Goal: Task Accomplishment & Management: Use online tool/utility

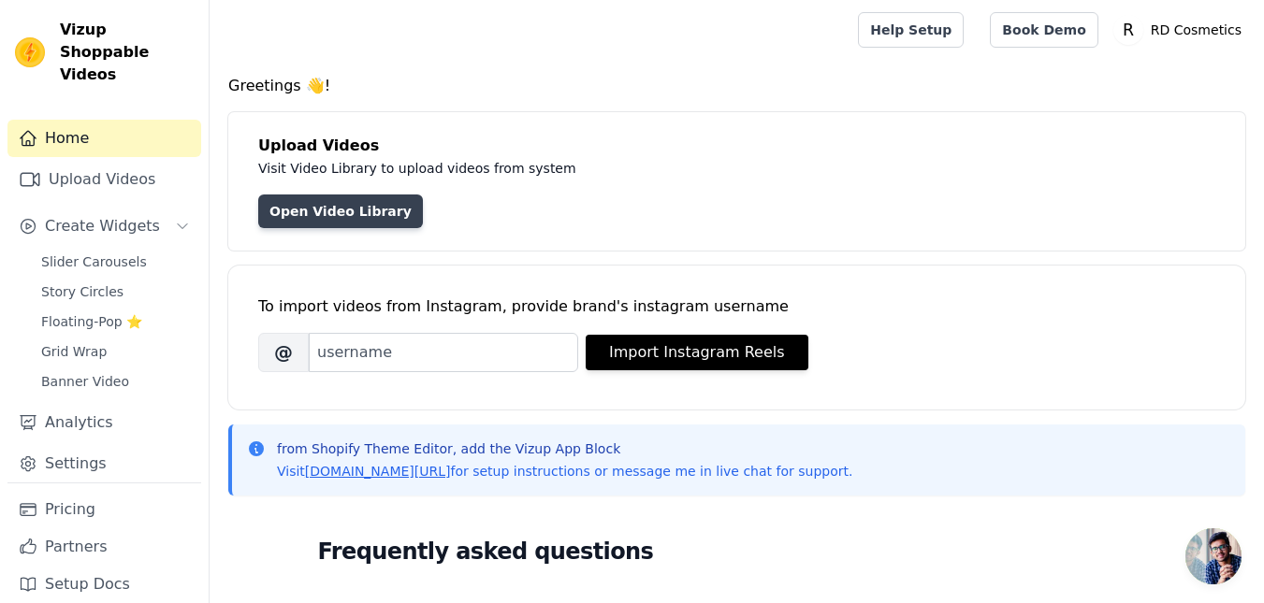
click at [370, 208] on link "Open Video Library" at bounding box center [340, 212] width 165 height 34
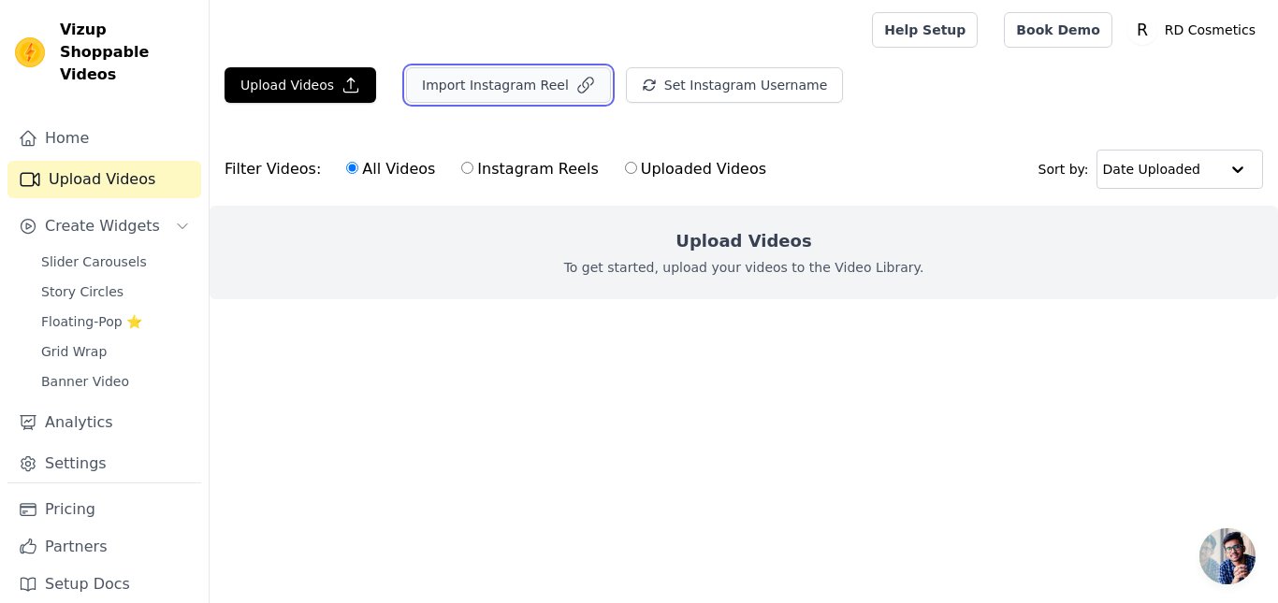
click at [453, 89] on button "Import Instagram Reel" at bounding box center [508, 85] width 205 height 36
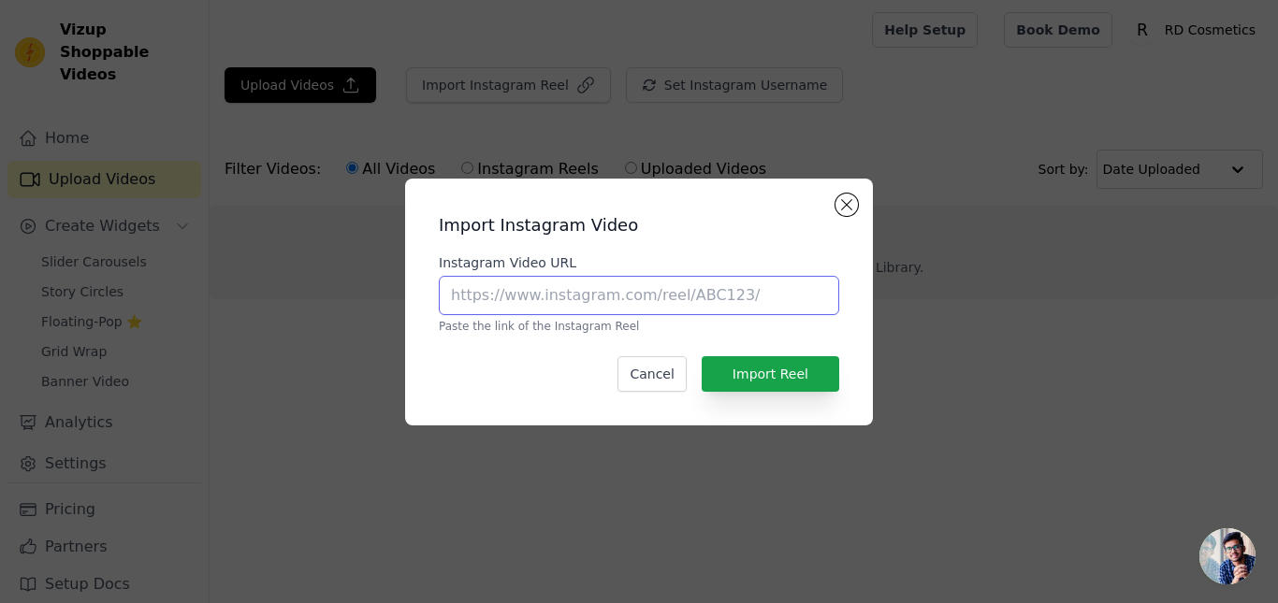
click at [540, 294] on input "Instagram Video URL" at bounding box center [639, 295] width 400 height 39
paste input "[URL][DOMAIN_NAME]"
drag, startPoint x: 544, startPoint y: 296, endPoint x: 959, endPoint y: 296, distance: 414.5
click at [959, 296] on div "Import Instagram Video Instagram Video URL [URL][DOMAIN_NAME] Paste the link of…" at bounding box center [639, 302] width 1218 height 307
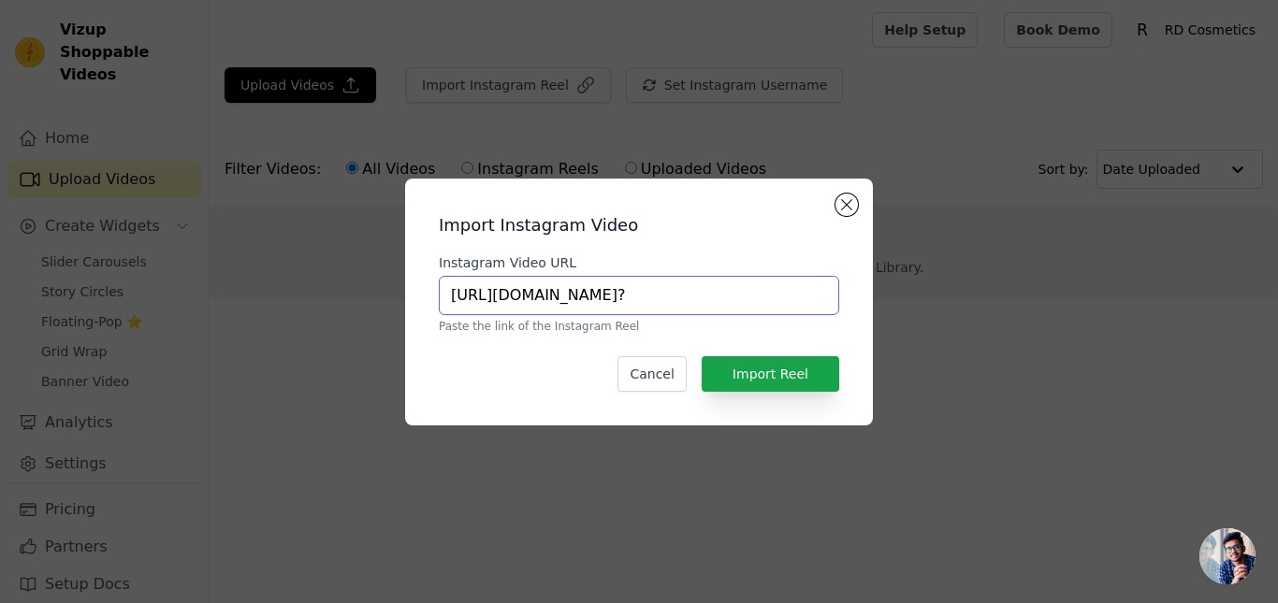
scroll to position [0, 0]
type input "[URL][DOMAIN_NAME]"
click at [795, 381] on button "Import Reel" at bounding box center [771, 374] width 138 height 36
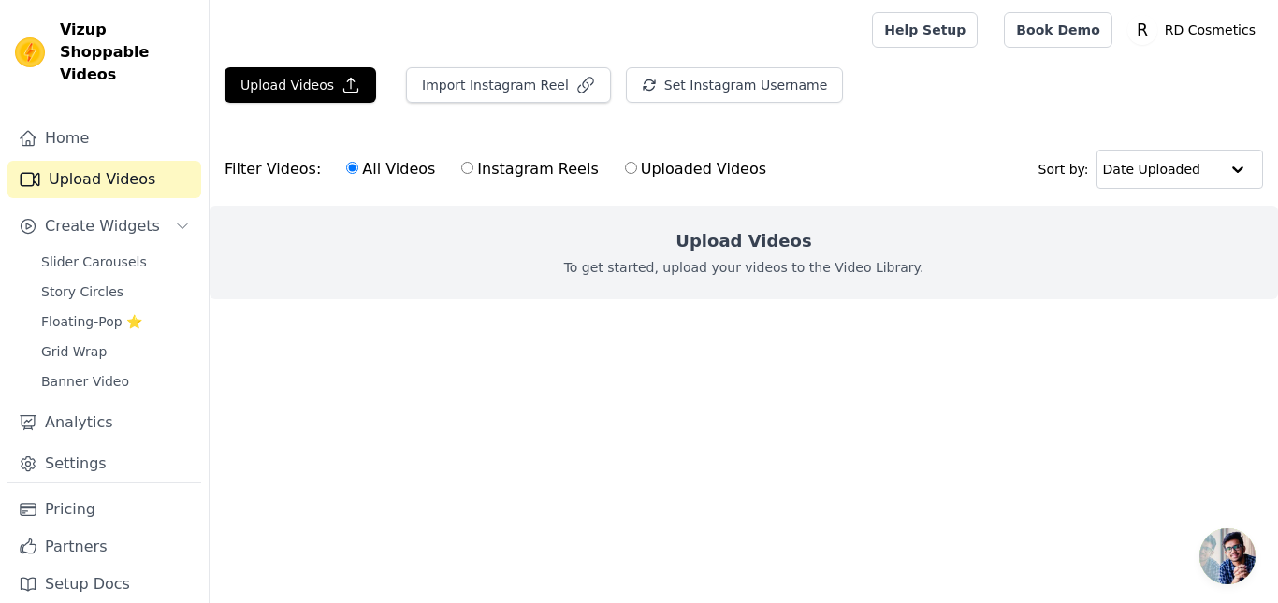
click at [470, 169] on label "Instagram Reels" at bounding box center [529, 169] width 138 height 24
click at [470, 169] on input "Instagram Reels" at bounding box center [467, 168] width 12 height 12
radio input "true"
drag, startPoint x: 579, startPoint y: 267, endPoint x: 316, endPoint y: 250, distance: 263.4
click at [457, 269] on div "Upload Videos To get started, upload your videos to the Video Library." at bounding box center [744, 253] width 1068 height 94
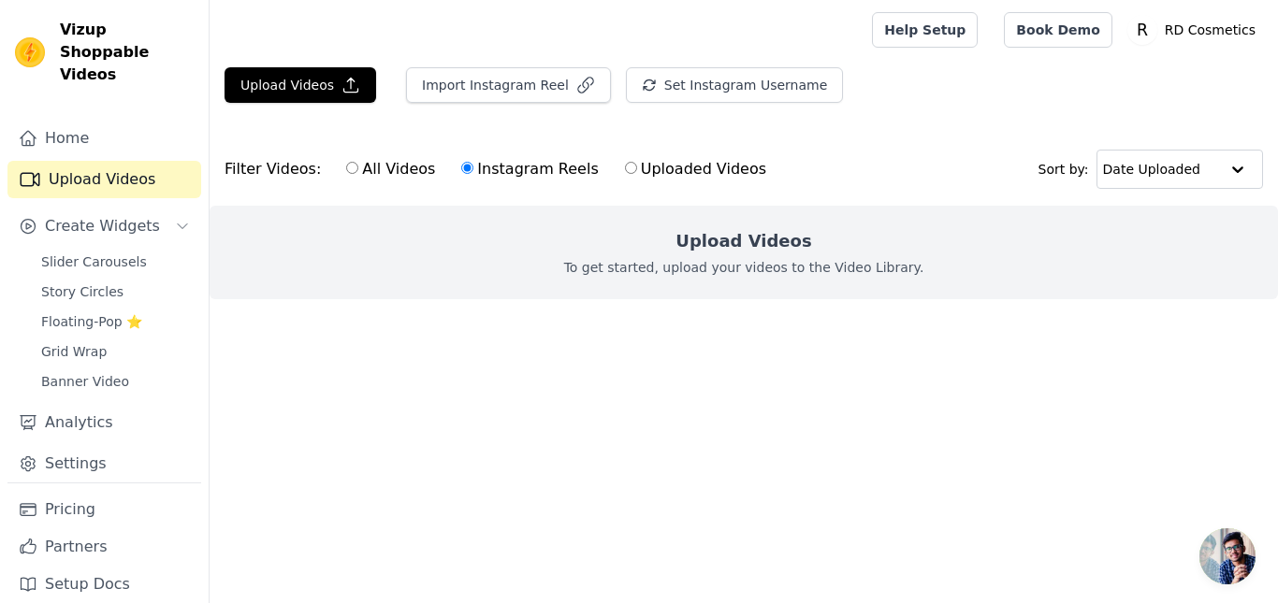
click at [360, 173] on label "All Videos" at bounding box center [390, 169] width 91 height 24
click at [358, 173] on input "All Videos" at bounding box center [352, 168] width 12 height 12
radio input "true"
click at [100, 250] on link "Slider Carousels" at bounding box center [115, 262] width 171 height 26
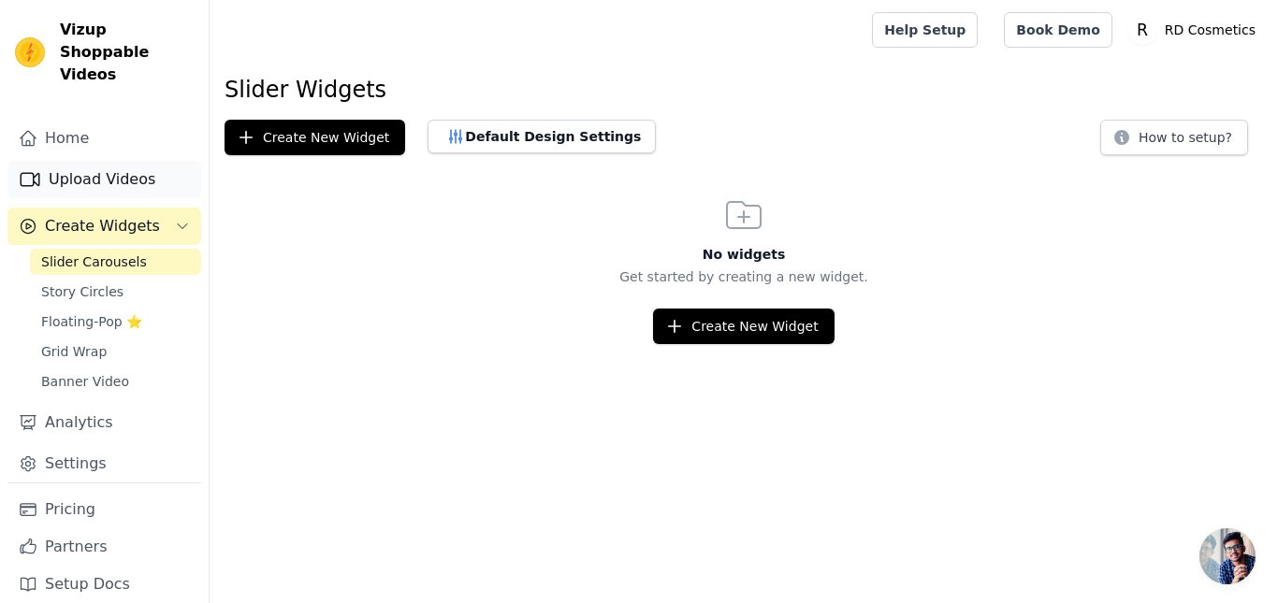
click at [117, 161] on link "Upload Videos" at bounding box center [104, 179] width 194 height 37
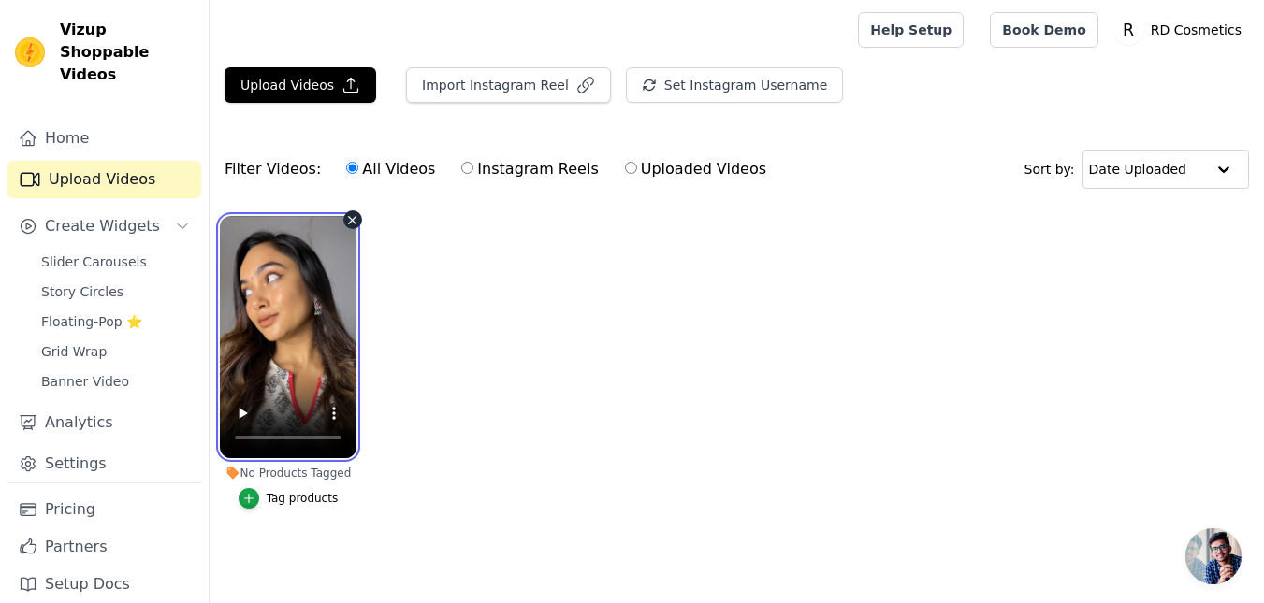
drag, startPoint x: 263, startPoint y: 369, endPoint x: 285, endPoint y: 363, distance: 23.1
click at [265, 367] on video at bounding box center [288, 337] width 137 height 242
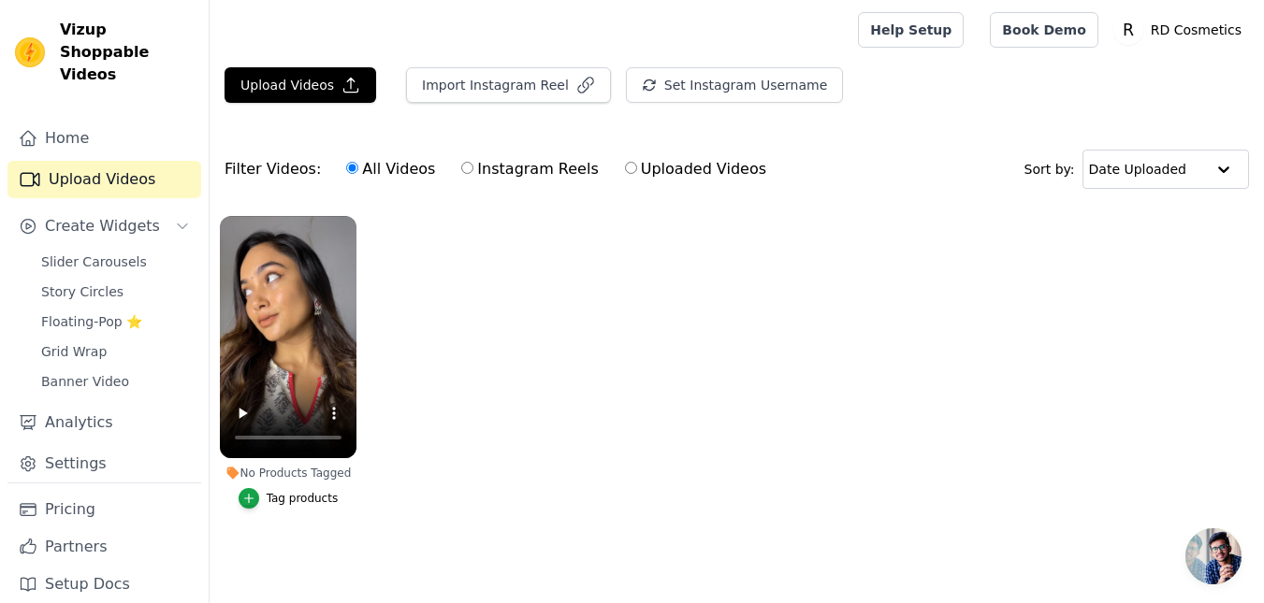
click at [322, 501] on div "Tag products" at bounding box center [303, 498] width 72 height 15
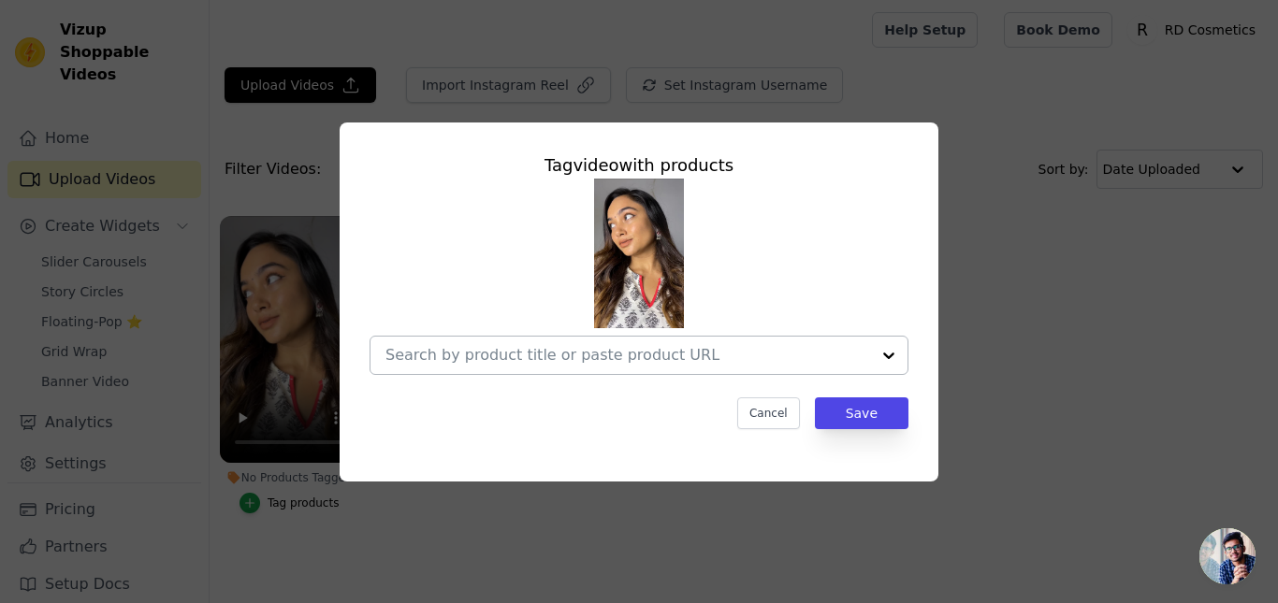
click at [558, 356] on input "No Products Tagged Tag video with products Cancel Save Tag products" at bounding box center [627, 355] width 485 height 18
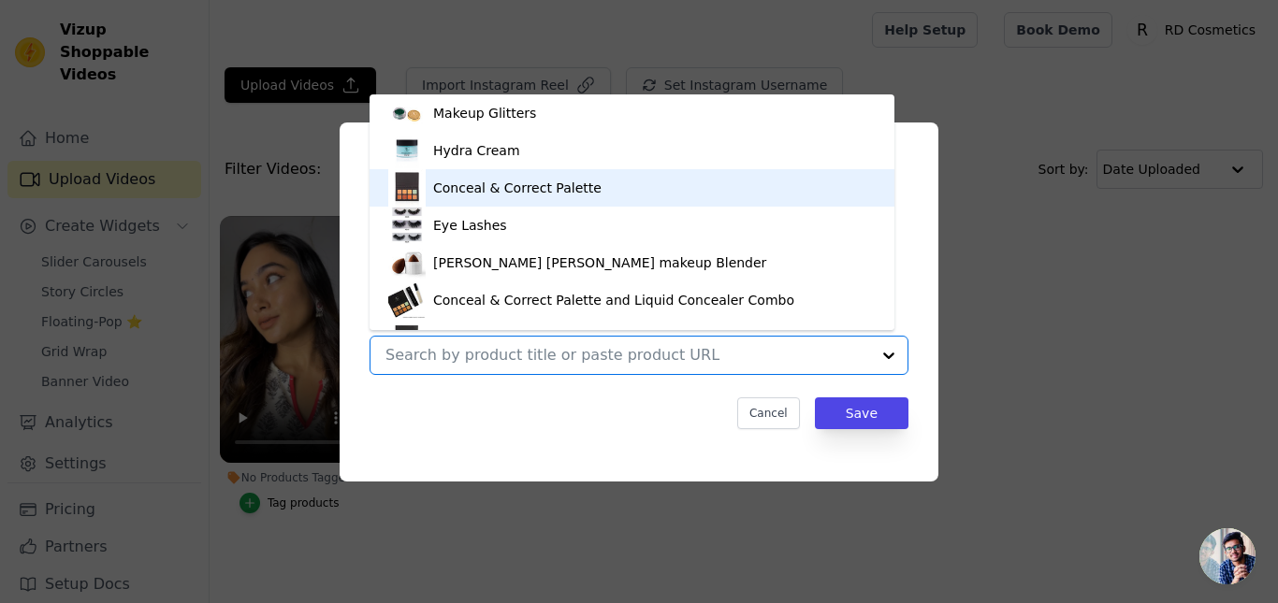
click at [524, 190] on div "Conceal & Correct Palette" at bounding box center [517, 188] width 168 height 19
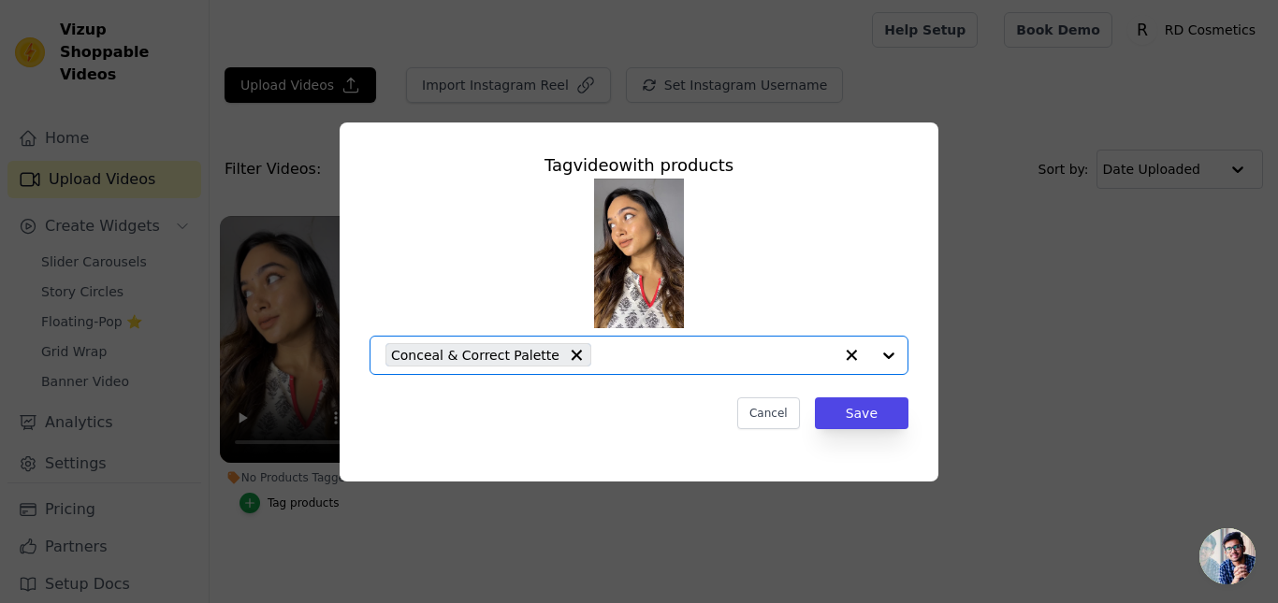
click at [601, 355] on input "No Products Tagged Tag video with products Option Conceal & Correct Palette, se…" at bounding box center [717, 355] width 232 height 18
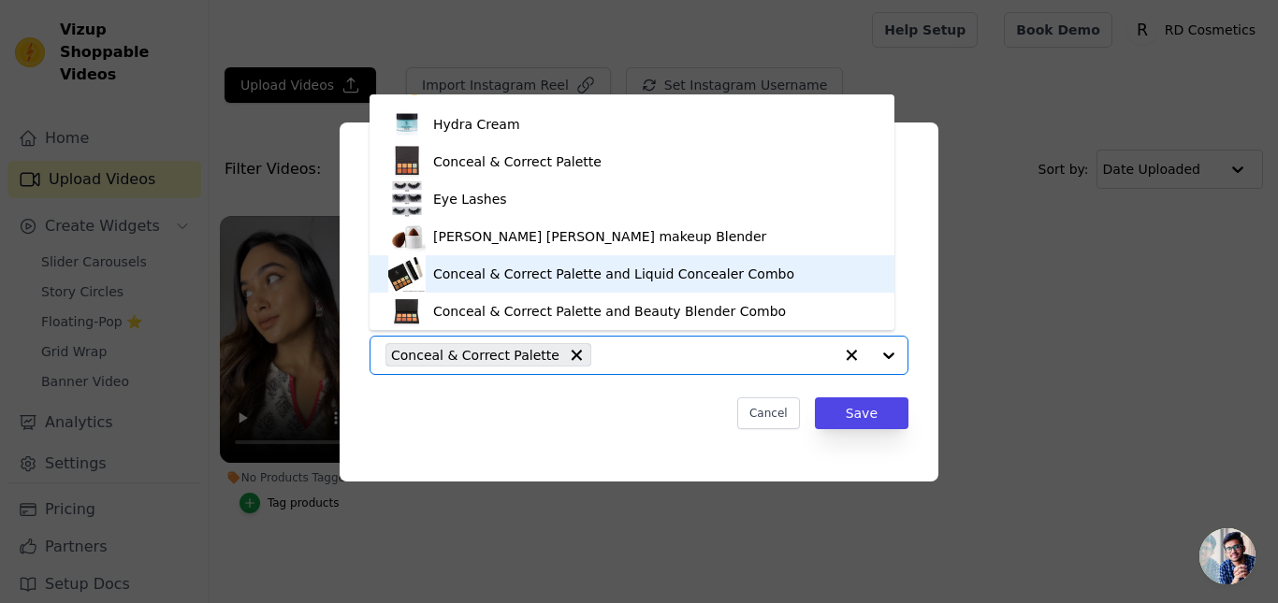
scroll to position [151, 0]
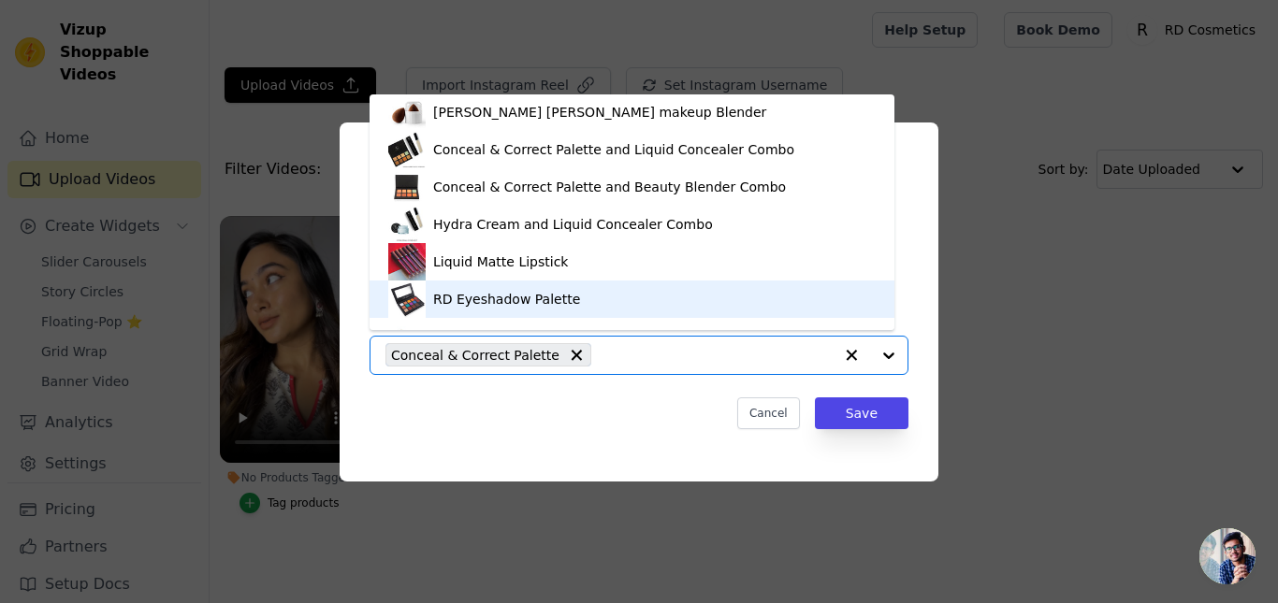
click at [509, 310] on div "RD Eyeshadow Palette" at bounding box center [631, 299] width 487 height 37
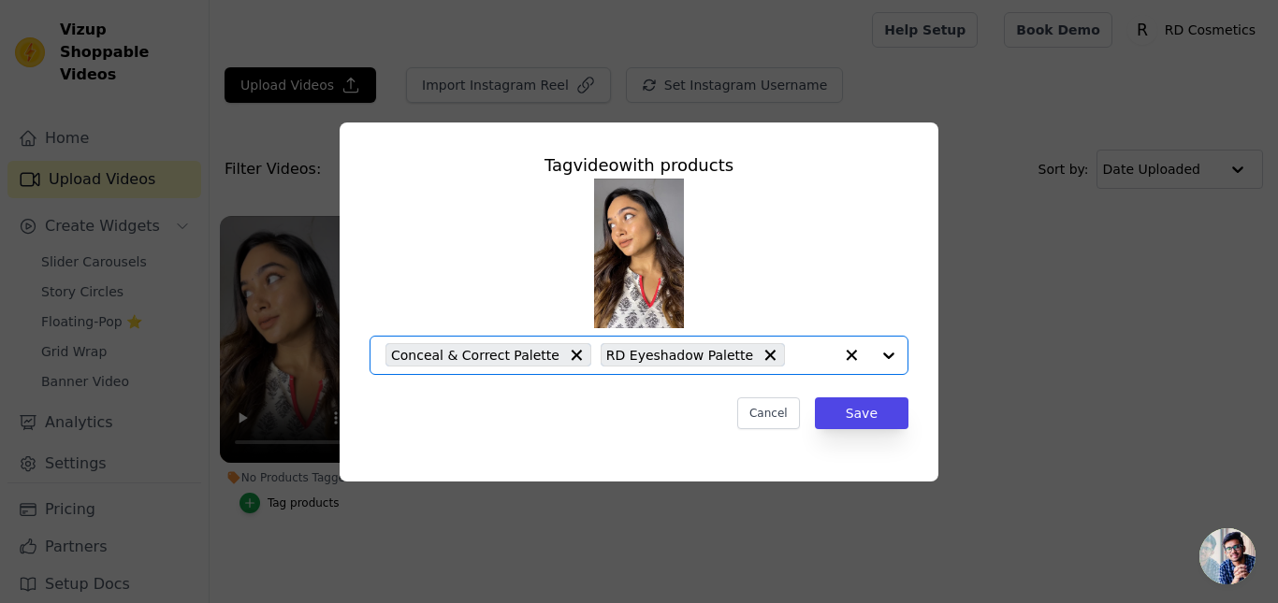
click at [794, 357] on input "No Products Tagged Tag video with products Option Conceal & Correct Palette, RD…" at bounding box center [813, 355] width 38 height 18
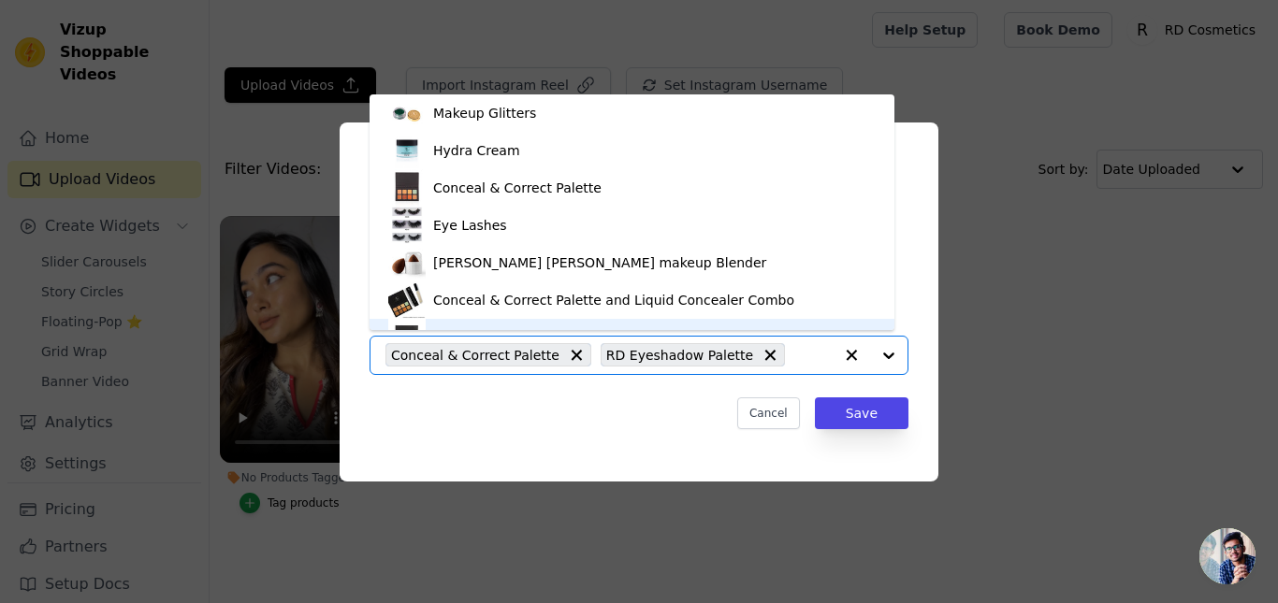
scroll to position [26, 0]
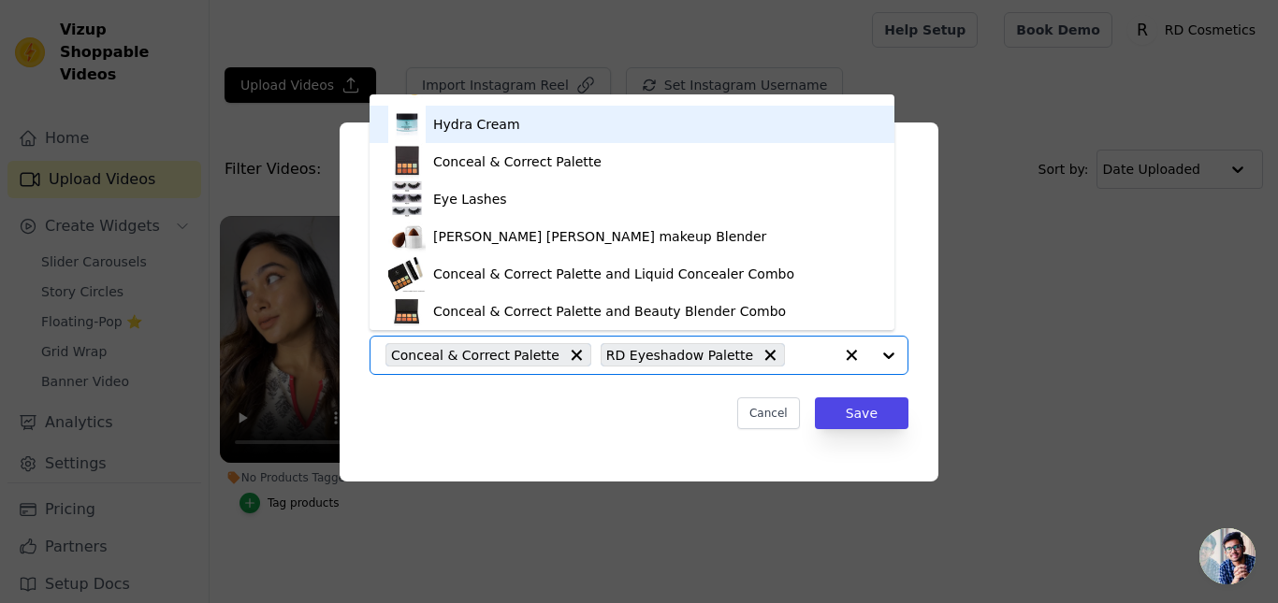
click at [517, 126] on div "Hydra Cream" at bounding box center [631, 124] width 487 height 37
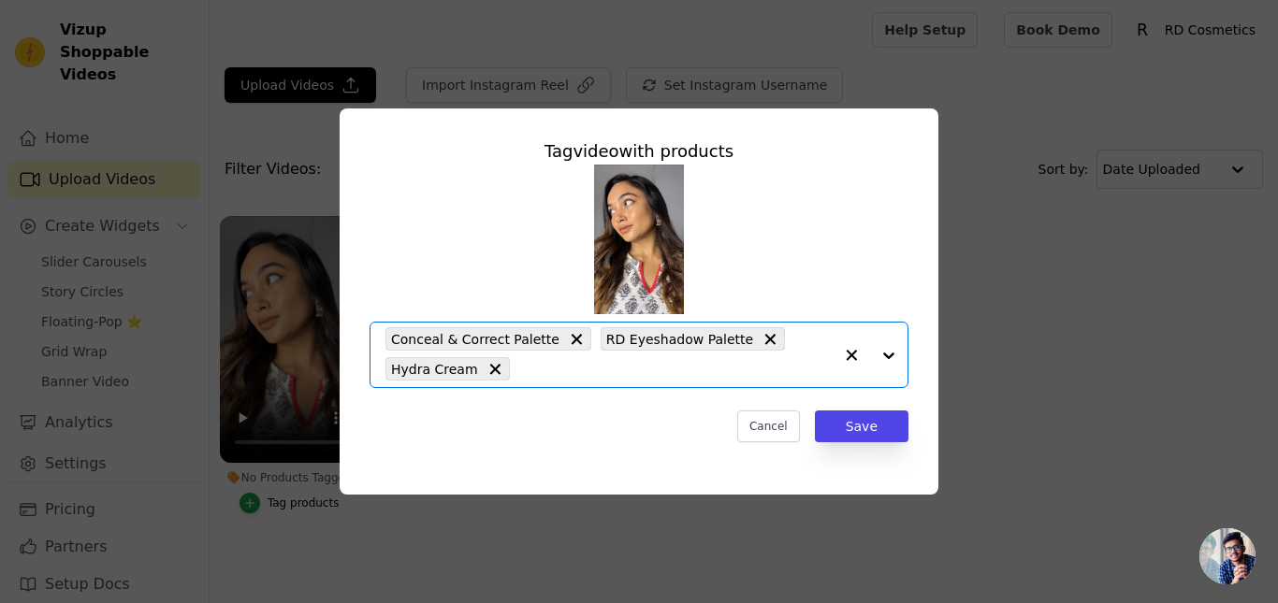
drag, startPoint x: 753, startPoint y: 364, endPoint x: 715, endPoint y: 351, distance: 40.5
click at [752, 365] on input "No Products Tagged Tag video with products Option Conceal & Correct Palette, RD…" at bounding box center [675, 369] width 313 height 18
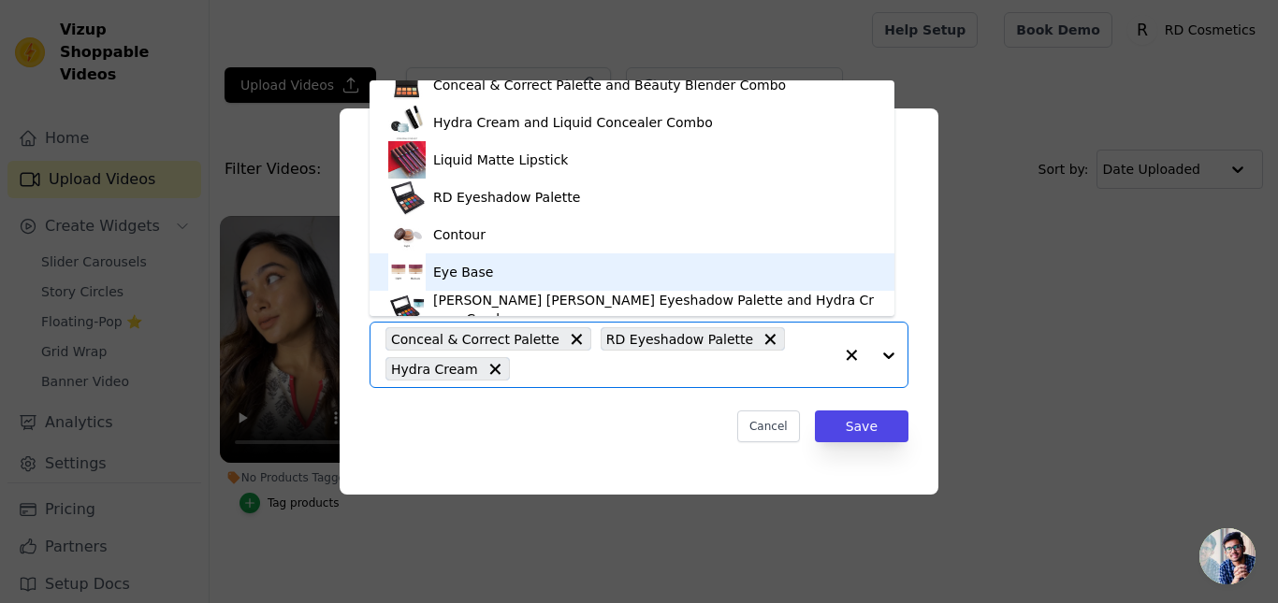
scroll to position [251, 0]
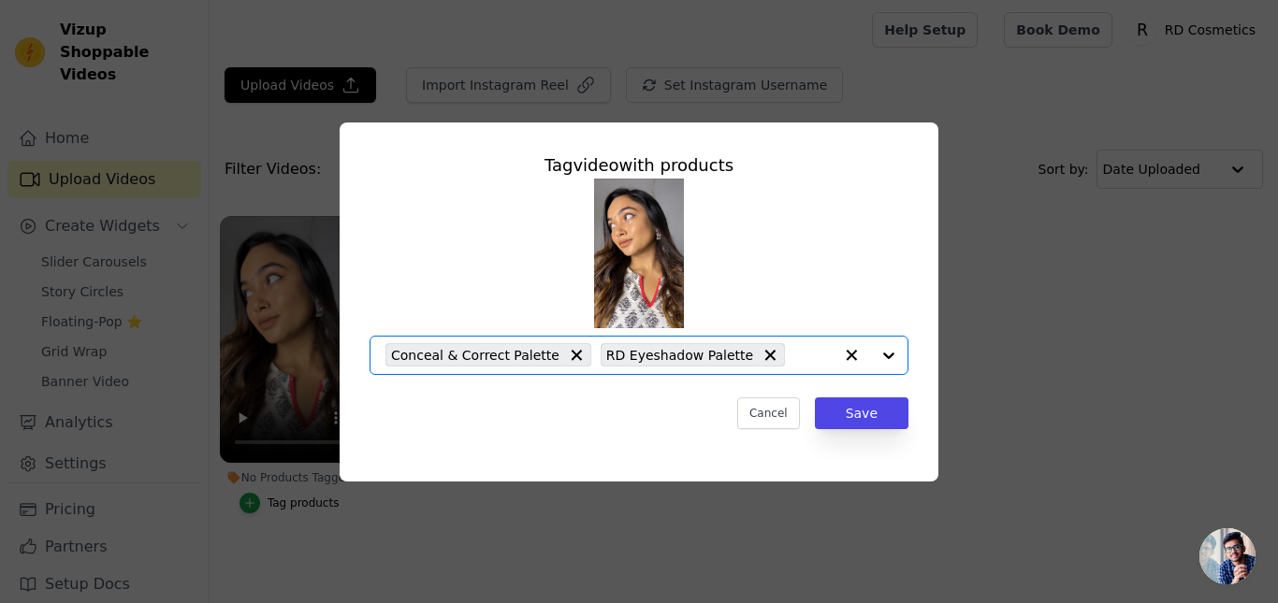
click at [794, 348] on input "No Products Tagged Tag video with products Option Conceal & Correct Palette, RD…" at bounding box center [813, 355] width 38 height 18
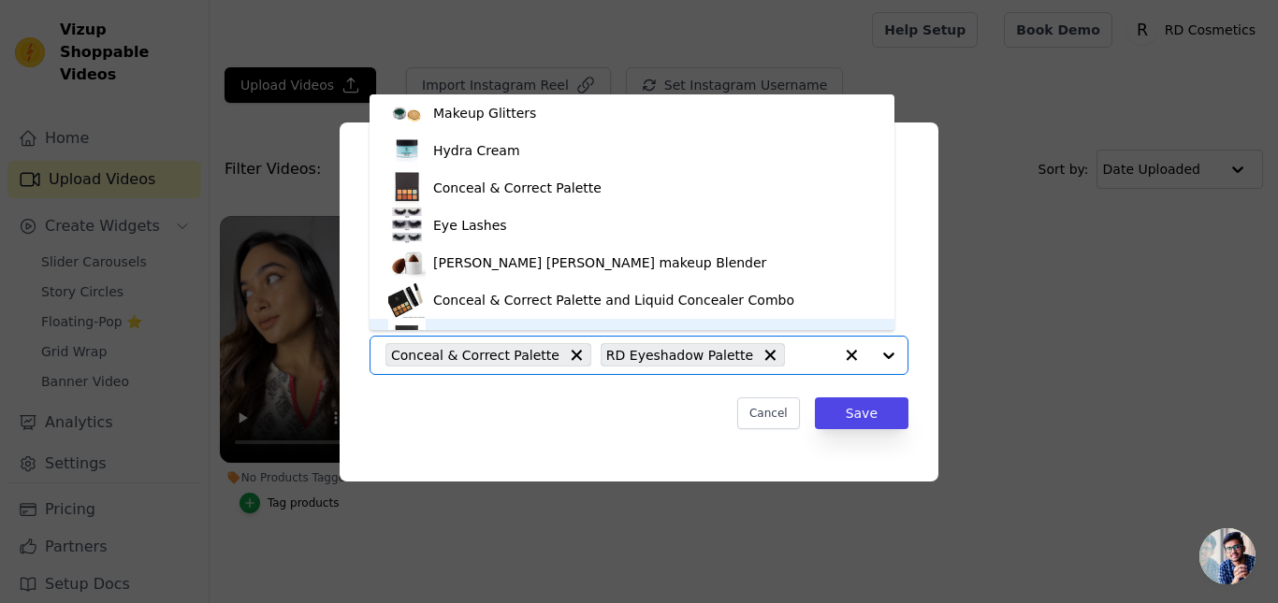
scroll to position [26, 0]
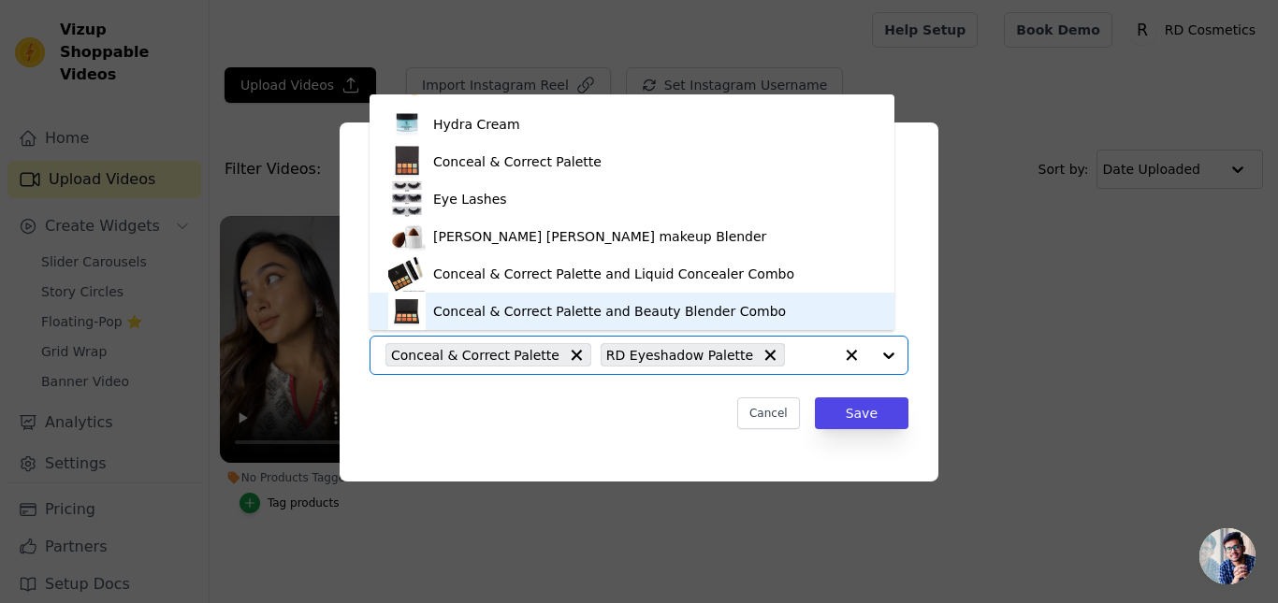
drag, startPoint x: 734, startPoint y: 356, endPoint x: 660, endPoint y: 356, distance: 74.8
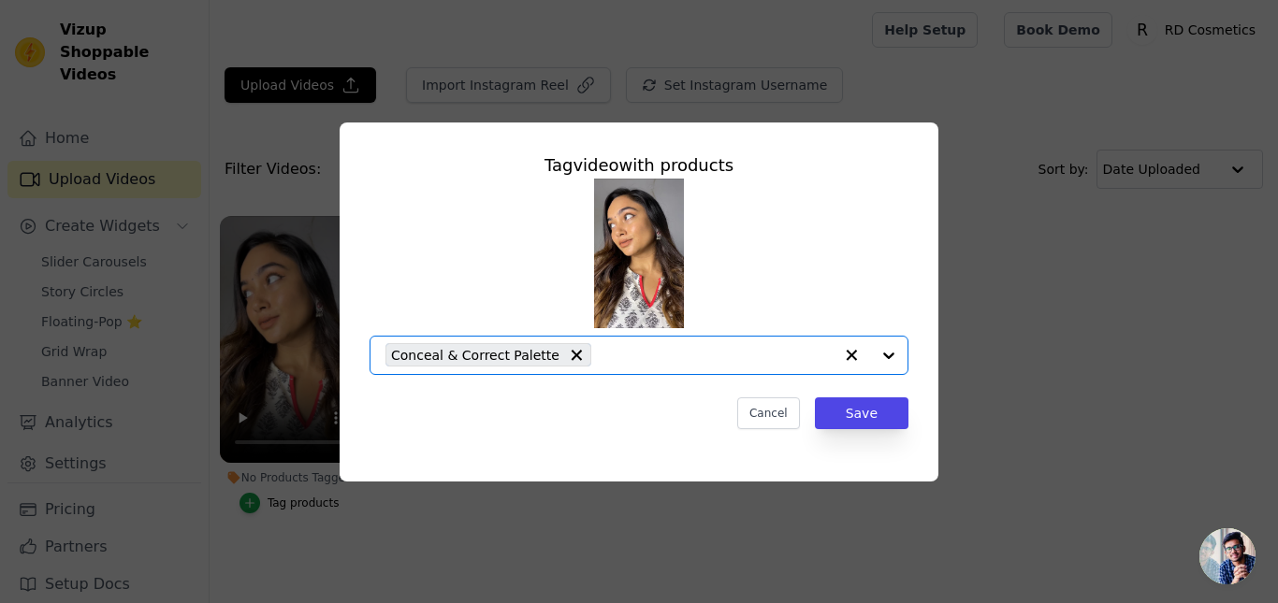
drag, startPoint x: 634, startPoint y: 361, endPoint x: 616, endPoint y: 333, distance: 33.7
click at [634, 360] on input "No Products Tagged Tag video with products Option Conceal & Correct Palette, se…" at bounding box center [717, 355] width 232 height 18
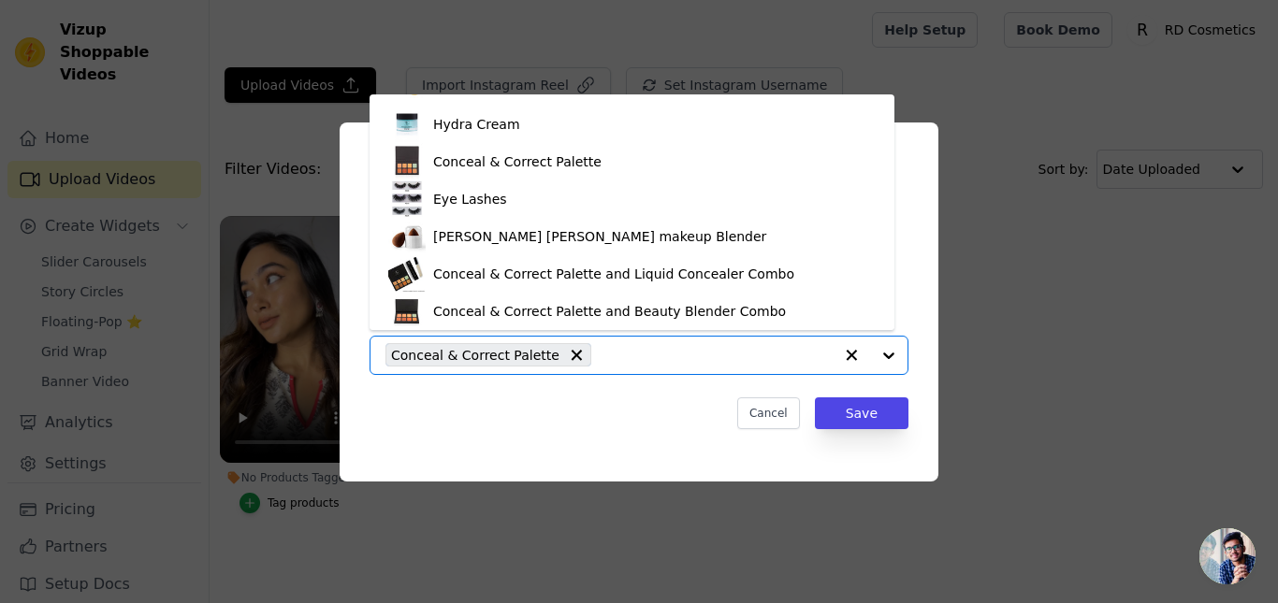
scroll to position [151, 0]
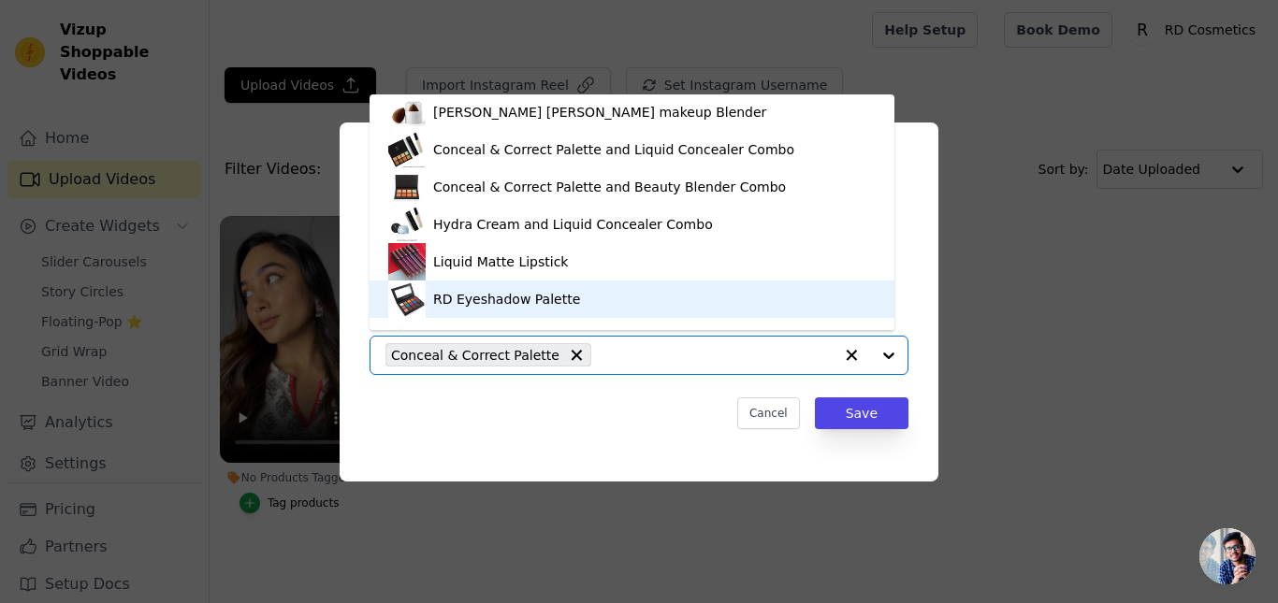
drag, startPoint x: 497, startPoint y: 298, endPoint x: 564, endPoint y: 329, distance: 74.1
click at [499, 300] on div "RD Eyeshadow Palette" at bounding box center [506, 299] width 147 height 19
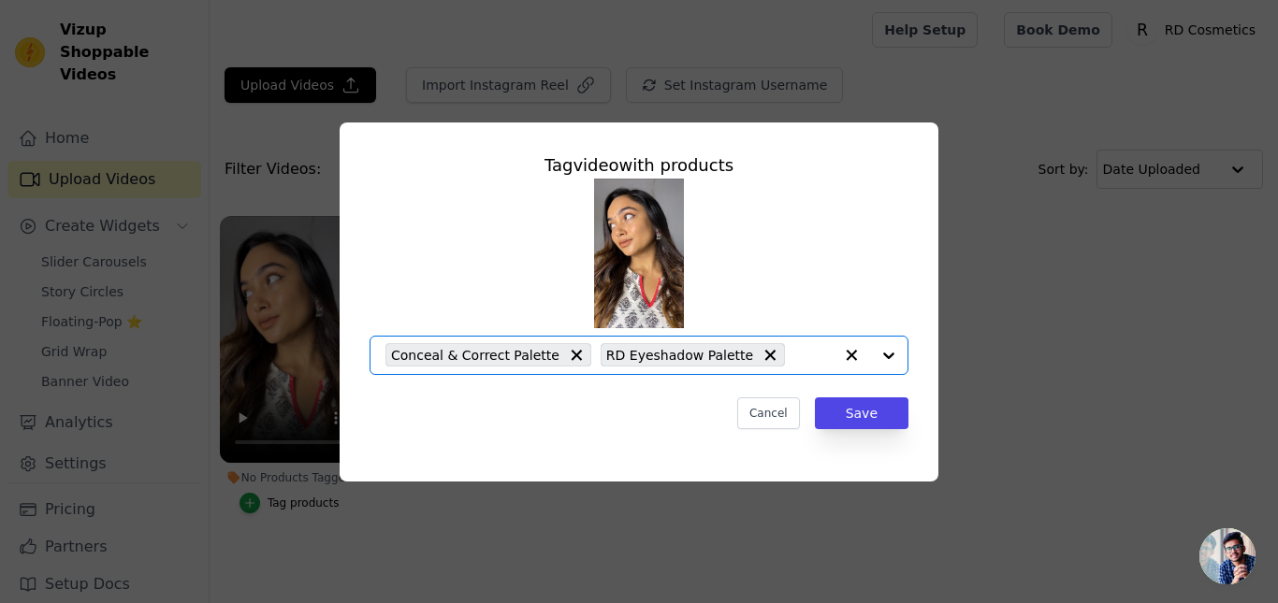
click at [794, 363] on input "No Products Tagged Tag video with products Option Conceal & Correct Palette, RD…" at bounding box center [813, 355] width 38 height 18
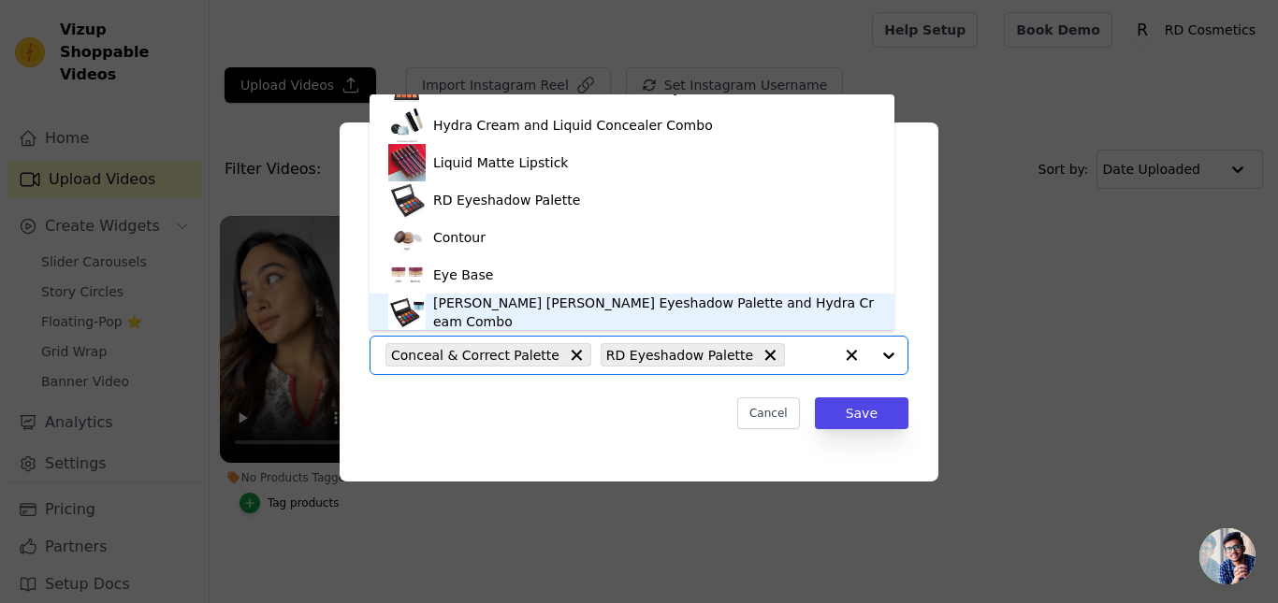
scroll to position [251, 0]
click at [541, 306] on div "[PERSON_NAME] [PERSON_NAME] Eyeshadow Palette and Hydra Cream Combo" at bounding box center [654, 311] width 443 height 37
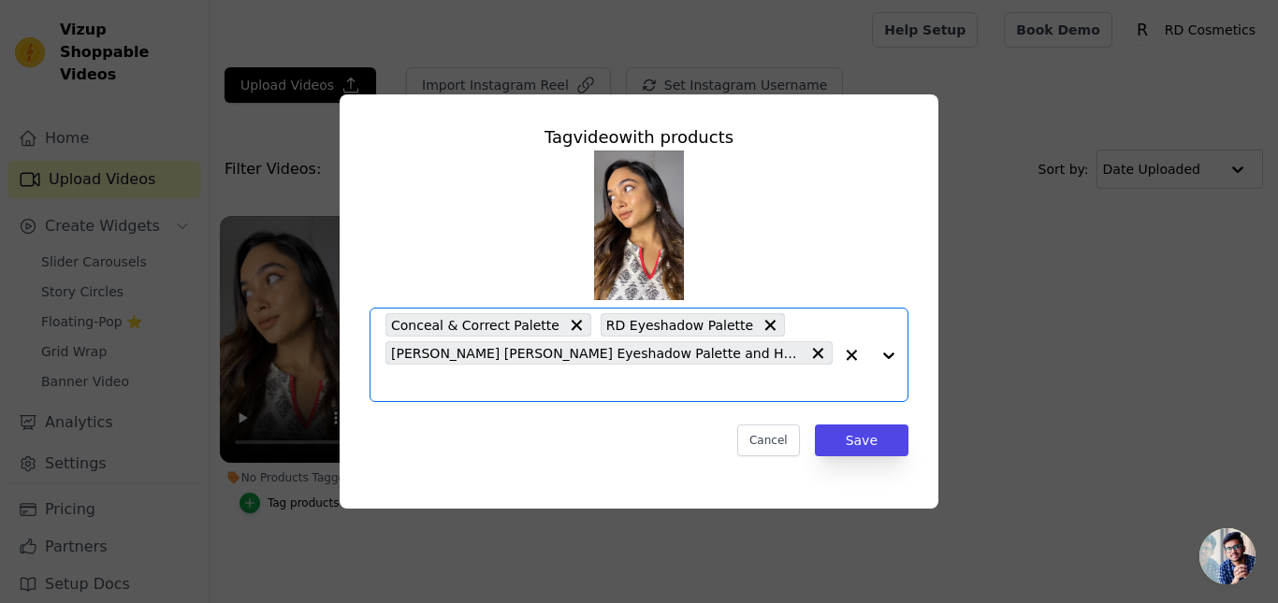
click at [779, 374] on input "No Products Tagged Tag video with products Option Conceal & Correct Palette, RD…" at bounding box center [608, 383] width 447 height 18
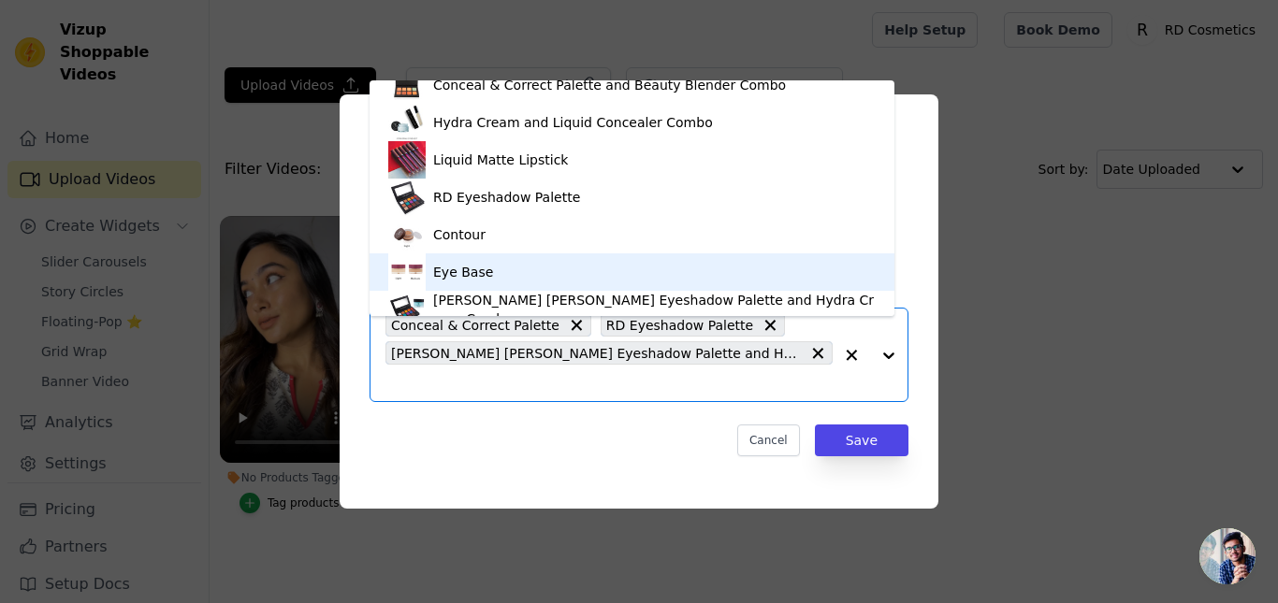
scroll to position [113, 0]
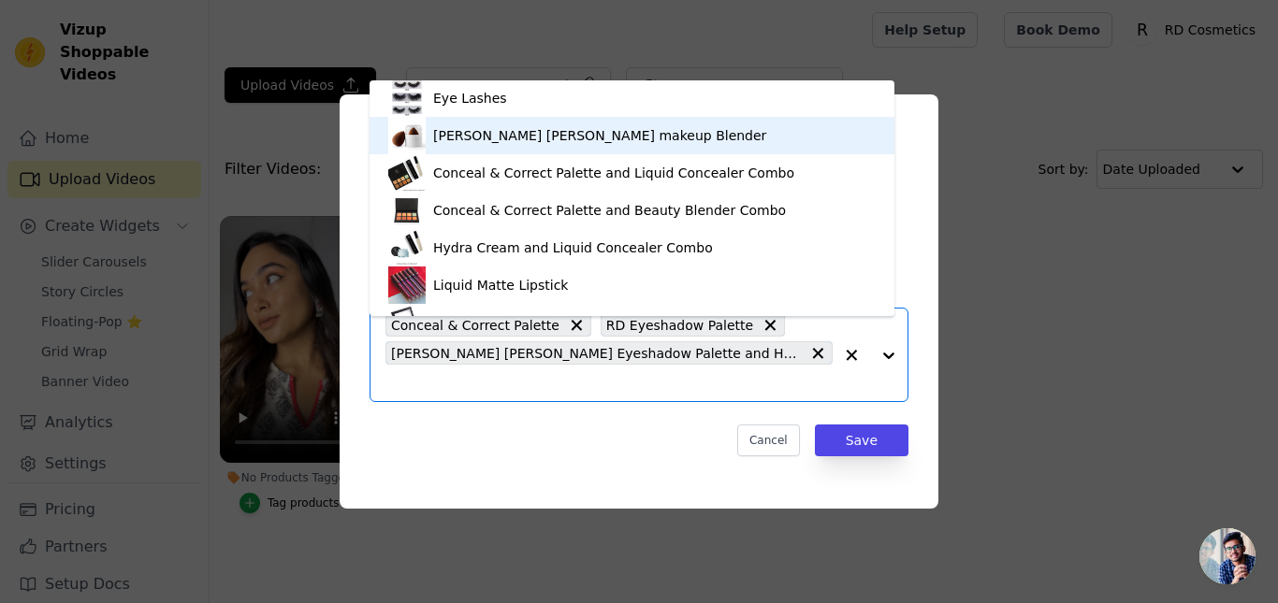
click at [486, 145] on div "[PERSON_NAME] [PERSON_NAME] makeup Blender" at bounding box center [631, 135] width 487 height 37
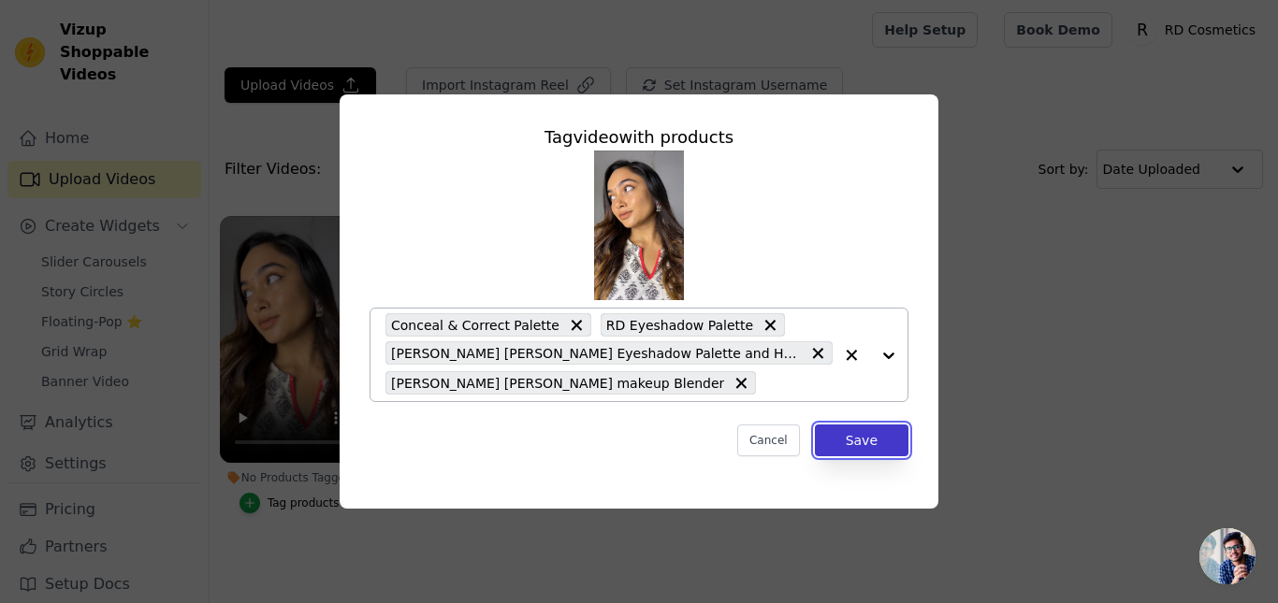
click at [849, 446] on button "Save" at bounding box center [862, 441] width 94 height 32
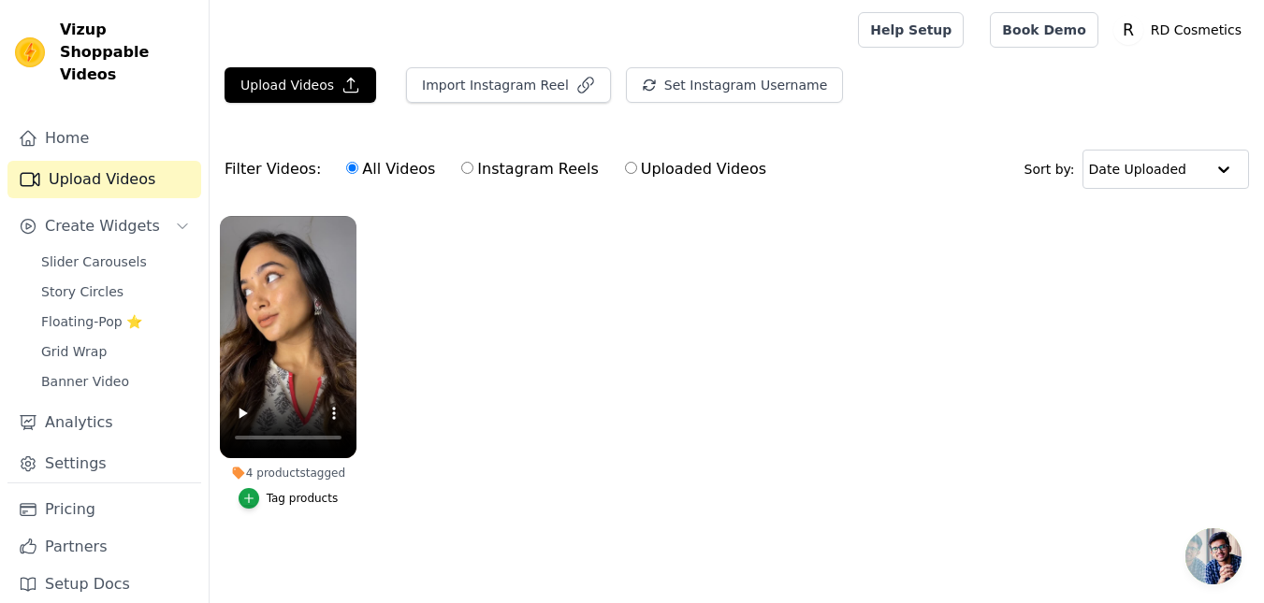
click at [544, 175] on label "Instagram Reels" at bounding box center [529, 169] width 138 height 24
click at [473, 174] on input "Instagram Reels" at bounding box center [467, 168] width 12 height 12
radio input "true"
click at [536, 100] on button "Import Instagram Reel" at bounding box center [508, 85] width 205 height 36
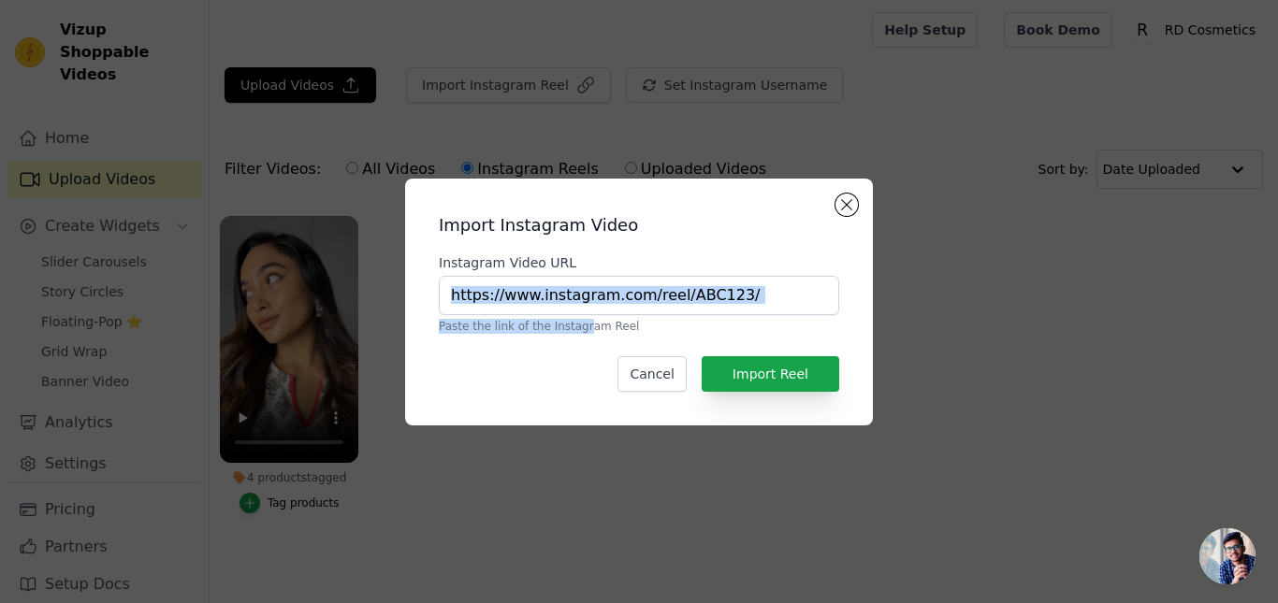
click at [575, 309] on div "Instagram Video URL Paste the link of the Instagram Reel" at bounding box center [639, 294] width 400 height 80
click at [582, 299] on input "Instagram Video URL" at bounding box center [639, 295] width 400 height 39
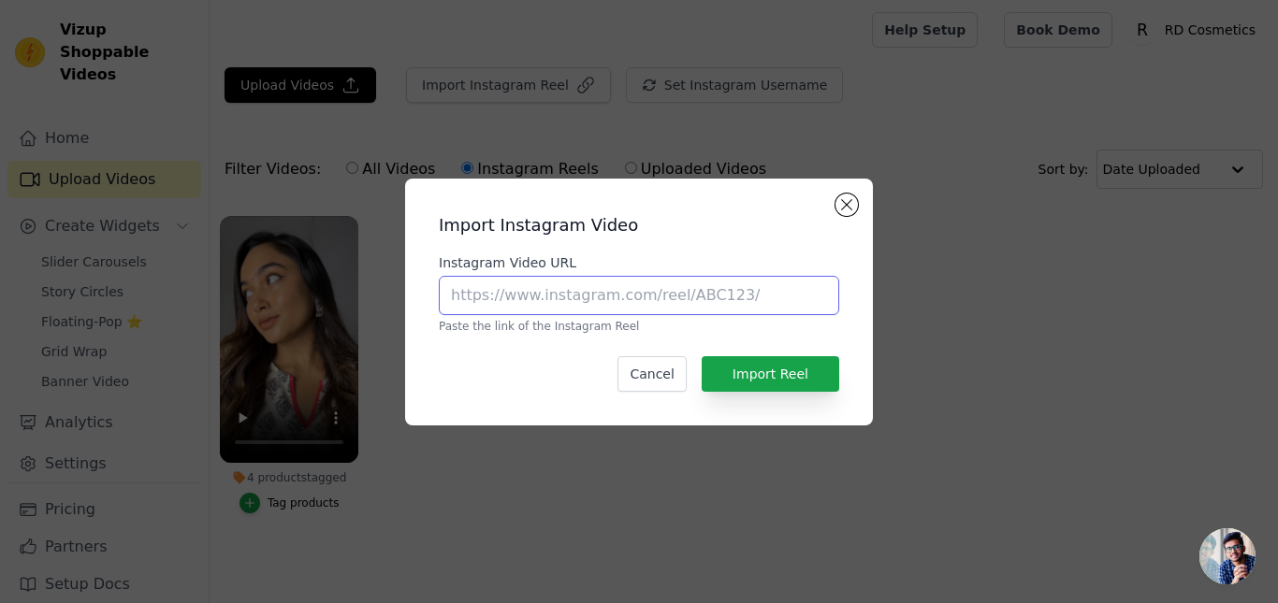
paste input "[URL][DOMAIN_NAME]"
drag, startPoint x: 478, startPoint y: 298, endPoint x: 1029, endPoint y: 301, distance: 551.1
click at [1038, 320] on div "Import Instagram Video Instagram Video URL [URL][DOMAIN_NAME] Paste the link of…" at bounding box center [639, 302] width 1218 height 307
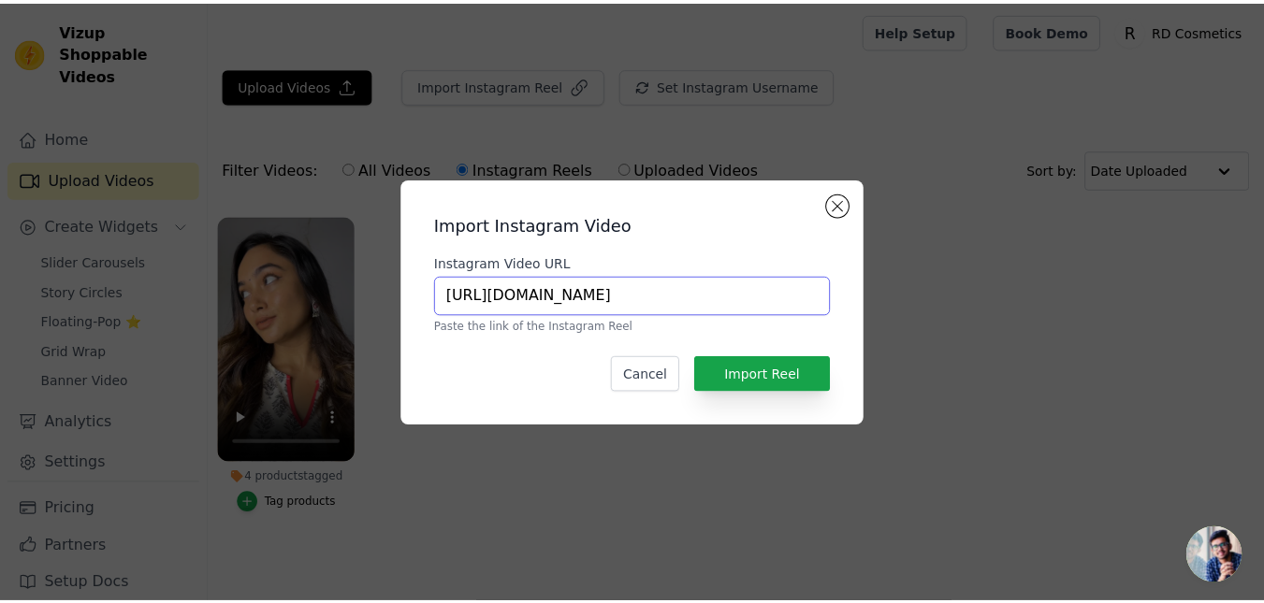
scroll to position [0, 0]
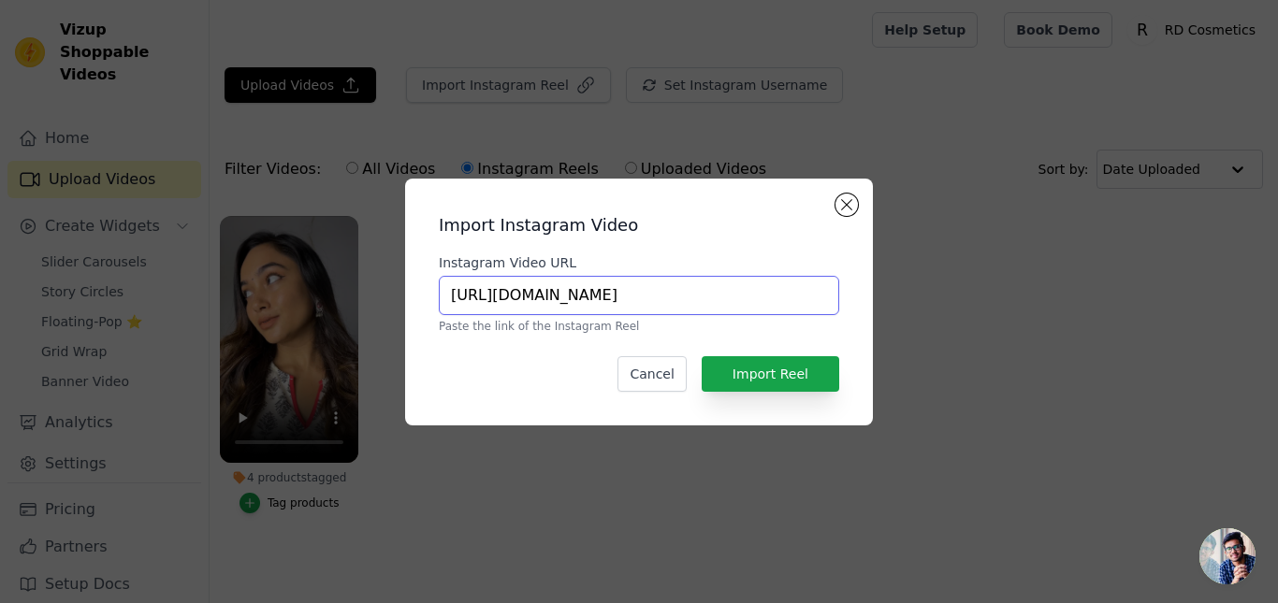
type input "[URL][DOMAIN_NAME]"
click at [787, 369] on button "Import Reel" at bounding box center [771, 374] width 138 height 36
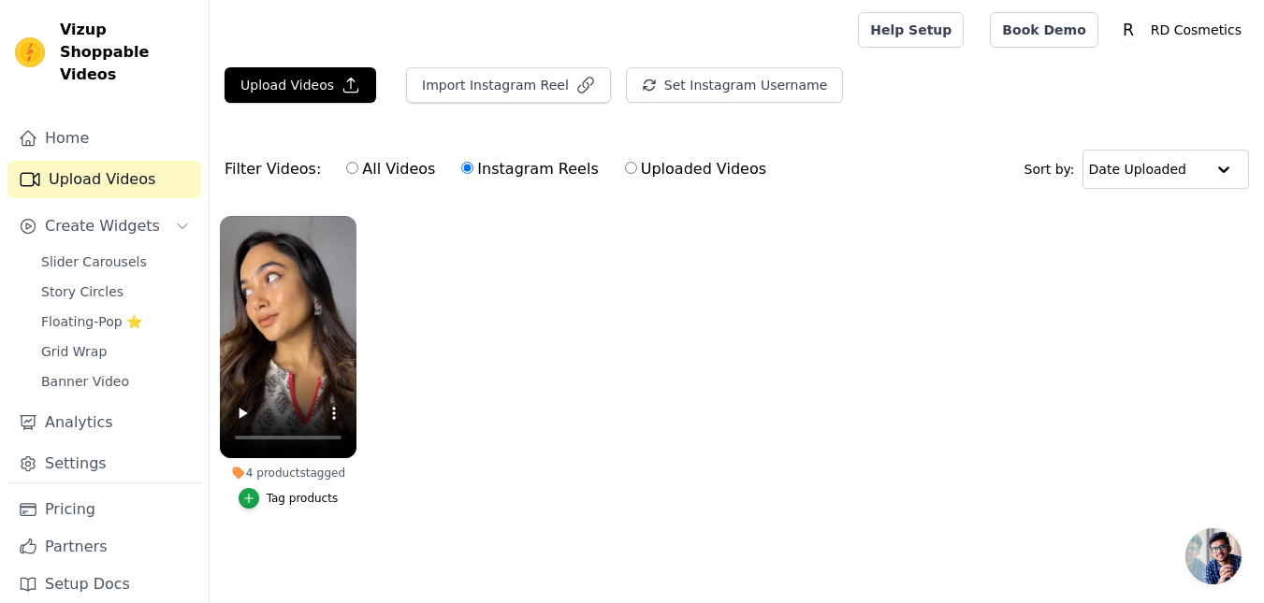
click at [450, 305] on ul "4 products tagged Tag products" at bounding box center [737, 381] width 1054 height 351
drag, startPoint x: 499, startPoint y: 254, endPoint x: 558, endPoint y: 254, distance: 58.9
click at [500, 254] on ul "4 products tagged Tag products" at bounding box center [737, 381] width 1054 height 351
click at [549, 353] on ul "4 products tagged Tag products" at bounding box center [737, 381] width 1054 height 351
click at [661, 324] on ul "4 products tagged Tag products" at bounding box center [737, 381] width 1054 height 351
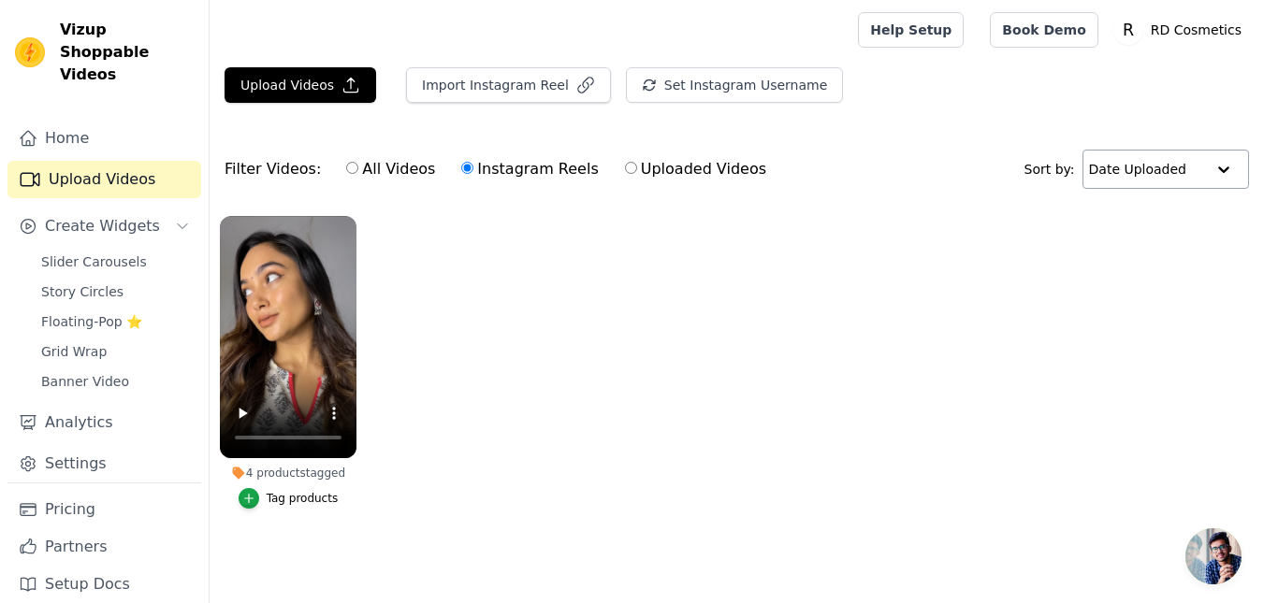
click at [1215, 186] on div at bounding box center [1223, 169] width 37 height 37
drag, startPoint x: 979, startPoint y: 250, endPoint x: 719, endPoint y: 210, distance: 263.2
click at [970, 250] on ul "4 products tagged Tag products" at bounding box center [737, 381] width 1054 height 351
click at [647, 166] on label "Uploaded Videos" at bounding box center [695, 169] width 143 height 24
click at [637, 166] on input "Uploaded Videos" at bounding box center [631, 168] width 12 height 12
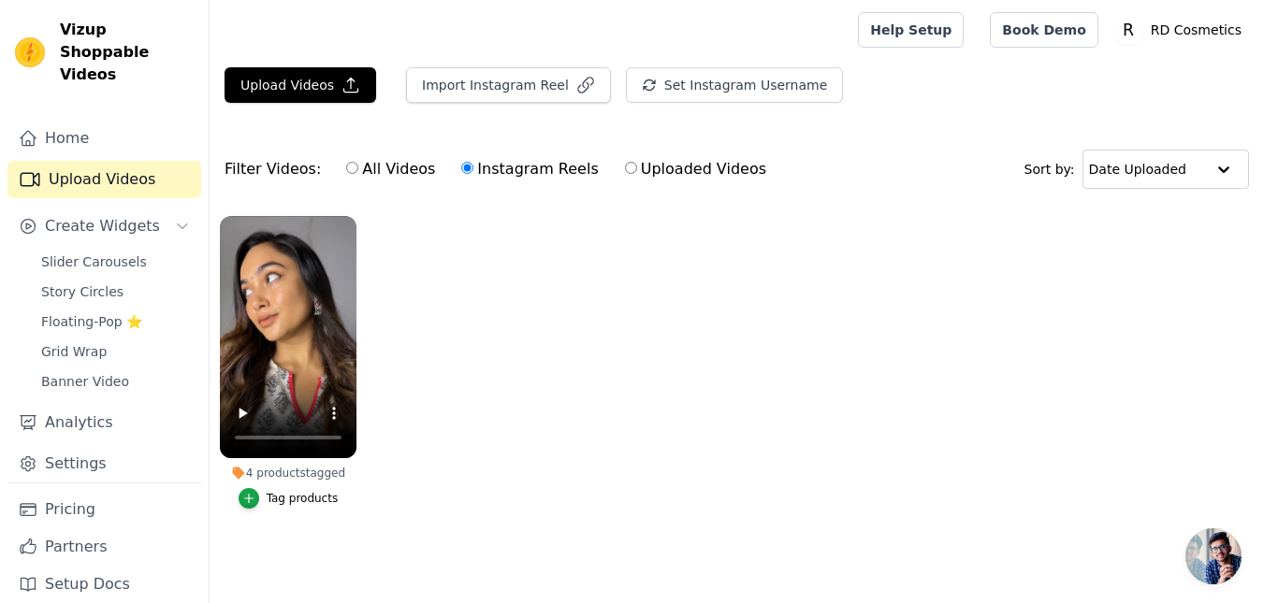
radio input "true"
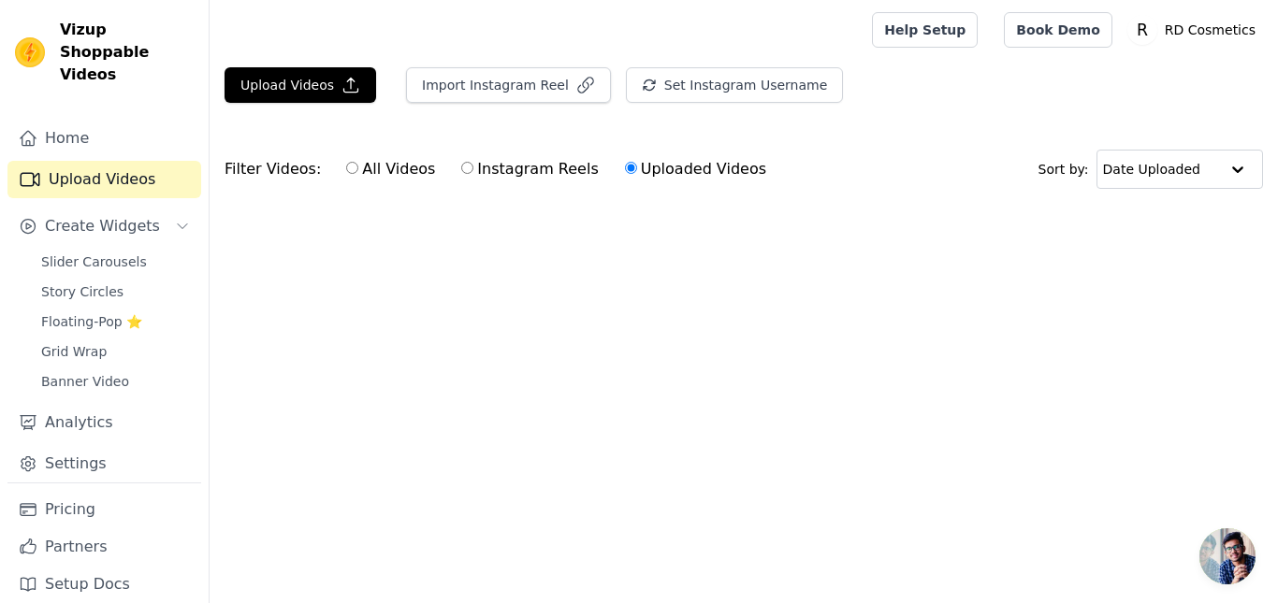
click at [524, 173] on label "Instagram Reels" at bounding box center [529, 169] width 138 height 24
click at [473, 173] on input "Instagram Reels" at bounding box center [467, 168] width 12 height 12
radio input "true"
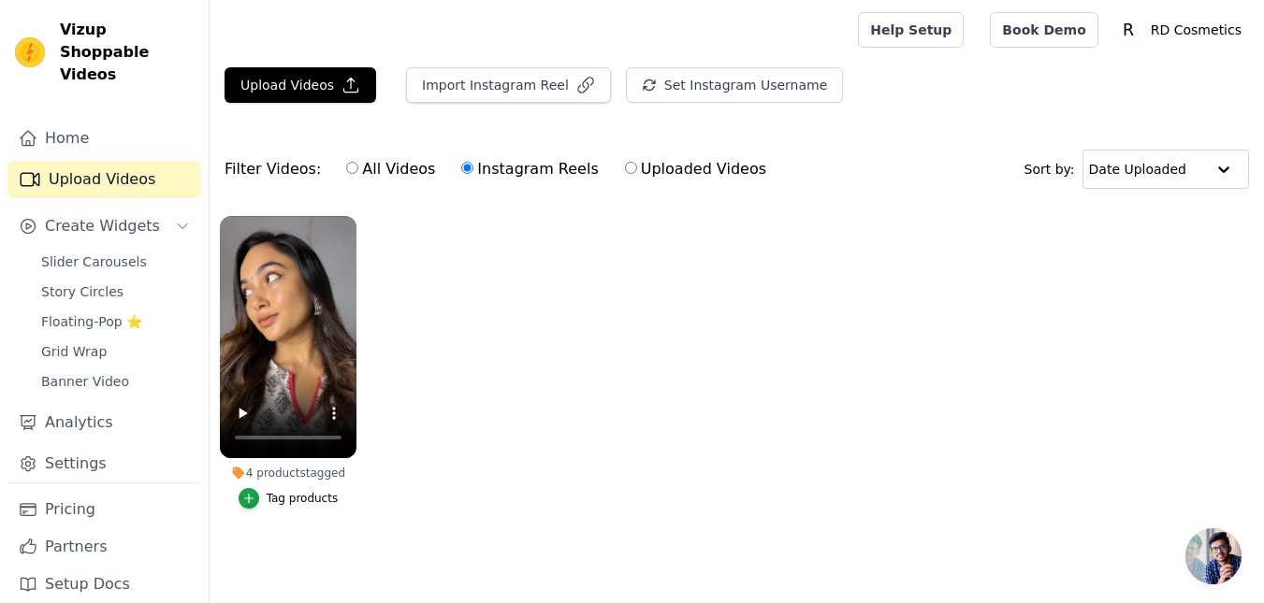
click at [371, 173] on label "All Videos" at bounding box center [390, 169] width 91 height 24
click at [358, 173] on input "All Videos" at bounding box center [352, 168] width 12 height 12
radio input "true"
click at [474, 177] on label "Instagram Reels" at bounding box center [529, 169] width 138 height 24
click at [473, 174] on input "Instagram Reels" at bounding box center [467, 168] width 12 height 12
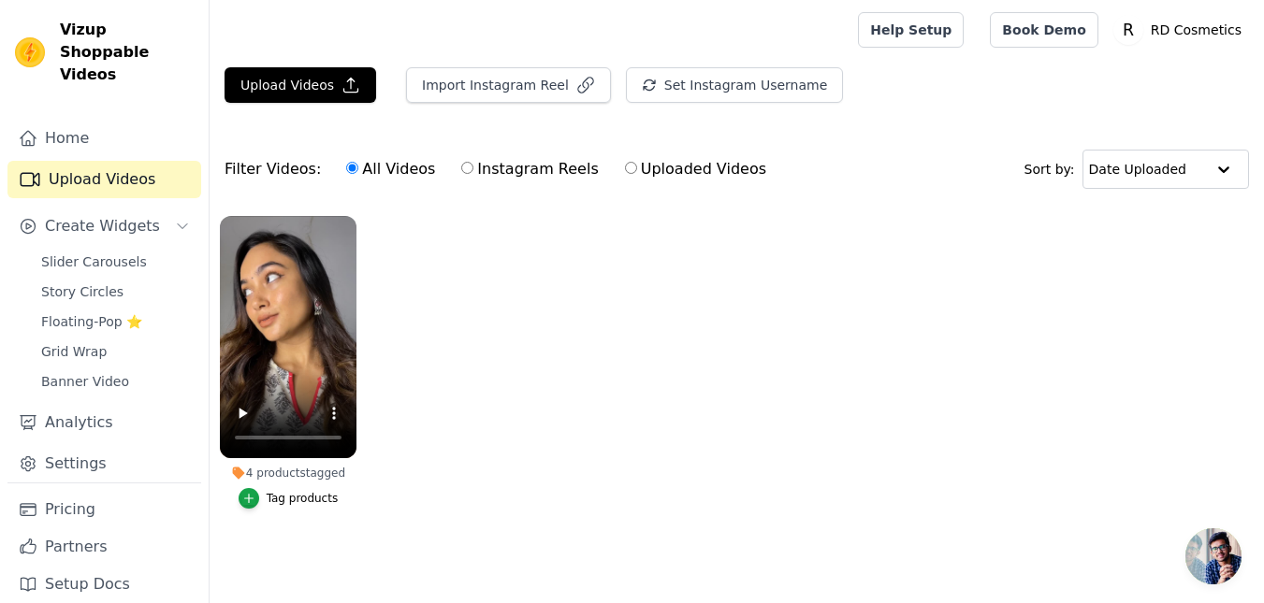
radio input "true"
click at [550, 402] on ul "4 products tagged Tag products" at bounding box center [737, 381] width 1054 height 351
drag, startPoint x: 539, startPoint y: 320, endPoint x: 499, endPoint y: 207, distance: 120.1
click at [540, 319] on ul "4 products tagged Tag products" at bounding box center [737, 381] width 1054 height 351
click at [96, 445] on link "Settings" at bounding box center [104, 463] width 194 height 37
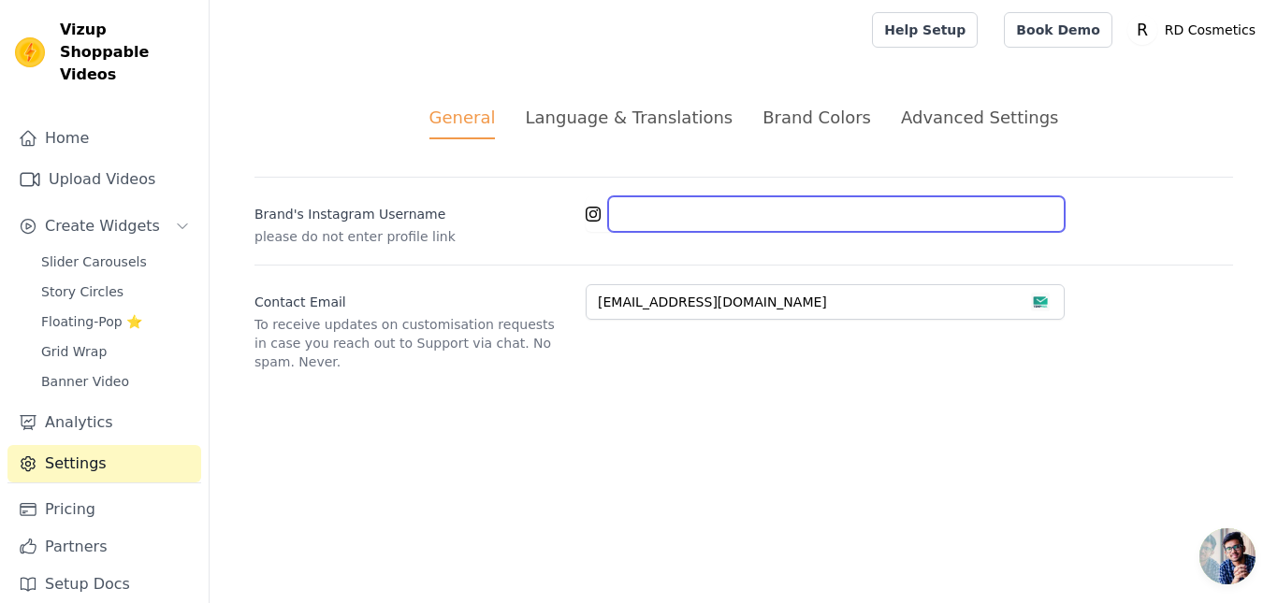
click at [668, 213] on input "Brand's Instagram Username" at bounding box center [836, 214] width 457 height 36
paste input "[PERSON_NAME] [PERSON_NAME] ™"
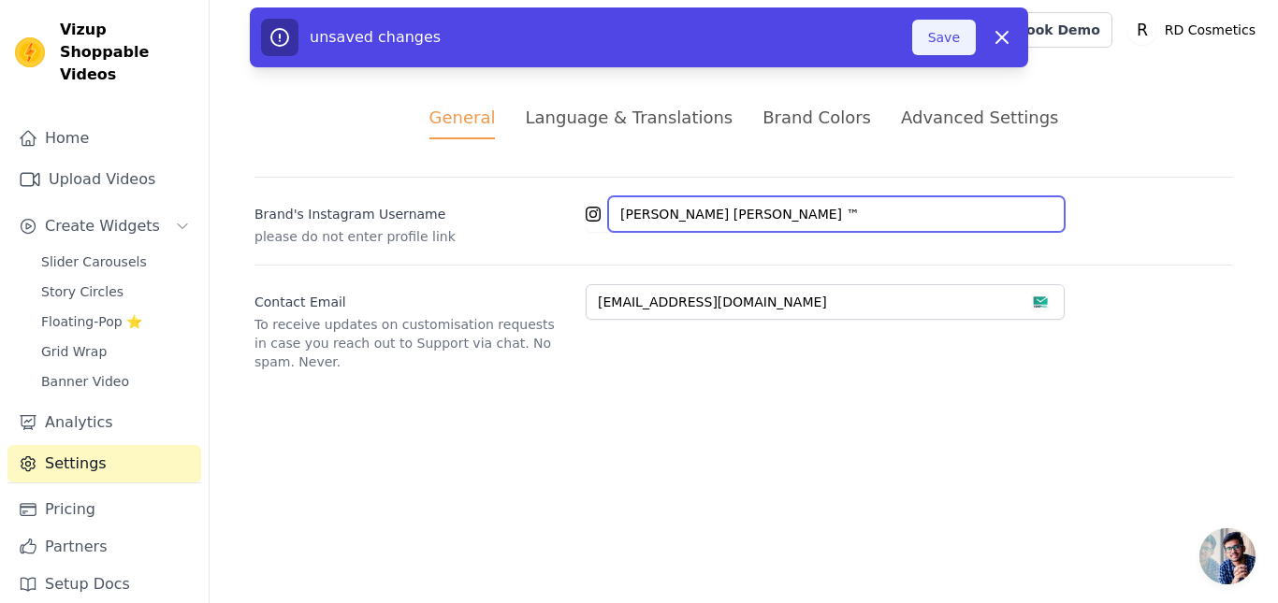
type input "[PERSON_NAME] [PERSON_NAME] ™"
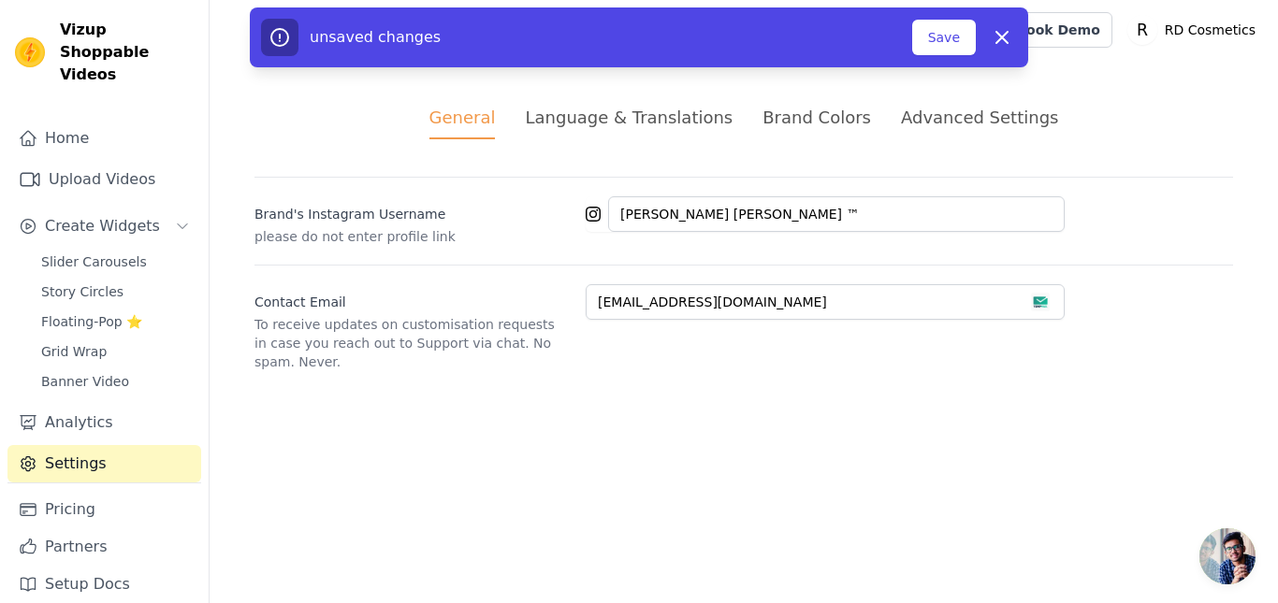
drag, startPoint x: 952, startPoint y: 48, endPoint x: 928, endPoint y: 56, distance: 25.7
click at [951, 47] on button "Save" at bounding box center [944, 38] width 64 height 36
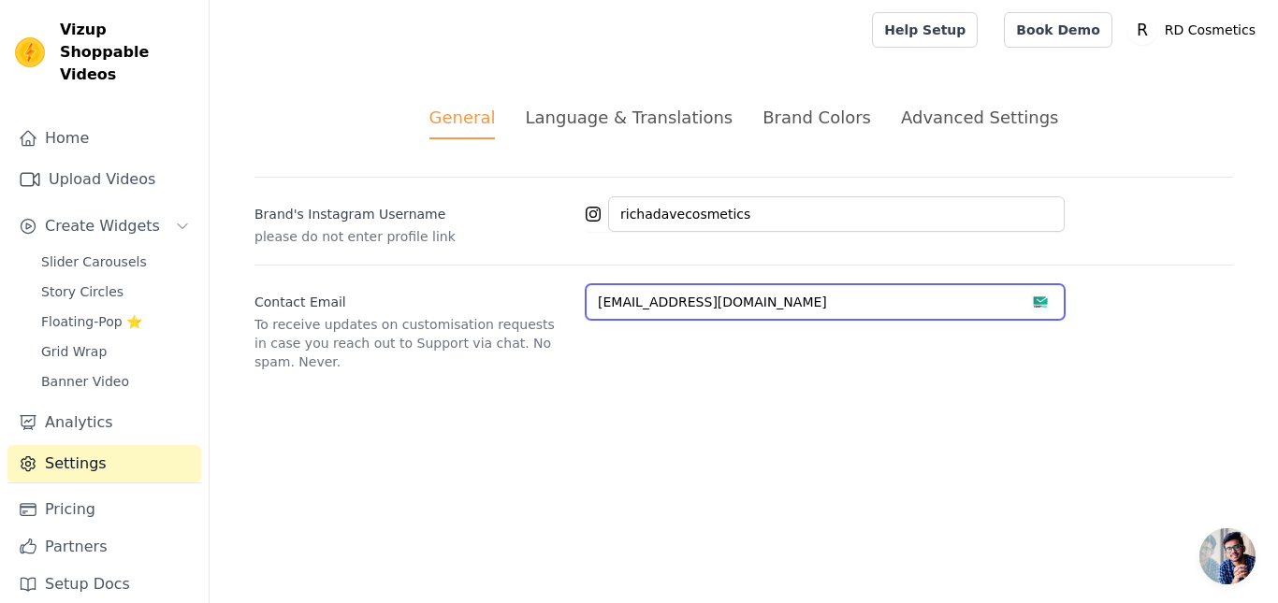
click at [733, 302] on input "[EMAIL_ADDRESS][DOMAIN_NAME]" at bounding box center [825, 302] width 479 height 36
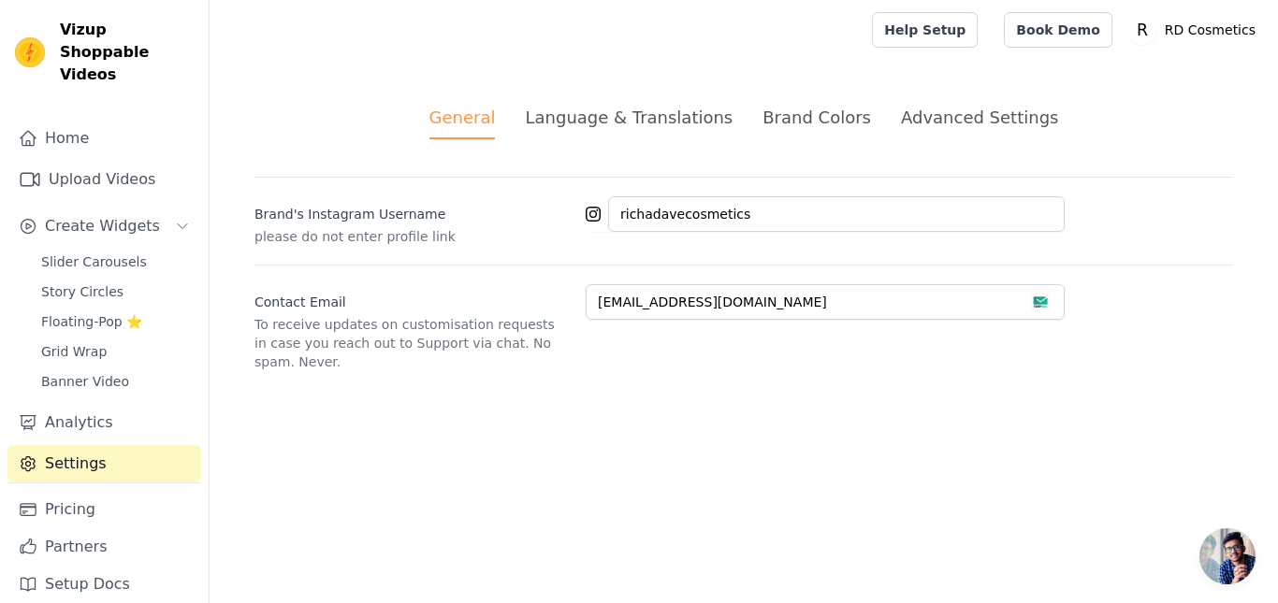
click at [802, 385] on div "General Language & Translations Brand Colors Advanced Settings unsaved changes …" at bounding box center [744, 238] width 1068 height 356
click at [618, 121] on div "Language & Translations" at bounding box center [629, 117] width 208 height 25
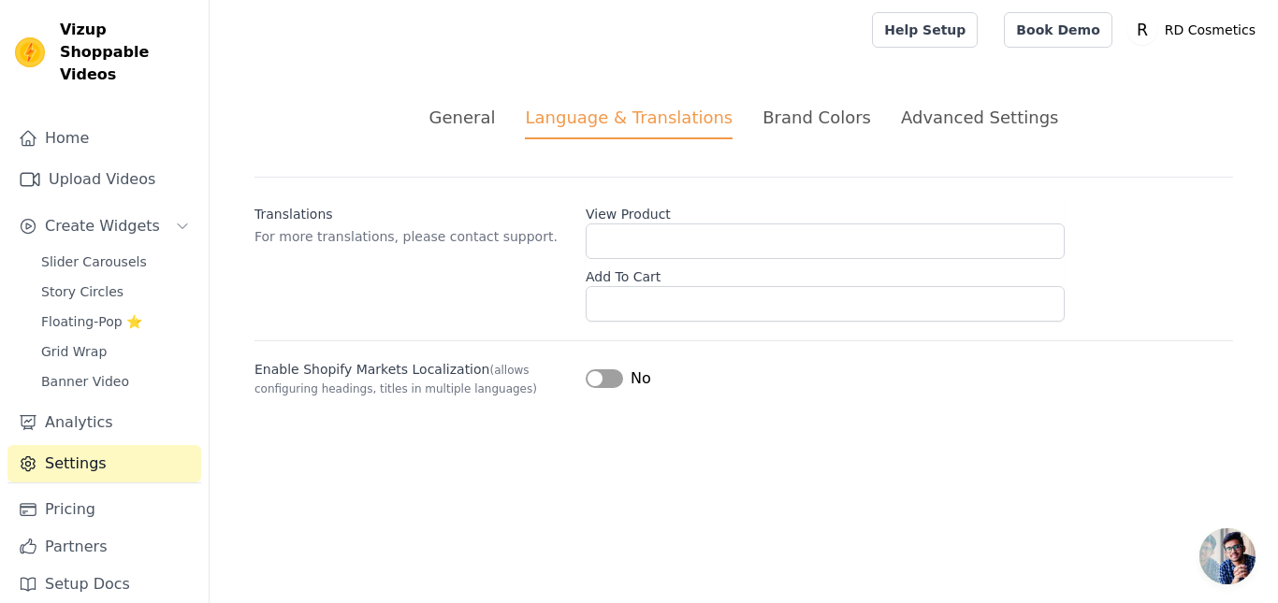
click at [830, 128] on div "Brand Colors" at bounding box center [816, 117] width 109 height 25
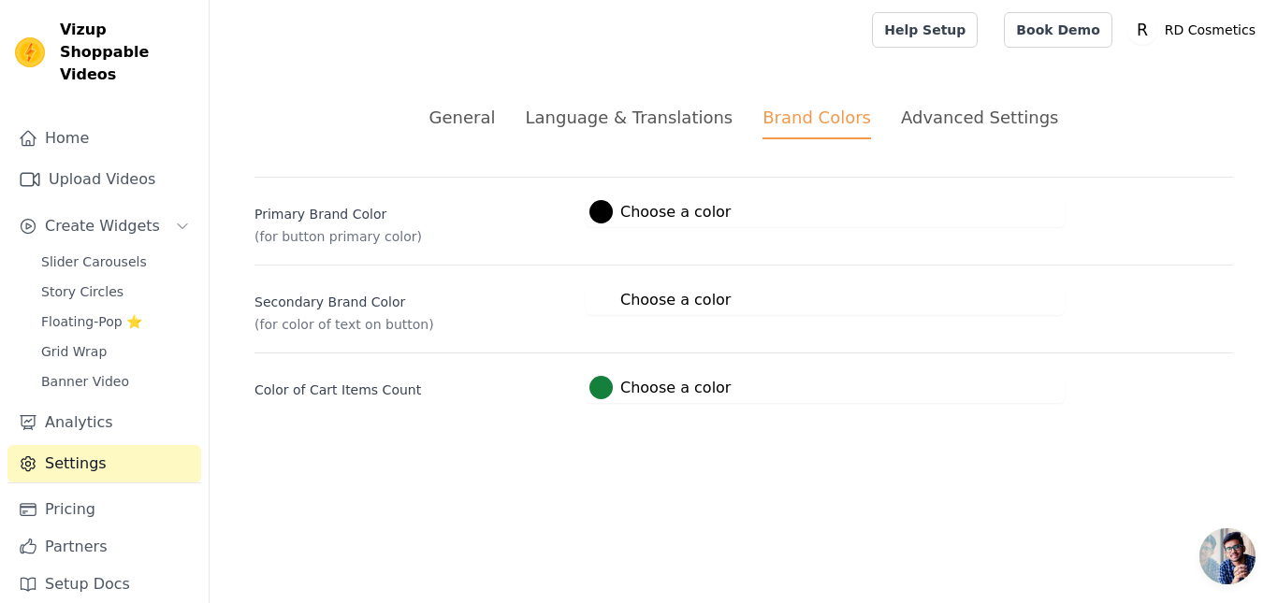
click at [621, 125] on div "Language & Translations" at bounding box center [629, 117] width 208 height 25
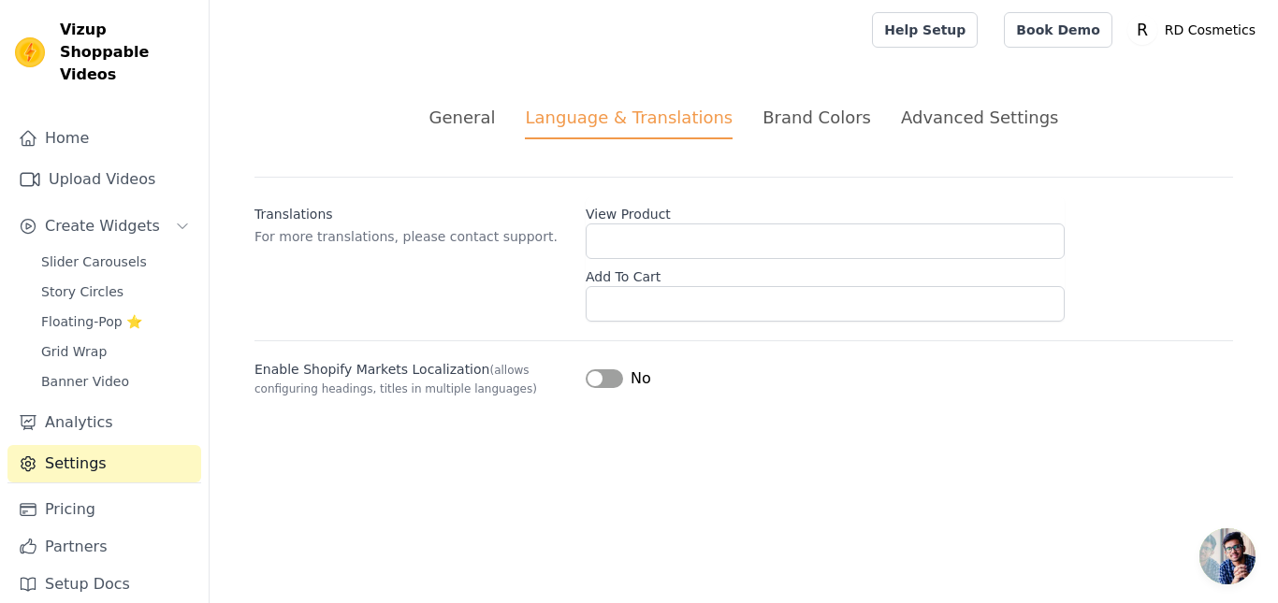
click at [605, 376] on button "Label" at bounding box center [604, 379] width 37 height 19
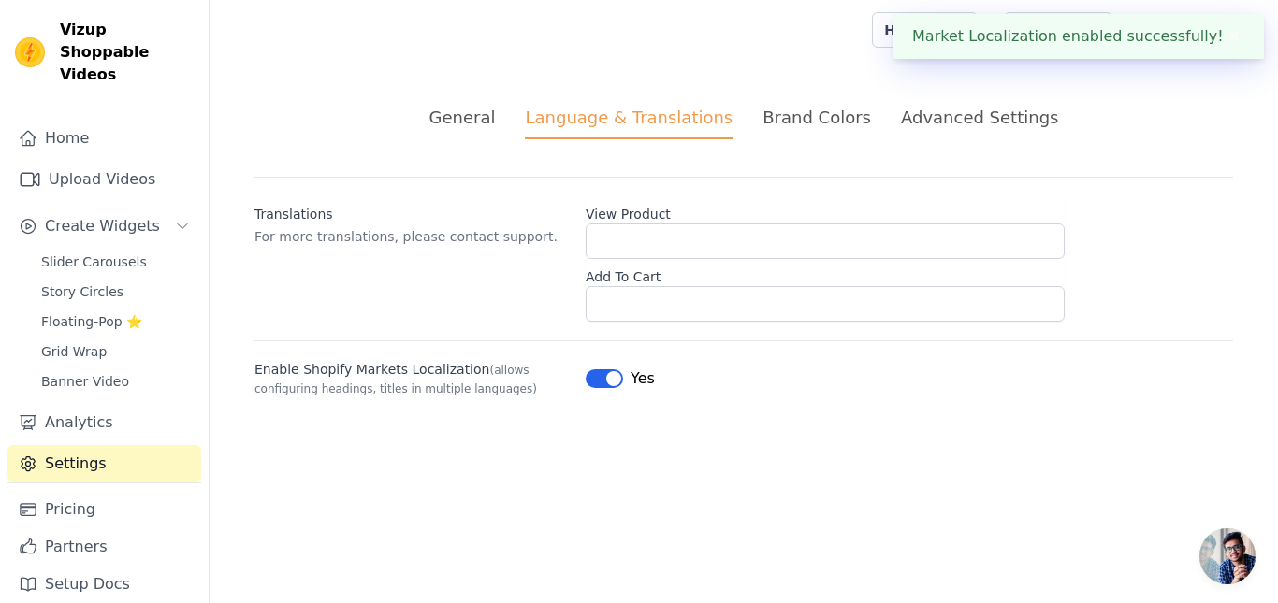
click at [950, 125] on div "Advanced Settings" at bounding box center [979, 117] width 157 height 25
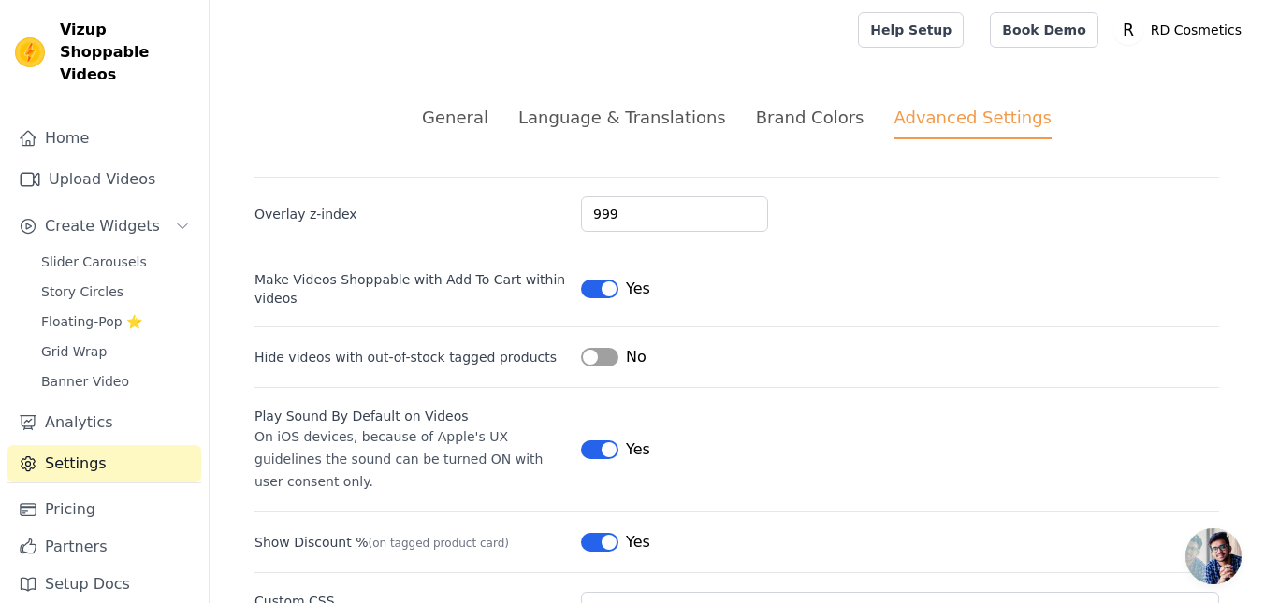
scroll to position [124, 0]
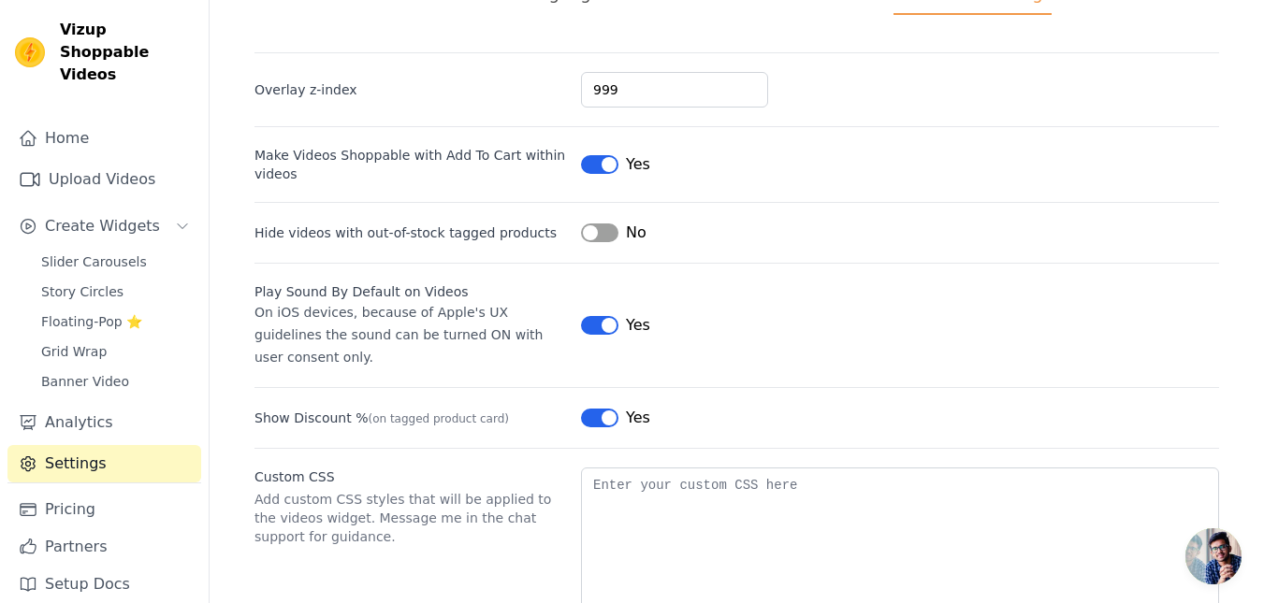
click at [611, 316] on button "Label" at bounding box center [599, 325] width 37 height 19
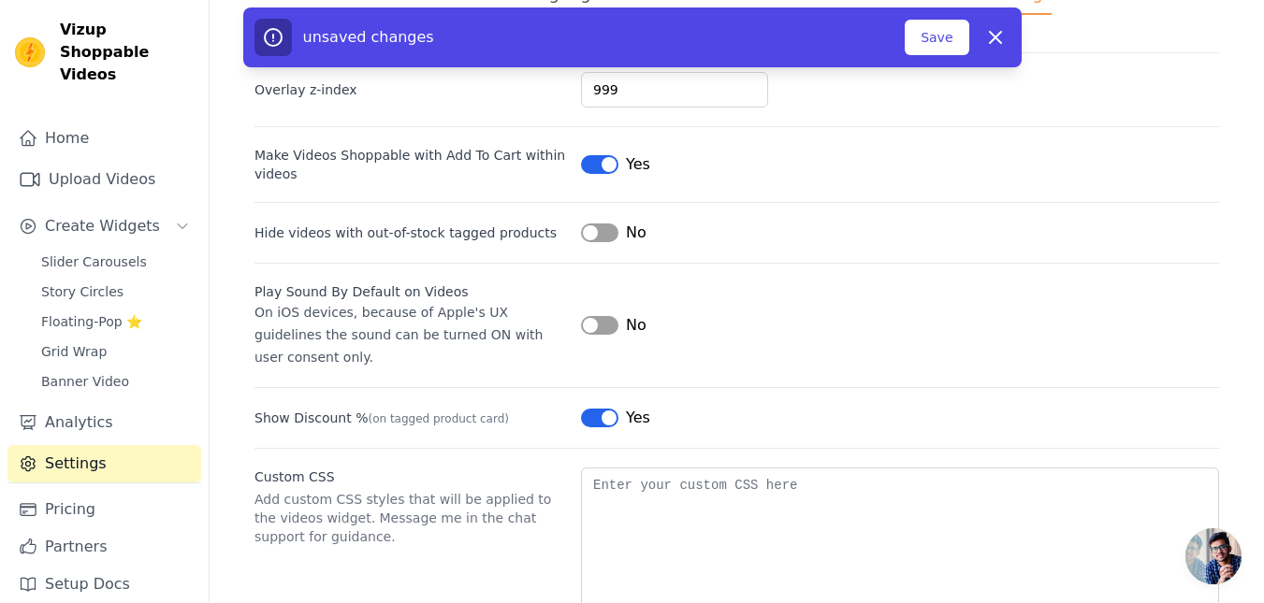
click at [605, 314] on div "No" at bounding box center [613, 325] width 65 height 22
click at [989, 29] on icon at bounding box center [995, 37] width 22 height 22
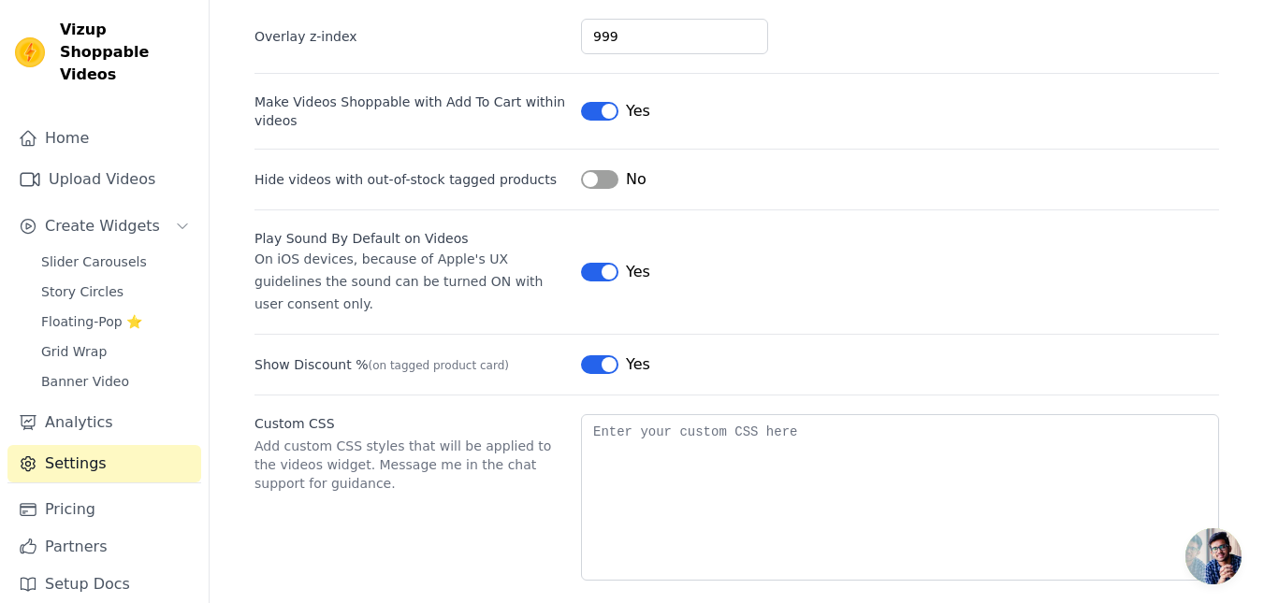
scroll to position [0, 0]
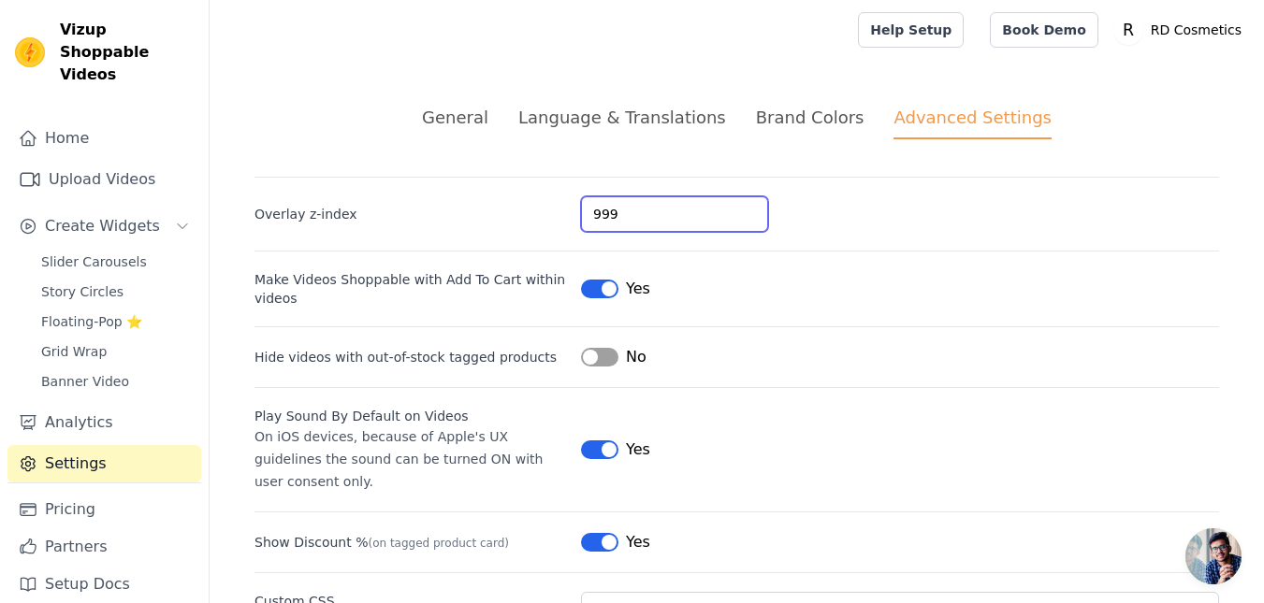
click at [766, 136] on div "General Language & Translations Brand Colors Advanced Settings unsaved changes …" at bounding box center [737, 432] width 1054 height 744
click at [780, 121] on div "Brand Colors" at bounding box center [810, 117] width 109 height 25
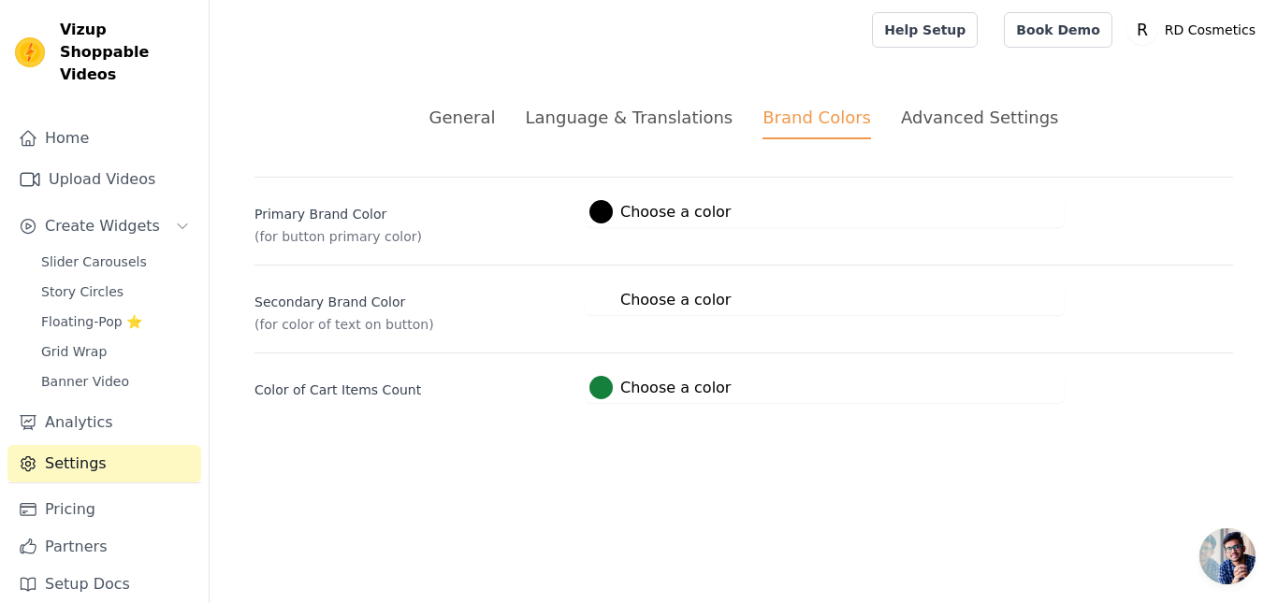
click at [609, 214] on div at bounding box center [600, 211] width 23 height 23
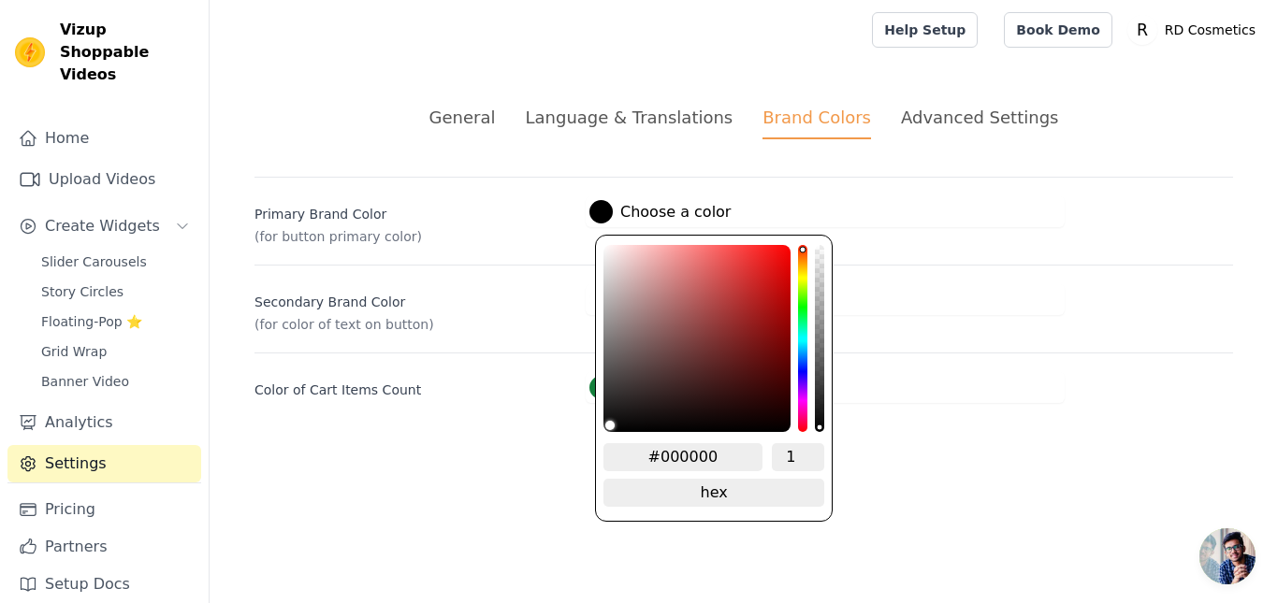
click at [944, 316] on div "Secondary Brand Color (for color of text on button) #ffffff Choose a color #fff…" at bounding box center [743, 299] width 979 height 69
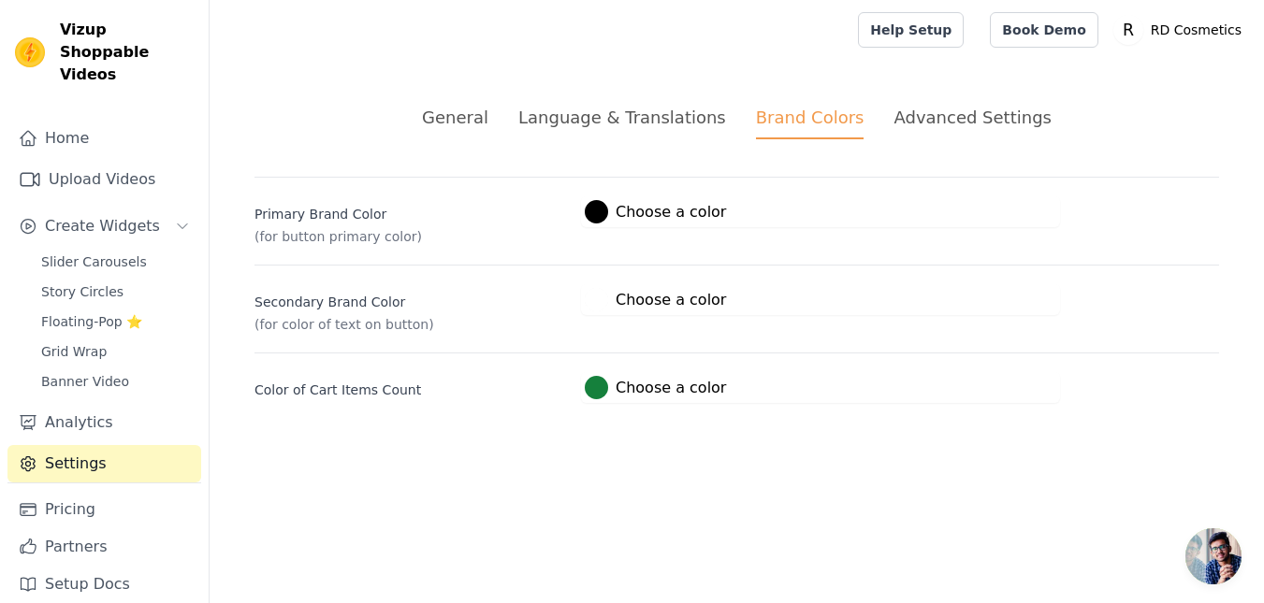
click at [608, 391] on label "#15803c Choose a color" at bounding box center [655, 387] width 141 height 23
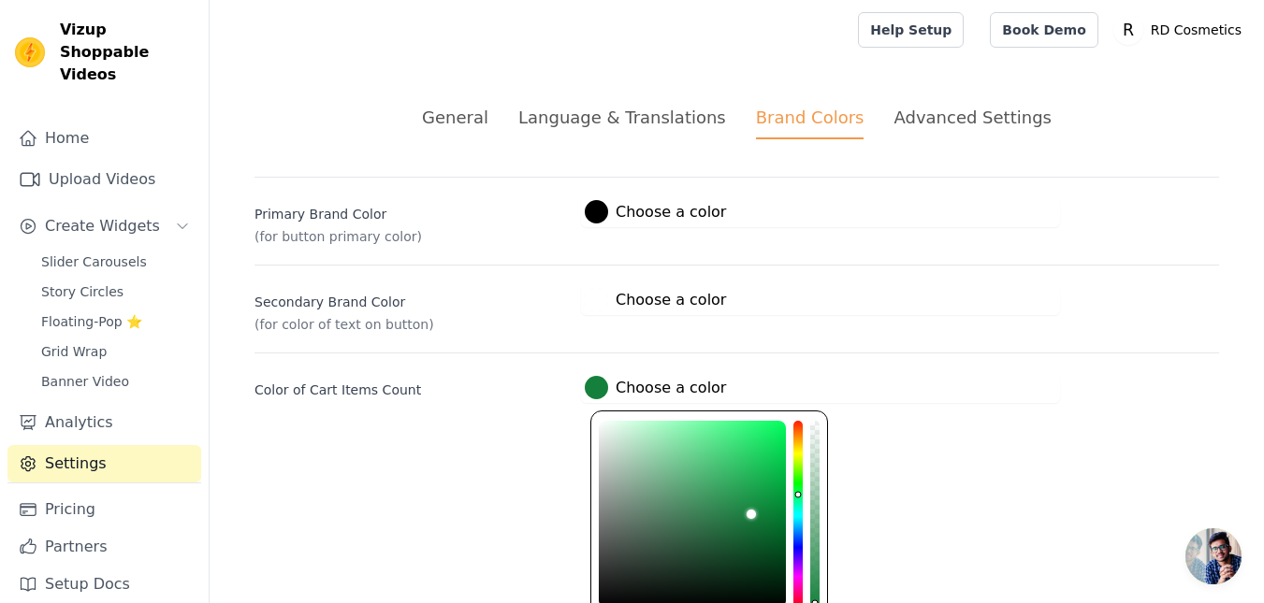
scroll to position [91, 0]
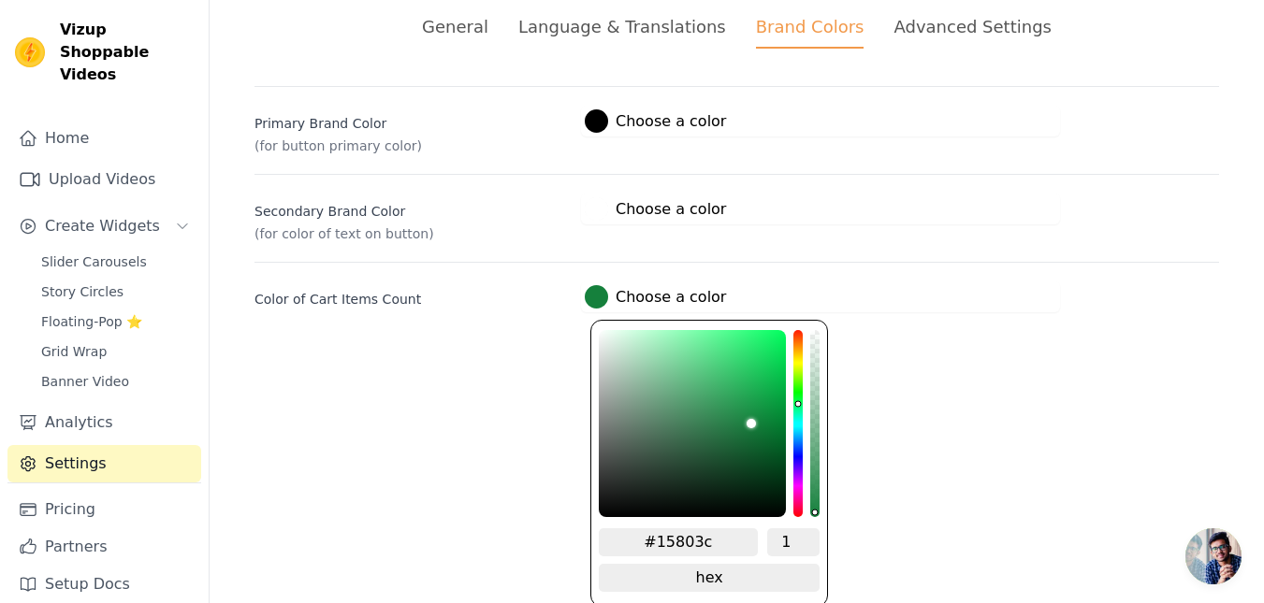
type input "#804f14"
type input "#804e14"
type input "#804a14"
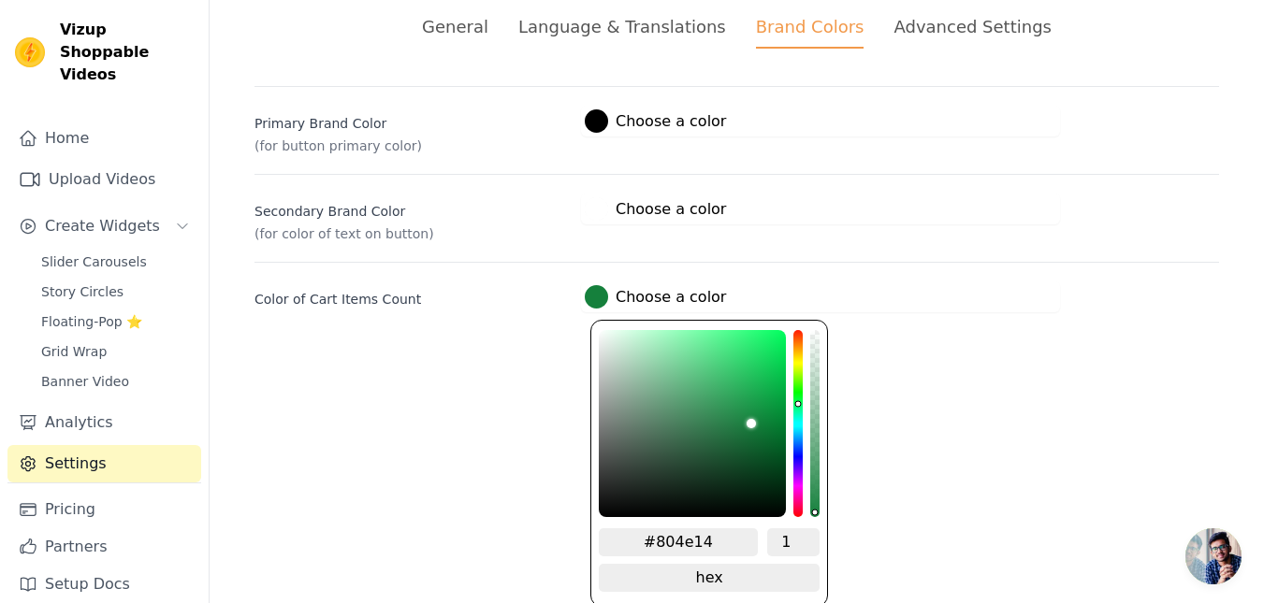
type input "#804a14"
type input "#804314"
type input "#803a14"
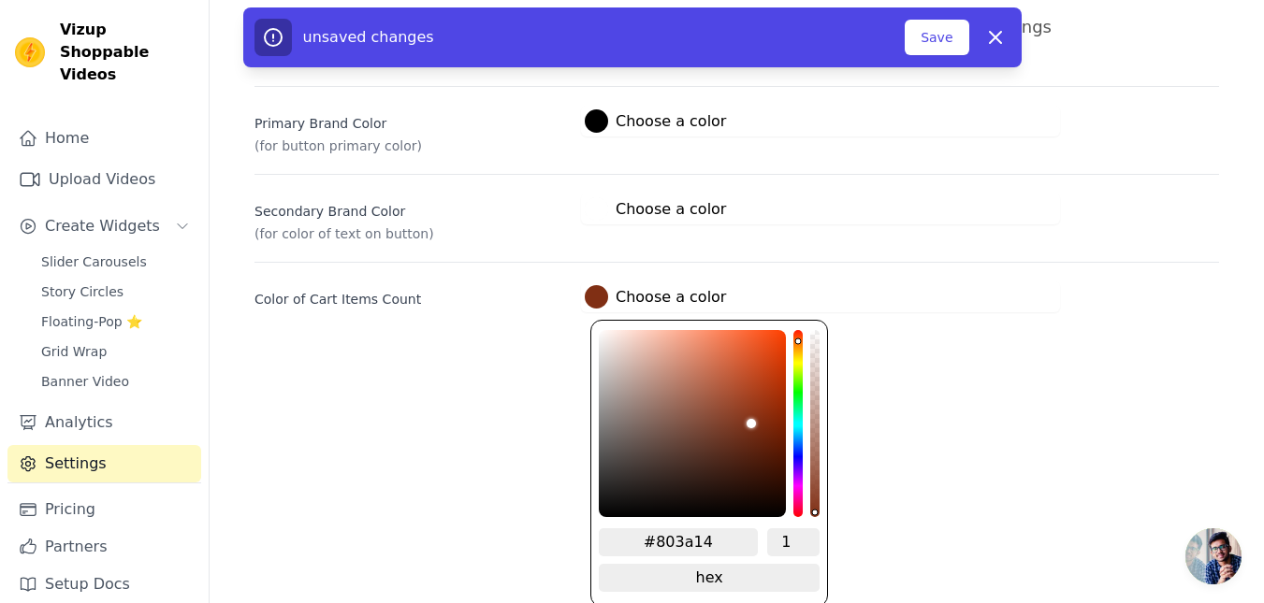
type input "#802f14"
type input "#802a14"
type input "#801d14"
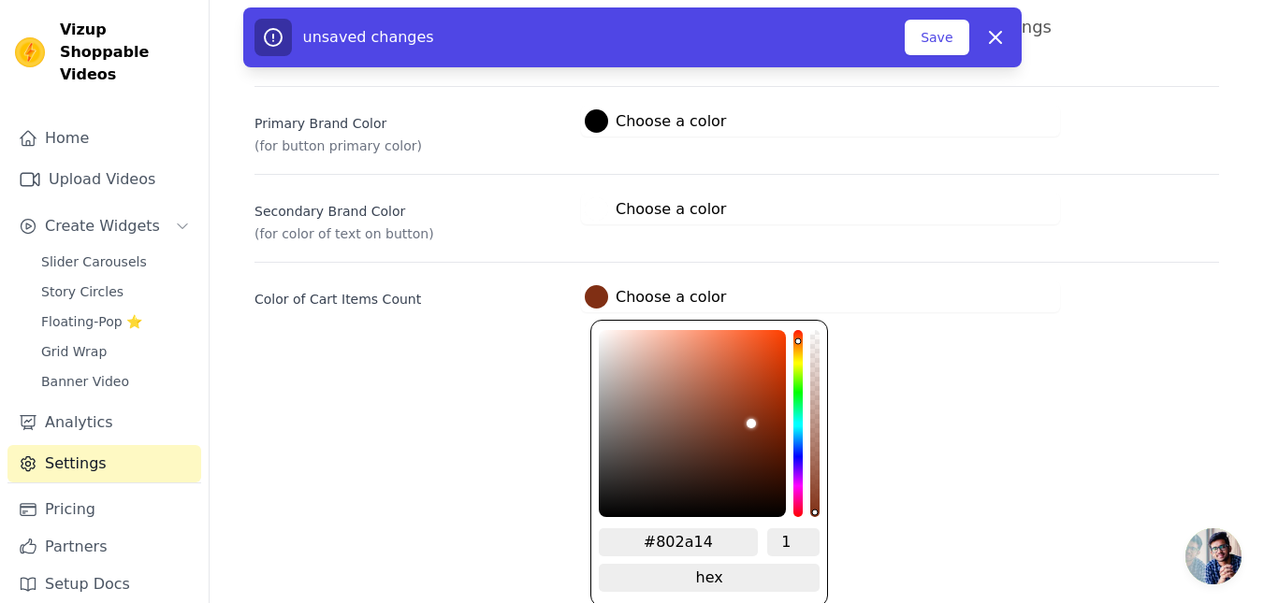
type input "#801d14"
type input "#801614"
type input "#801414"
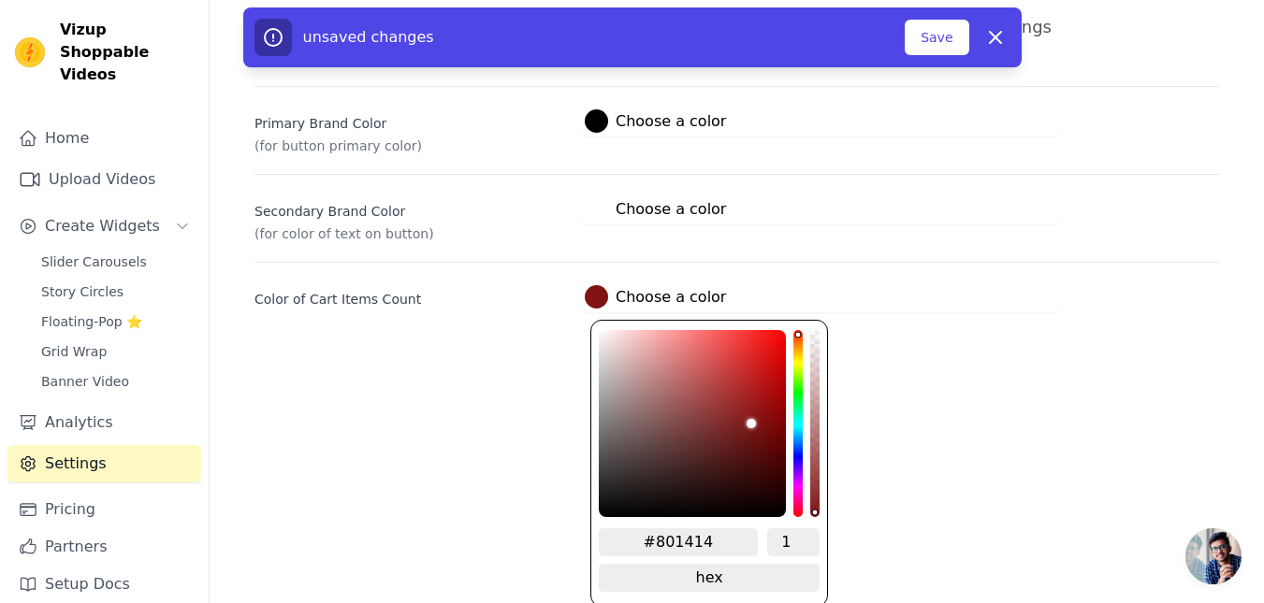
drag, startPoint x: 792, startPoint y: 345, endPoint x: 801, endPoint y: 317, distance: 29.3
click at [801, 320] on div "#801414 1 hex change to rgb" at bounding box center [709, 463] width 238 height 287
type input "#e62626"
type input "#ea2020"
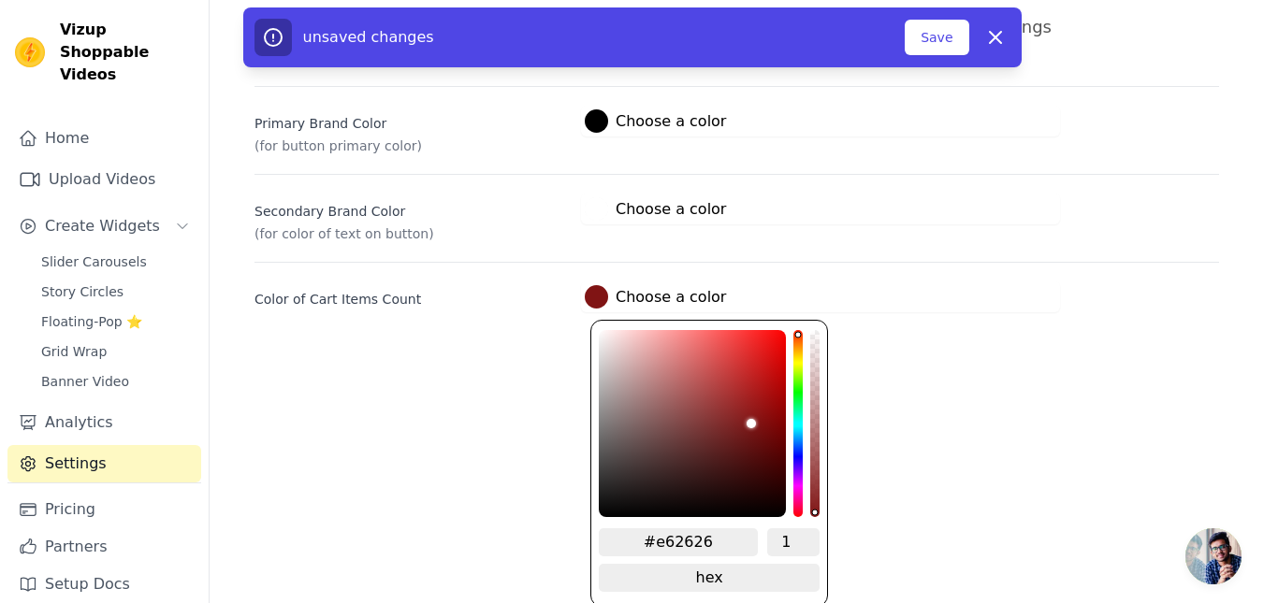
type input "#ea2020"
type input "#f01717"
type input "#f70c0c"
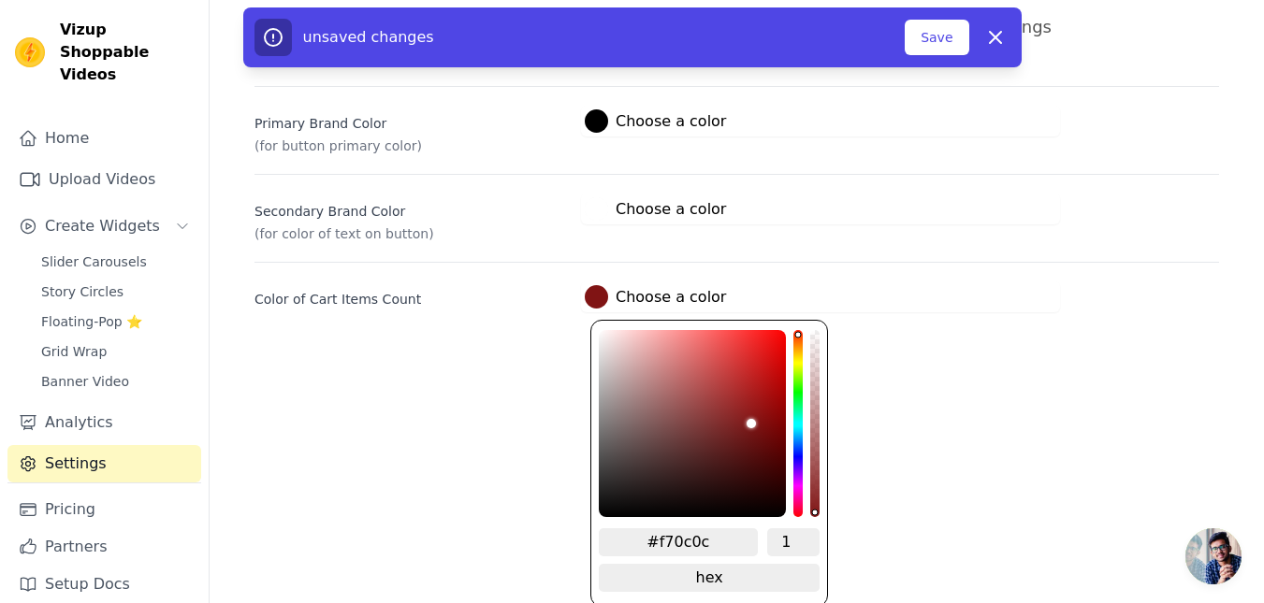
type input "#fb0808"
type input "#fd0404"
type input "#fe0303"
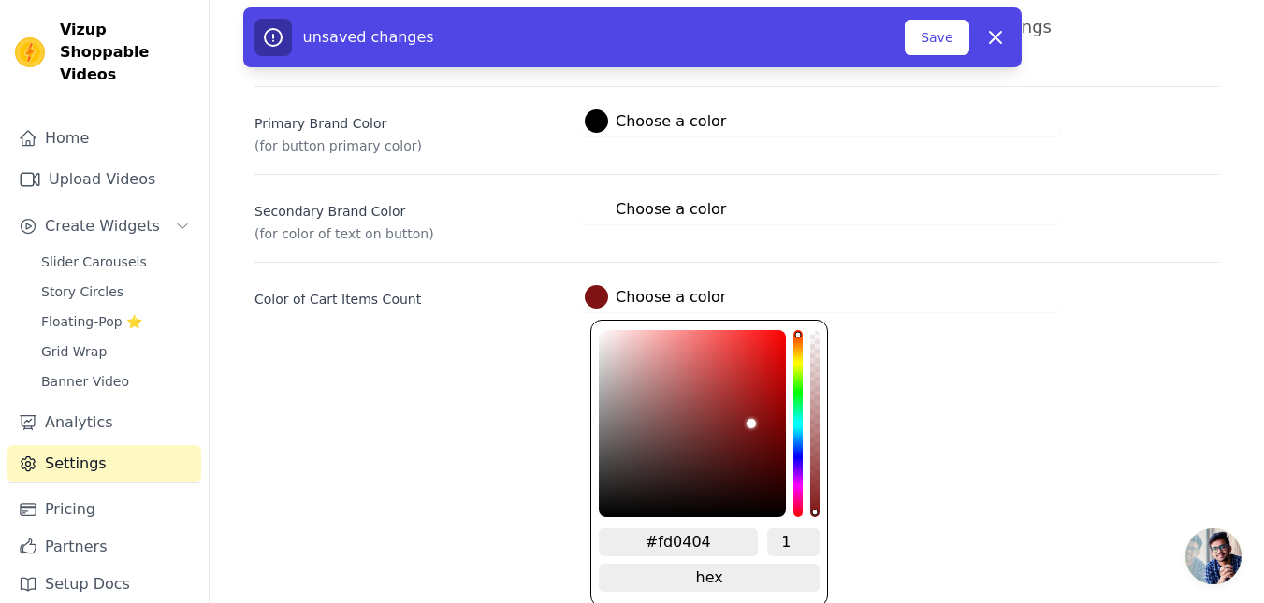
type input "#fe0303"
type input "#ff0000"
drag, startPoint x: 752, startPoint y: 346, endPoint x: 810, endPoint y: 322, distance: 62.9
click at [809, 320] on div "#ff0000 1 hex change to rgb" at bounding box center [709, 463] width 238 height 287
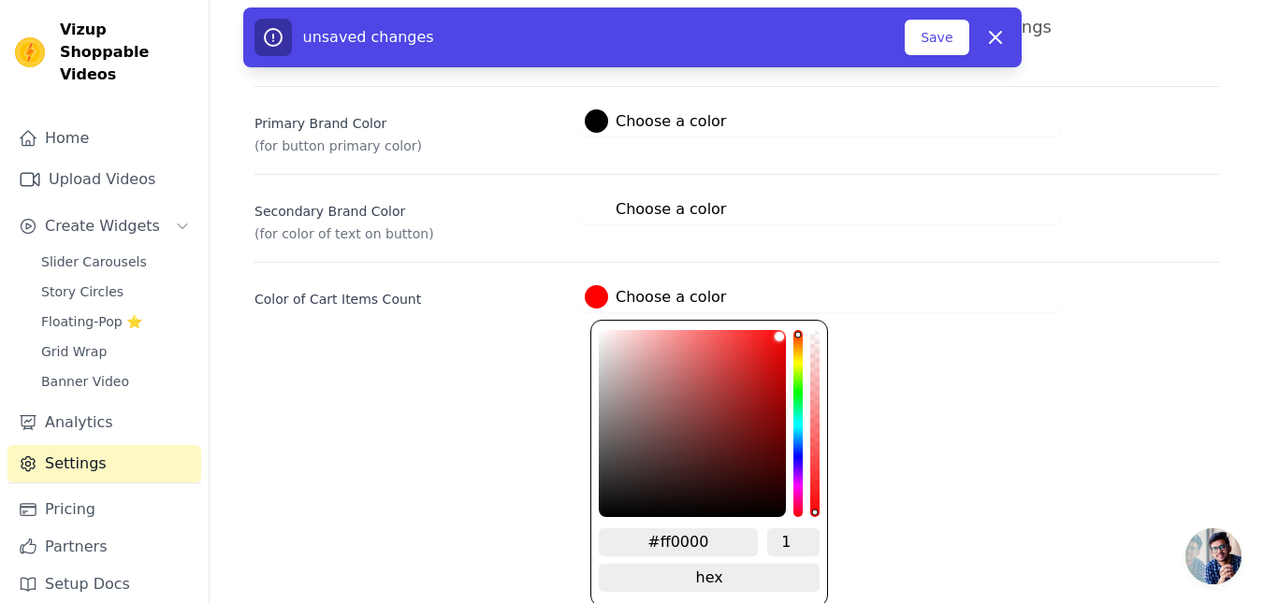
type input "#2fff00"
type input "#11ff00"
type input "#08ff00"
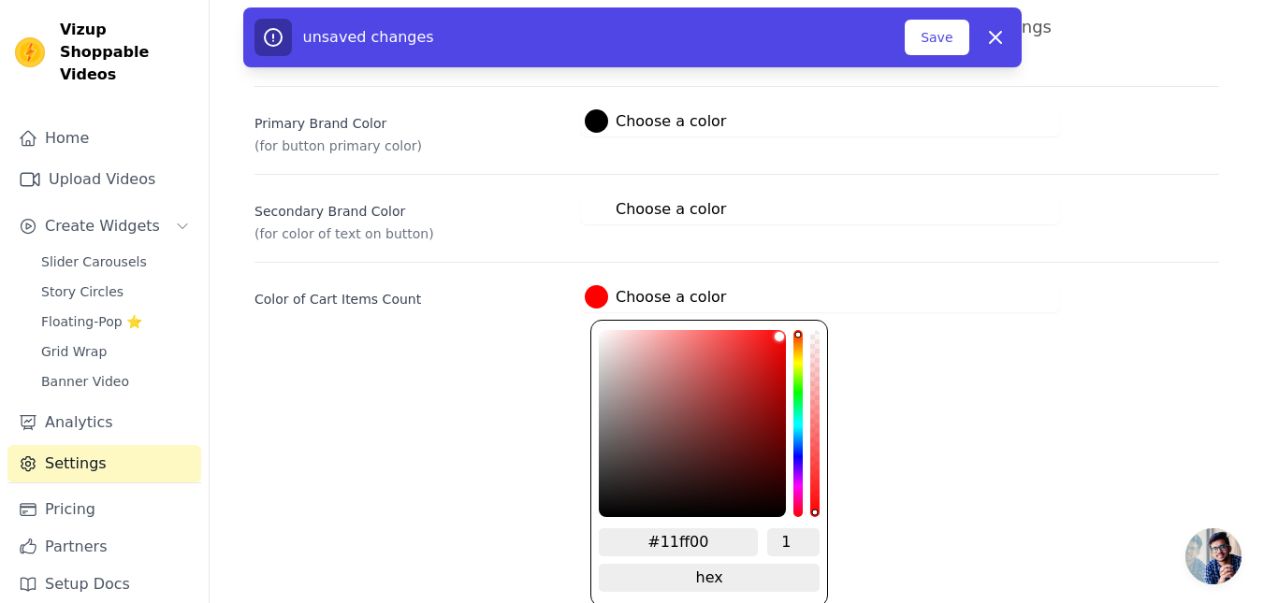
type input "#08ff00"
type input "#00ff0d"
type input "#00ff15"
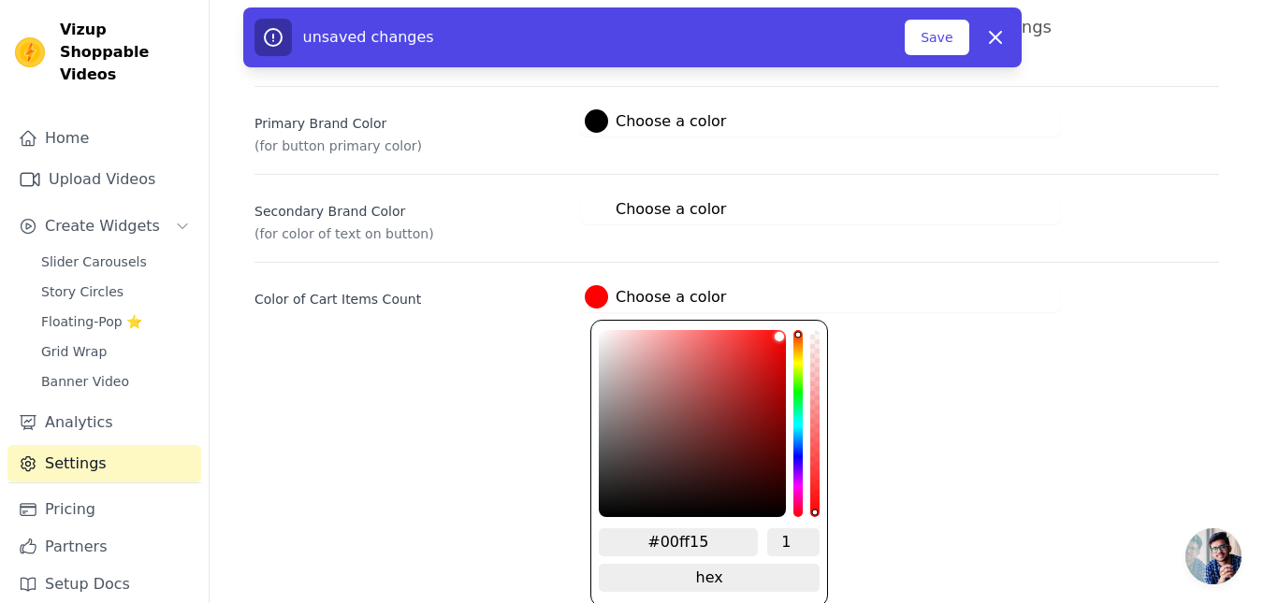
type input "#00ff2f"
type input "#00ff44"
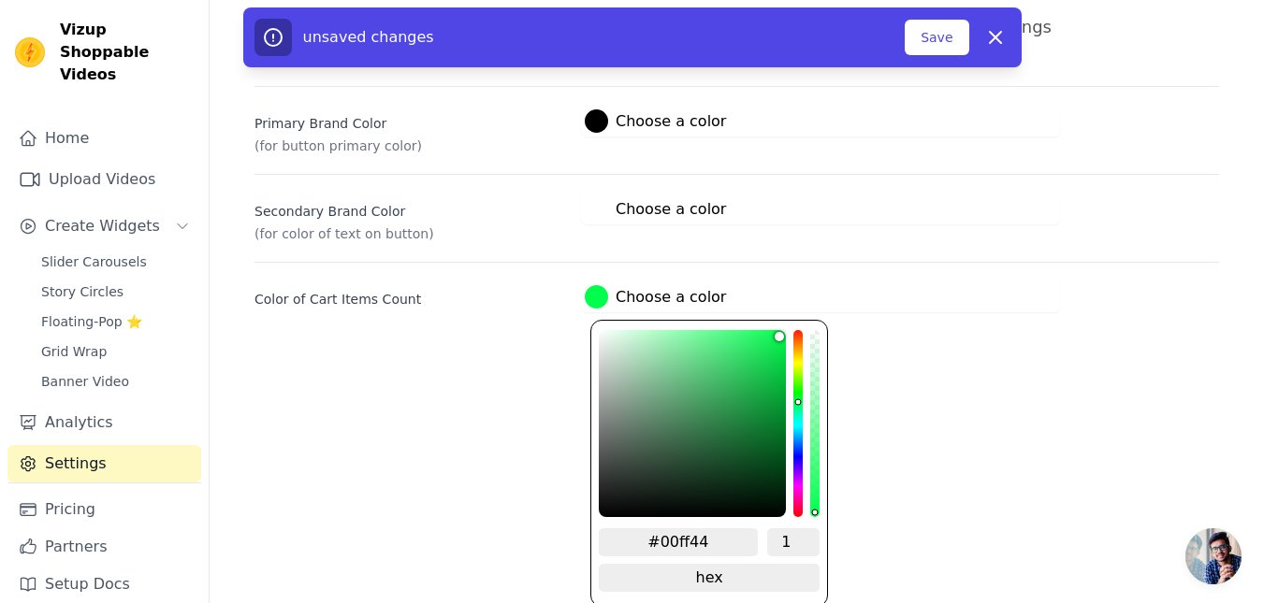
type input "#00ff4d"
type input "#00ff51"
type input "#00ff62"
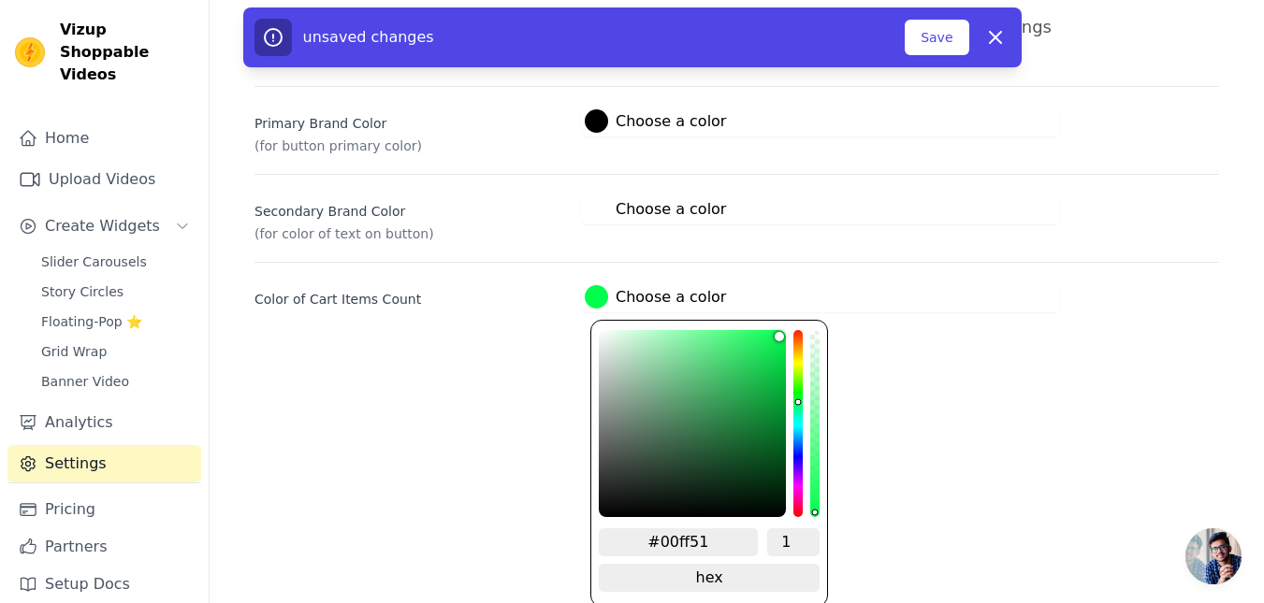
type input "#00ff62"
type input "#00ff6a"
type input "#00ff7b"
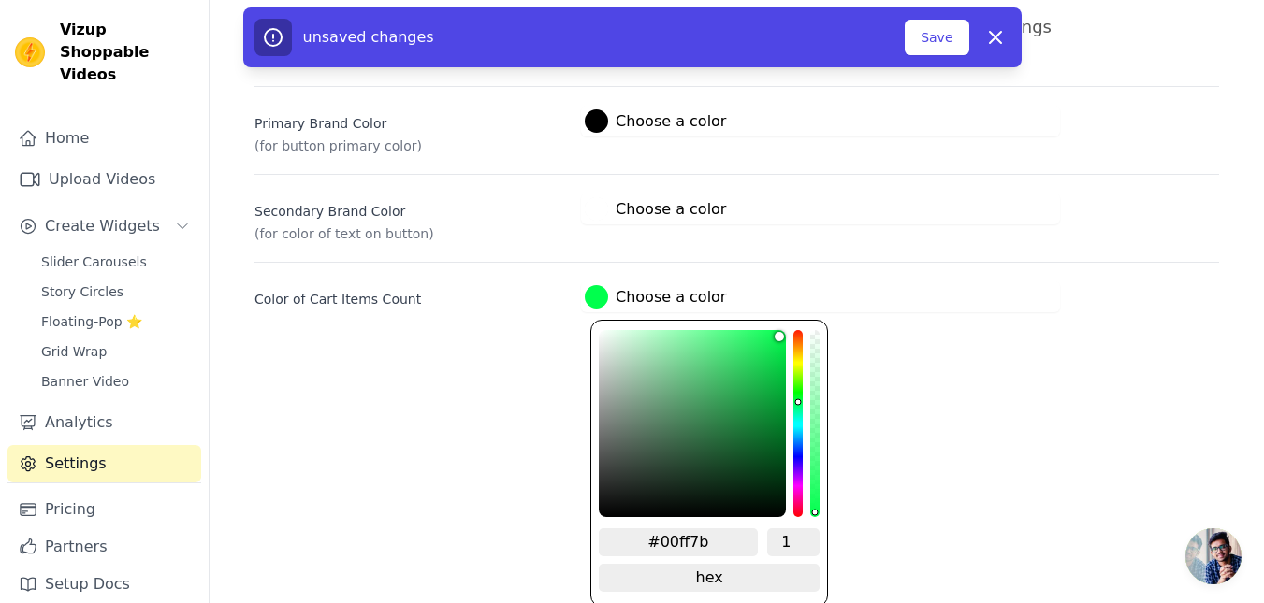
type input "#00ff80"
type input "#00ff99"
type input "#00ffa6"
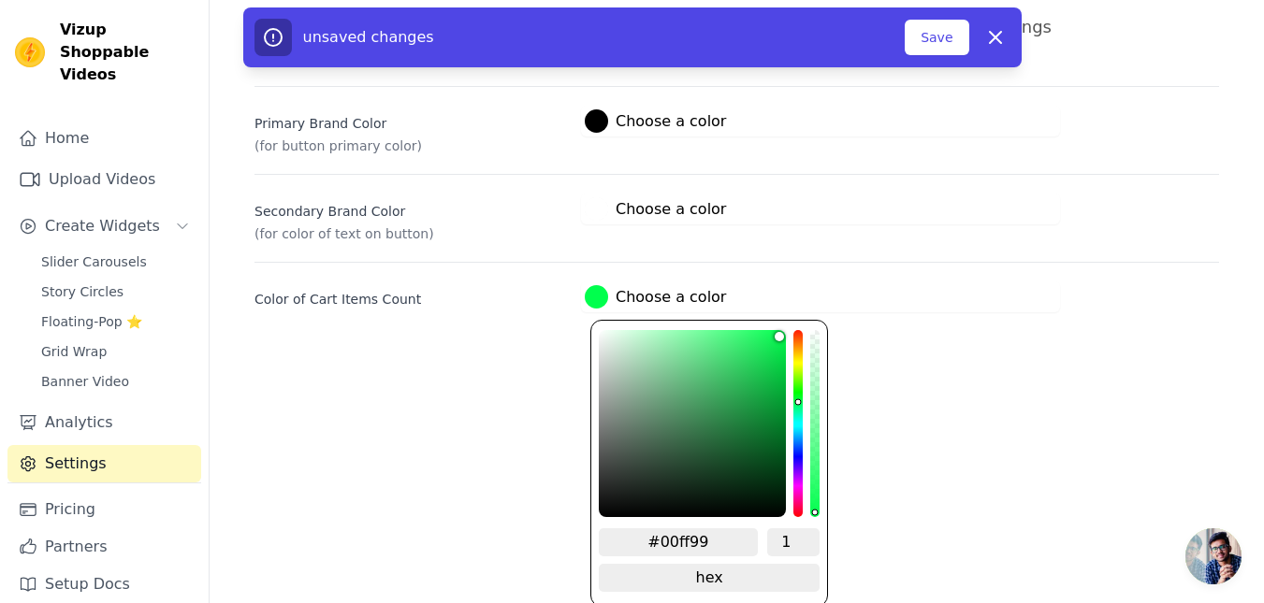
type input "#00ffa6"
type input "#00ffc8"
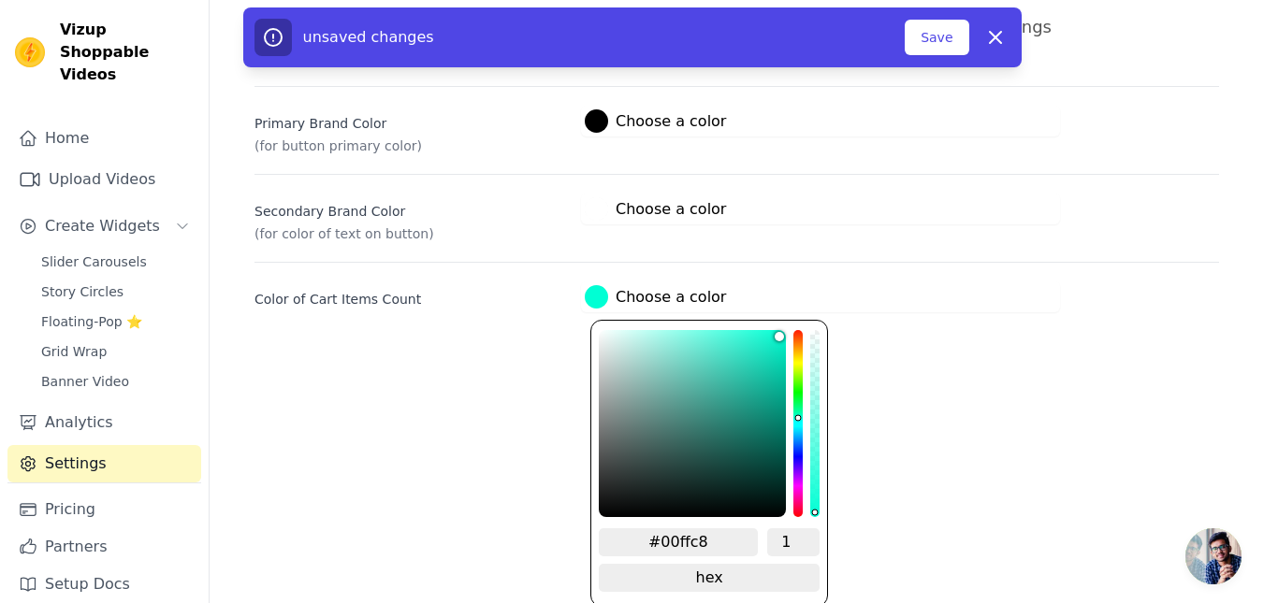
type input "#00ffd4"
type input "#00ffee"
type input "#00fff2"
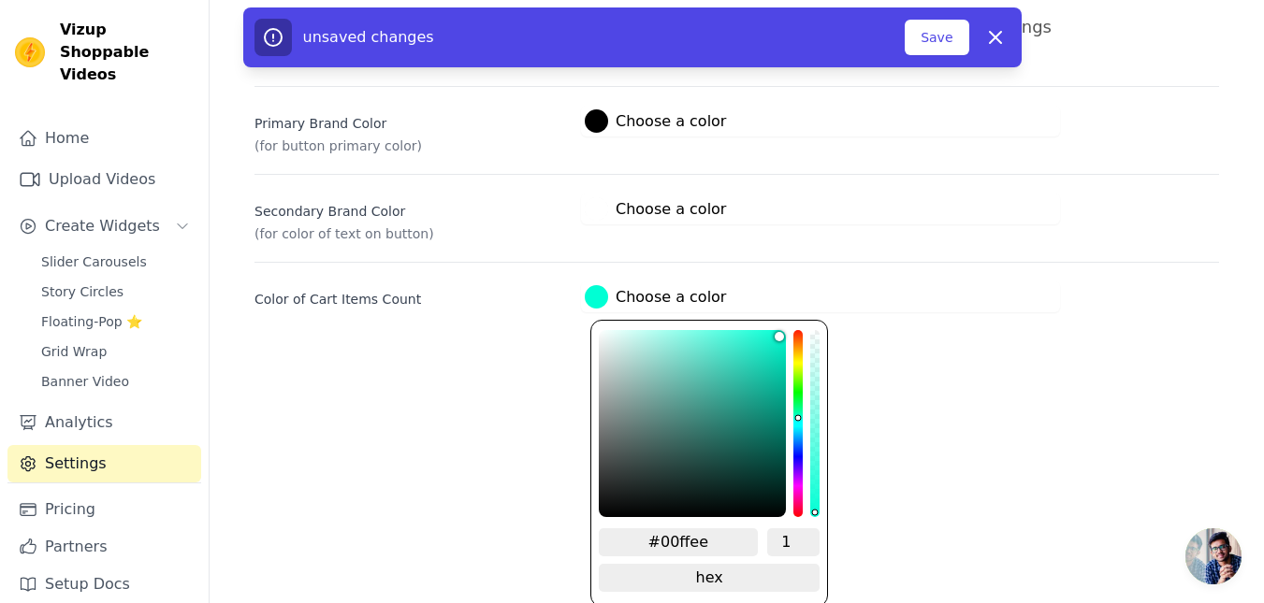
type input "#00fff2"
type input "#00f2ff"
type input "#00eaff"
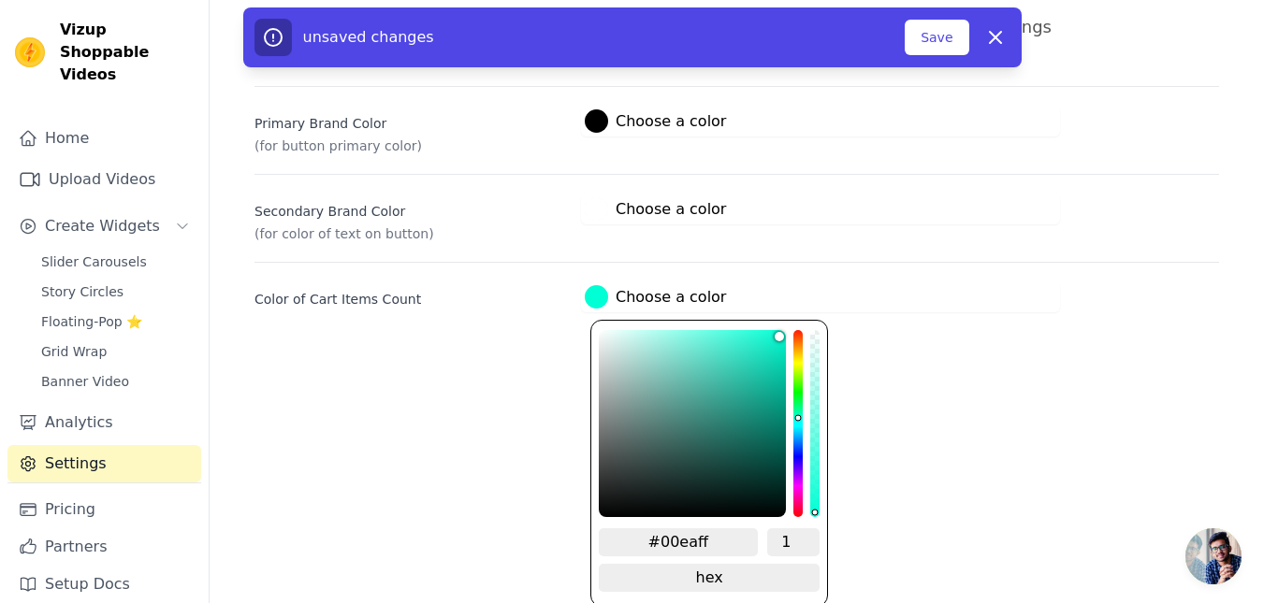
type input "#00ddff"
type input "#00ccff"
type input "#00c3ff"
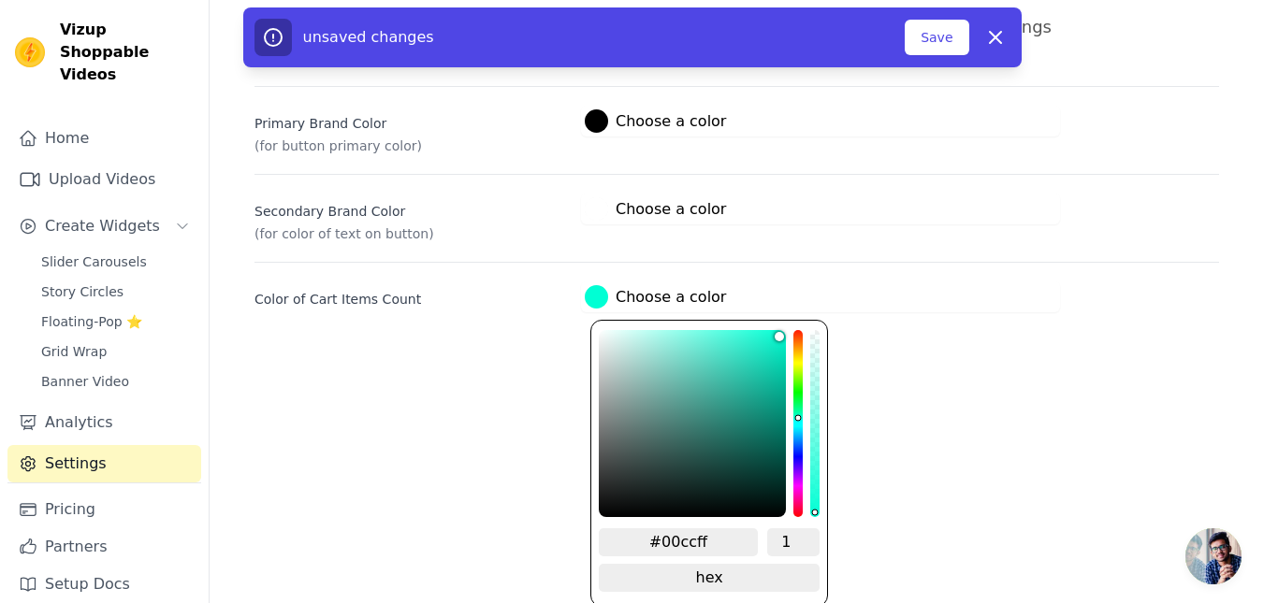
type input "#00c3ff"
type input "#00bfff"
type input "#00b7ff"
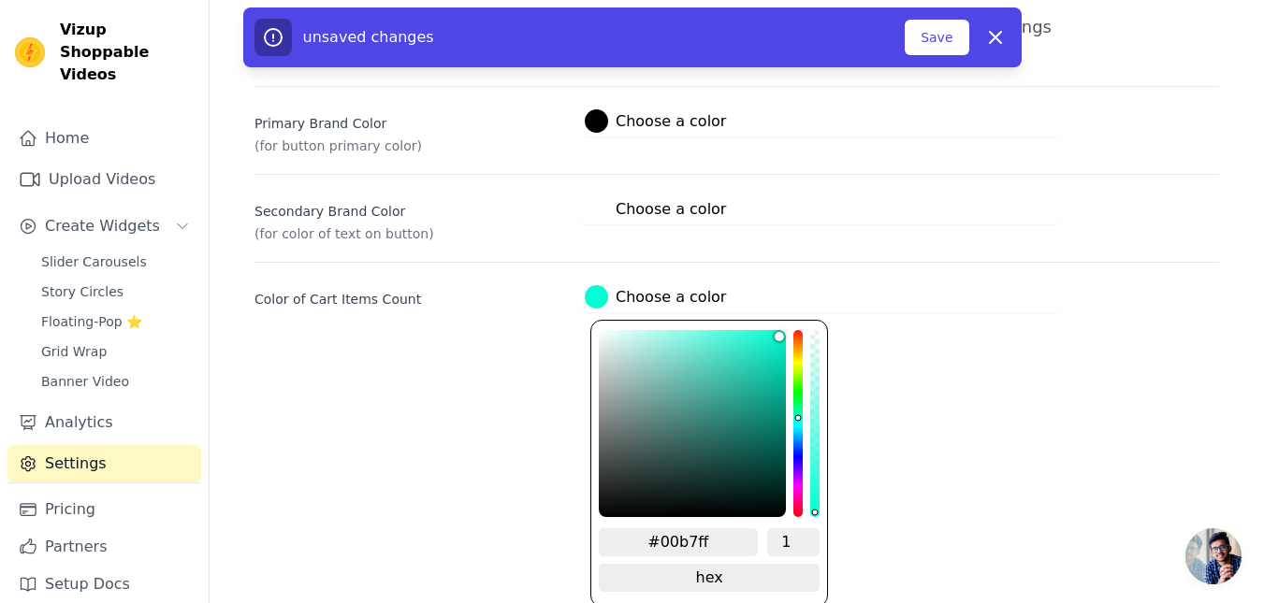
type input "#00aeff"
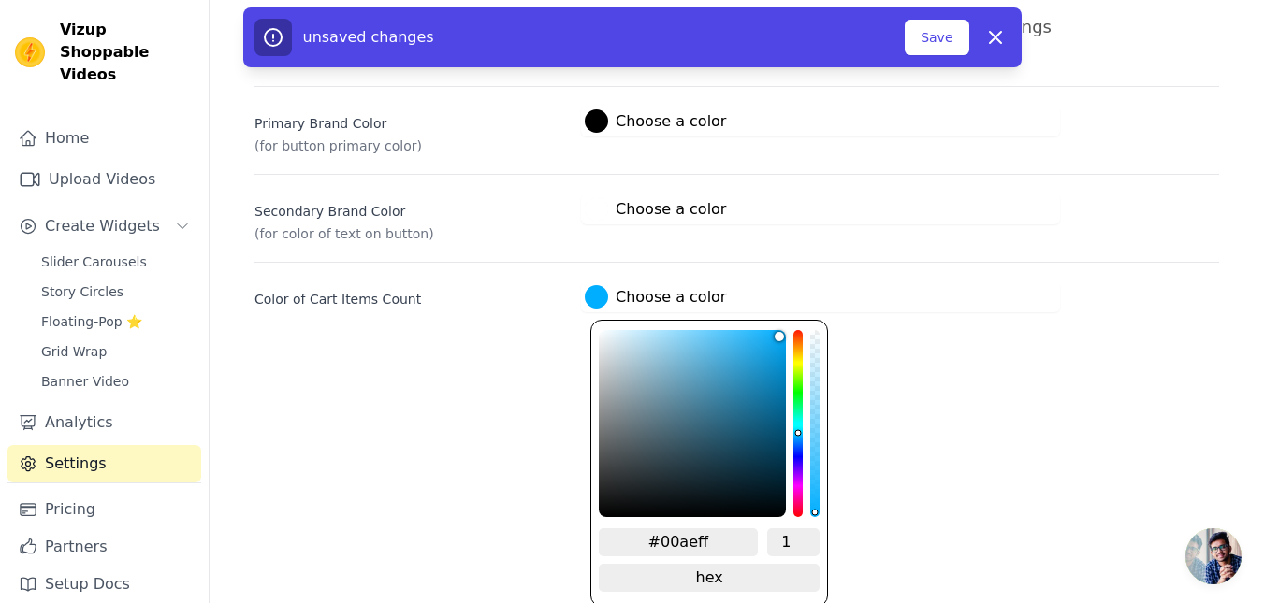
type input "#00a6ff"
type input "#0099ff"
type input "#0080ff"
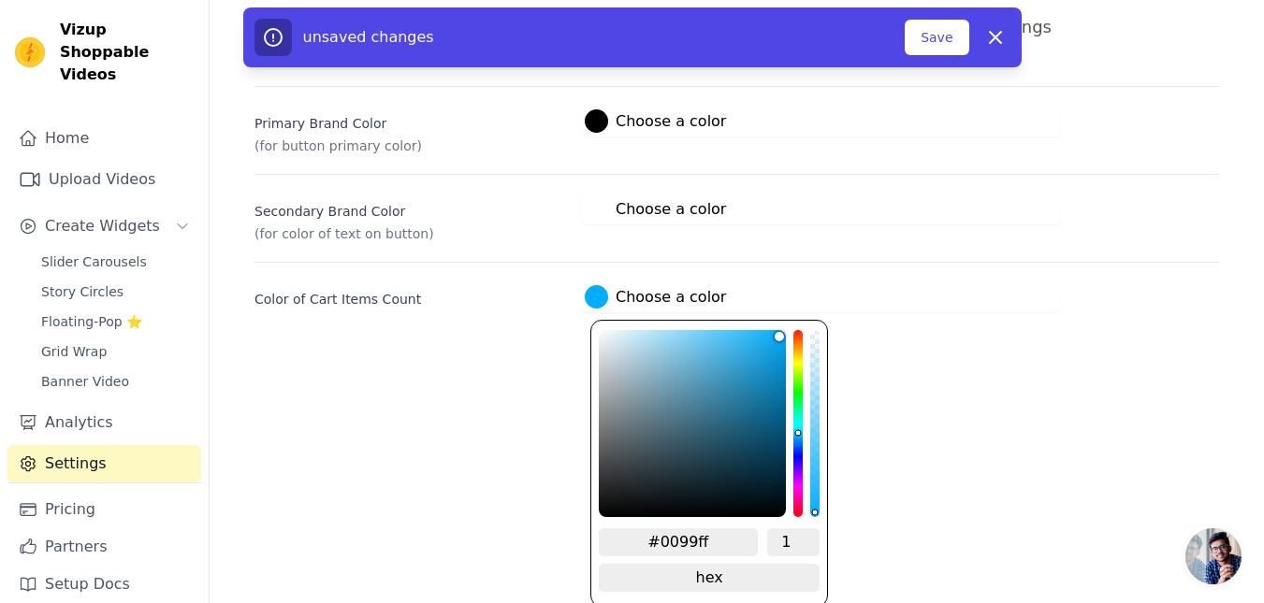
type input "#0080ff"
type input "#0077ff"
type input "#0073ff"
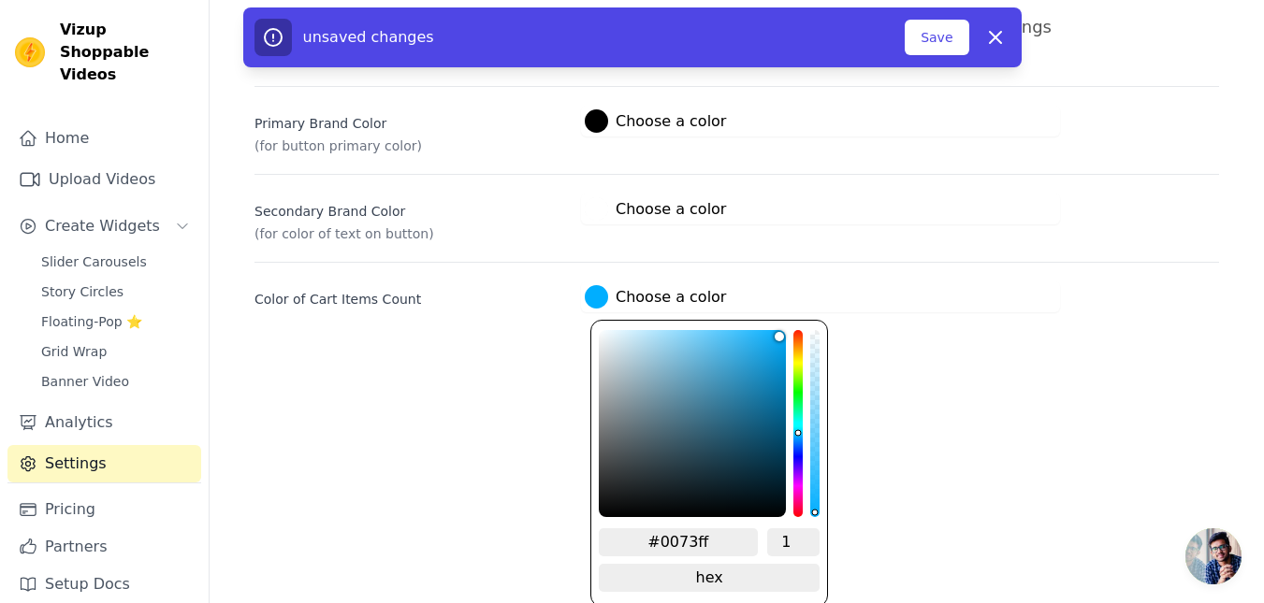
type input "#006aff"
type input "#0059ff"
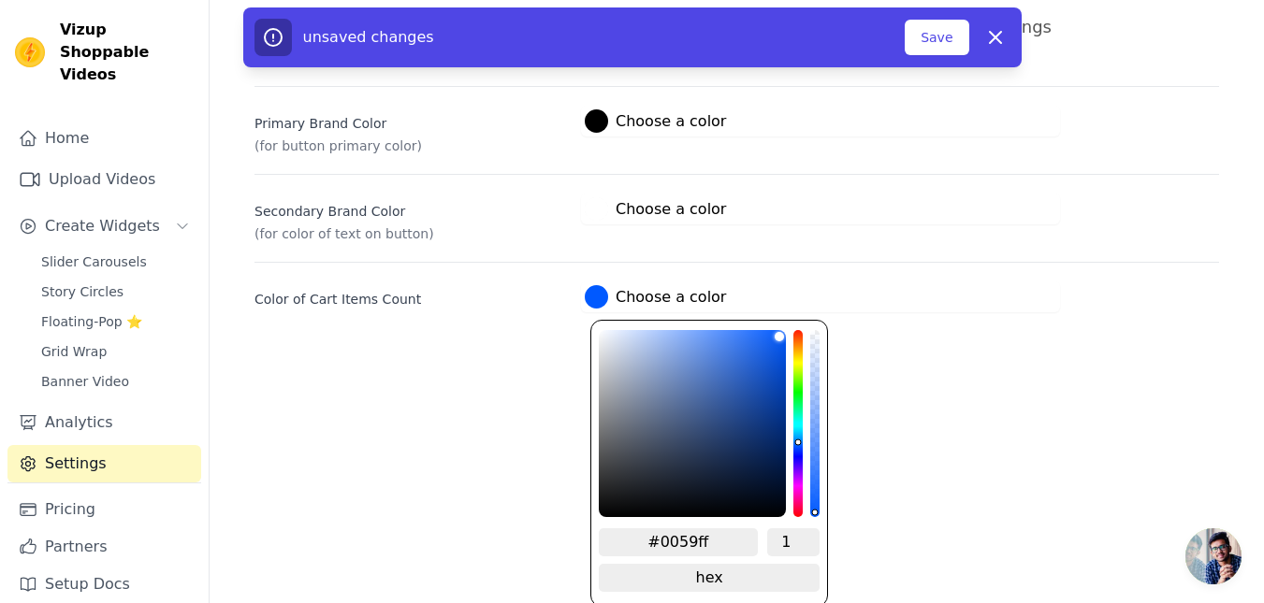
type input "#0051ff"
type input "#004cff"
type input "#0044ff"
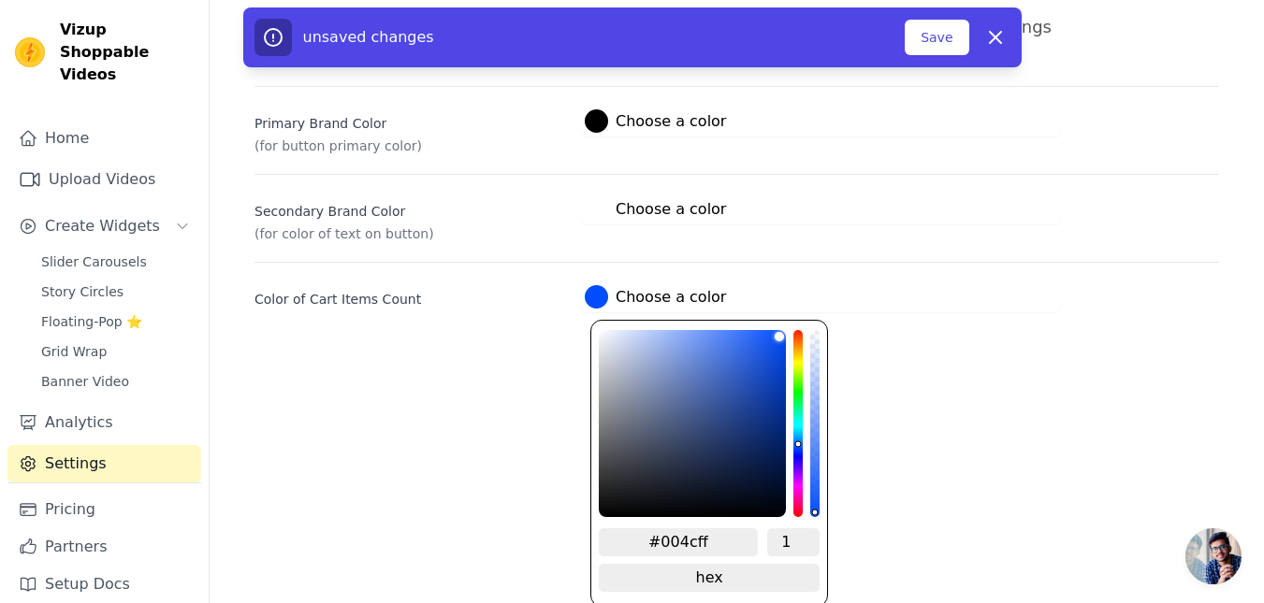
type input "#0044ff"
type input "#003cff"
type input "#0033ff"
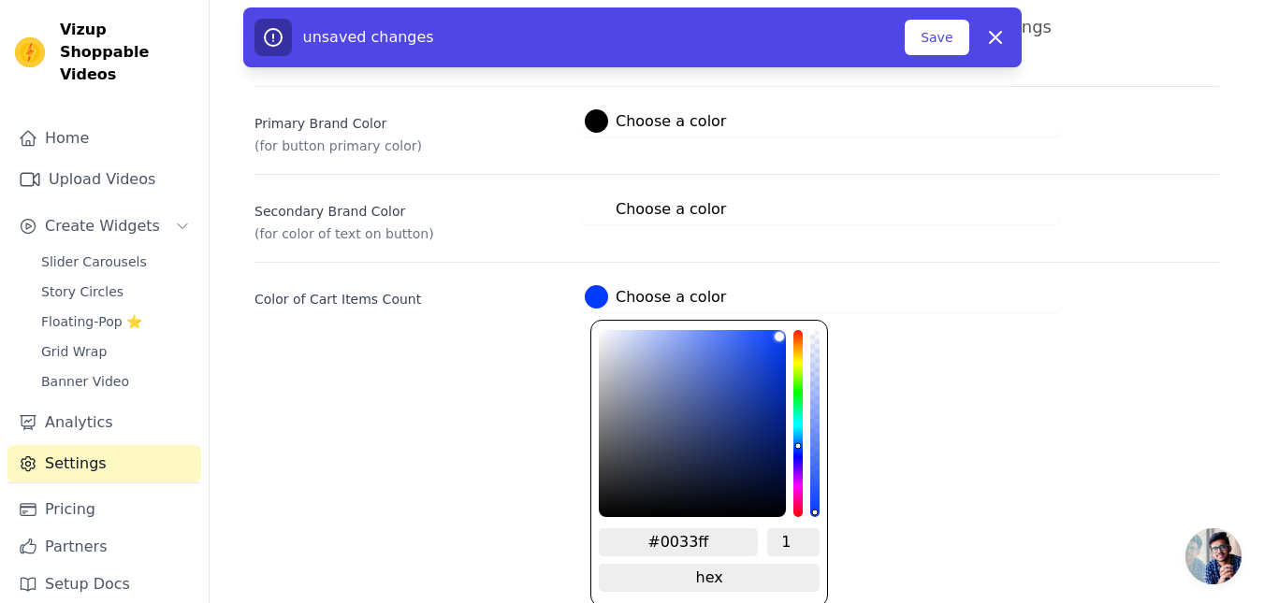
type input "#001eff"
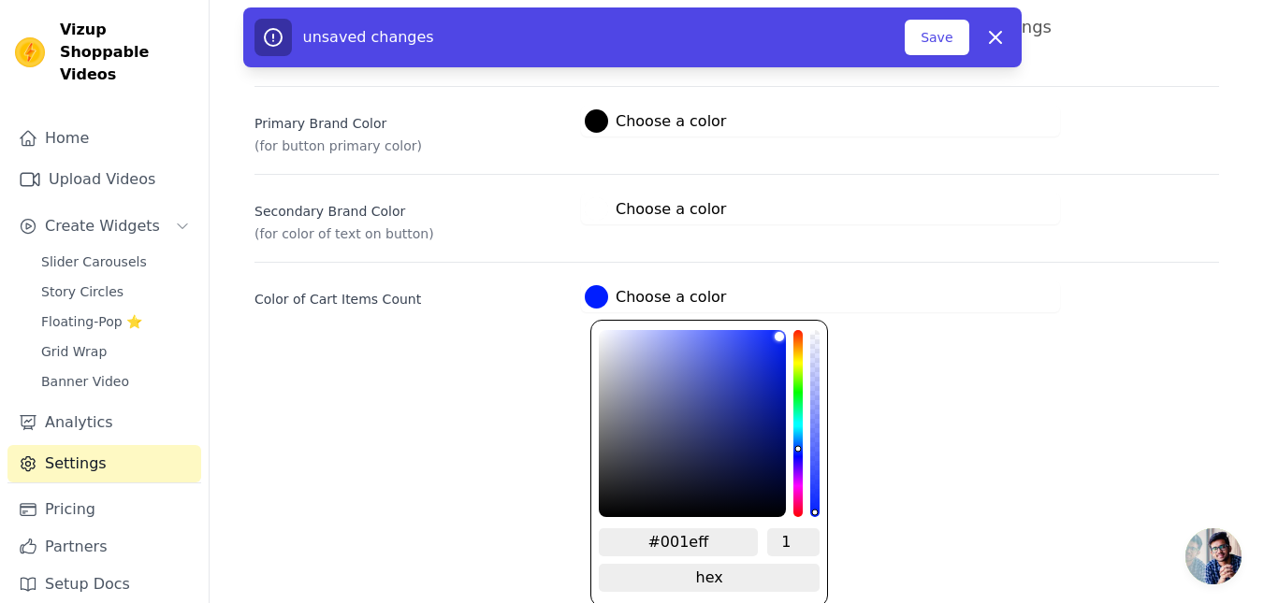
drag, startPoint x: 792, startPoint y: 392, endPoint x: 795, endPoint y: 449, distance: 57.1
click at [795, 449] on div "hue channel" at bounding box center [797, 423] width 9 height 187
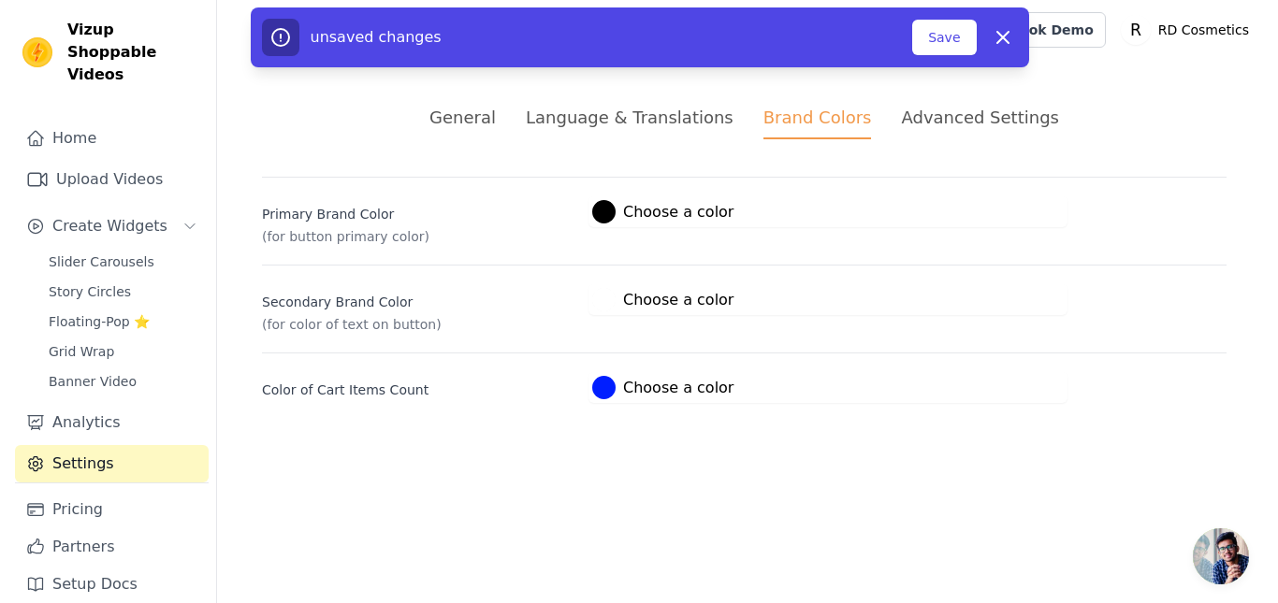
scroll to position [0, 0]
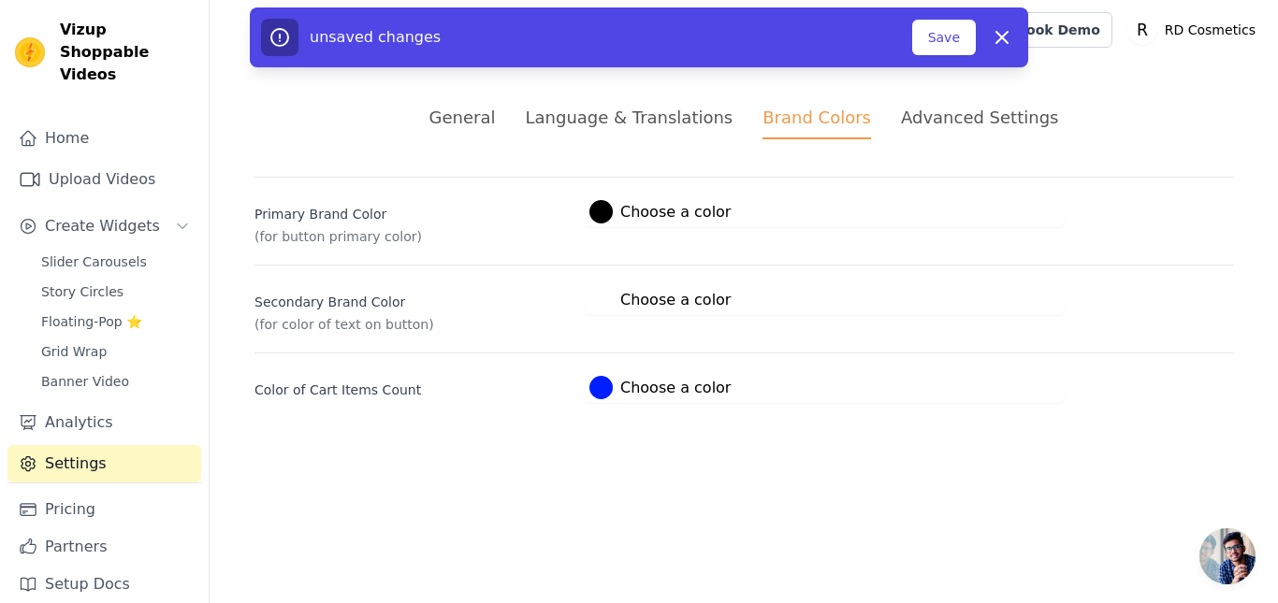
click at [852, 410] on html "Vizup Shoppable Videos Home Upload Videos Create Widgets Slider Carousels Story…" at bounding box center [639, 224] width 1278 height 448
drag, startPoint x: 924, startPoint y: 30, endPoint x: 752, endPoint y: 131, distance: 199.6
click at [908, 36] on div "unsaved changes Save Dismiss" at bounding box center [639, 37] width 756 height 37
click at [949, 42] on button "Save" at bounding box center [944, 38] width 64 height 36
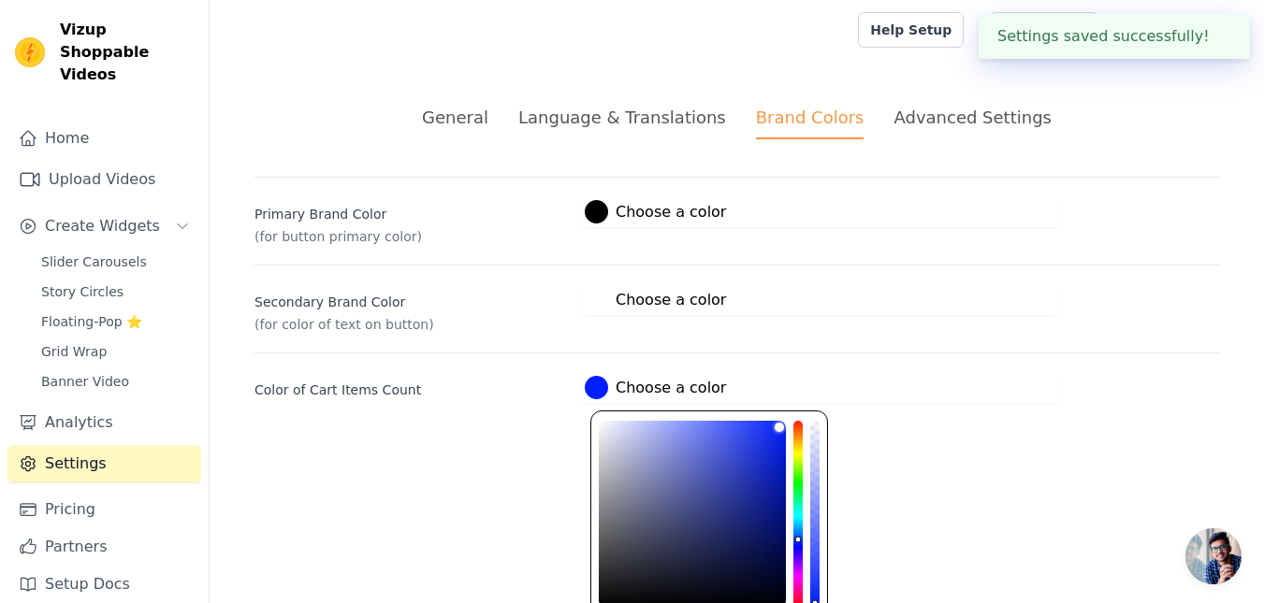
click at [602, 385] on div at bounding box center [596, 387] width 23 height 23
click at [932, 448] on html "Settings saved successfully! ✖ Vizup Shoppable Videos Home Upload Videos Create…" at bounding box center [632, 224] width 1264 height 448
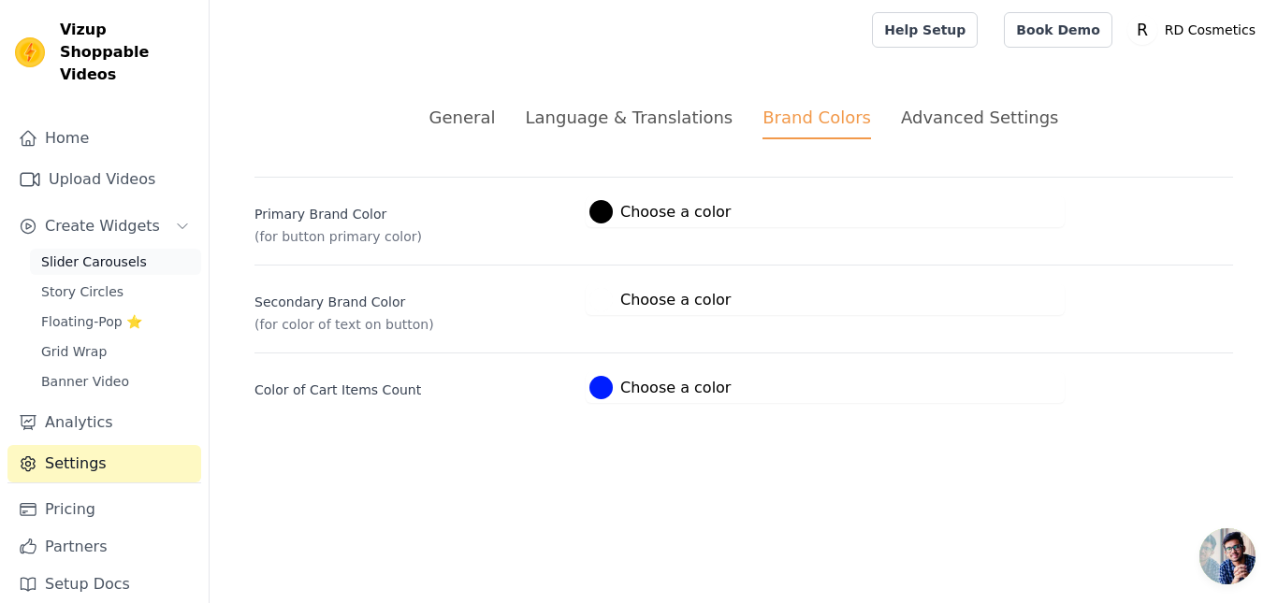
click at [120, 253] on span "Slider Carousels" at bounding box center [94, 262] width 106 height 19
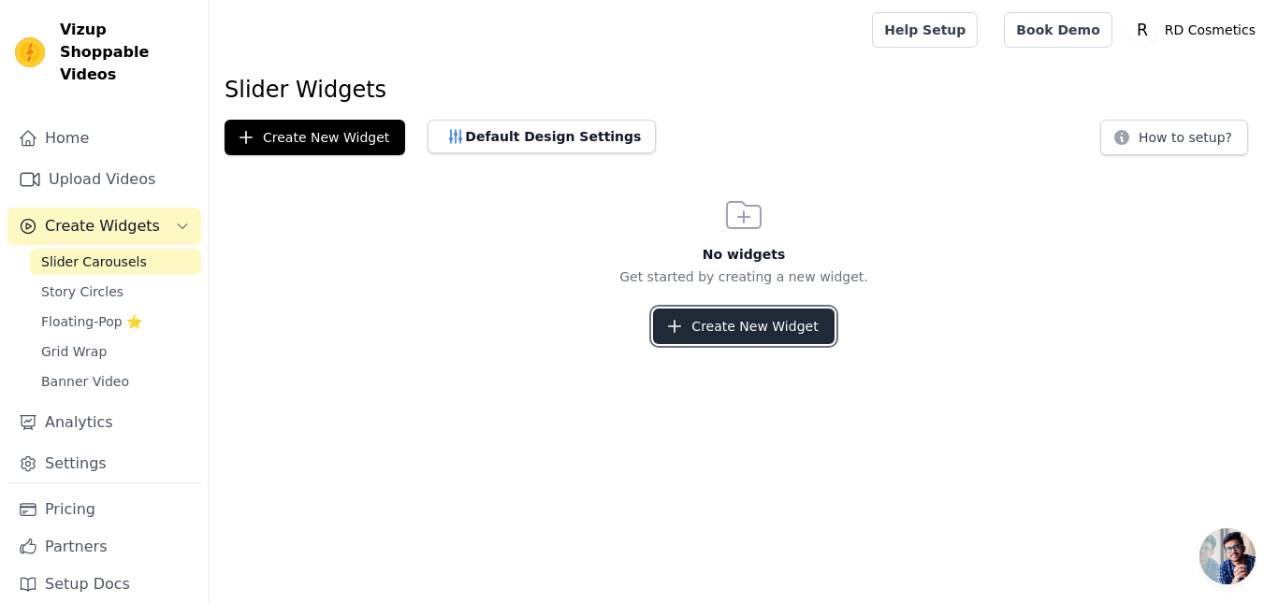
click at [712, 331] on button "Create New Widget" at bounding box center [743, 327] width 181 height 36
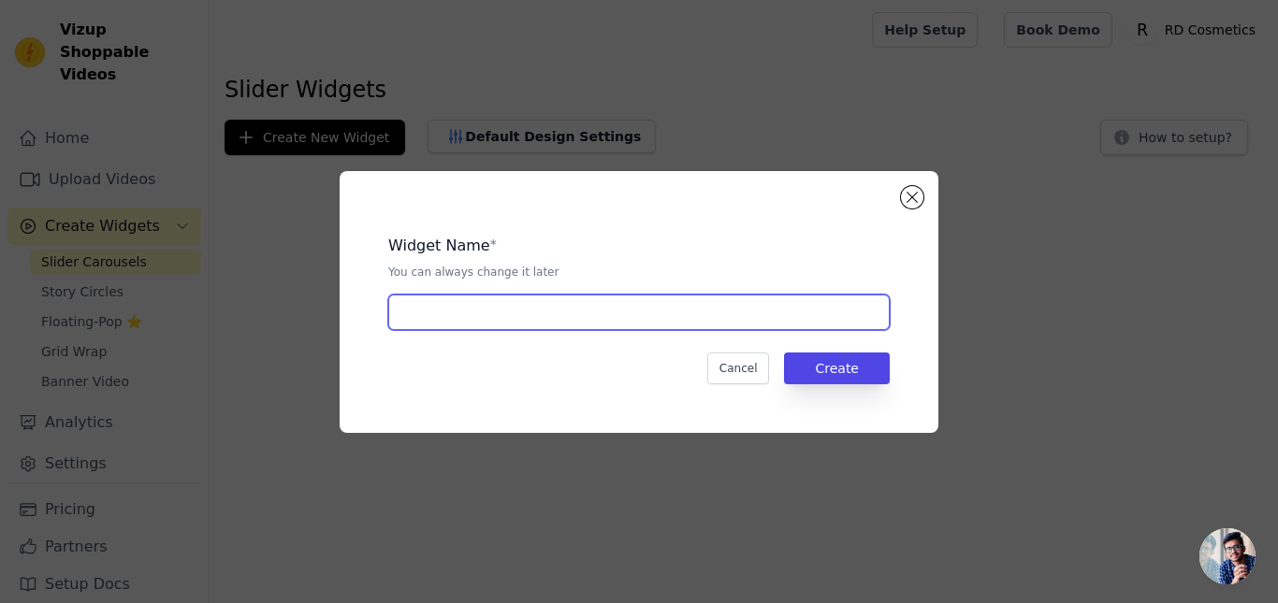
click at [567, 312] on input "text" at bounding box center [638, 313] width 501 height 36
type input "Influencer videos"
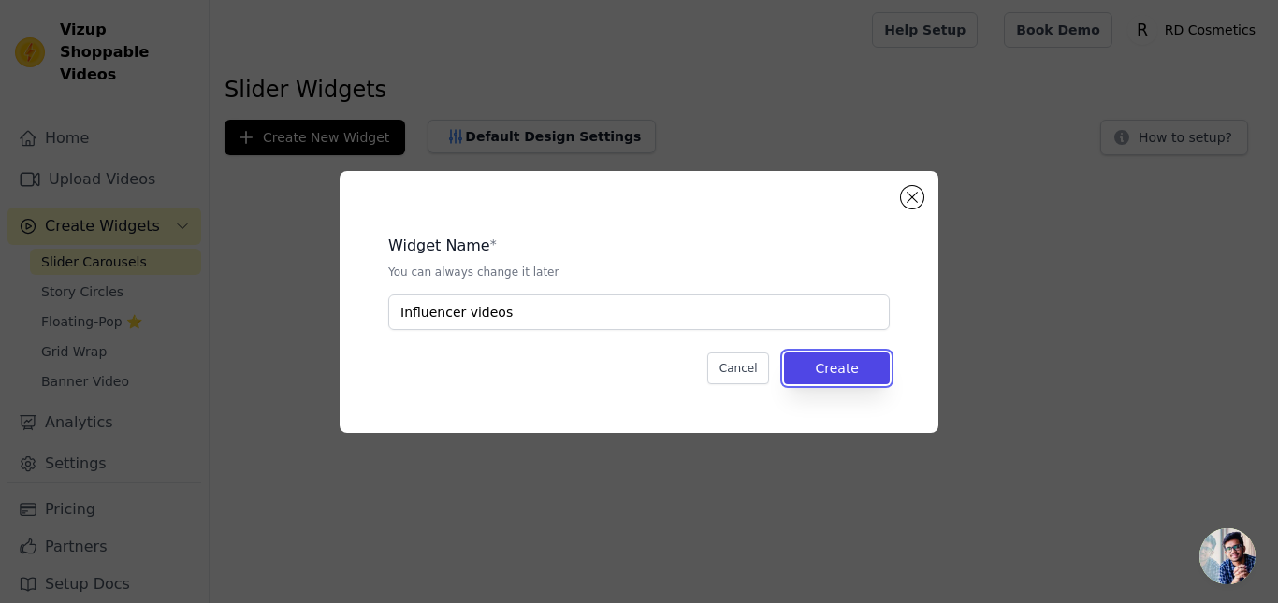
drag, startPoint x: 865, startPoint y: 363, endPoint x: 836, endPoint y: 330, distance: 43.7
click at [864, 365] on button "Create" at bounding box center [837, 369] width 106 height 32
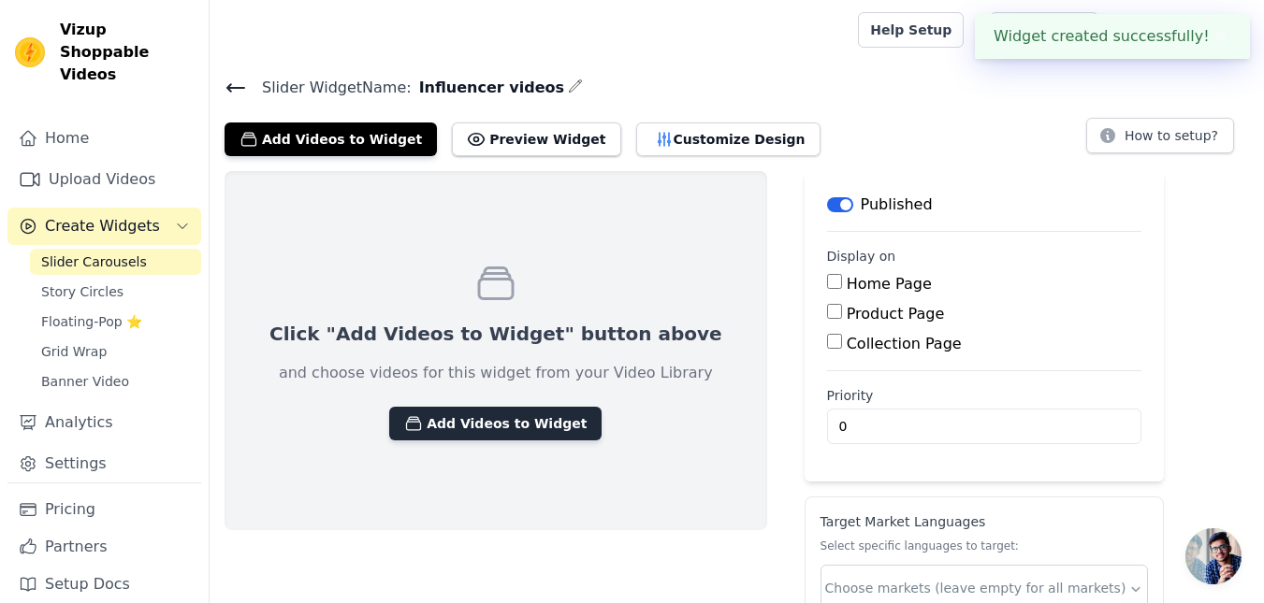
click at [487, 432] on button "Add Videos to Widget" at bounding box center [495, 424] width 212 height 34
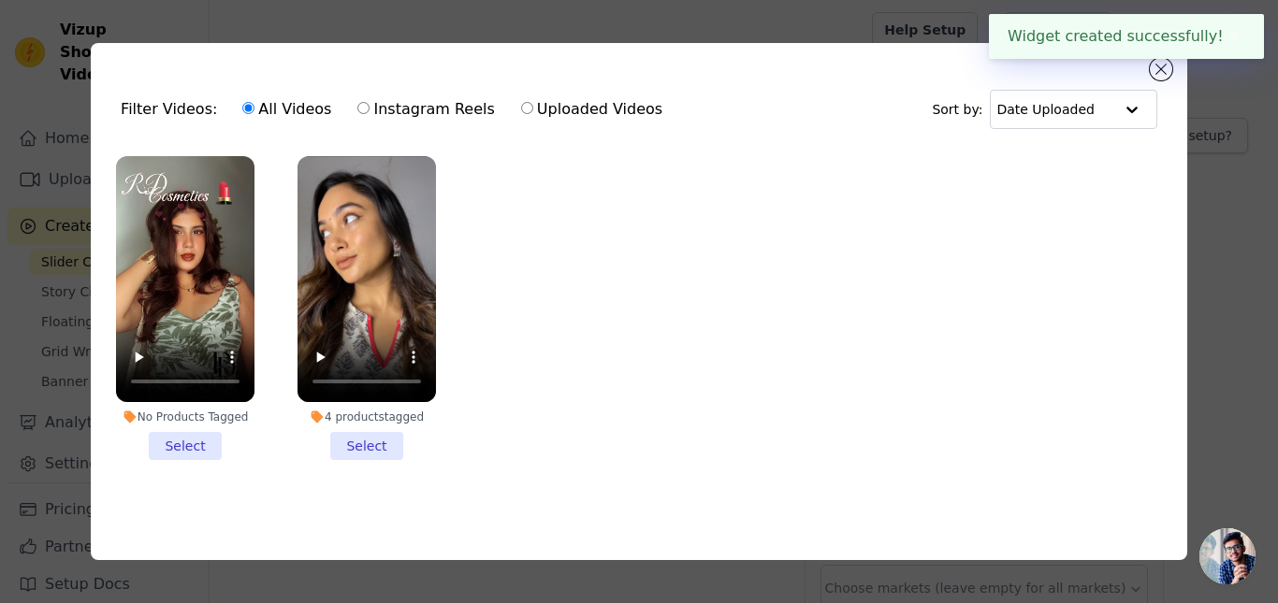
click at [188, 439] on li "No Products Tagged Select" at bounding box center [185, 308] width 138 height 304
click at [0, 0] on input "No Products Tagged Select" at bounding box center [0, 0] width 0 height 0
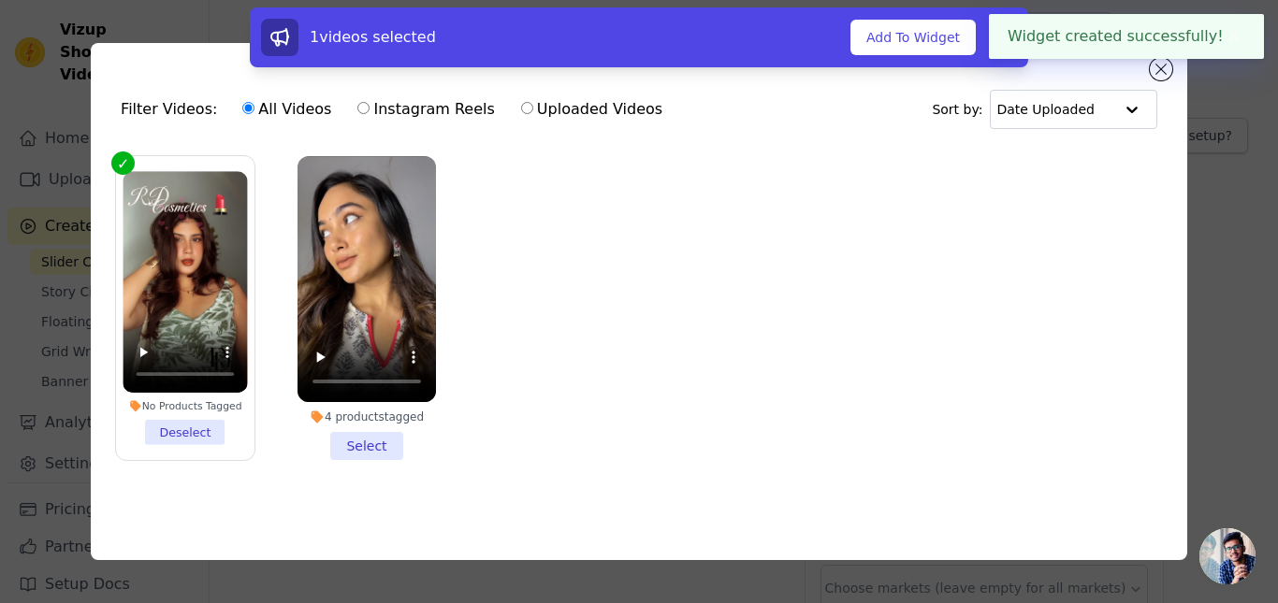
drag, startPoint x: 349, startPoint y: 444, endPoint x: 449, endPoint y: 471, distance: 103.5
click at [351, 445] on li "4 products tagged Select" at bounding box center [367, 308] width 138 height 304
click at [0, 0] on input "4 products tagged Select" at bounding box center [0, 0] width 0 height 0
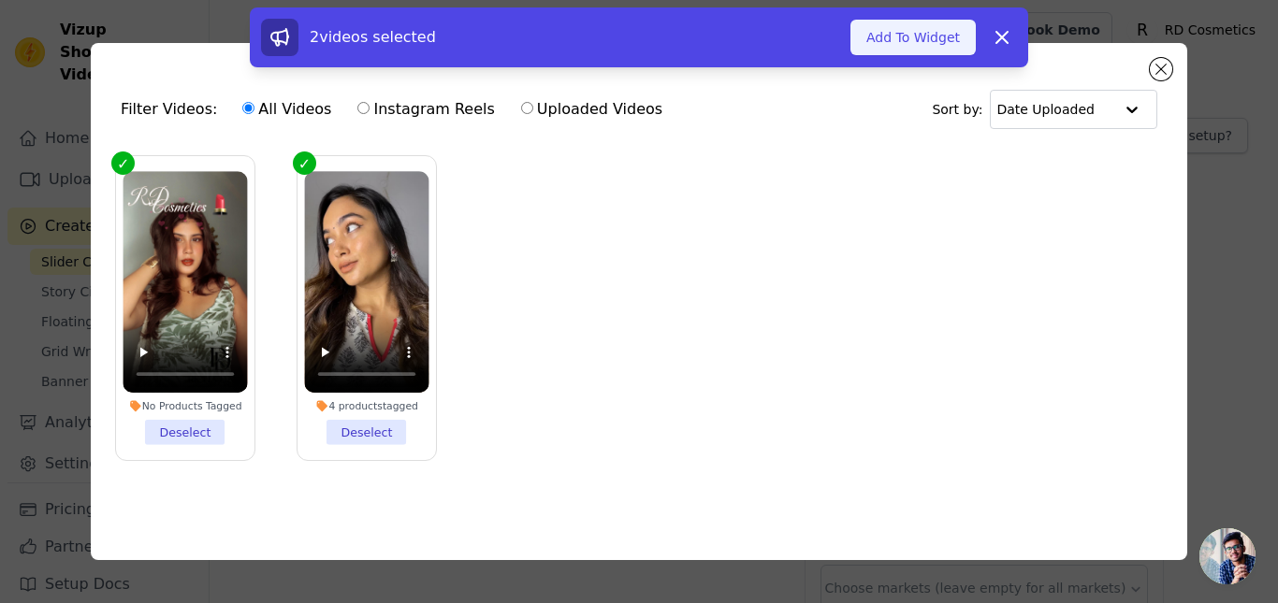
click at [933, 43] on button "Add To Widget" at bounding box center [912, 38] width 125 height 36
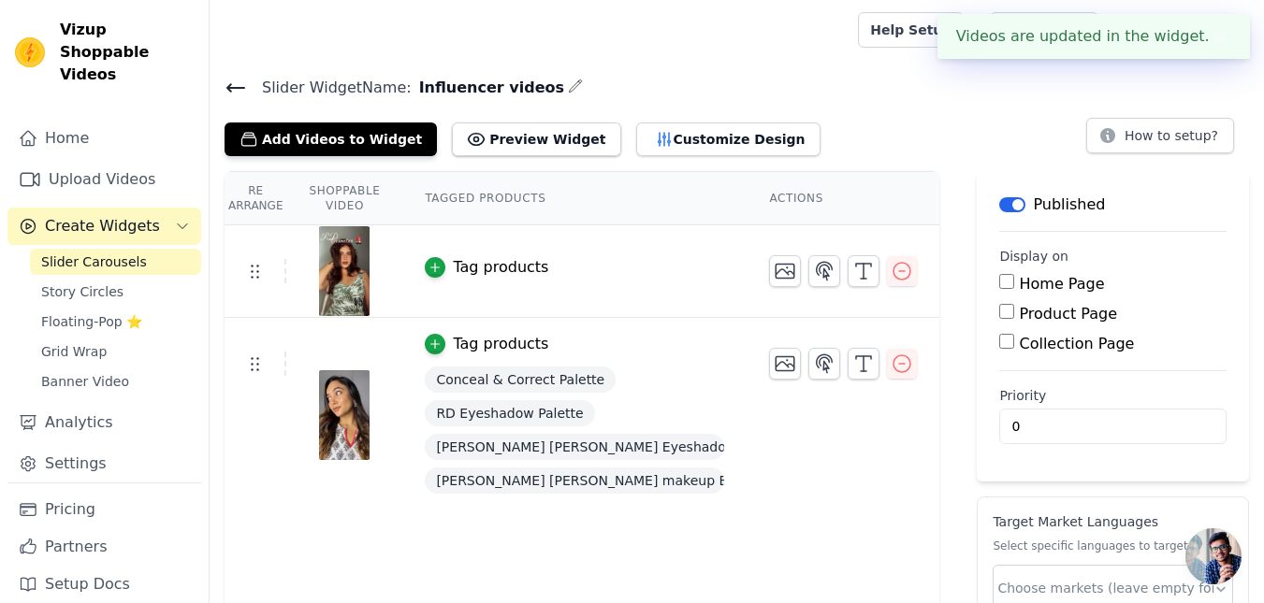
click at [472, 277] on div "Tag products" at bounding box center [500, 267] width 95 height 22
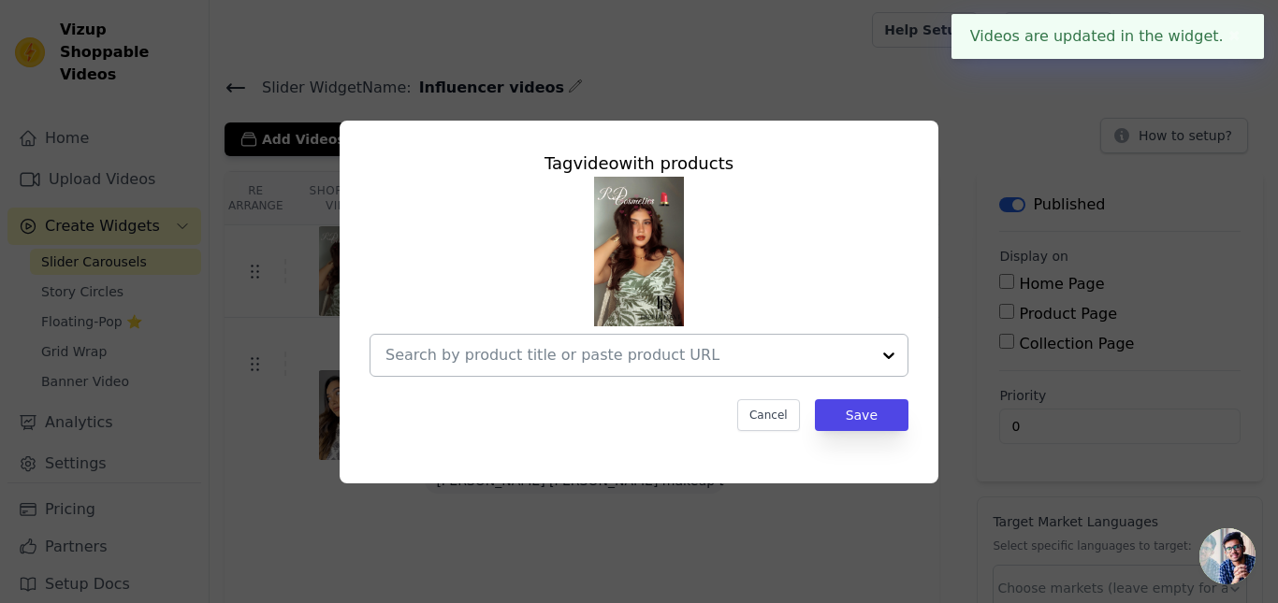
click at [559, 369] on div at bounding box center [627, 355] width 485 height 41
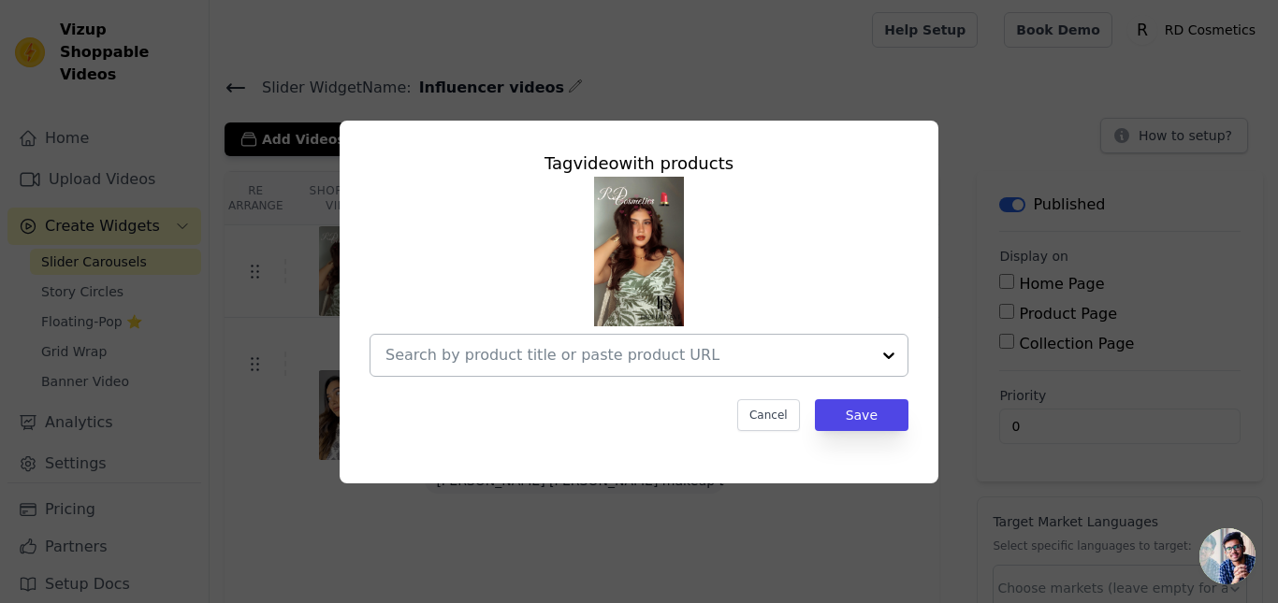
click at [543, 368] on div at bounding box center [627, 355] width 485 height 41
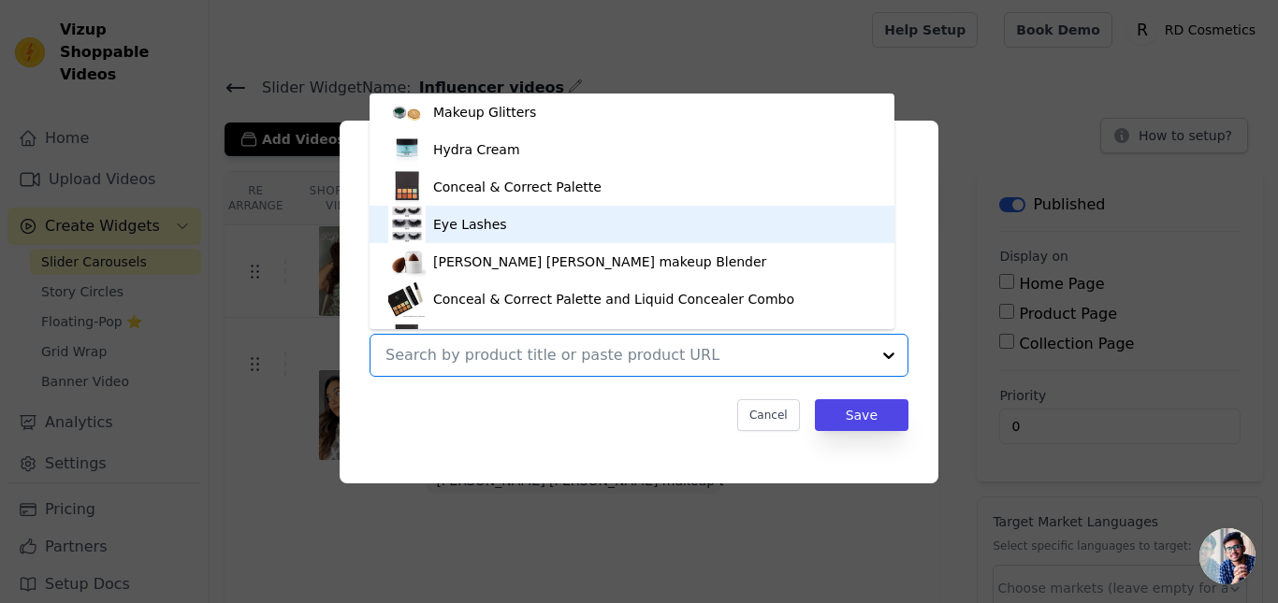
scroll to position [26, 0]
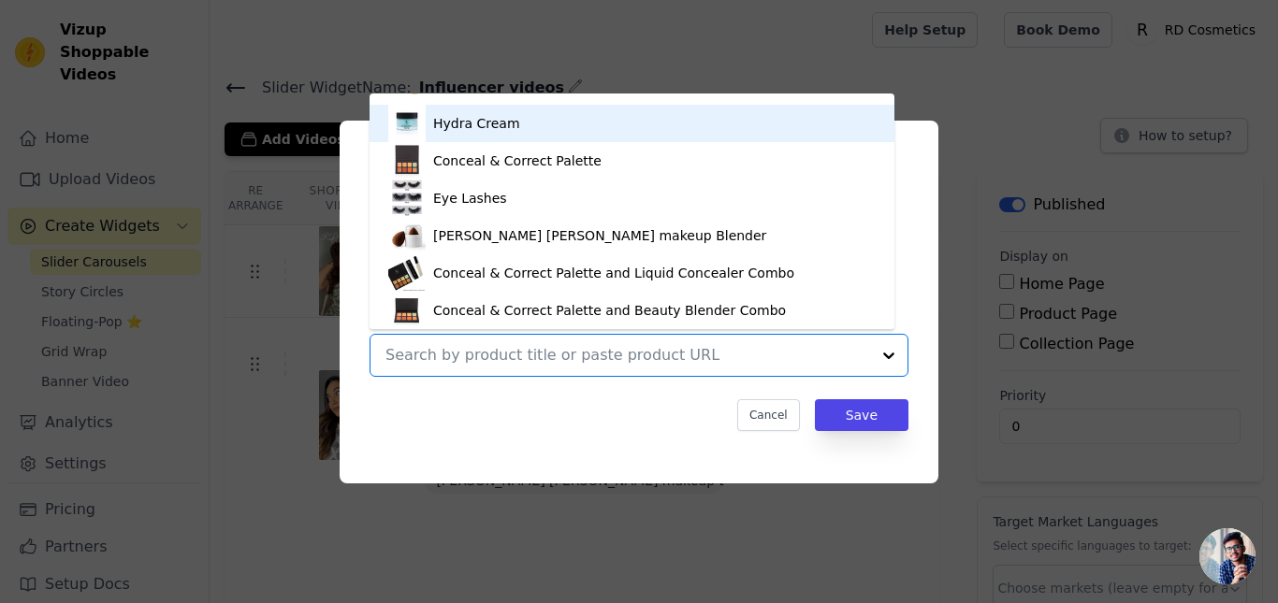
click at [462, 130] on div "Hydra Cream" at bounding box center [476, 123] width 87 height 19
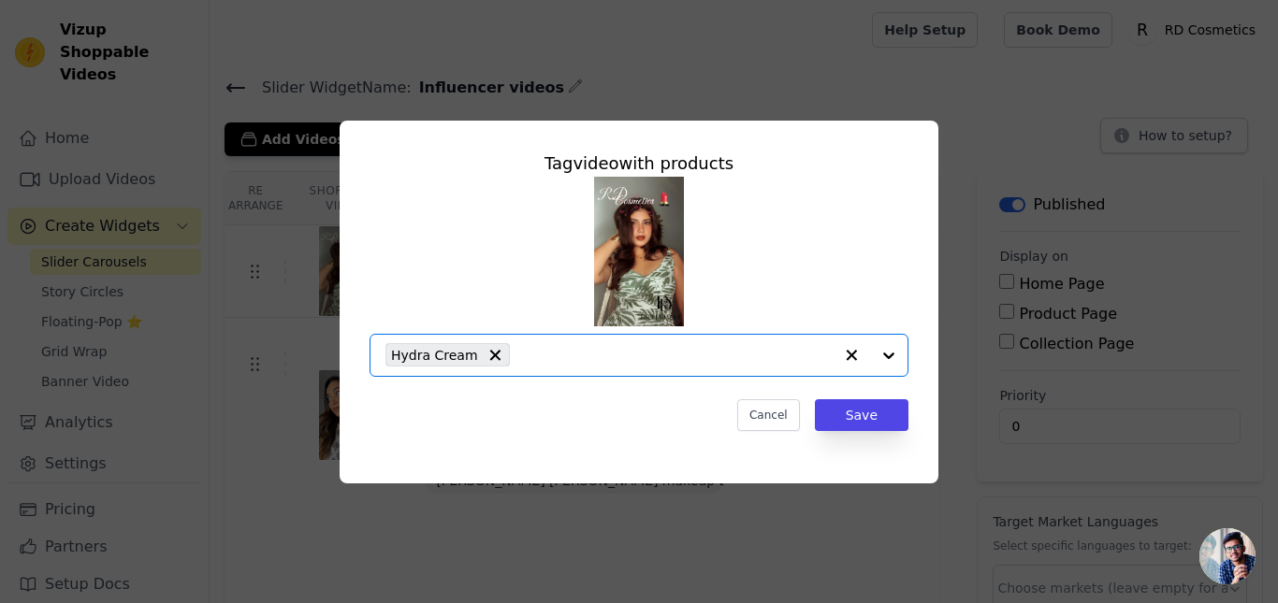
click at [525, 364] on input "text" at bounding box center [675, 355] width 313 height 22
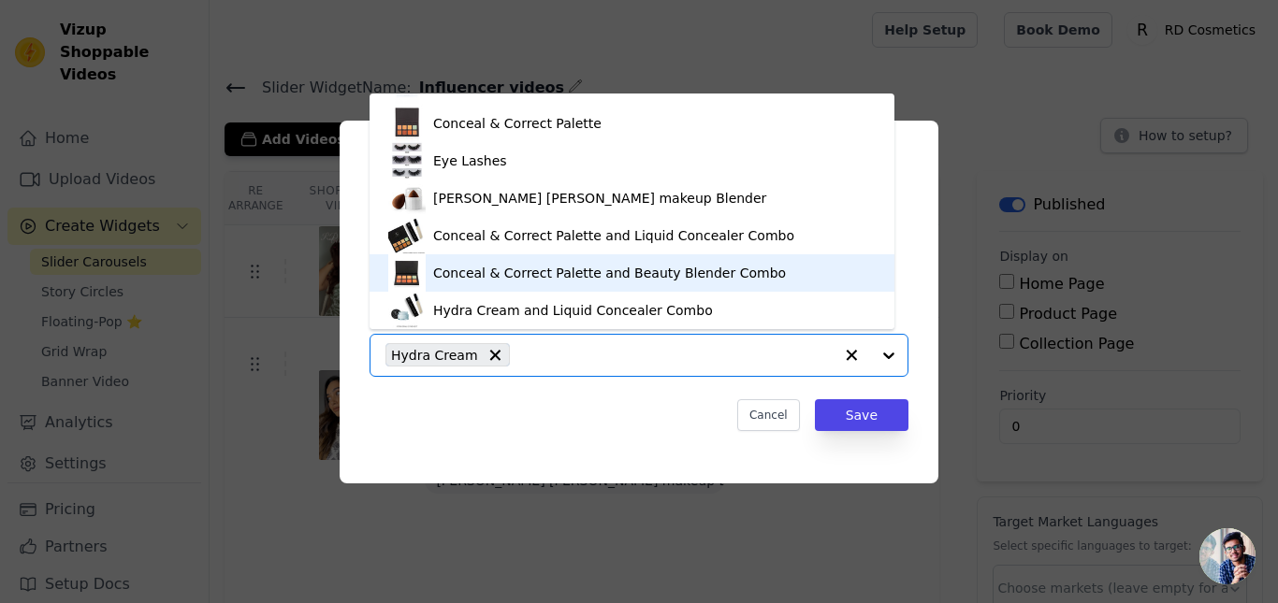
scroll to position [369, 0]
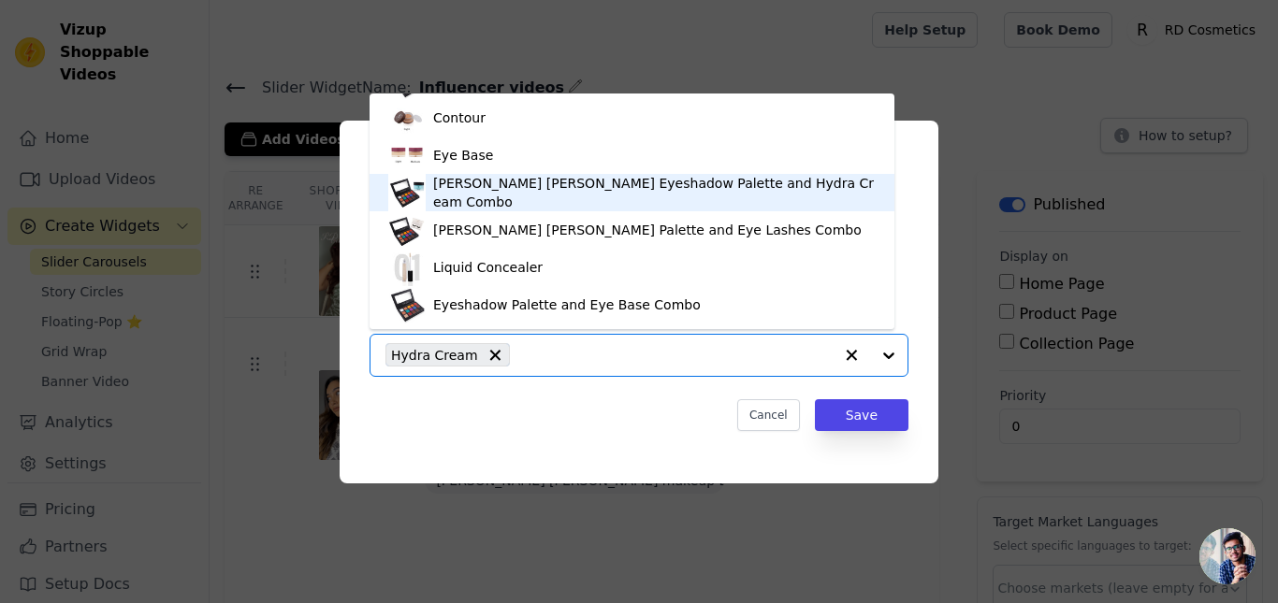
drag, startPoint x: 525, startPoint y: 196, endPoint x: 528, endPoint y: 323, distance: 127.3
click at [524, 197] on div "[PERSON_NAME] [PERSON_NAME] Eyeshadow Palette and Hydra Cream Combo" at bounding box center [654, 192] width 443 height 37
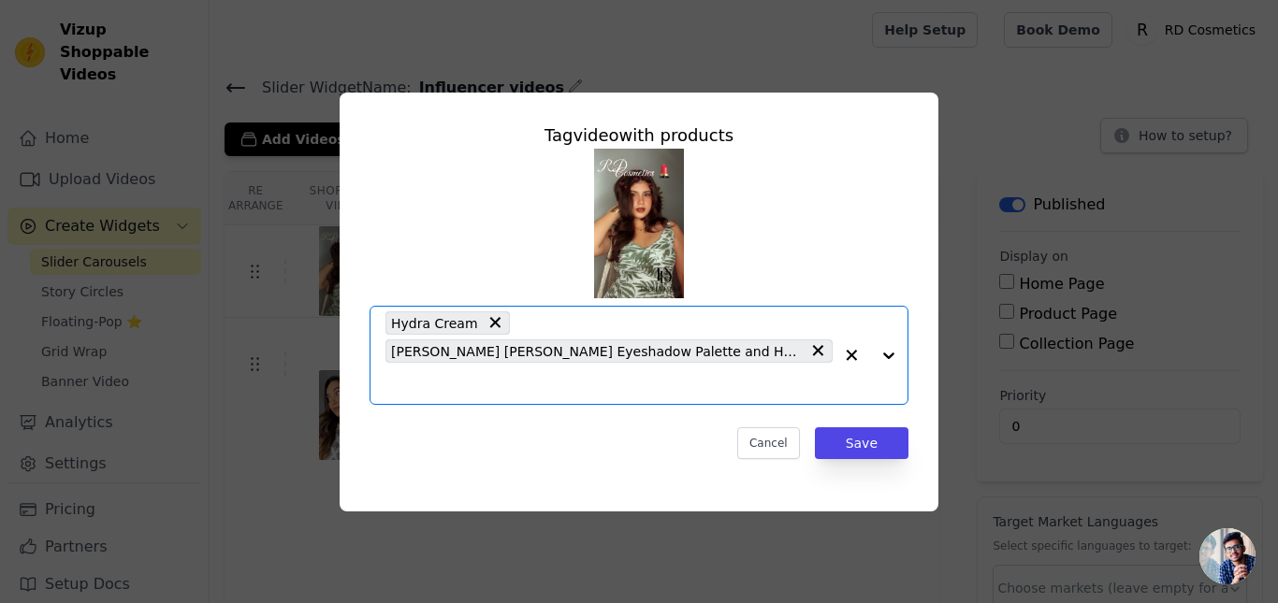
drag, startPoint x: 635, startPoint y: 347, endPoint x: 604, endPoint y: 341, distance: 31.4
click at [635, 346] on div "Hydra Cream [PERSON_NAME] [PERSON_NAME] Eyeshadow Palette and Hydra Cream Combo" at bounding box center [608, 355] width 447 height 97
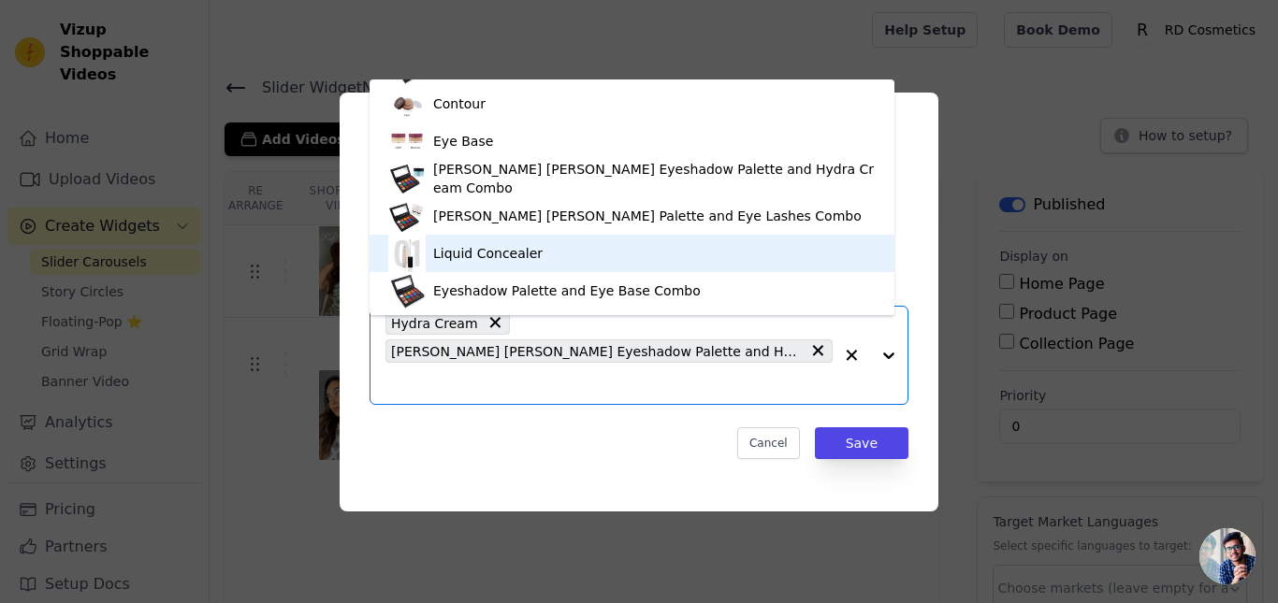
scroll to position [0, 0]
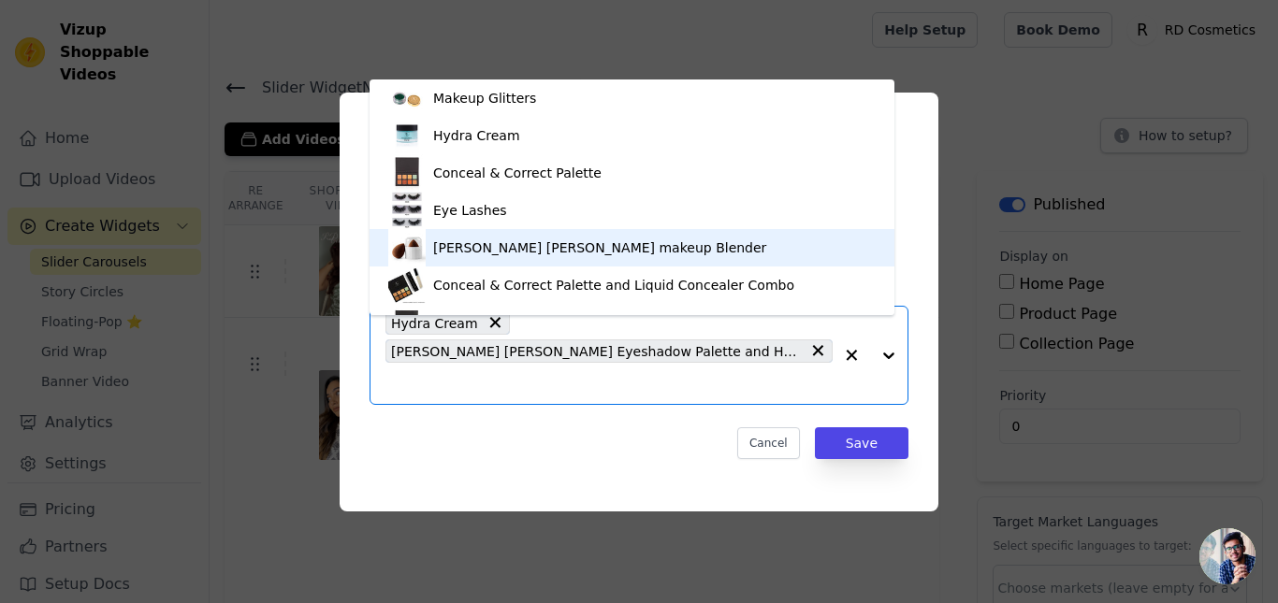
click at [529, 257] on div "[PERSON_NAME] [PERSON_NAME] makeup Blender" at bounding box center [631, 247] width 487 height 37
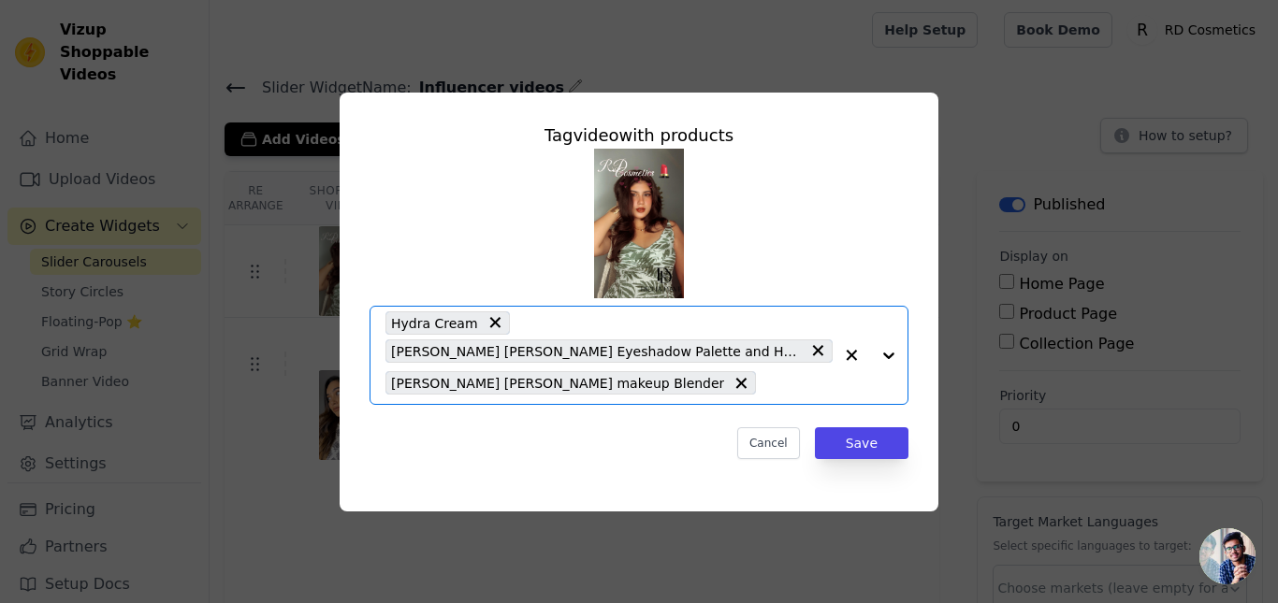
drag, startPoint x: 713, startPoint y: 383, endPoint x: 661, endPoint y: 367, distance: 53.9
click at [765, 384] on input "text" at bounding box center [798, 383] width 67 height 22
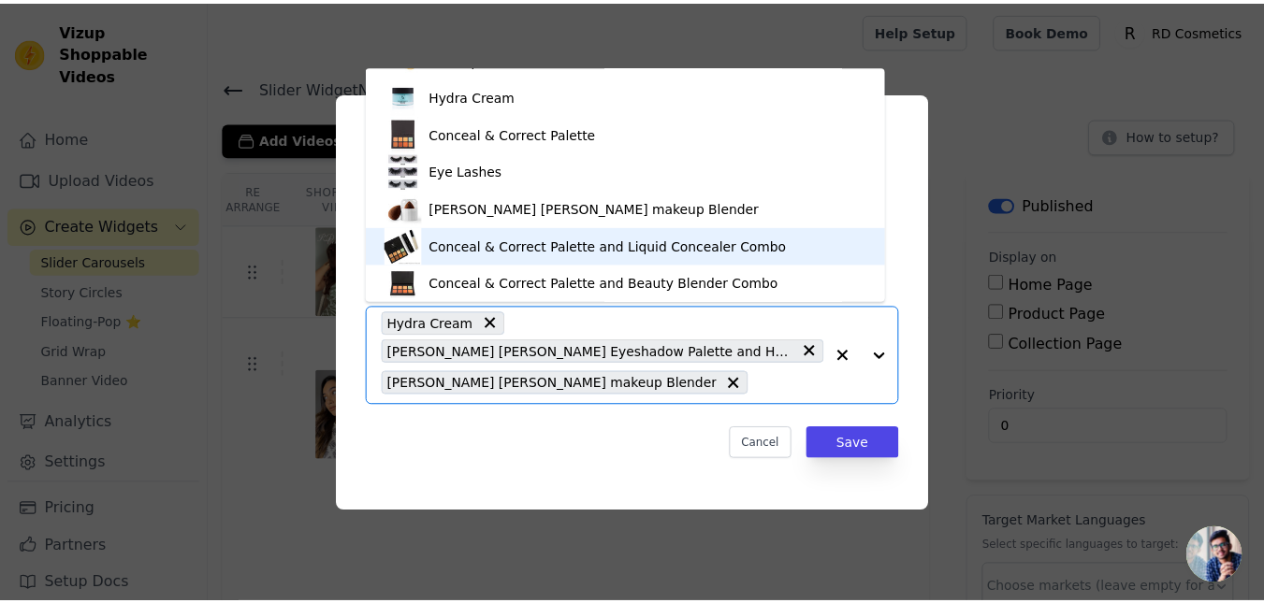
scroll to position [151, 0]
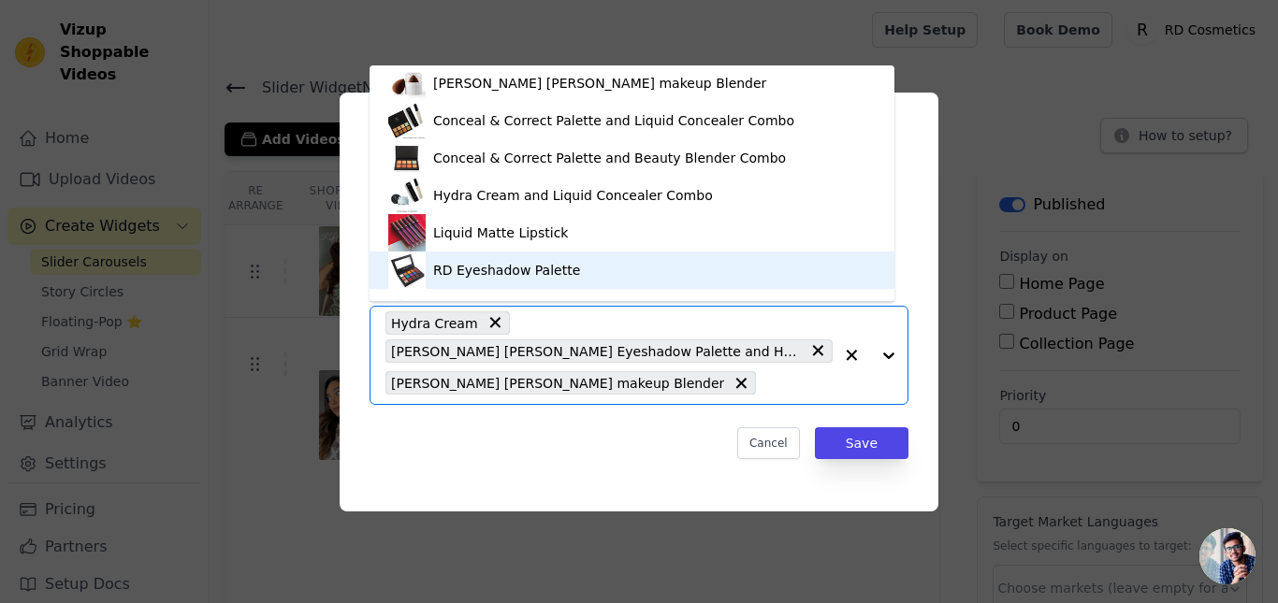
click at [523, 268] on div "RD Eyeshadow Palette" at bounding box center [506, 270] width 147 height 19
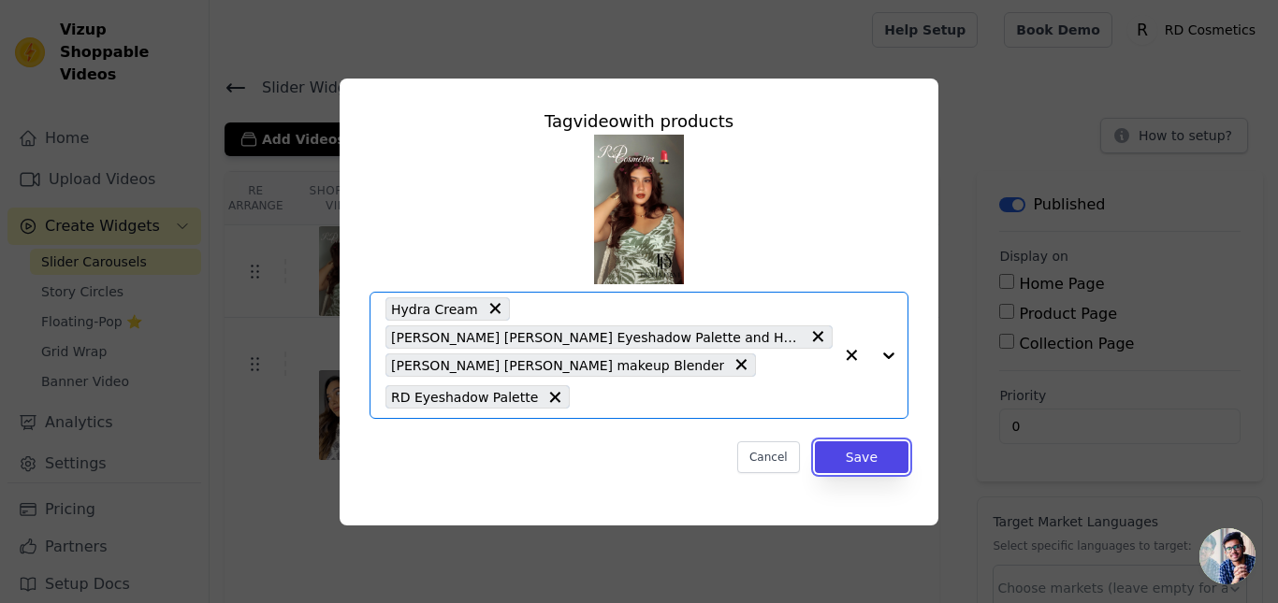
drag, startPoint x: 861, startPoint y: 433, endPoint x: 757, endPoint y: 411, distance: 106.2
click at [858, 442] on button "Save" at bounding box center [862, 458] width 94 height 32
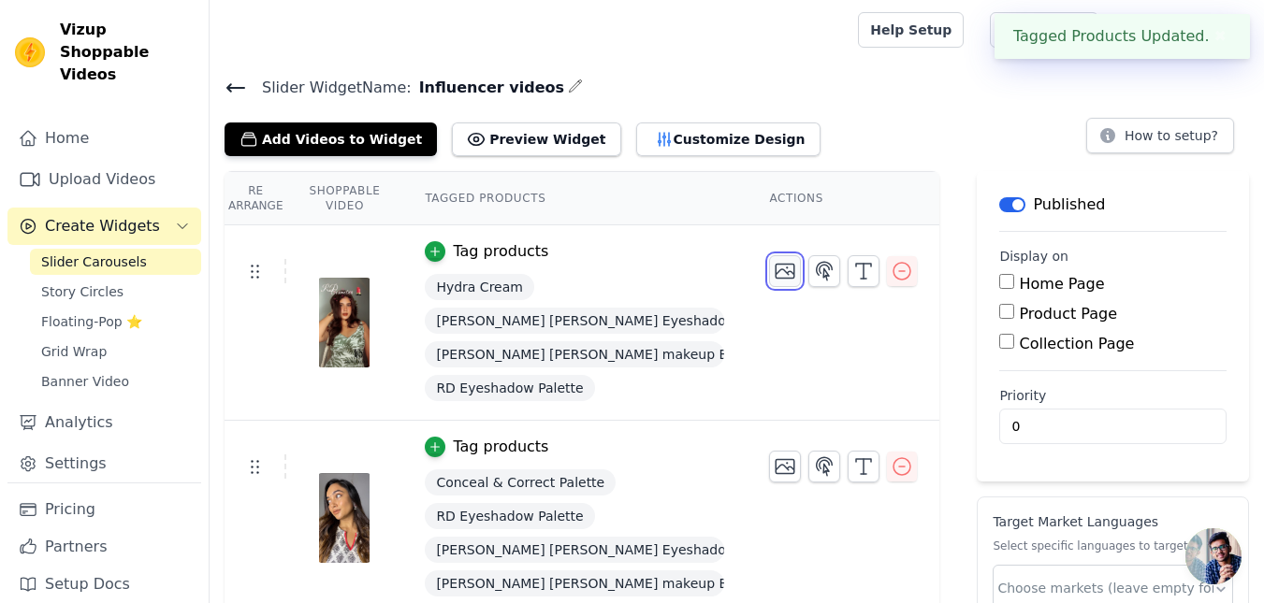
click at [777, 269] on icon "button" at bounding box center [786, 272] width 19 height 14
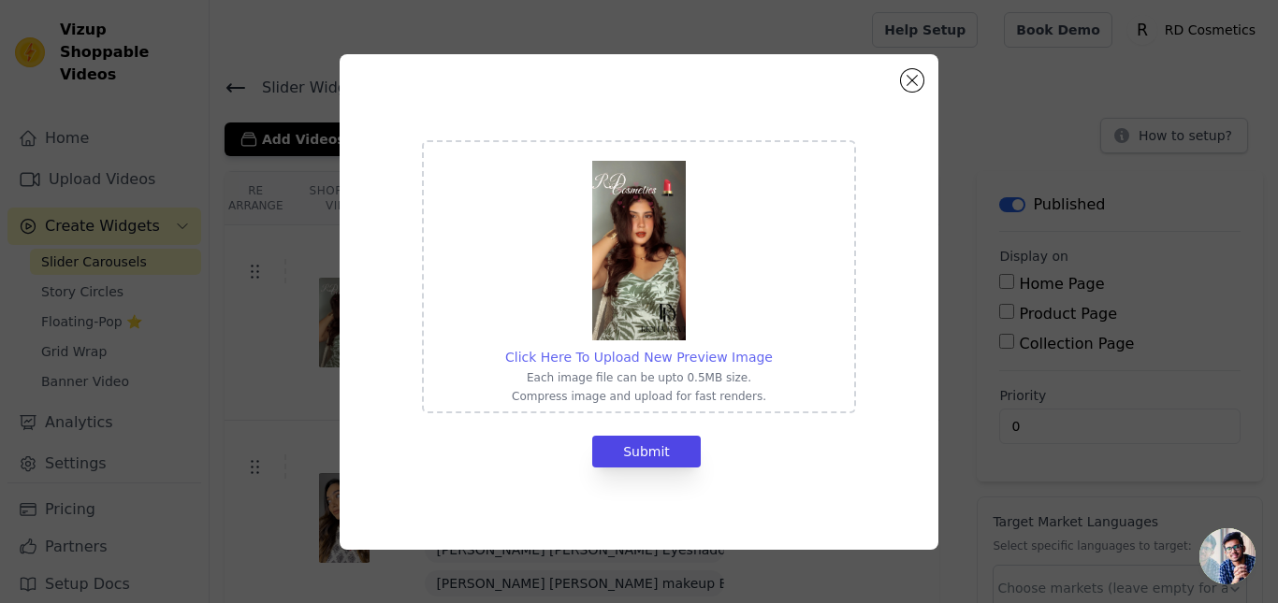
click at [641, 361] on span "Click Here To Upload New Preview Image" at bounding box center [639, 357] width 268 height 15
click at [772, 348] on input "Click Here To Upload New Preview Image Each image file can be upto 0.5MB size. …" at bounding box center [772, 347] width 1 height 1
click at [618, 254] on img at bounding box center [639, 251] width 94 height 180
click at [772, 347] on input "Click Here To Upload New Preview Image Each image file can be upto 0.5MB size. …" at bounding box center [772, 347] width 1 height 1
click at [906, 76] on button "Close modal" at bounding box center [912, 80] width 22 height 22
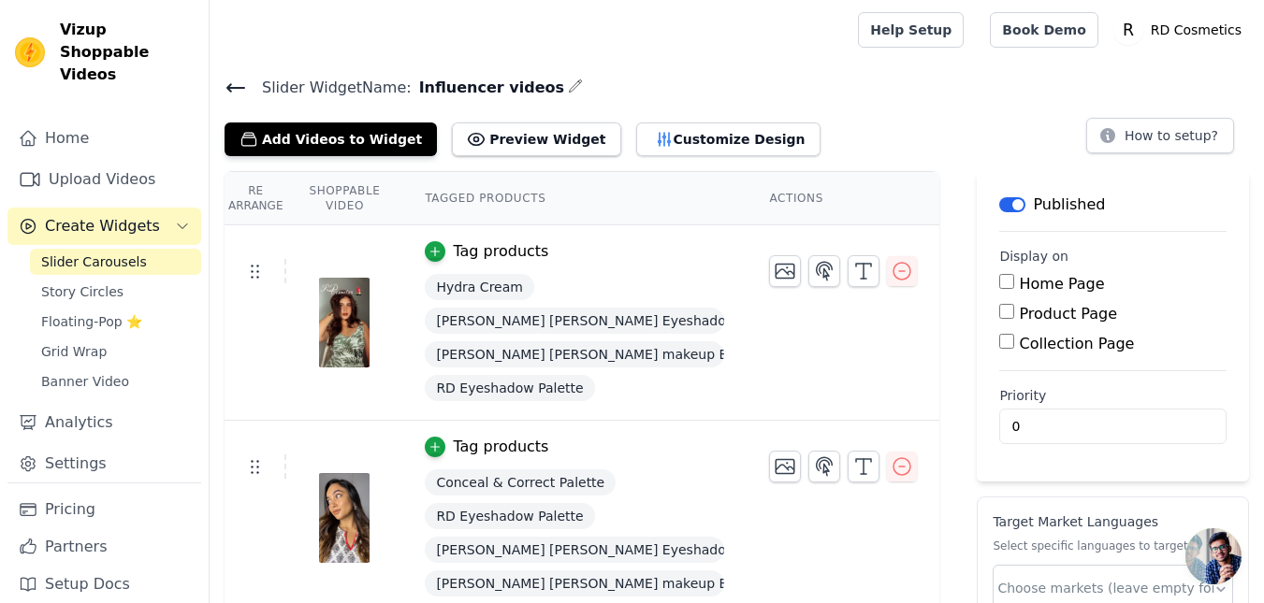
scroll to position [123, 0]
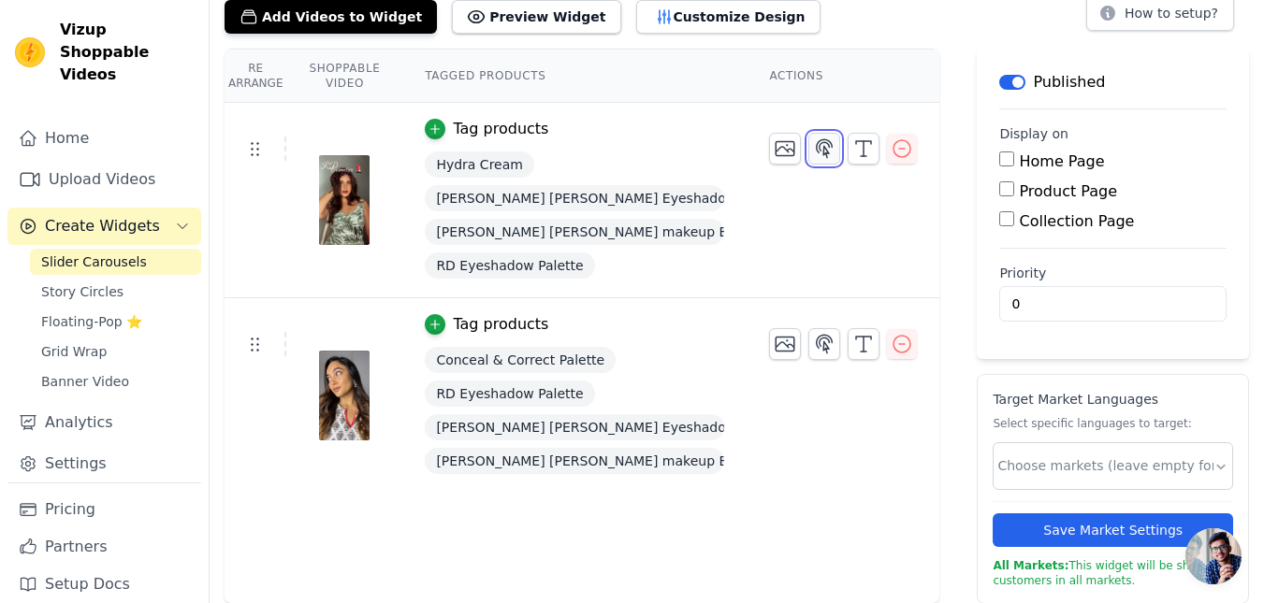
click at [820, 138] on icon "button" at bounding box center [824, 149] width 22 height 22
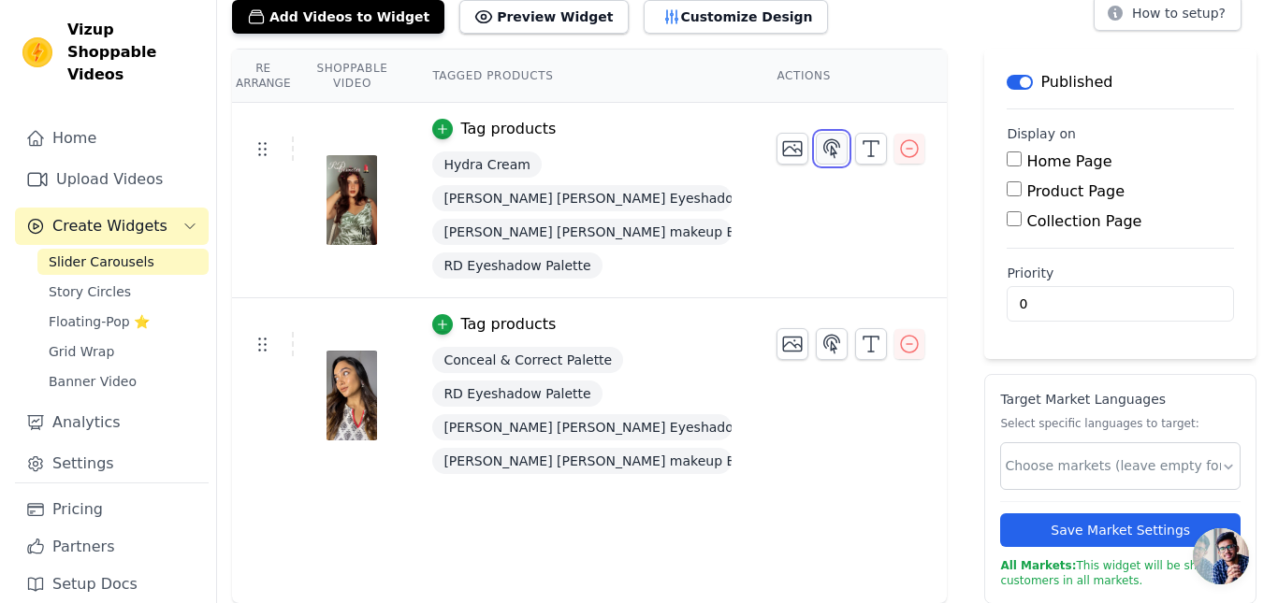
scroll to position [0, 0]
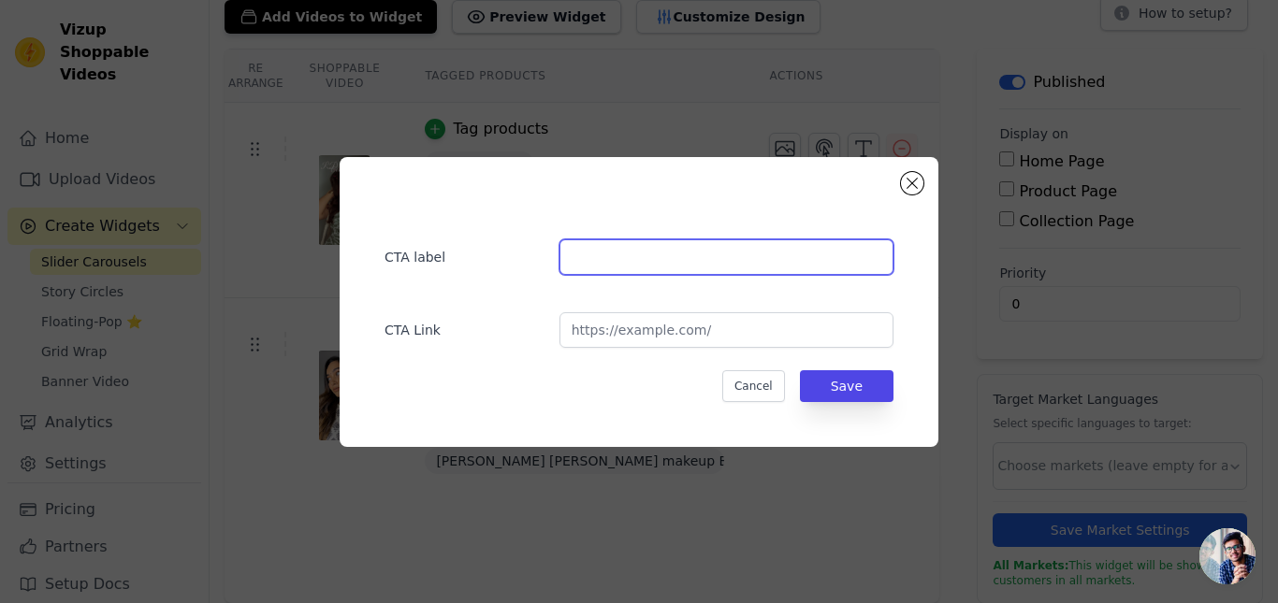
click at [607, 256] on input "text" at bounding box center [726, 258] width 334 height 36
type input "Shop Now"
click at [725, 390] on div "Cancel Save" at bounding box center [639, 386] width 509 height 32
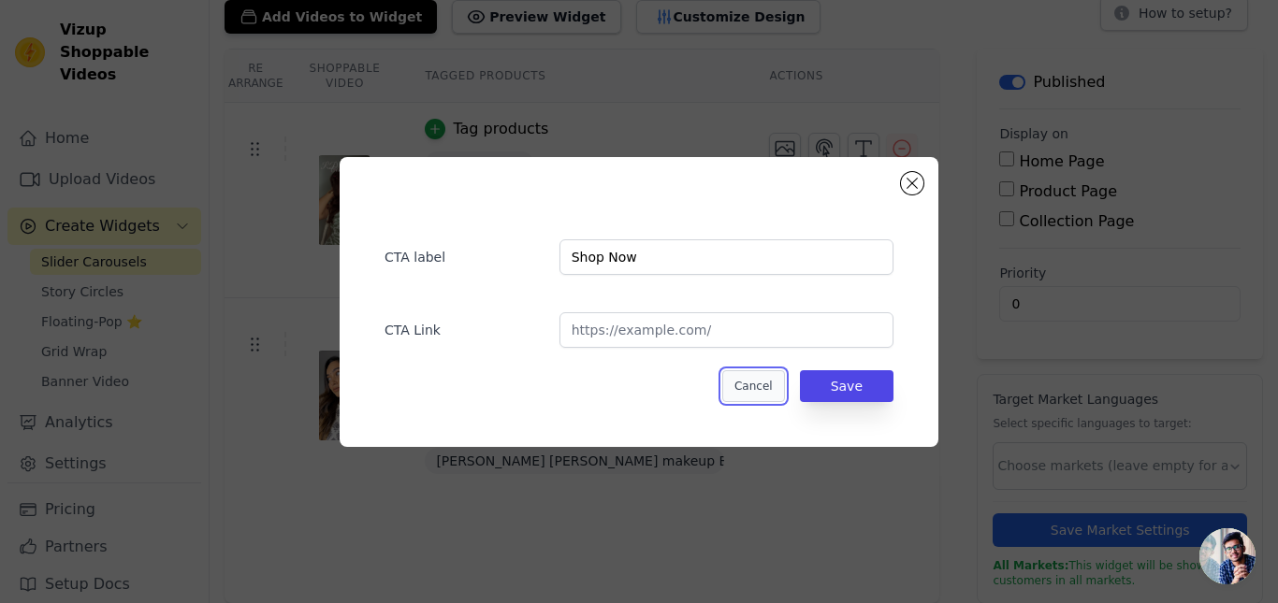
click at [753, 389] on button "Cancel" at bounding box center [753, 386] width 63 height 32
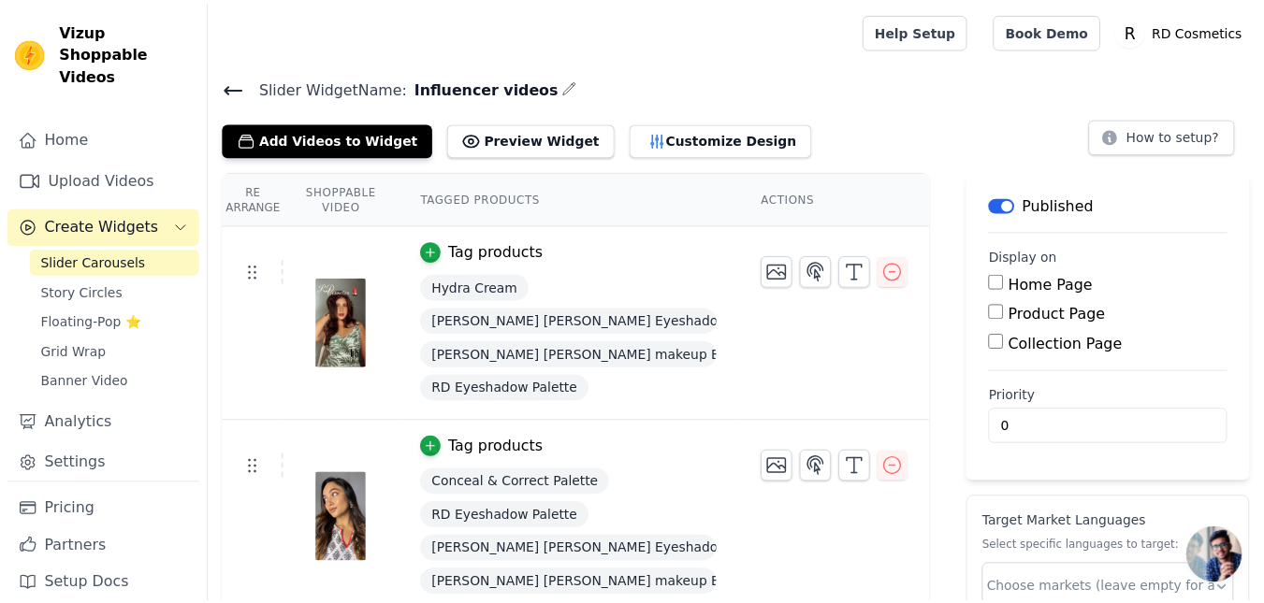
scroll to position [123, 0]
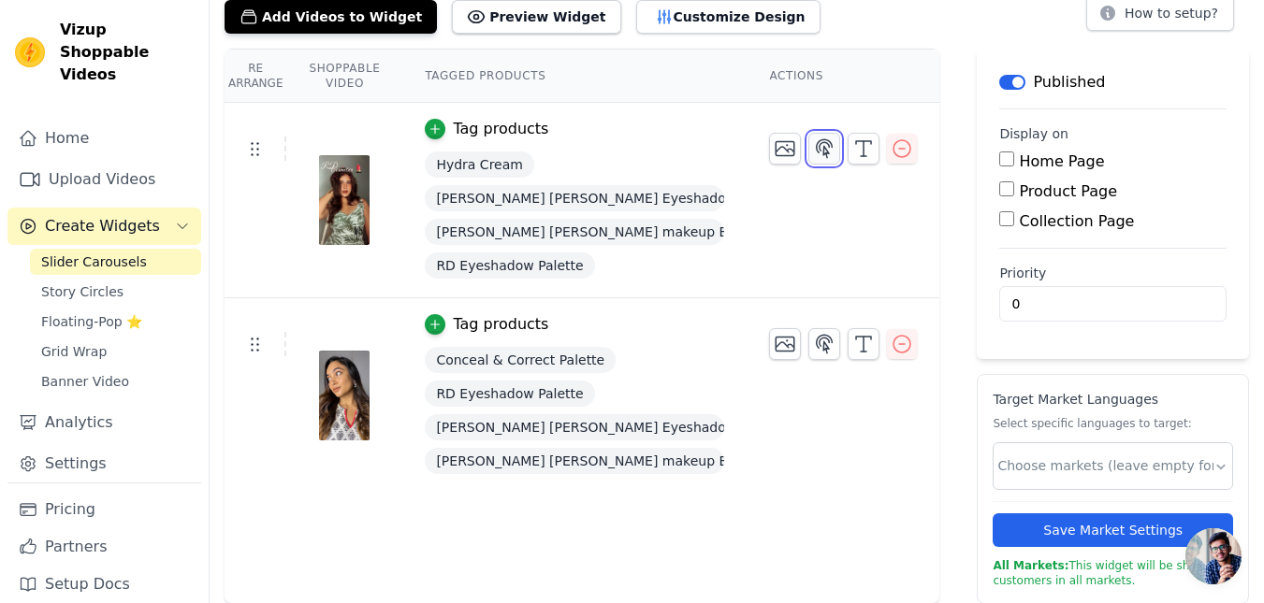
click at [822, 151] on icon "button" at bounding box center [824, 149] width 22 height 22
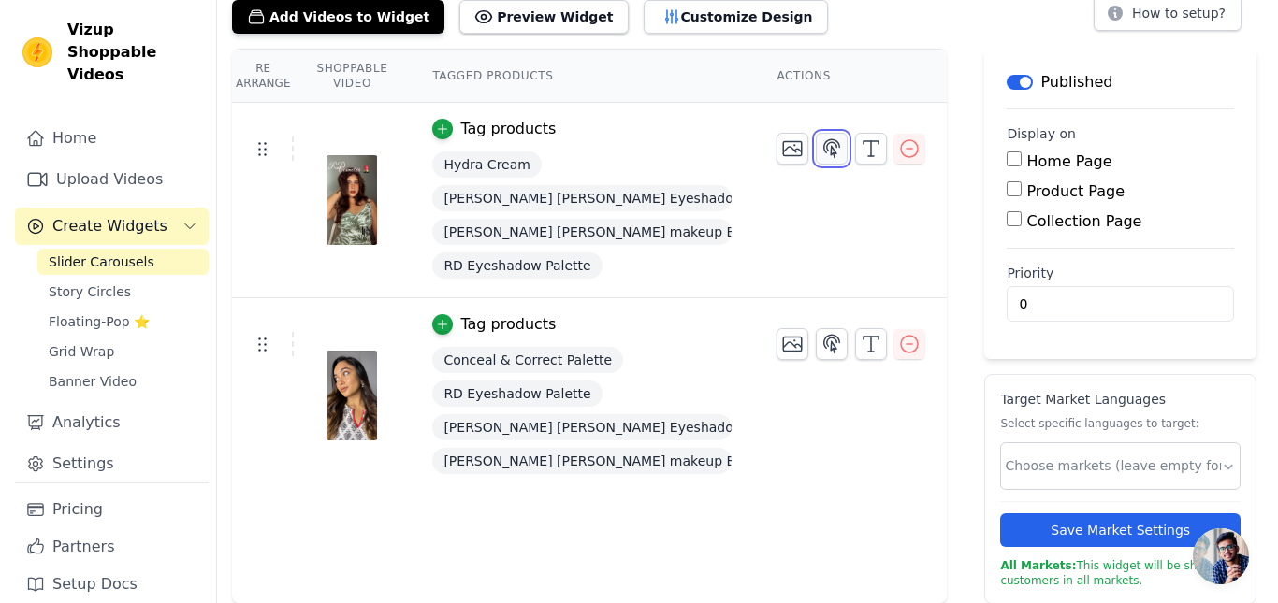
scroll to position [0, 0]
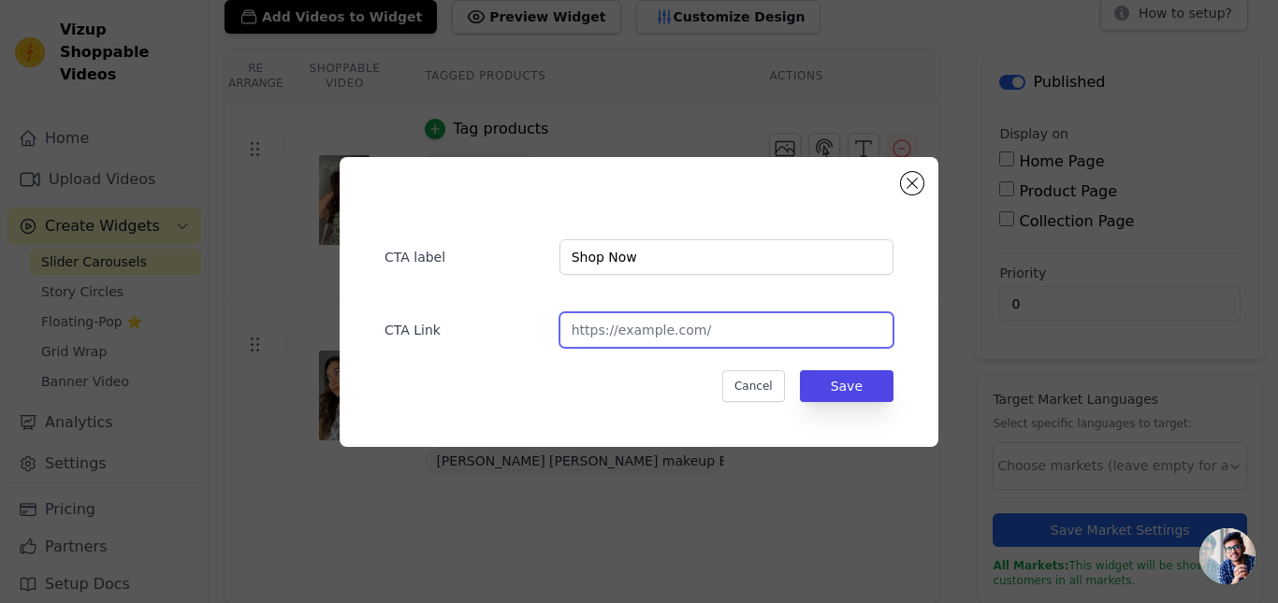
click at [616, 334] on input "url" at bounding box center [726, 330] width 334 height 36
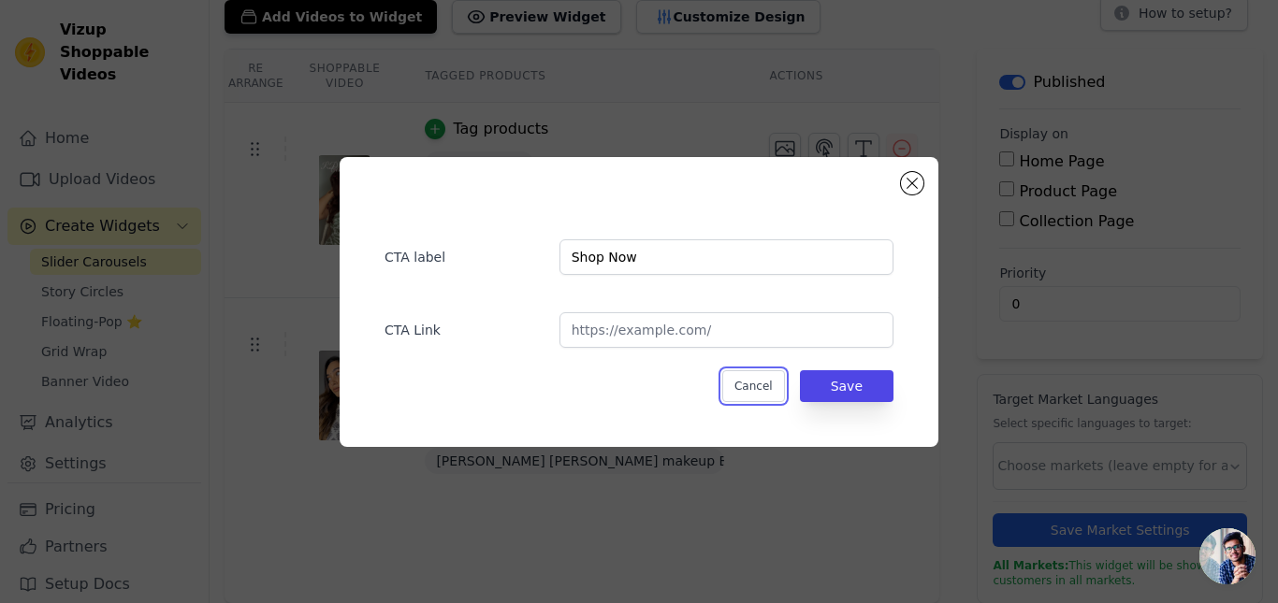
drag, startPoint x: 773, startPoint y: 384, endPoint x: 746, endPoint y: 385, distance: 27.1
click at [774, 385] on button "Cancel" at bounding box center [753, 386] width 63 height 32
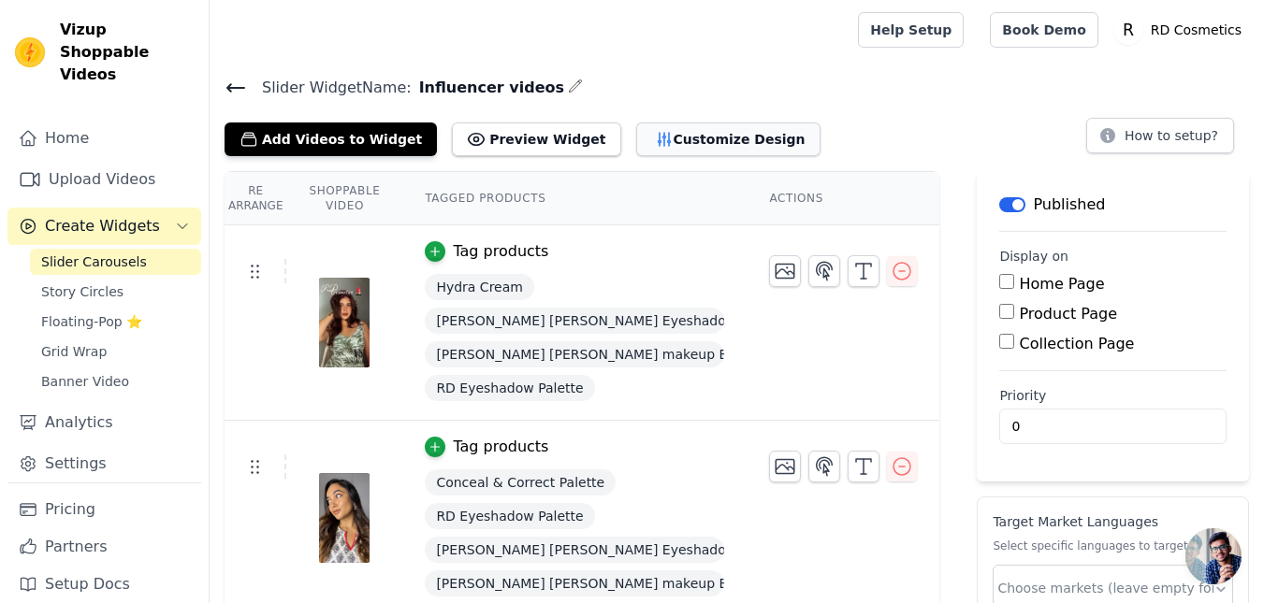
click at [657, 139] on button "Customize Design" at bounding box center [728, 140] width 184 height 34
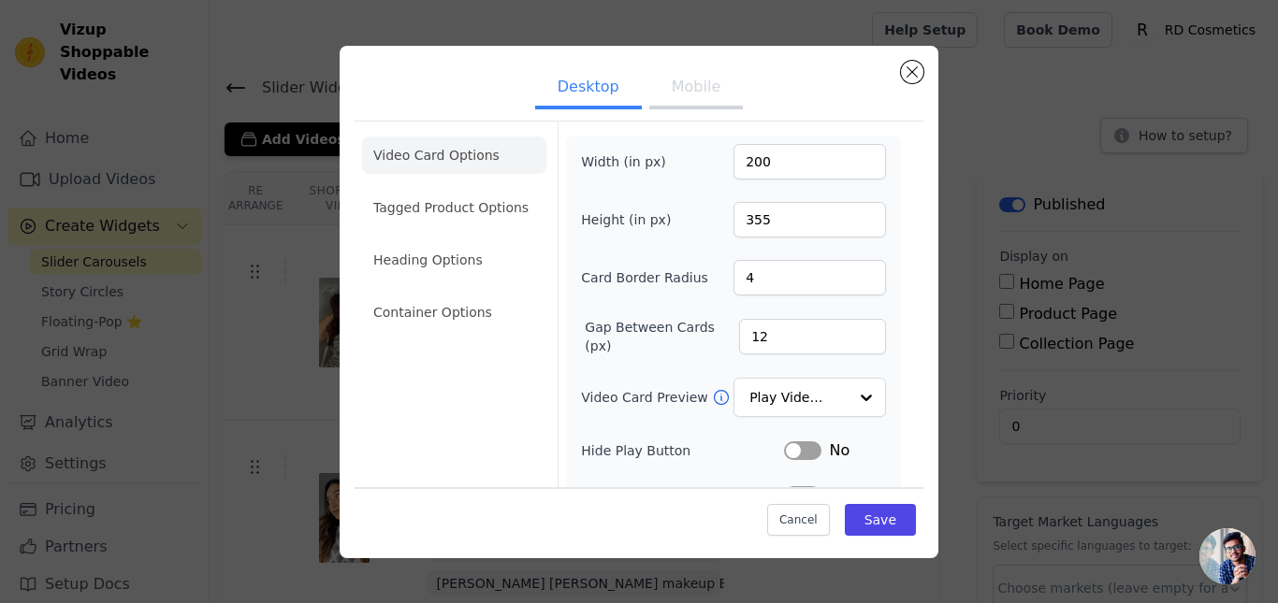
click at [678, 99] on button "Mobile" at bounding box center [696, 88] width 94 height 41
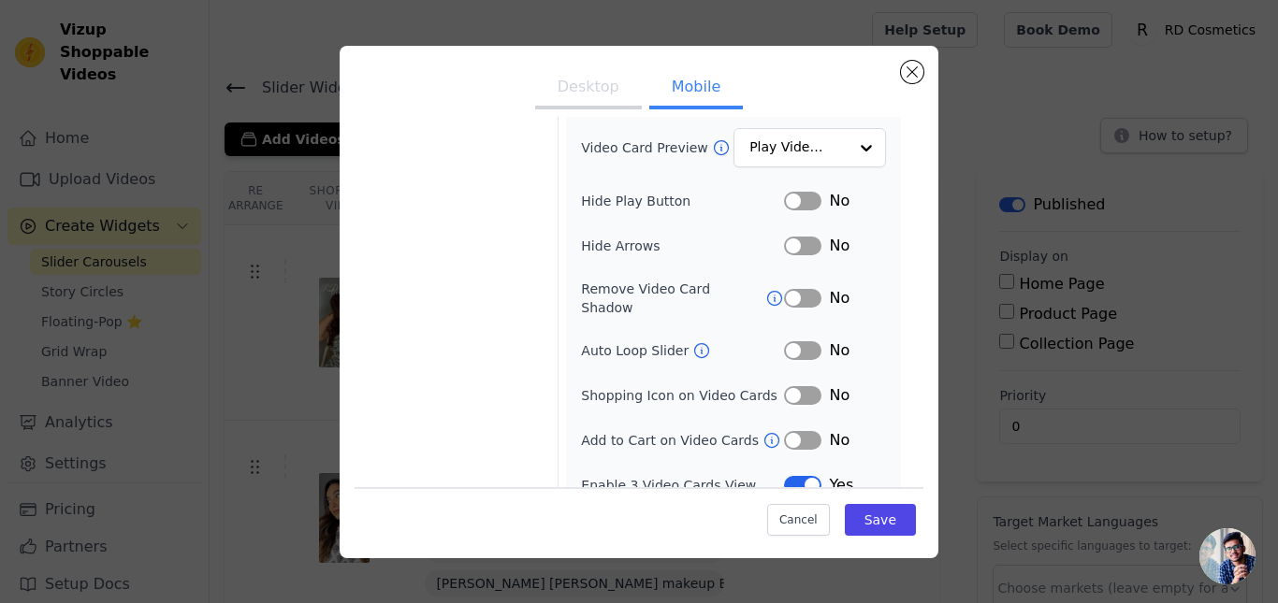
scroll to position [257, 0]
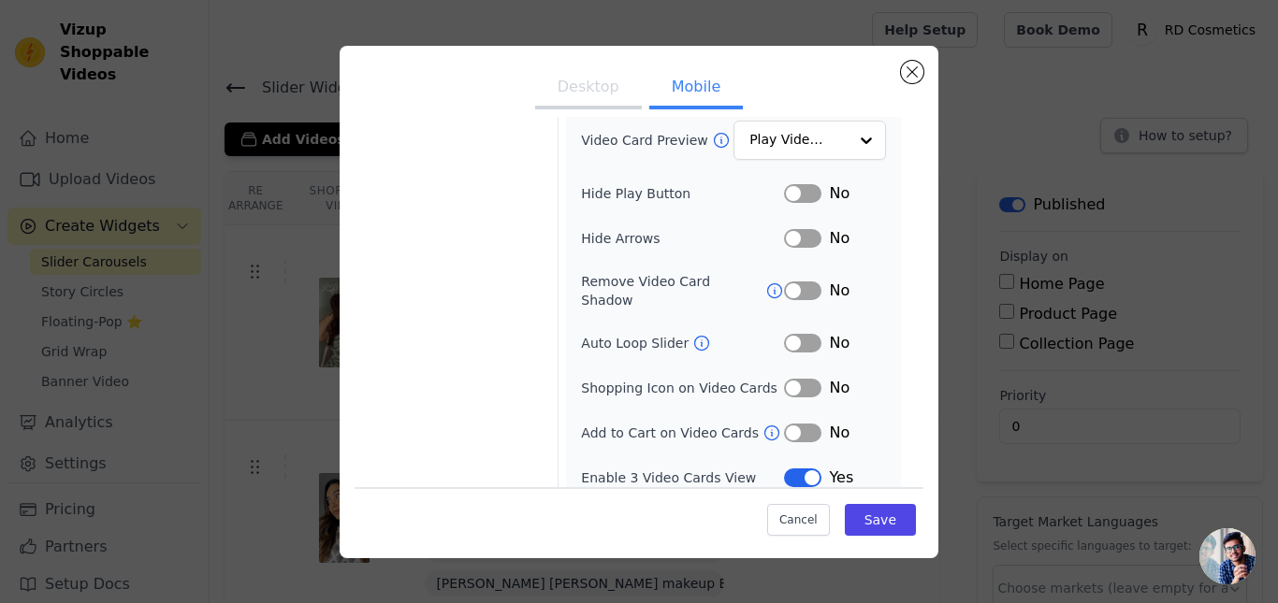
click at [812, 422] on div "No" at bounding box center [835, 433] width 102 height 22
click at [792, 424] on button "Label" at bounding box center [802, 433] width 37 height 19
click at [878, 519] on button "Save" at bounding box center [880, 520] width 71 height 32
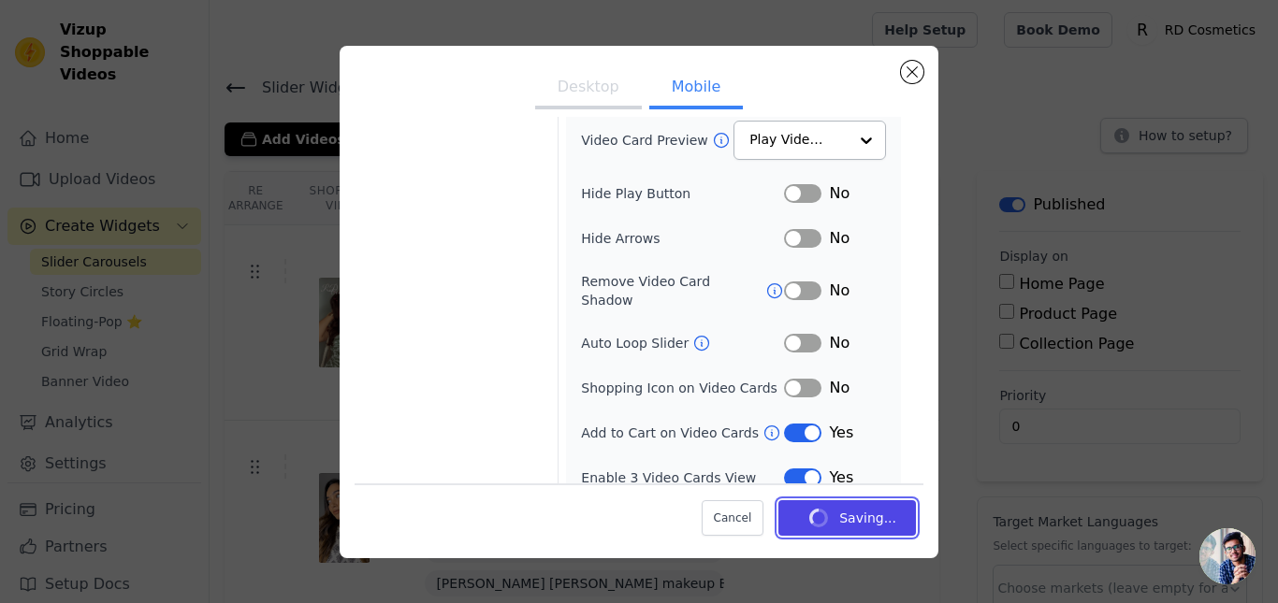
scroll to position [0, 0]
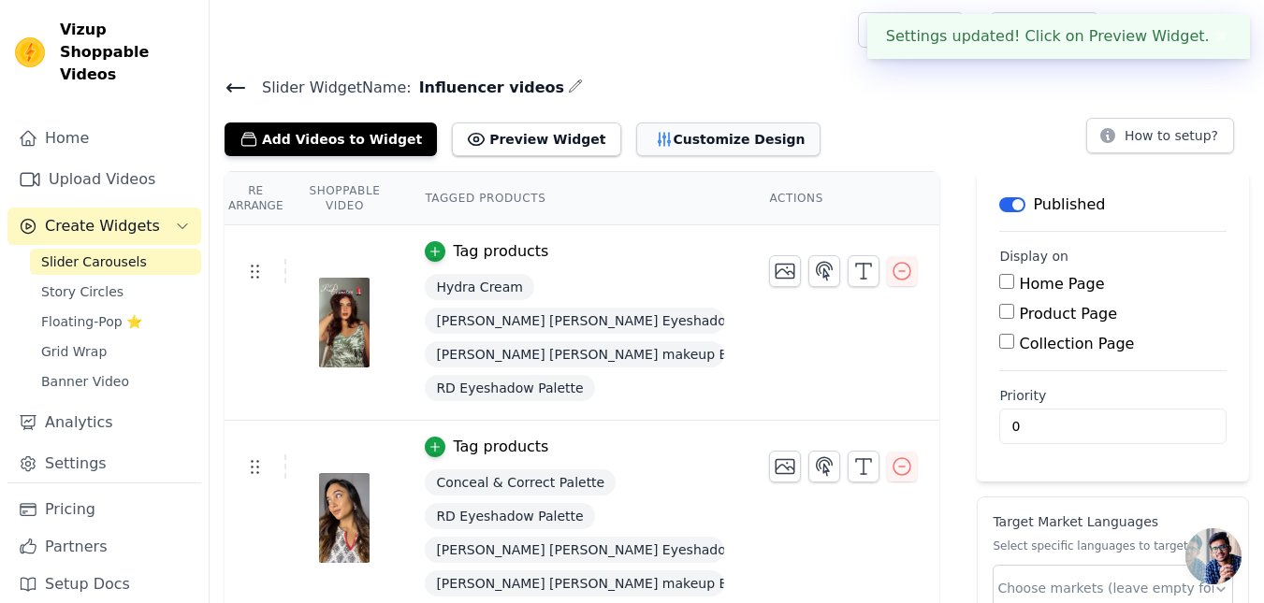
click at [701, 143] on button "Customize Design" at bounding box center [728, 140] width 184 height 34
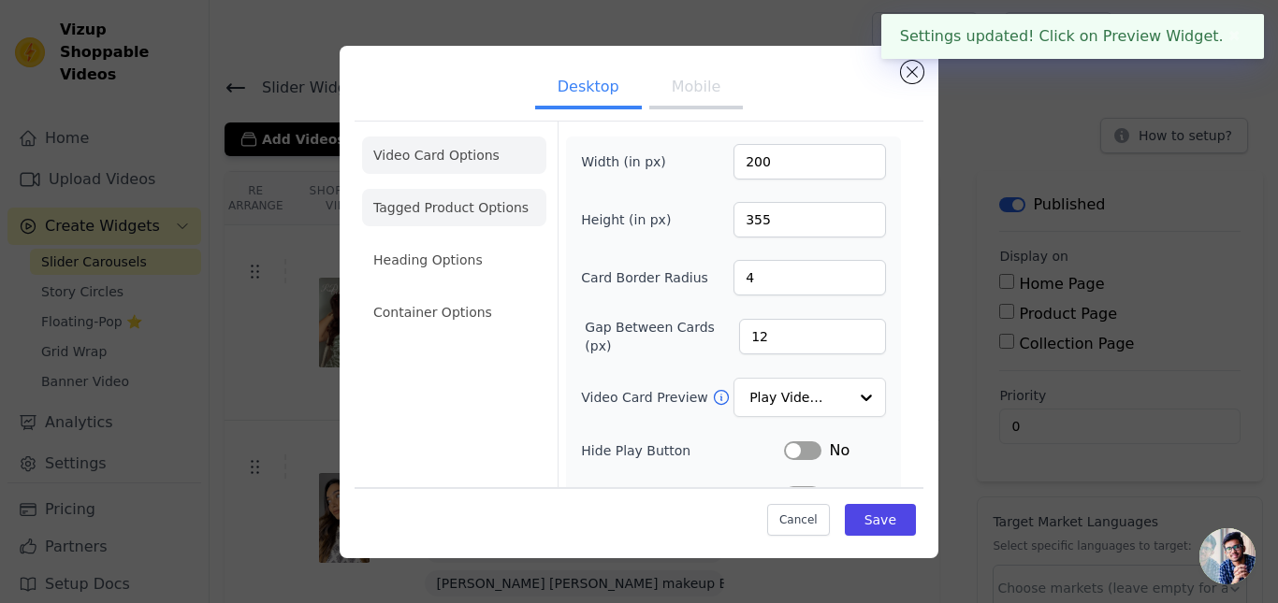
click at [469, 209] on li "Tagged Product Options" at bounding box center [454, 207] width 184 height 37
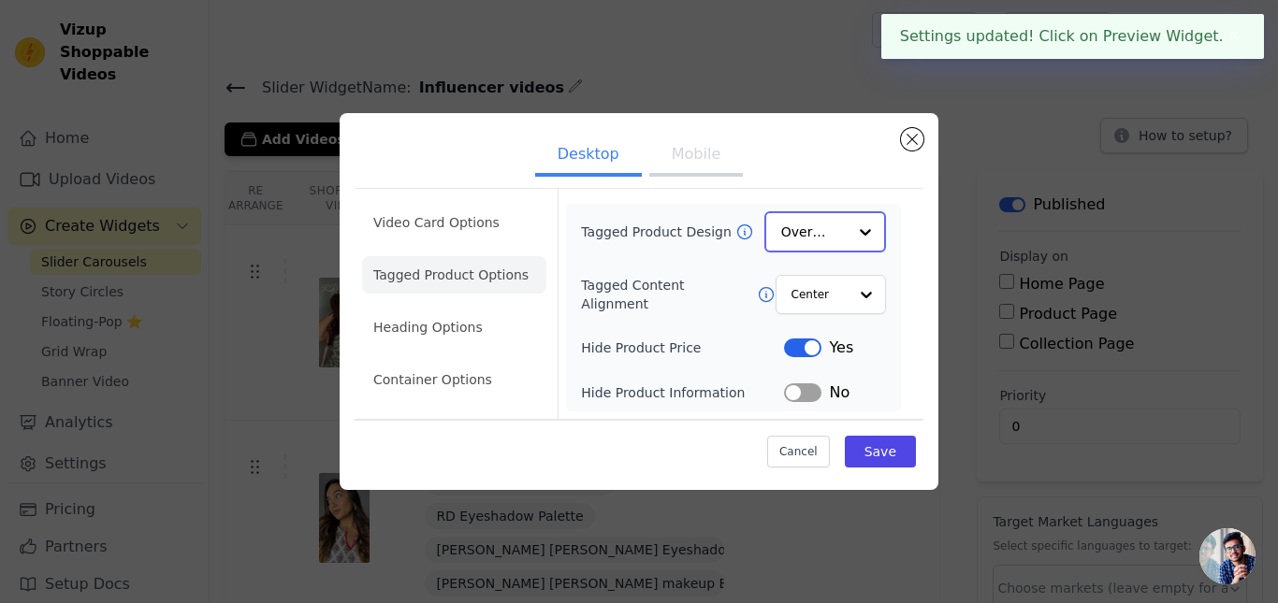
click at [857, 246] on div at bounding box center [865, 231] width 37 height 37
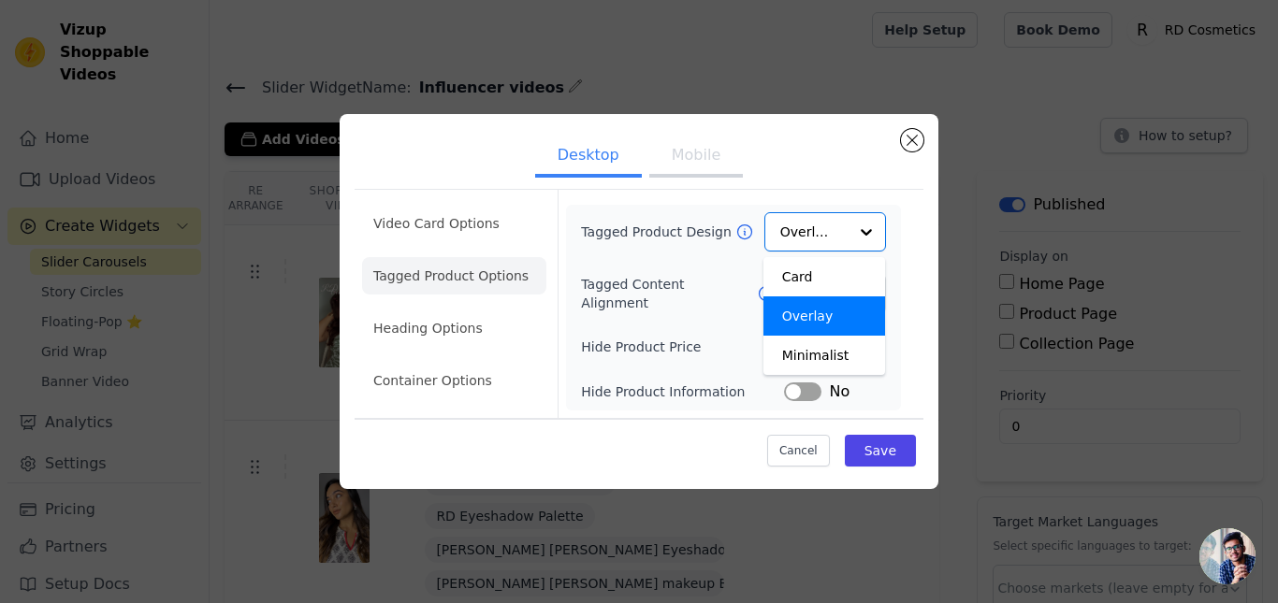
click at [900, 237] on div "Tagged Product Design Card Overlay Minimalist Option Overlay, selected. You are…" at bounding box center [733, 308] width 335 height 206
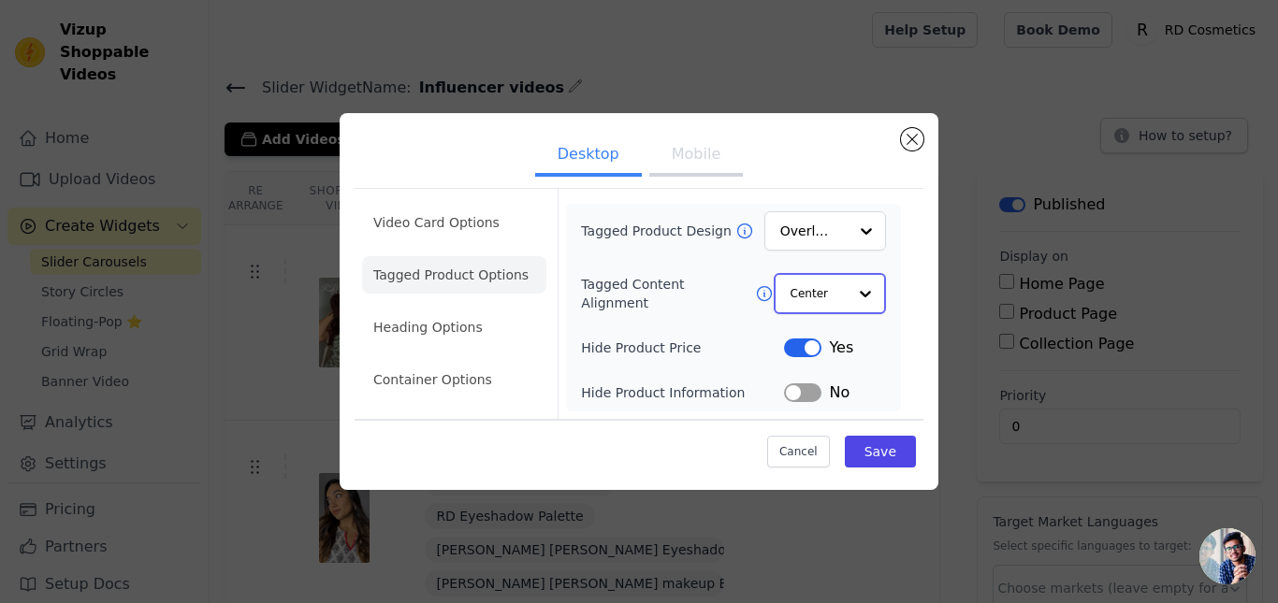
click at [861, 304] on div at bounding box center [865, 293] width 37 height 37
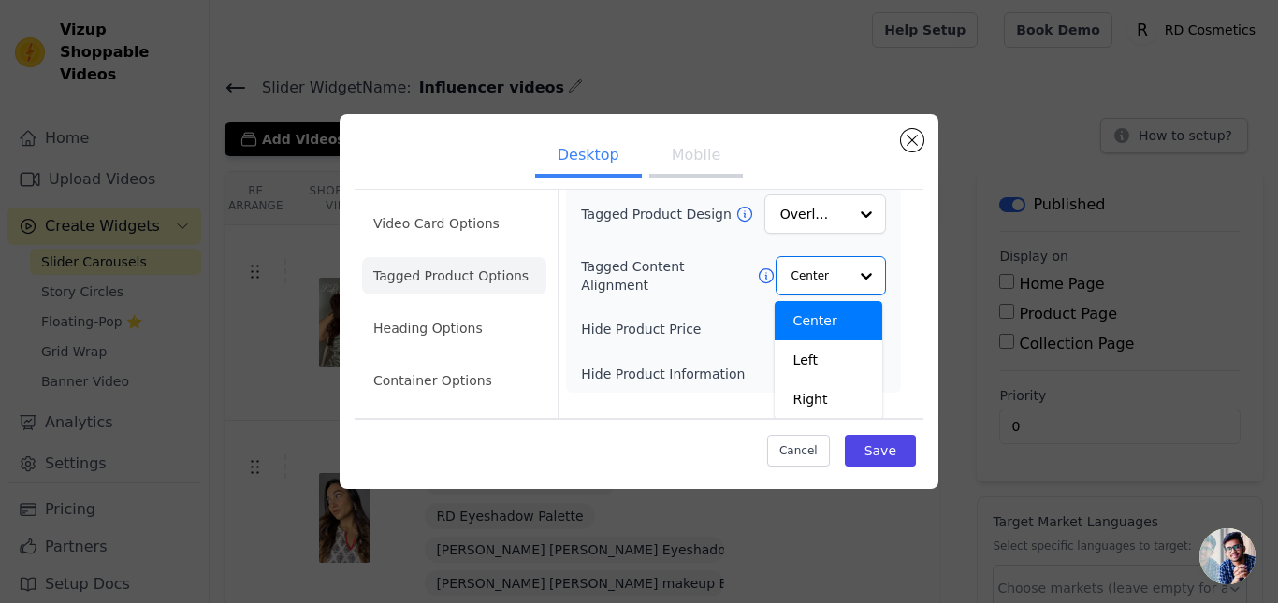
click at [891, 274] on form "Tagged Product Design Overlay Tagged Content Alignment Center Left Right Option…" at bounding box center [733, 304] width 351 height 228
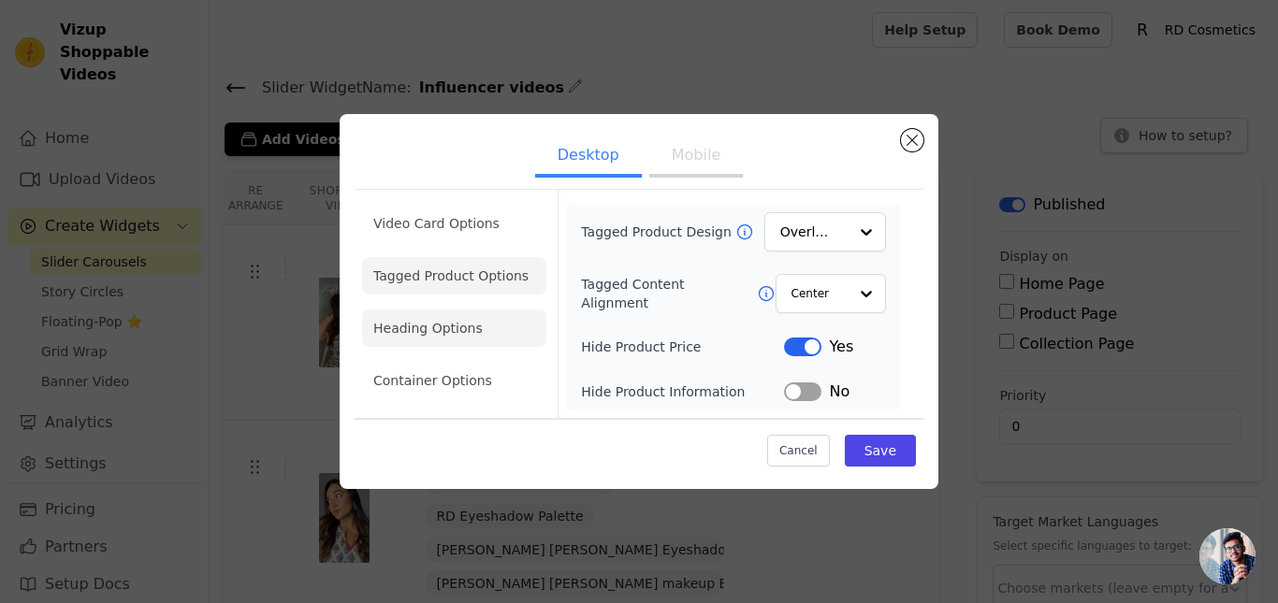
click at [420, 330] on li "Heading Options" at bounding box center [454, 328] width 184 height 37
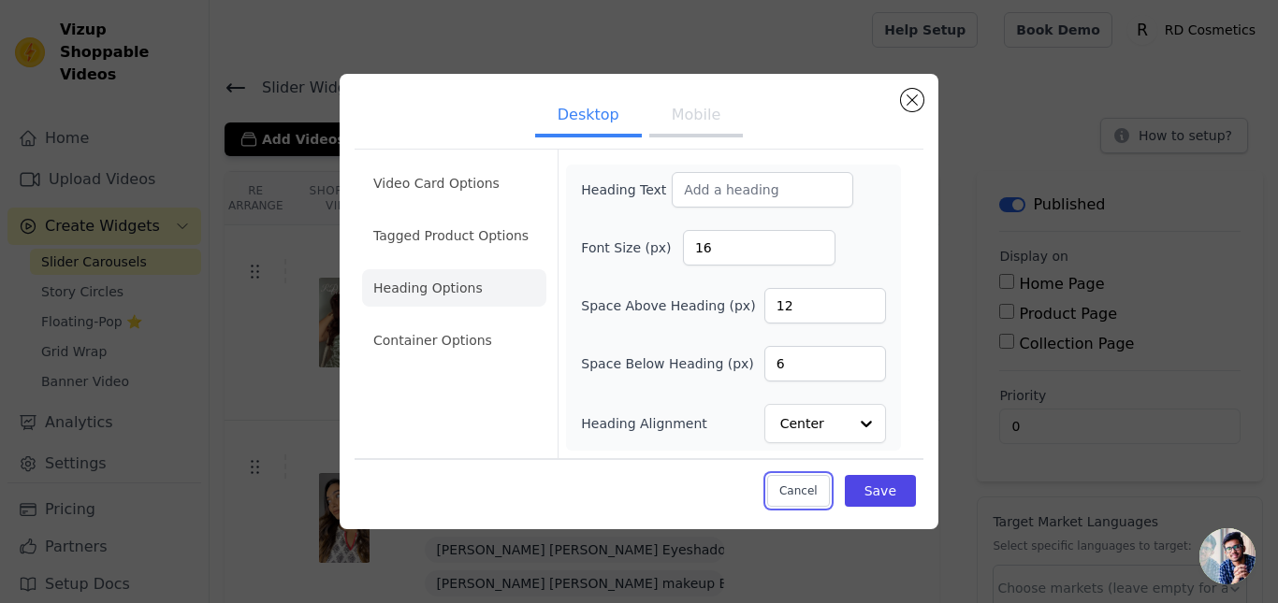
click at [800, 482] on button "Cancel" at bounding box center [798, 491] width 63 height 32
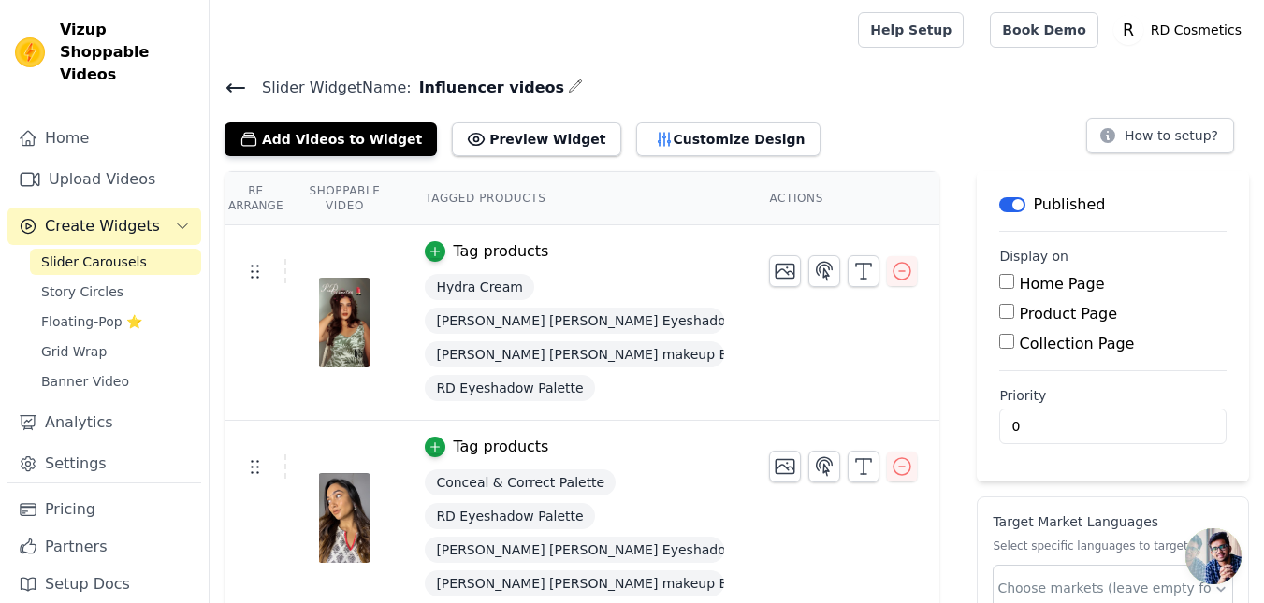
click at [421, 83] on span "Influencer videos" at bounding box center [488, 88] width 152 height 22
drag, startPoint x: 421, startPoint y: 83, endPoint x: 495, endPoint y: 86, distance: 74.0
click at [495, 86] on span "Influencer videos" at bounding box center [488, 88] width 152 height 22
copy span "Influencer videos"
click at [660, 153] on button "Customize Design" at bounding box center [728, 140] width 184 height 34
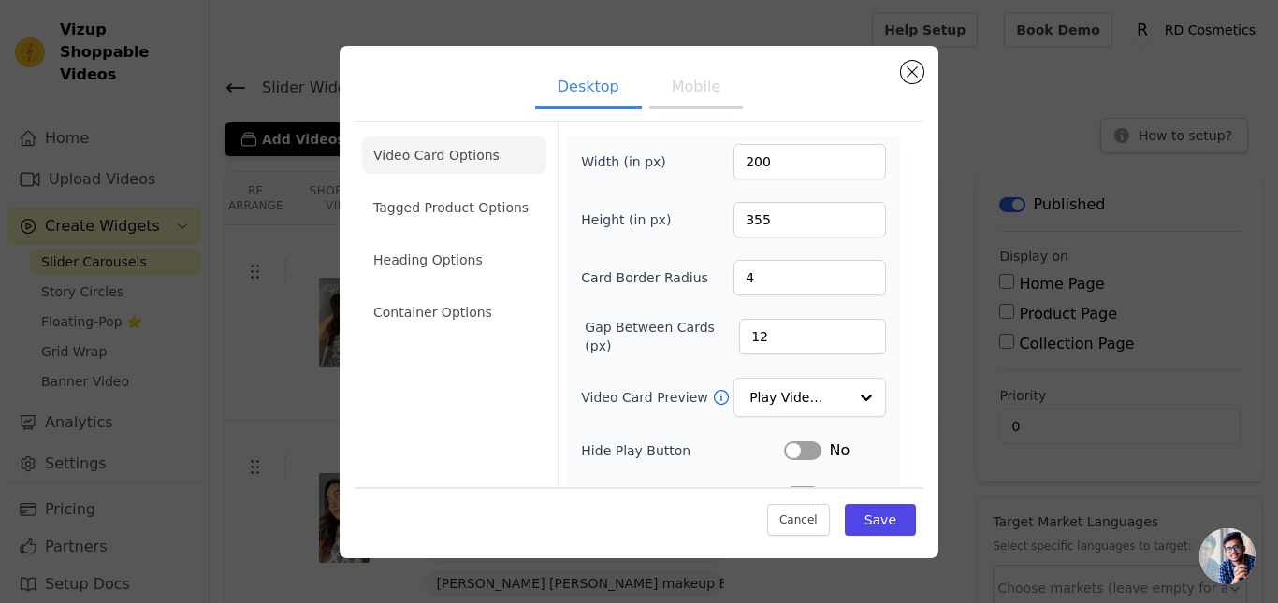
drag, startPoint x: 673, startPoint y: 102, endPoint x: 685, endPoint y: 94, distance: 14.3
click at [679, 97] on button "Mobile" at bounding box center [696, 88] width 94 height 41
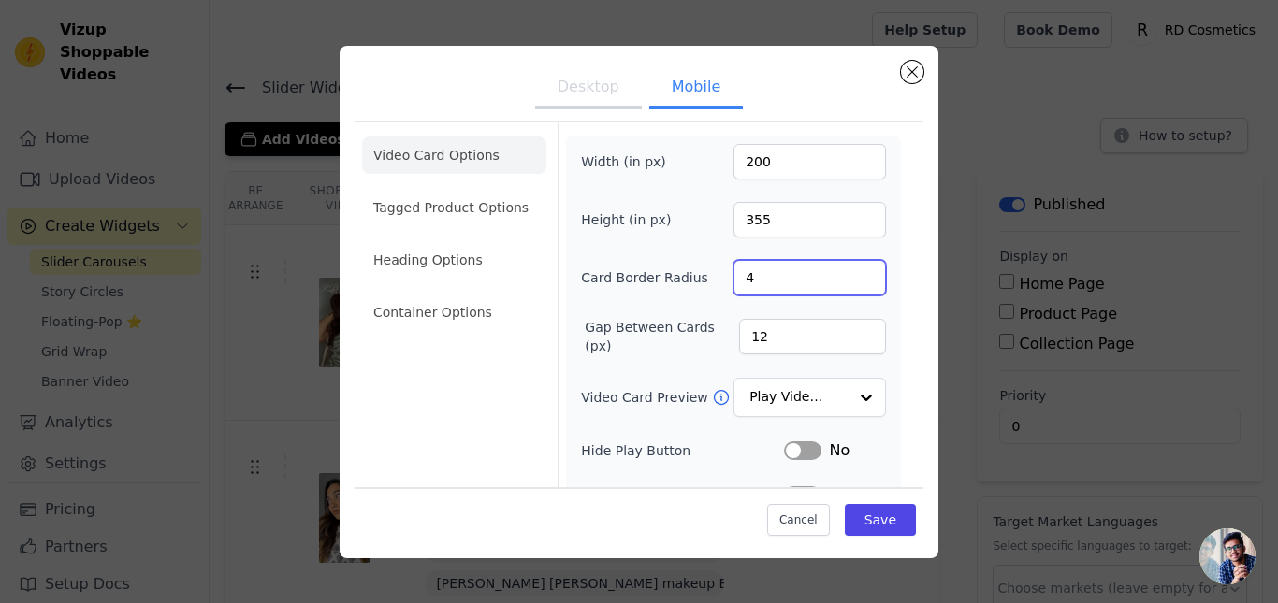
drag, startPoint x: 764, startPoint y: 280, endPoint x: 701, endPoint y: 279, distance: 63.6
click at [701, 279] on div "Card Border Radius 4" at bounding box center [733, 278] width 305 height 36
type input "10"
click at [872, 286] on div "Width (in px) 200 Height (in px) 355 Card Border Radius 10 Gap Between Cards (p…" at bounding box center [733, 445] width 335 height 617
drag, startPoint x: 782, startPoint y: 344, endPoint x: 689, endPoint y: 261, distance: 125.2
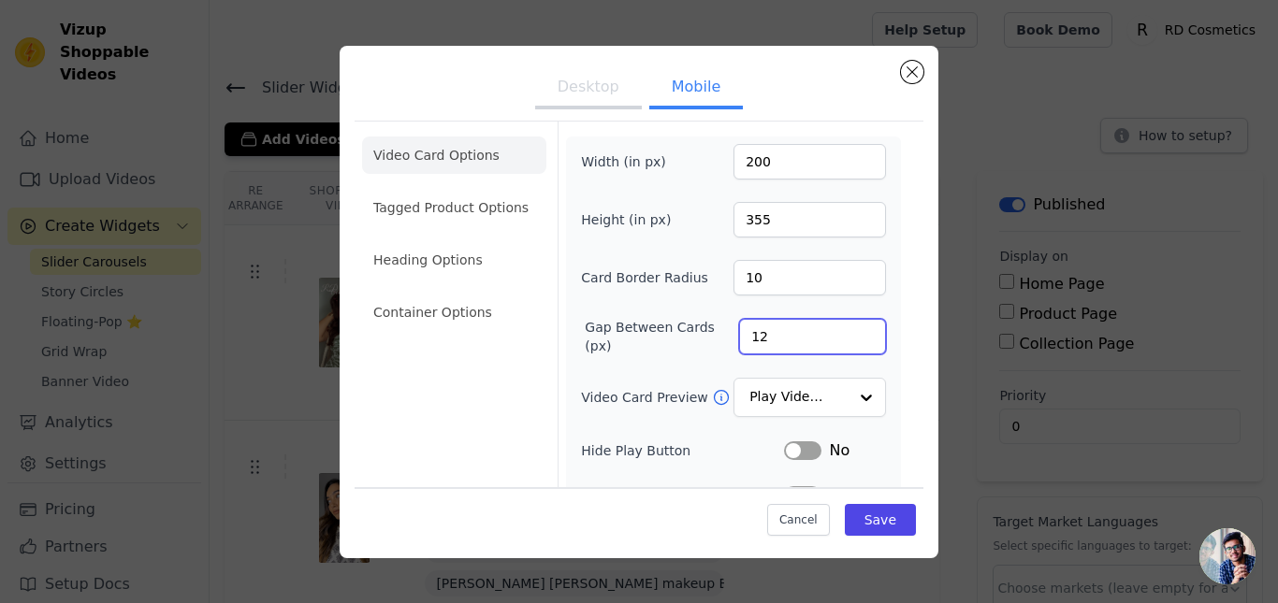
click at [681, 339] on div "Gap Between Cards (px) 12" at bounding box center [733, 336] width 305 height 37
type input "15"
click at [892, 260] on form "Width (in px) 200 Height (in px) 355 Card Border Radius 10 Gap Between Cards (p…" at bounding box center [733, 442] width 351 height 640
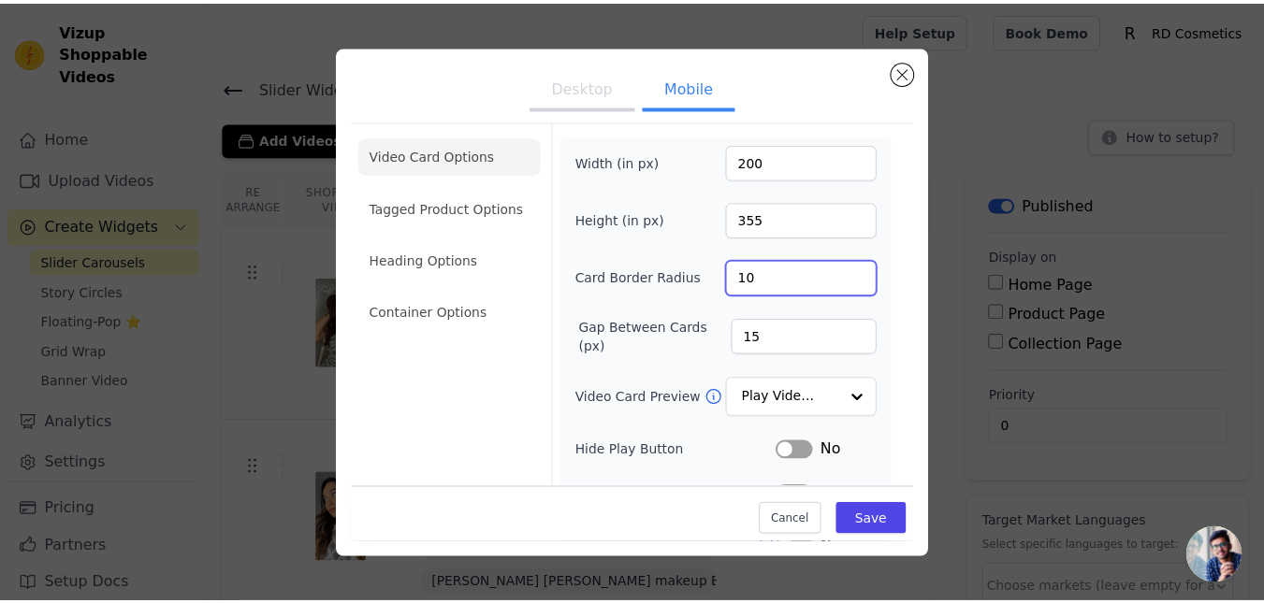
scroll to position [124, 0]
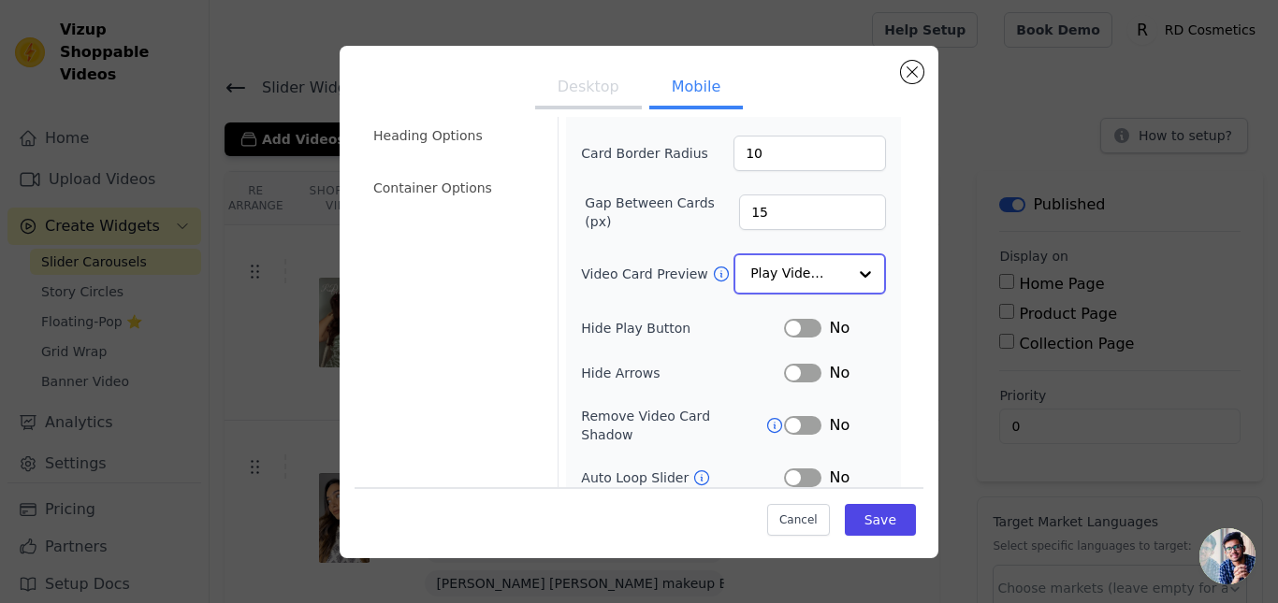
click at [848, 285] on div at bounding box center [865, 273] width 37 height 37
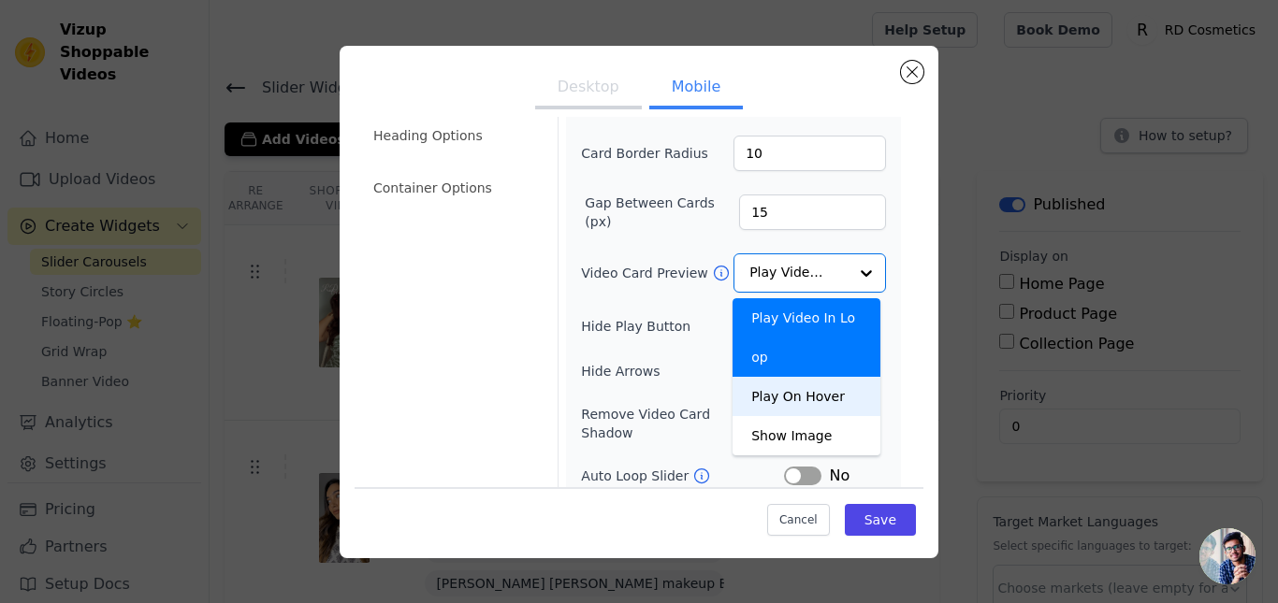
click at [889, 358] on form "Width (in px) 200 Height (in px) 355 Card Border Radius 10 Gap Between Cards (p…" at bounding box center [733, 317] width 351 height 640
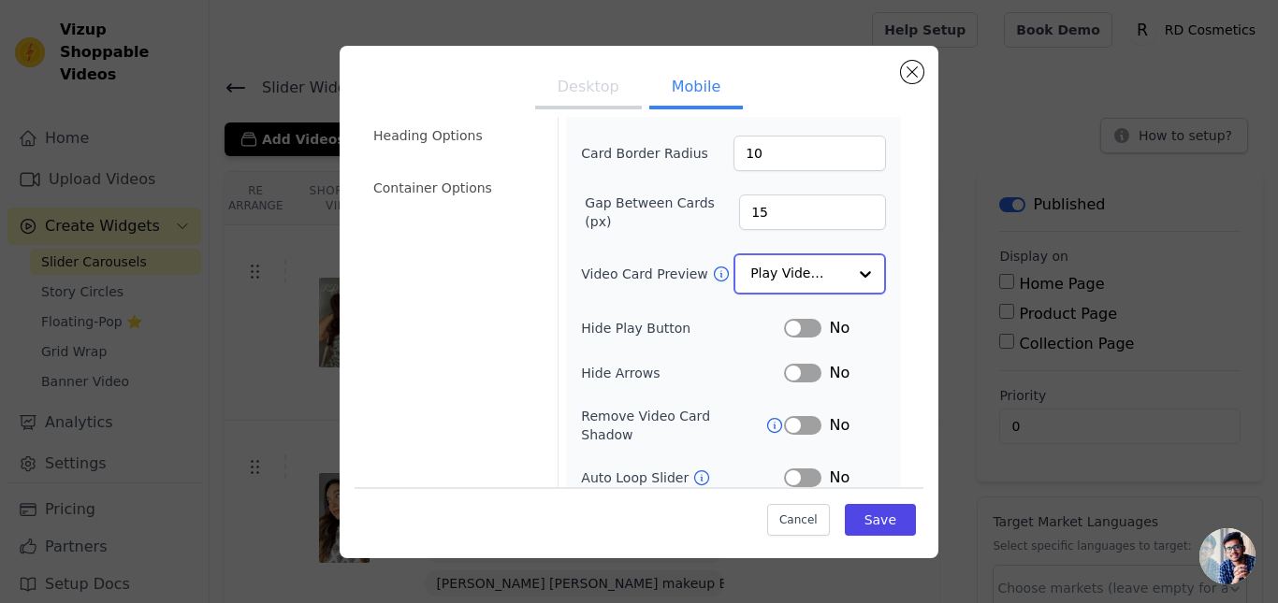
click at [820, 277] on input "Video Card Preview" at bounding box center [798, 273] width 96 height 37
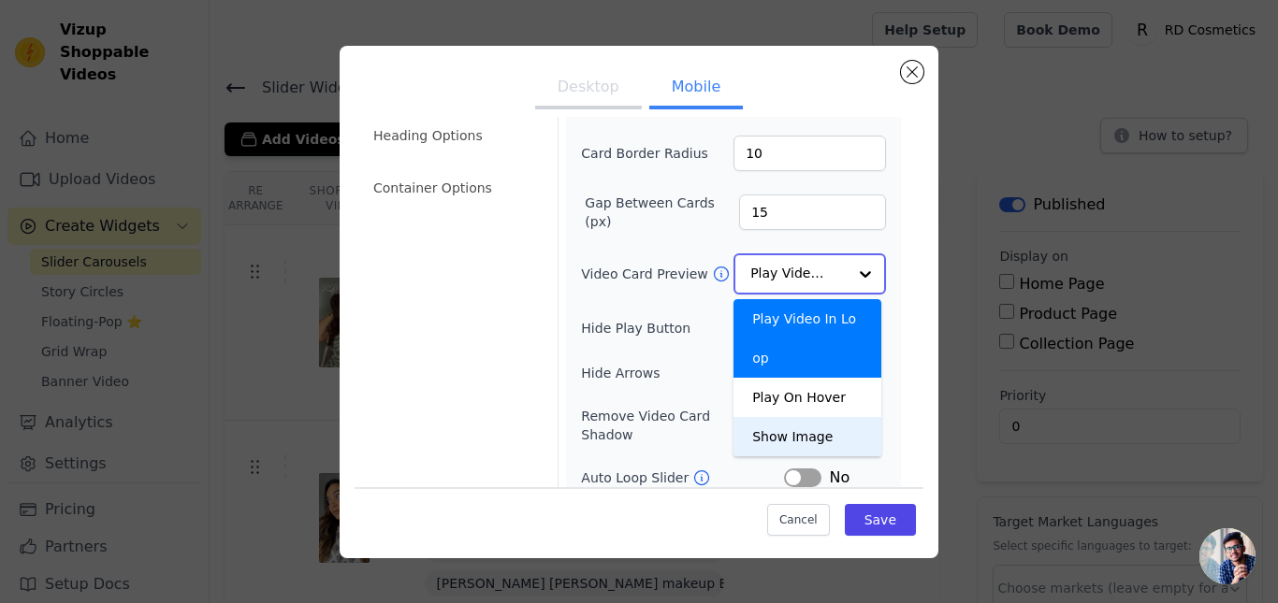
click at [802, 417] on div "Show Image" at bounding box center [807, 436] width 148 height 39
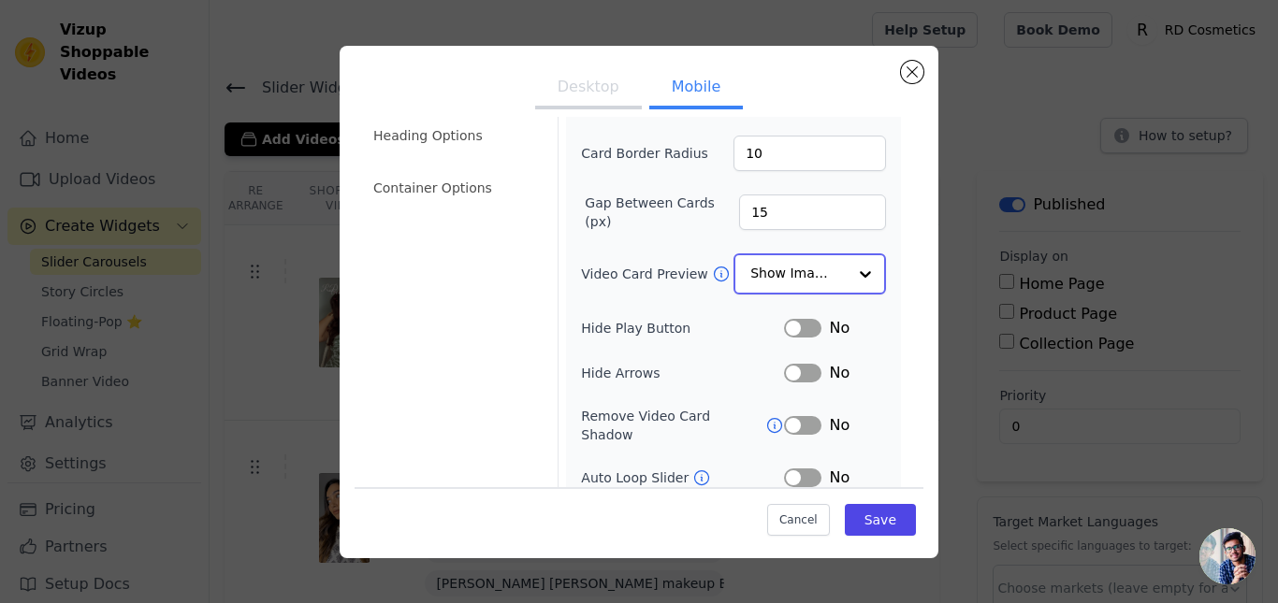
click at [806, 261] on input "Video Card Preview" at bounding box center [798, 273] width 96 height 37
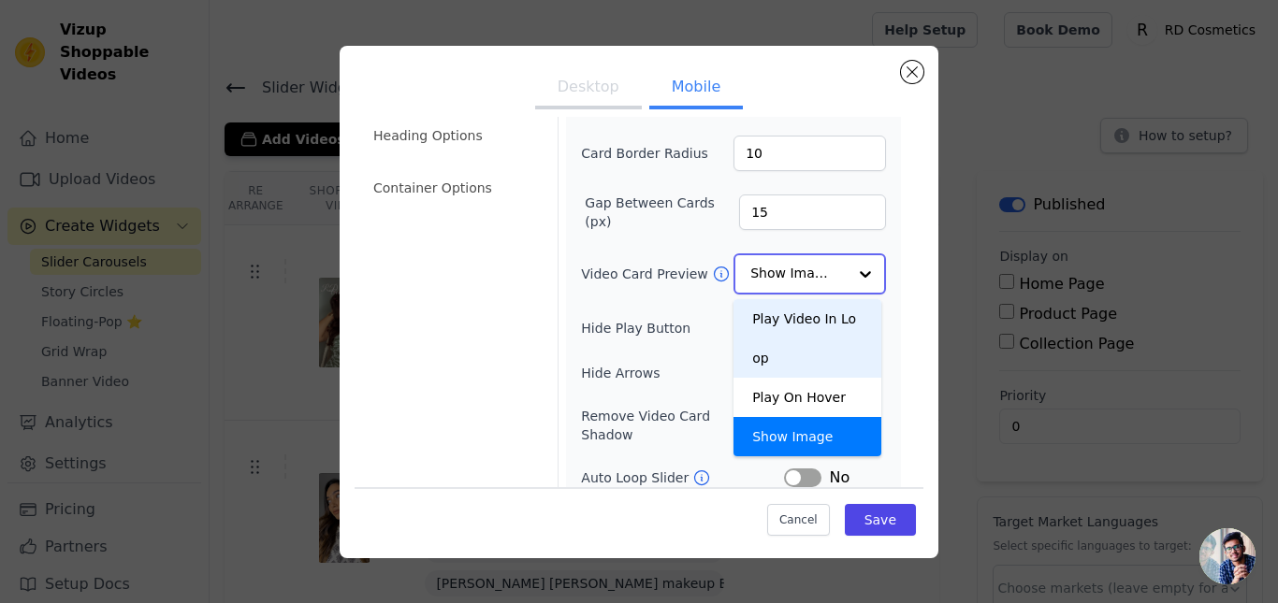
click at [788, 311] on div "Play Video In Loop" at bounding box center [807, 338] width 148 height 79
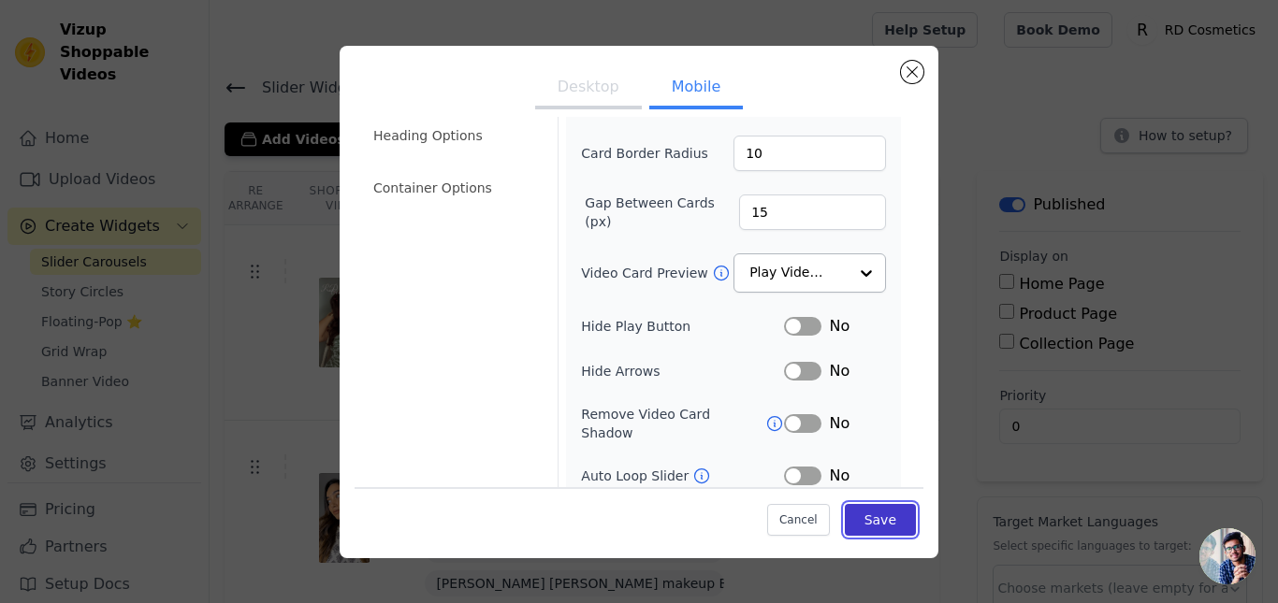
click at [862, 510] on button "Save" at bounding box center [880, 520] width 71 height 32
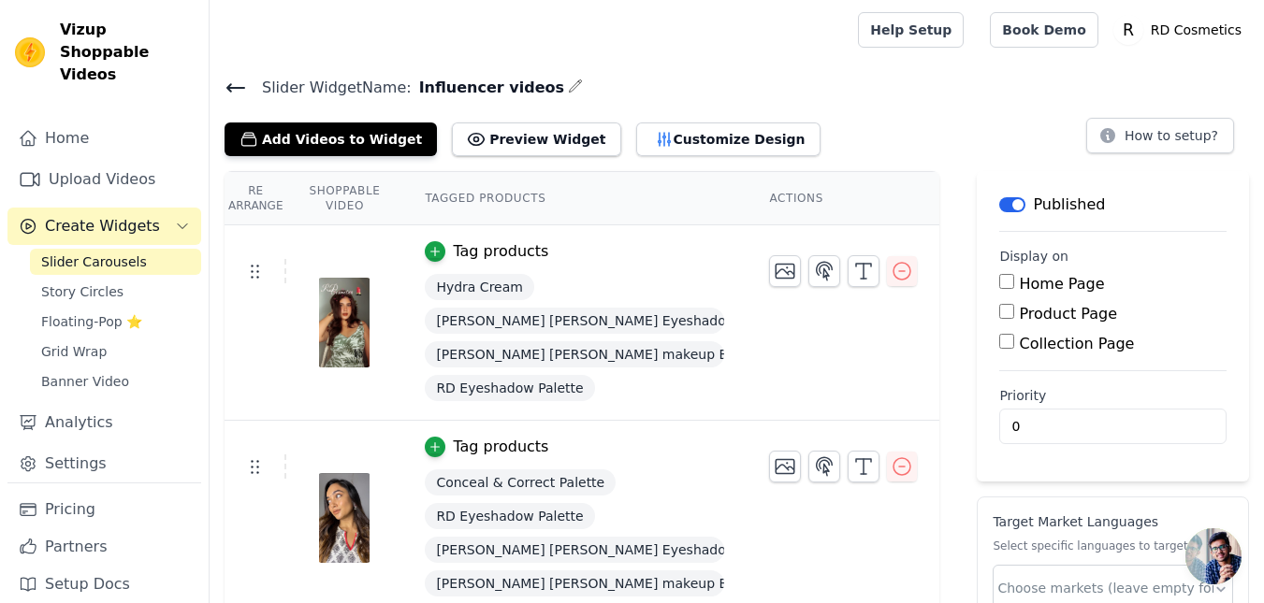
scroll to position [123, 0]
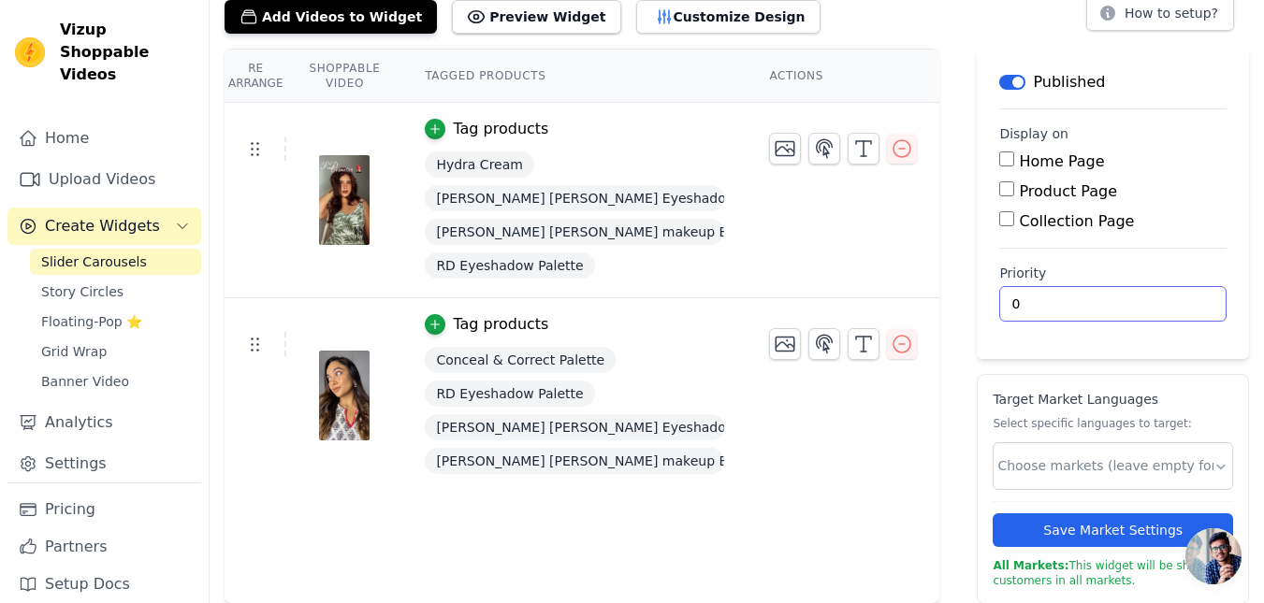
drag, startPoint x: 1033, startPoint y: 302, endPoint x: 968, endPoint y: 303, distance: 64.6
click at [977, 303] on main "Label Published Display on Home Page Product Page Collection Page Priority 0" at bounding box center [1113, 204] width 272 height 311
click at [1004, 344] on main "Label Published Display on Home Page Product Page Collection Page Priority 0" at bounding box center [1113, 204] width 272 height 311
click at [1067, 463] on input "text" at bounding box center [1105, 467] width 216 height 20
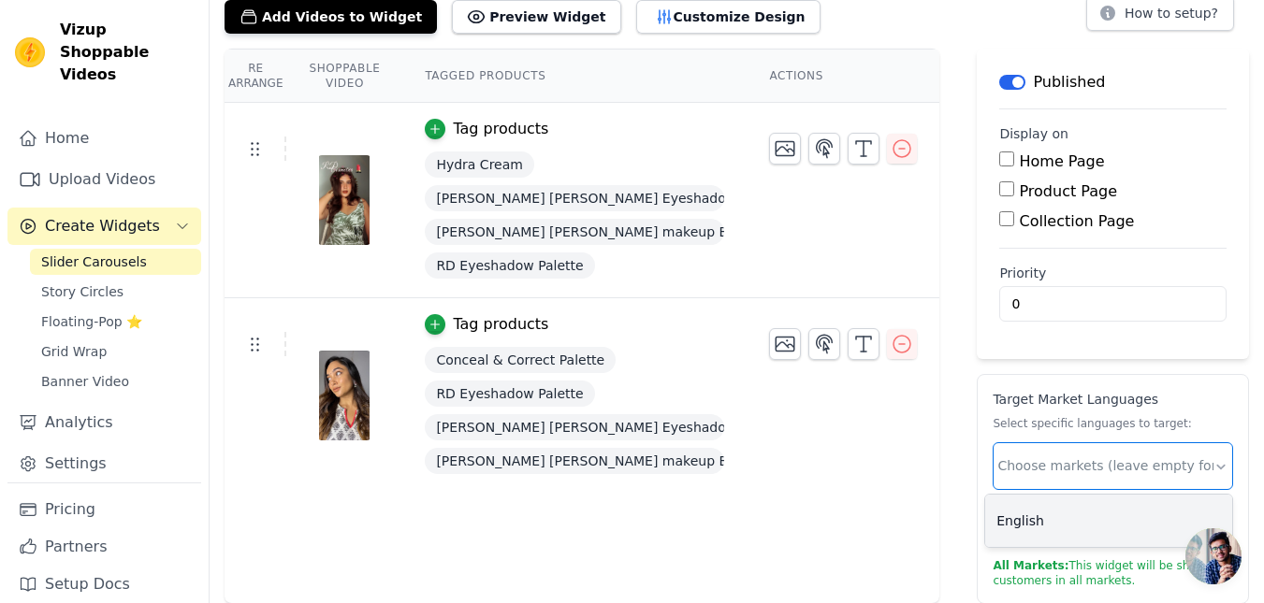
click at [1043, 522] on div "English" at bounding box center [1108, 521] width 247 height 52
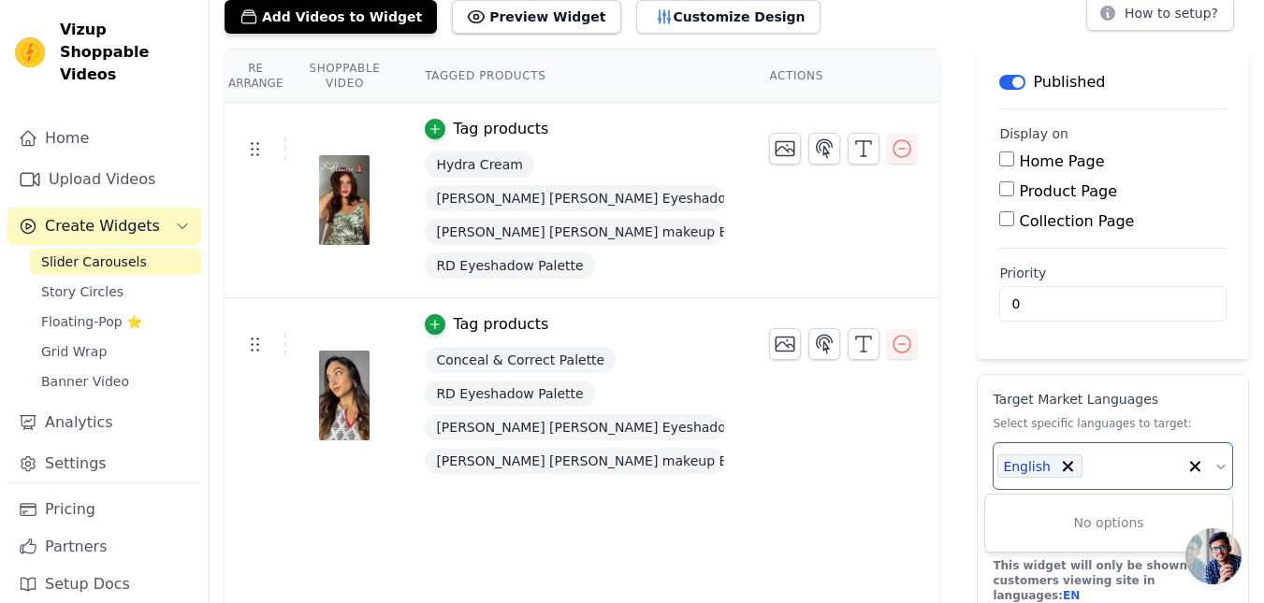
click at [977, 477] on div "Target Market Languages Select specific languages to target: No options Option …" at bounding box center [1113, 496] width 272 height 245
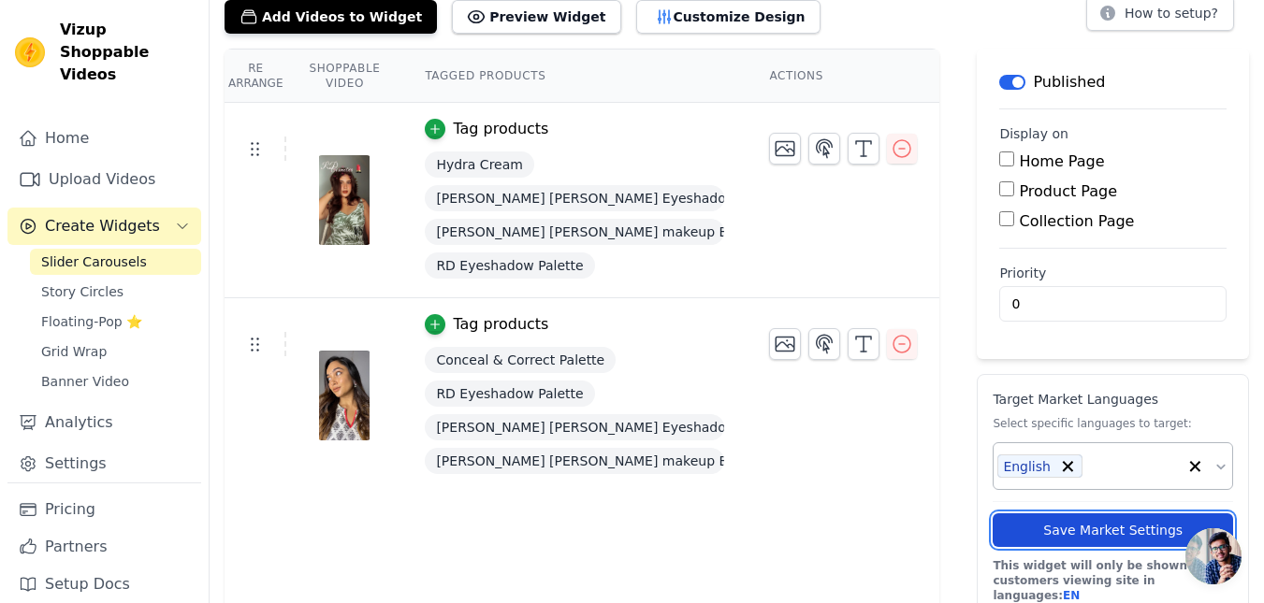
click at [1075, 540] on button "Save Market Settings" at bounding box center [1113, 531] width 240 height 34
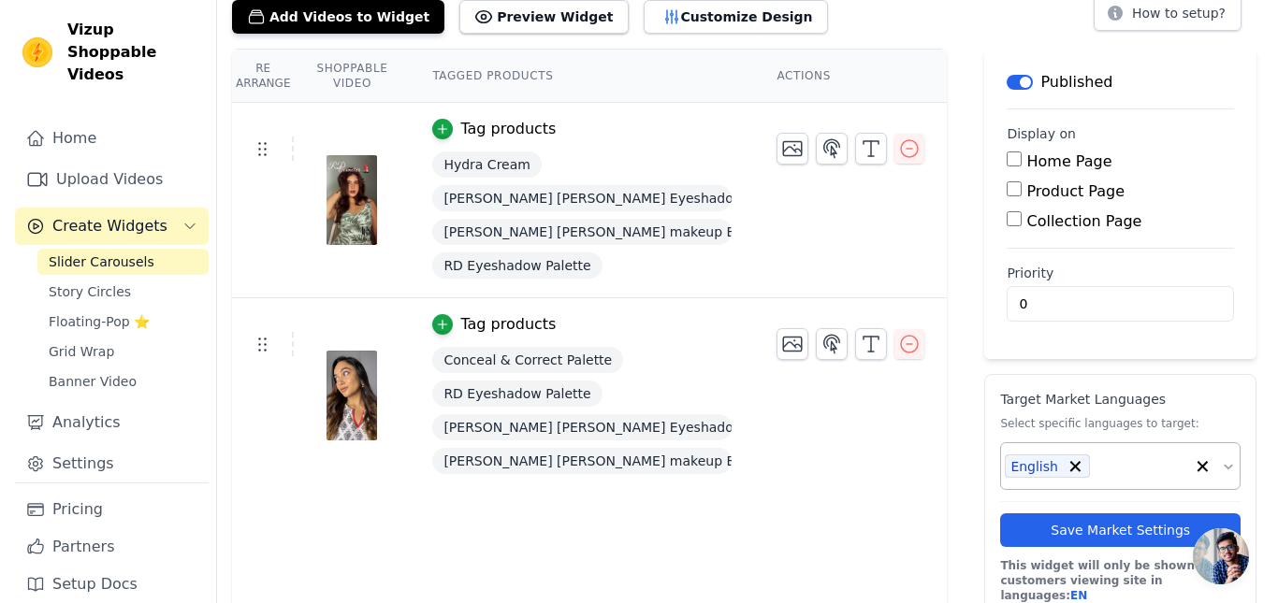
scroll to position [0, 0]
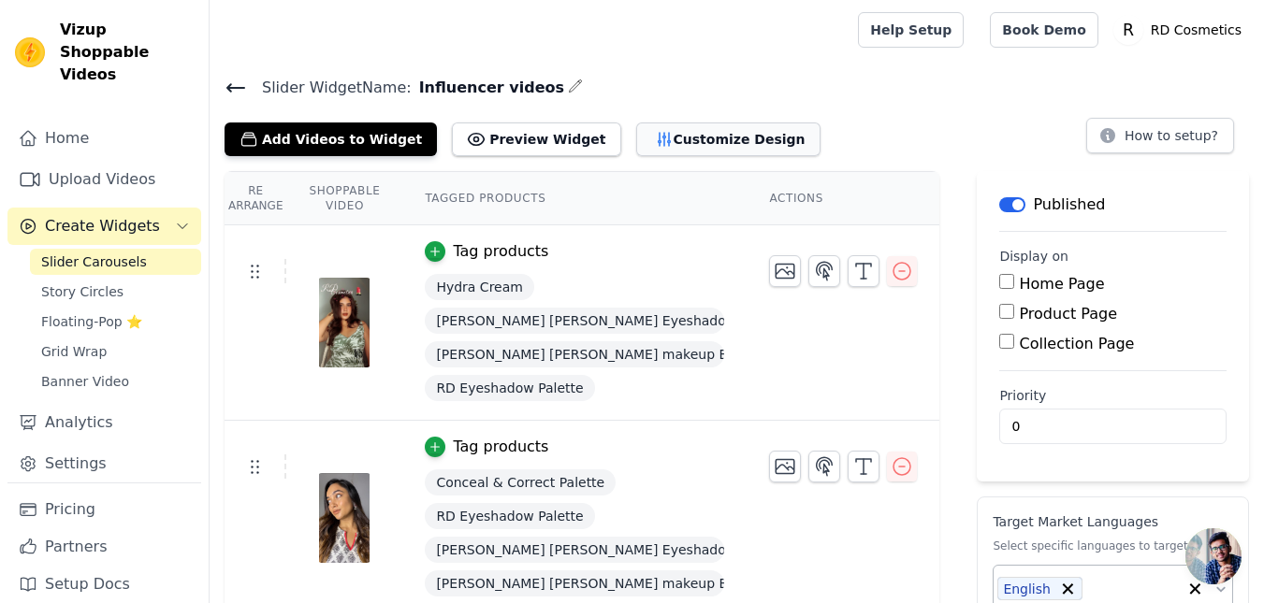
click at [636, 141] on button "Customize Design" at bounding box center [728, 140] width 184 height 34
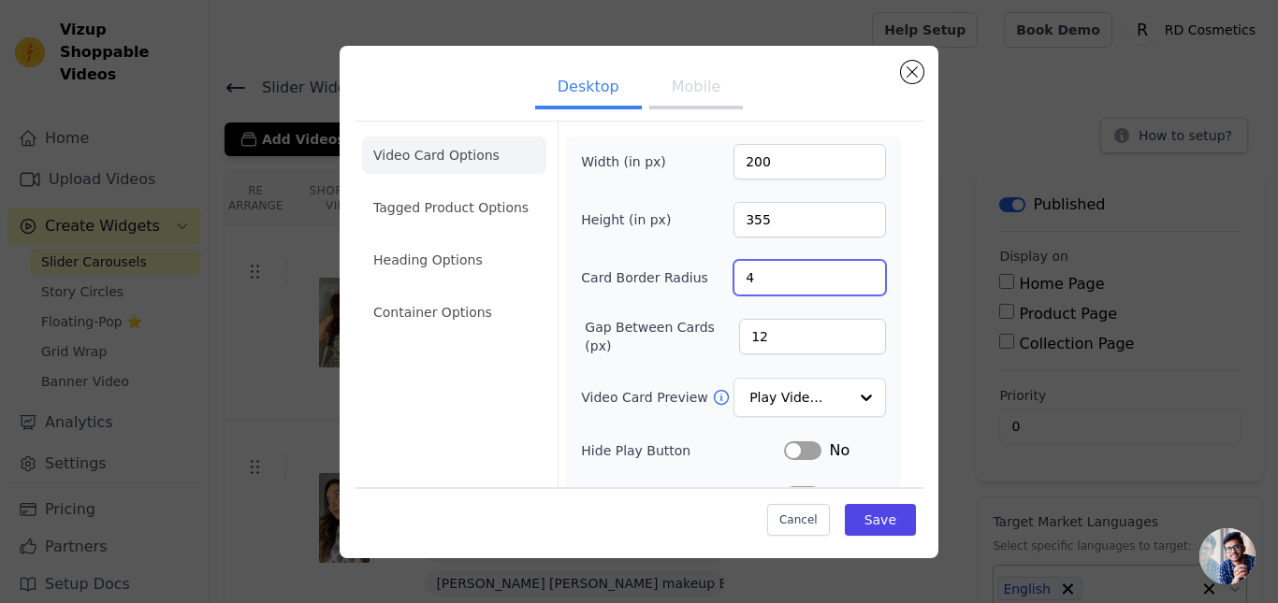
drag, startPoint x: 772, startPoint y: 275, endPoint x: 704, endPoint y: 290, distance: 69.9
click at [709, 285] on div "Card Border Radius 4" at bounding box center [733, 278] width 305 height 36
type input "10"
drag, startPoint x: 768, startPoint y: 325, endPoint x: 682, endPoint y: 267, distance: 103.8
click at [707, 343] on div "Gap Between Cards (px) 12" at bounding box center [733, 336] width 305 height 37
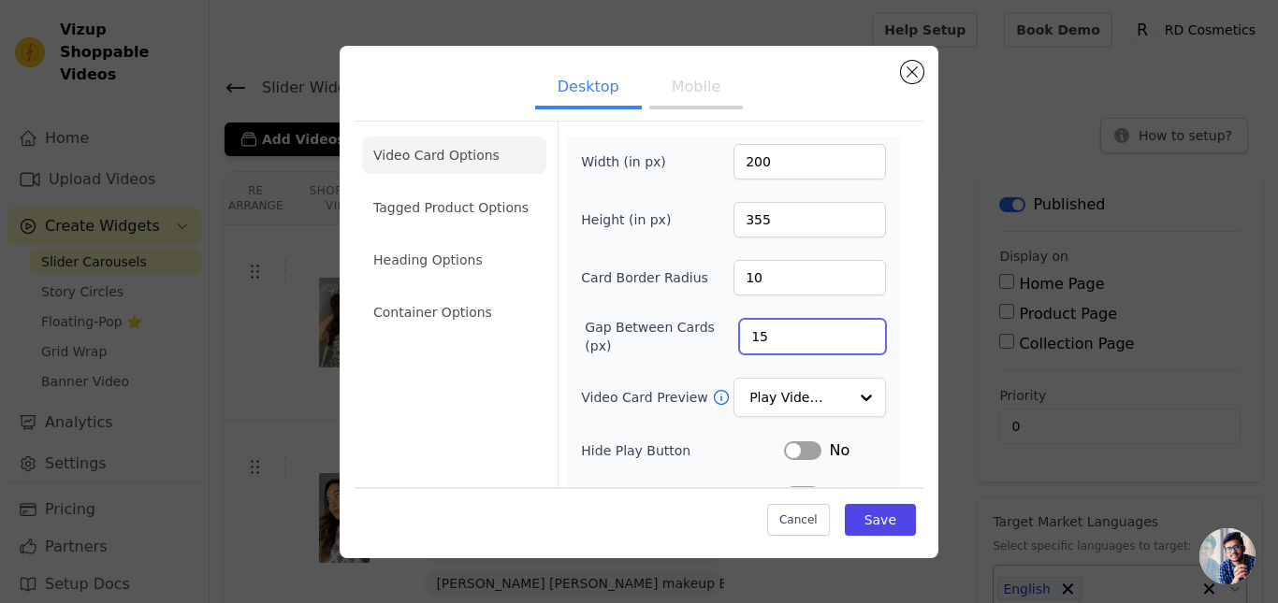
type input "15"
click at [591, 312] on div "Width (in px) 200 Height (in px) 355 Card Border Radius 10 Gap Between Cards (p…" at bounding box center [733, 423] width 305 height 558
click at [898, 330] on div "Video Card Options Tagged Product Options Heading Options Container Options Wid…" at bounding box center [639, 419] width 569 height 596
drag, startPoint x: 733, startPoint y: 282, endPoint x: 719, endPoint y: 282, distance: 13.1
click at [733, 282] on input "10" at bounding box center [809, 278] width 152 height 36
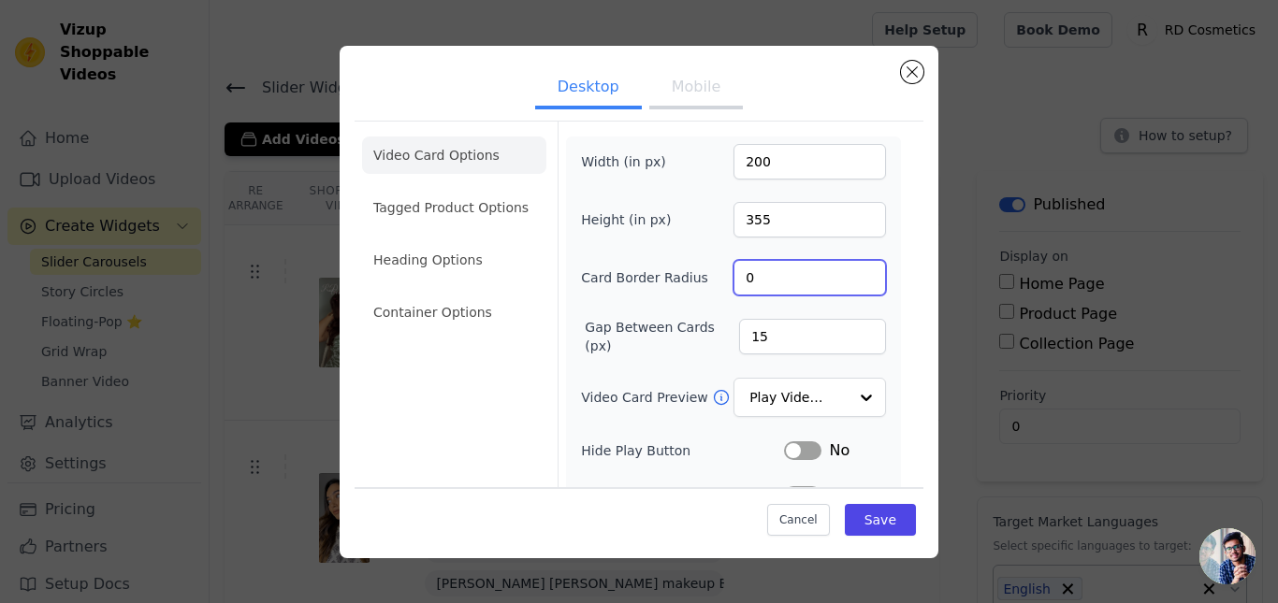
drag, startPoint x: 728, startPoint y: 283, endPoint x: 707, endPoint y: 286, distance: 20.8
click at [713, 285] on div "Card Border Radius 0" at bounding box center [733, 278] width 305 height 36
type input "4"
click at [897, 229] on div "Video Card Options Tagged Product Options Heading Options Container Options Wid…" at bounding box center [639, 419] width 569 height 596
click at [686, 94] on button "Mobile" at bounding box center [696, 88] width 94 height 41
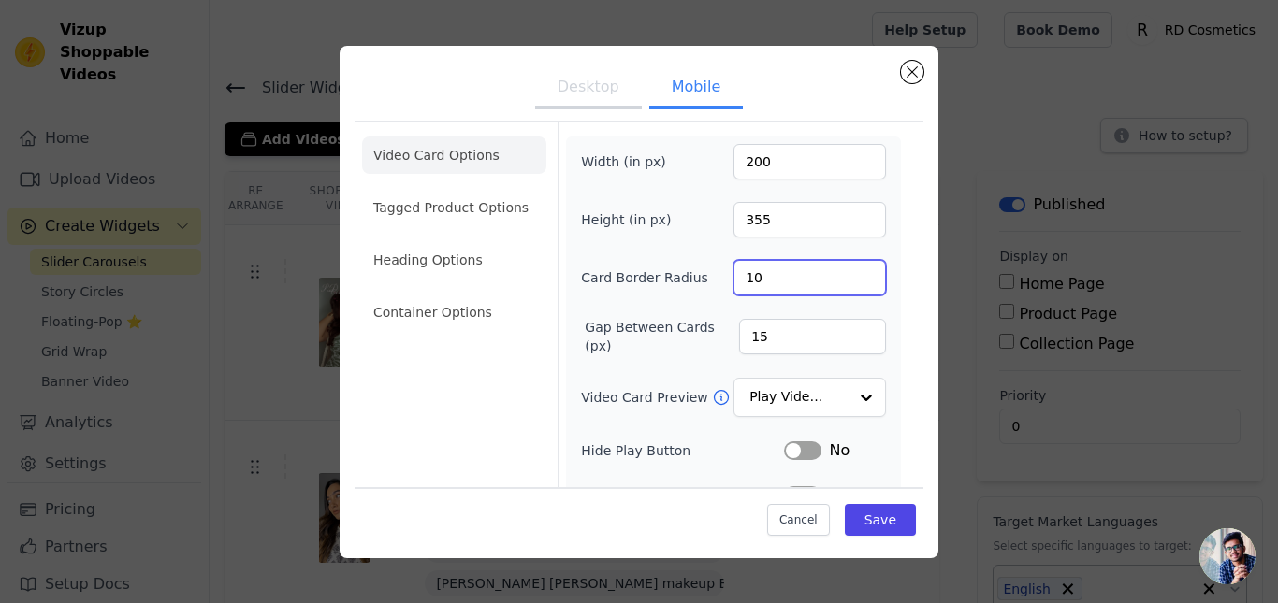
drag, startPoint x: 767, startPoint y: 274, endPoint x: 696, endPoint y: 301, distance: 76.1
click at [697, 301] on div "Width (in px) 200 Height (in px) 355 Card Border Radius 10 Gap Between Cards (p…" at bounding box center [733, 445] width 305 height 602
click at [864, 516] on button "Save" at bounding box center [880, 520] width 71 height 32
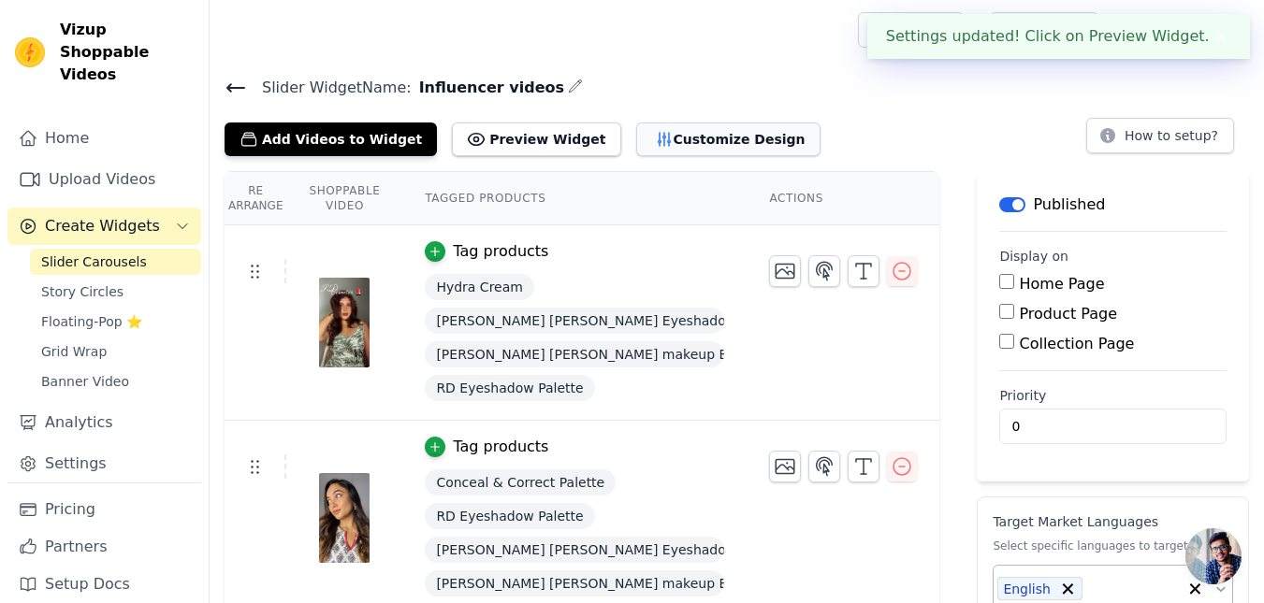
click at [659, 139] on button "Customize Design" at bounding box center [728, 140] width 184 height 34
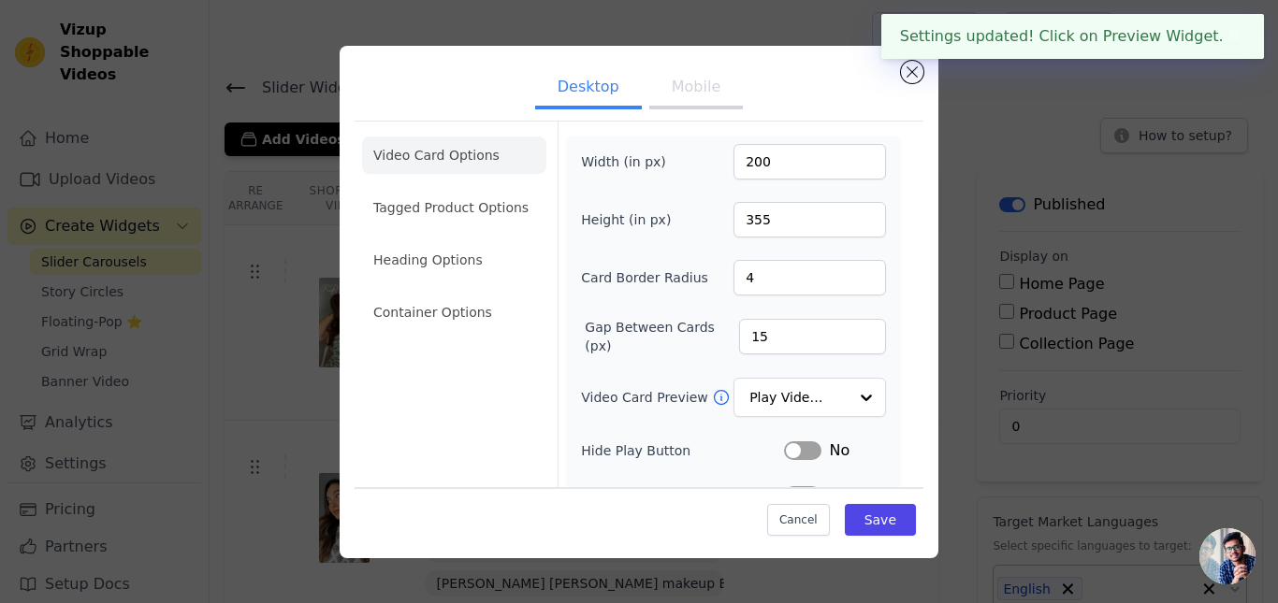
click at [665, 99] on button "Mobile" at bounding box center [696, 88] width 94 height 41
drag, startPoint x: 912, startPoint y: 72, endPoint x: 541, endPoint y: 76, distance: 371.4
click at [911, 71] on button "Close modal" at bounding box center [912, 72] width 22 height 22
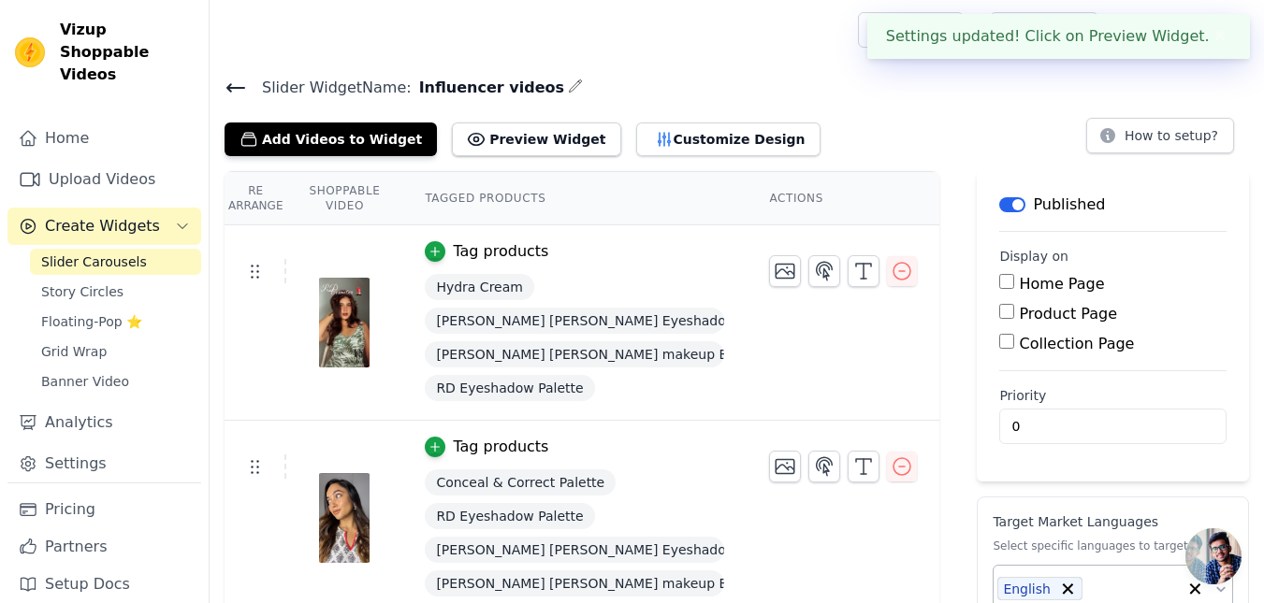
click at [475, 100] on div "Slider Widget Name: Influencer videos Add Videos to Widget Preview Widget Custo…" at bounding box center [737, 115] width 1054 height 81
click at [490, 135] on button "Preview Widget" at bounding box center [536, 140] width 168 height 34
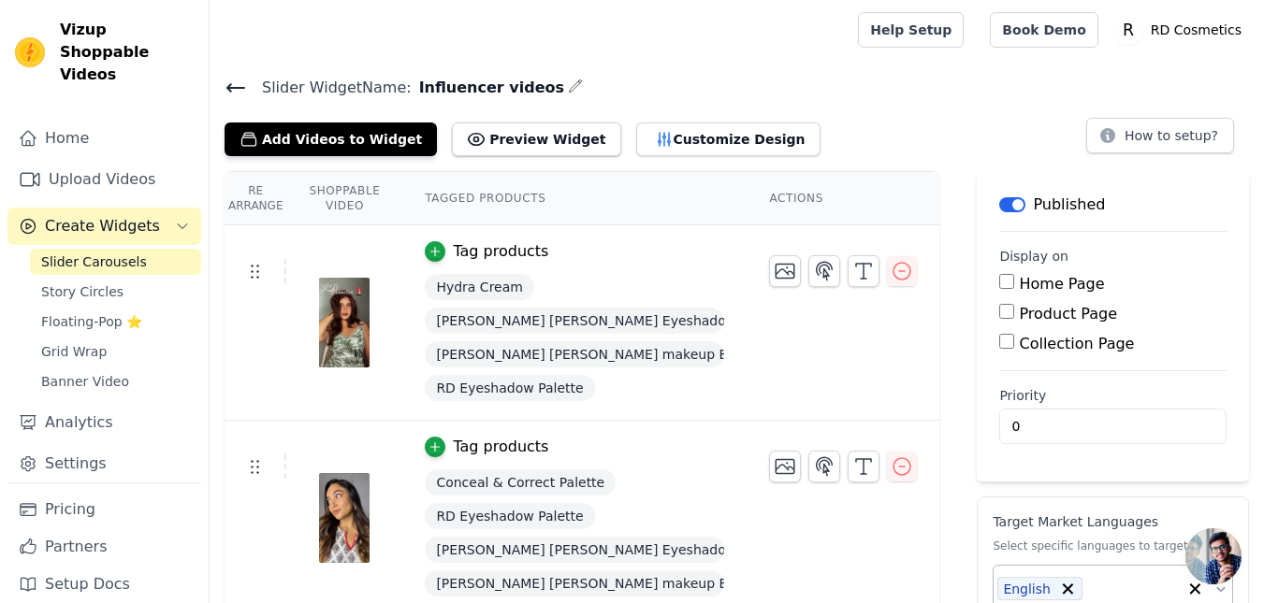
click at [221, 66] on main "Slider Widget Name: Influencer videos Add Videos to Widget Preview Widget Custo…" at bounding box center [737, 401] width 1054 height 682
click at [237, 86] on icon at bounding box center [235, 87] width 17 height 7
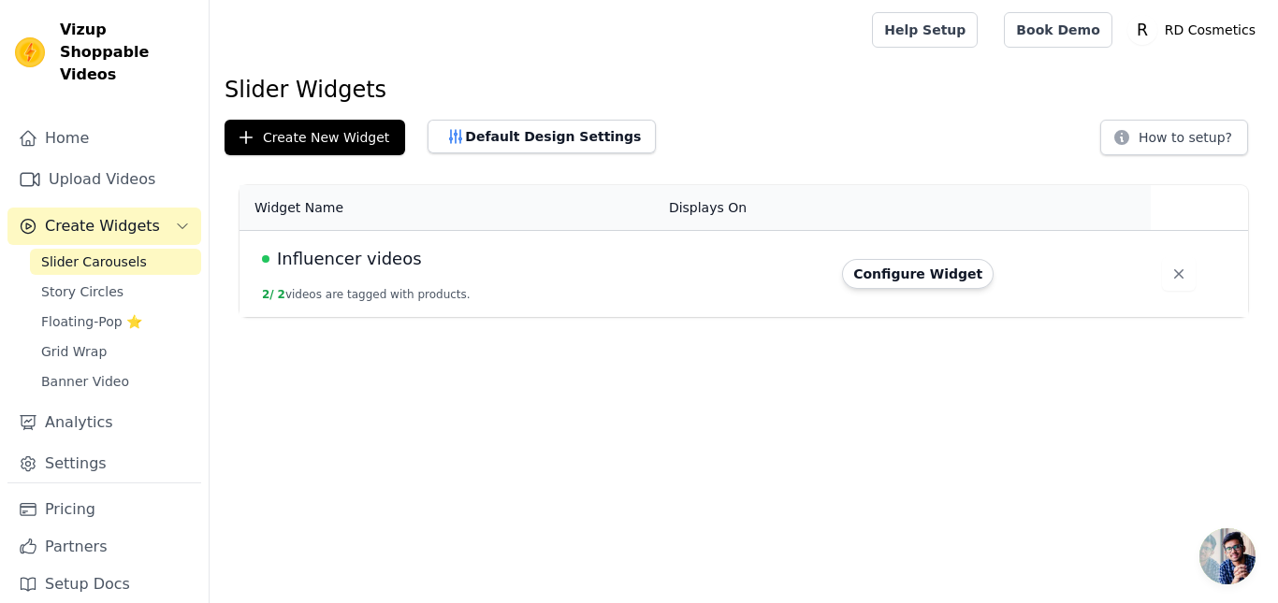
click at [893, 276] on button "Configure Widget" at bounding box center [918, 274] width 152 height 30
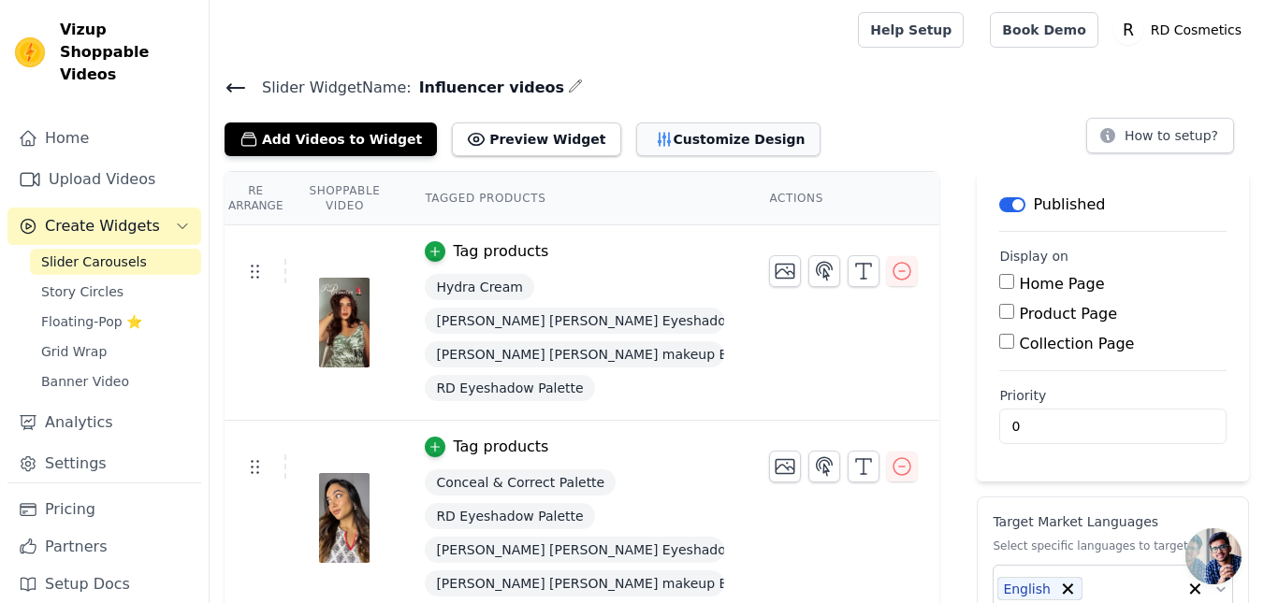
click at [640, 145] on button "Customize Design" at bounding box center [728, 140] width 184 height 34
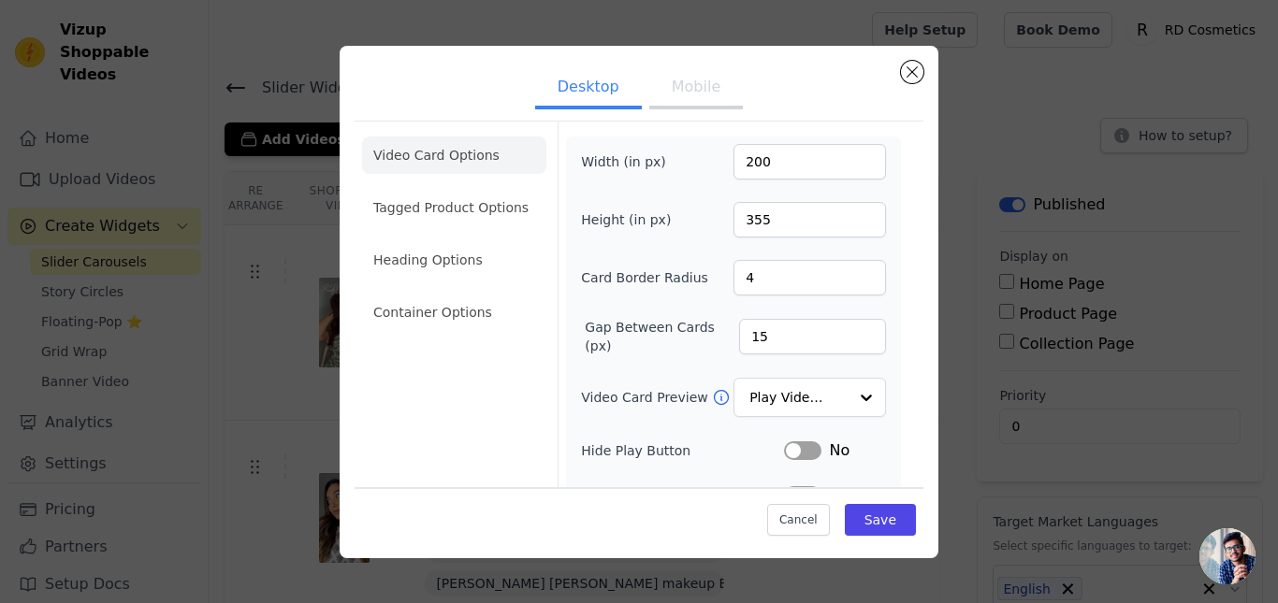
click at [661, 87] on button "Mobile" at bounding box center [696, 88] width 94 height 41
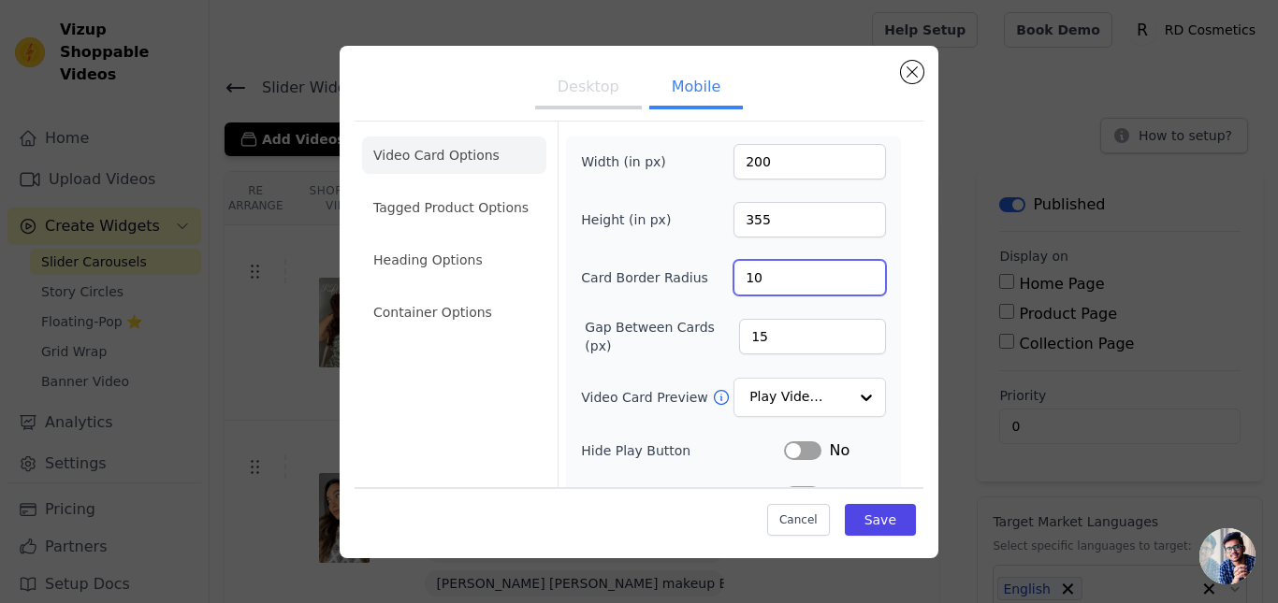
drag, startPoint x: 780, startPoint y: 279, endPoint x: 681, endPoint y: 277, distance: 99.2
click at [681, 277] on div "Card Border Radius 10" at bounding box center [733, 278] width 305 height 36
type input "50"
click at [571, 307] on div "Width (in px) 200 Height (in px) 355 Card Border Radius 50 Gap Between Cards (p…" at bounding box center [733, 445] width 335 height 617
drag, startPoint x: 698, startPoint y: 343, endPoint x: 682, endPoint y: 347, distance: 16.3
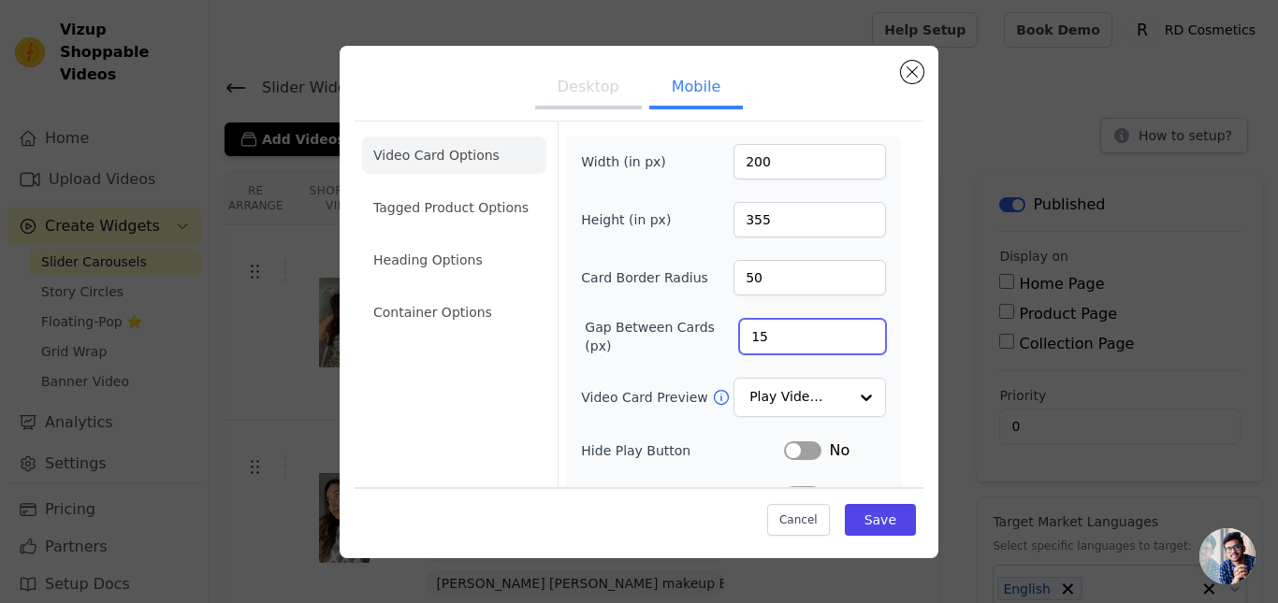
click at [683, 347] on div "Gap Between Cards (px) 15" at bounding box center [733, 336] width 305 height 37
type input "50"
click at [584, 353] on div "Gap Between Cards (px) 50" at bounding box center [733, 336] width 305 height 37
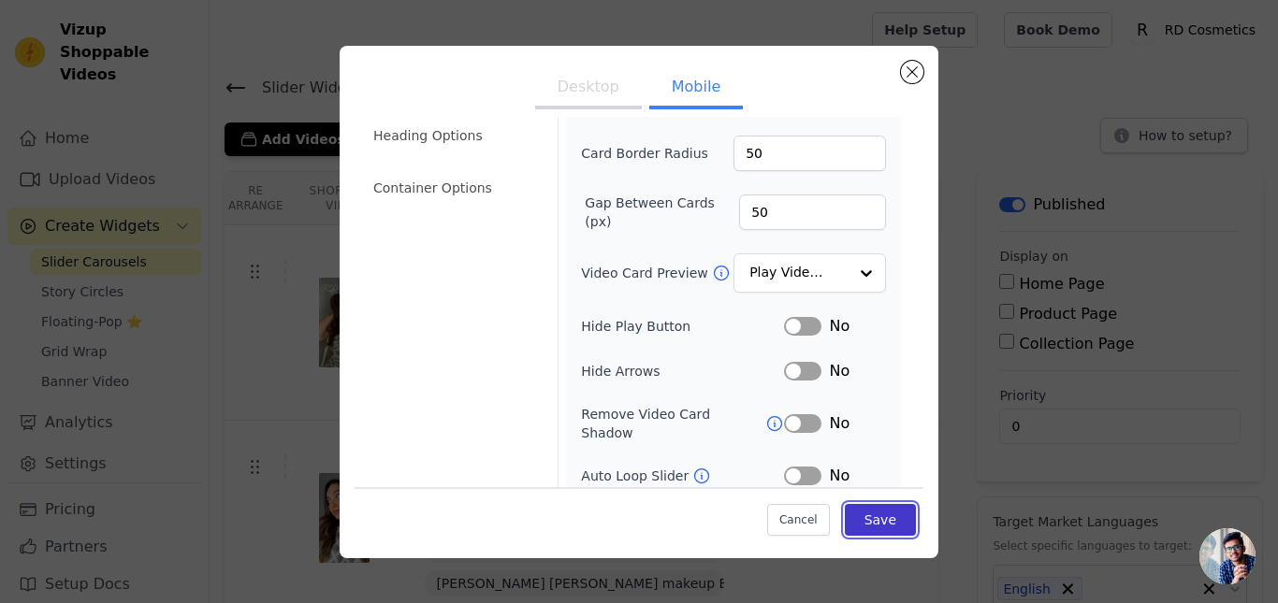
click at [870, 514] on button "Save" at bounding box center [880, 520] width 71 height 32
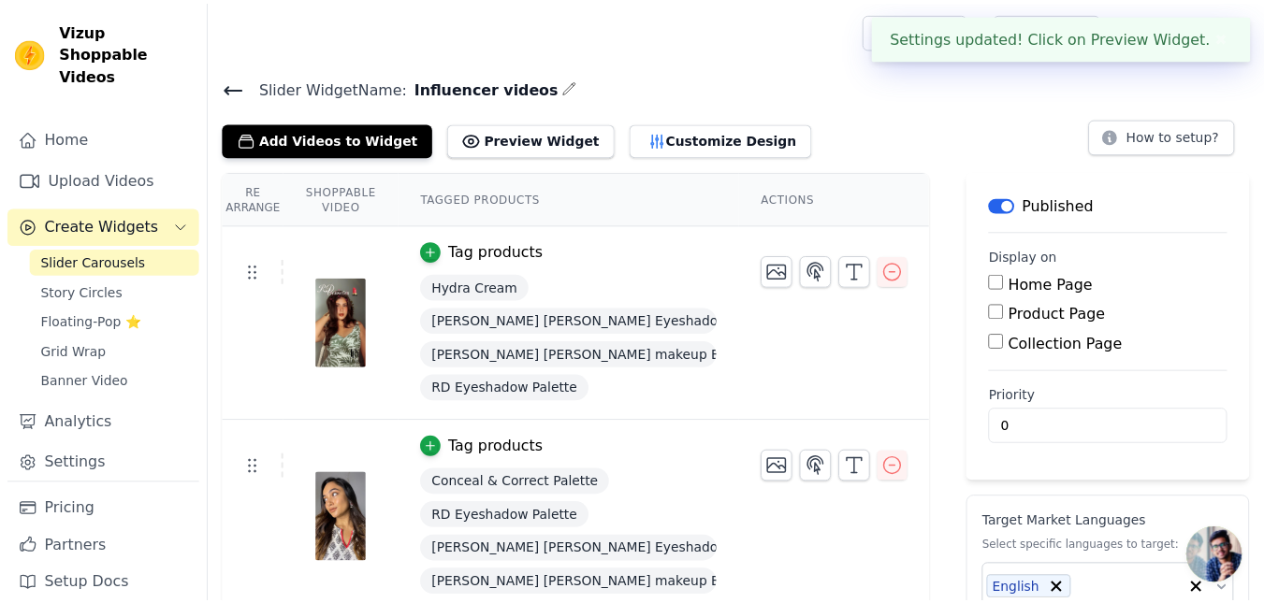
scroll to position [123, 0]
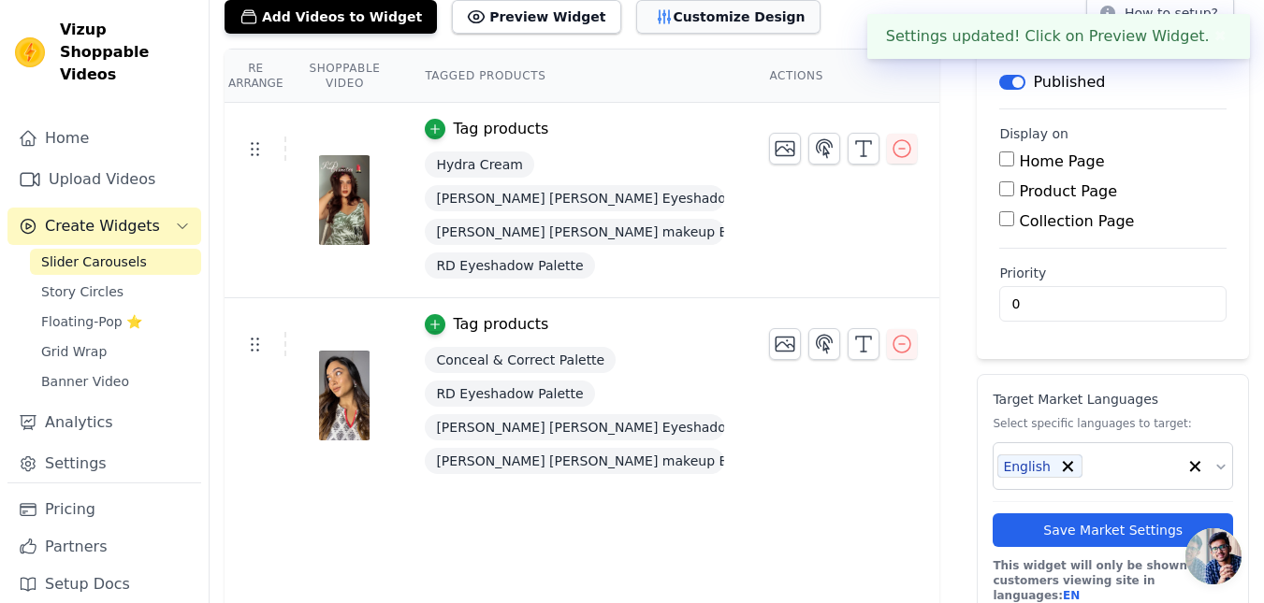
click at [675, 31] on button "Customize Design" at bounding box center [728, 17] width 184 height 34
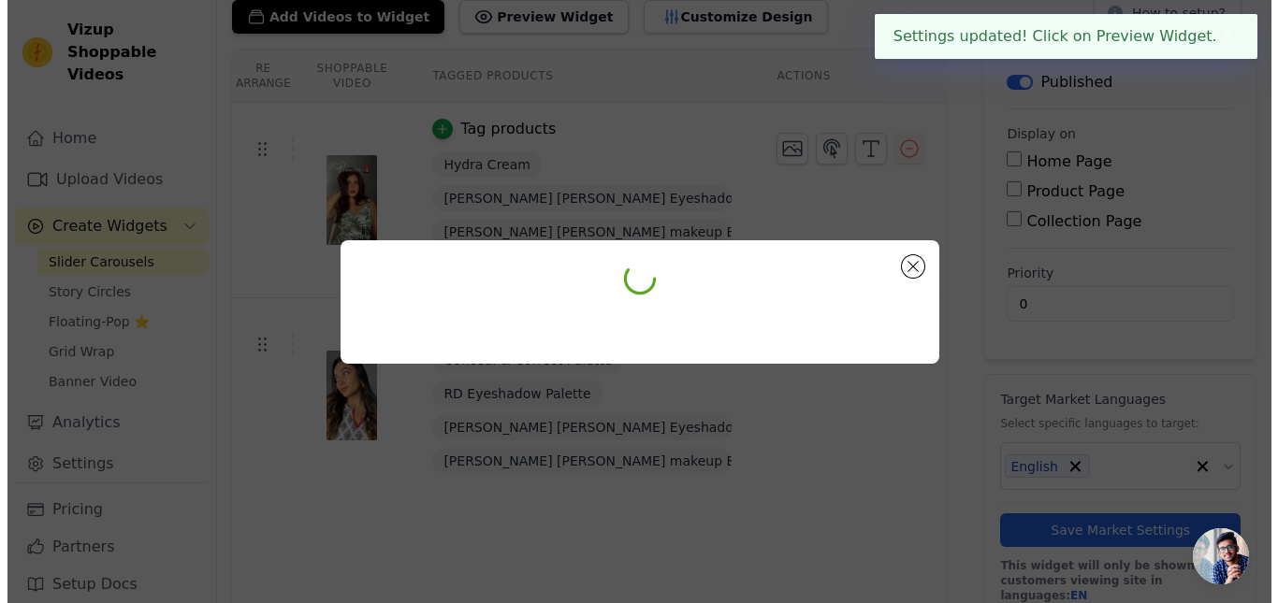
scroll to position [0, 0]
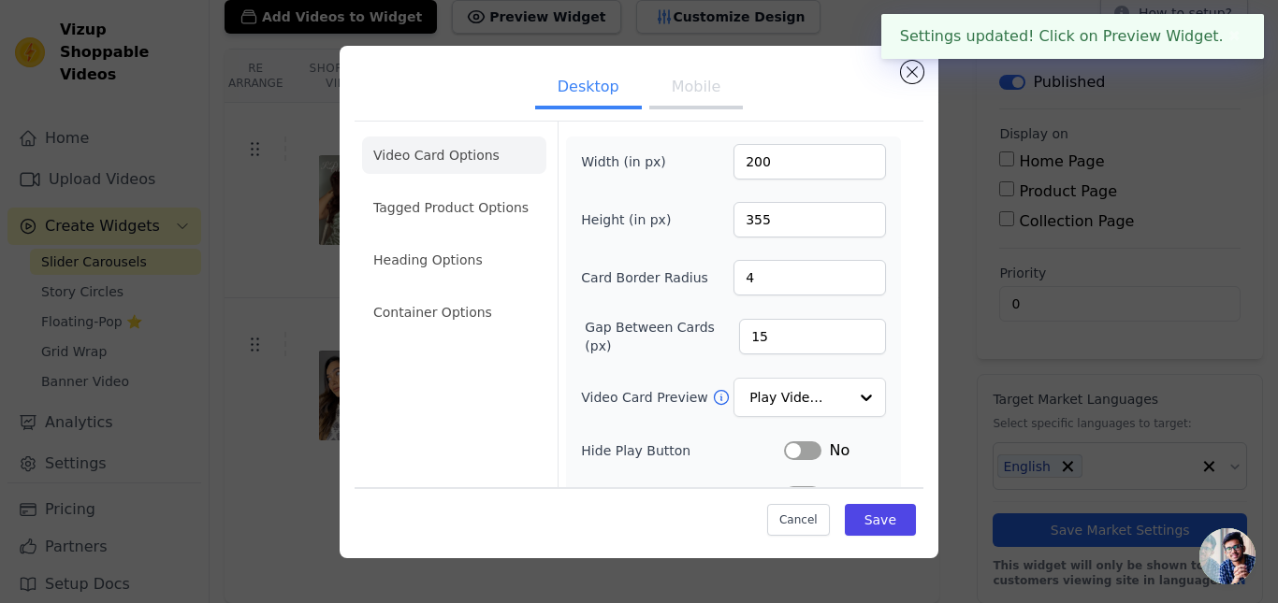
drag, startPoint x: 710, startPoint y: 121, endPoint x: 683, endPoint y: 103, distance: 32.4
click at [708, 122] on form "Width (in px) 200 Height (in px) 355 Card Border Radius 4 Gap Between Cards (px…" at bounding box center [733, 419] width 351 height 595
click at [683, 102] on button "Mobile" at bounding box center [696, 88] width 94 height 41
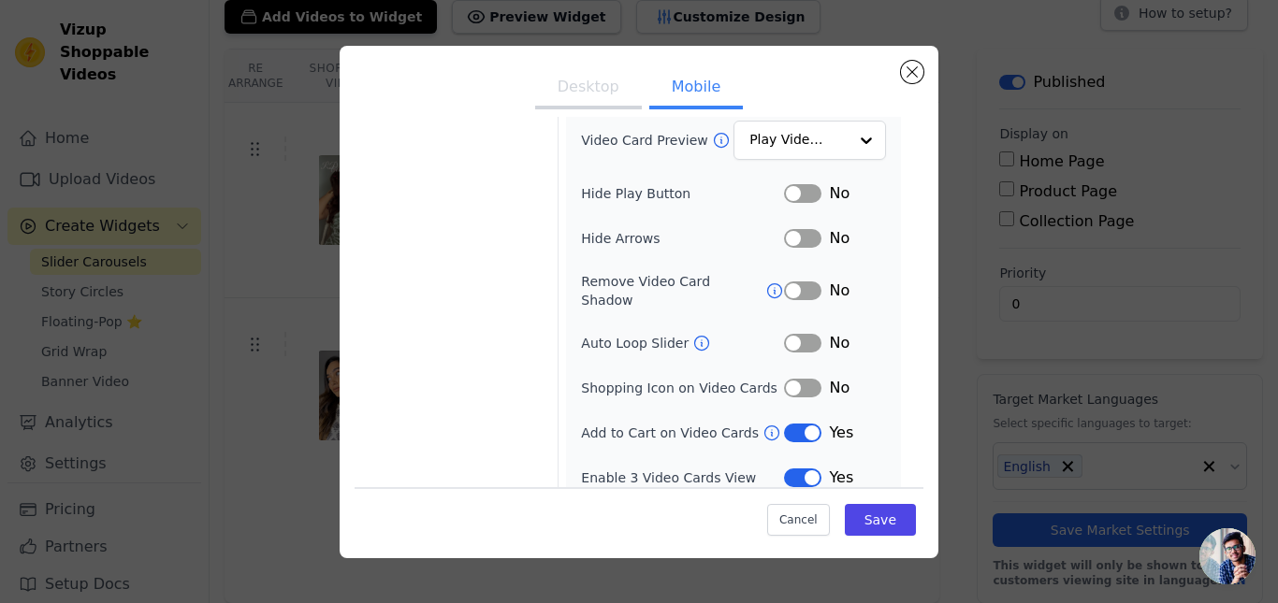
click at [800, 469] on button "Label" at bounding box center [802, 478] width 37 height 19
click at [785, 379] on button "Label" at bounding box center [802, 388] width 37 height 19
click at [863, 522] on button "Save" at bounding box center [880, 520] width 71 height 32
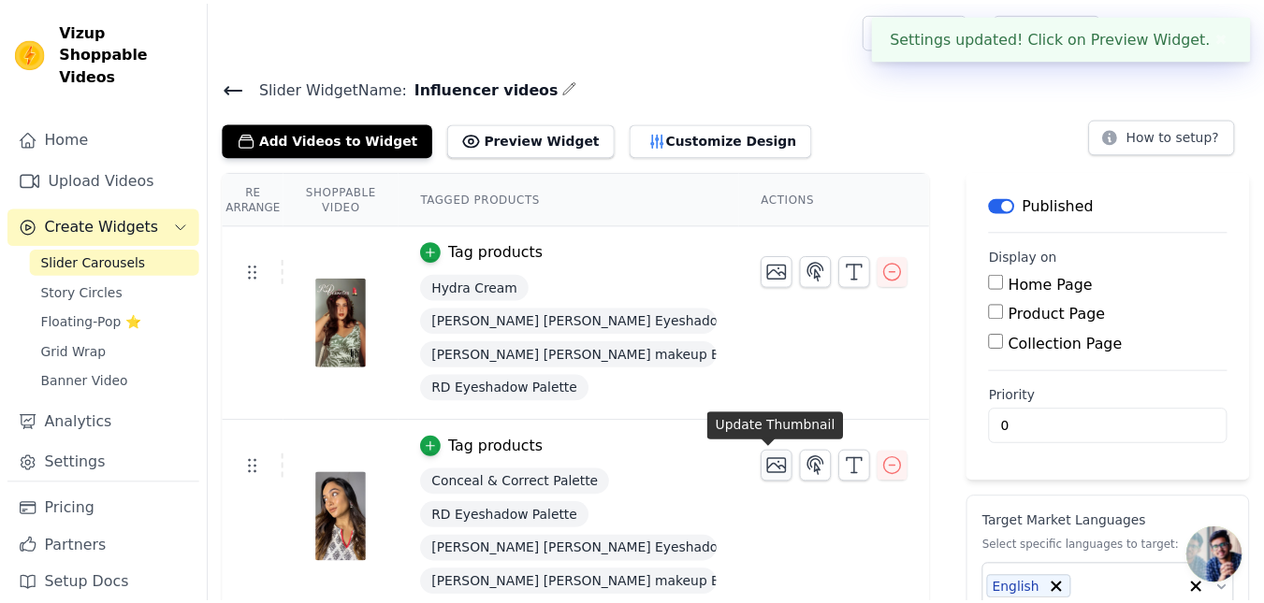
scroll to position [123, 0]
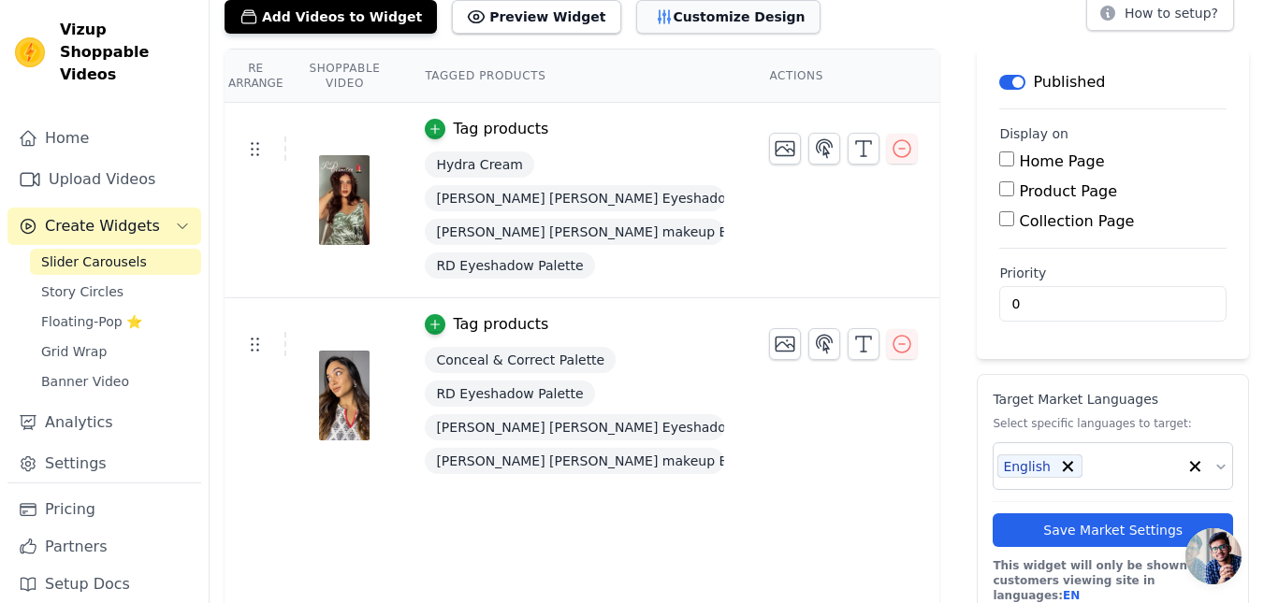
click at [667, 21] on button "Customize Design" at bounding box center [728, 17] width 184 height 34
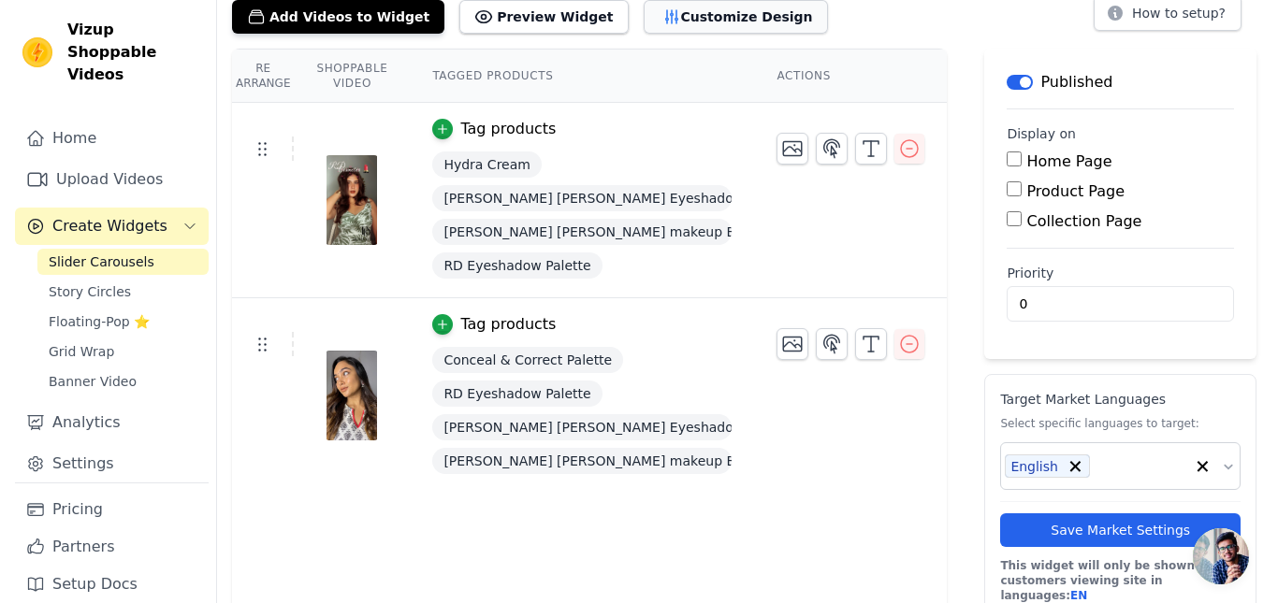
scroll to position [0, 0]
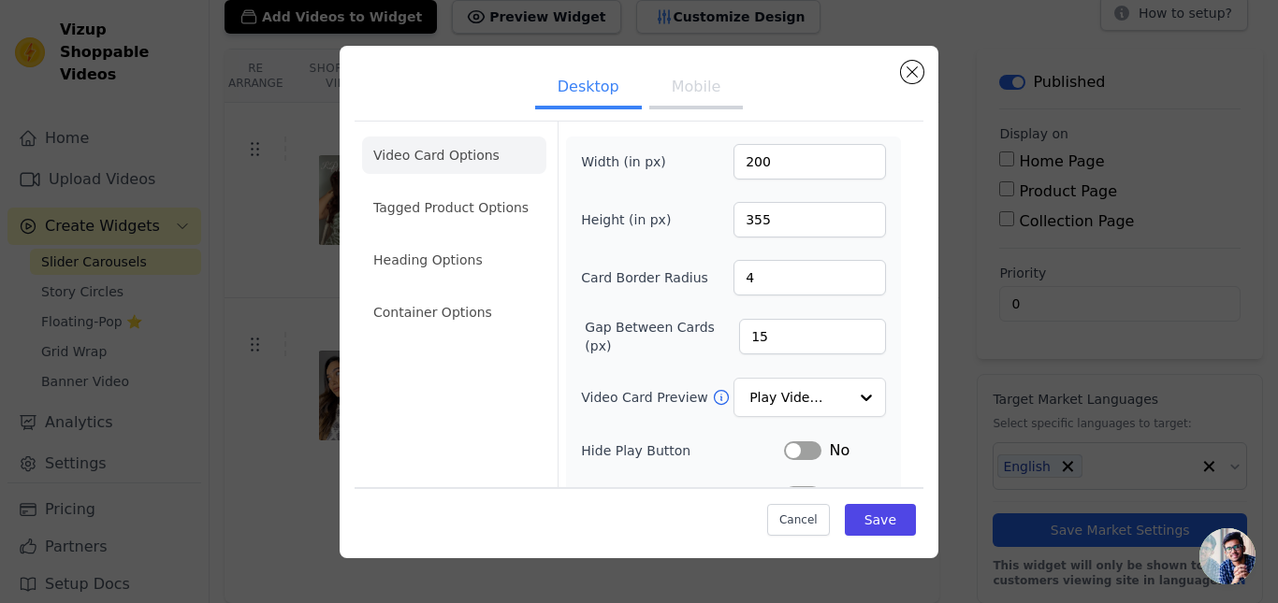
click at [686, 97] on button "Mobile" at bounding box center [696, 88] width 94 height 41
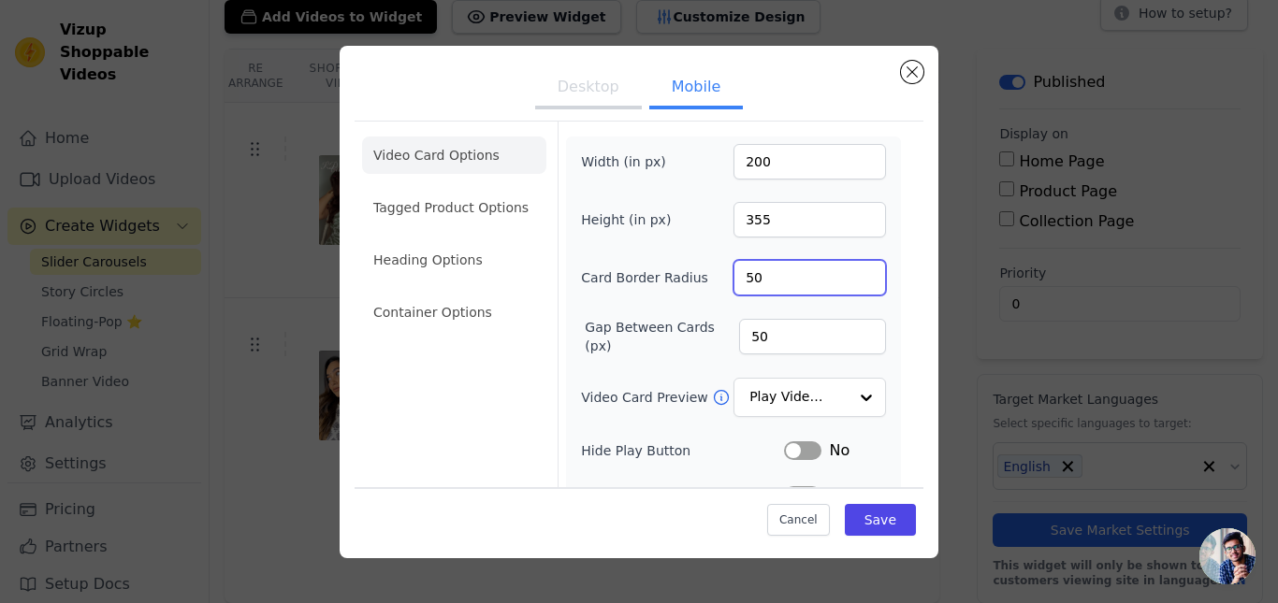
drag, startPoint x: 766, startPoint y: 282, endPoint x: 637, endPoint y: 279, distance: 129.1
click at [637, 279] on div "Card Border Radius 50" at bounding box center [733, 278] width 305 height 36
type input "5"
drag, startPoint x: 556, startPoint y: 283, endPoint x: 573, endPoint y: 303, distance: 27.2
click at [558, 283] on form "Width (in px) 200 Height (in px) 355 Card Border Radius 5 Gap Between Cards (px…" at bounding box center [733, 442] width 351 height 640
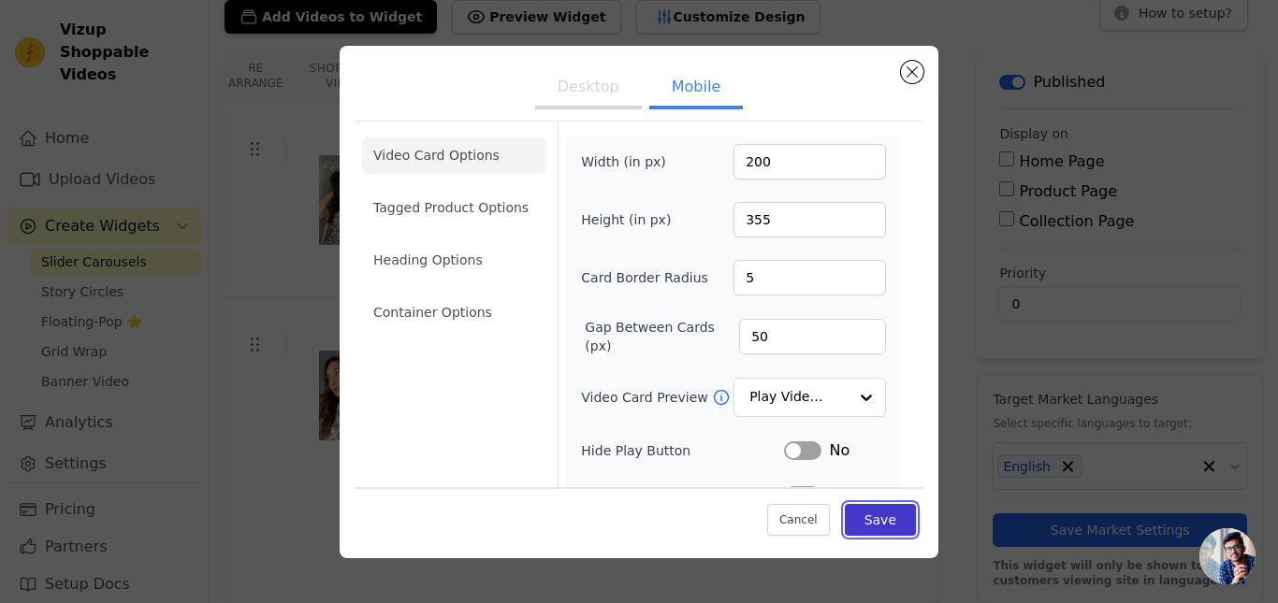
click at [851, 512] on button "Save" at bounding box center [880, 520] width 71 height 32
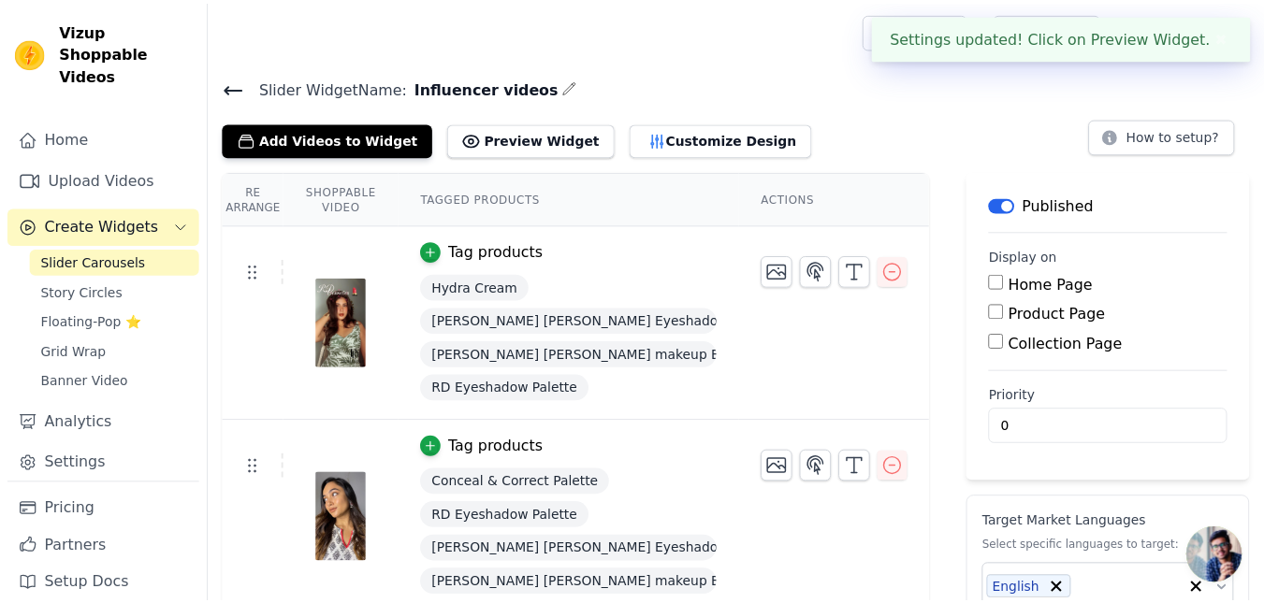
scroll to position [123, 0]
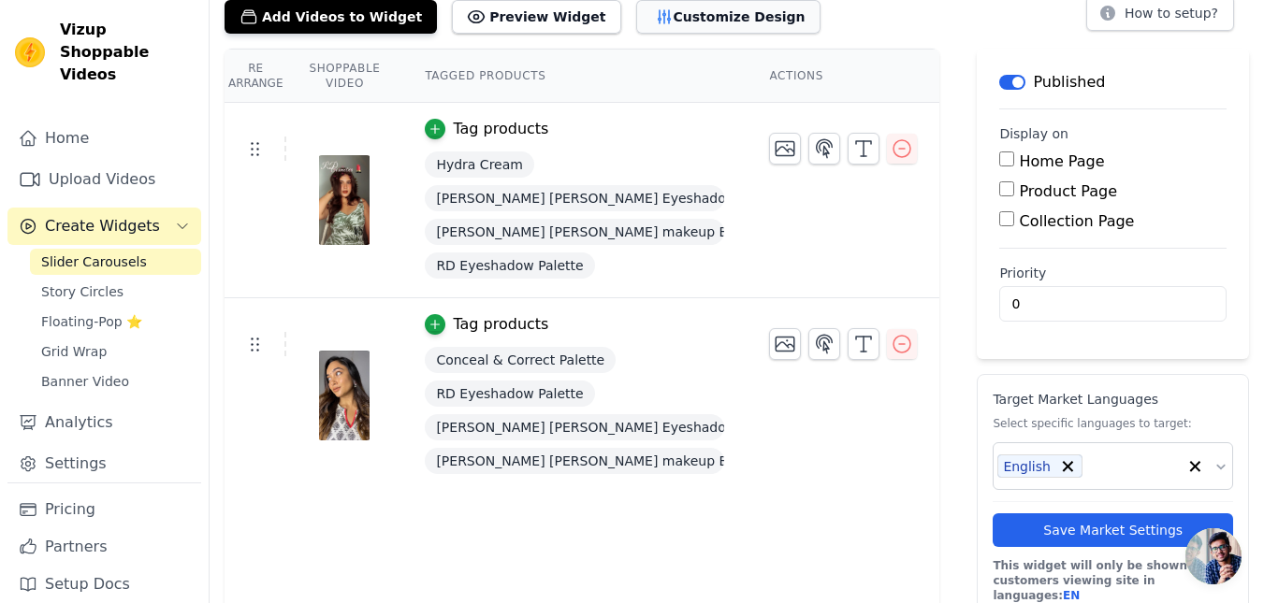
click at [674, 4] on button "Customize Design" at bounding box center [728, 17] width 184 height 34
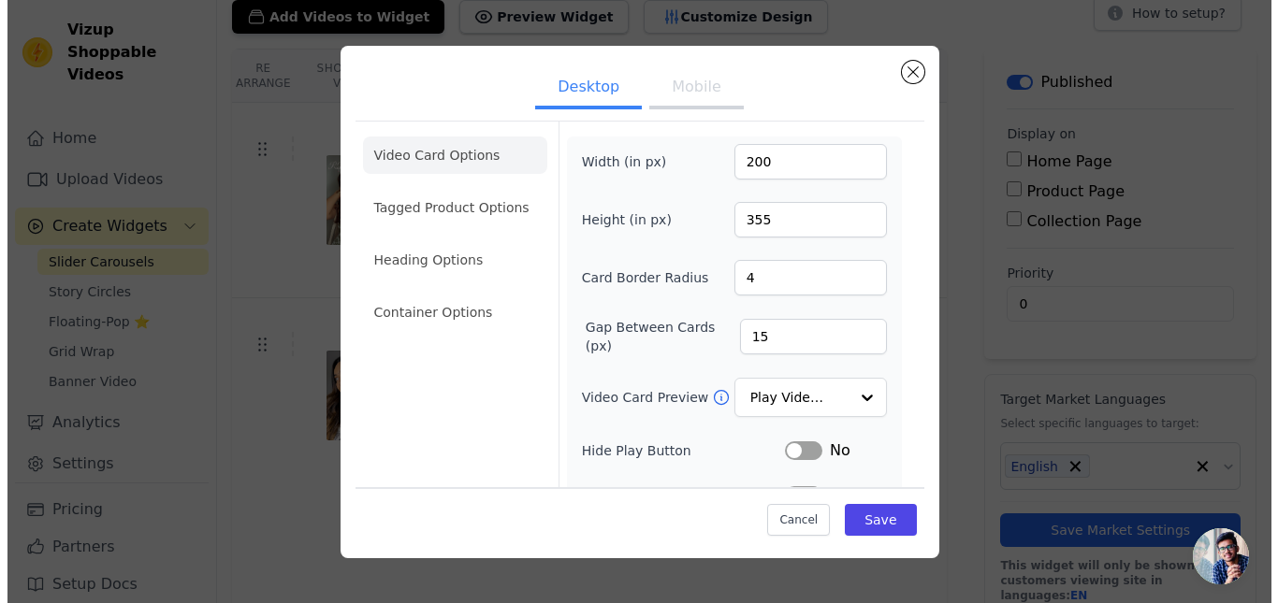
scroll to position [0, 0]
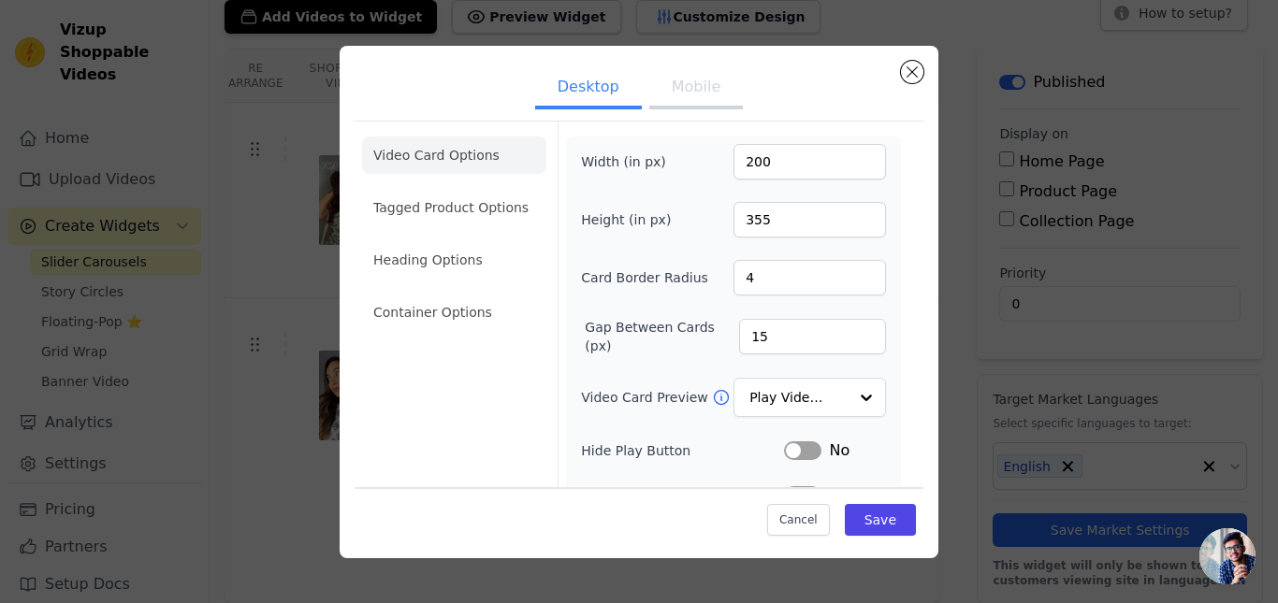
click at [673, 99] on button "Mobile" at bounding box center [696, 88] width 94 height 41
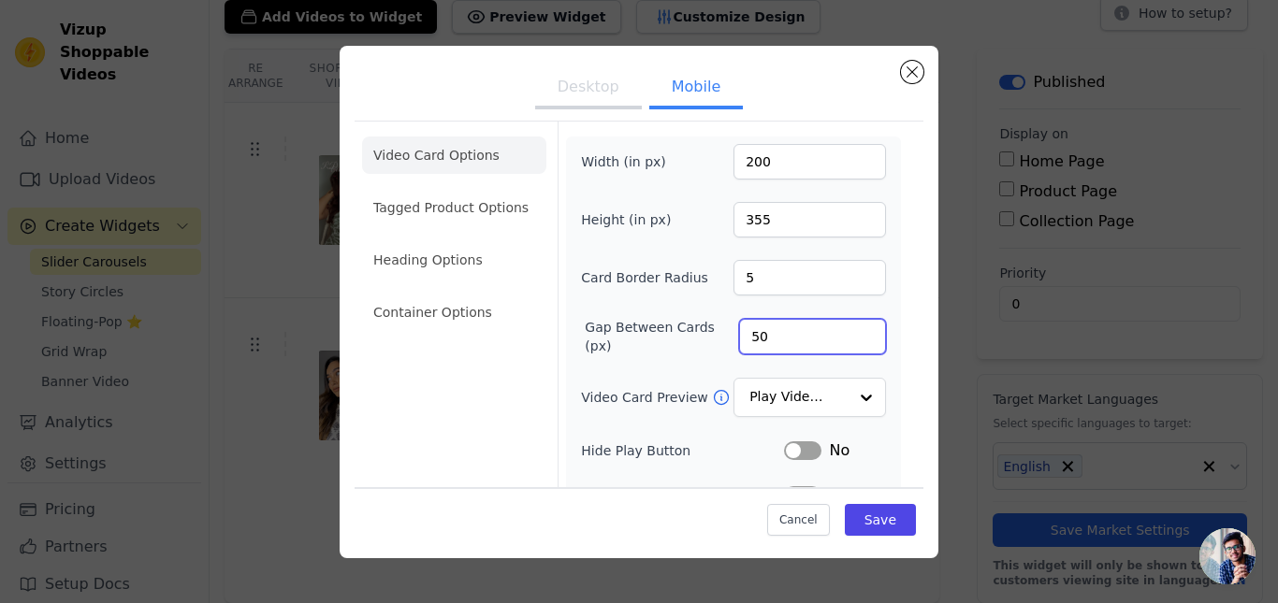
drag, startPoint x: 730, startPoint y: 340, endPoint x: 704, endPoint y: 337, distance: 26.3
click at [705, 337] on div "Gap Between Cards (px) 50" at bounding box center [733, 336] width 305 height 37
type input "20"
click at [559, 353] on form "Width (in px) 200 Height (in px) 355 Card Border Radius 5 Gap Between Cards (px…" at bounding box center [733, 442] width 351 height 640
click at [890, 524] on button "Save" at bounding box center [880, 520] width 71 height 32
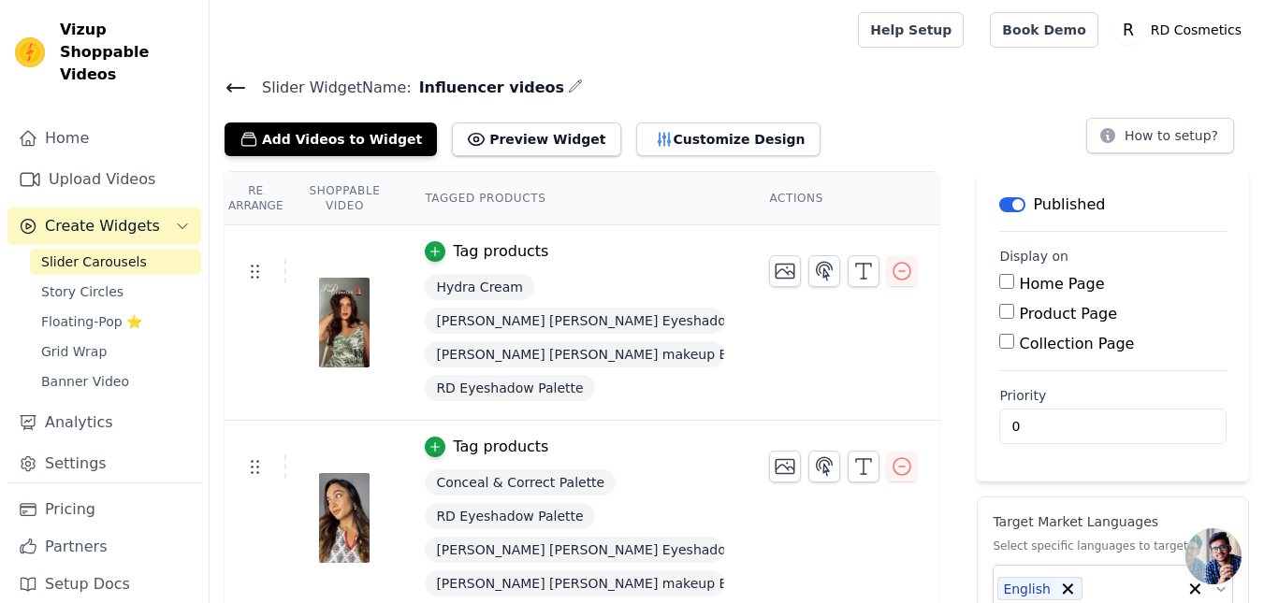
click at [329, 155] on div "Slider Widget Name: Influencer videos Add Videos to Widget Preview Widget Custo…" at bounding box center [737, 408] width 1054 height 667
click at [347, 142] on button "Add Videos to Widget" at bounding box center [331, 140] width 212 height 34
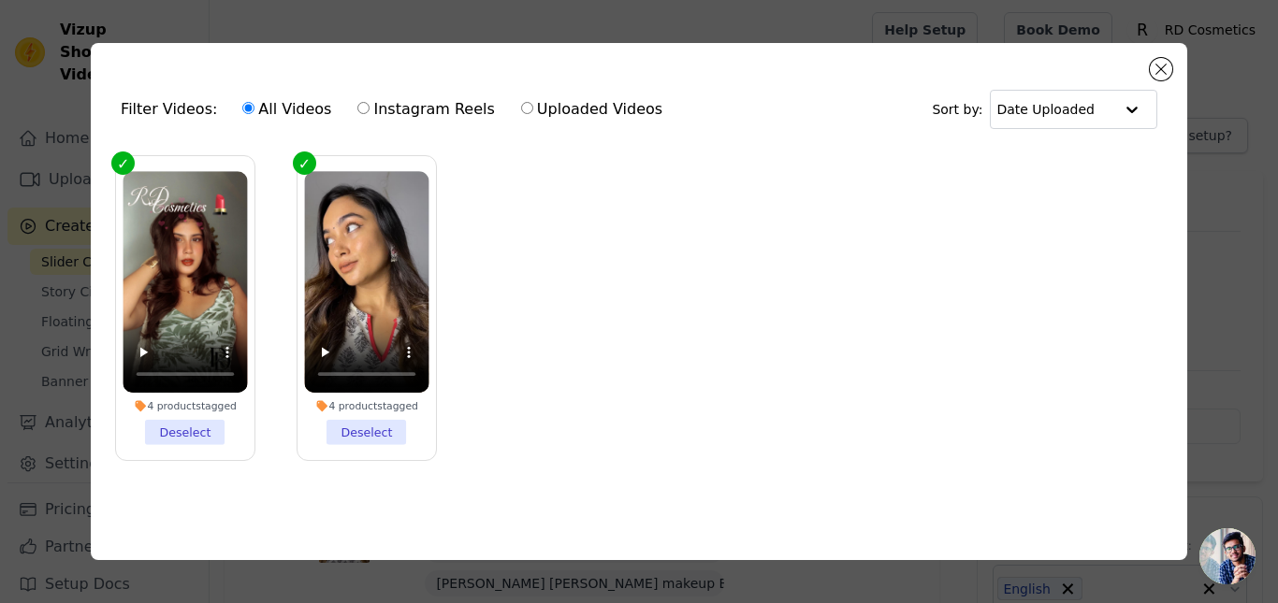
click at [401, 110] on label "Instagram Reels" at bounding box center [425, 109] width 138 height 24
click at [370, 110] on input "Instagram Reels" at bounding box center [363, 108] width 12 height 12
radio input "true"
click at [1142, 60] on div "Filter Videos: All Videos Instagram Reels Uploaded Videos Sort by: Date Uploade…" at bounding box center [639, 301] width 1096 height 517
click at [1171, 65] on div "Filter Videos: All Videos Instagram Reels Uploaded Videos Sort by: Date Uploade…" at bounding box center [639, 301] width 1096 height 517
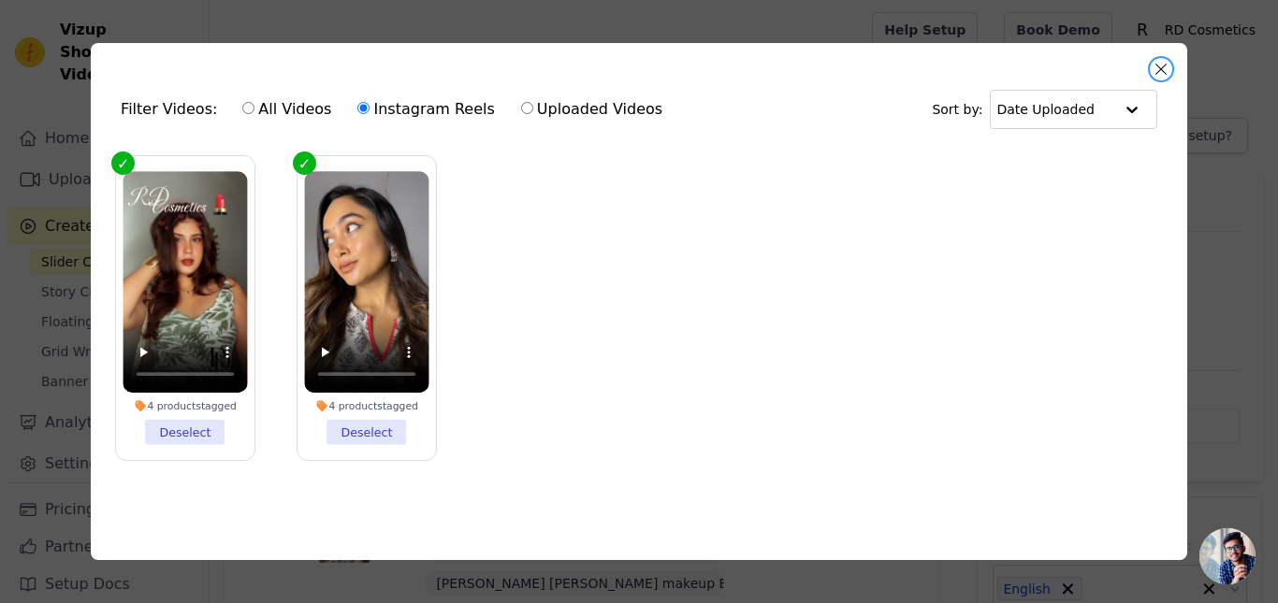
drag, startPoint x: 1160, startPoint y: 63, endPoint x: 316, endPoint y: 146, distance: 848.0
click at [1160, 64] on button "Close modal" at bounding box center [1161, 69] width 22 height 22
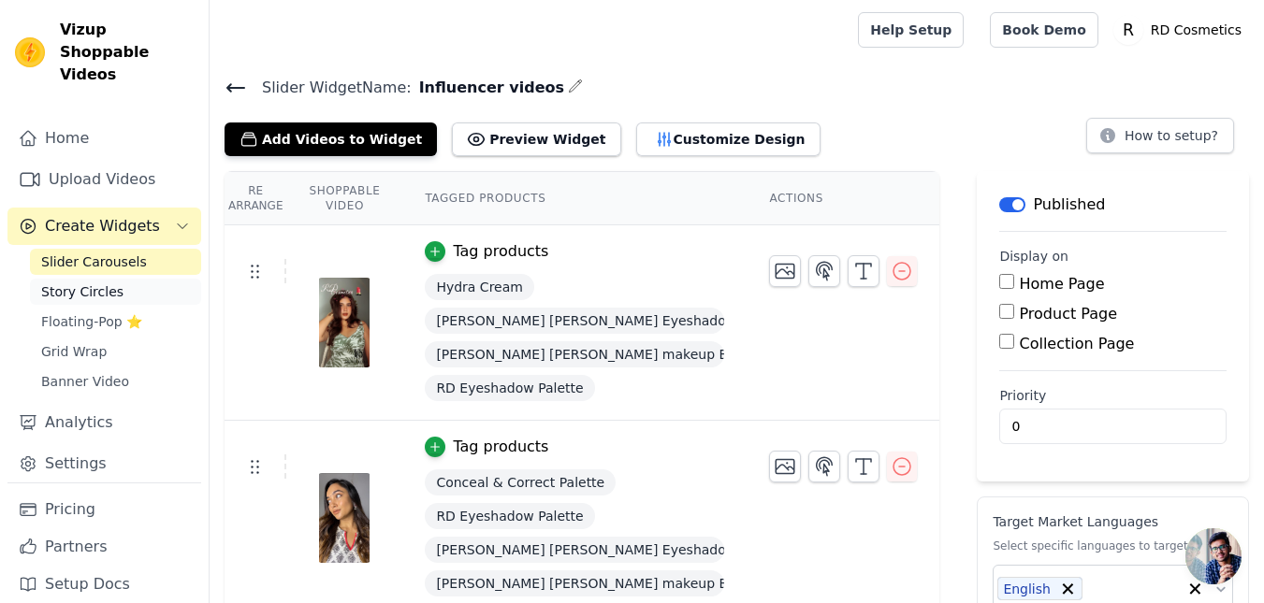
click at [131, 279] on link "Story Circles" at bounding box center [115, 292] width 171 height 26
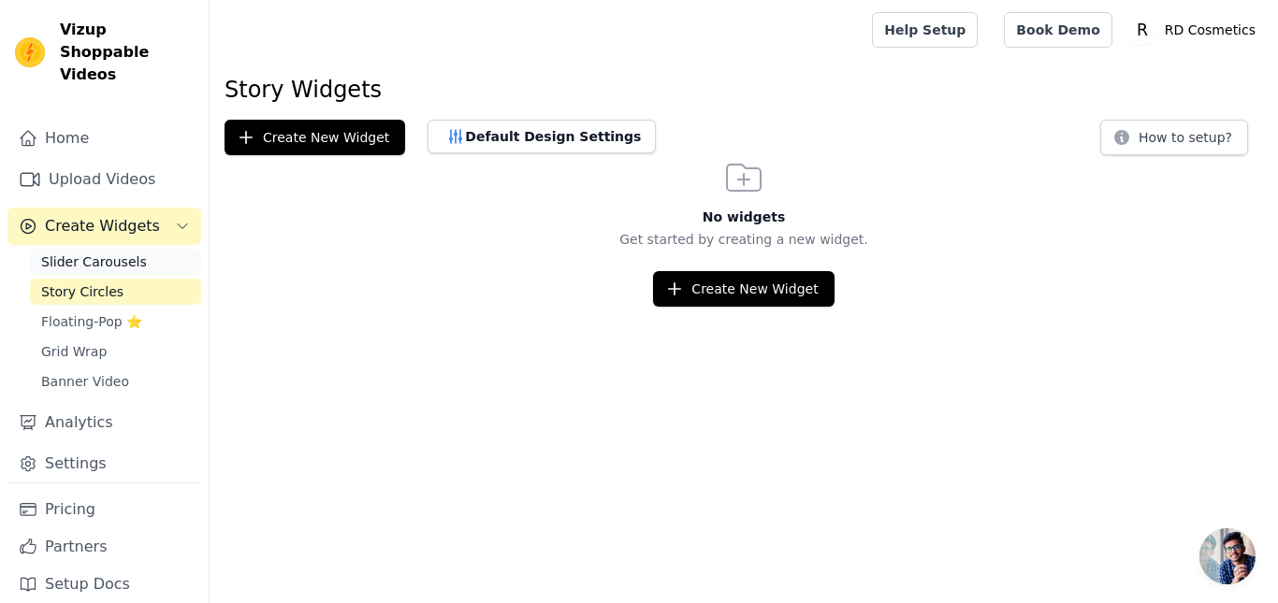
click at [133, 249] on link "Slider Carousels" at bounding box center [115, 262] width 171 height 26
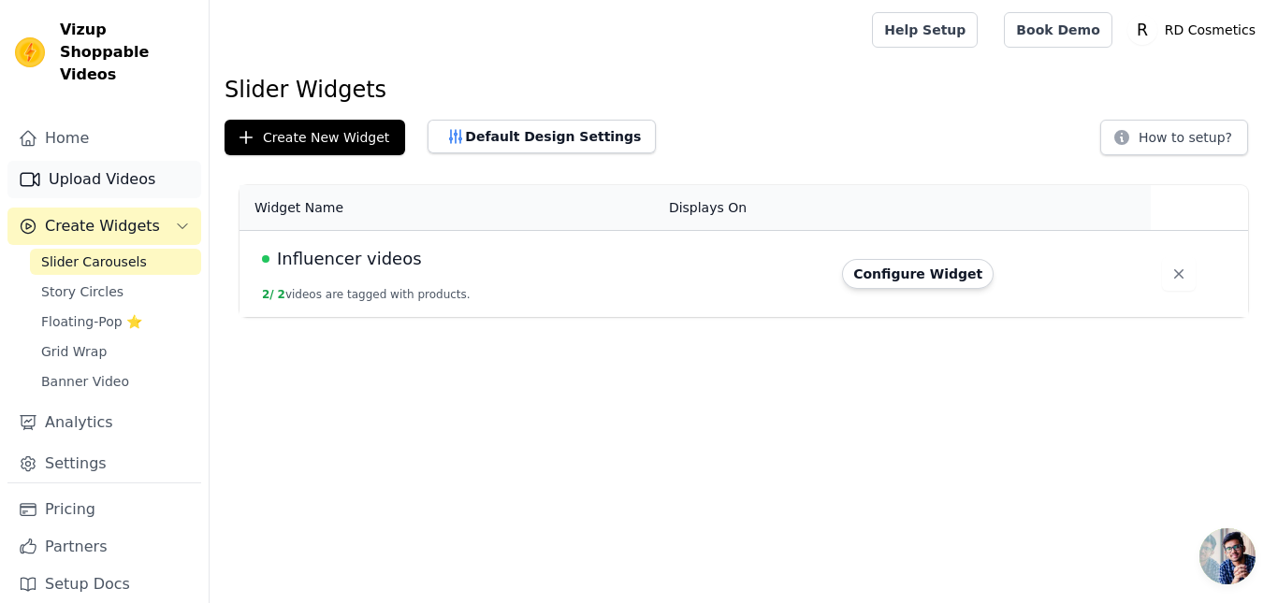
click at [108, 168] on link "Upload Videos" at bounding box center [104, 179] width 194 height 37
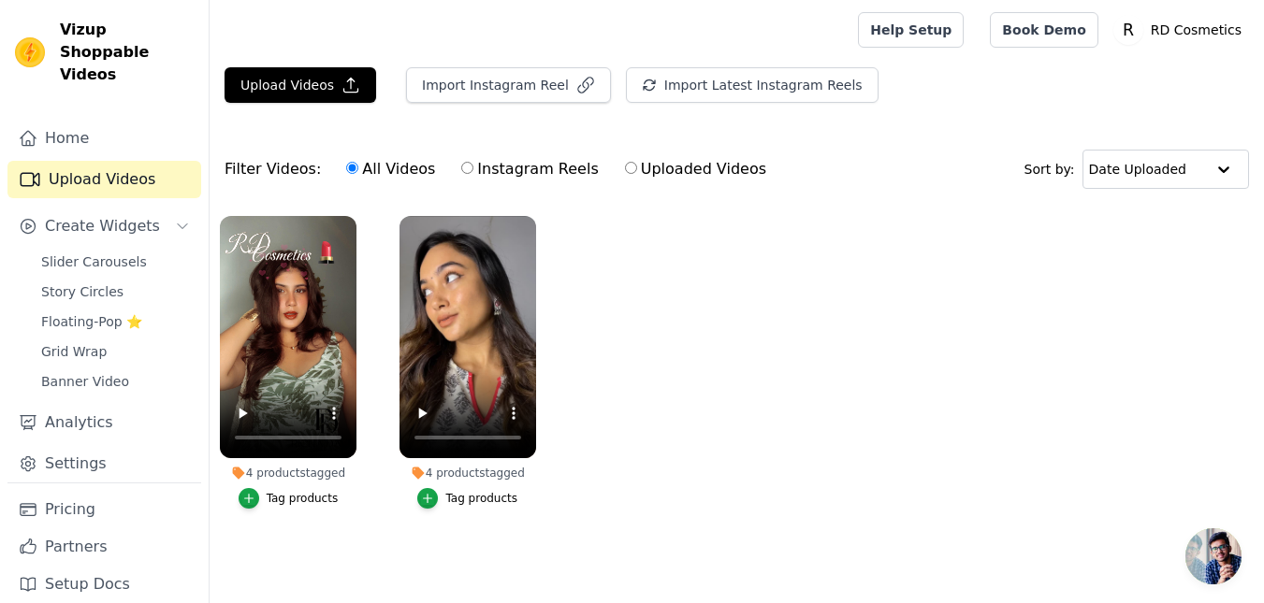
click at [601, 70] on div "Upload Videos Import Instagram Reel Import Latest Instagram Reels Import Latest…" at bounding box center [737, 92] width 1054 height 51
click at [515, 83] on button "Import Instagram Reel" at bounding box center [508, 85] width 205 height 36
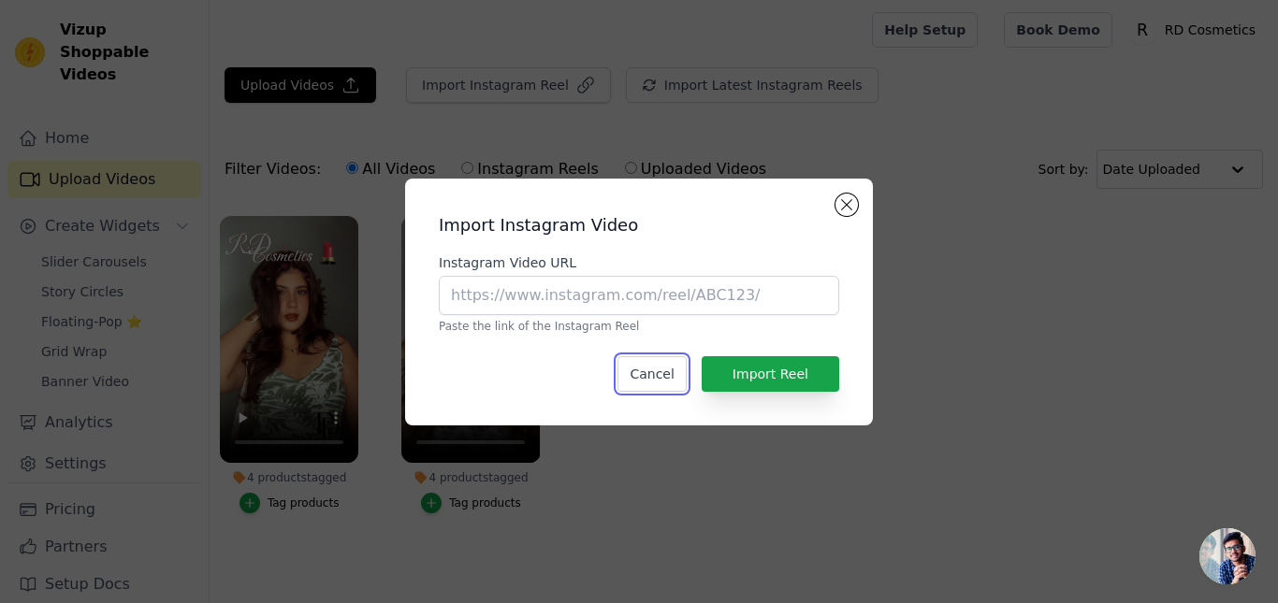
drag, startPoint x: 645, startPoint y: 370, endPoint x: 504, endPoint y: 220, distance: 205.9
click at [642, 371] on button "Cancel" at bounding box center [651, 374] width 68 height 36
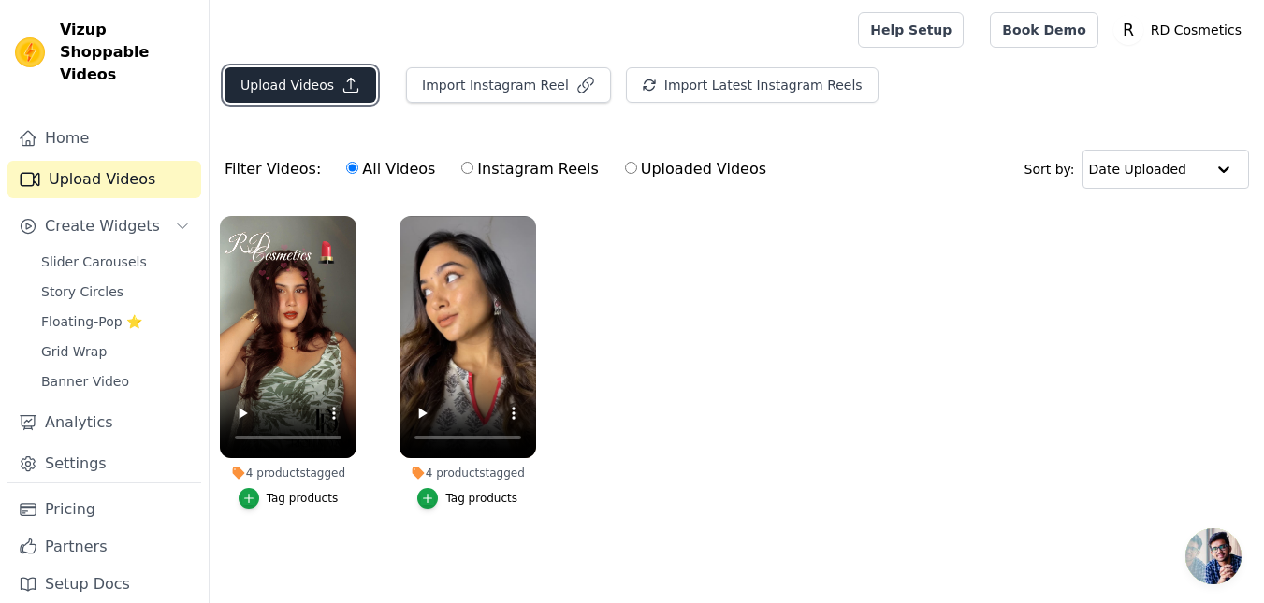
click at [275, 89] on button "Upload Videos" at bounding box center [301, 85] width 152 height 36
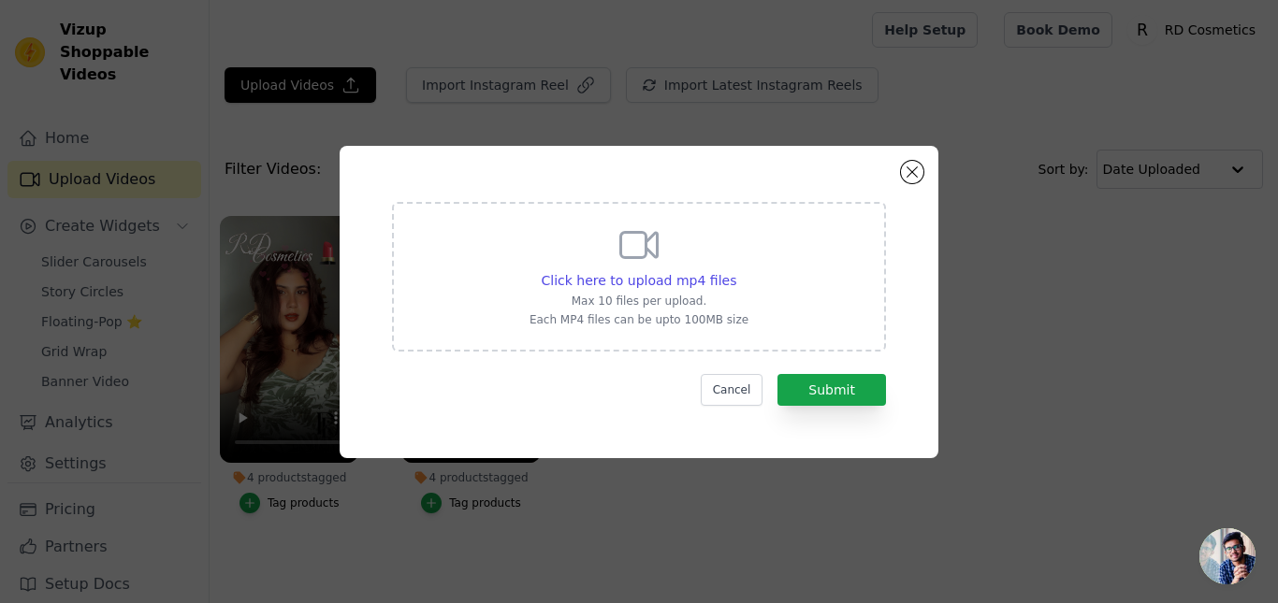
click at [660, 261] on icon at bounding box center [639, 245] width 45 height 45
click at [735, 270] on input "Click here to upload mp4 files Max 10 files per upload. Each MP4 files can be u…" at bounding box center [735, 270] width 1 height 1
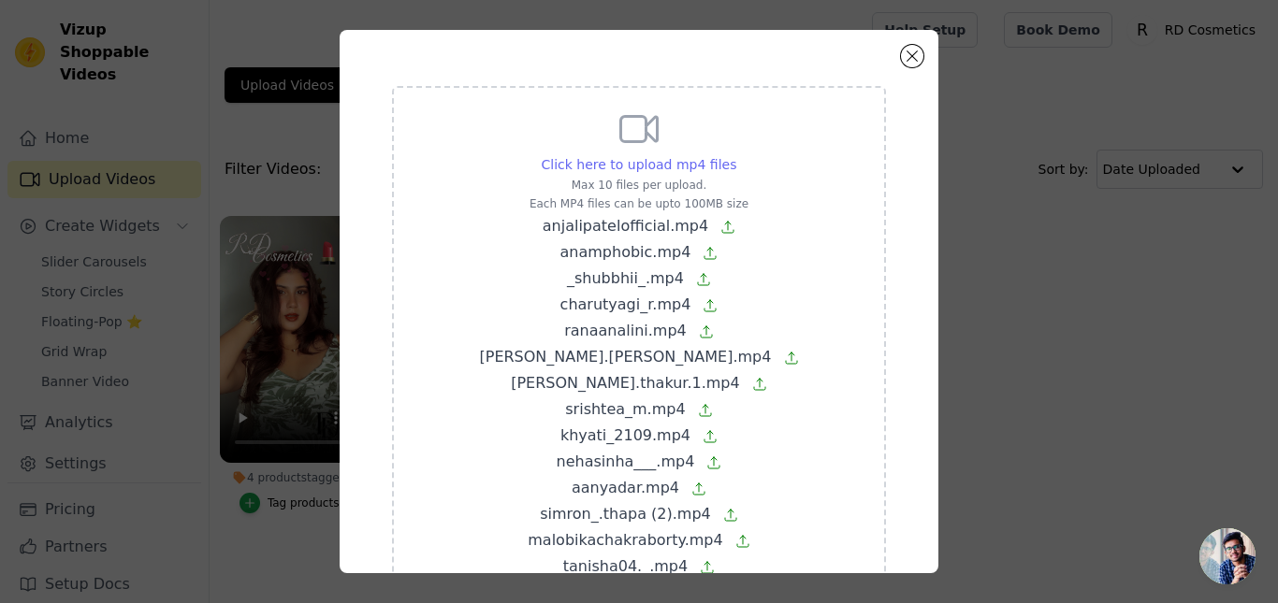
click at [611, 157] on span "Click here to upload mp4 files" at bounding box center [640, 164] width 196 height 15
click at [735, 155] on input "Click here to upload mp4 files Max 10 files per upload. Each MP4 files can be u…" at bounding box center [735, 154] width 1 height 1
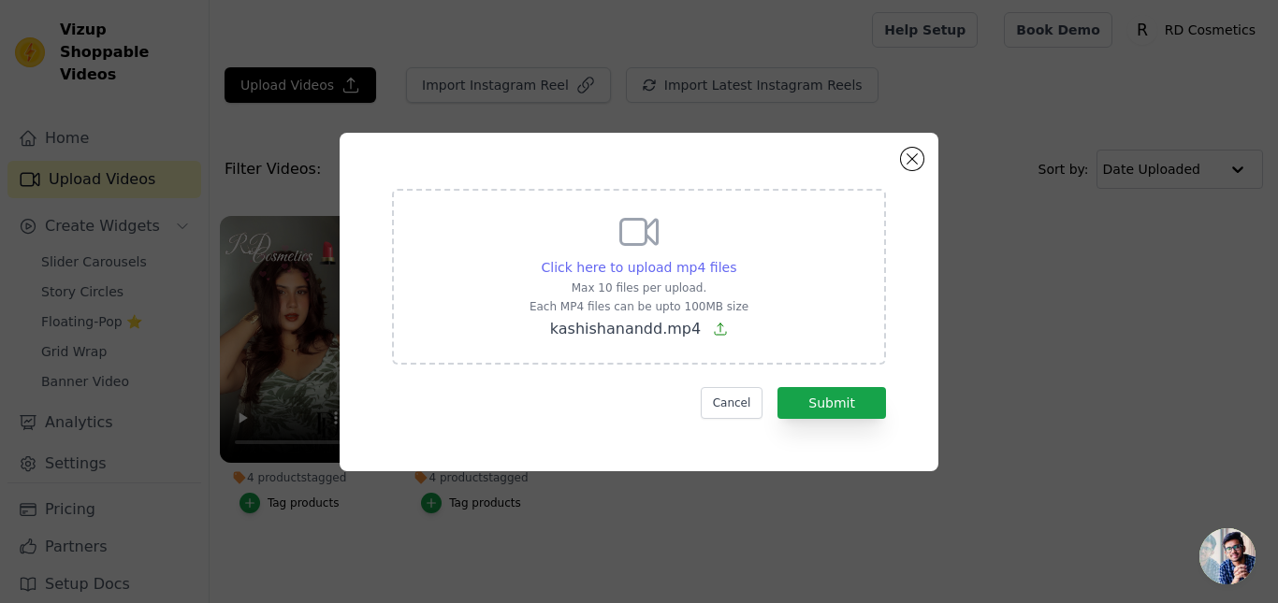
click at [692, 271] on span "Click here to upload mp4 files" at bounding box center [640, 267] width 196 height 15
click at [735, 258] on input "Click here to upload mp4 files Max 10 files per upload. Each MP4 files can be u…" at bounding box center [735, 257] width 1 height 1
type input "C:\fakepath\anjalipatelofficial.mp4"
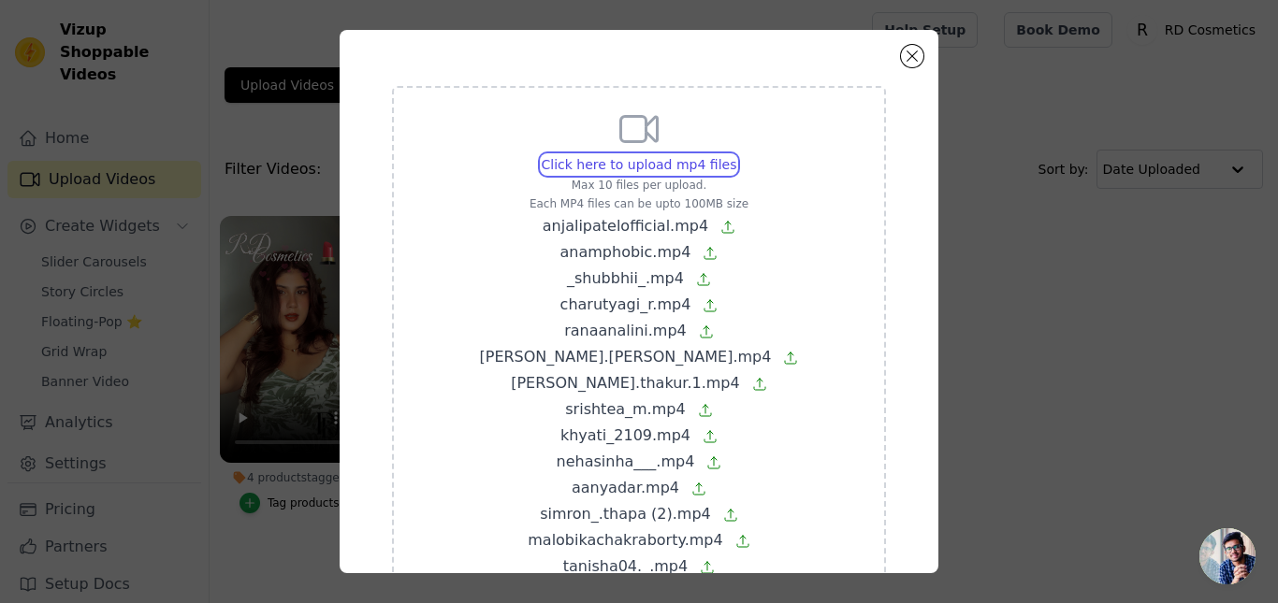
scroll to position [188, 0]
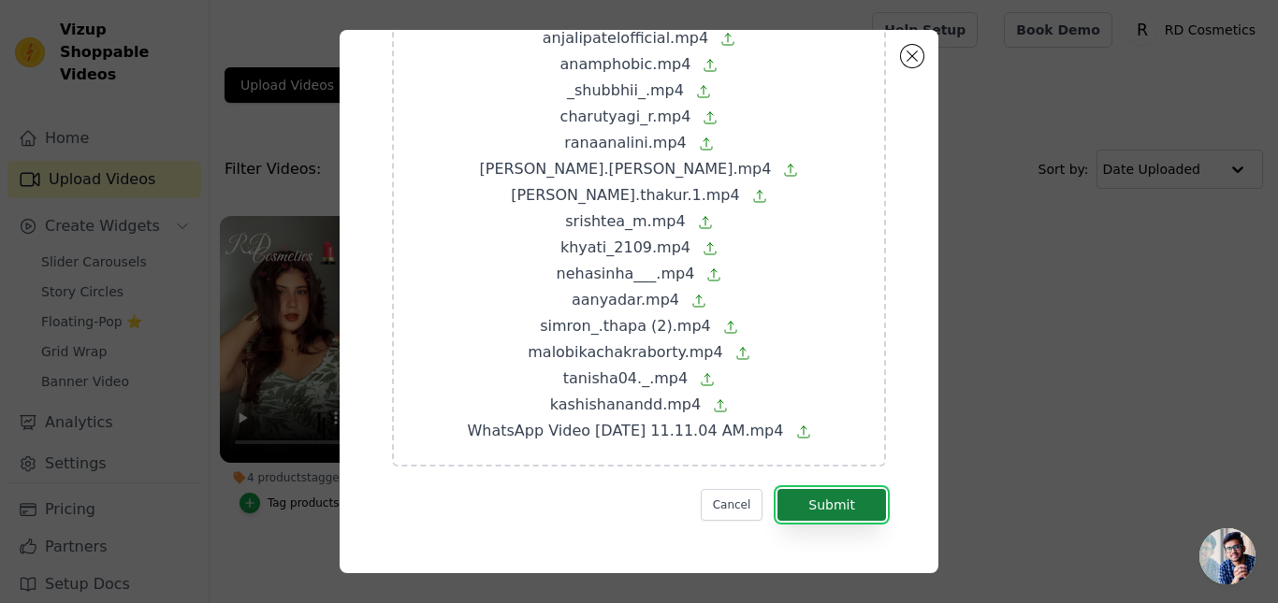
click at [855, 510] on button "Submit" at bounding box center [831, 505] width 109 height 32
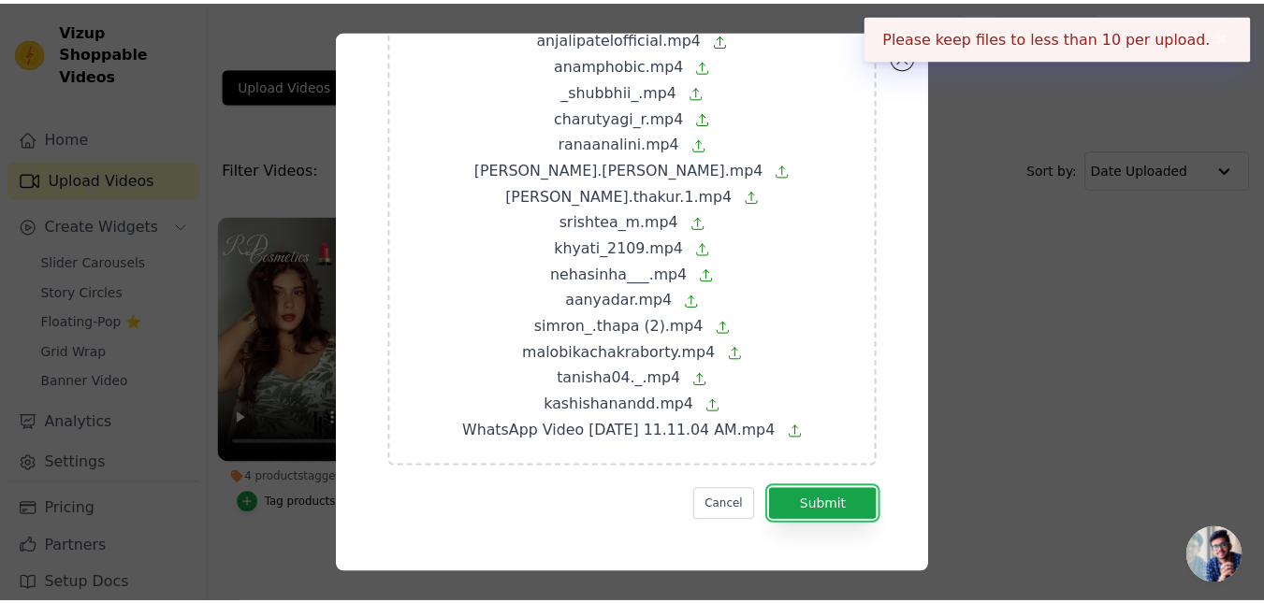
scroll to position [0, 0]
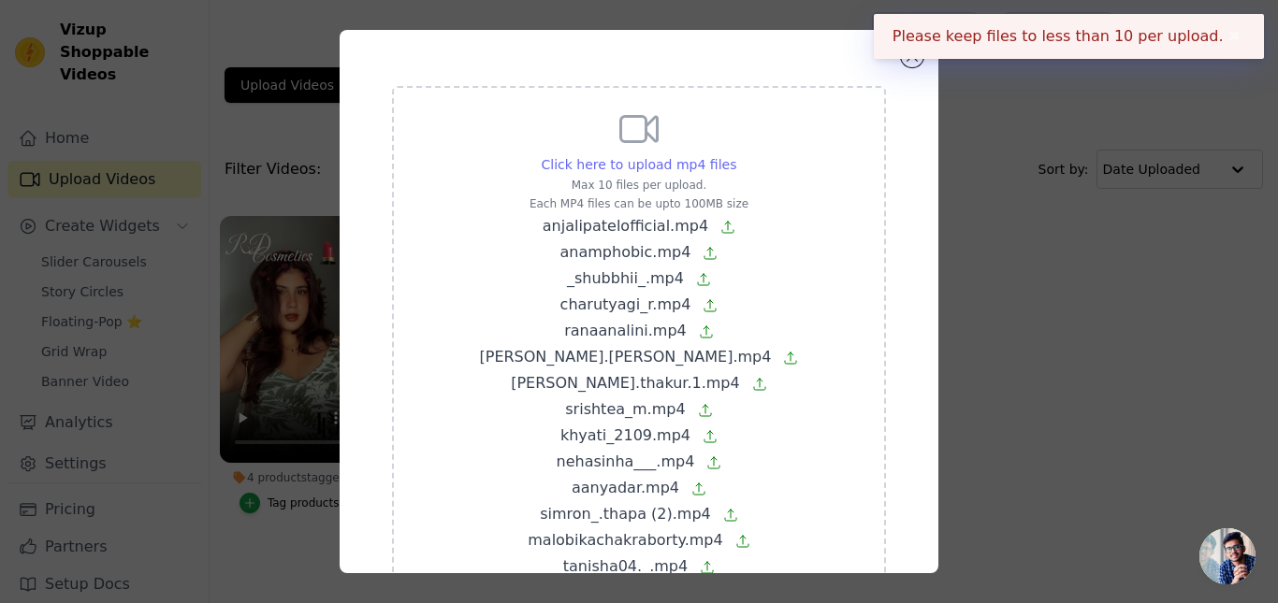
click at [657, 167] on span "Click here to upload mp4 files" at bounding box center [640, 164] width 196 height 15
click at [735, 155] on input "Click here to upload mp4 files Max 10 files per upload. Each MP4 files can be u…" at bounding box center [735, 154] width 1 height 1
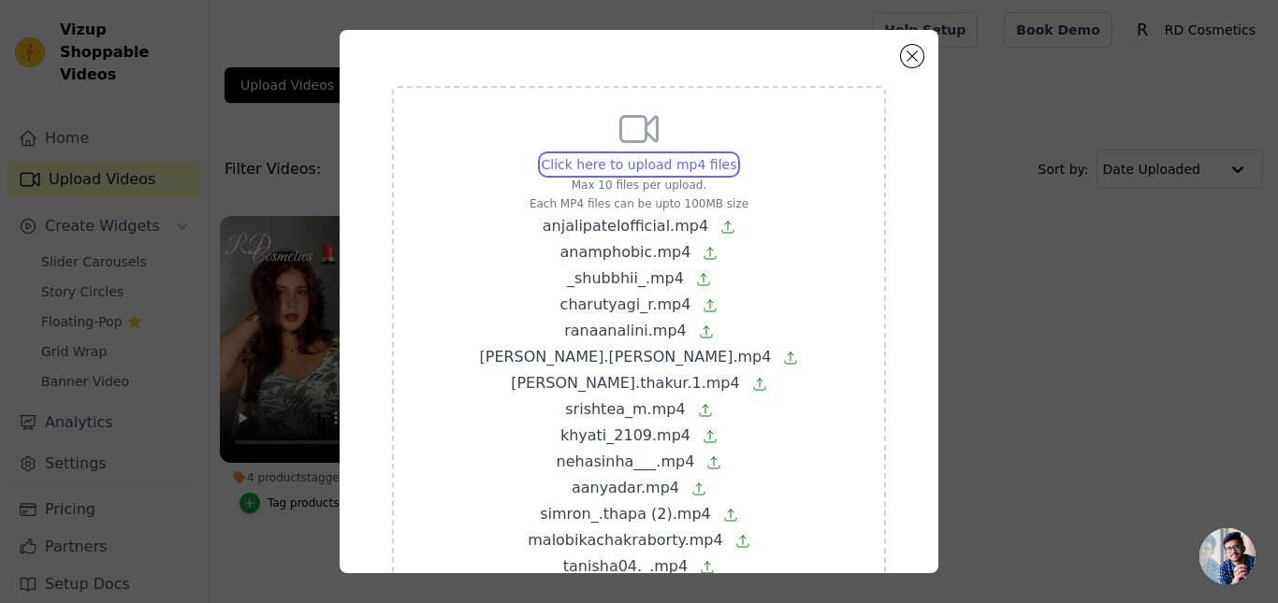
click at [735, 154] on input "Click here to upload mp4 files Max 10 files per upload. Each MP4 files can be u…" at bounding box center [735, 154] width 1 height 1
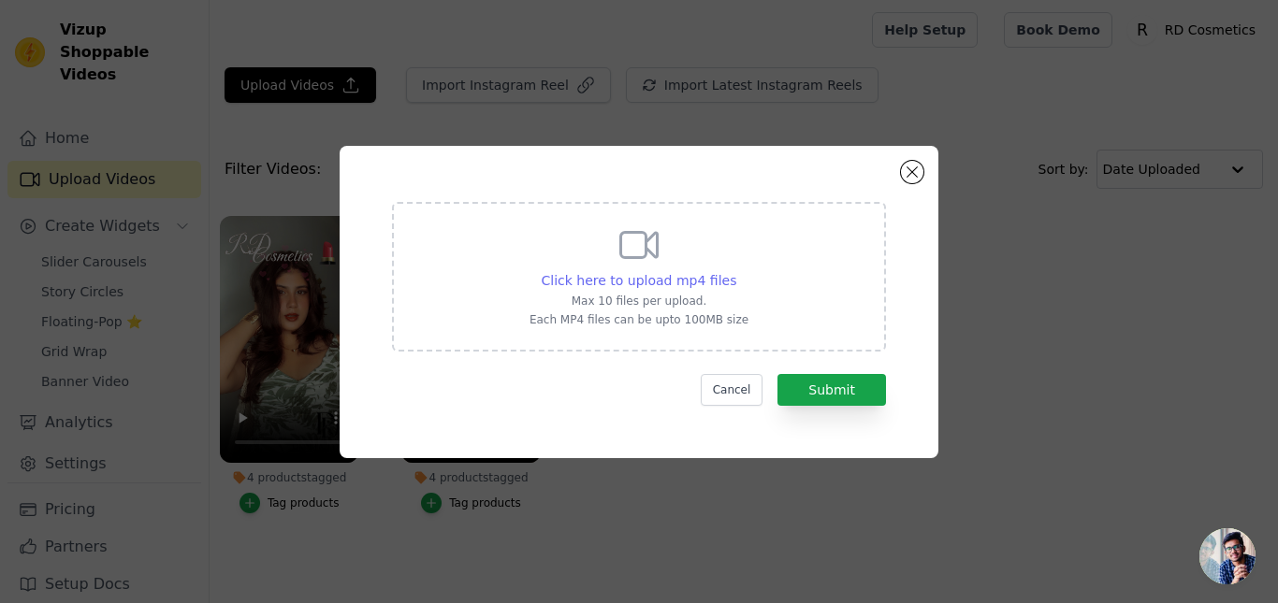
click at [687, 283] on span "Click here to upload mp4 files" at bounding box center [640, 280] width 196 height 15
click at [735, 271] on input "Click here to upload mp4 files Max 10 files per upload. Each MP4 files can be u…" at bounding box center [735, 270] width 1 height 1
type input "C:\fakepath\anjalipatelofficial.mp4"
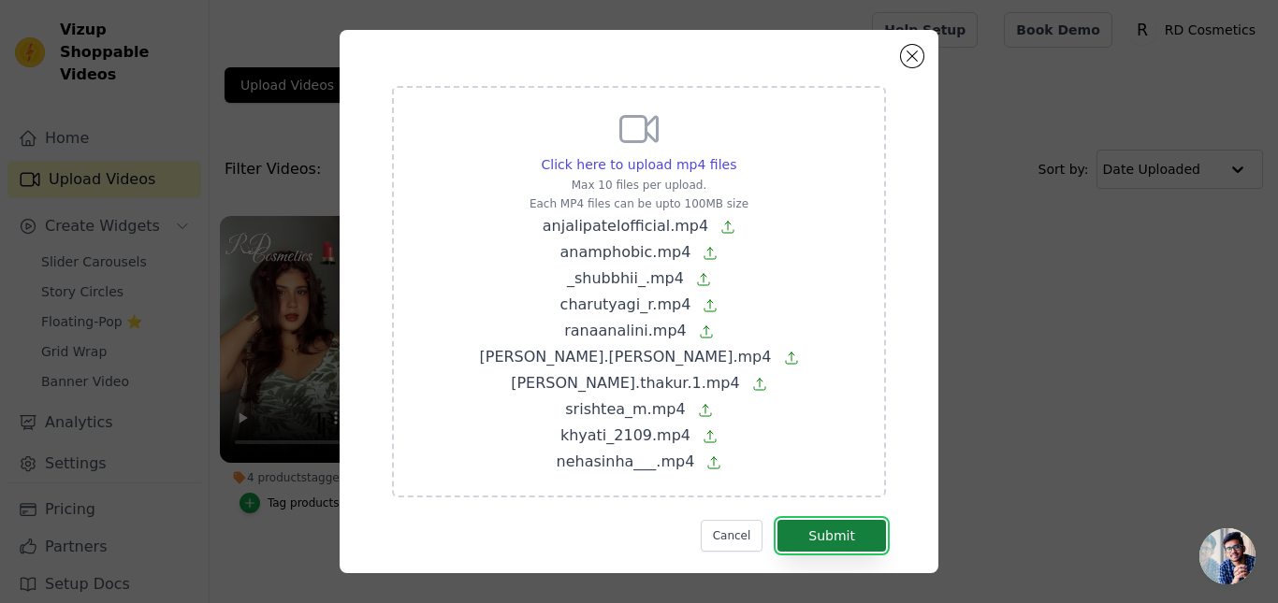
click at [832, 529] on button "Submit" at bounding box center [831, 536] width 109 height 32
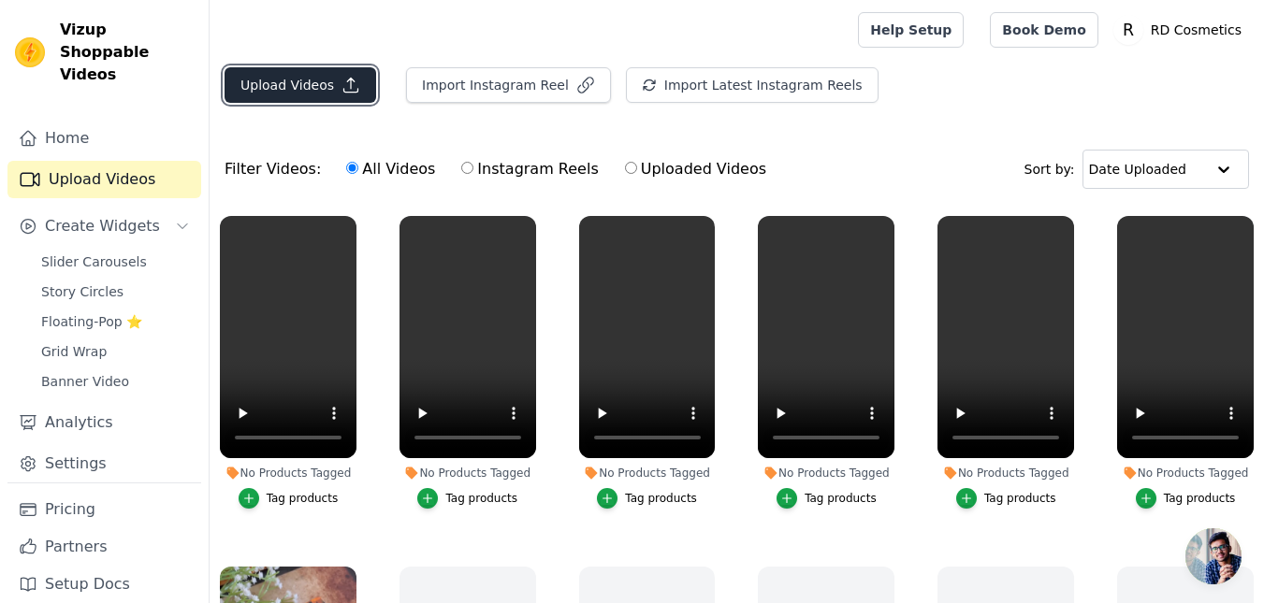
click at [306, 88] on button "Upload Videos" at bounding box center [301, 85] width 152 height 36
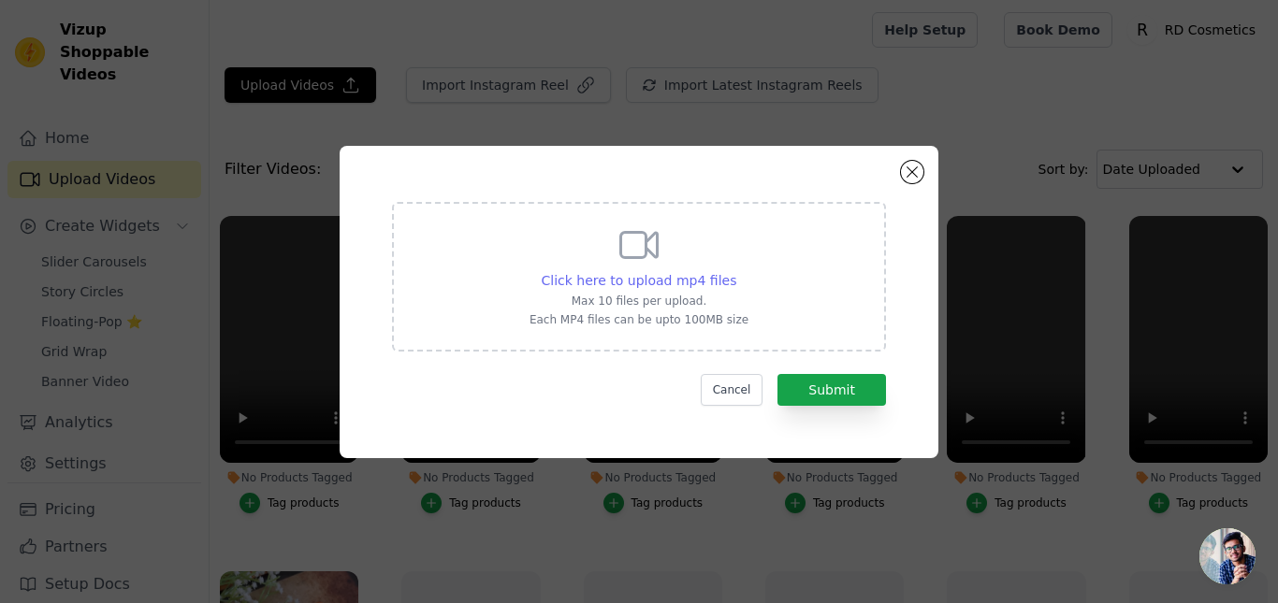
click at [659, 284] on span "Click here to upload mp4 files" at bounding box center [640, 280] width 196 height 15
click at [735, 271] on input "Click here to upload mp4 files Max 10 files per upload. Each MP4 files can be u…" at bounding box center [735, 270] width 1 height 1
type input "C:\fakepath\aanyadar.mp4"
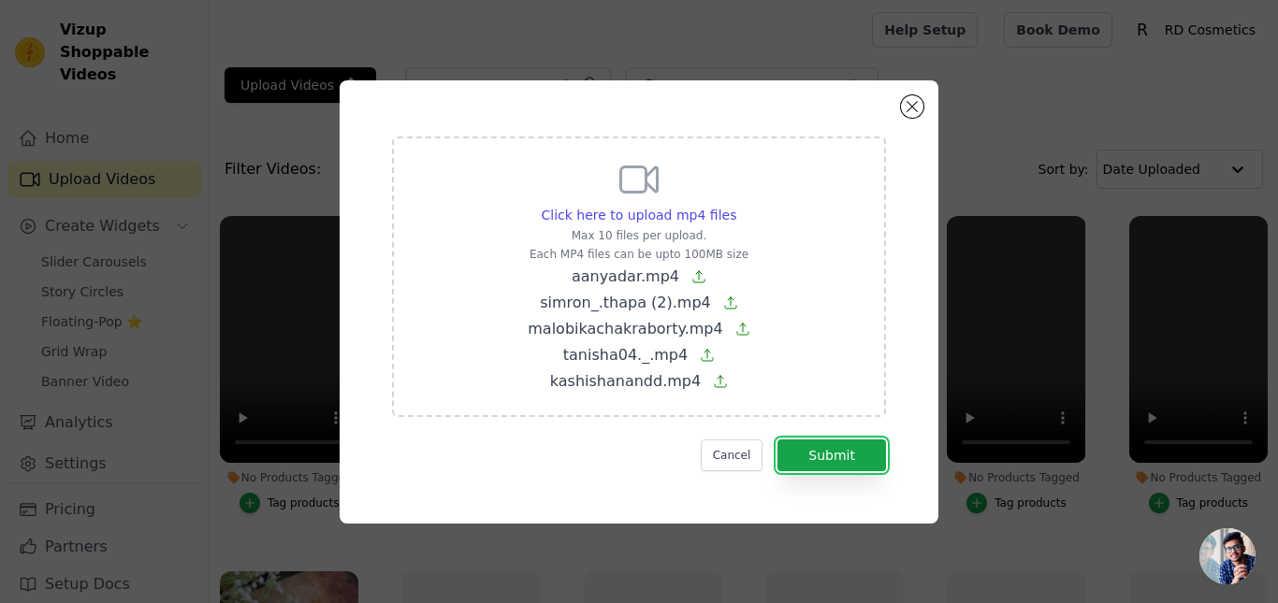
click at [834, 451] on button "Submit" at bounding box center [831, 456] width 109 height 32
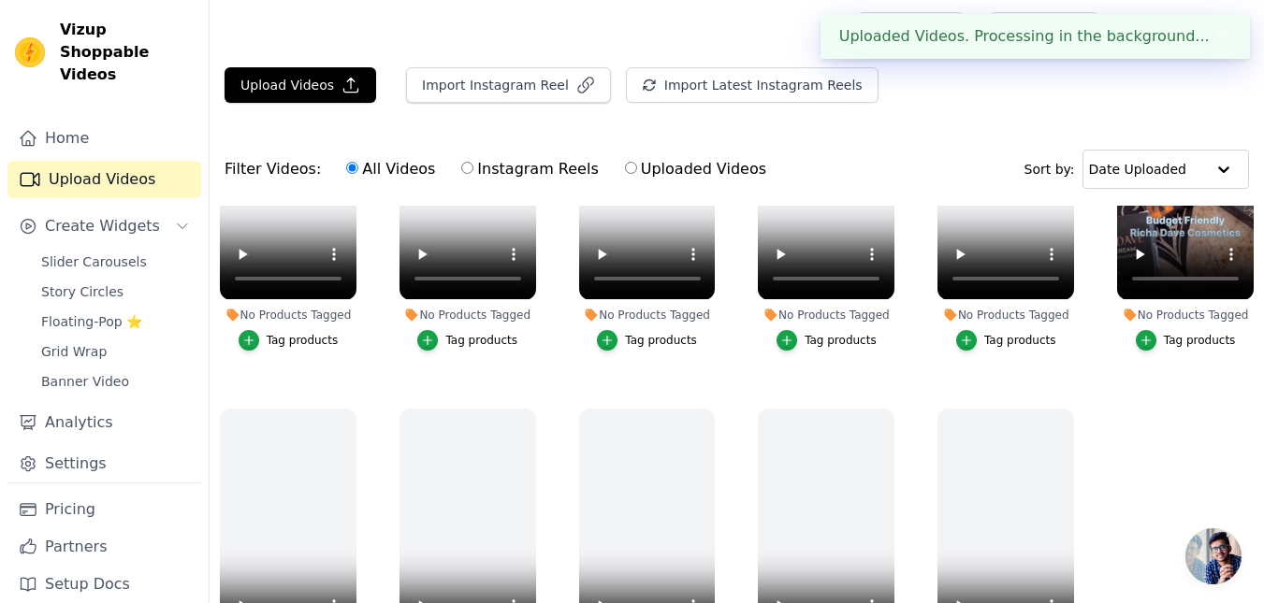
scroll to position [191, 0]
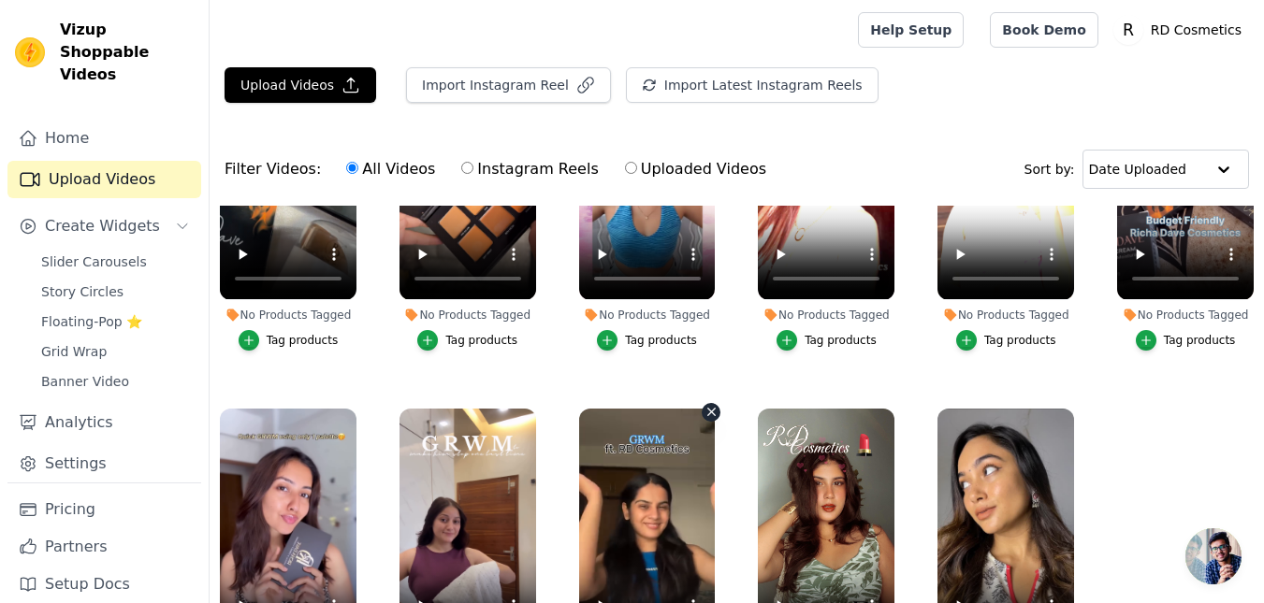
scroll to position [191, 0]
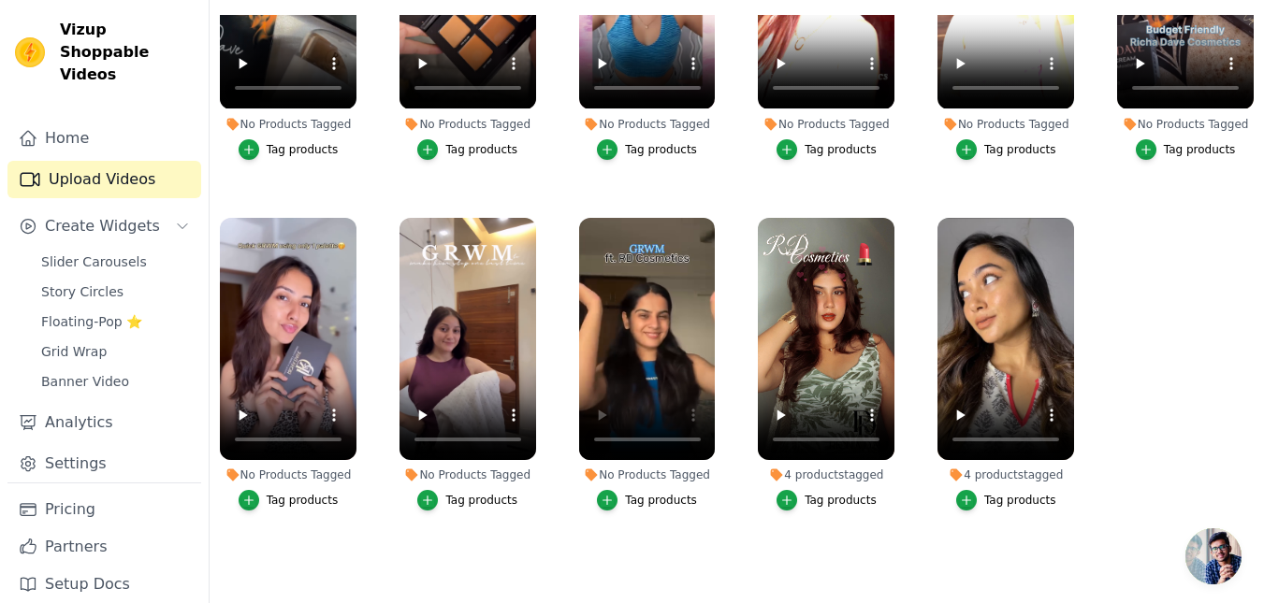
click at [652, 493] on div "Tag products" at bounding box center [661, 500] width 72 height 15
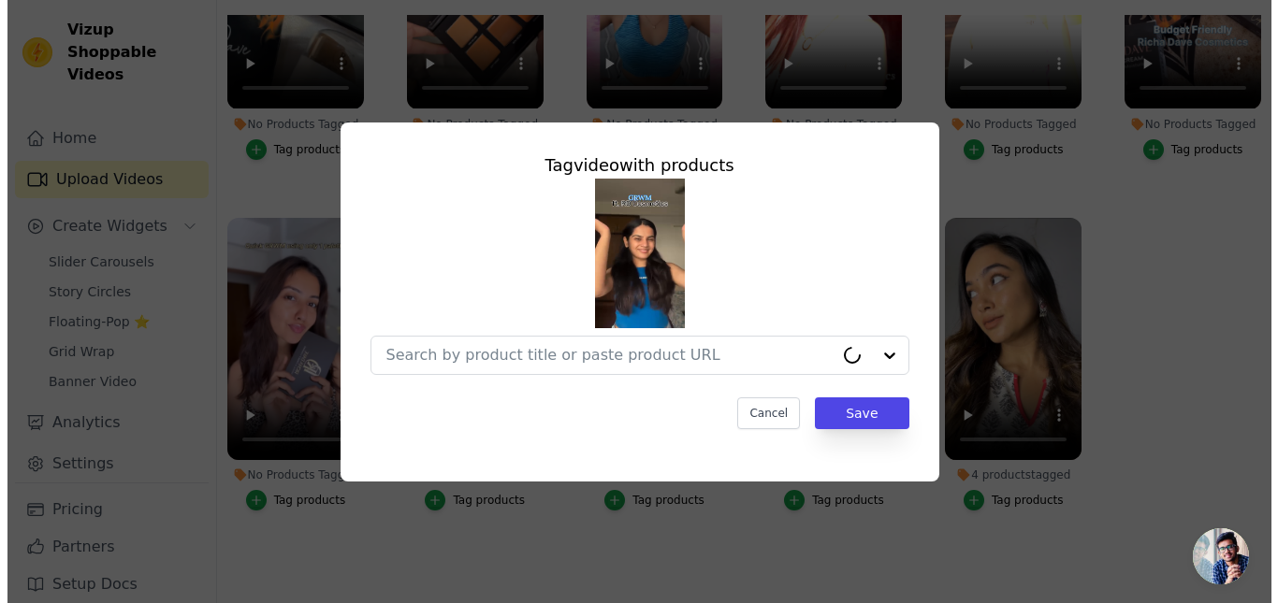
scroll to position [515, 0]
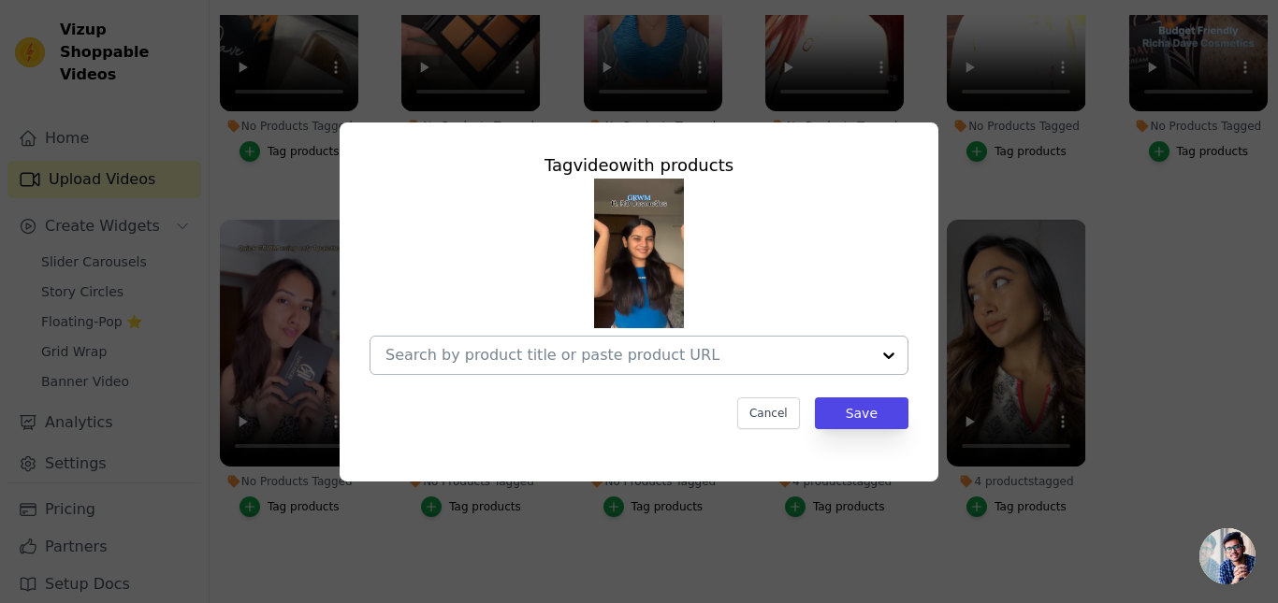
click at [657, 367] on div at bounding box center [627, 355] width 485 height 37
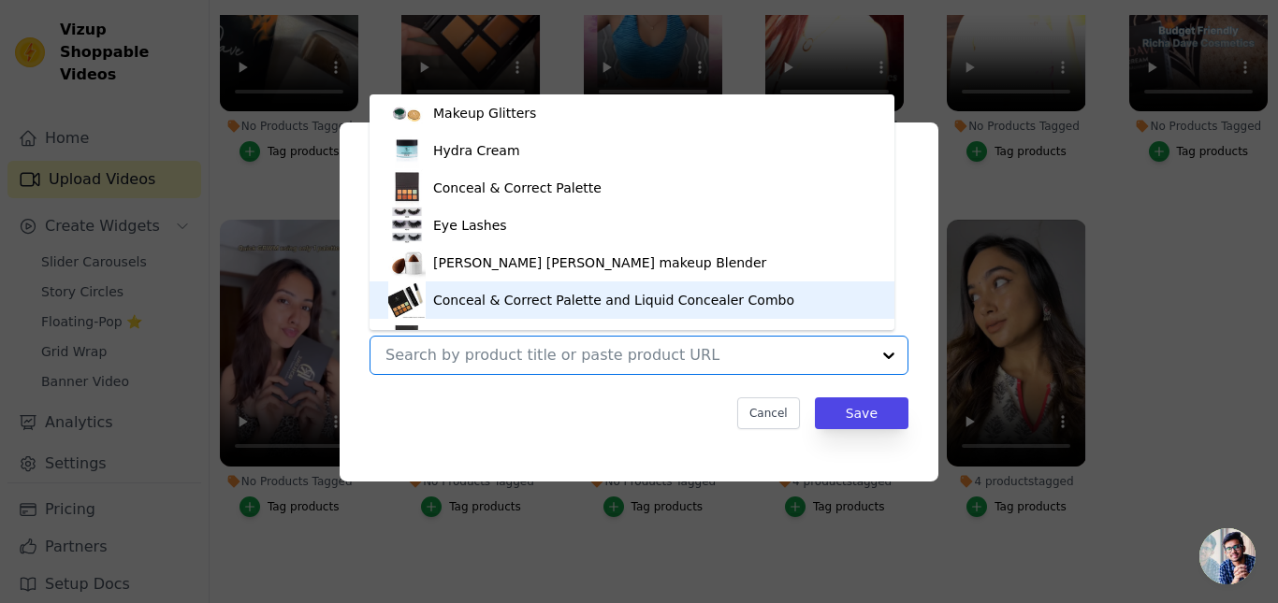
scroll to position [26, 0]
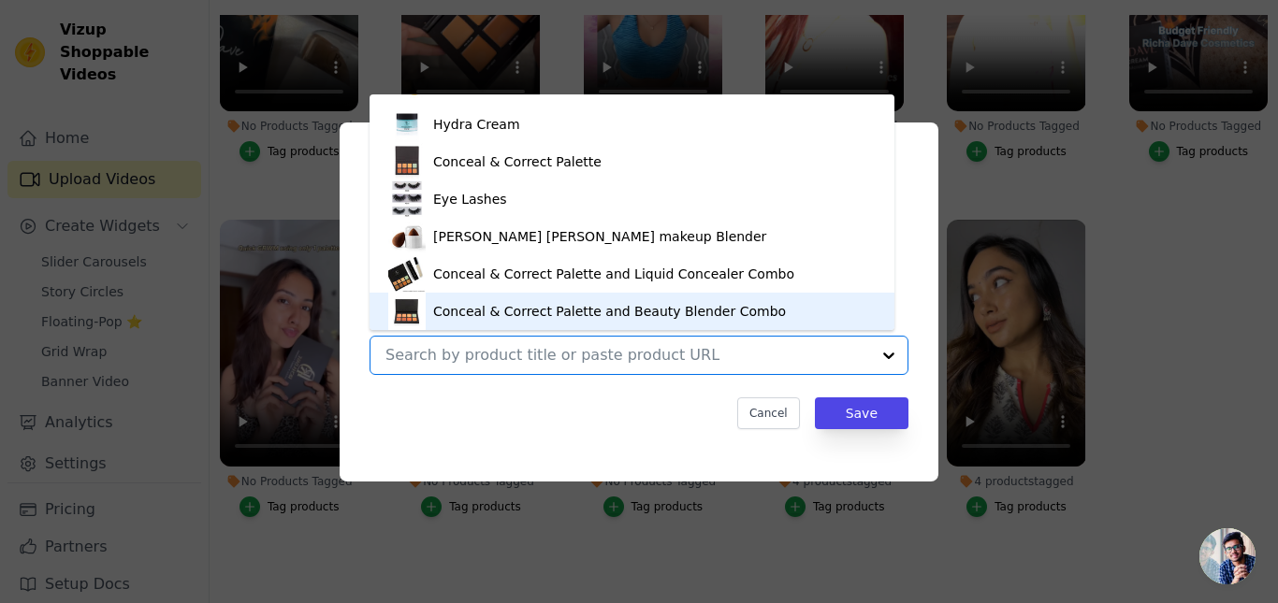
click at [558, 449] on div "Tag video with products Makeup Glitters Hydra Cream Conceal & Correct Palette E…" at bounding box center [639, 302] width 599 height 359
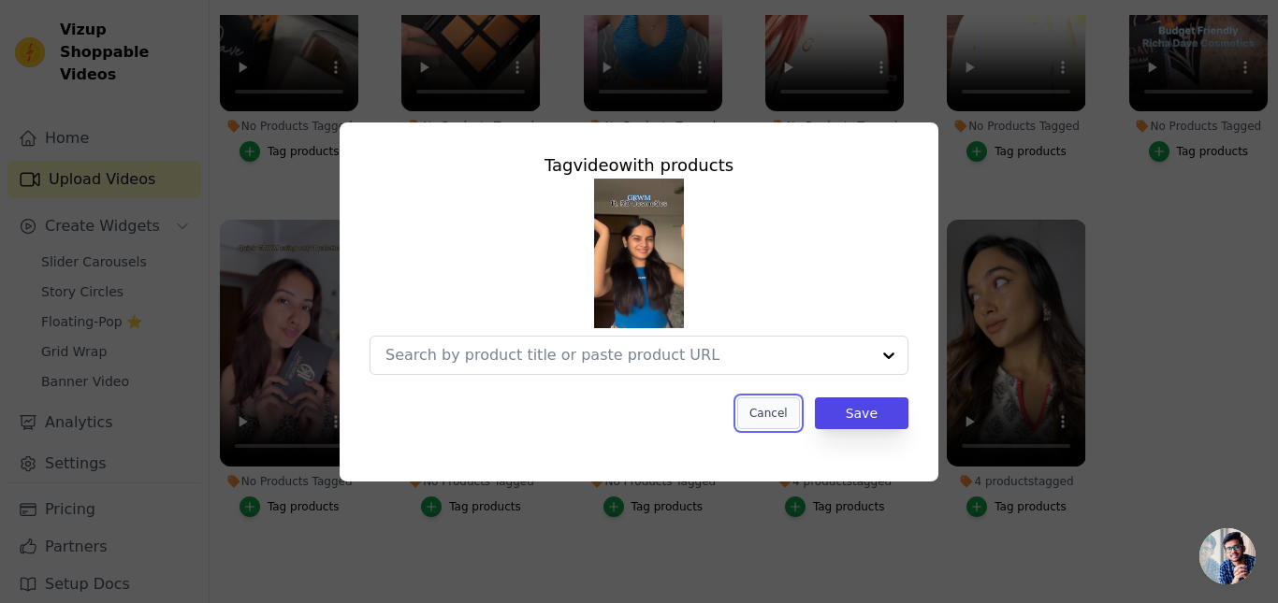
click at [777, 416] on button "Cancel" at bounding box center [768, 414] width 63 height 32
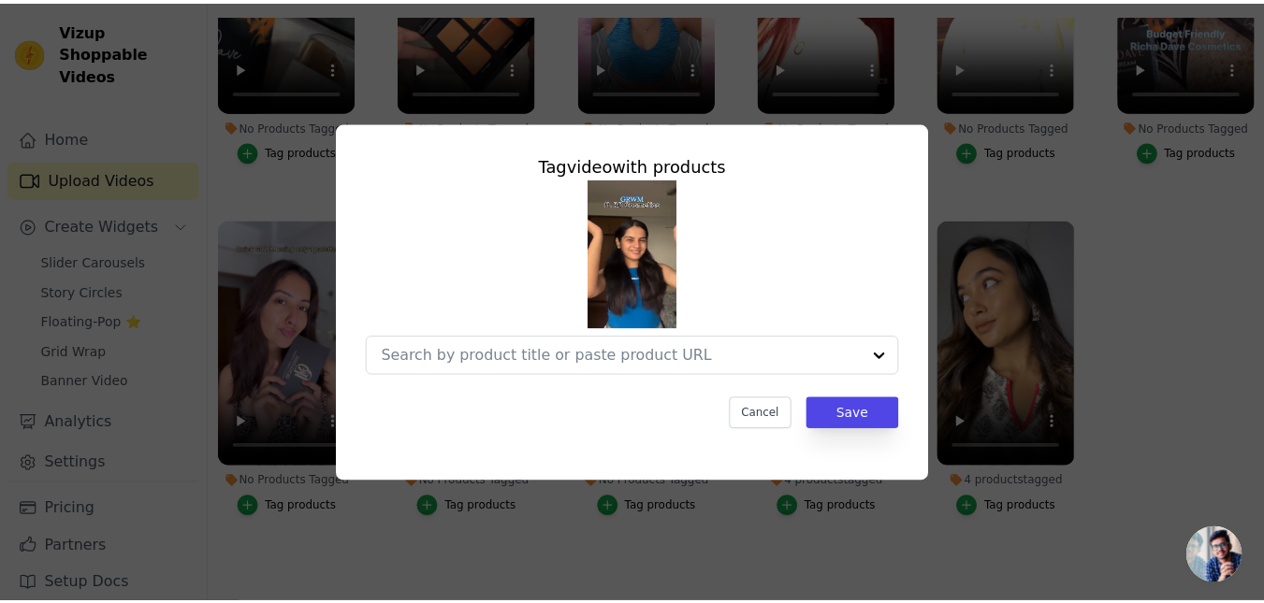
scroll to position [511, 0]
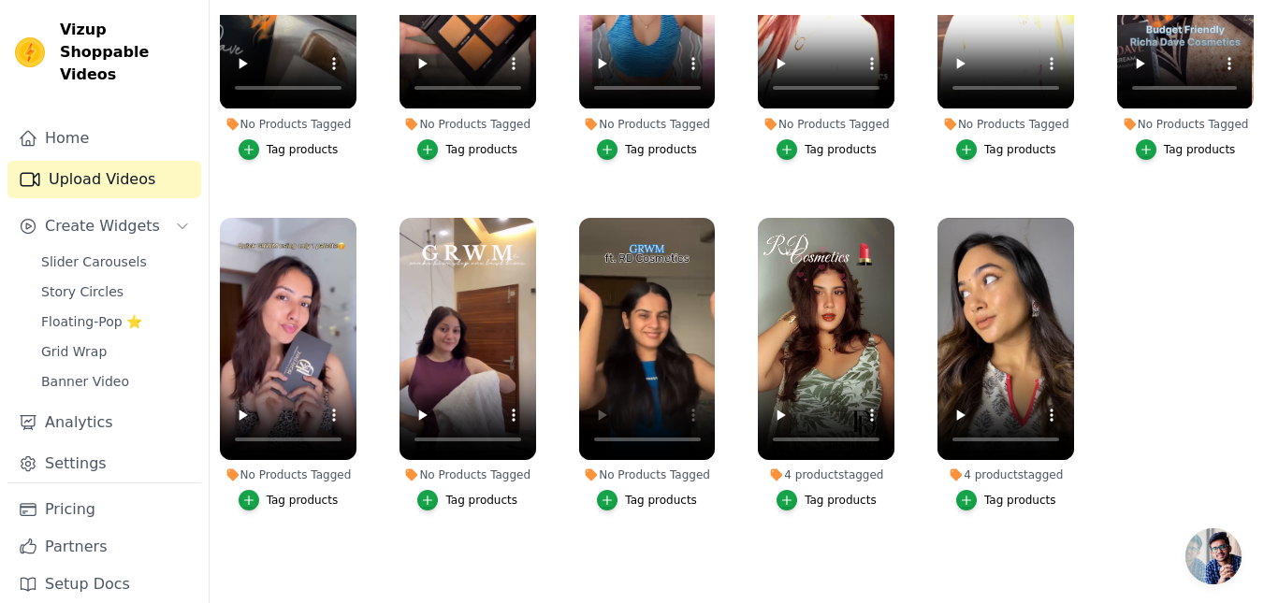
click at [651, 500] on button "Tag products" at bounding box center [647, 500] width 100 height 21
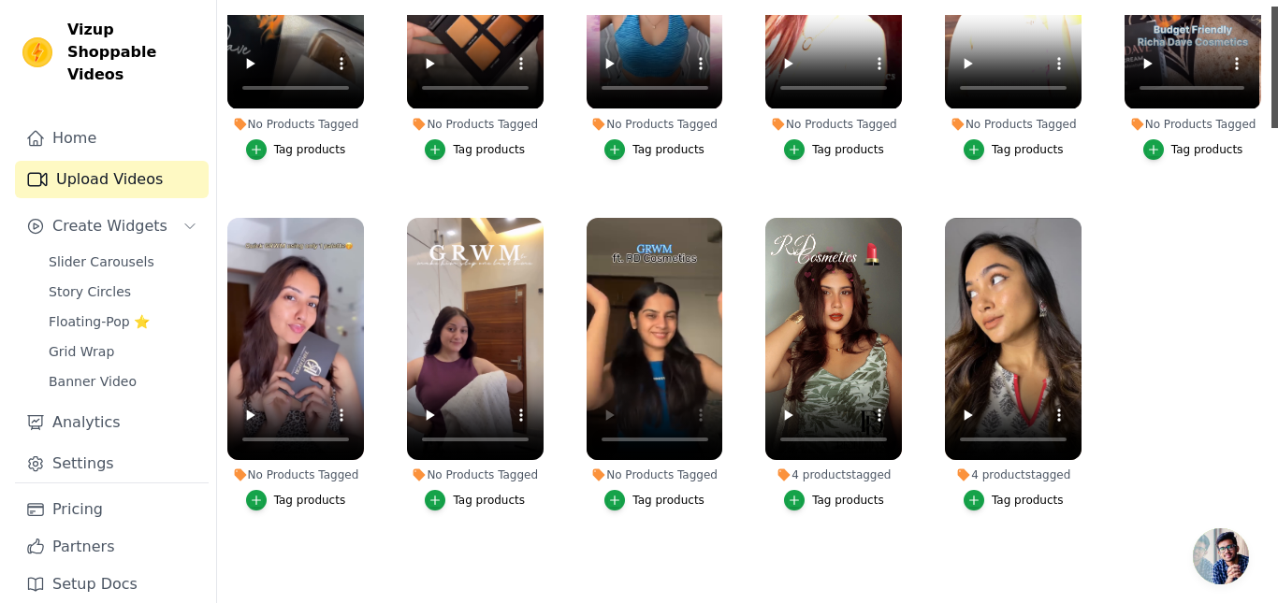
scroll to position [515, 0]
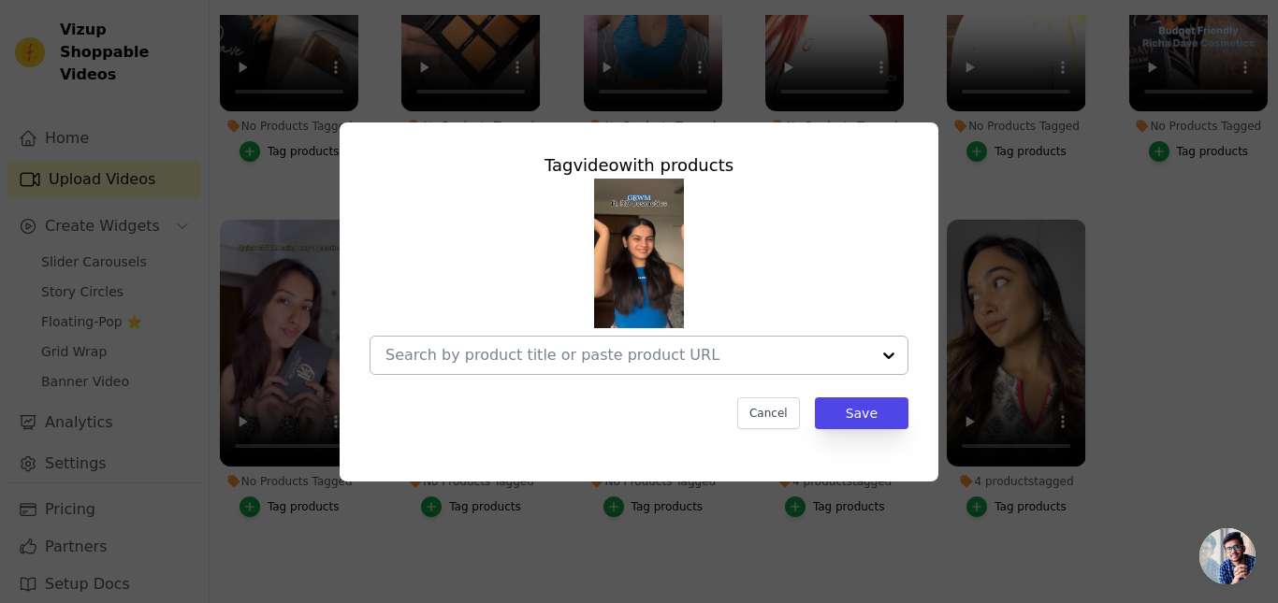
click at [561, 371] on div at bounding box center [627, 355] width 485 height 37
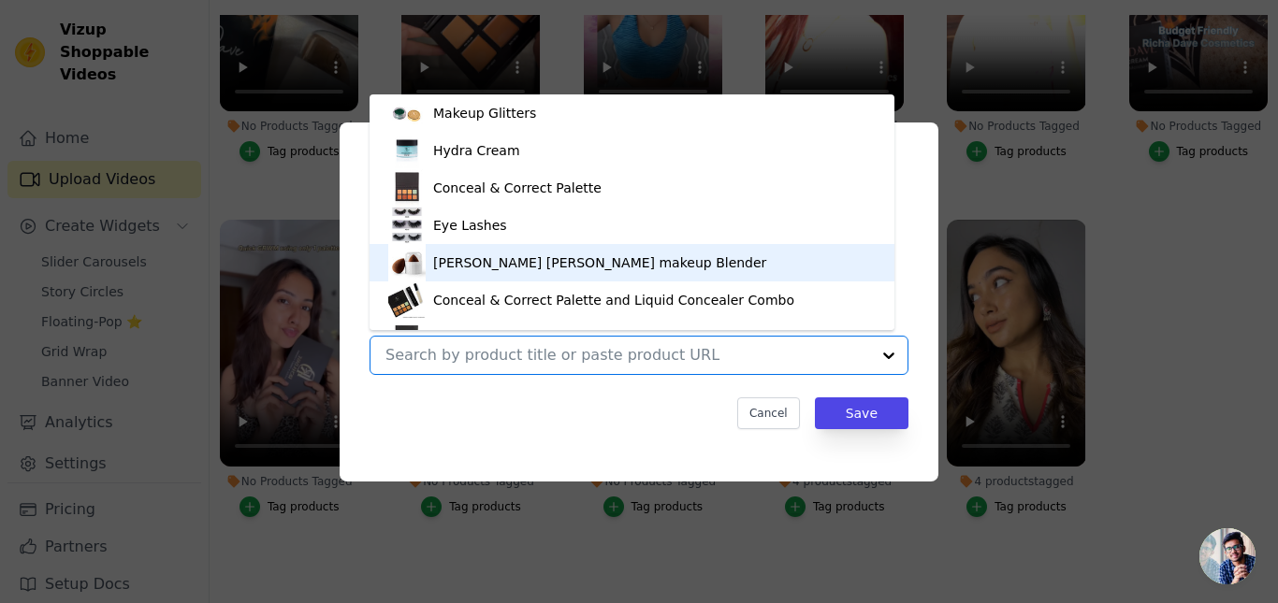
scroll to position [124, 0]
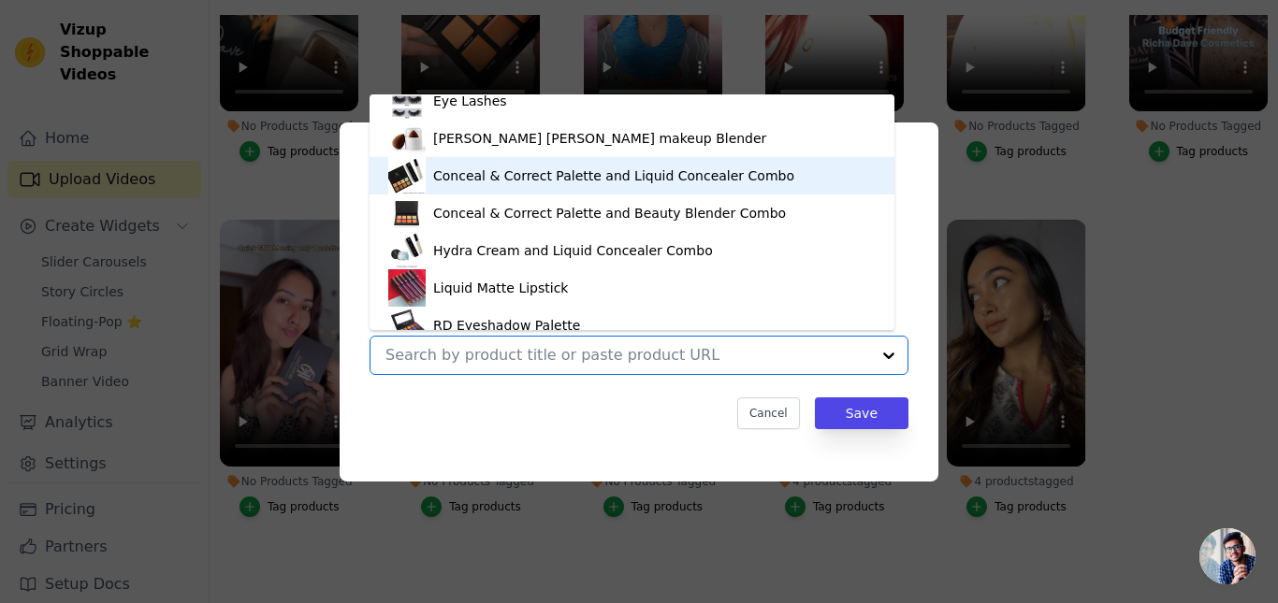
click at [482, 181] on div "Conceal & Correct Palette and Liquid Concealer Combo" at bounding box center [613, 176] width 361 height 19
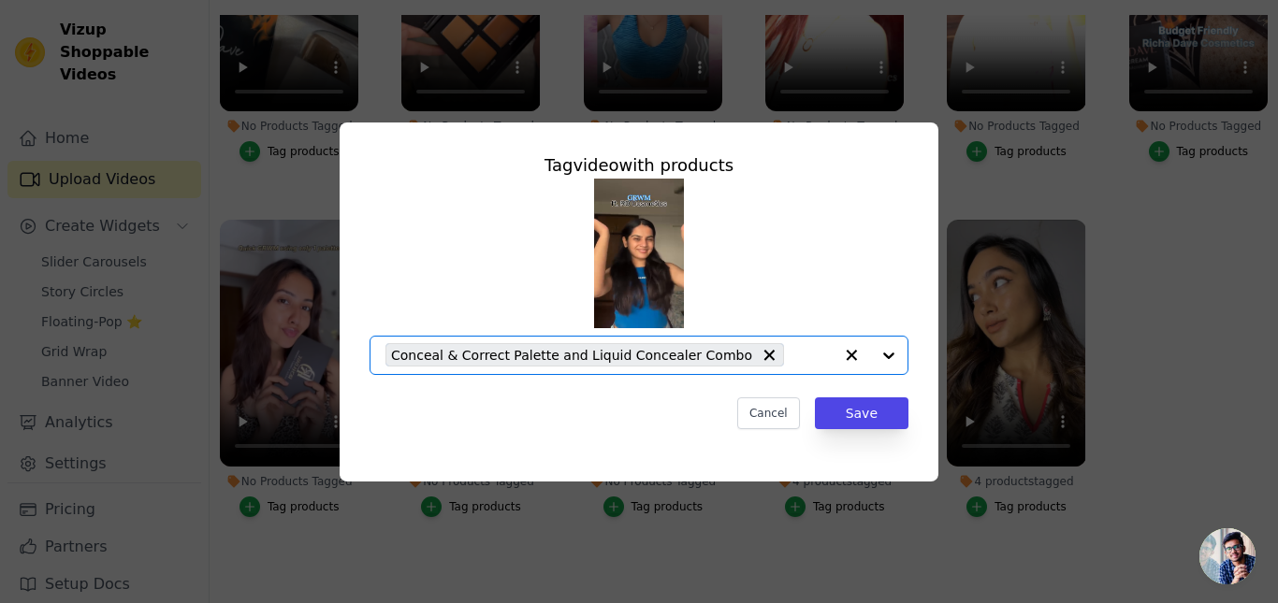
click at [793, 347] on input "No Products Tagged Tag video with products Option Conceal & Correct Palette and…" at bounding box center [812, 355] width 39 height 18
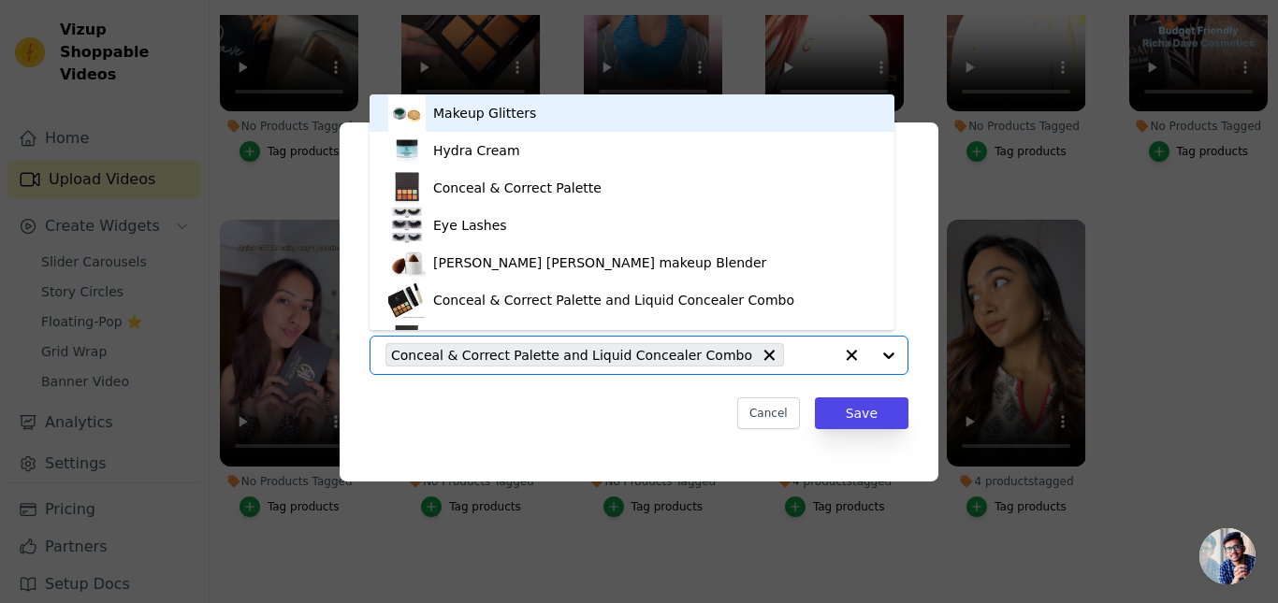
scroll to position [26, 0]
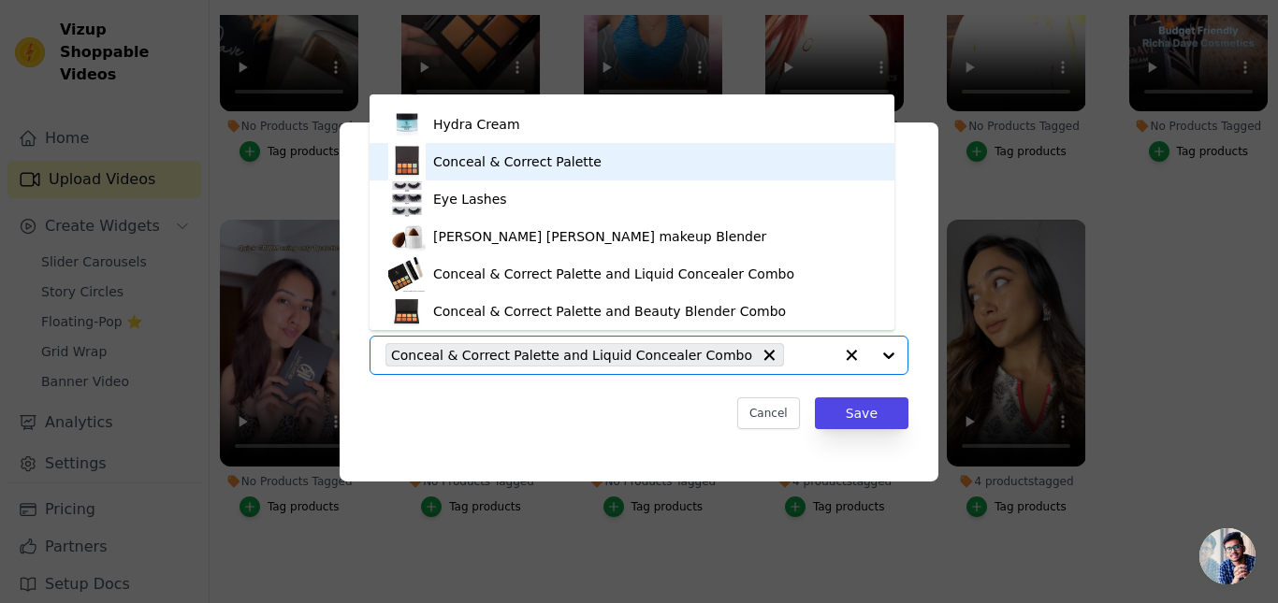
click at [484, 162] on div "Conceal & Correct Palette" at bounding box center [517, 161] width 168 height 19
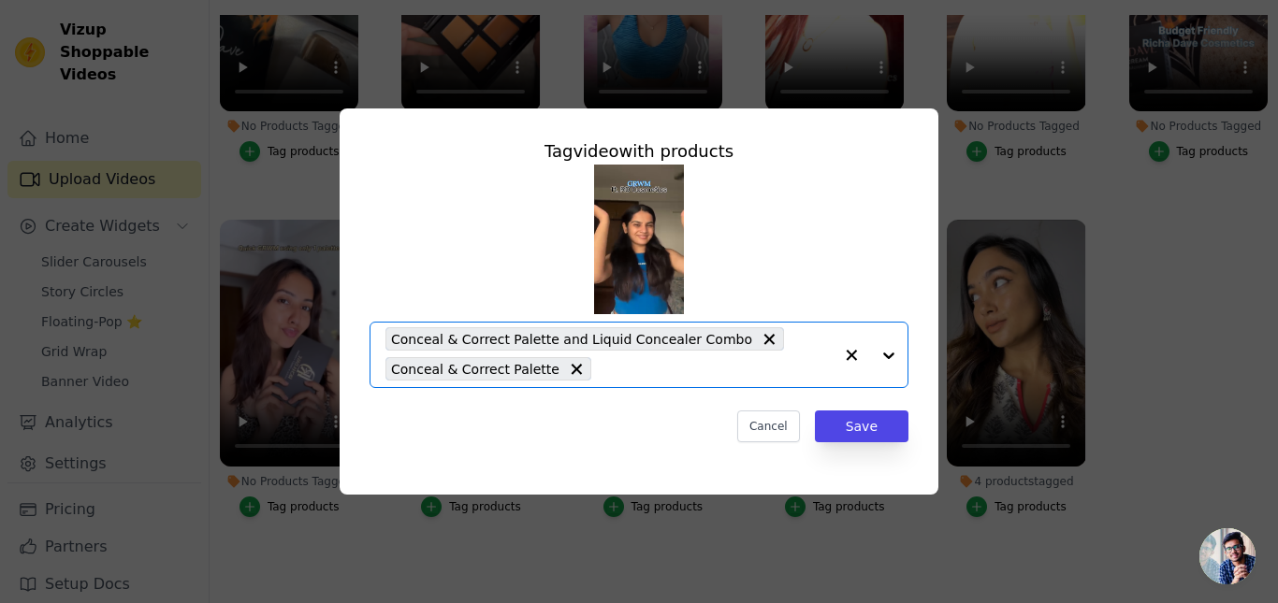
click at [708, 376] on input "No Products Tagged Tag video with products Option Conceal & Correct Palette and…" at bounding box center [717, 369] width 232 height 18
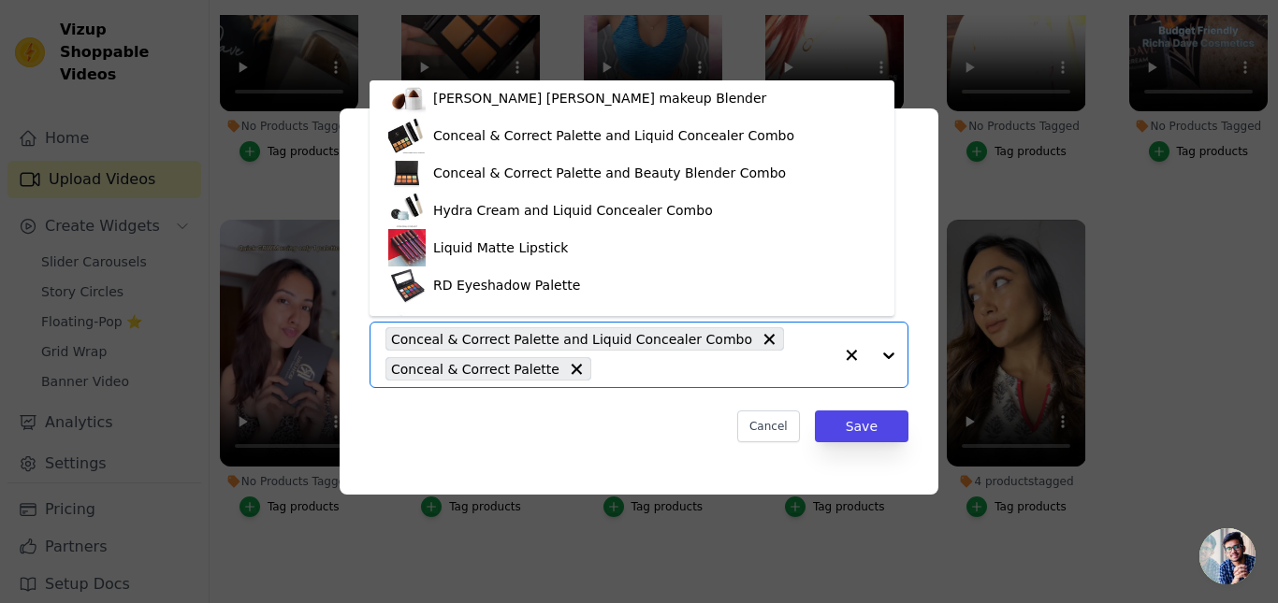
scroll to position [363, 0]
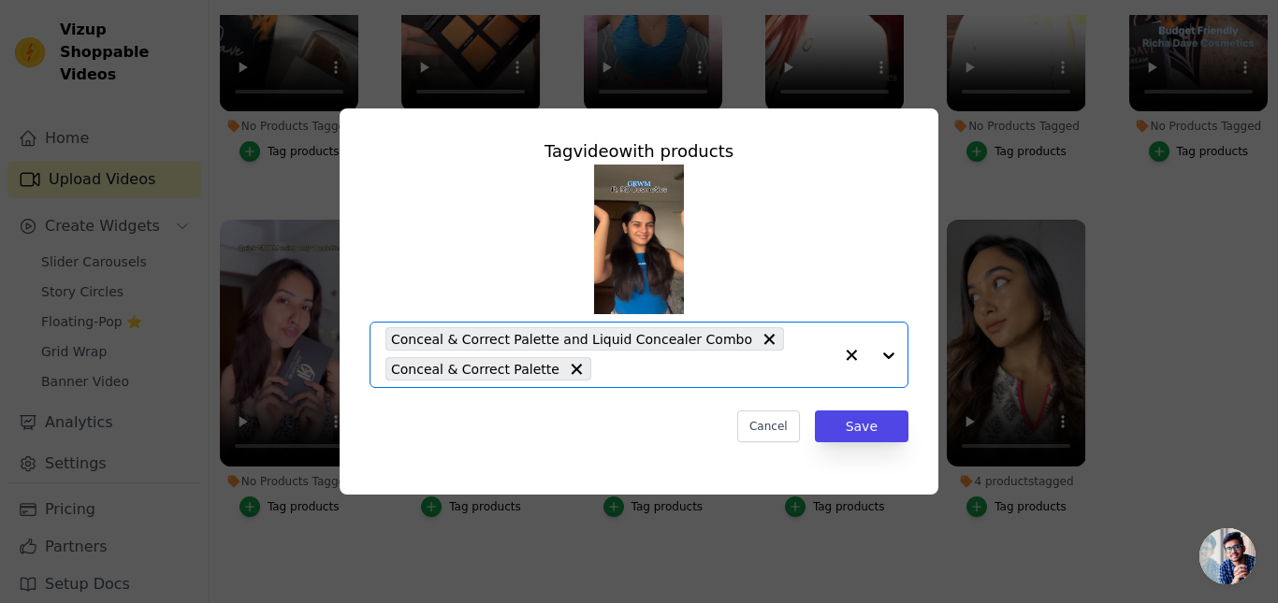
click at [603, 375] on input "No Products Tagged Tag video with products Option Conceal & Correct Palette and…" at bounding box center [717, 369] width 232 height 18
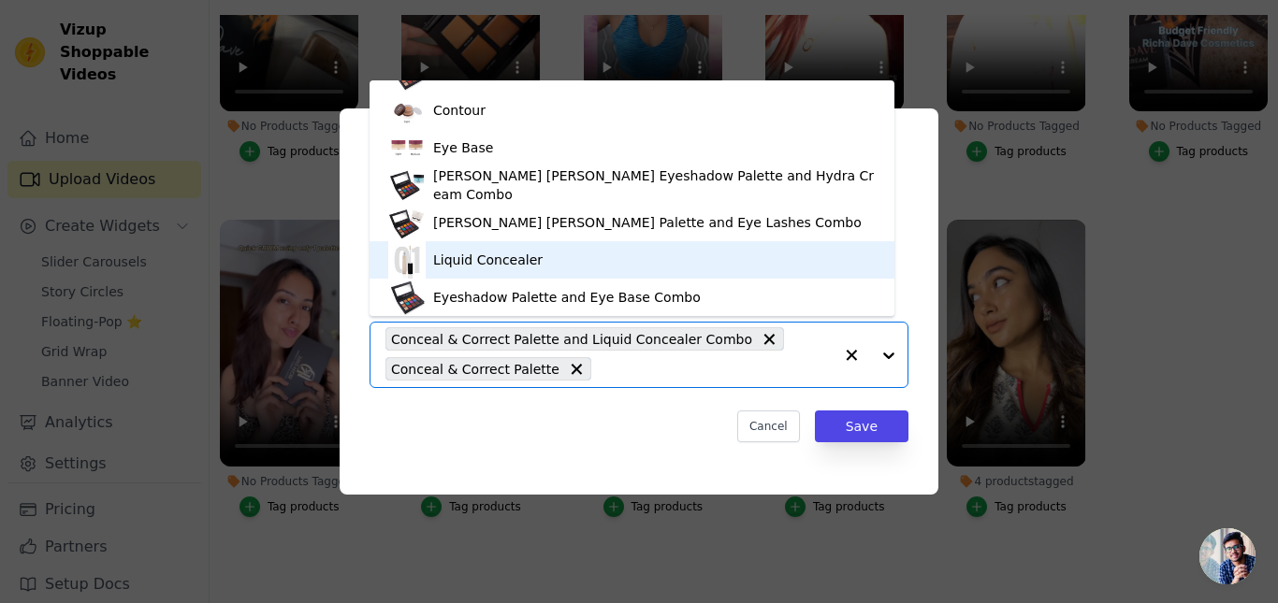
click at [518, 257] on div "Liquid Concealer" at bounding box center [487, 260] width 109 height 19
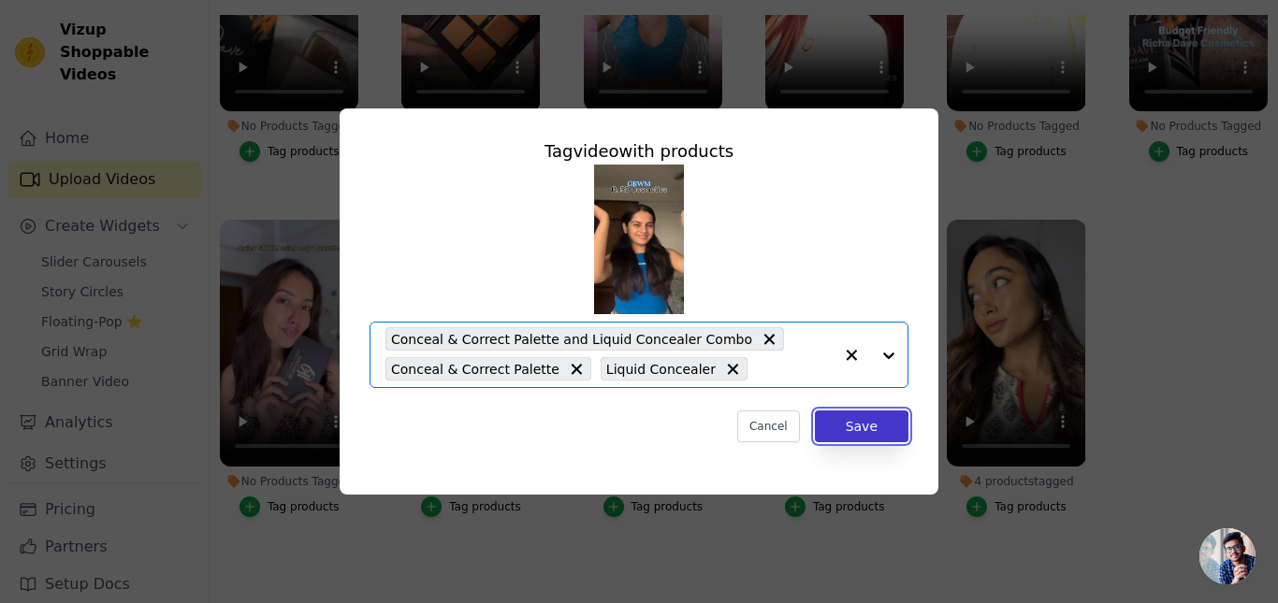
click at [872, 435] on button "Save" at bounding box center [862, 427] width 94 height 32
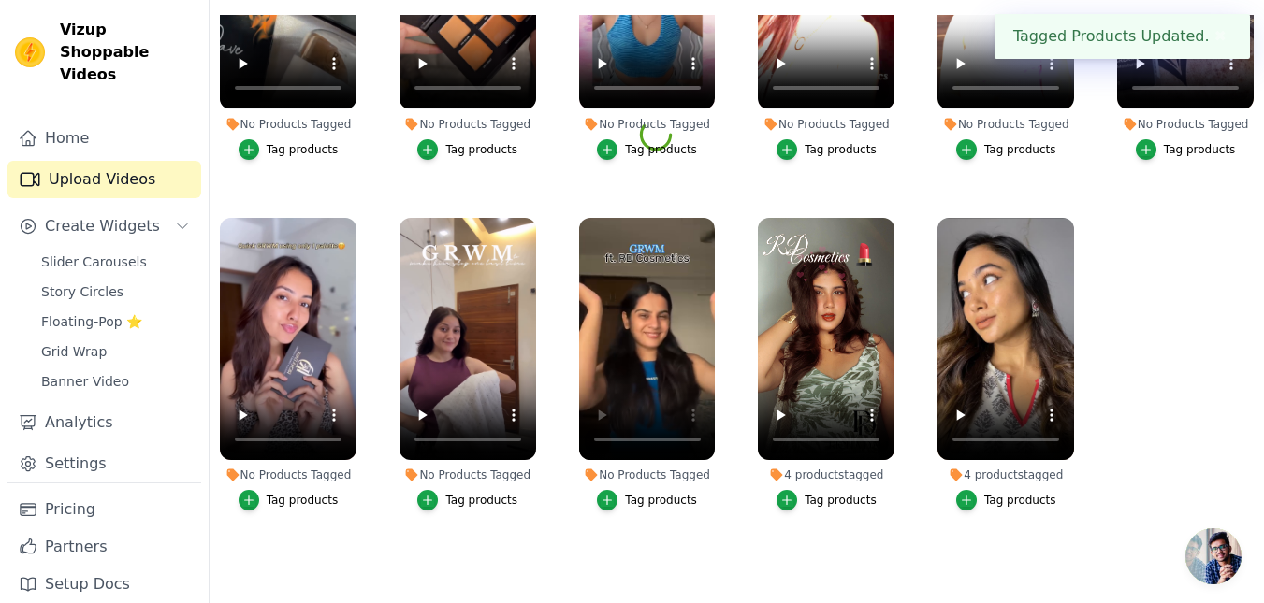
scroll to position [511, 0]
click at [646, 496] on div "Tag products" at bounding box center [661, 500] width 72 height 15
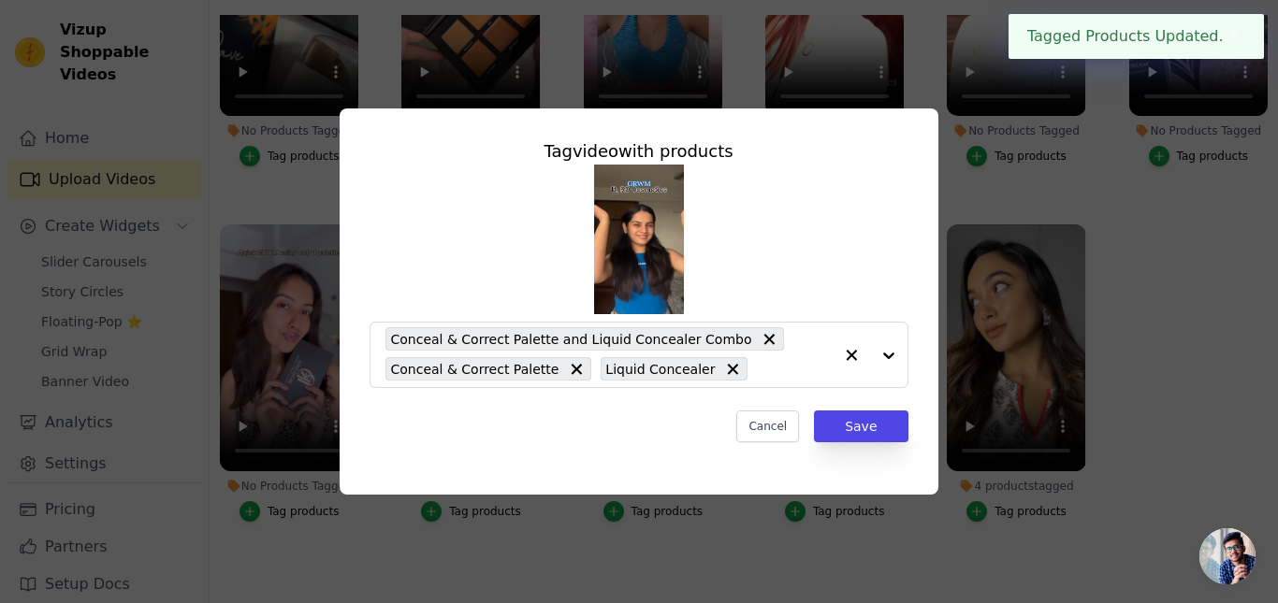
scroll to position [515, 0]
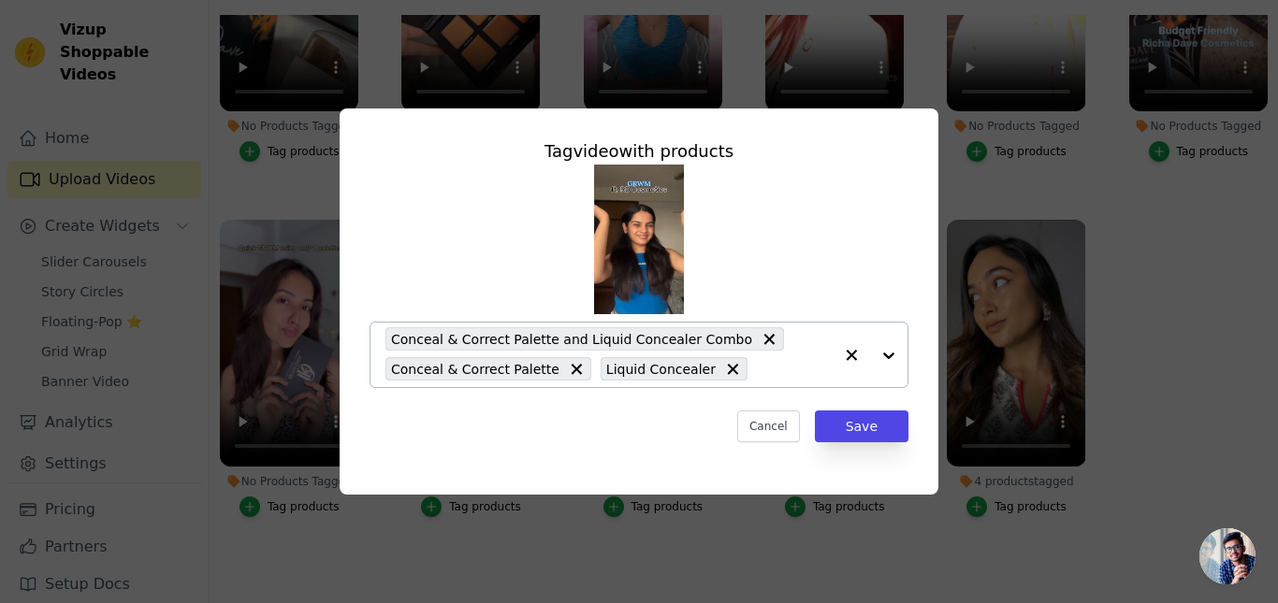
click at [767, 381] on div "Conceal & Correct Palette and Liquid Concealer Combo Conceal & Correct Palette …" at bounding box center [608, 355] width 447 height 65
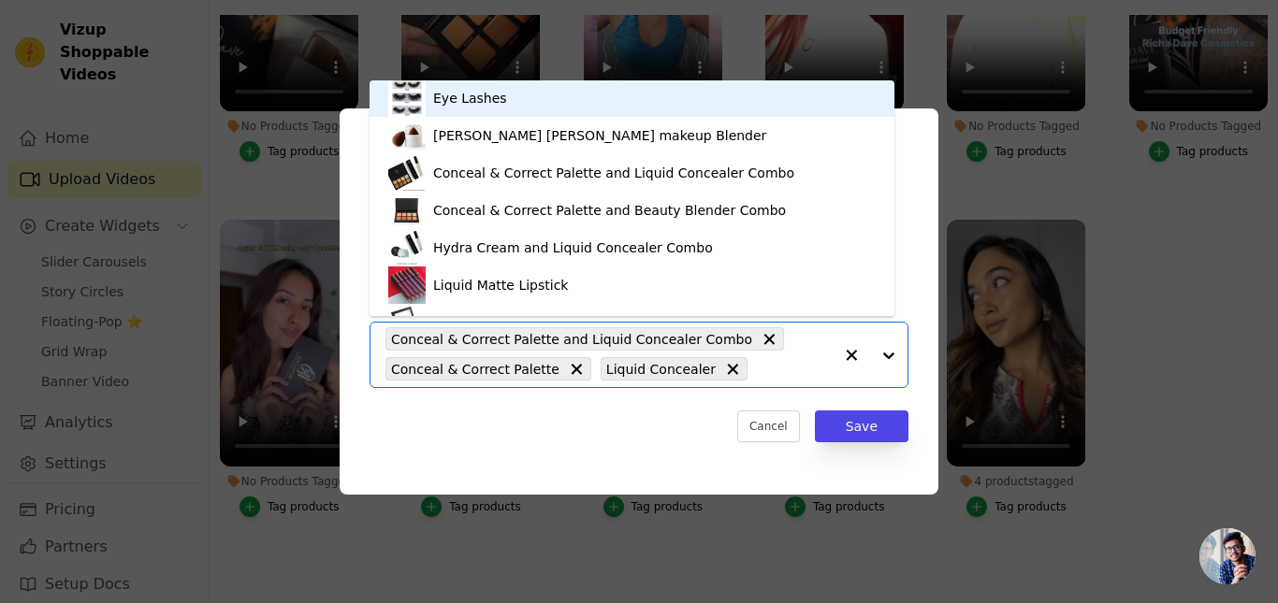
scroll to position [0, 0]
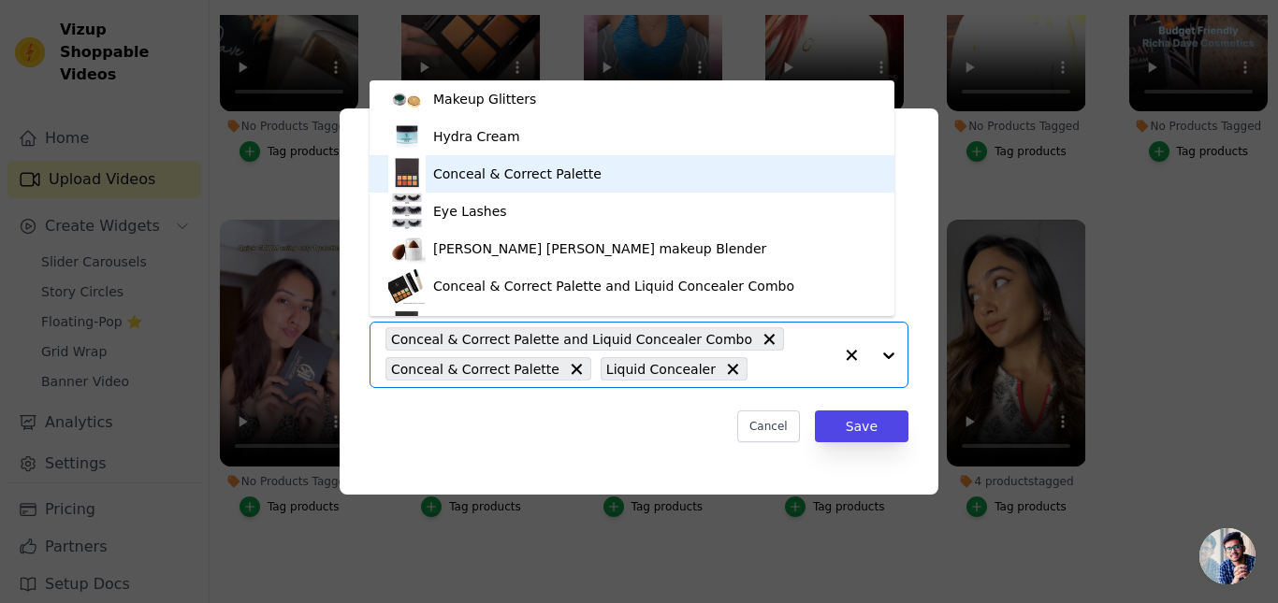
click at [498, 174] on div "Conceal & Correct Palette" at bounding box center [517, 174] width 168 height 19
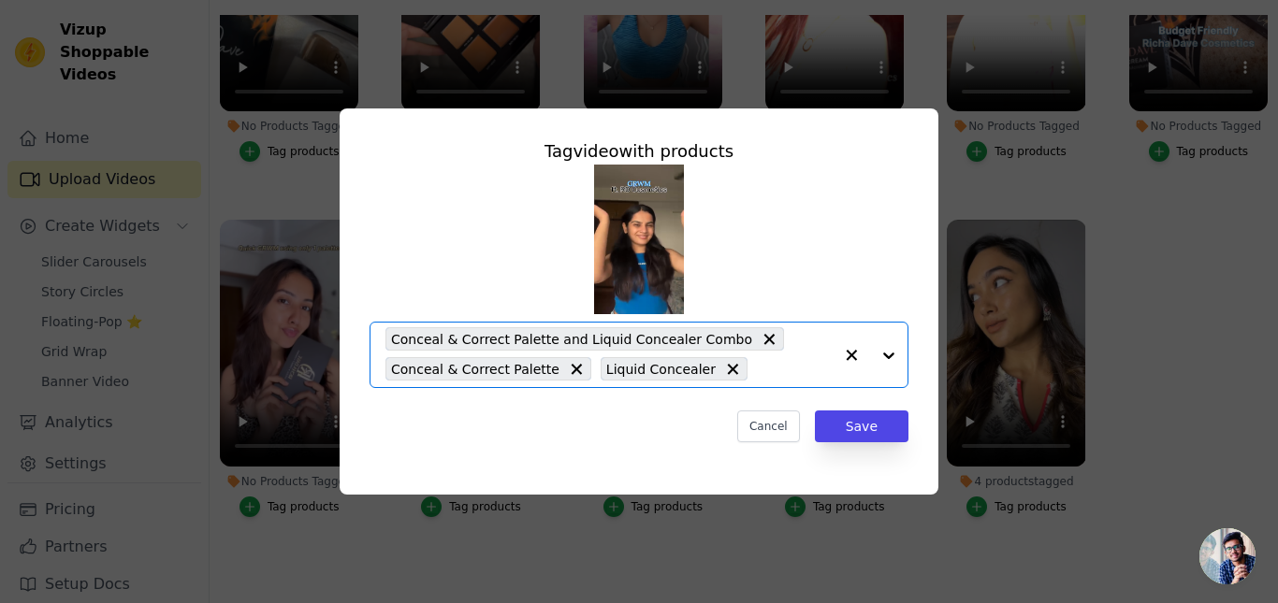
drag, startPoint x: 742, startPoint y: 370, endPoint x: 667, endPoint y: 348, distance: 78.1
click at [757, 370] on input "3 products tagged Tag video with products Option Conceal & Correct Palette and …" at bounding box center [795, 369] width 76 height 18
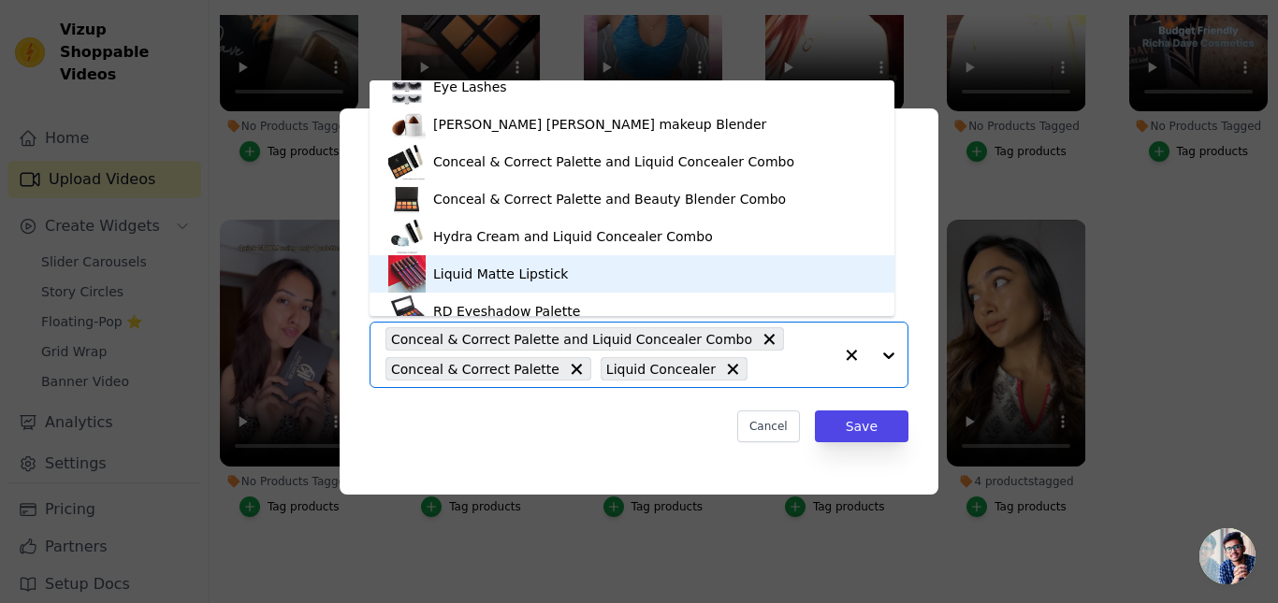
scroll to position [138, 0]
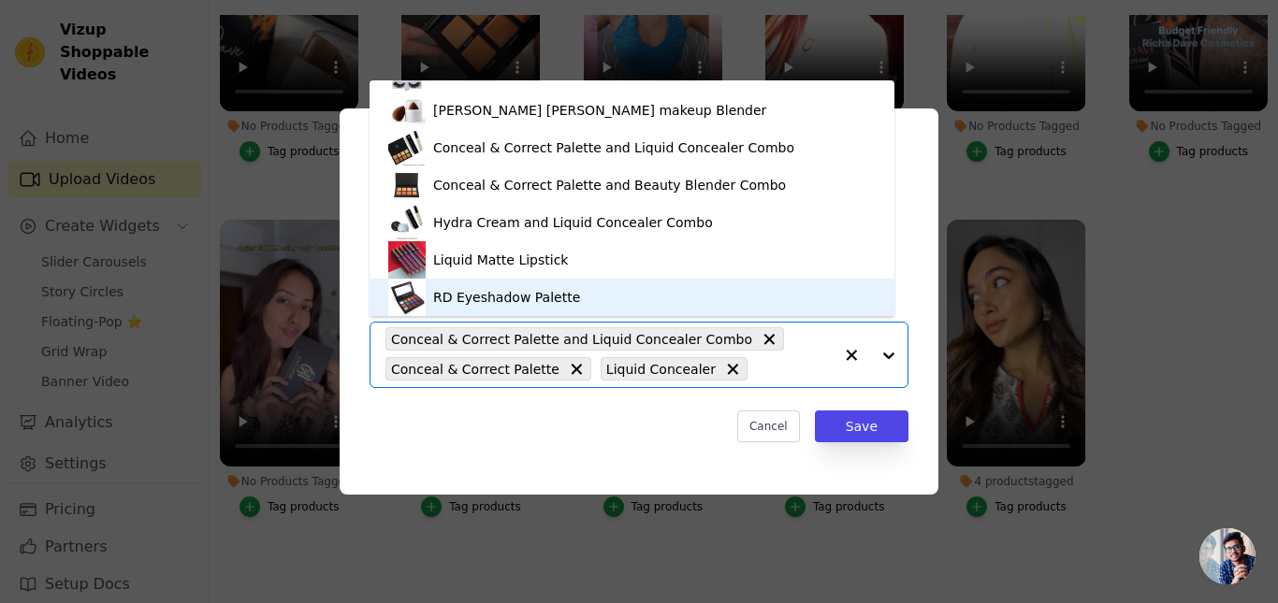
click at [530, 299] on div "RD Eyeshadow Palette" at bounding box center [506, 297] width 147 height 19
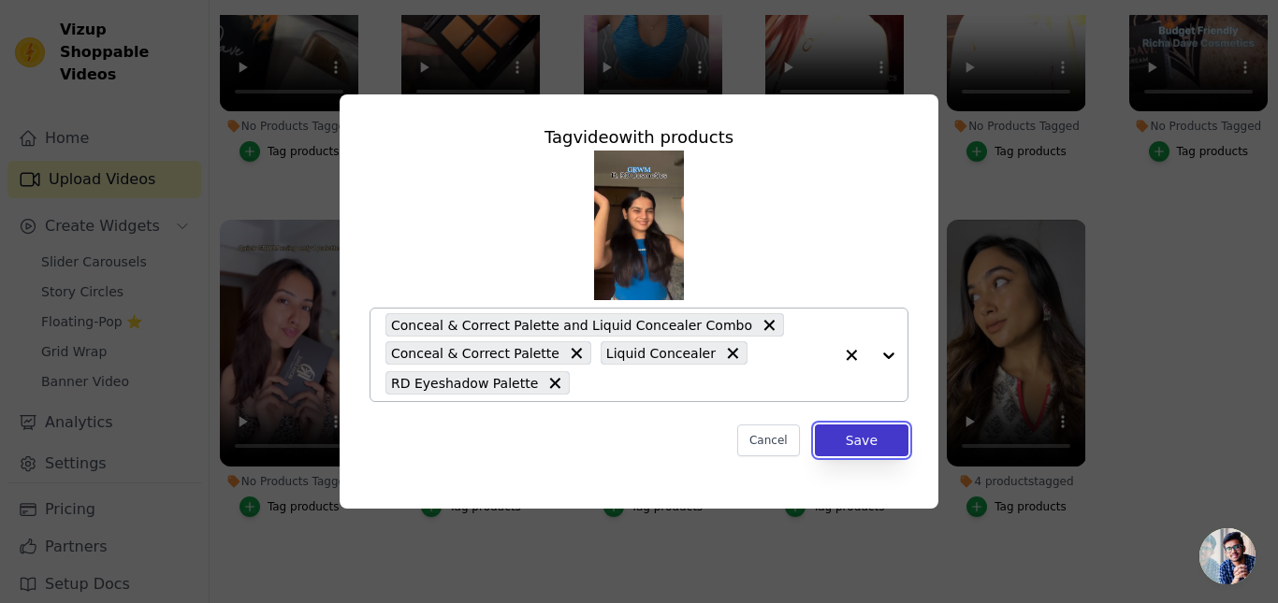
click at [846, 447] on button "Save" at bounding box center [862, 441] width 94 height 32
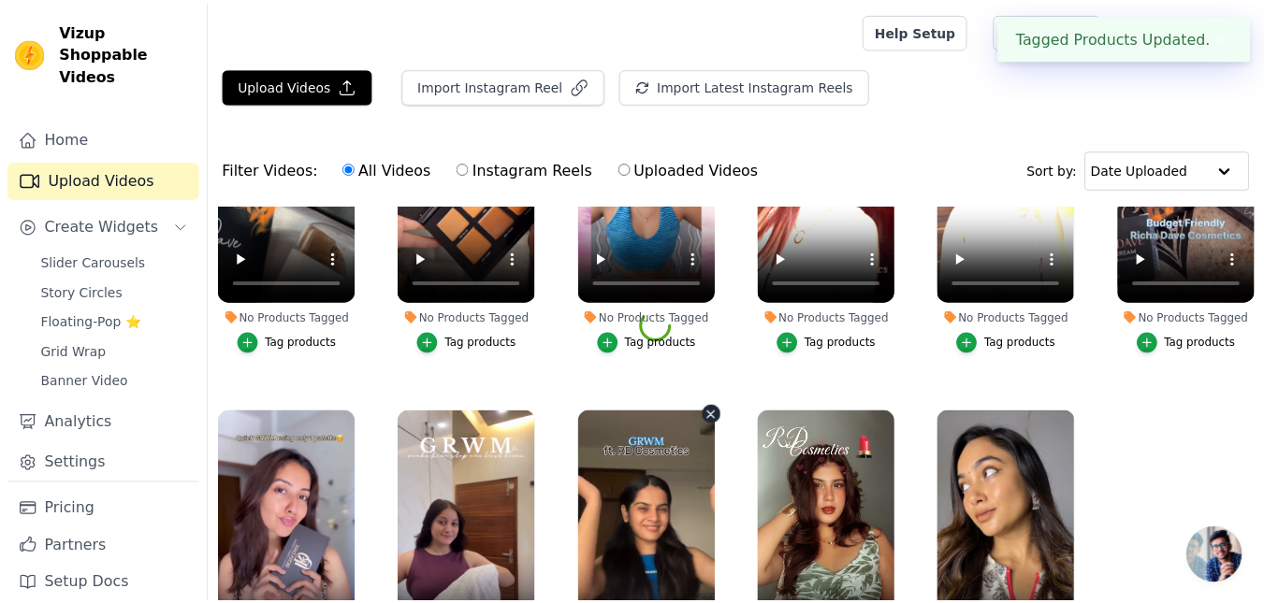
scroll to position [511, 0]
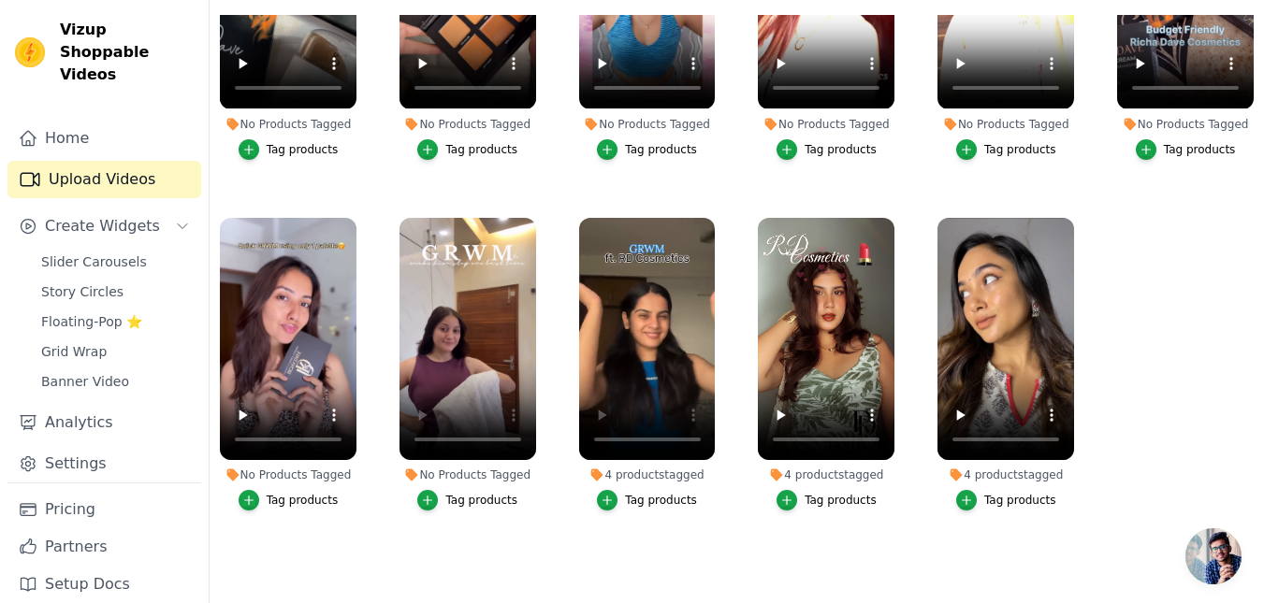
click at [482, 497] on div "Tag products" at bounding box center [481, 500] width 72 height 15
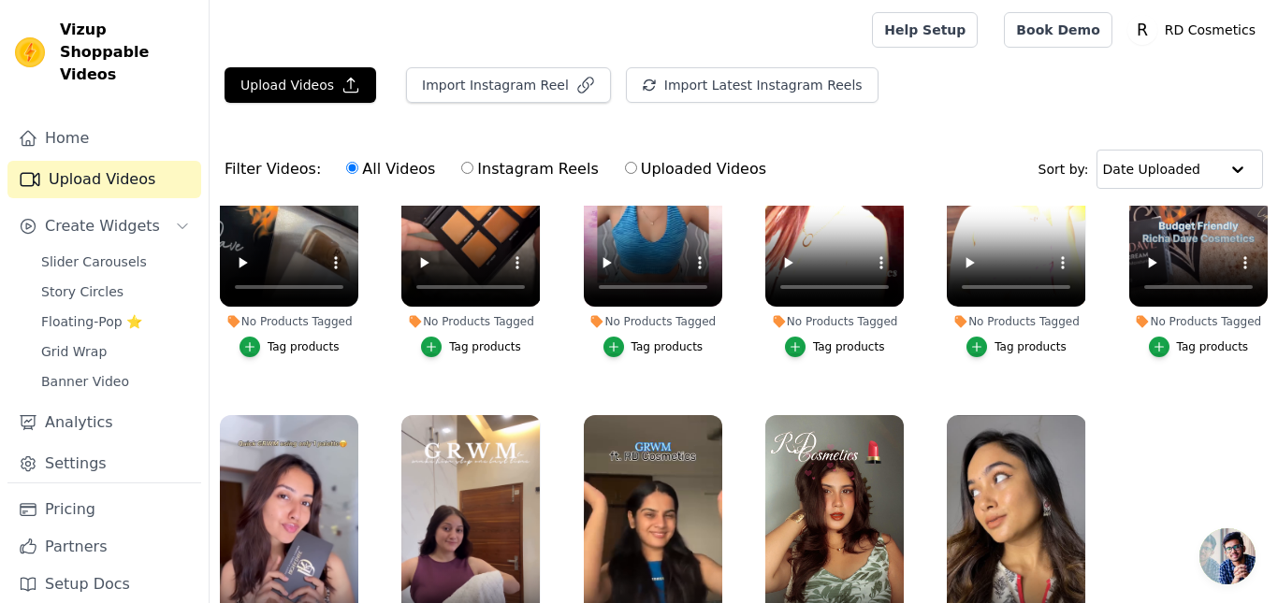
scroll to position [515, 0]
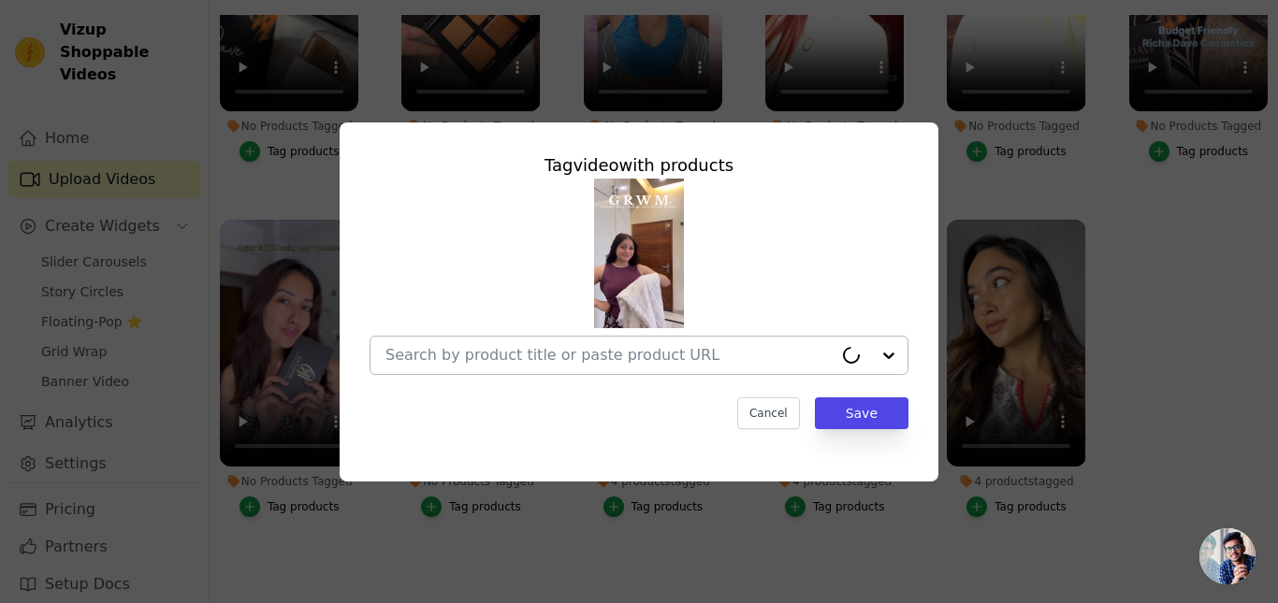
click at [472, 355] on input "No Products Tagged Tag video with products Cancel Save Tag products" at bounding box center [608, 355] width 447 height 18
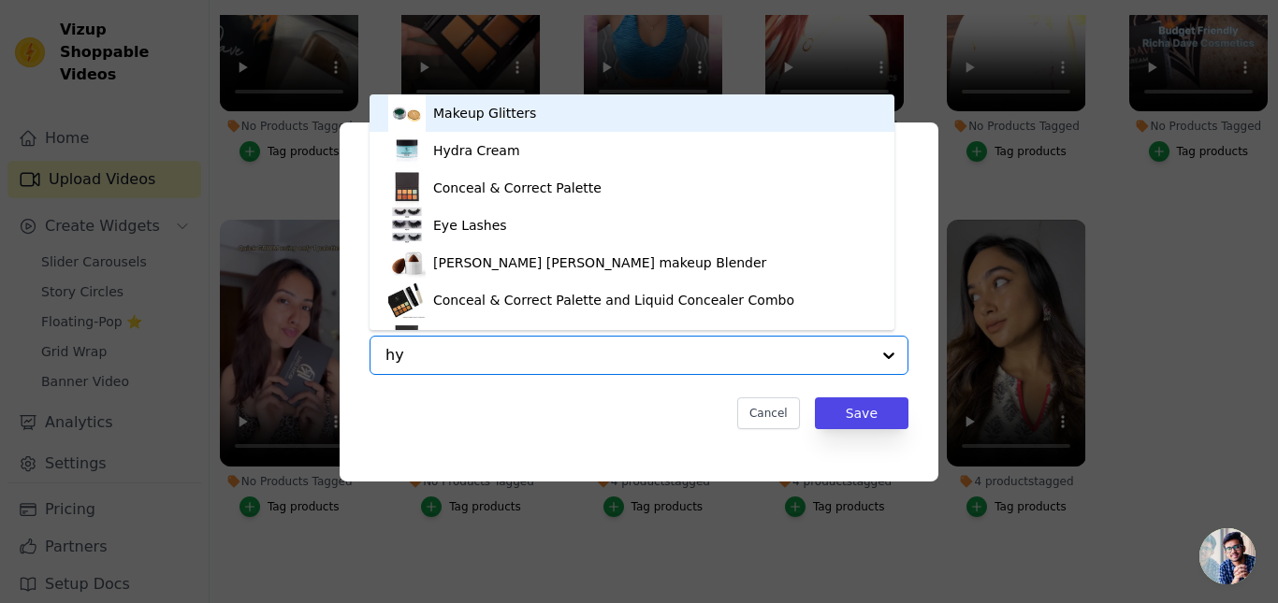
type input "hyd"
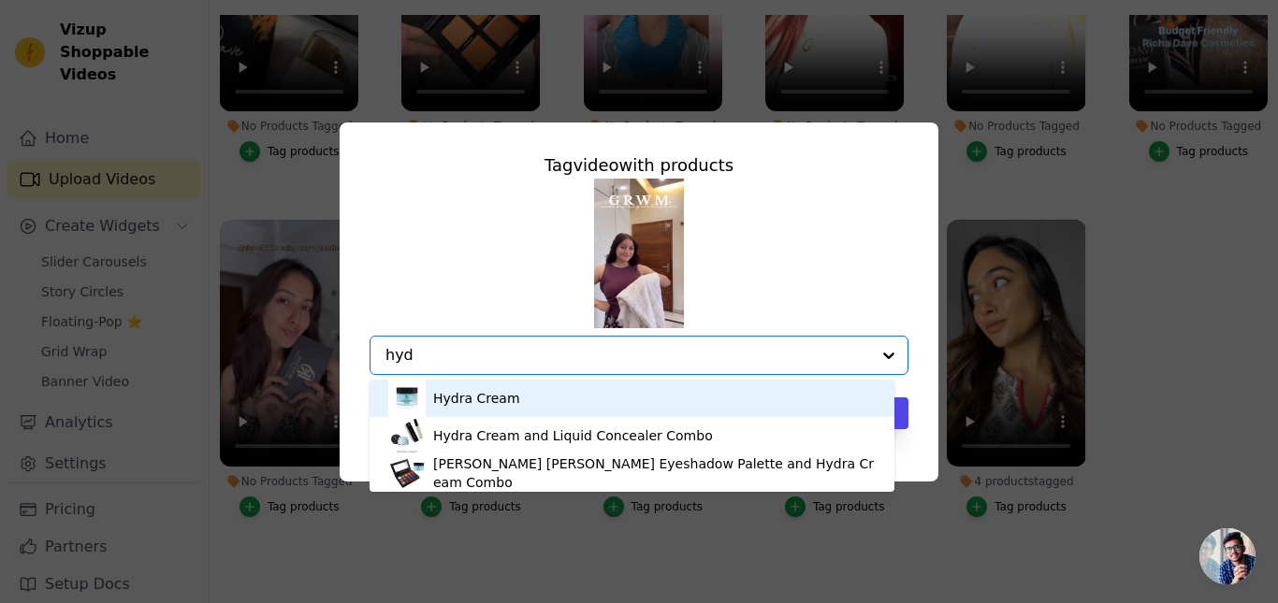
click at [468, 406] on div "Hydra Cream" at bounding box center [476, 398] width 87 height 19
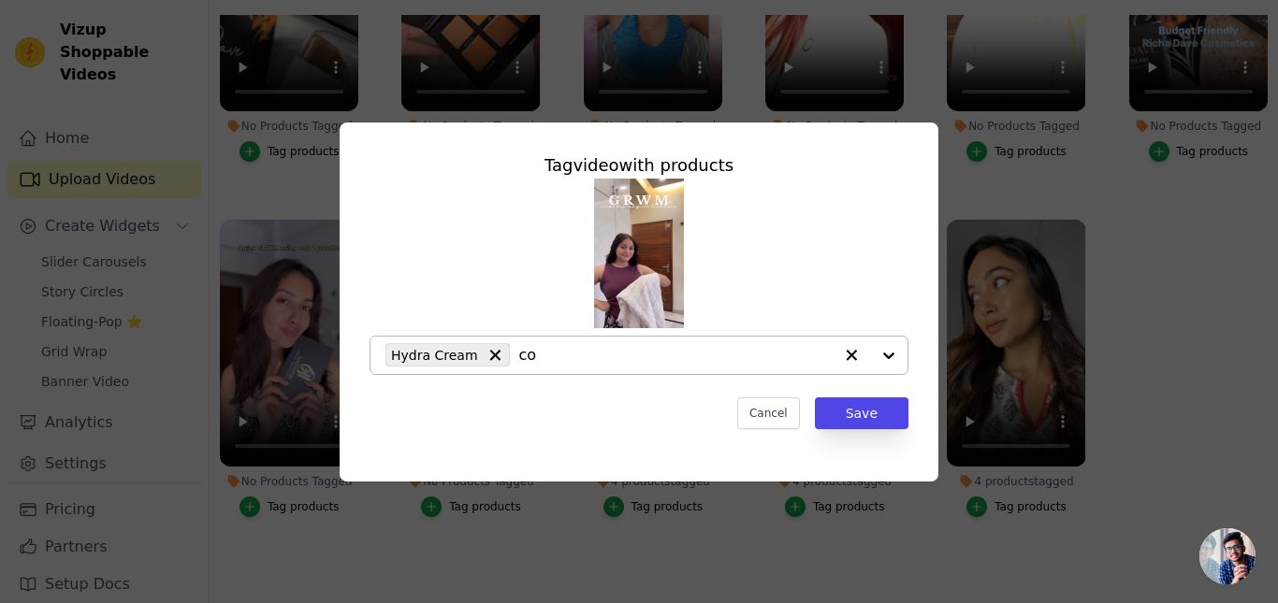
type input "con"
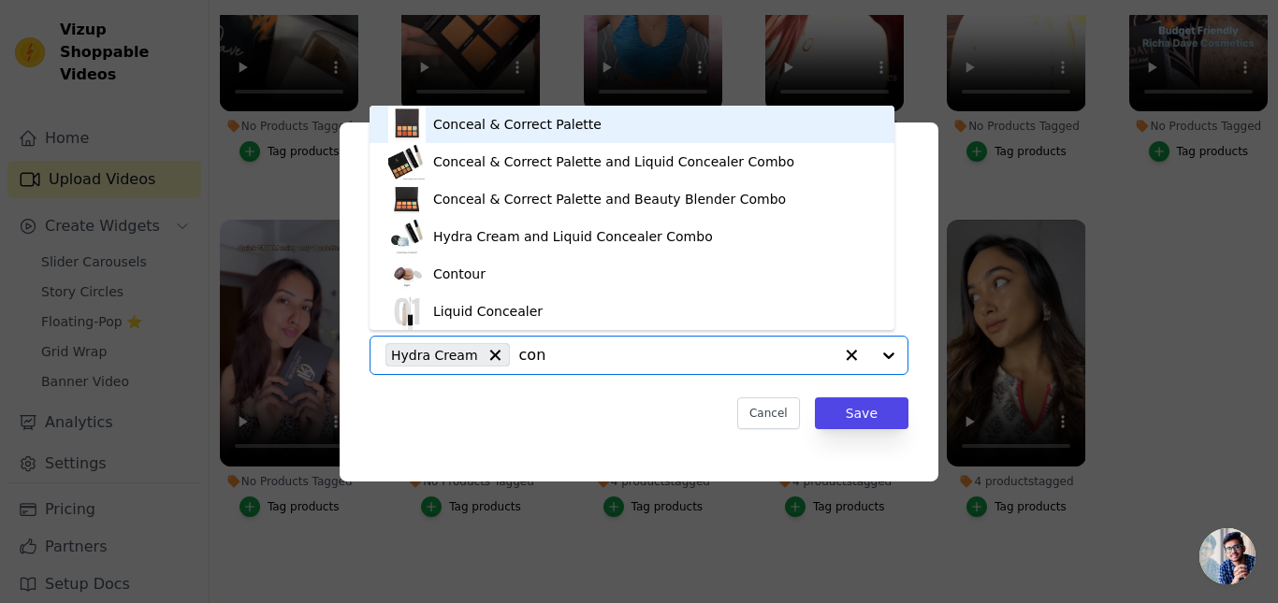
click at [529, 131] on div "Conceal & Correct Palette" at bounding box center [517, 124] width 168 height 19
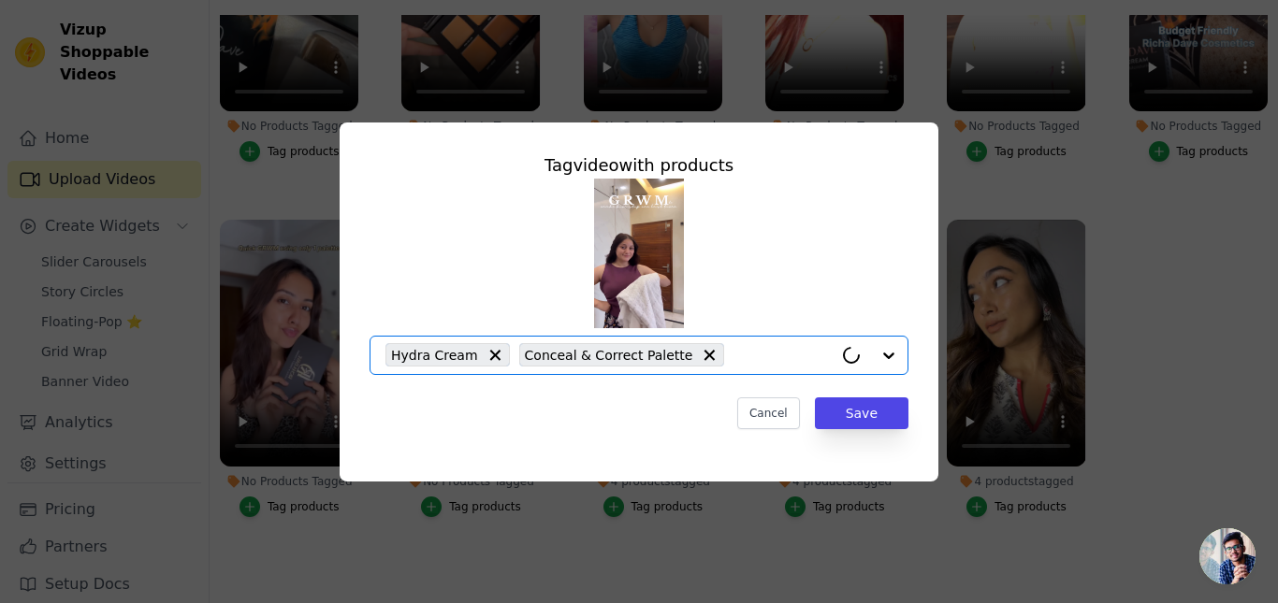
click at [742, 355] on input "No Products Tagged Tag video with products Option Hydra Cream, Conceal & Correc…" at bounding box center [782, 355] width 99 height 18
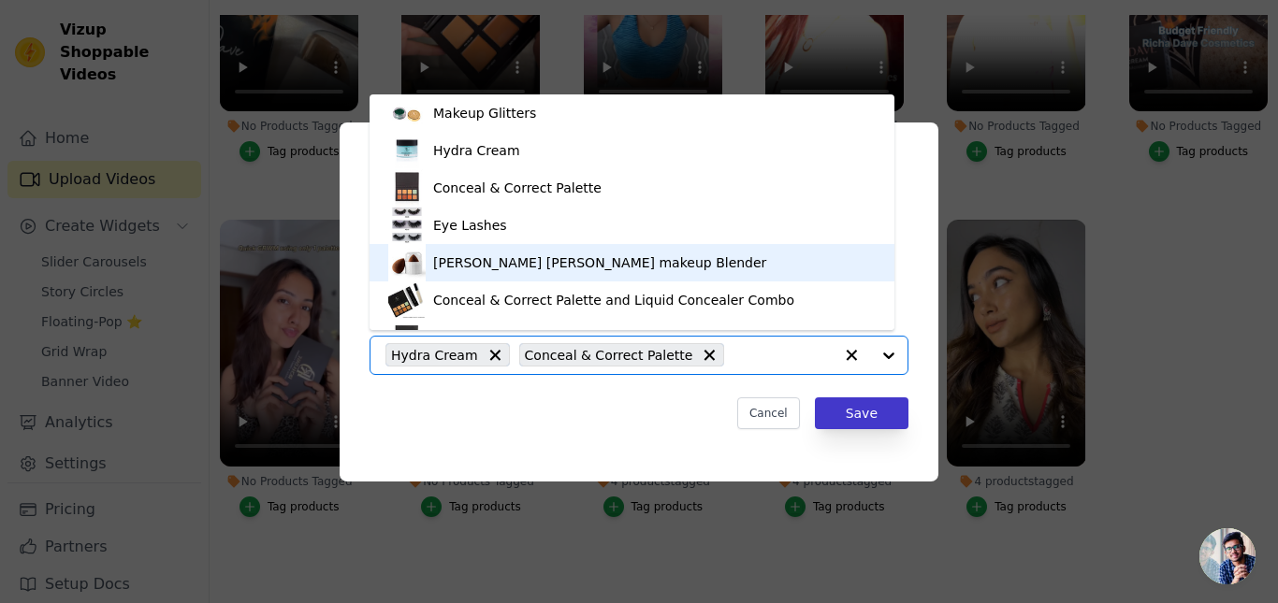
scroll to position [26, 0]
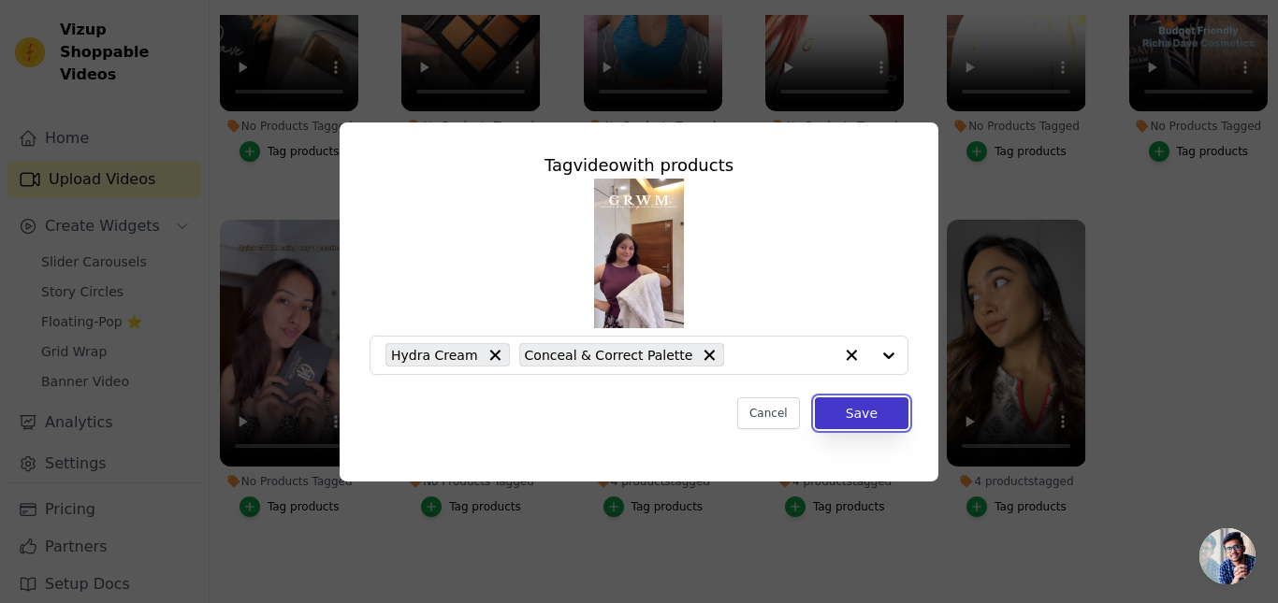
click at [865, 412] on button "Save" at bounding box center [862, 414] width 94 height 32
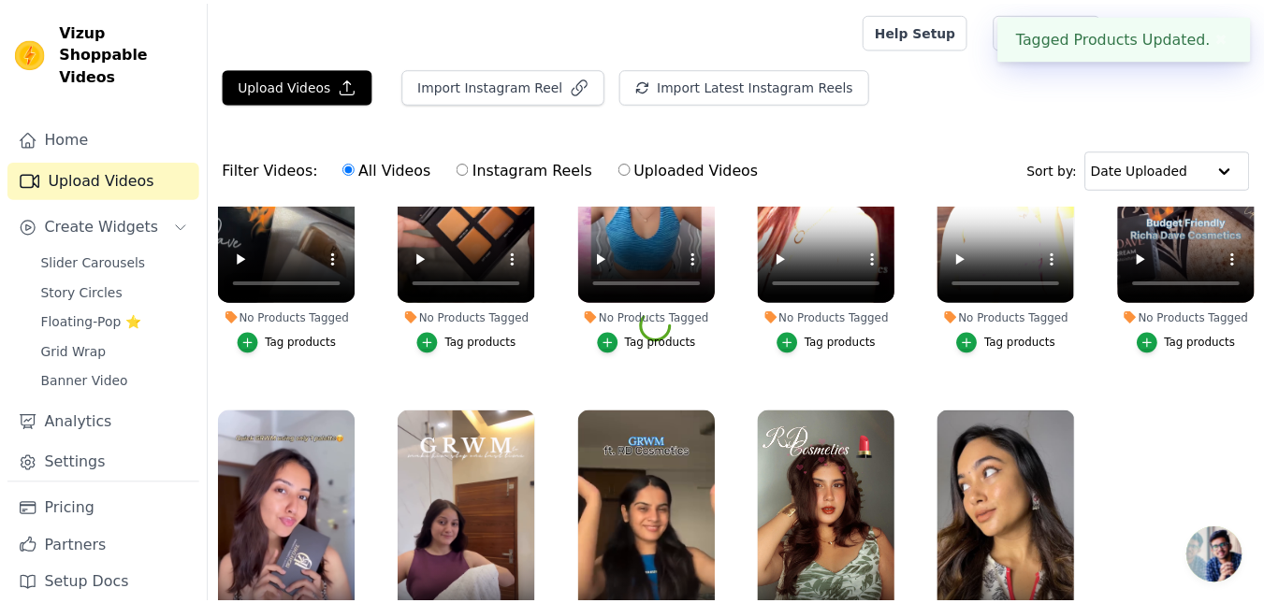
scroll to position [511, 0]
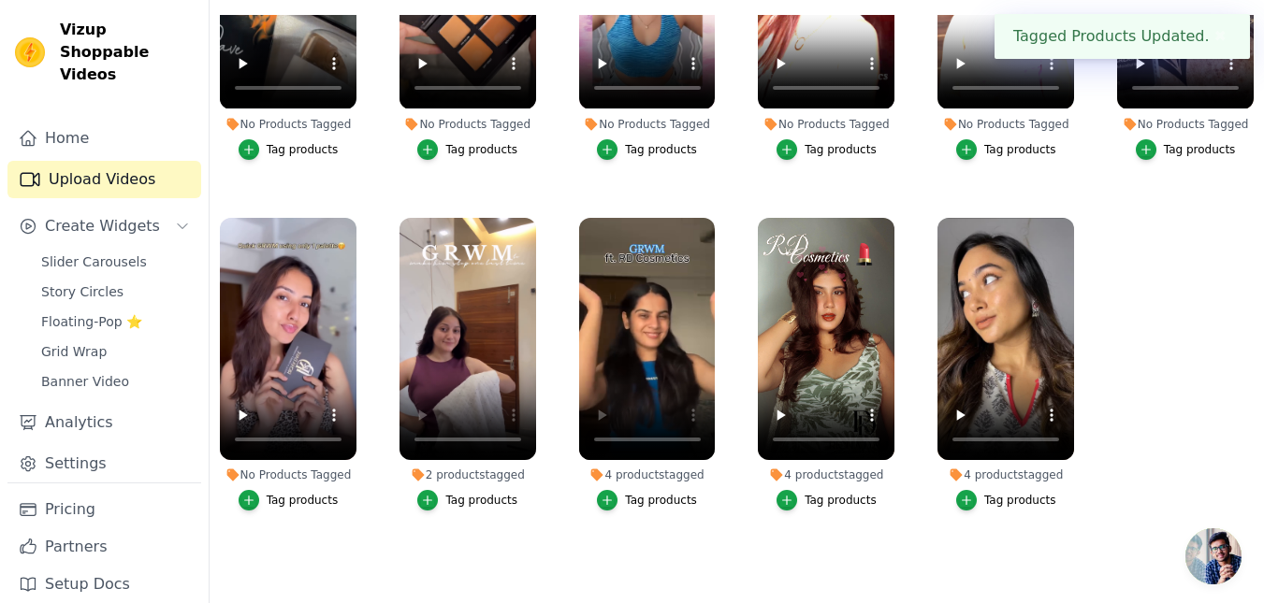
click at [468, 493] on div "Tag products" at bounding box center [481, 500] width 72 height 15
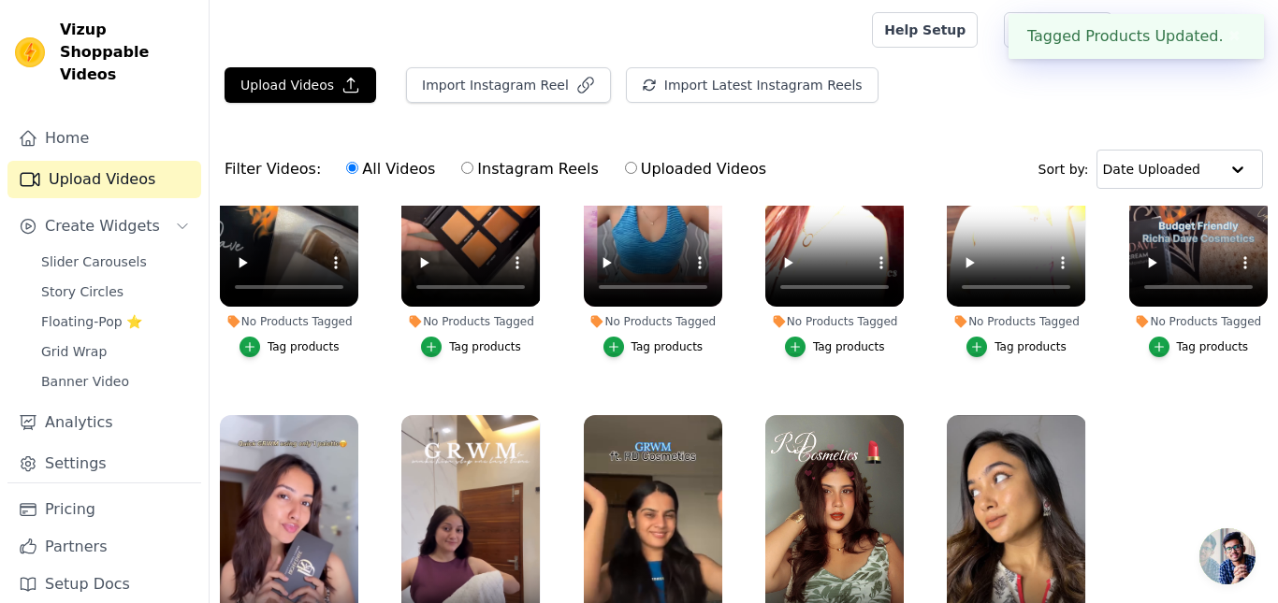
scroll to position [515, 0]
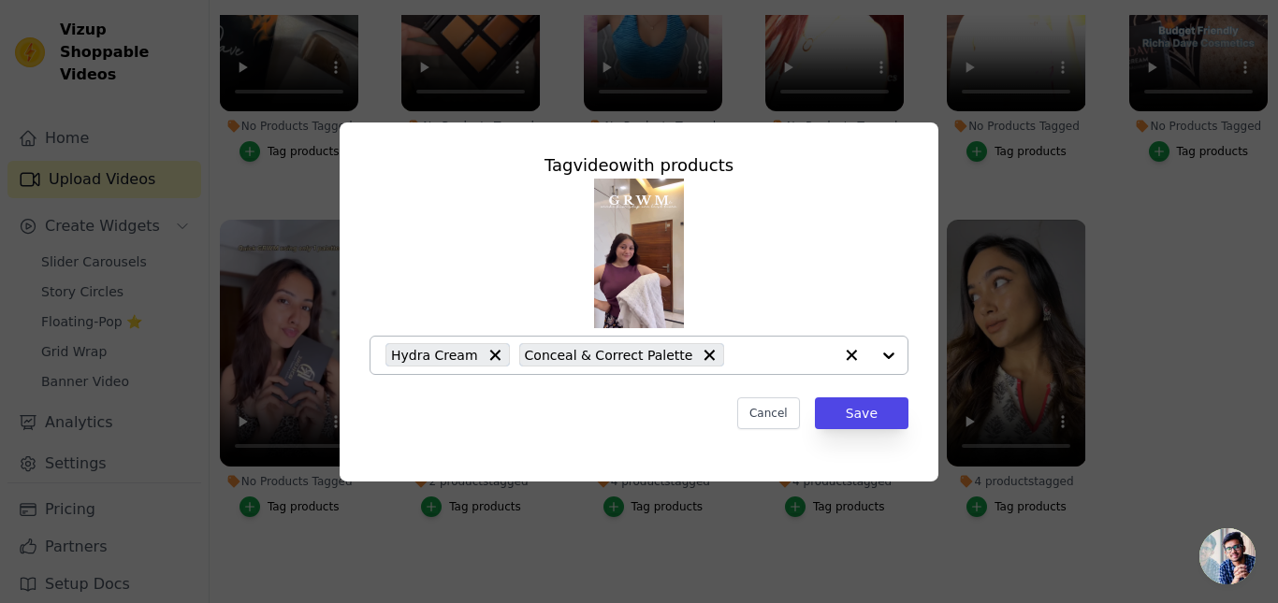
click at [745, 360] on input "2 products tagged Tag video with products Hydra Cream Conceal & Correct Palette…" at bounding box center [782, 355] width 99 height 18
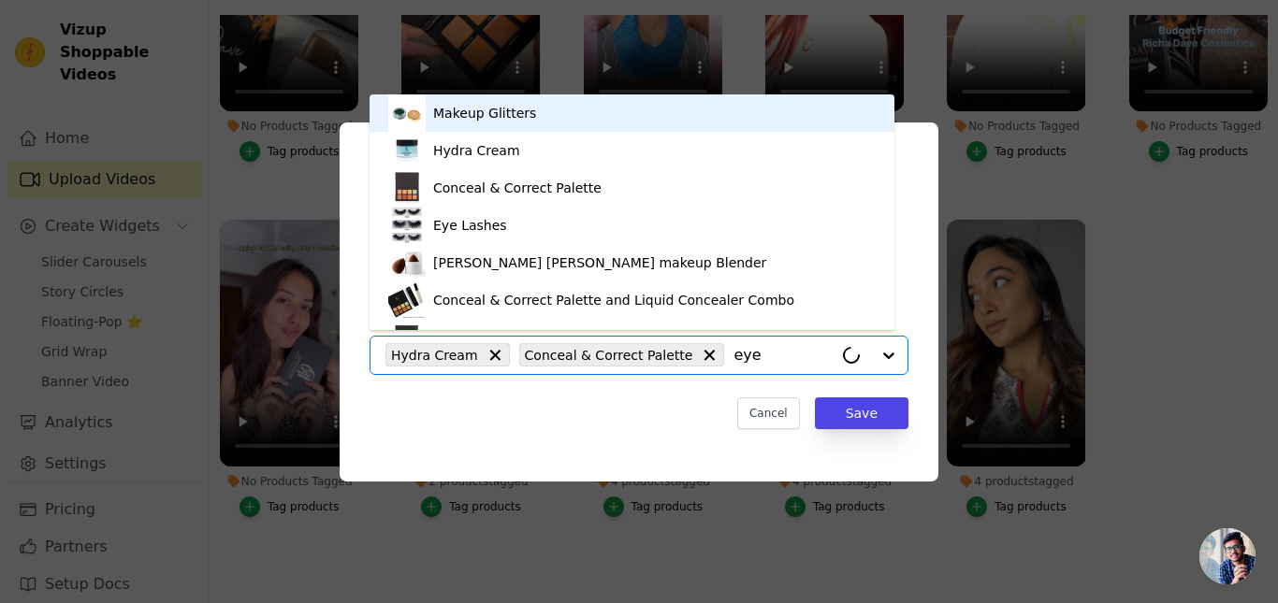
scroll to position [0, 0]
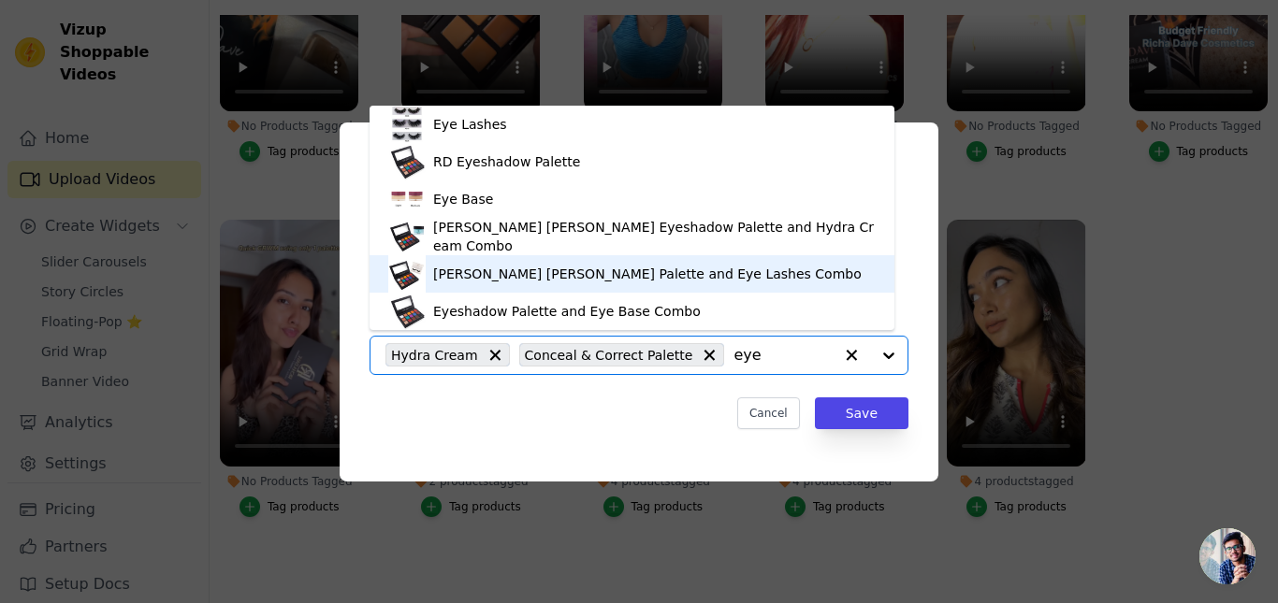
type input "eye"
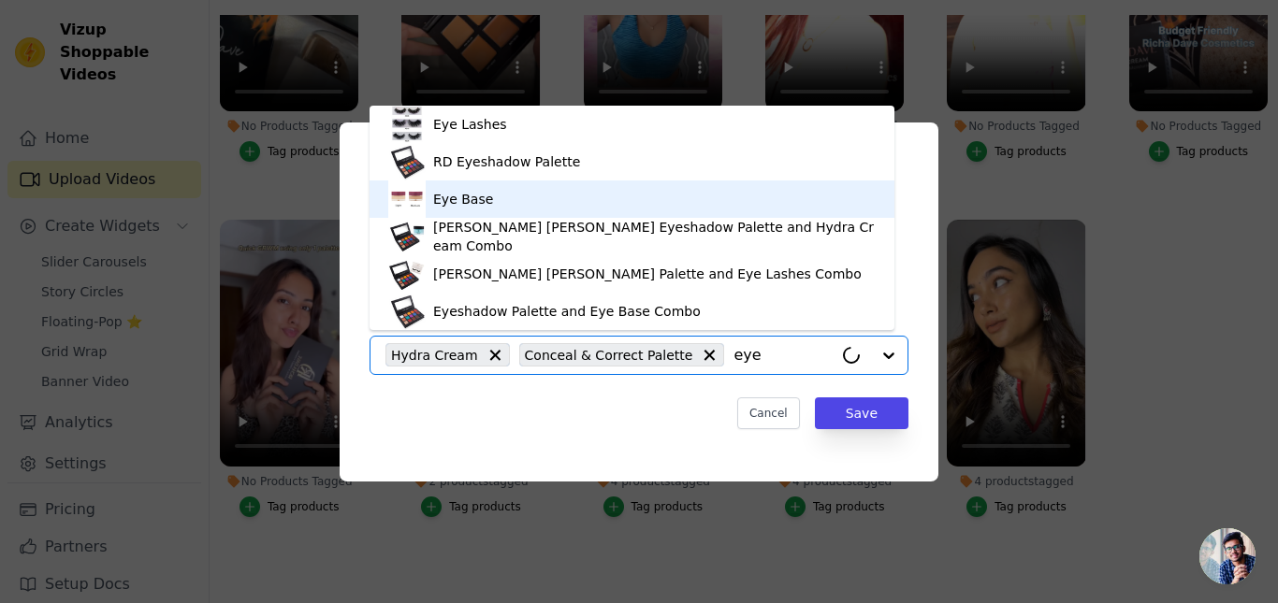
click at [428, 199] on div "Eye Base" at bounding box center [631, 199] width 487 height 37
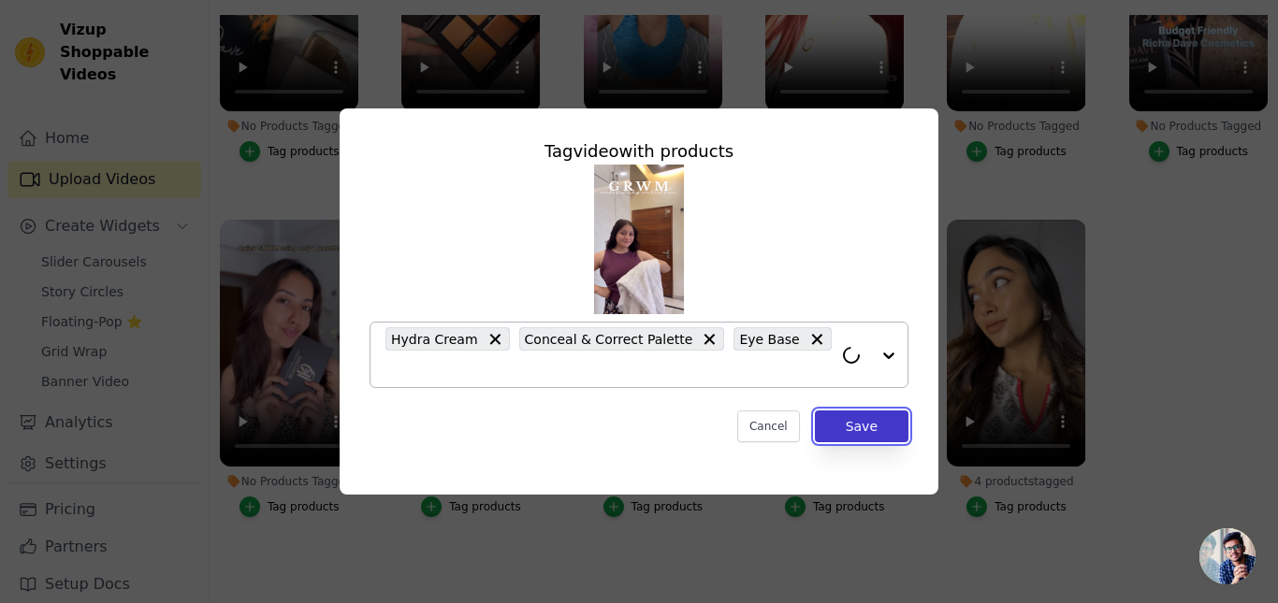
click at [895, 431] on button "Save" at bounding box center [862, 427] width 94 height 32
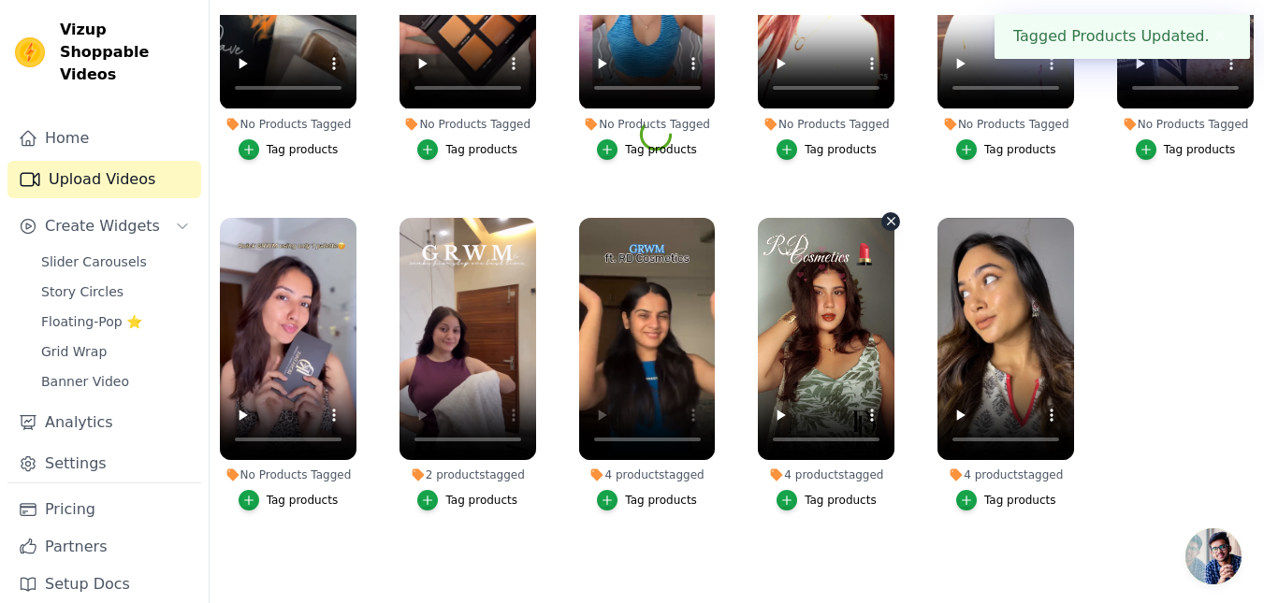
scroll to position [511, 0]
click at [275, 498] on div "Tag products" at bounding box center [303, 500] width 72 height 15
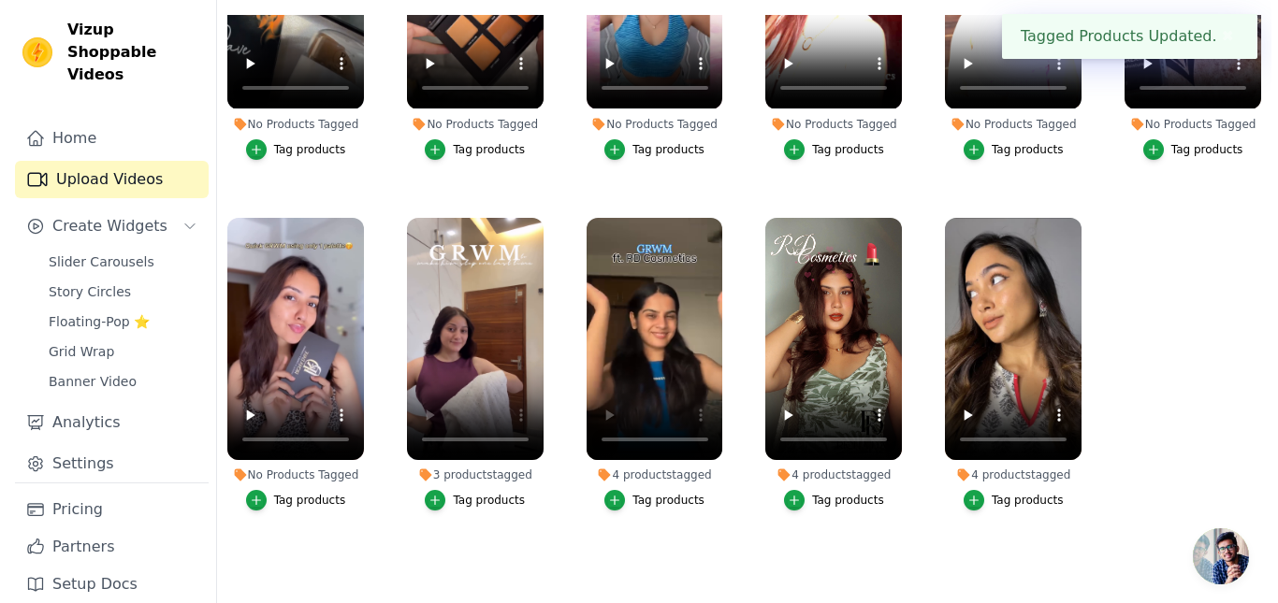
scroll to position [515, 0]
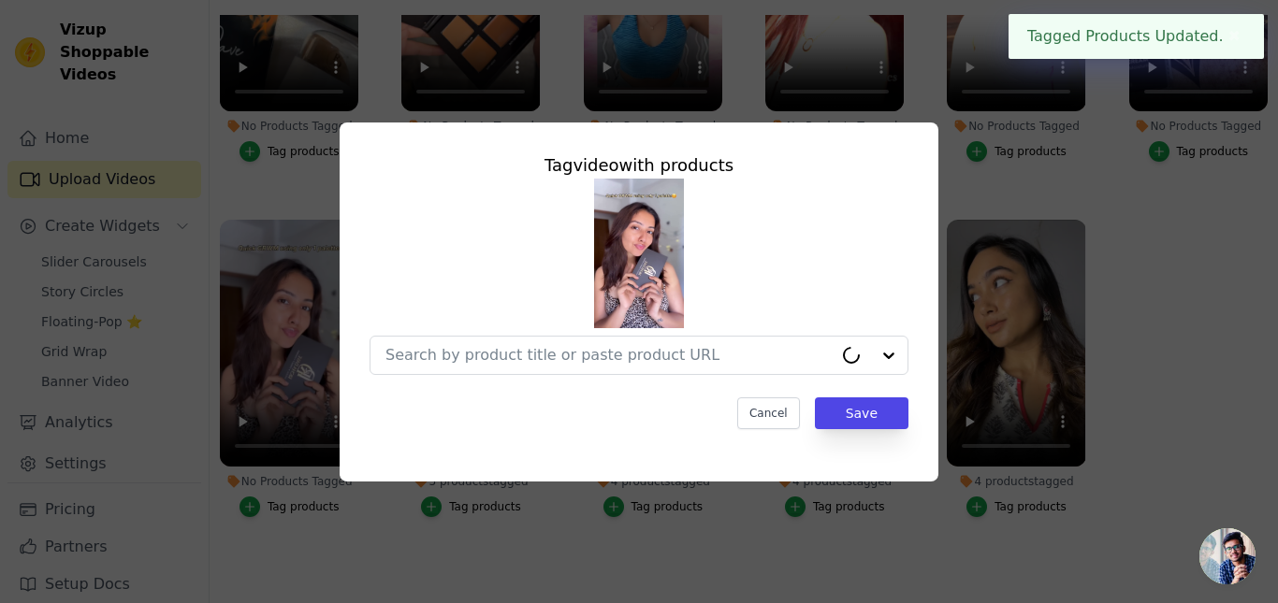
drag, startPoint x: 253, startPoint y: 394, endPoint x: 247, endPoint y: 409, distance: 16.0
click at [252, 394] on div "Tag video with products Cancel Save" at bounding box center [639, 302] width 1218 height 419
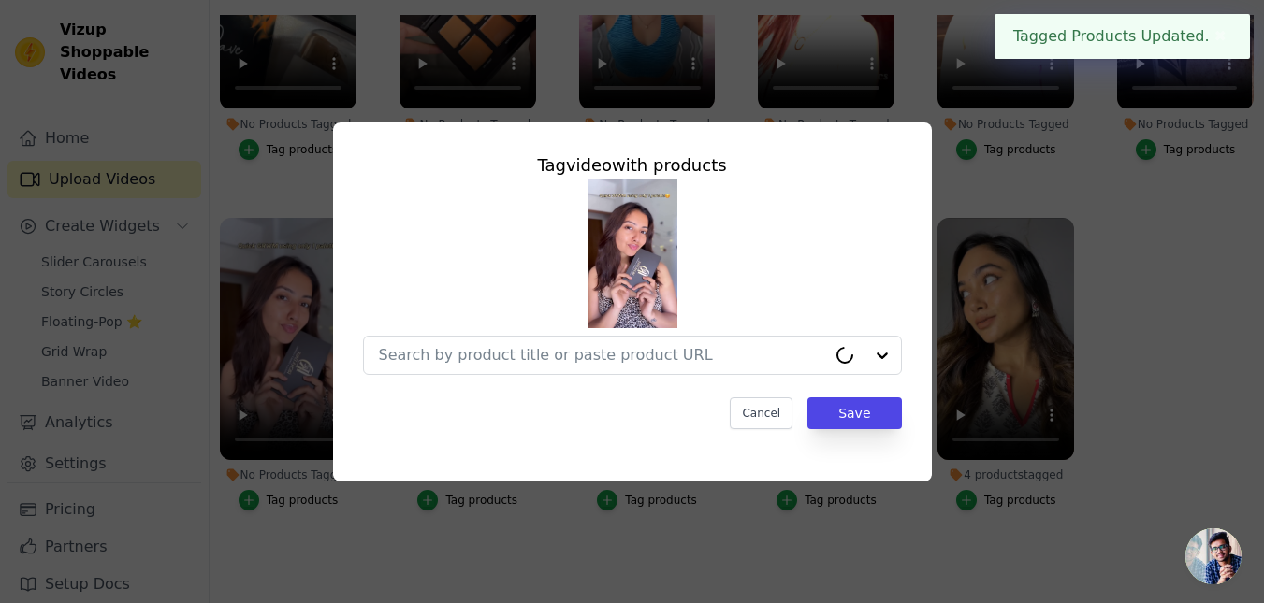
scroll to position [511, 0]
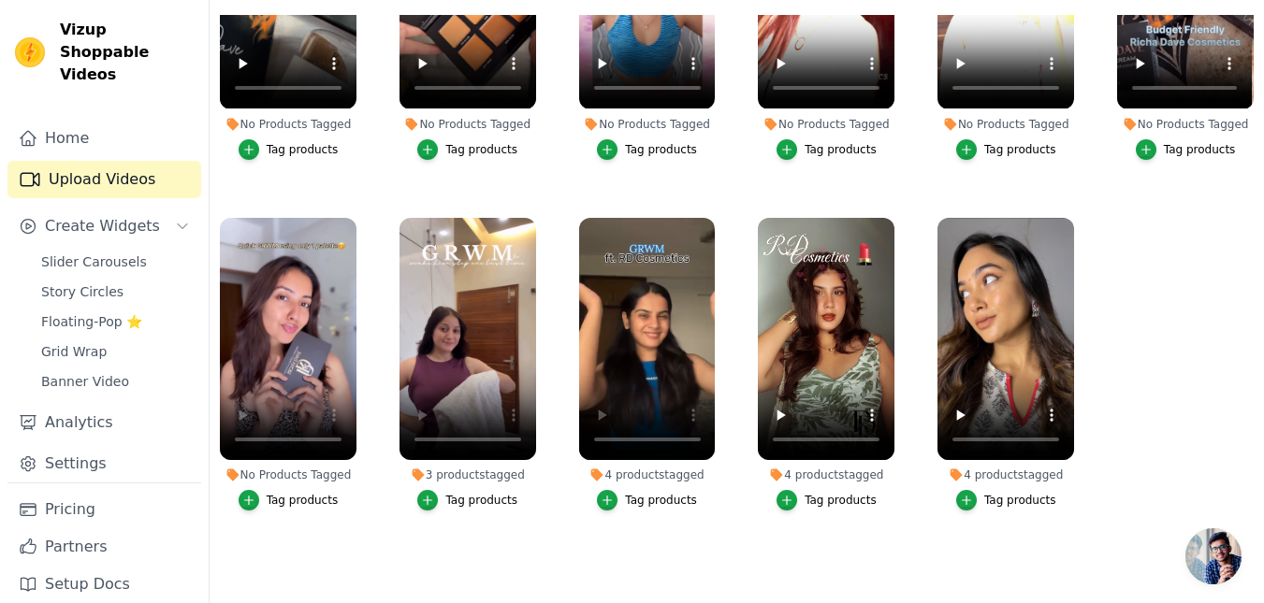
click at [296, 494] on div "Tag products" at bounding box center [303, 500] width 72 height 15
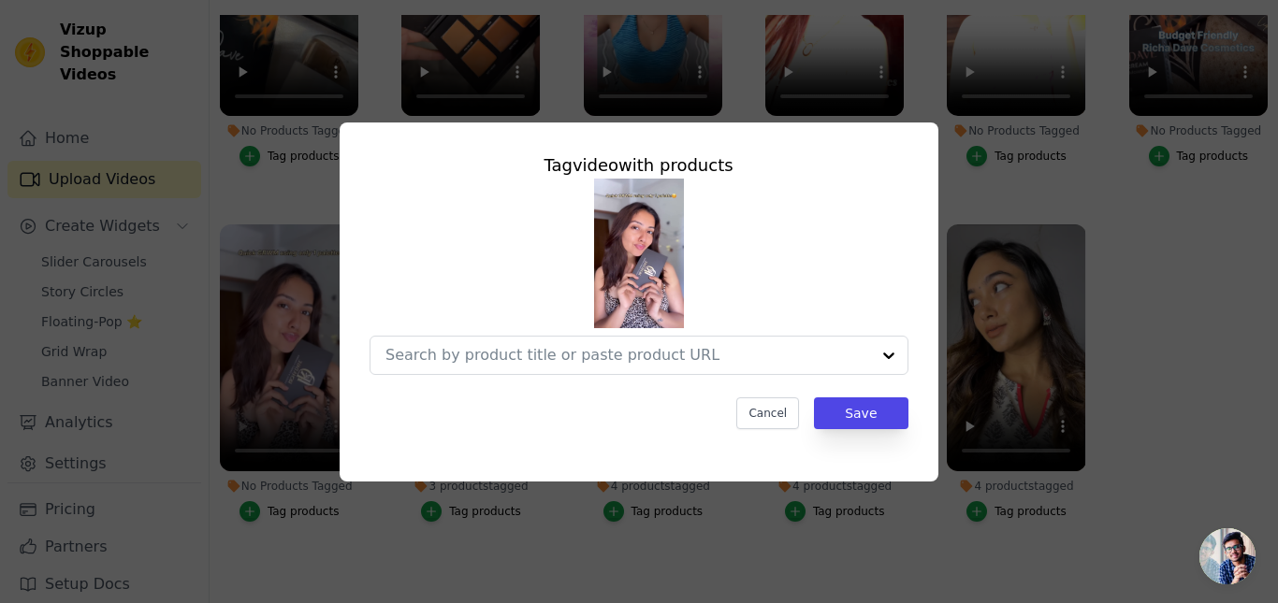
scroll to position [515, 0]
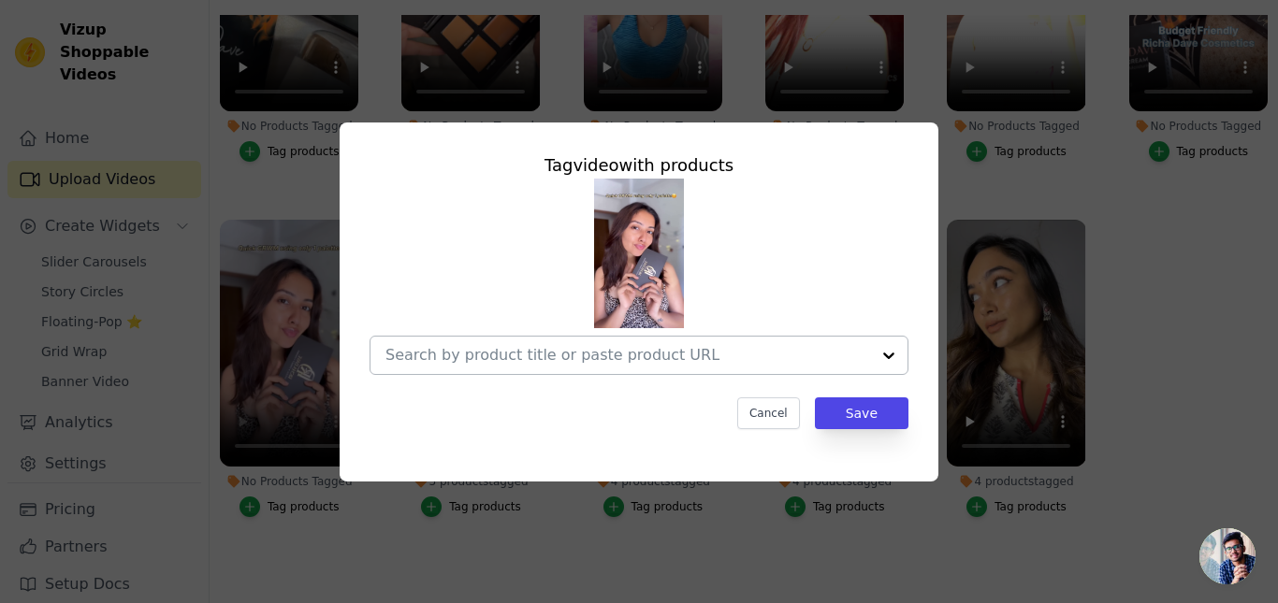
click at [469, 361] on input "No Products Tagged Tag video with products Cancel Save Tag products" at bounding box center [627, 355] width 485 height 18
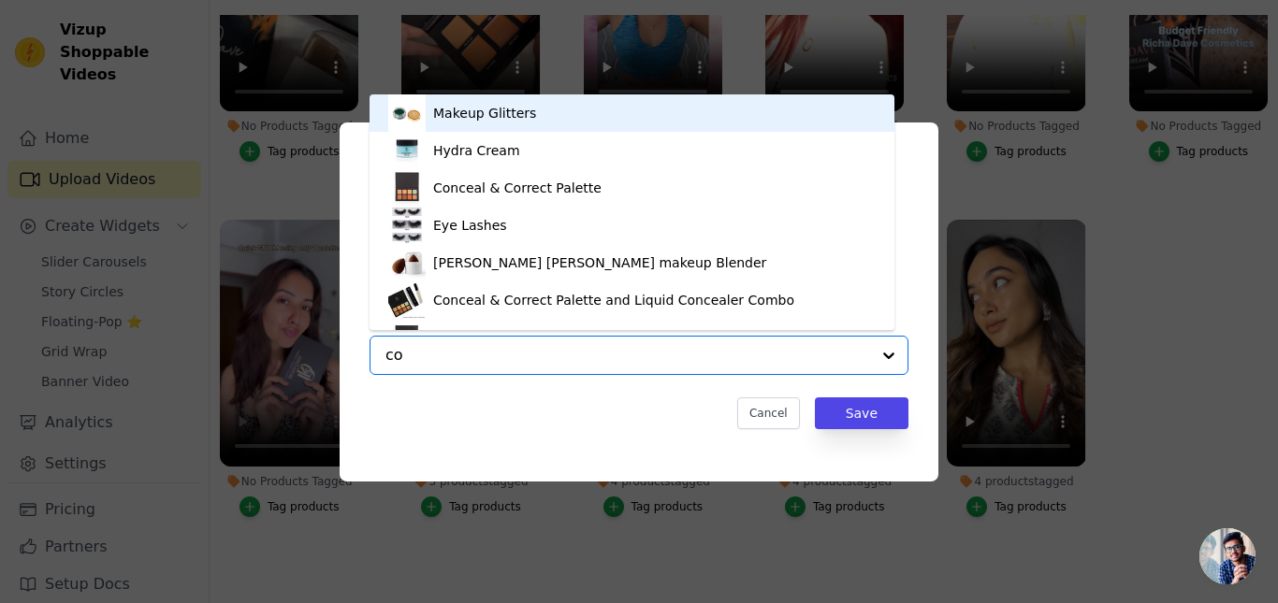
type input "con"
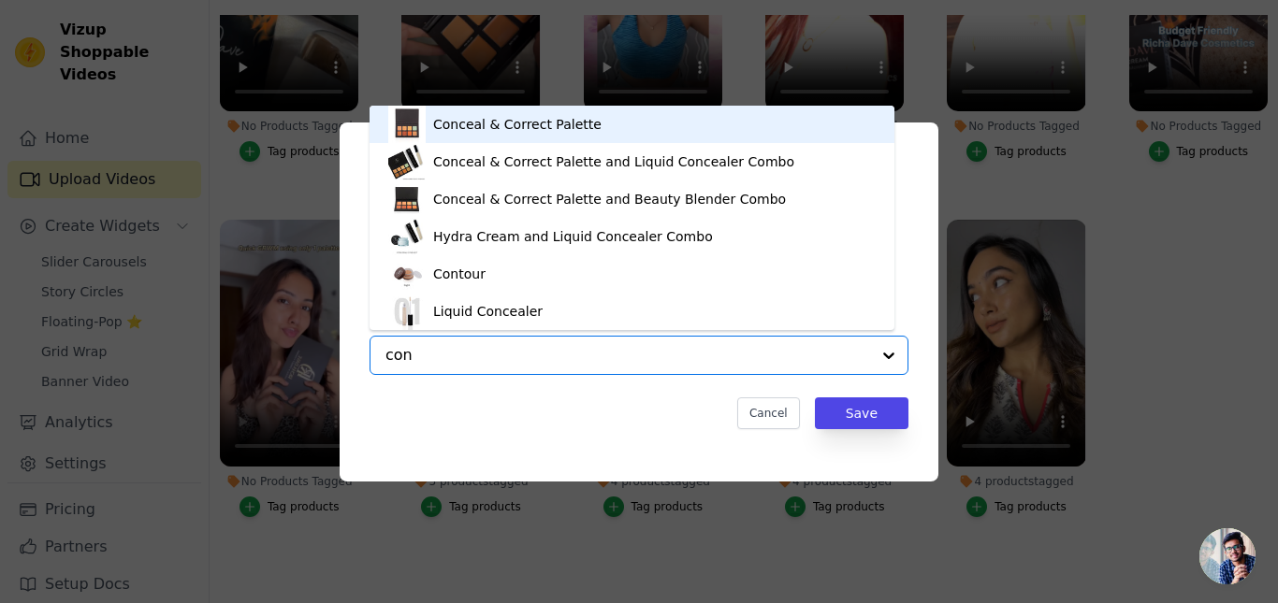
drag, startPoint x: 554, startPoint y: 116, endPoint x: 541, endPoint y: 129, distance: 18.5
click at [553, 116] on div "Conceal & Correct Palette" at bounding box center [517, 124] width 168 height 19
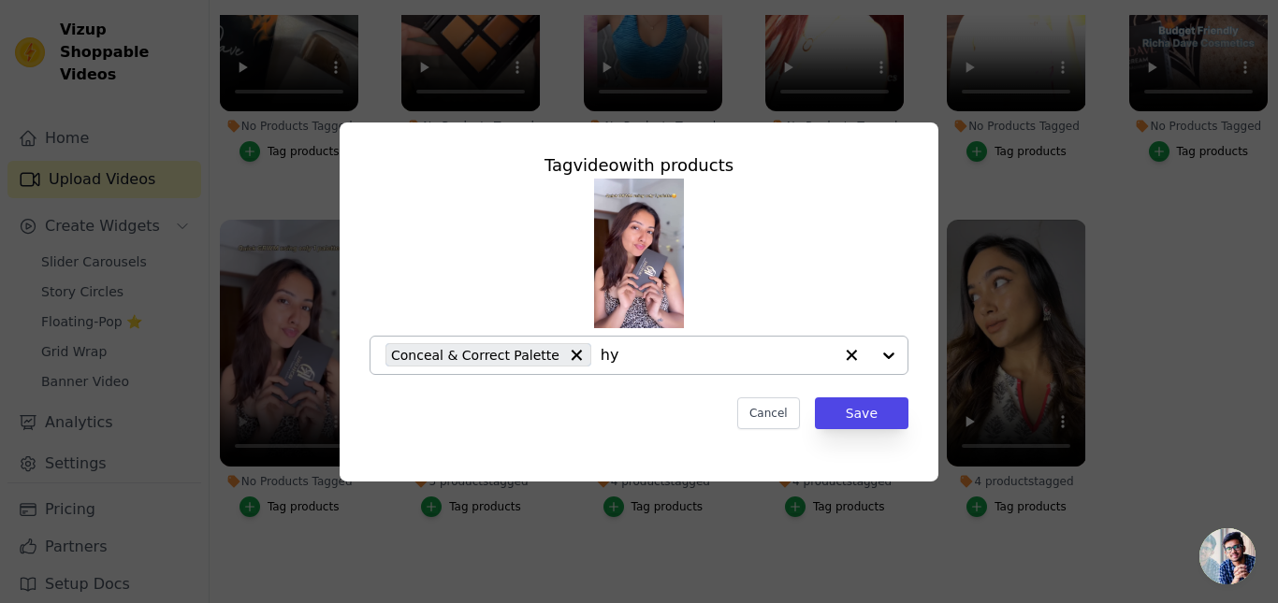
type input "hyd"
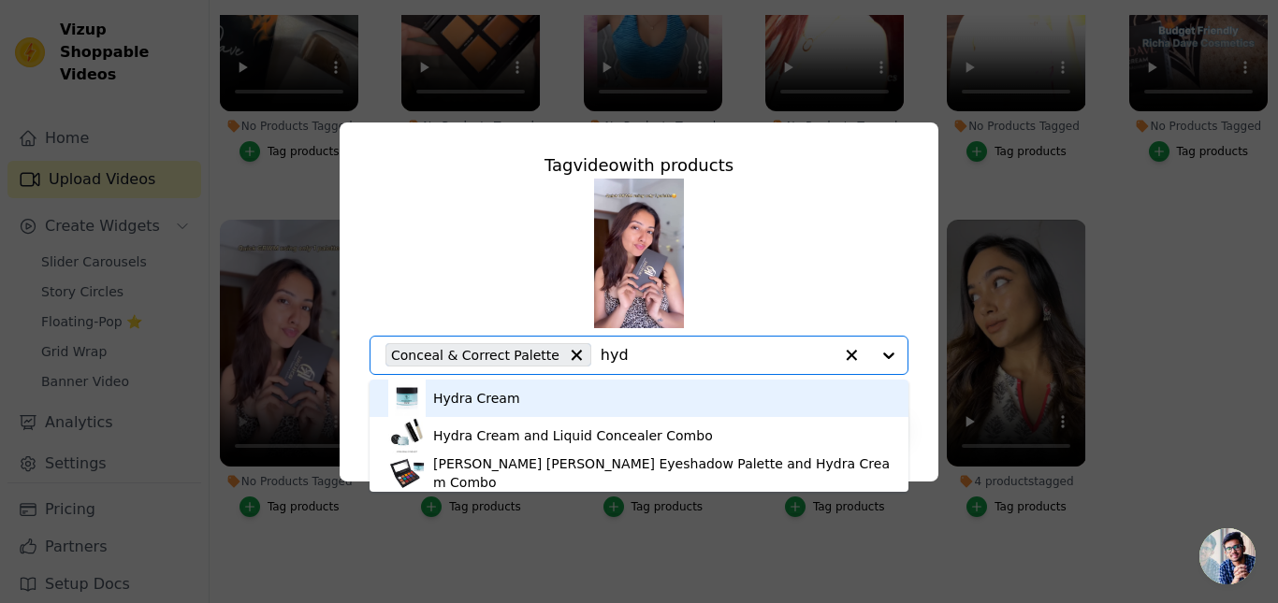
click at [472, 393] on div "Hydra Cream" at bounding box center [476, 398] width 87 height 19
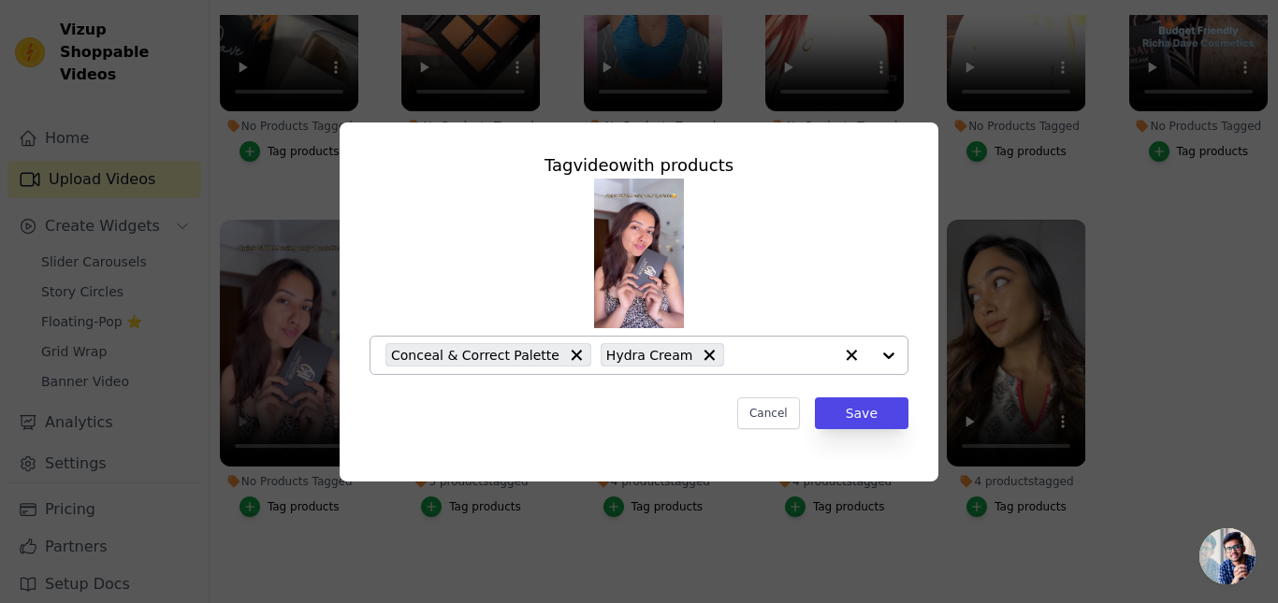
click at [753, 340] on div "Conceal & Correct Palette Hydra Cream" at bounding box center [608, 355] width 447 height 37
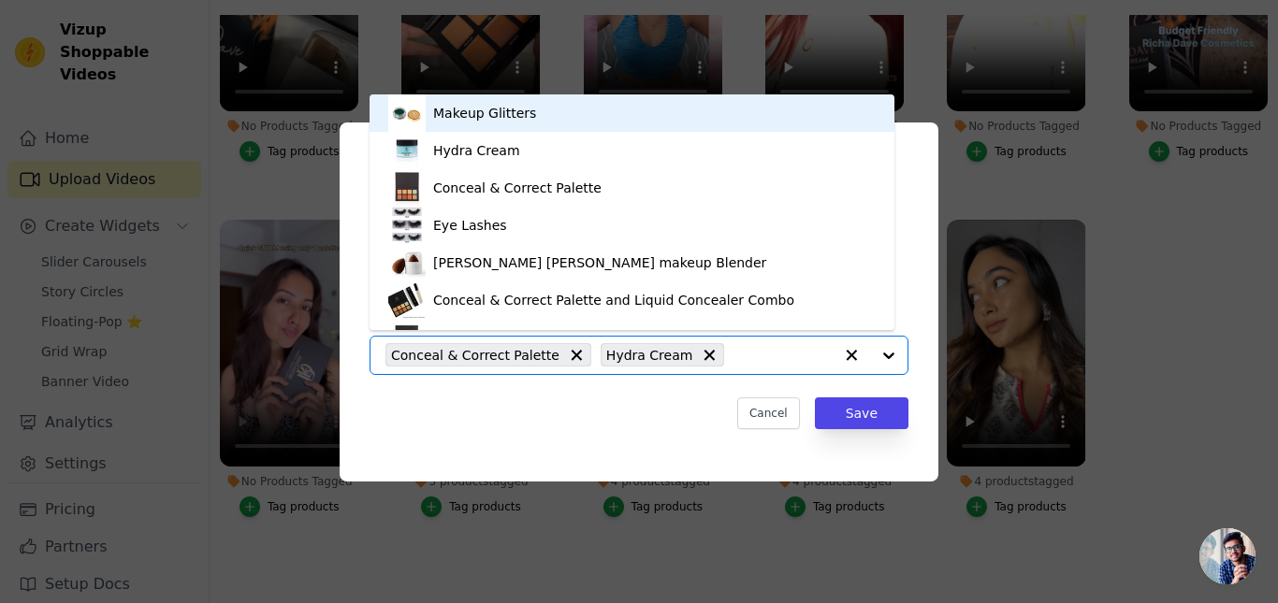
click at [747, 357] on input "No Products Tagged Tag video with products Makeup Glitters Hydra Cream Conceal …" at bounding box center [782, 355] width 99 height 18
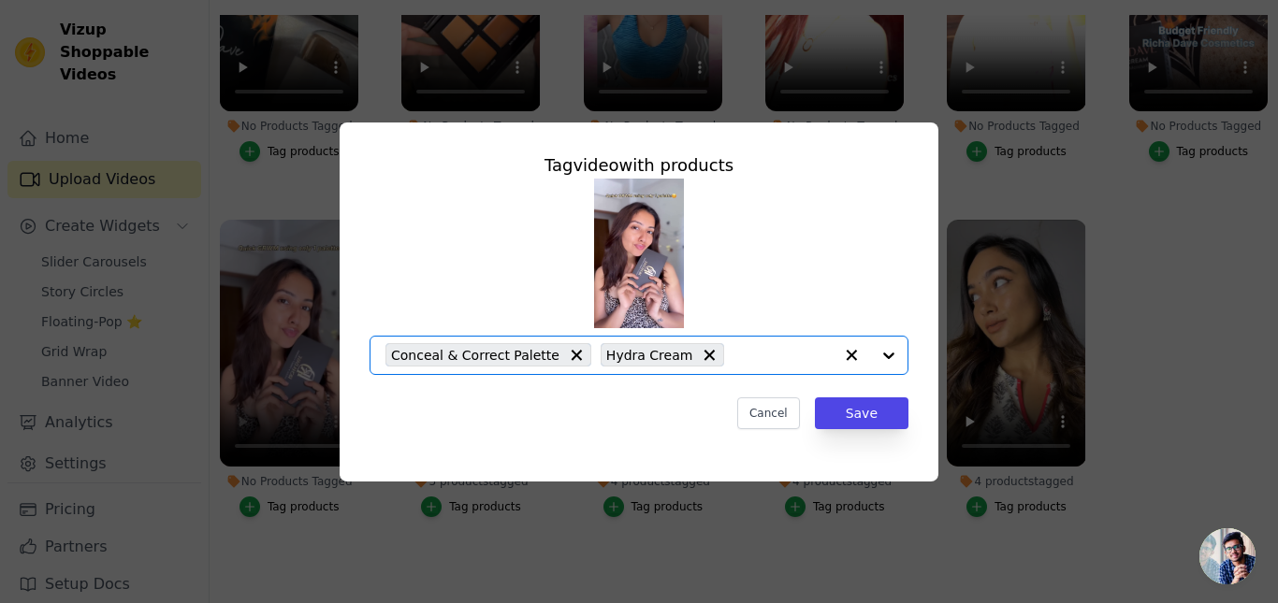
click at [747, 357] on input "No Products Tagged Tag video with products Option Conceal & Correct Palette, Hy…" at bounding box center [782, 355] width 99 height 18
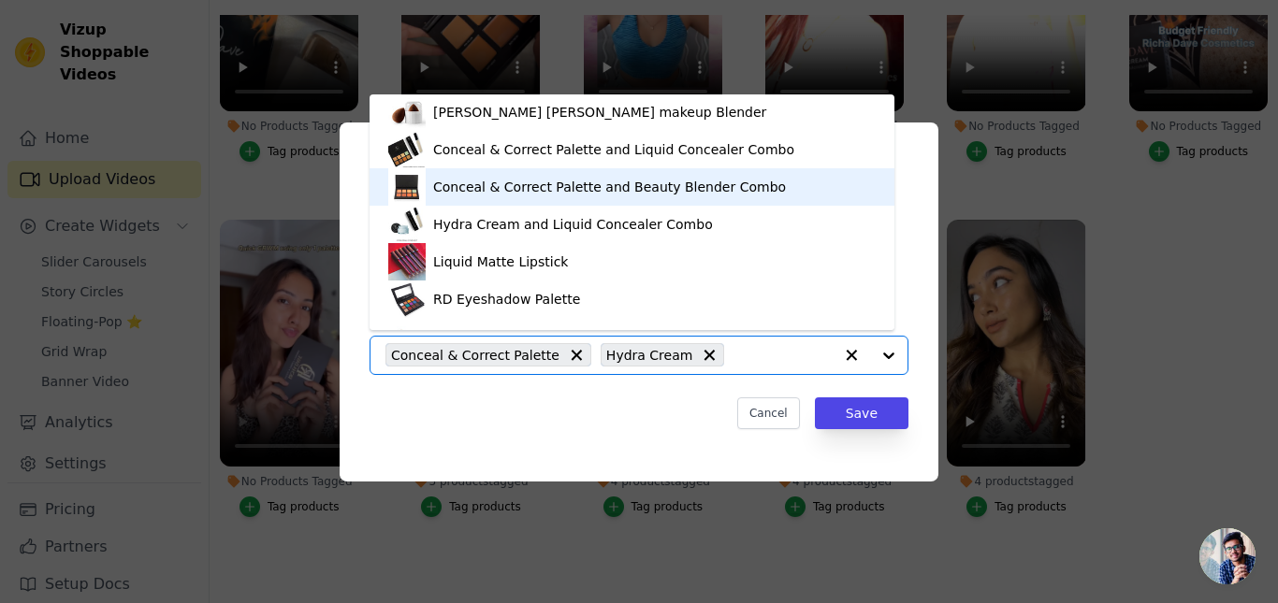
scroll to position [150, 0]
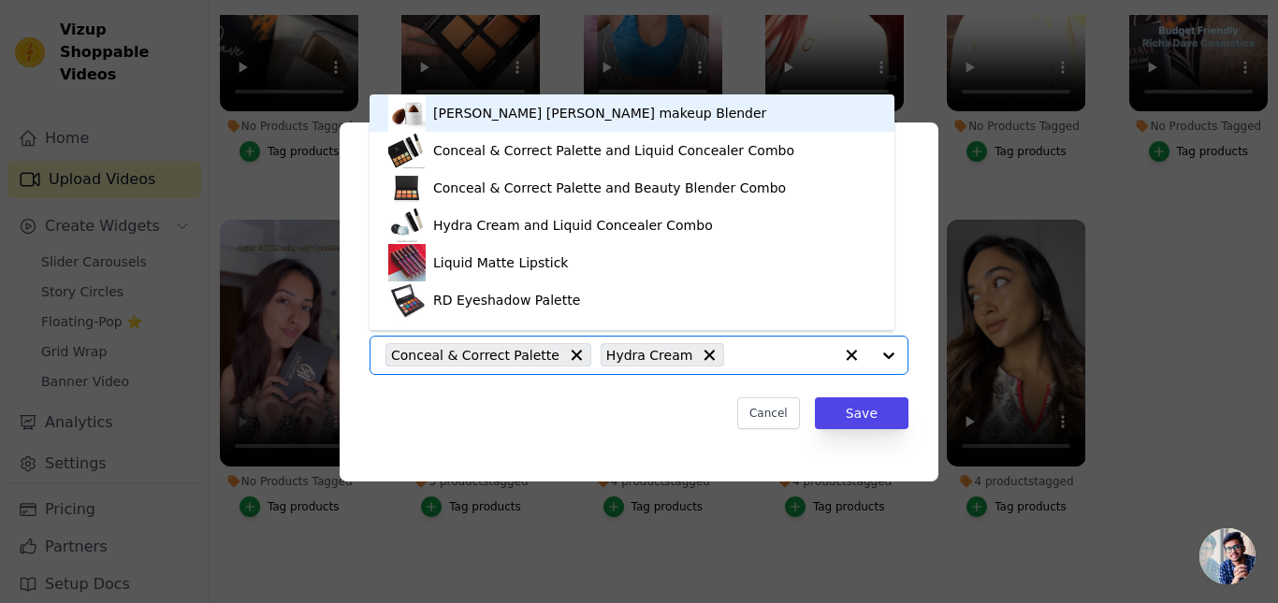
click at [511, 102] on div "[PERSON_NAME] [PERSON_NAME] makeup Blender" at bounding box center [631, 112] width 487 height 37
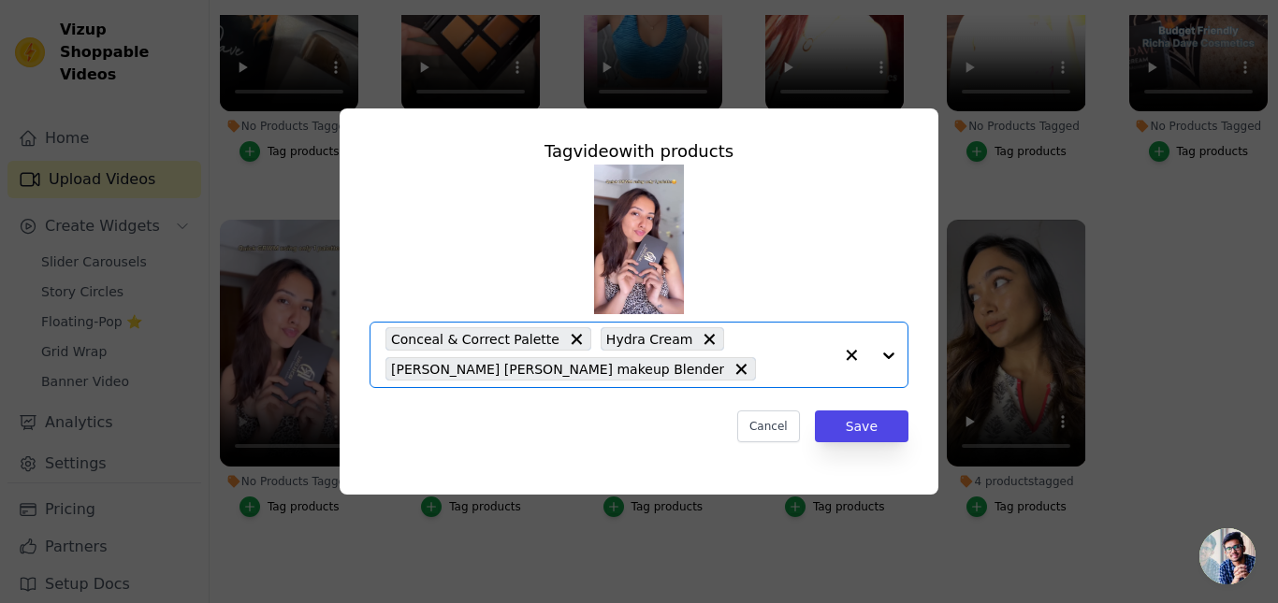
drag, startPoint x: 680, startPoint y: 375, endPoint x: 658, endPoint y: 370, distance: 22.9
click at [765, 374] on input "No Products Tagged Tag video with products Option Conceal & Correct Palette, Hy…" at bounding box center [798, 369] width 67 height 18
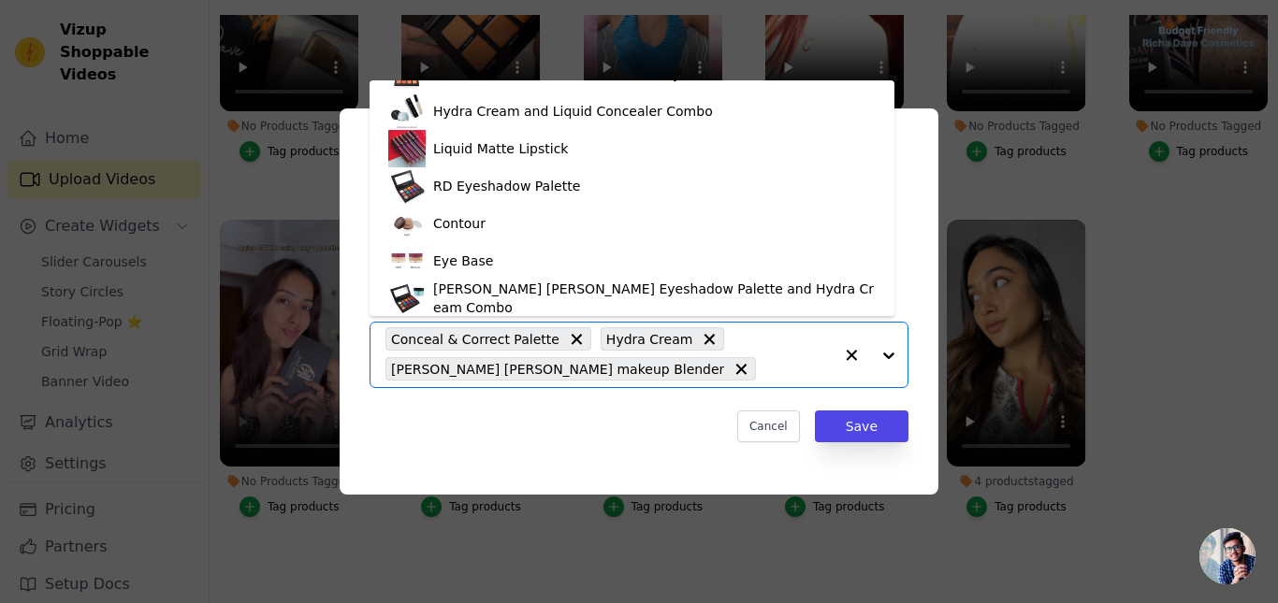
scroll to position [363, 0]
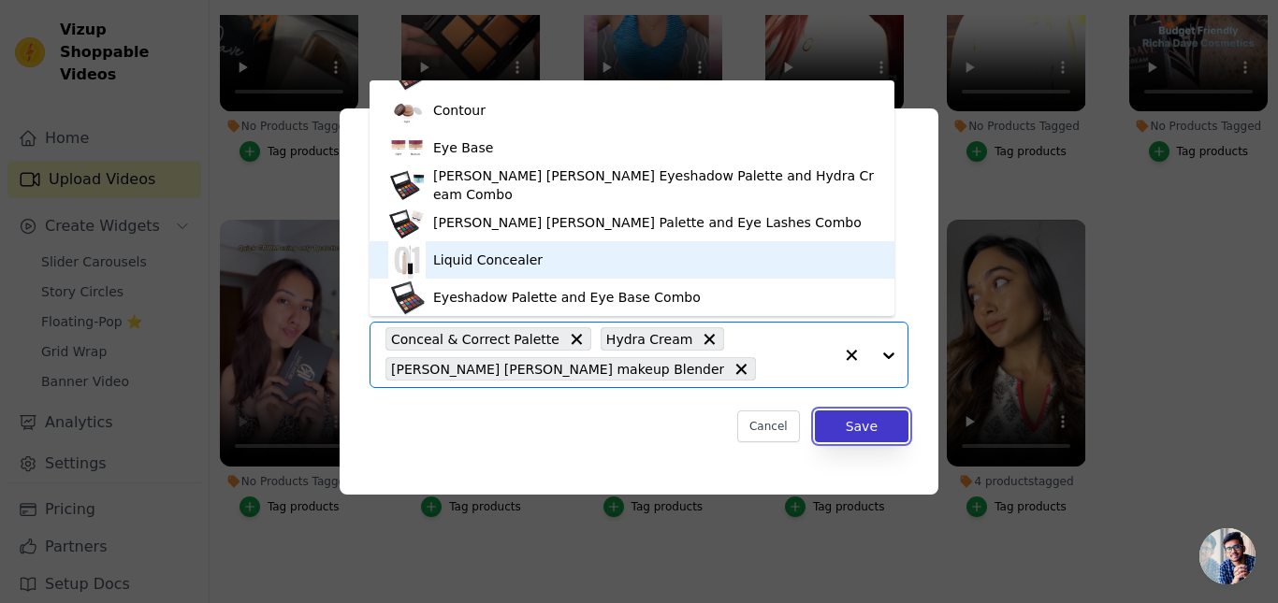
click at [852, 429] on button "Save" at bounding box center [862, 427] width 94 height 32
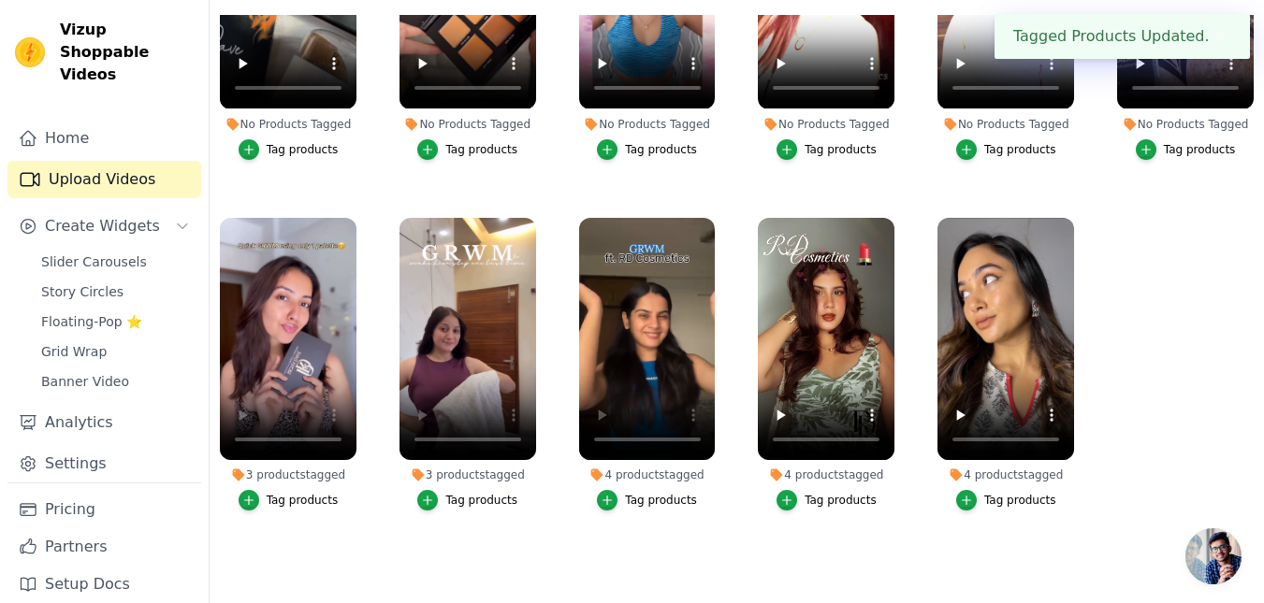
scroll to position [261, 0]
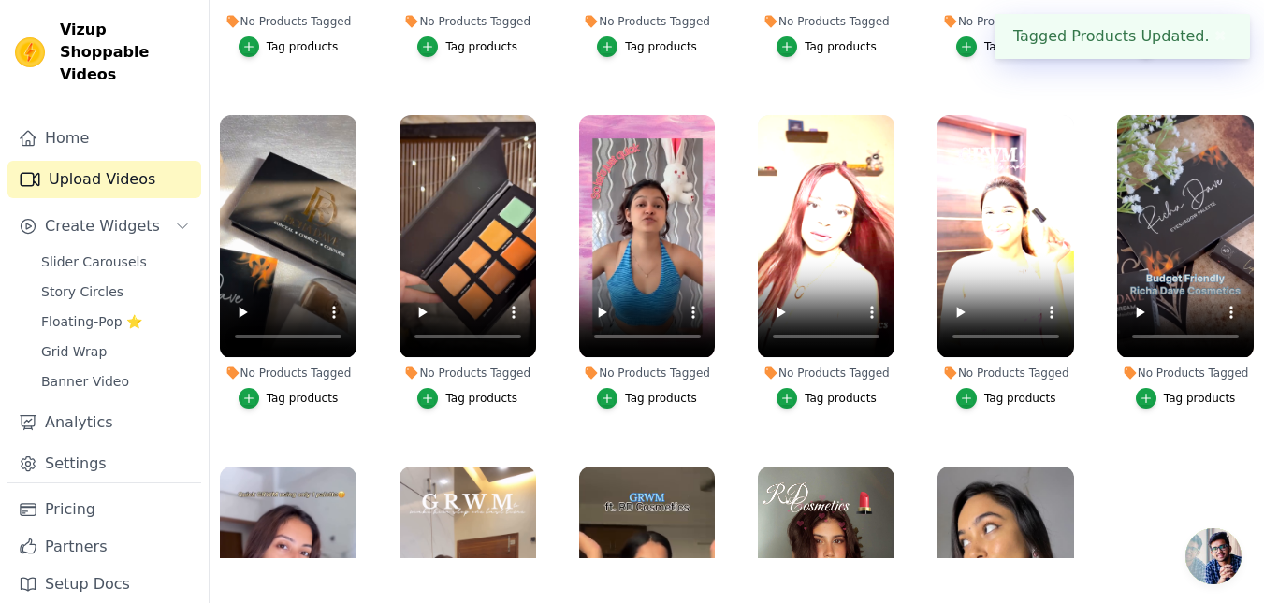
click at [1167, 399] on div "Tag products" at bounding box center [1200, 398] width 72 height 15
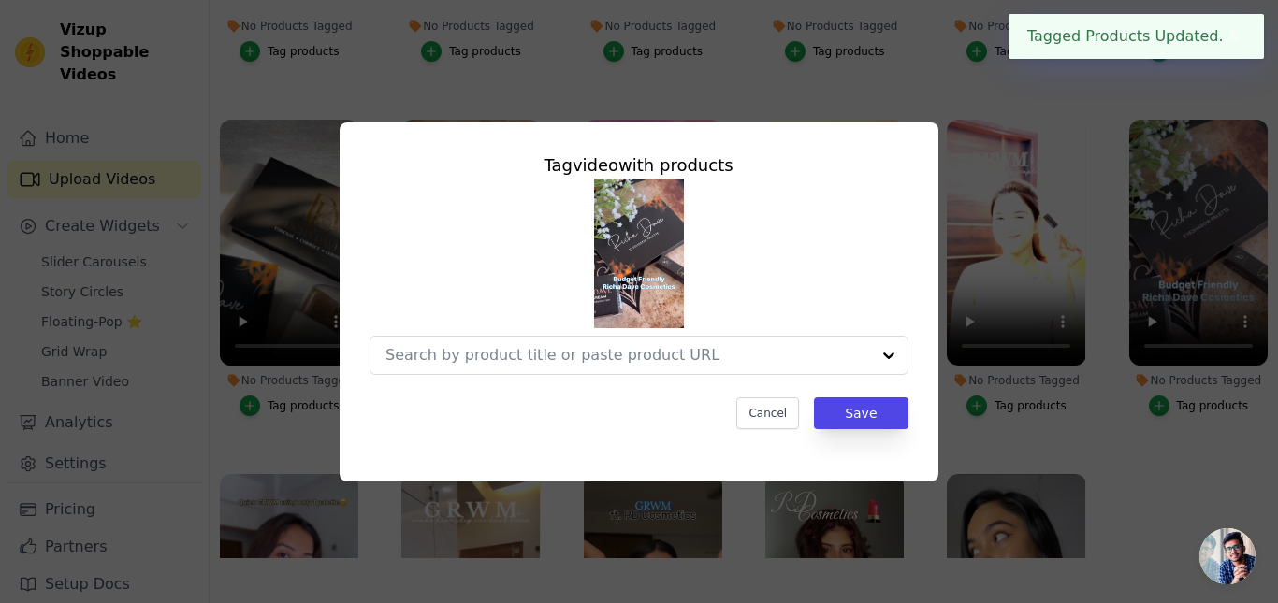
scroll to position [266, 0]
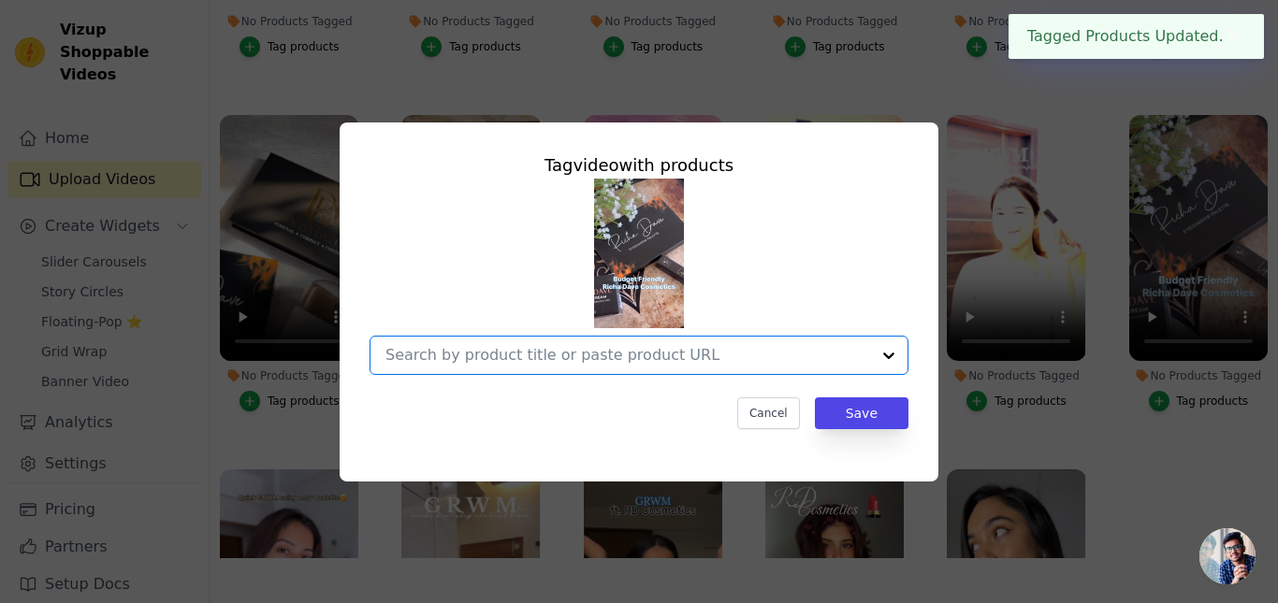
click at [552, 355] on input "No Products Tagged Tag video with products Option undefined, selected. Select i…" at bounding box center [627, 355] width 485 height 18
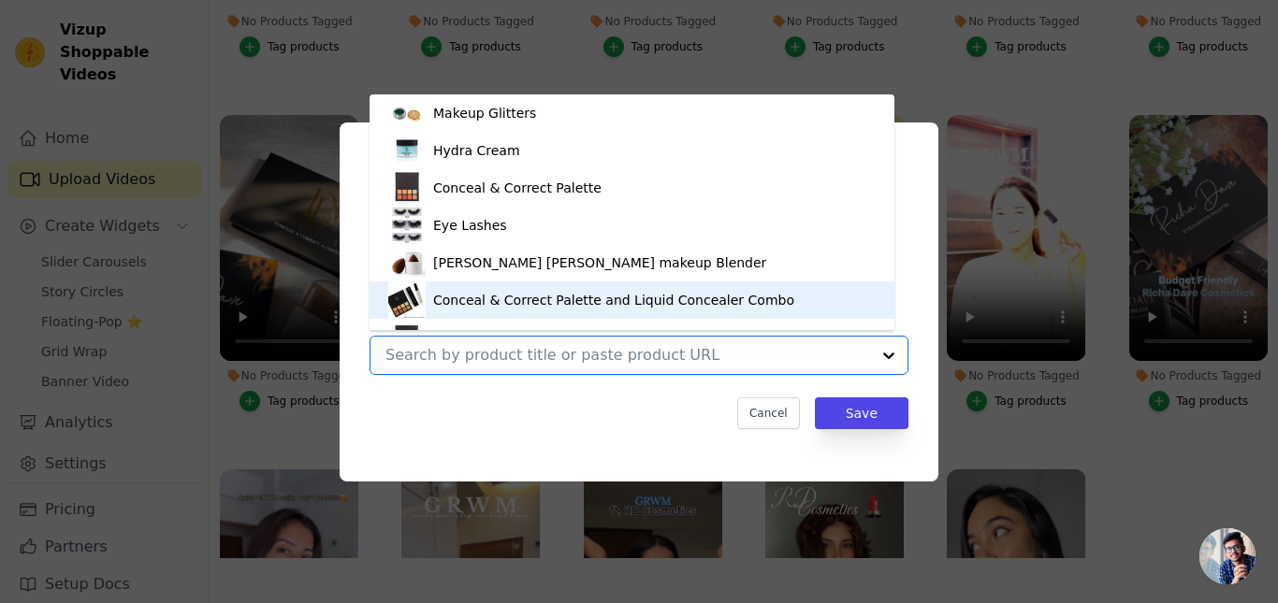
scroll to position [26, 0]
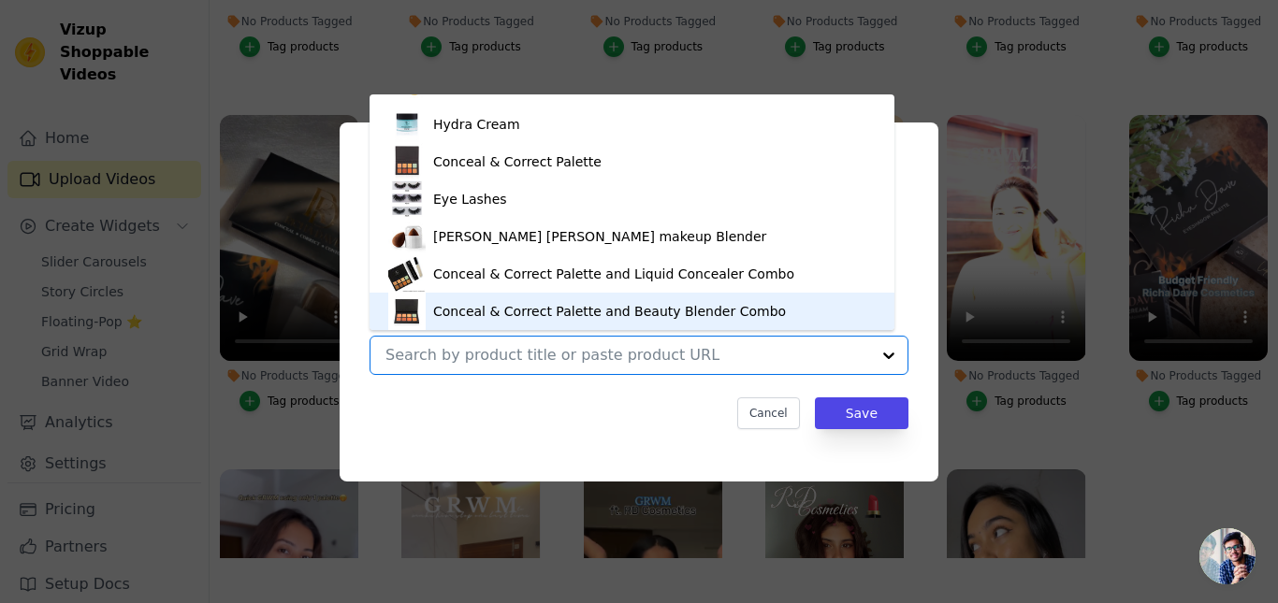
click at [1177, 283] on div "Tag video with products Makeup Glitters Hydra Cream Conceal & Correct Palette E…" at bounding box center [639, 302] width 1218 height 419
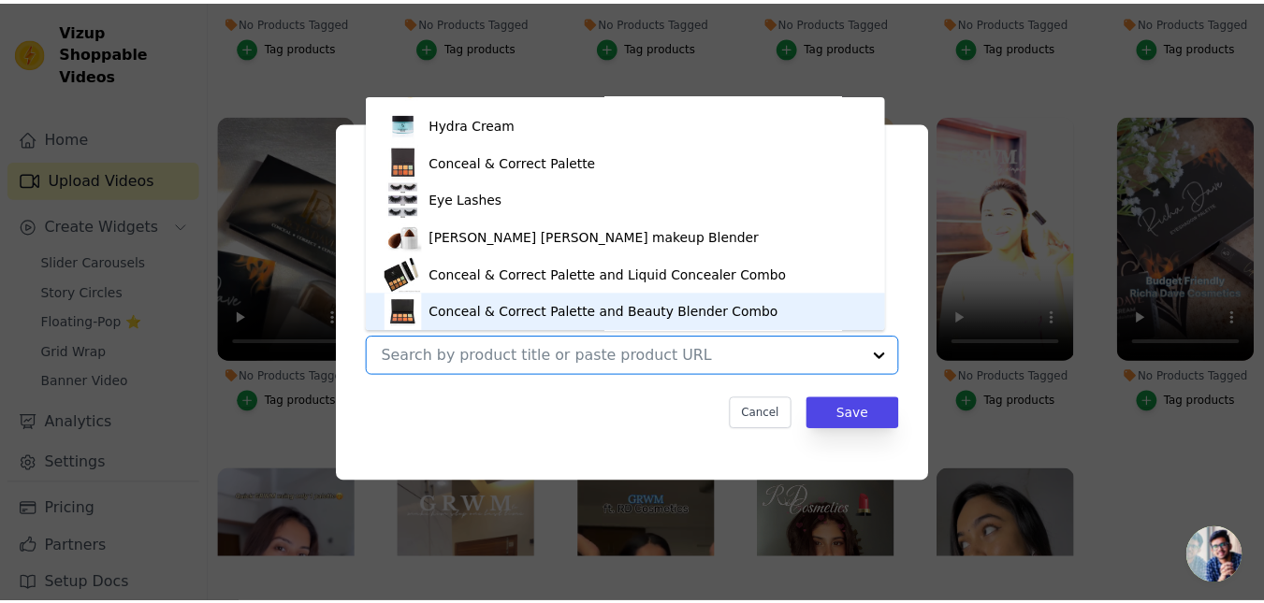
scroll to position [261, 0]
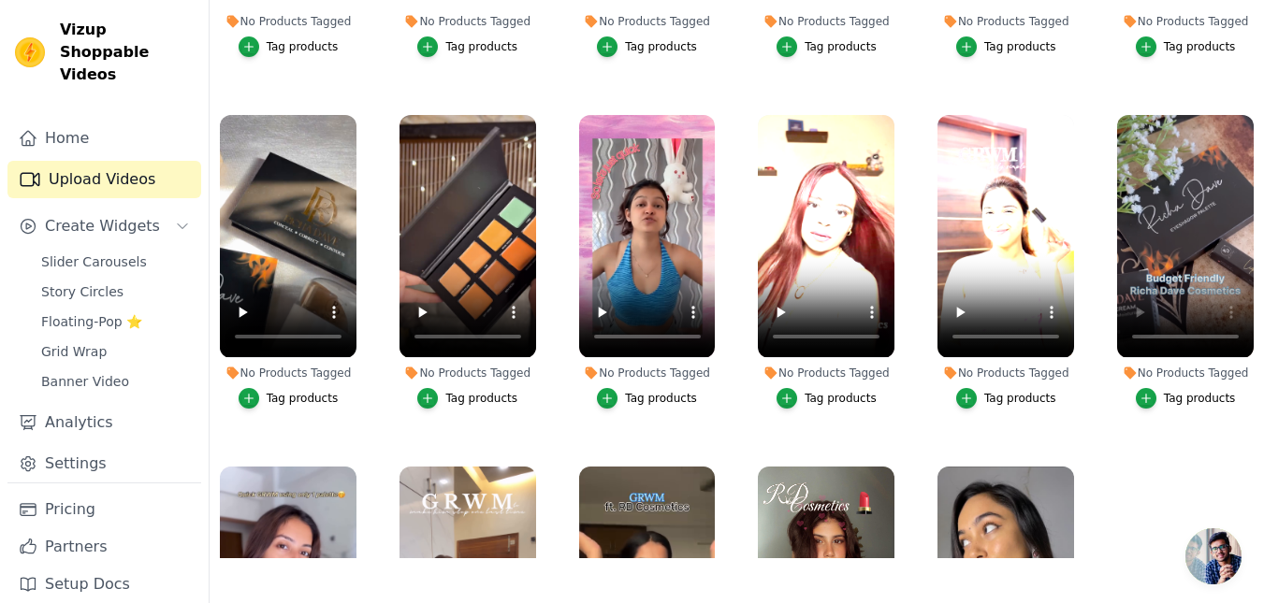
click at [1174, 399] on div "Tag products" at bounding box center [1200, 398] width 72 height 15
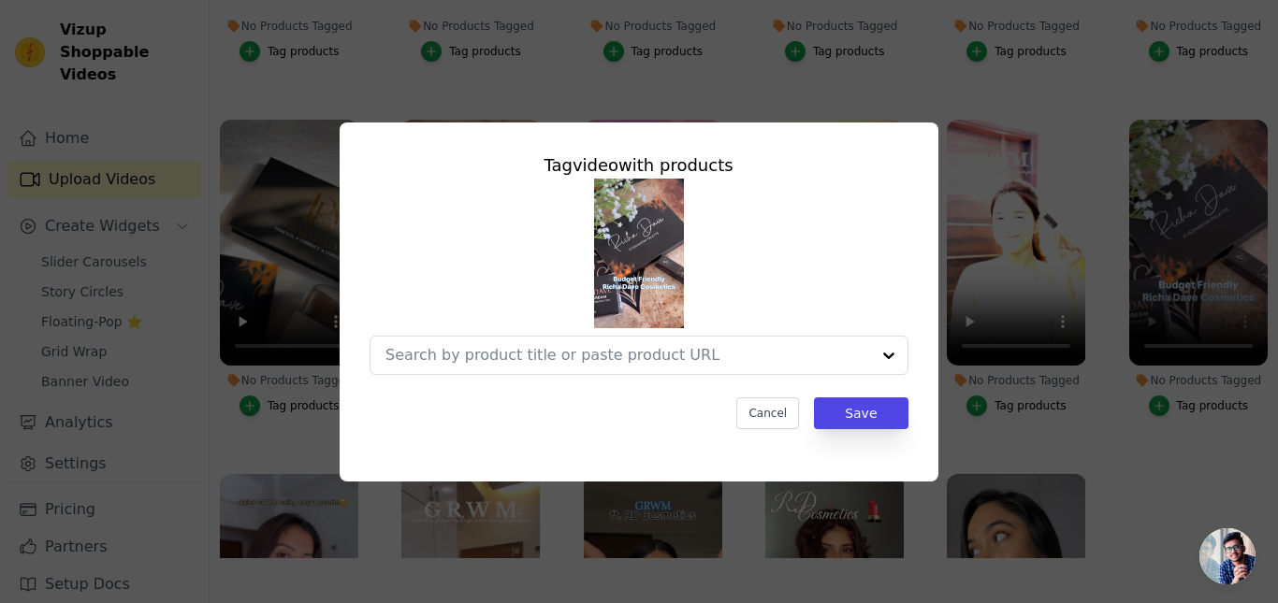
scroll to position [266, 0]
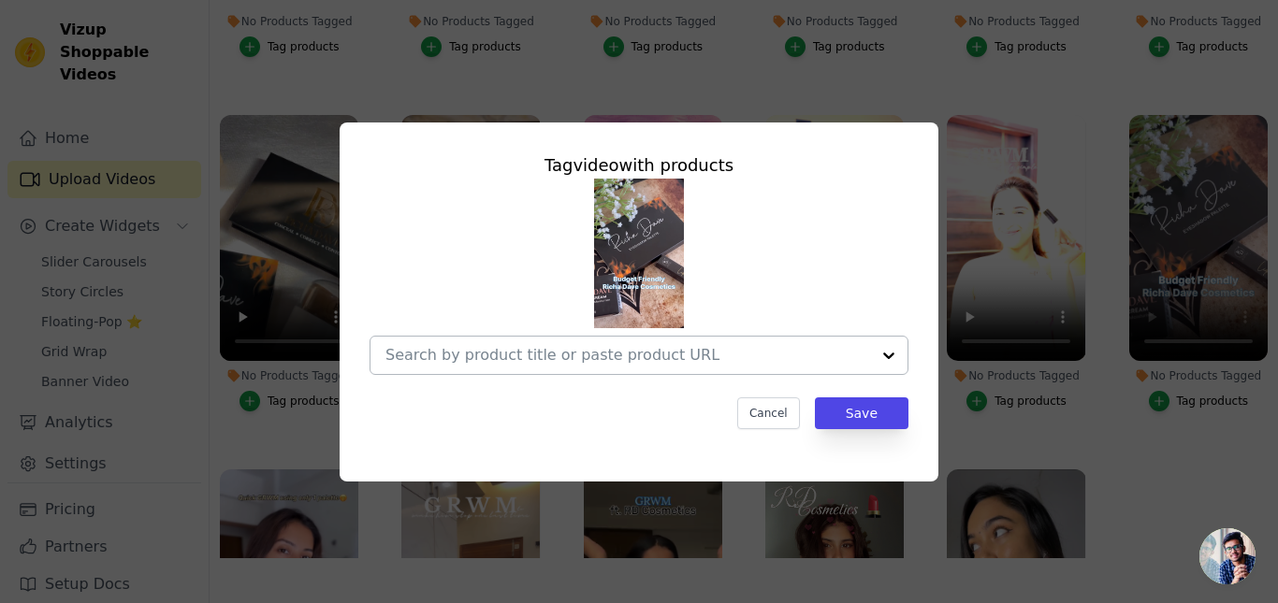
drag, startPoint x: 615, startPoint y: 367, endPoint x: 603, endPoint y: 362, distance: 12.2
click at [615, 365] on div at bounding box center [627, 355] width 485 height 37
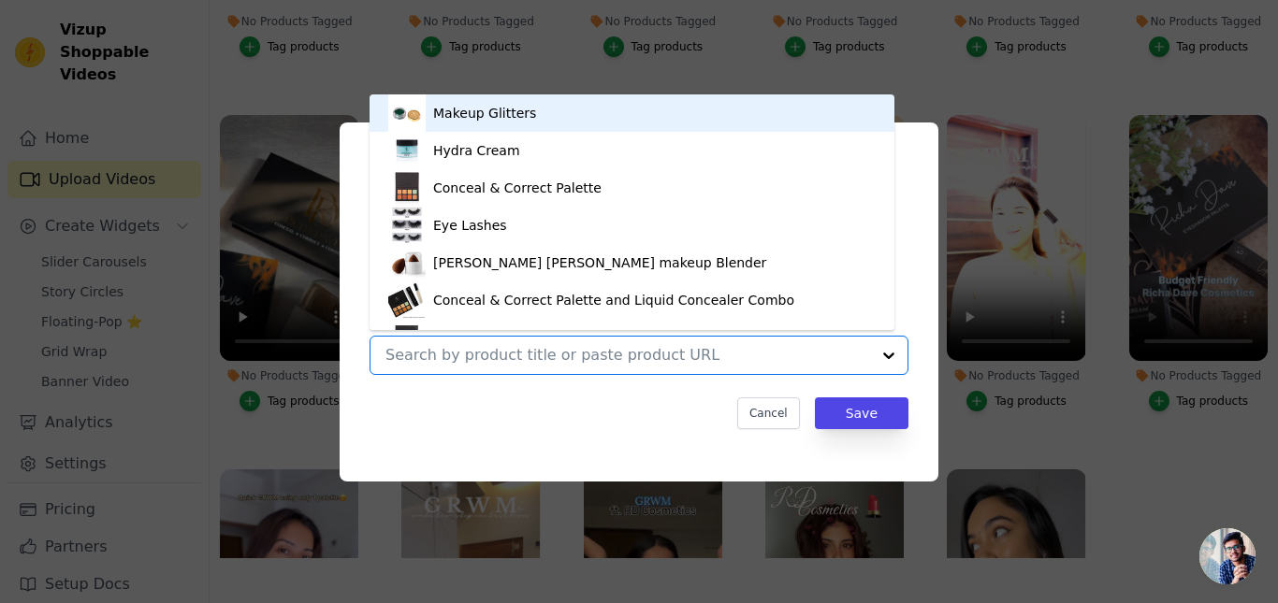
scroll to position [26, 0]
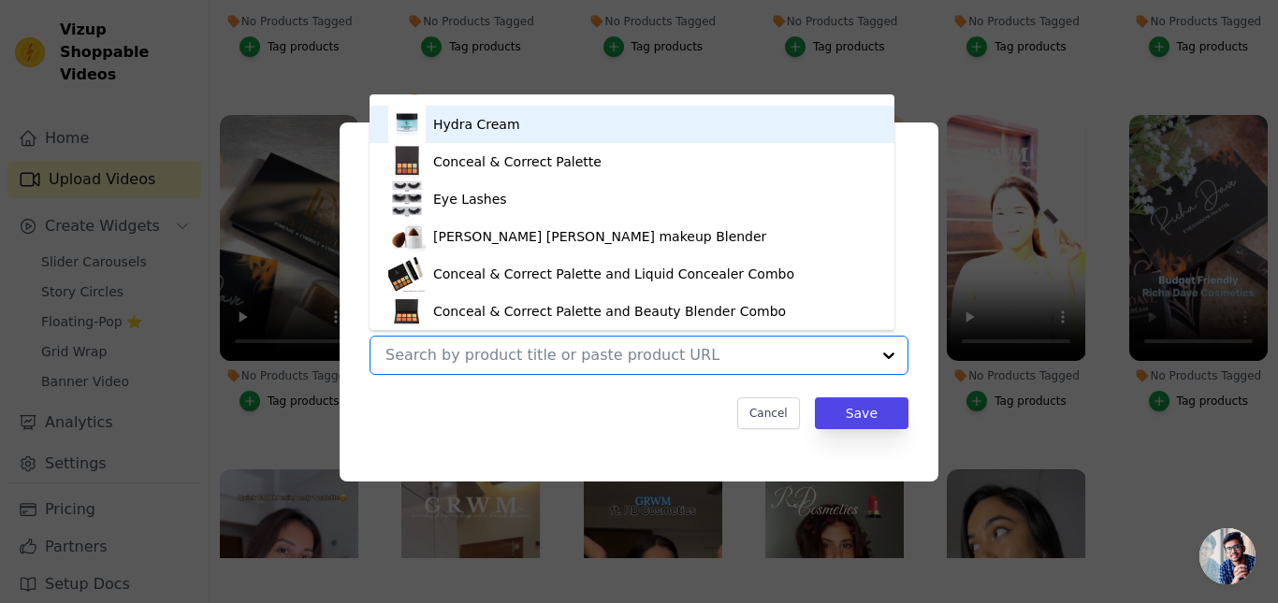
drag, startPoint x: 474, startPoint y: 114, endPoint x: 457, endPoint y: 219, distance: 106.3
click at [473, 118] on div "Hydra Cream" at bounding box center [631, 124] width 487 height 37
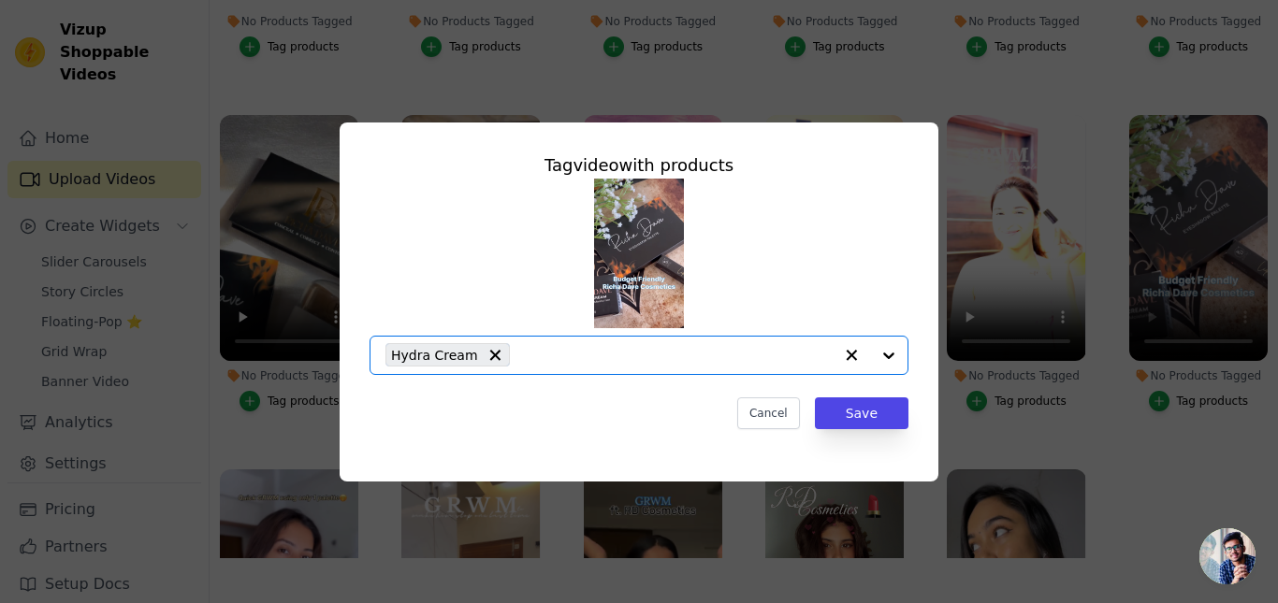
click at [541, 356] on input "No Products Tagged Tag video with products Option Hydra Cream, selected. Select…" at bounding box center [675, 355] width 313 height 18
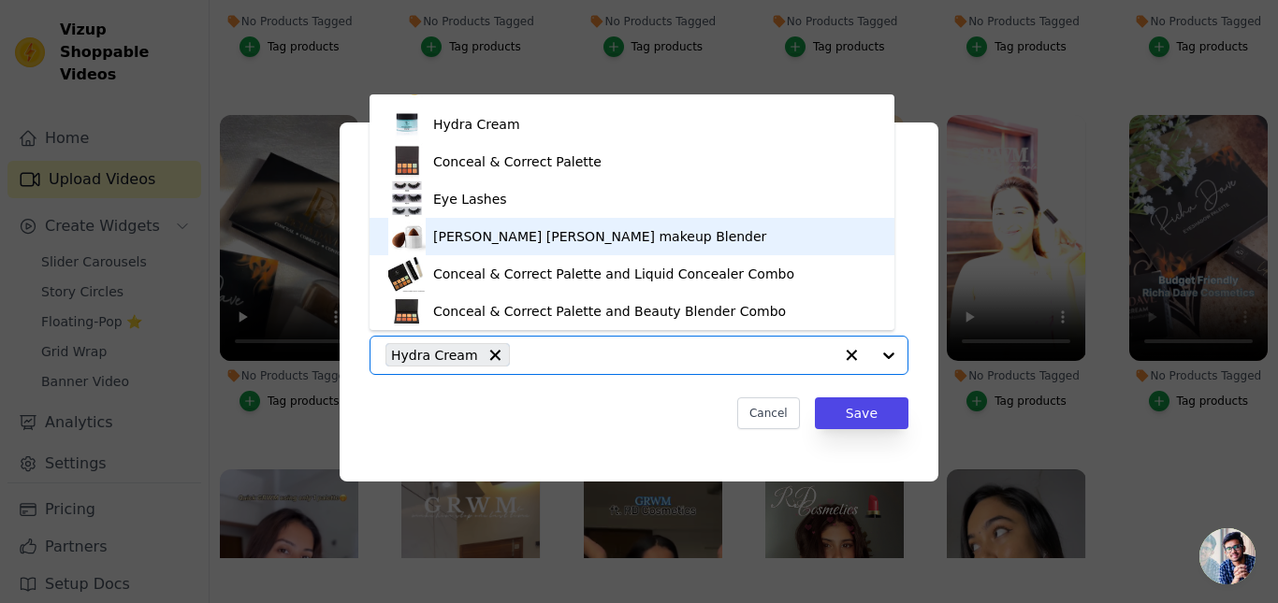
scroll to position [363, 0]
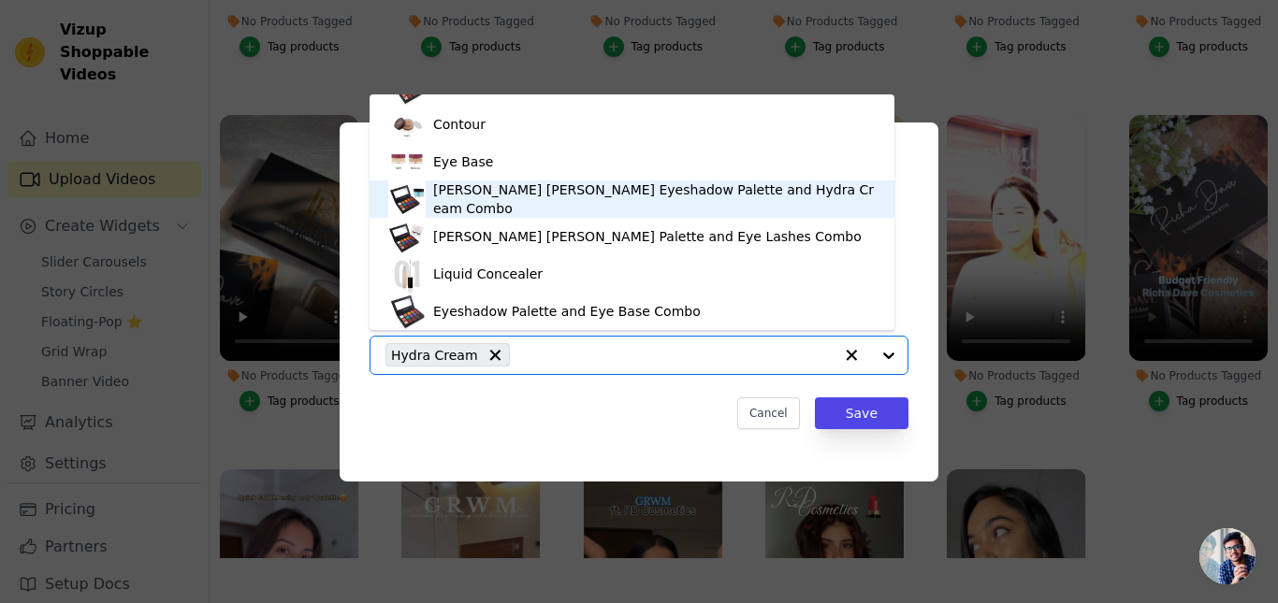
click at [515, 203] on div "[PERSON_NAME] [PERSON_NAME] Eyeshadow Palette and Hydra Cream Combo" at bounding box center [654, 199] width 443 height 37
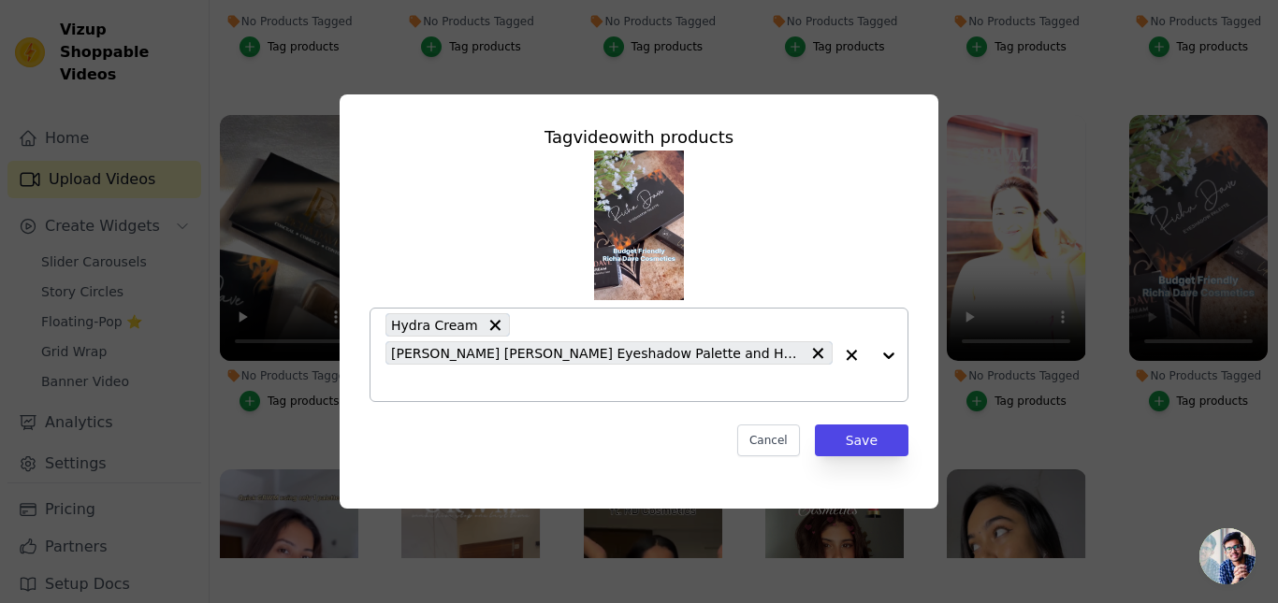
click at [486, 335] on icon at bounding box center [495, 325] width 19 height 19
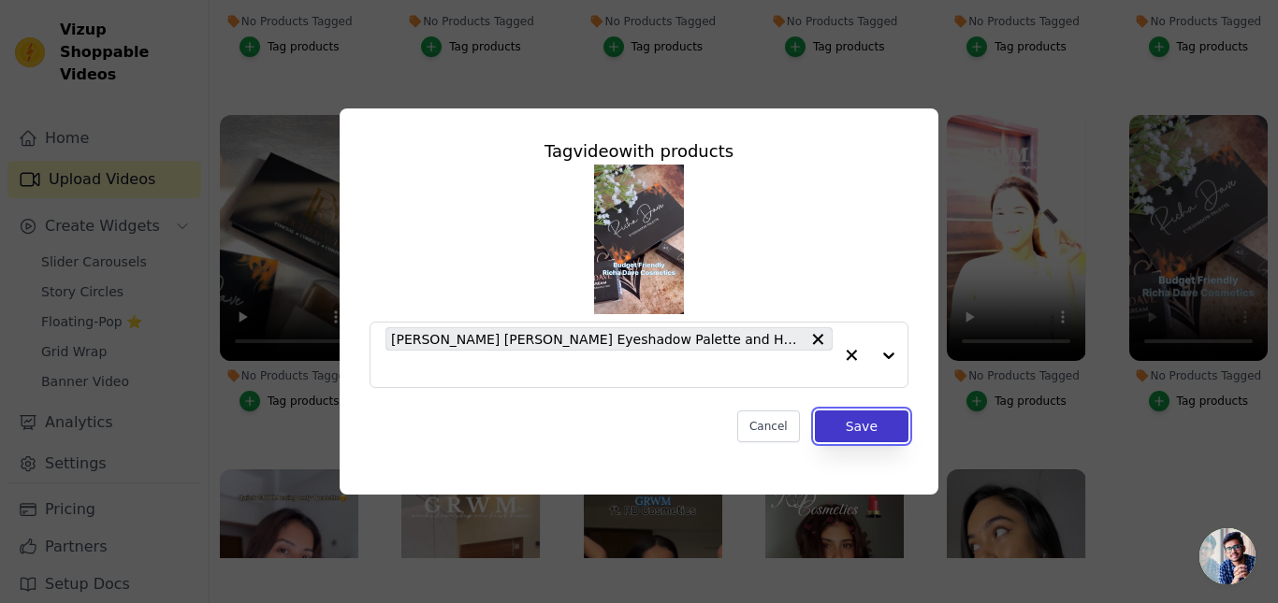
click at [860, 415] on button "Save" at bounding box center [862, 427] width 94 height 32
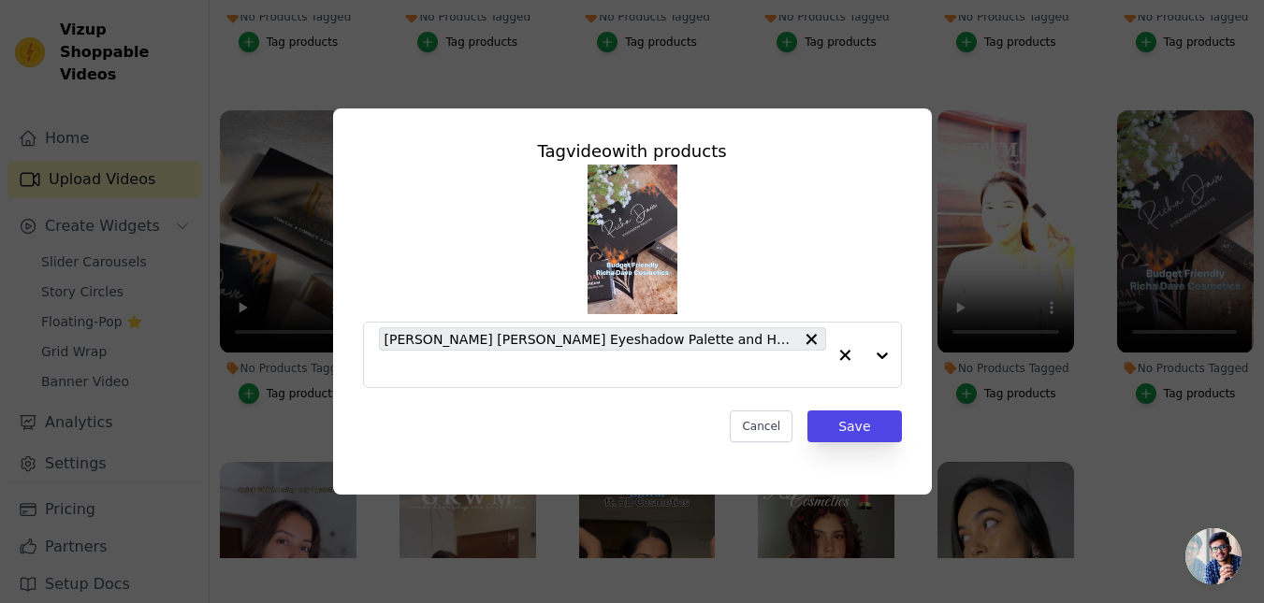
scroll to position [261, 0]
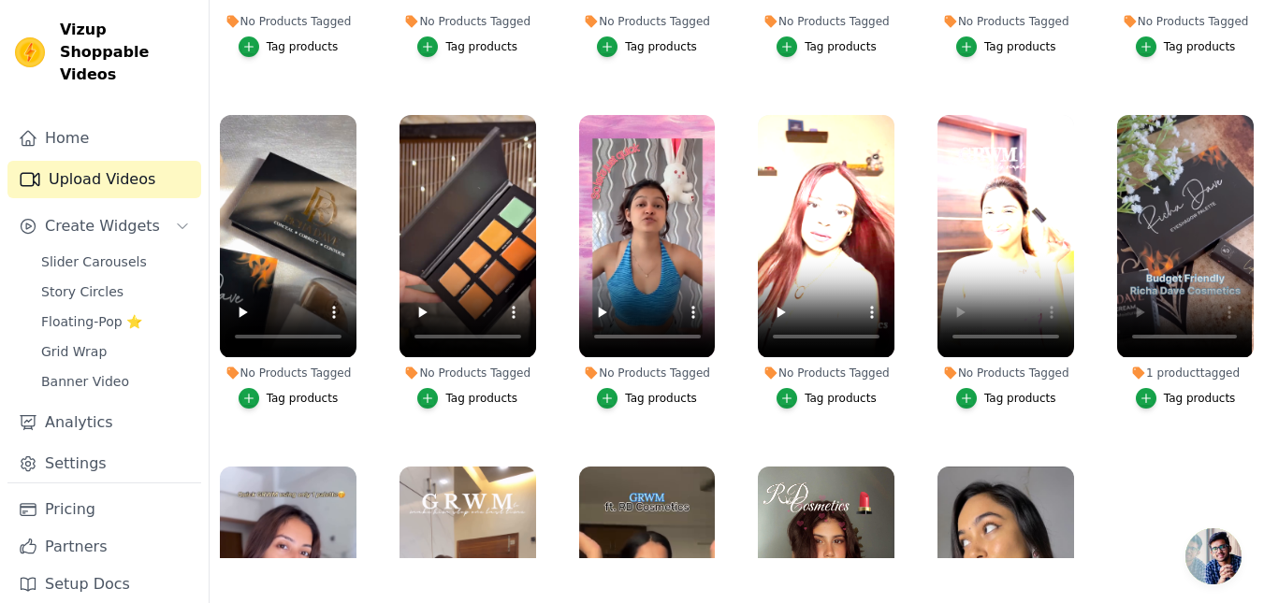
click at [993, 391] on div "Tag products" at bounding box center [1020, 398] width 72 height 15
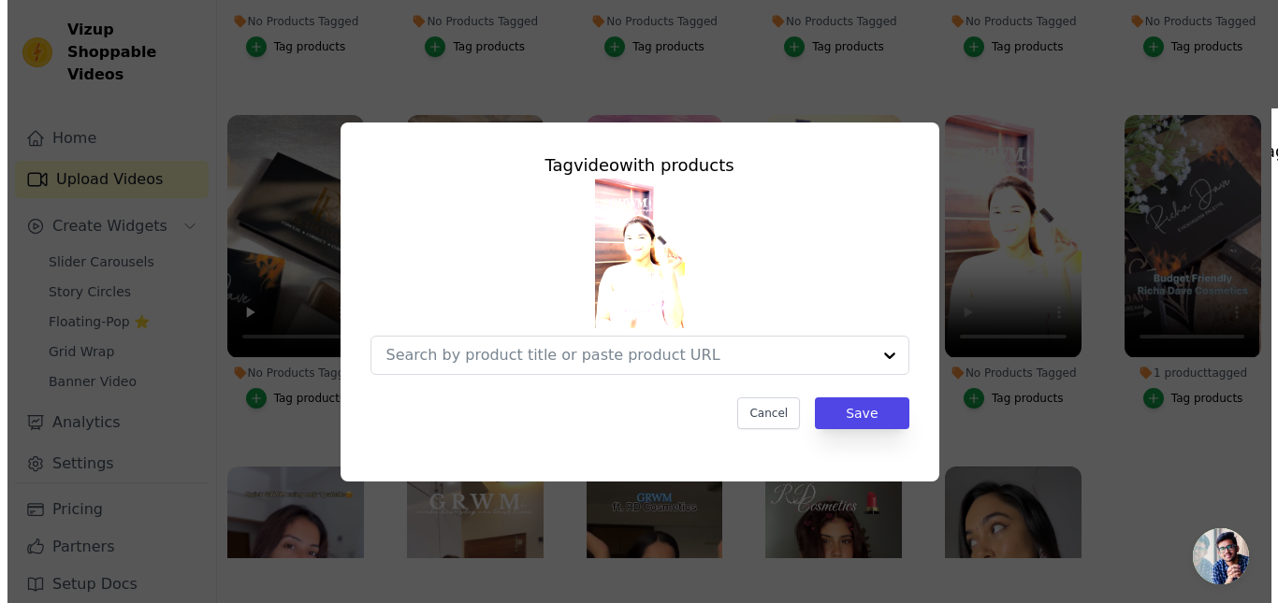
scroll to position [266, 0]
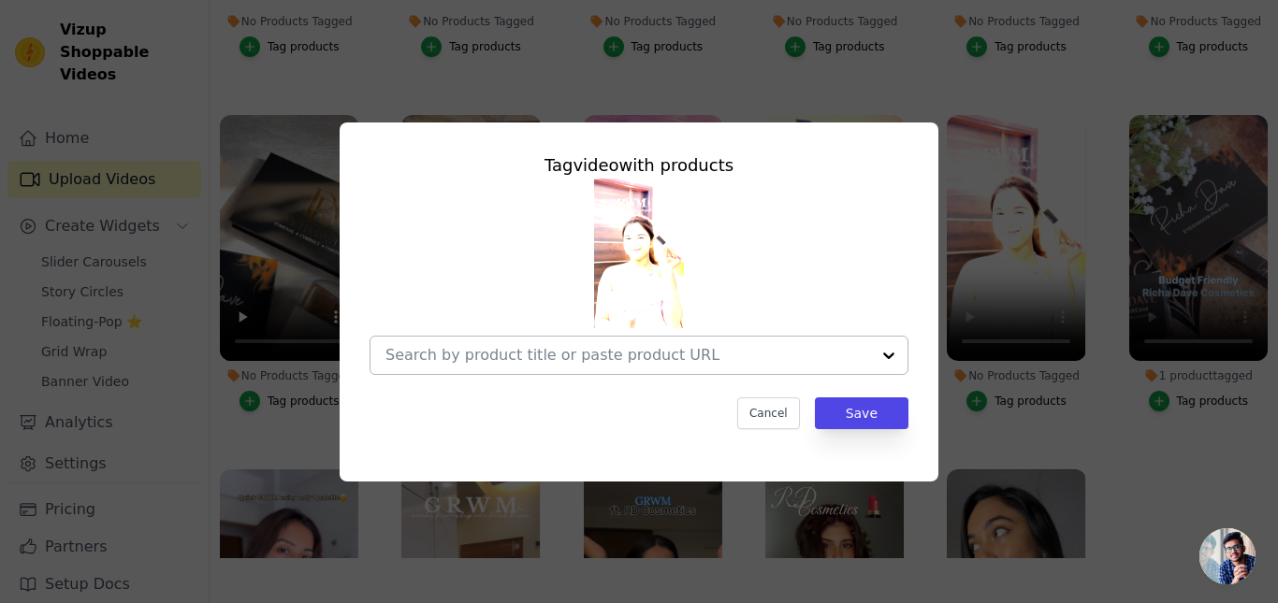
click at [602, 341] on div at bounding box center [627, 355] width 485 height 37
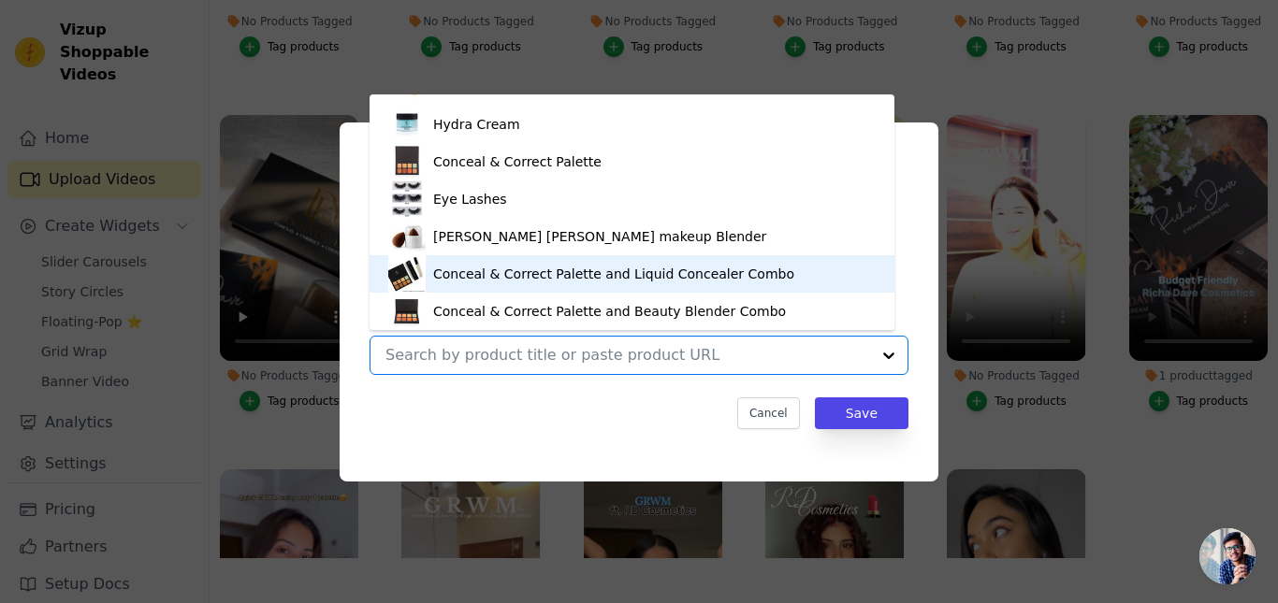
scroll to position [363, 0]
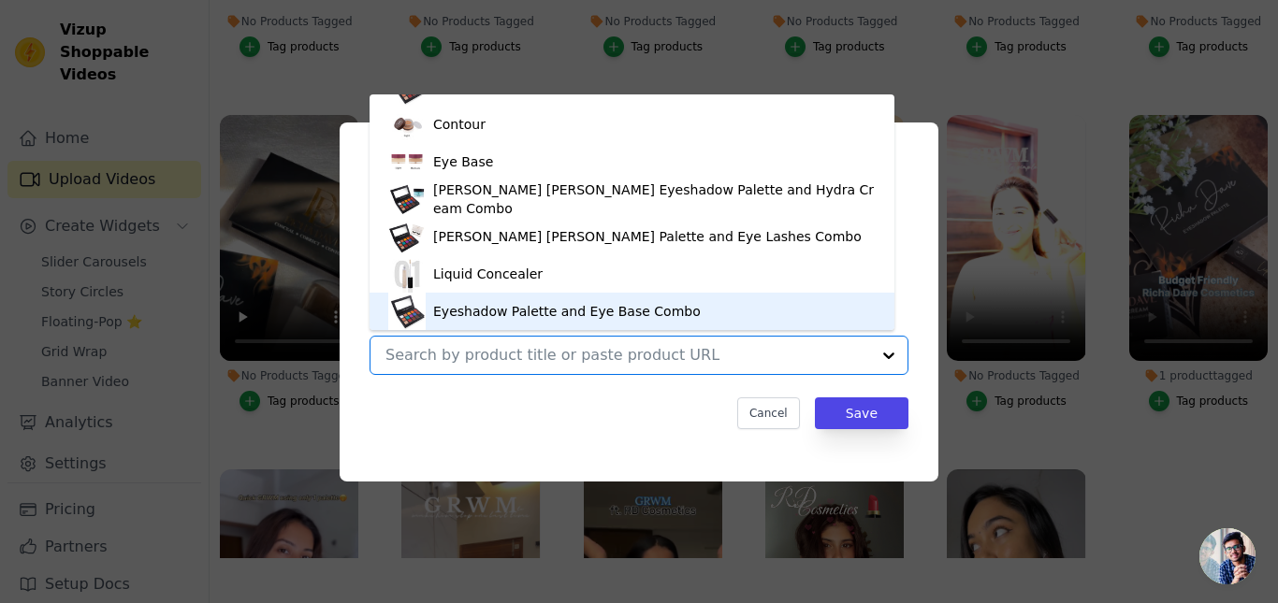
click at [537, 312] on div "Eyeshadow Palette and Eye Base Combo" at bounding box center [567, 311] width 268 height 19
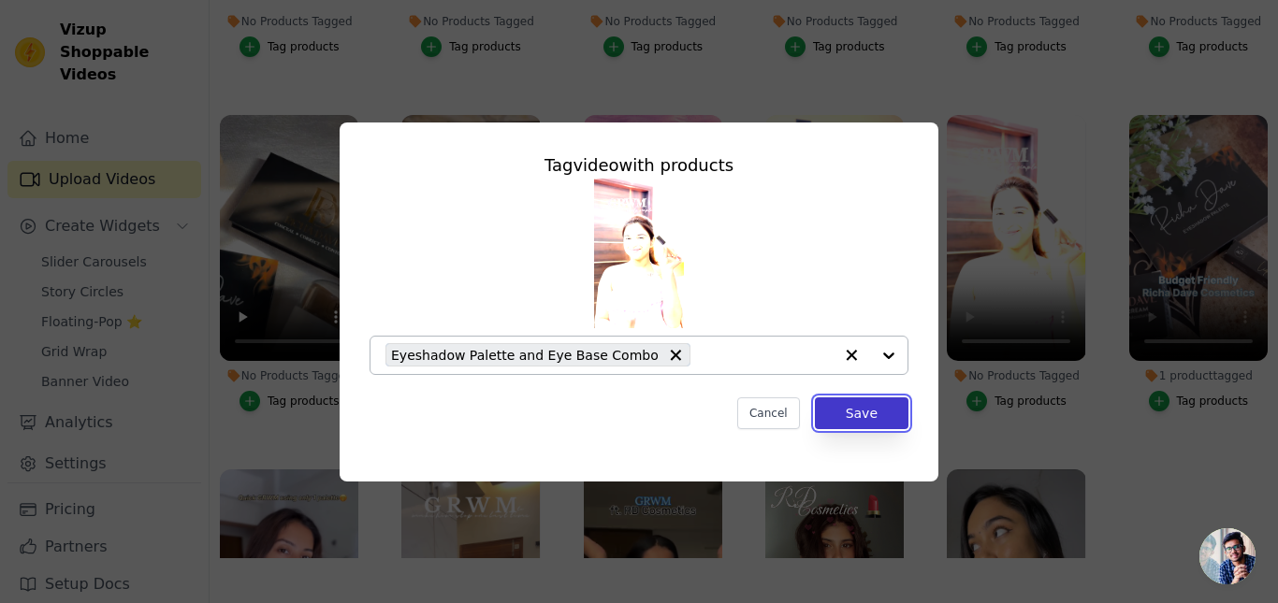
click at [886, 417] on button "Save" at bounding box center [862, 414] width 94 height 32
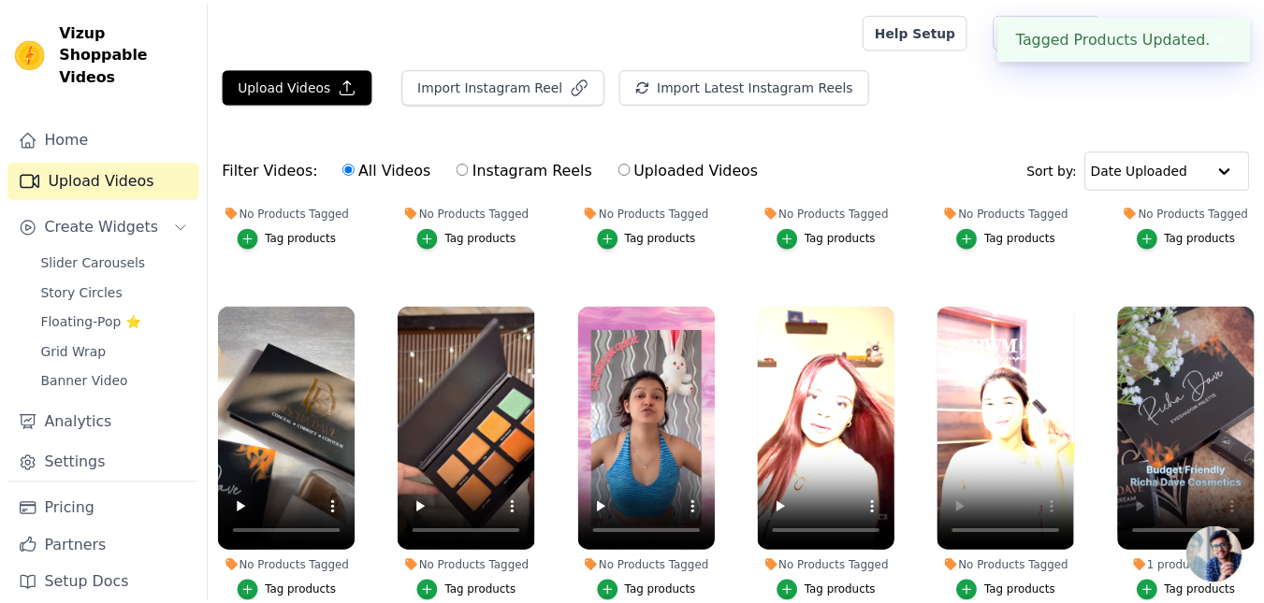
scroll to position [261, 0]
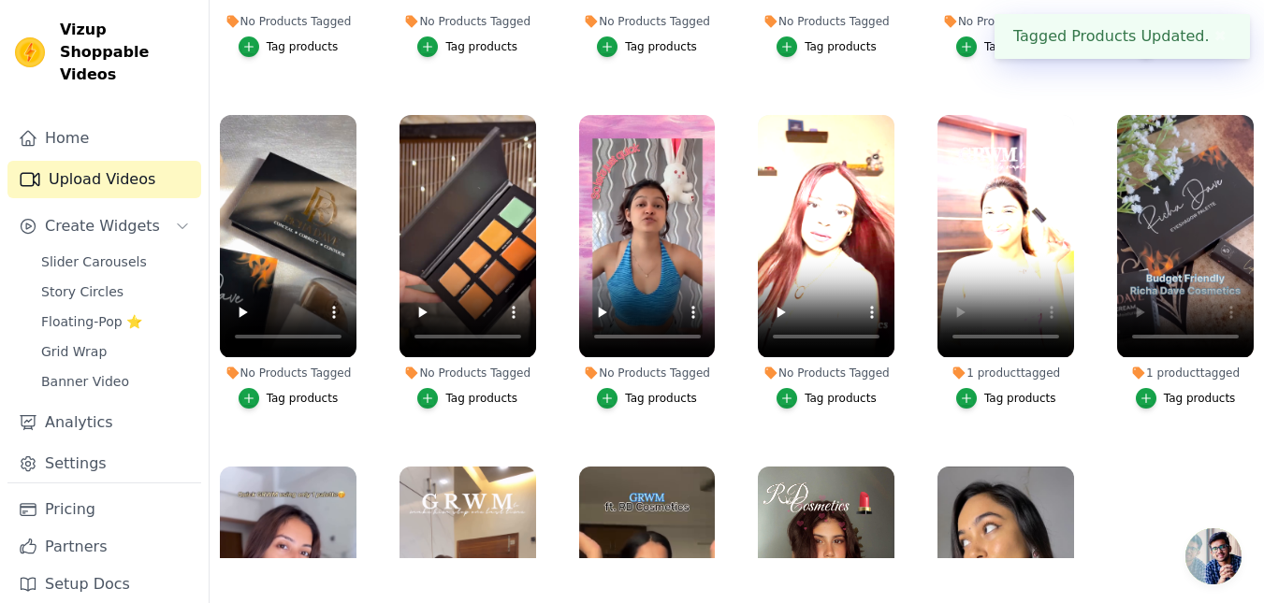
click at [992, 391] on div "Tag products" at bounding box center [1020, 398] width 72 height 15
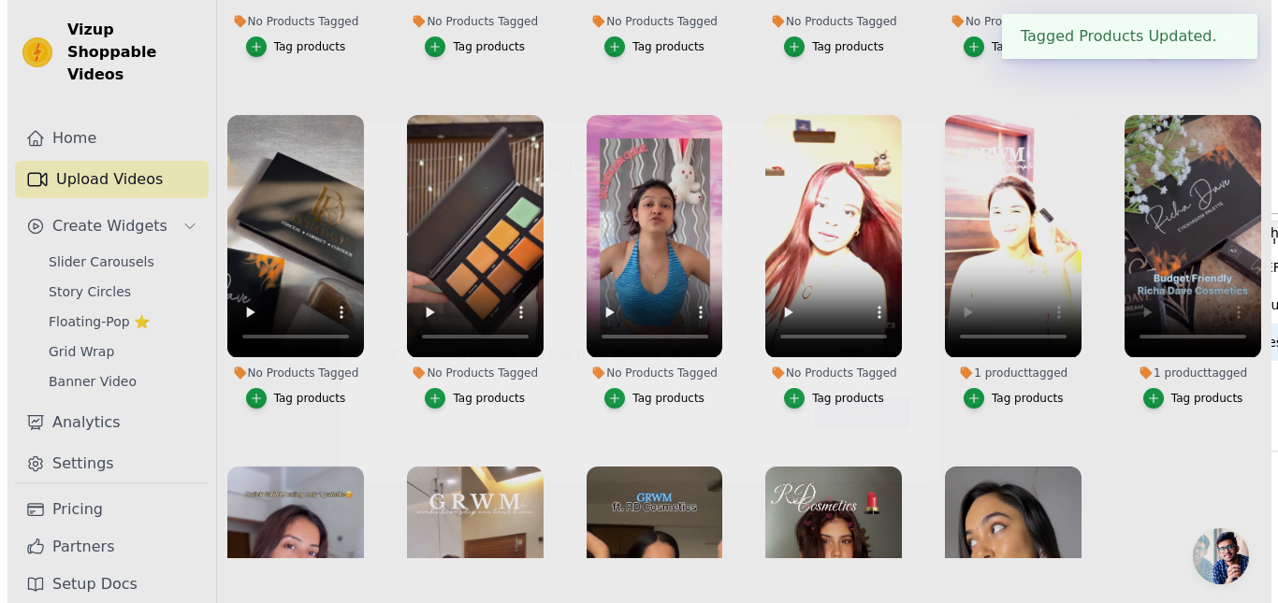
scroll to position [266, 0]
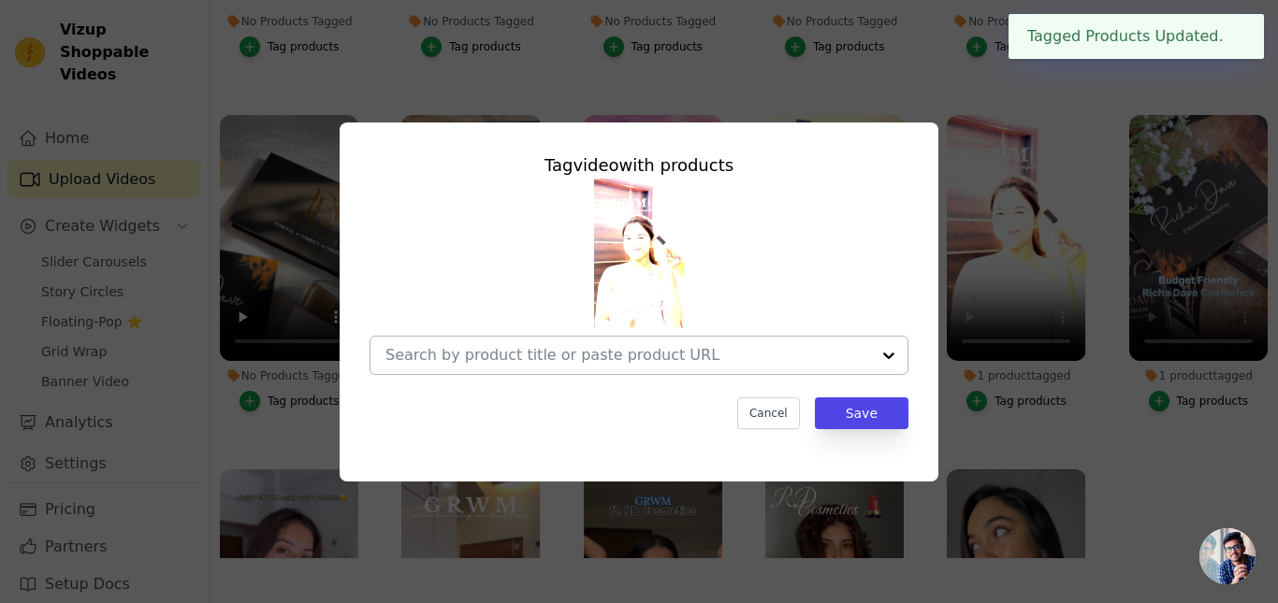
click at [575, 358] on input "1 product tagged Tag video with products Cancel Save Tag products" at bounding box center [627, 355] width 485 height 18
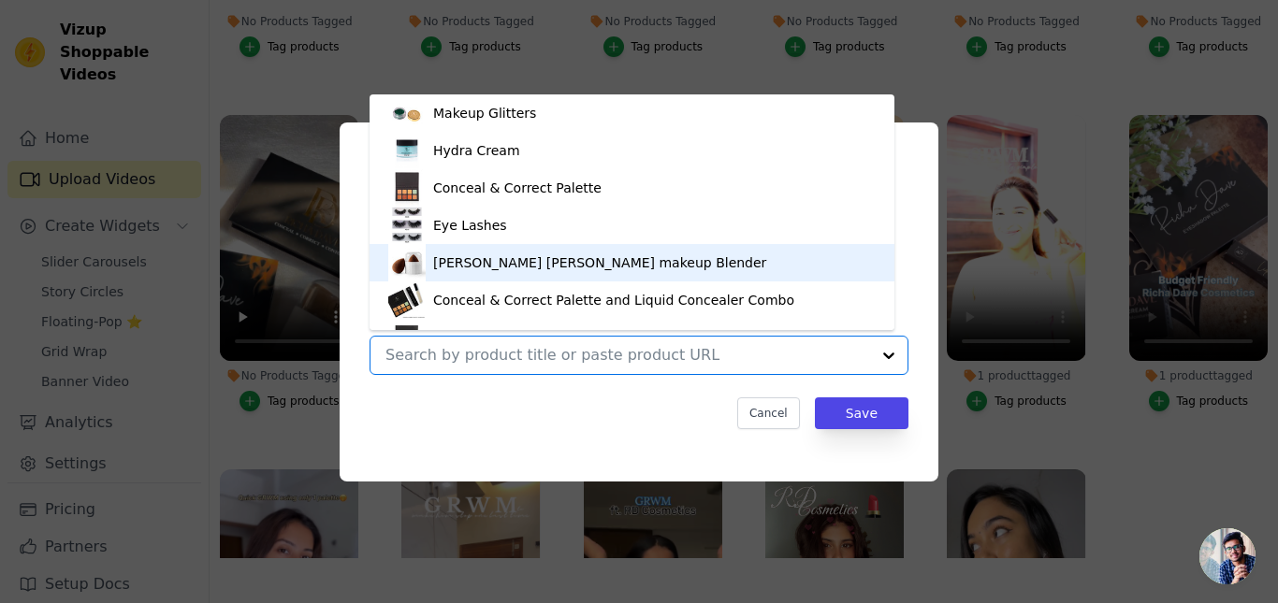
scroll to position [250, 0]
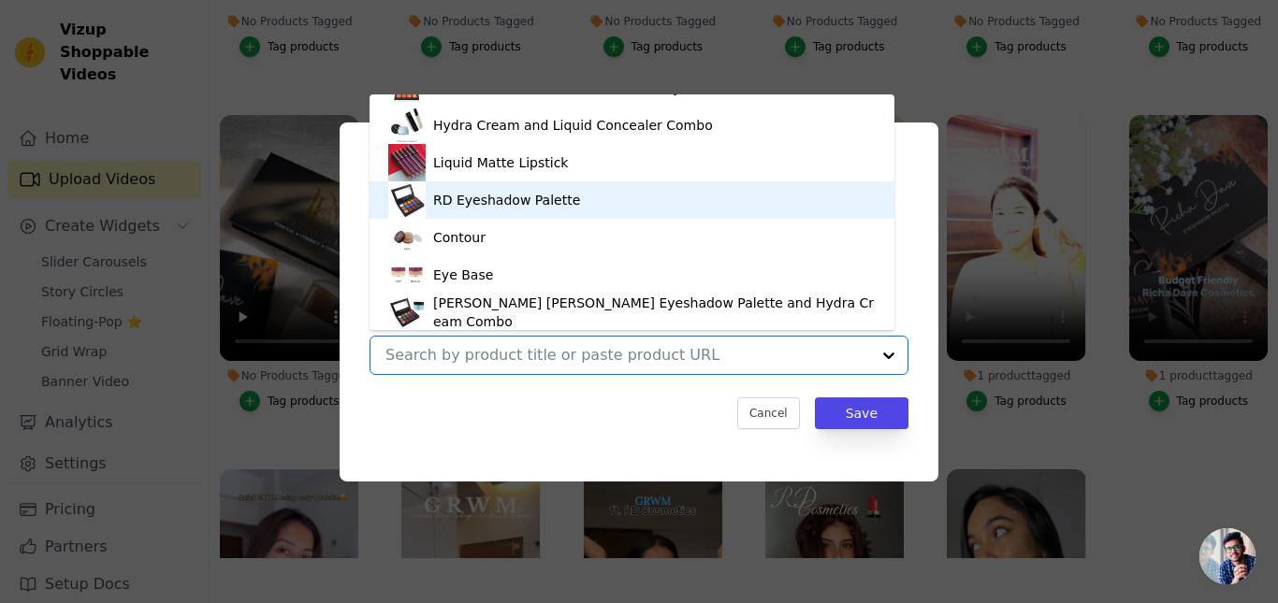
click at [476, 200] on div "RD Eyeshadow Palette" at bounding box center [506, 200] width 147 height 19
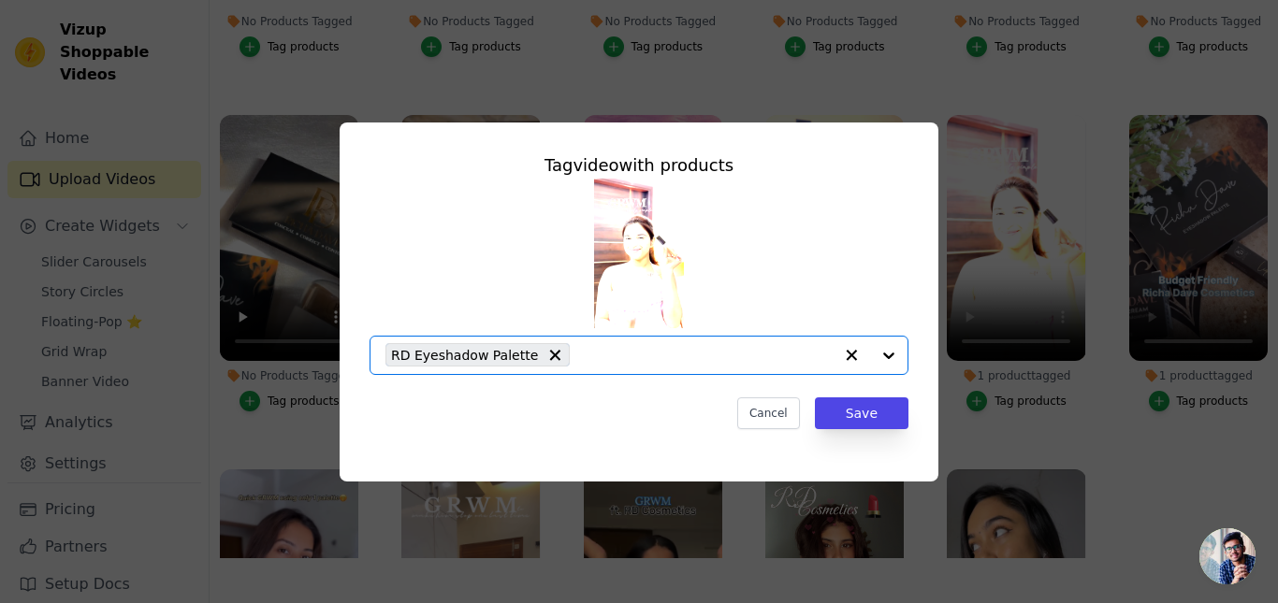
click at [606, 352] on input "1 product tagged Tag video with products Option RD Eyeshadow Palette, selected.…" at bounding box center [706, 355] width 254 height 18
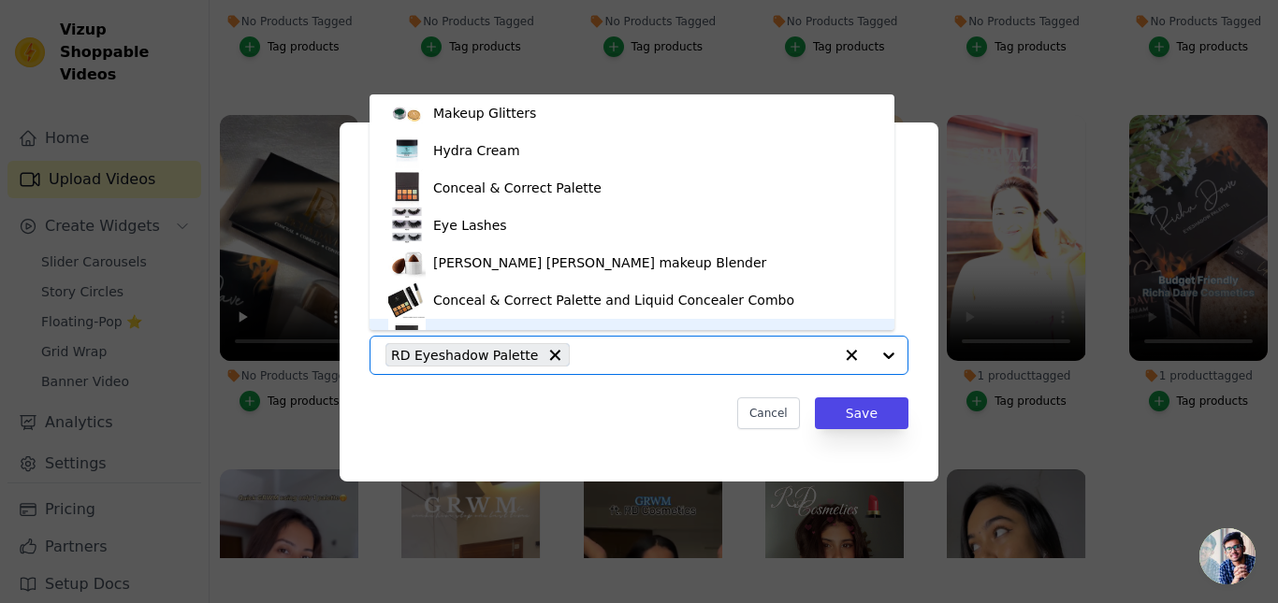
scroll to position [26, 0]
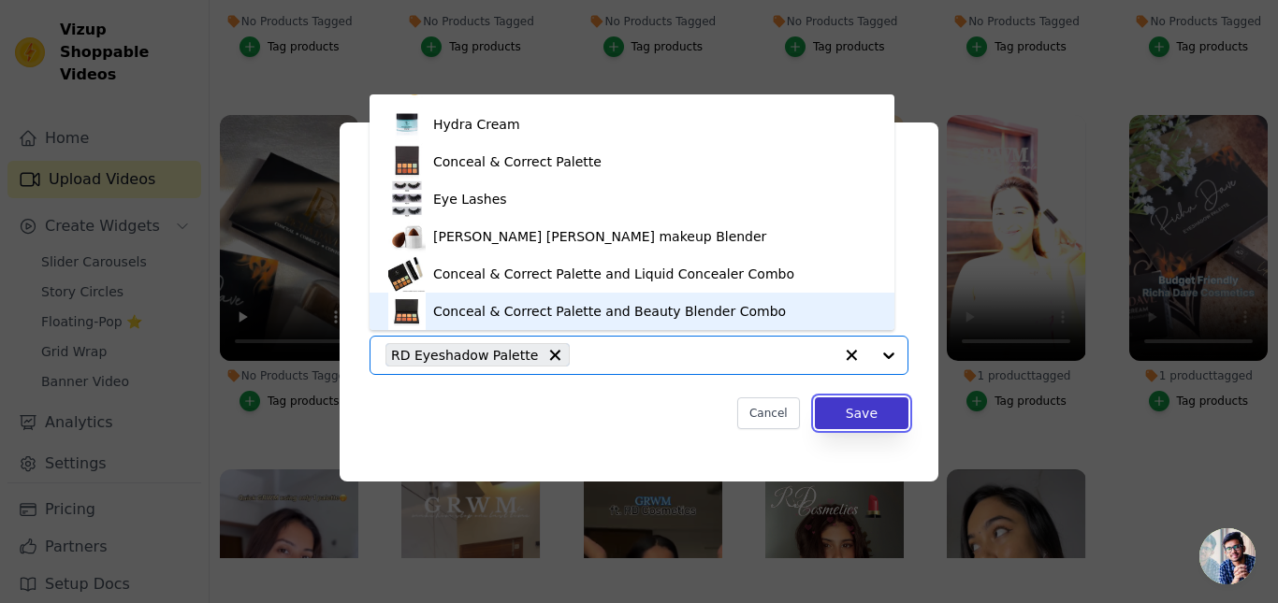
click at [887, 415] on button "Save" at bounding box center [862, 414] width 94 height 32
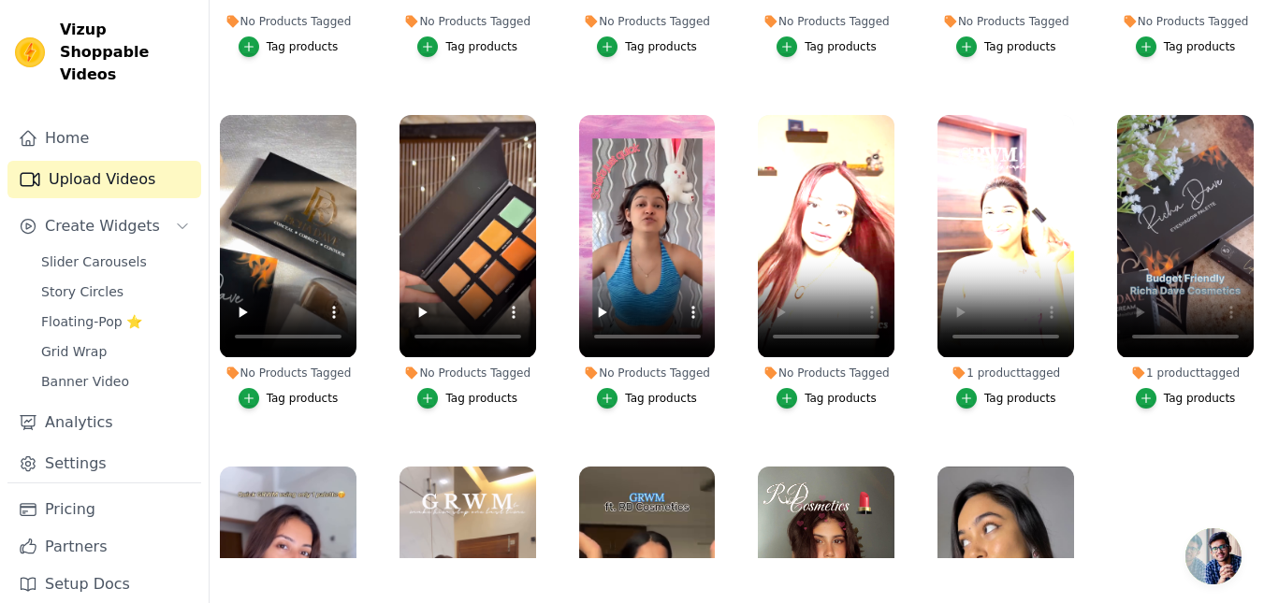
click at [787, 366] on div "No Products Tagged" at bounding box center [826, 373] width 137 height 15
click at [818, 391] on div "Tag products" at bounding box center [841, 398] width 72 height 15
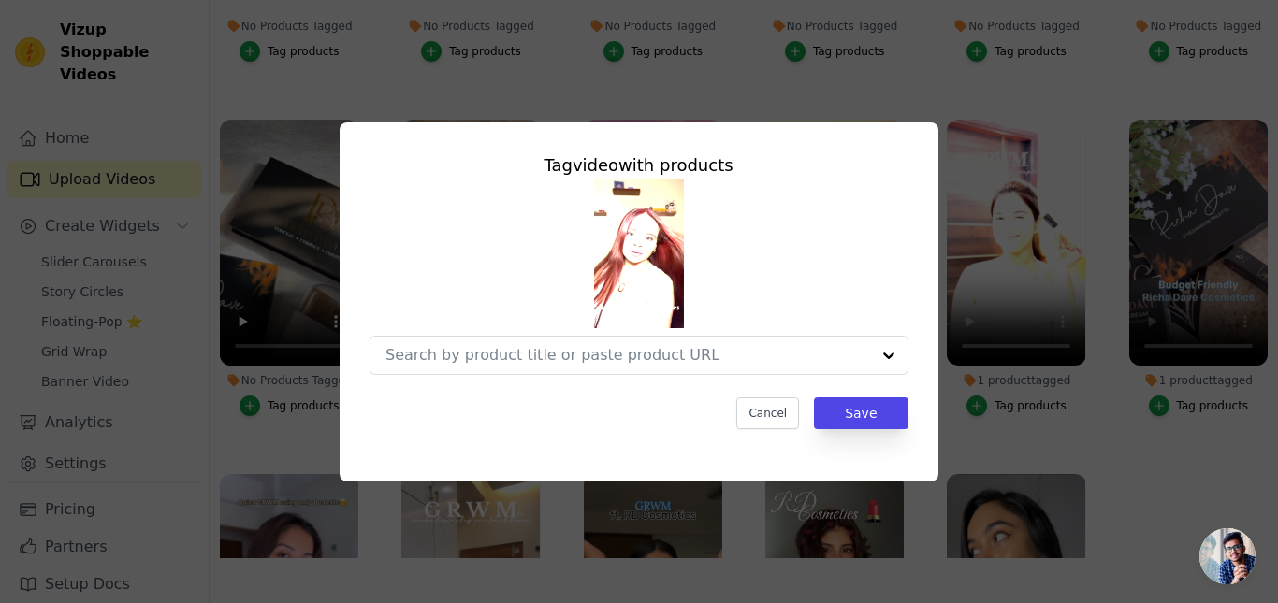
scroll to position [266, 0]
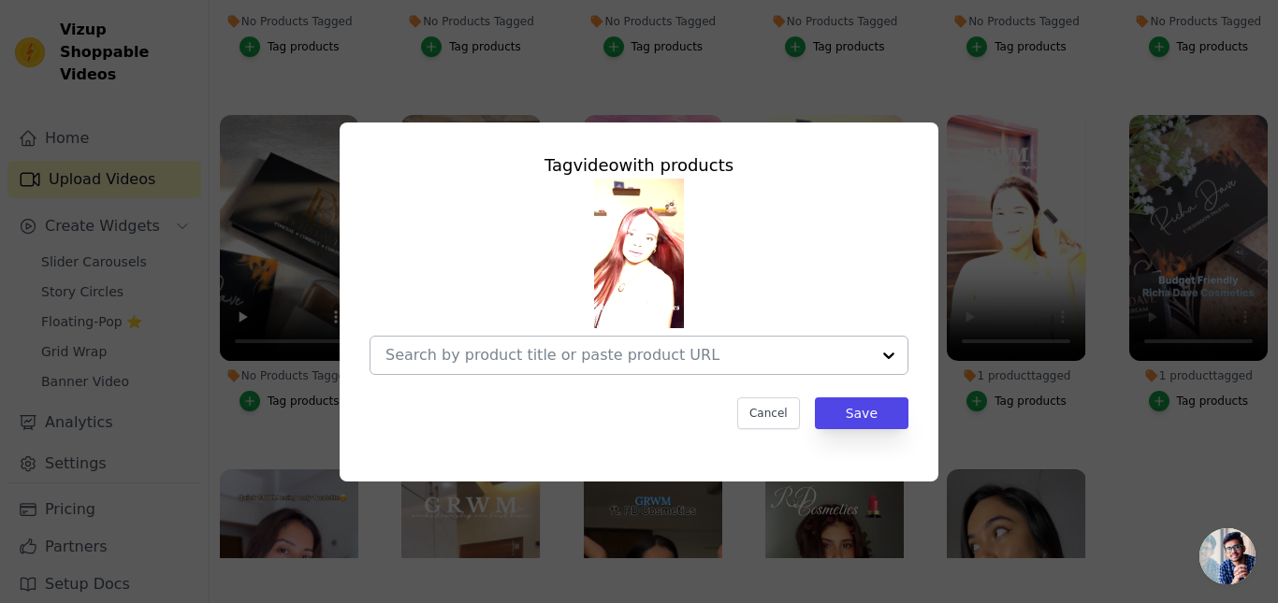
click at [487, 353] on input "No Products Tagged Tag video with products Cancel Save Tag products" at bounding box center [627, 355] width 485 height 18
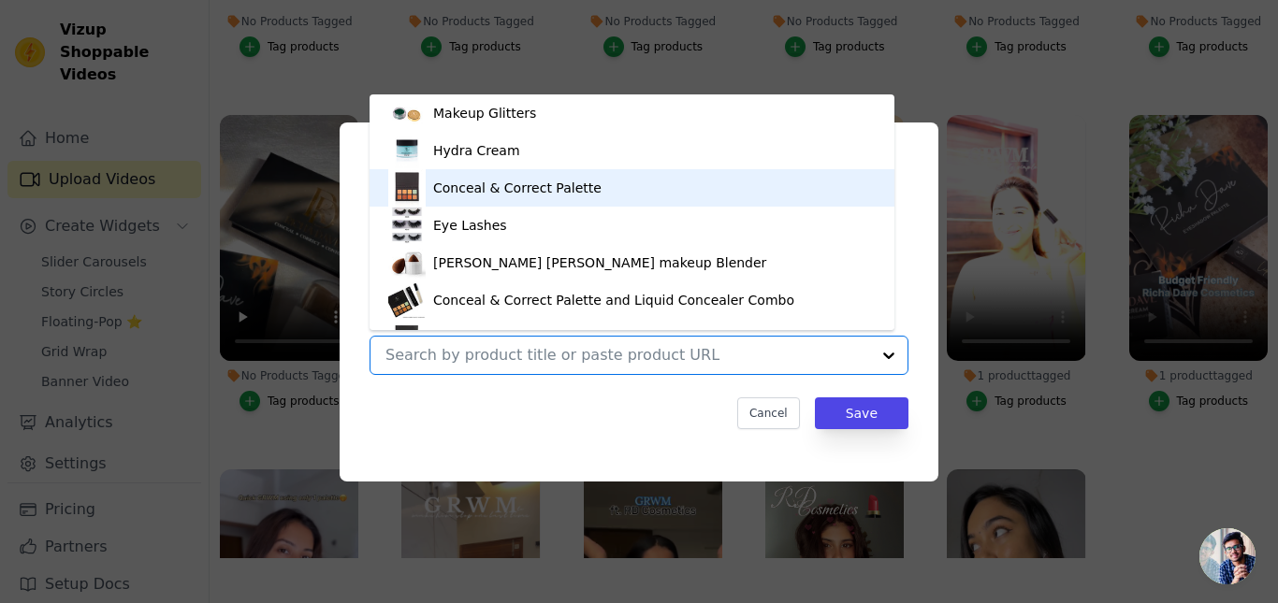
click at [480, 192] on div "Conceal & Correct Palette" at bounding box center [517, 188] width 168 height 19
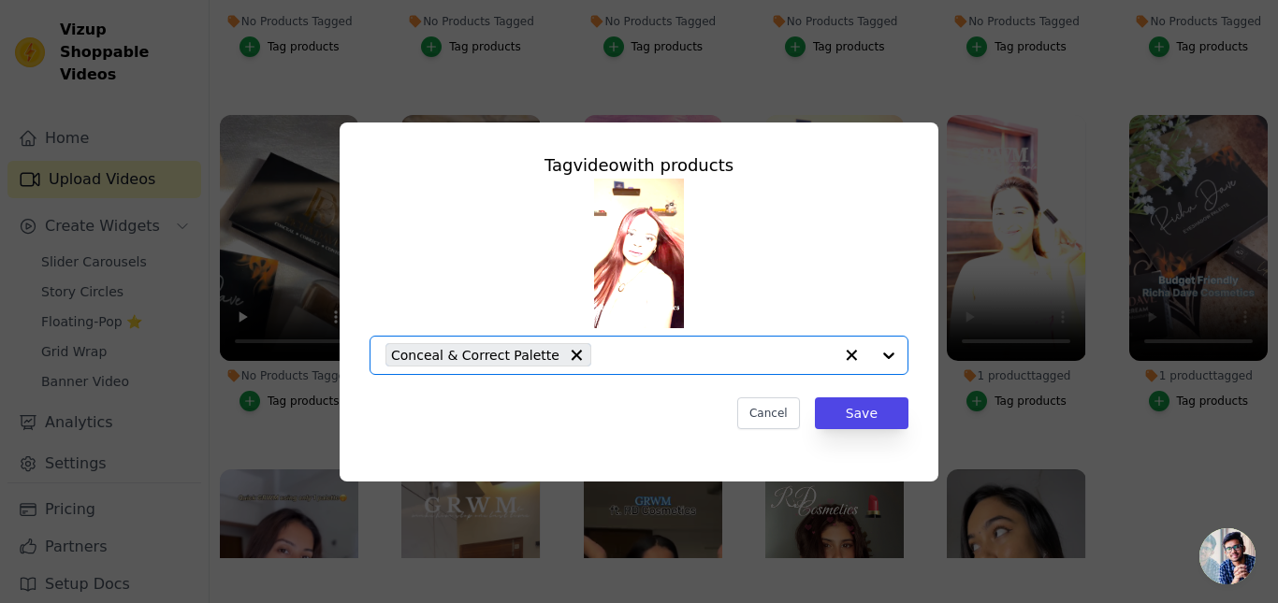
click at [601, 356] on input "No Products Tagged Tag video with products Option Conceal & Correct Palette, se…" at bounding box center [717, 355] width 232 height 18
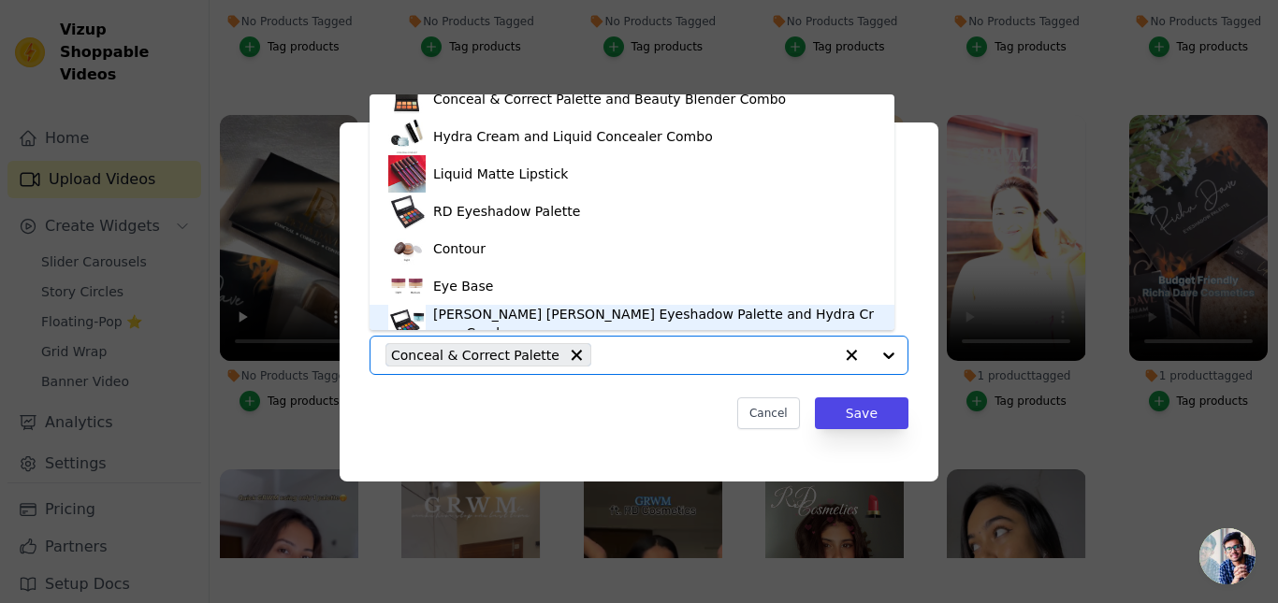
scroll to position [251, 0]
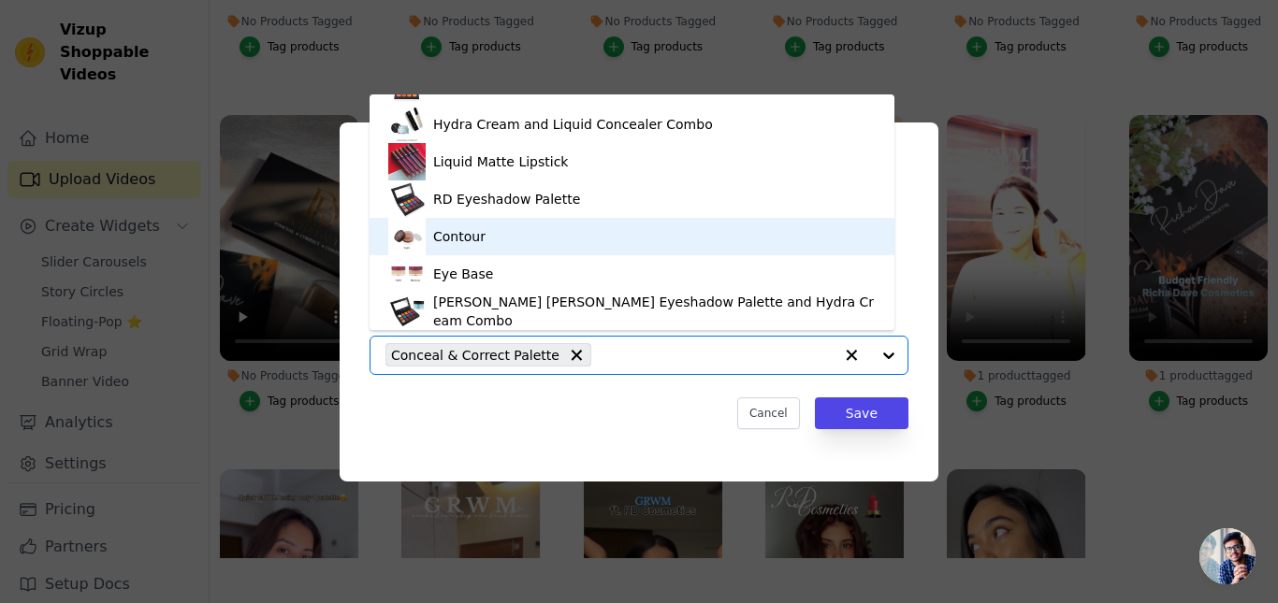
click at [481, 209] on div "RD Eyeshadow Palette" at bounding box center [631, 199] width 487 height 37
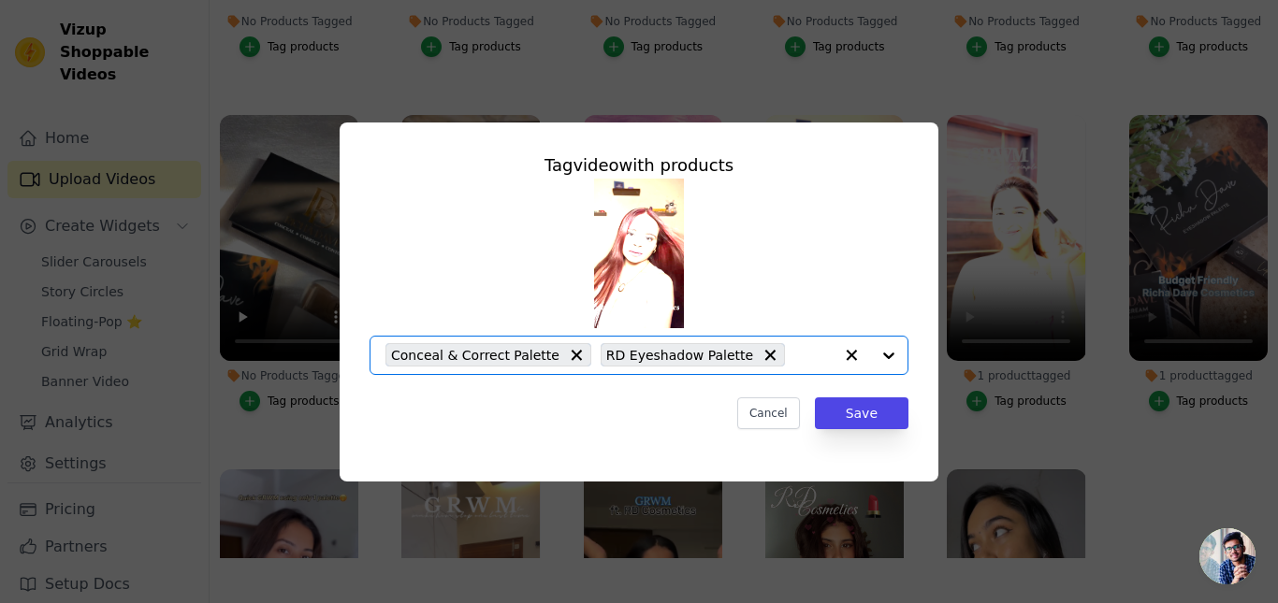
click at [794, 354] on input "No Products Tagged Tag video with products Option Conceal & Correct Palette, RD…" at bounding box center [813, 355] width 38 height 18
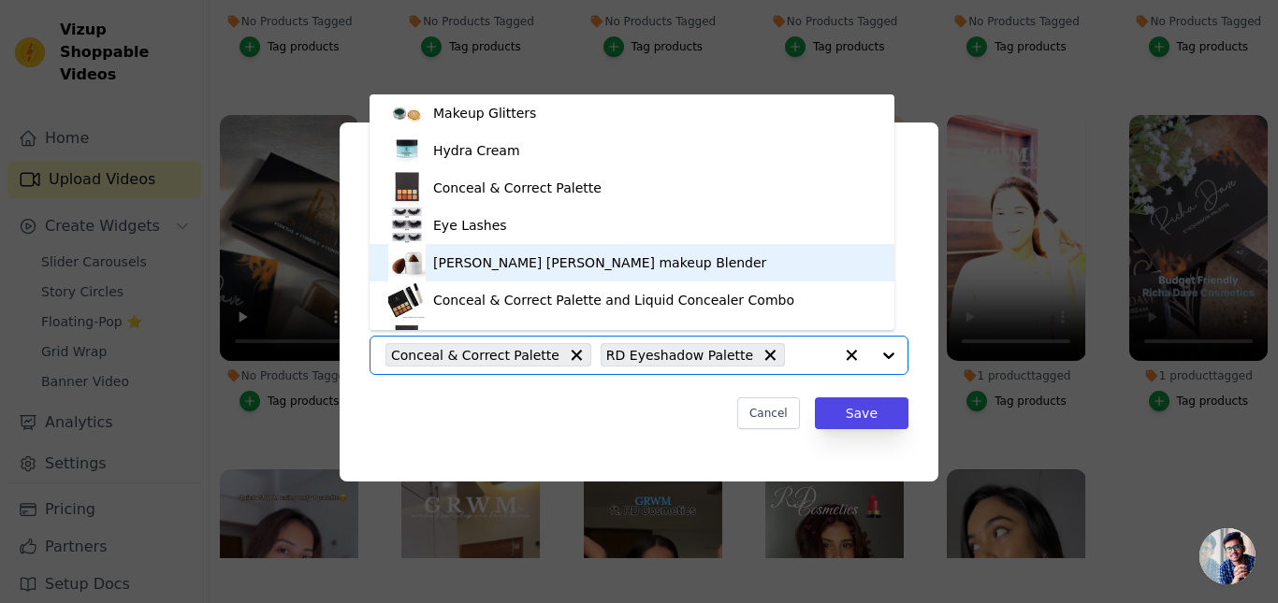
click at [500, 263] on div "[PERSON_NAME] [PERSON_NAME] makeup Blender" at bounding box center [599, 263] width 333 height 19
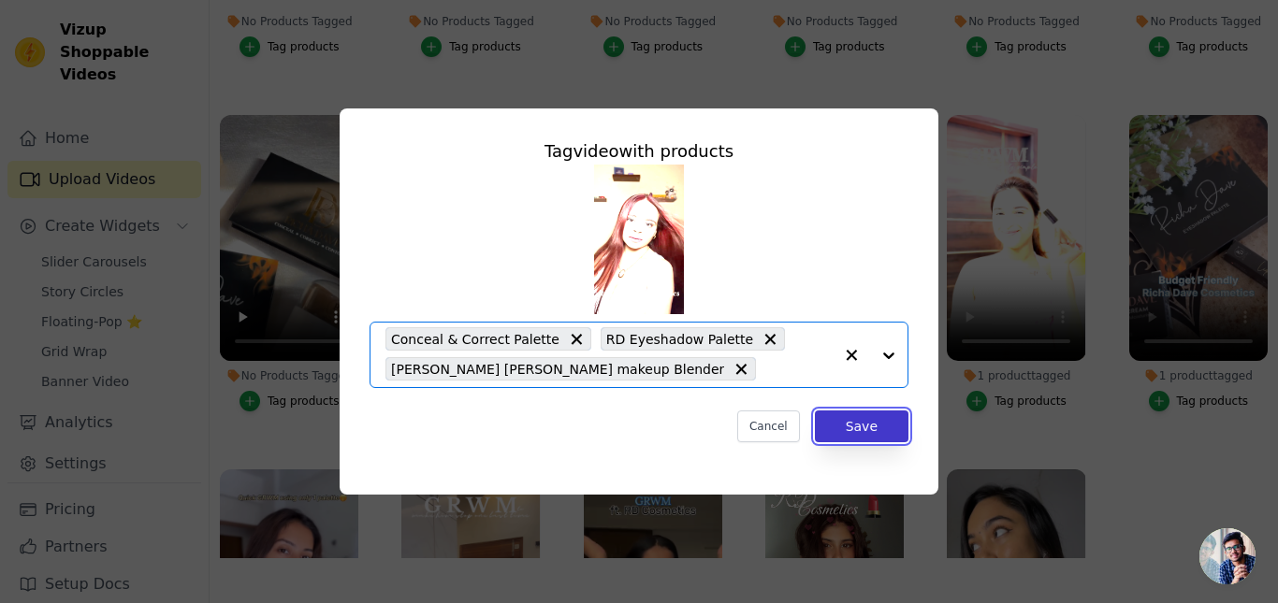
click at [861, 435] on button "Save" at bounding box center [862, 427] width 94 height 32
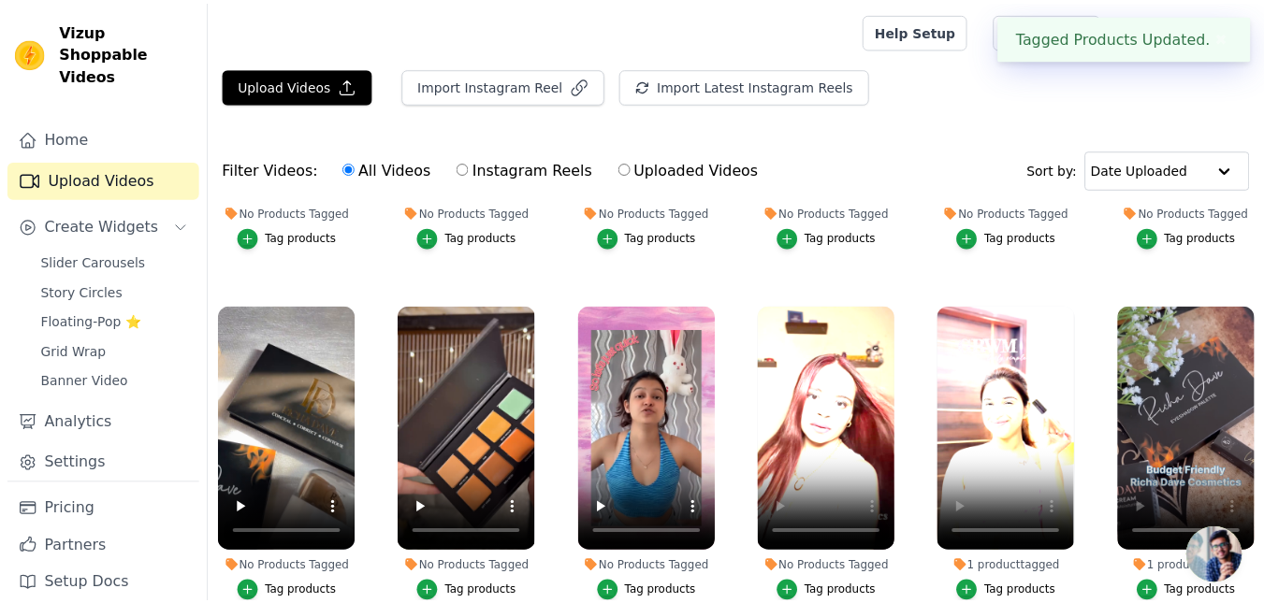
scroll to position [261, 0]
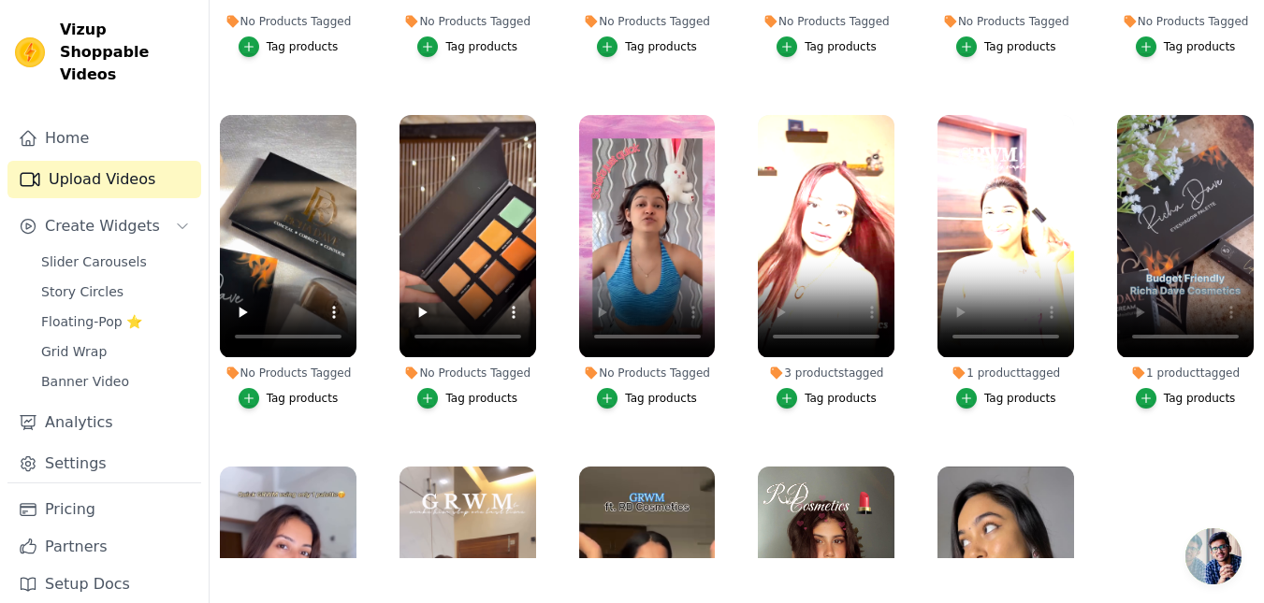
click at [653, 397] on div "Tag products" at bounding box center [661, 398] width 72 height 15
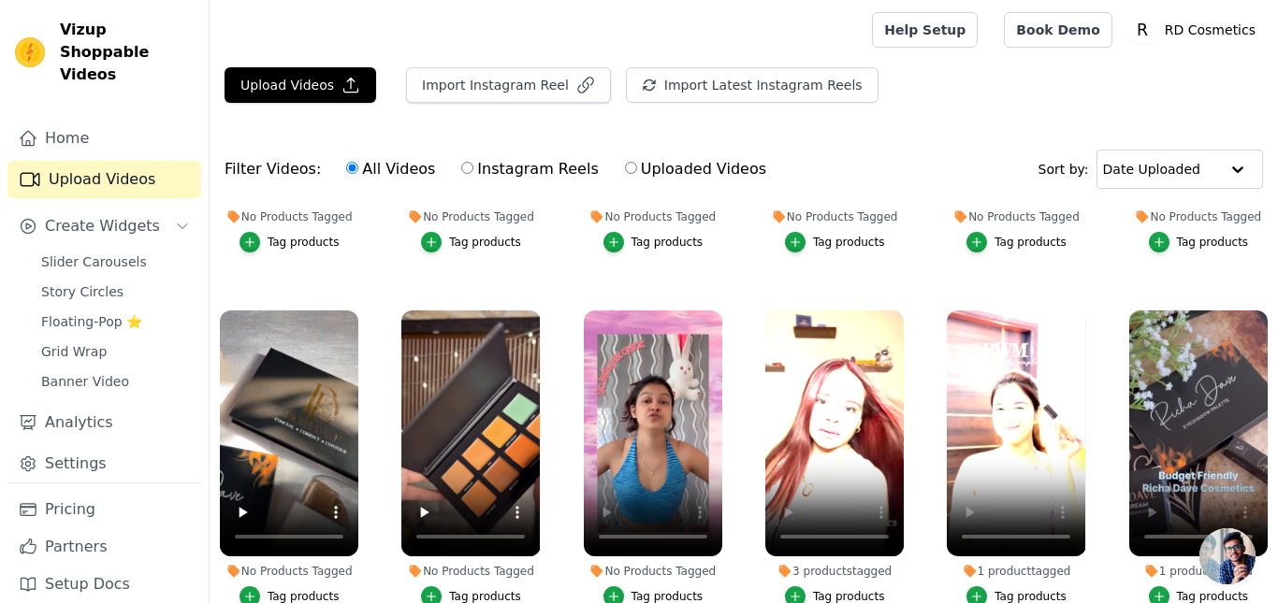
scroll to position [266, 0]
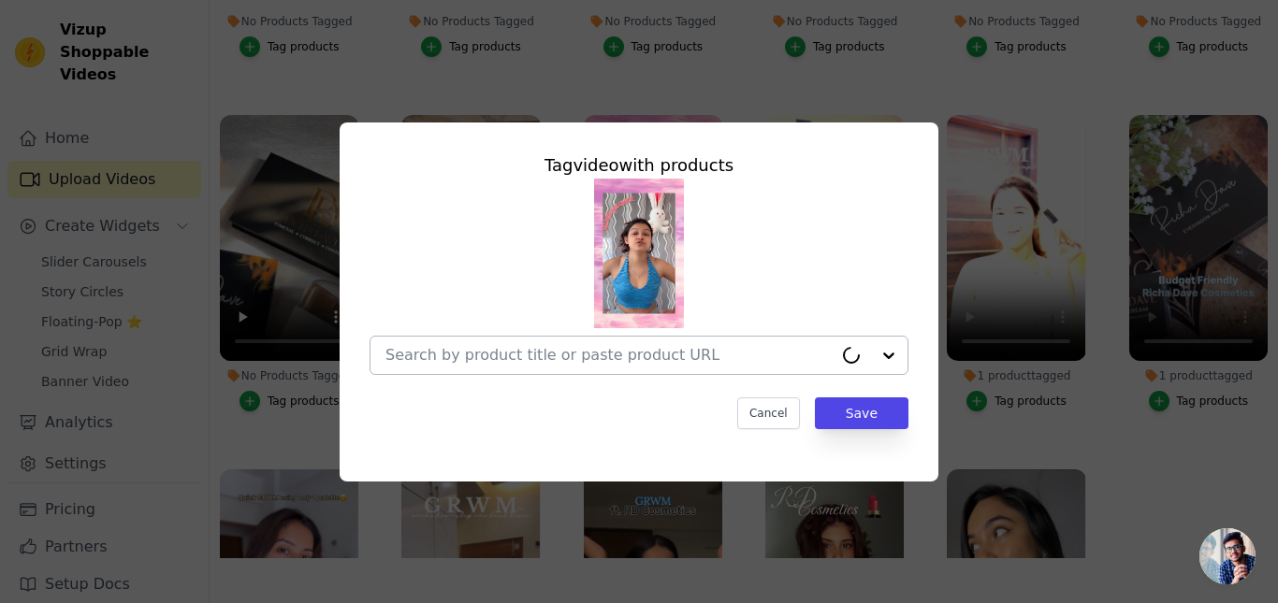
click at [525, 343] on div at bounding box center [608, 355] width 447 height 37
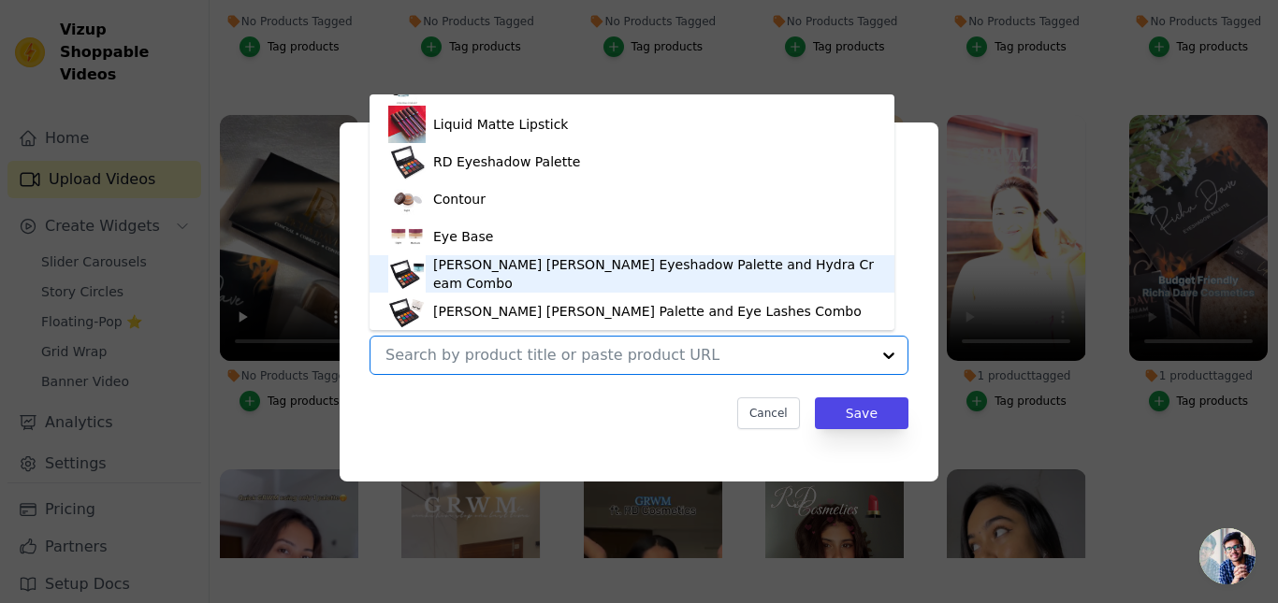
scroll to position [363, 0]
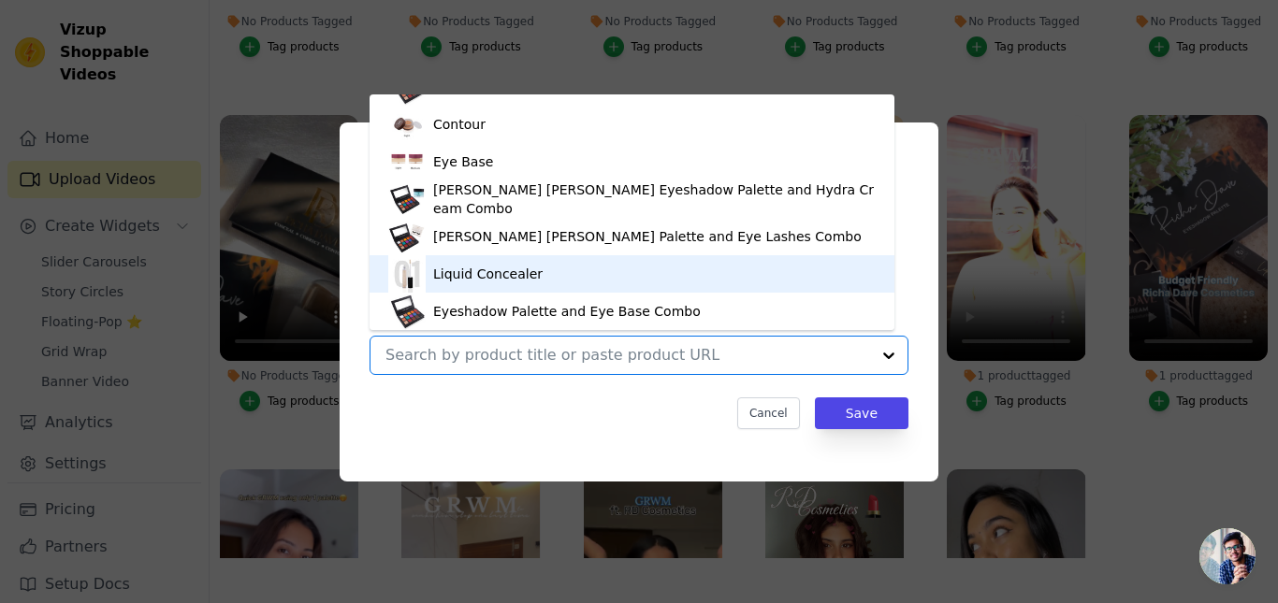
click at [476, 283] on div "Liquid Concealer" at bounding box center [487, 274] width 109 height 19
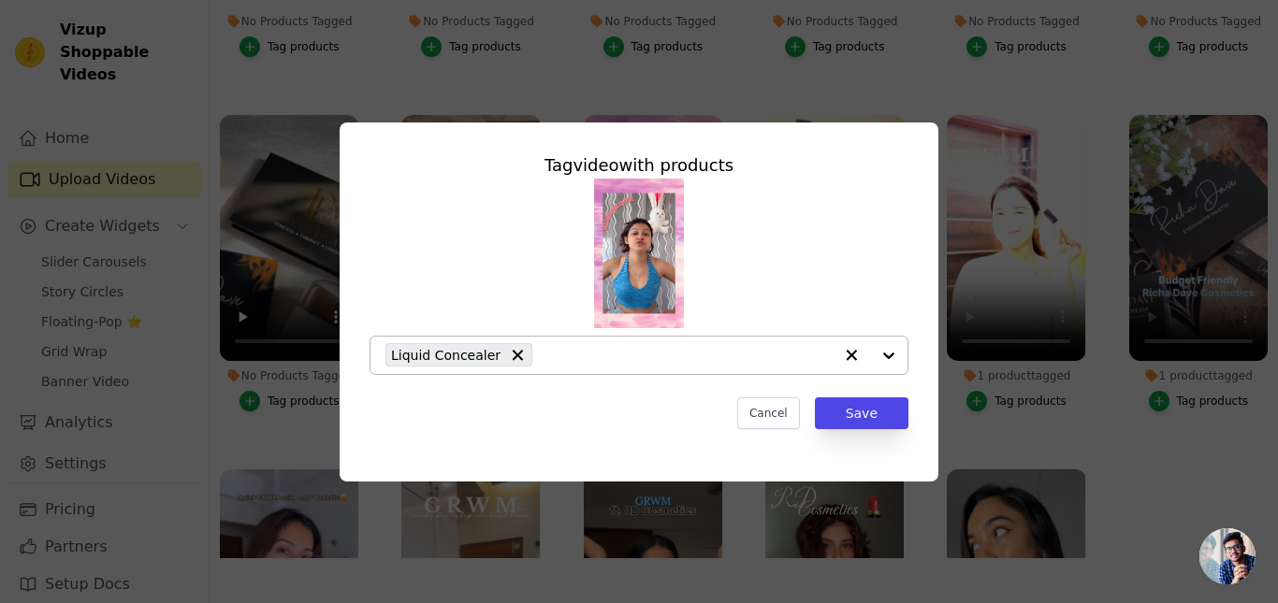
click at [544, 365] on div "Liquid Concealer" at bounding box center [608, 355] width 447 height 37
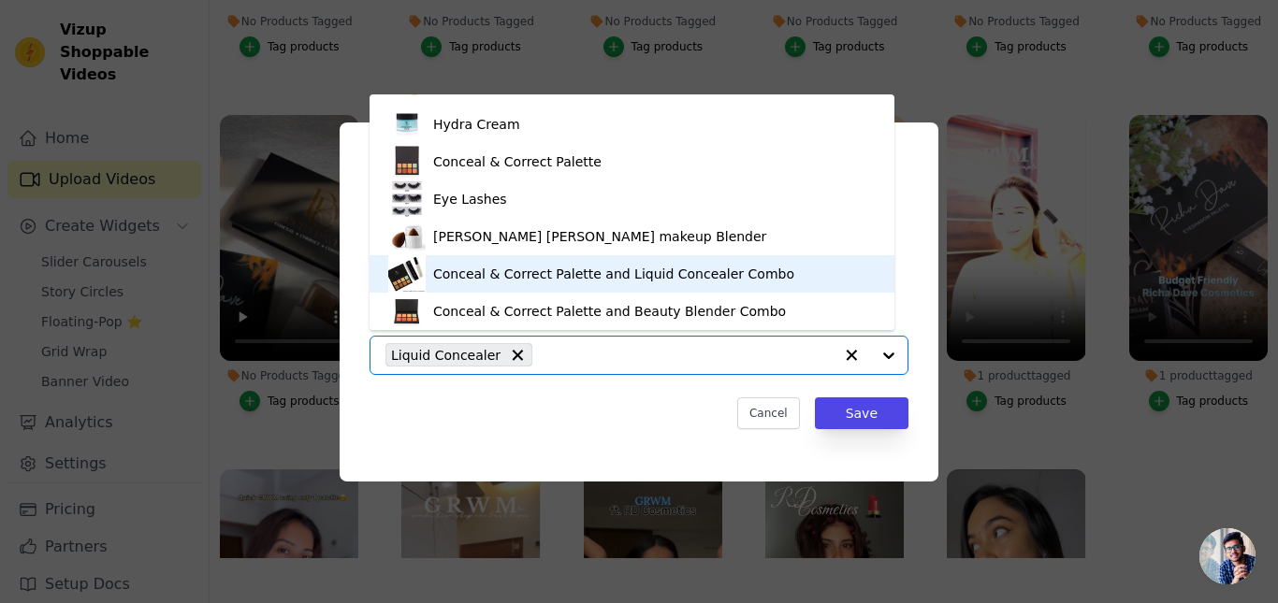
scroll to position [0, 0]
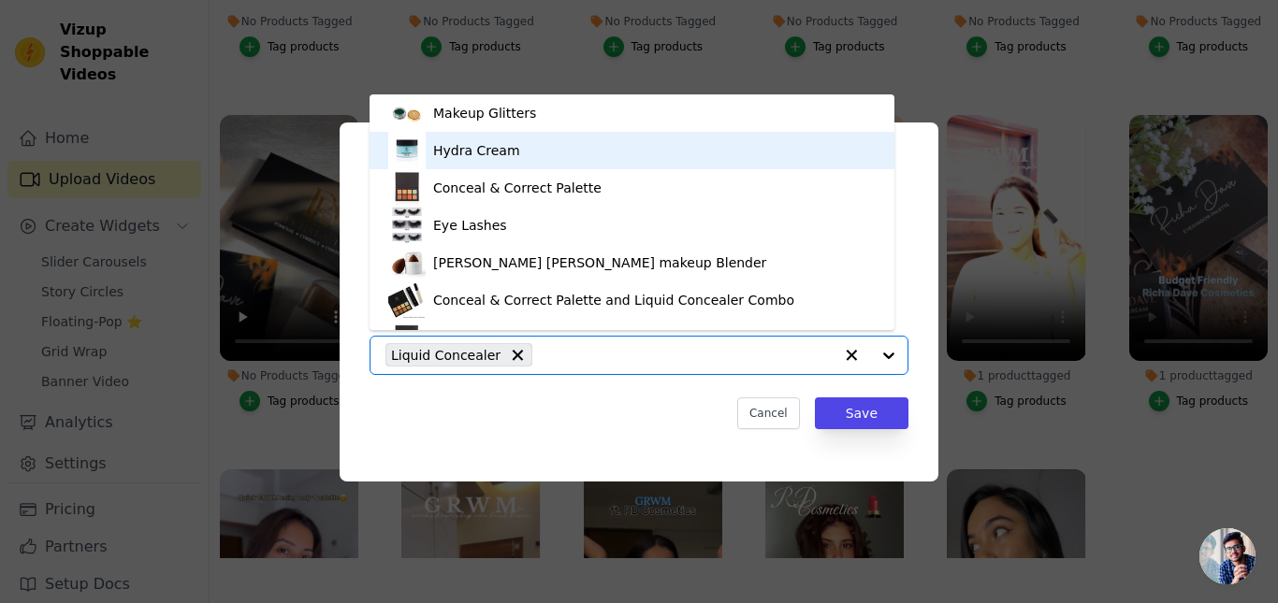
drag, startPoint x: 524, startPoint y: 148, endPoint x: 532, endPoint y: 205, distance: 57.7
click at [525, 155] on div "Hydra Cream" at bounding box center [631, 150] width 487 height 37
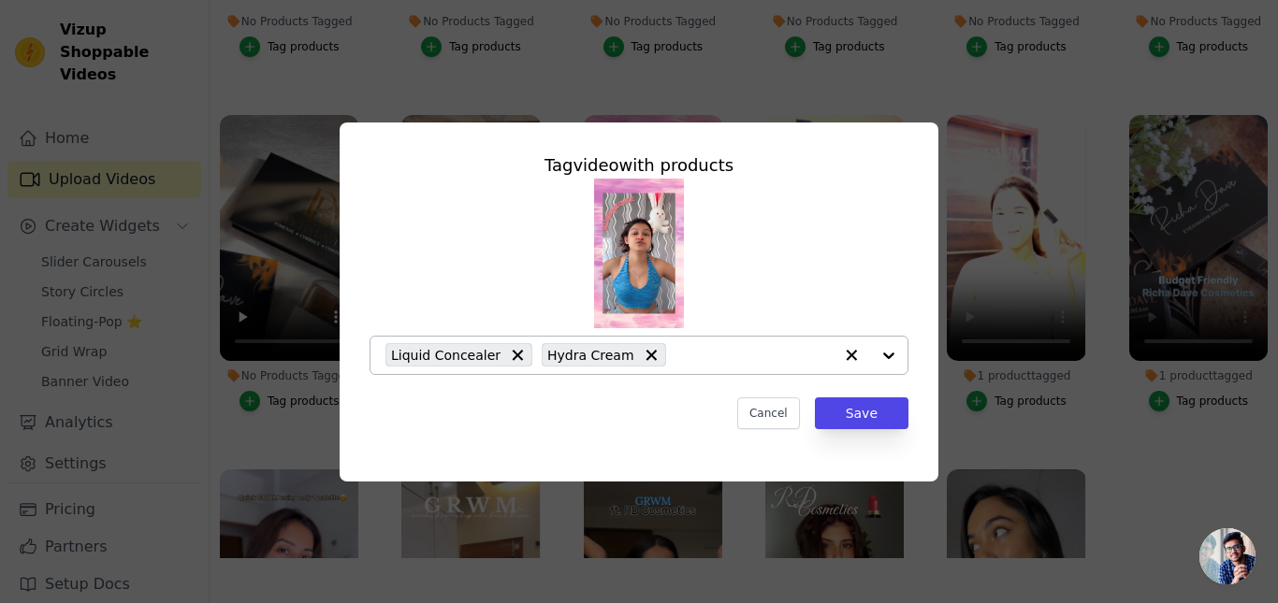
drag, startPoint x: 684, startPoint y: 372, endPoint x: 675, endPoint y: 347, distance: 26.6
click at [684, 371] on div "Liquid Concealer Hydra Cream" at bounding box center [608, 355] width 447 height 37
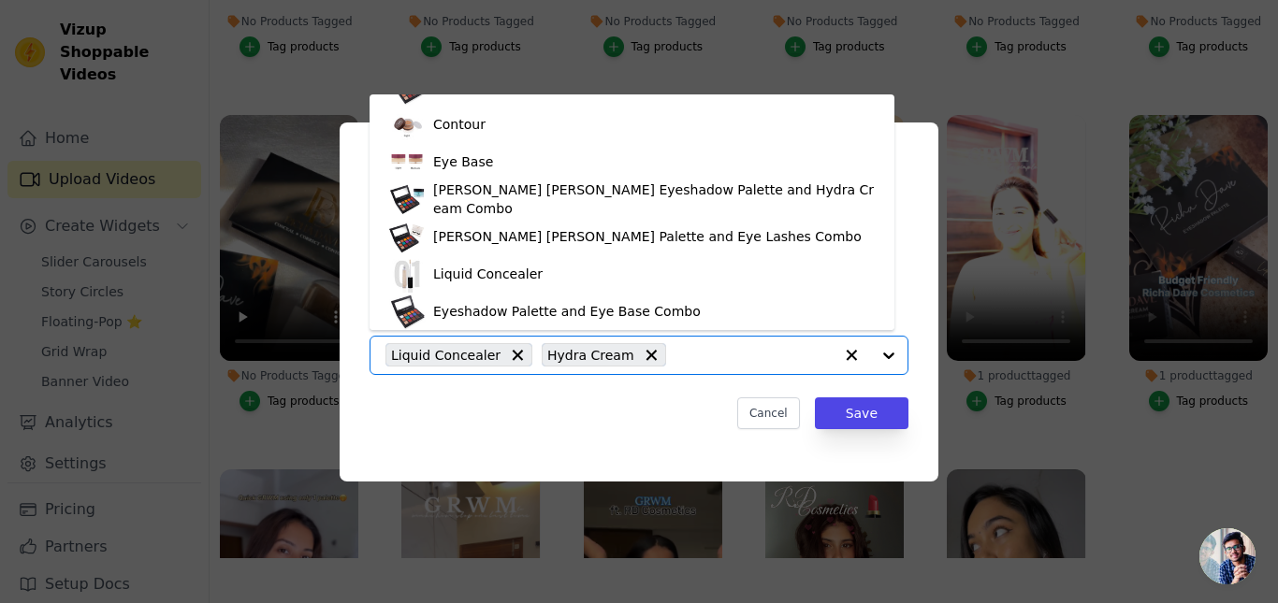
scroll to position [113, 0]
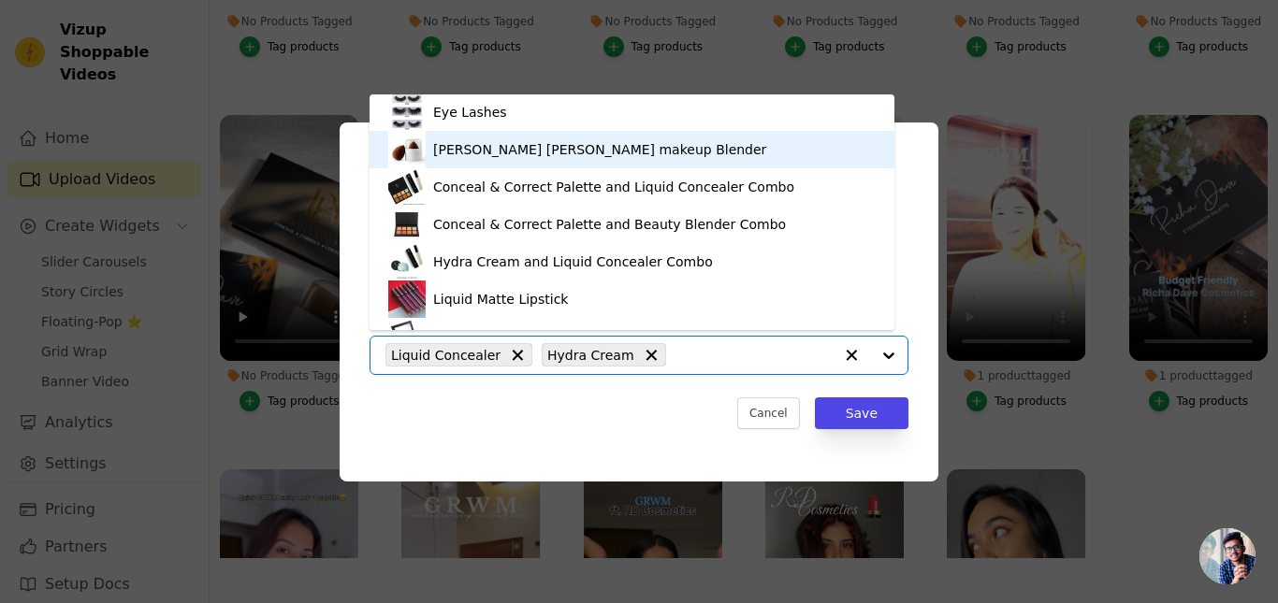
drag, startPoint x: 515, startPoint y: 160, endPoint x: 524, endPoint y: 180, distance: 21.4
click at [517, 161] on div "[PERSON_NAME] [PERSON_NAME] makeup Blender" at bounding box center [631, 149] width 487 height 37
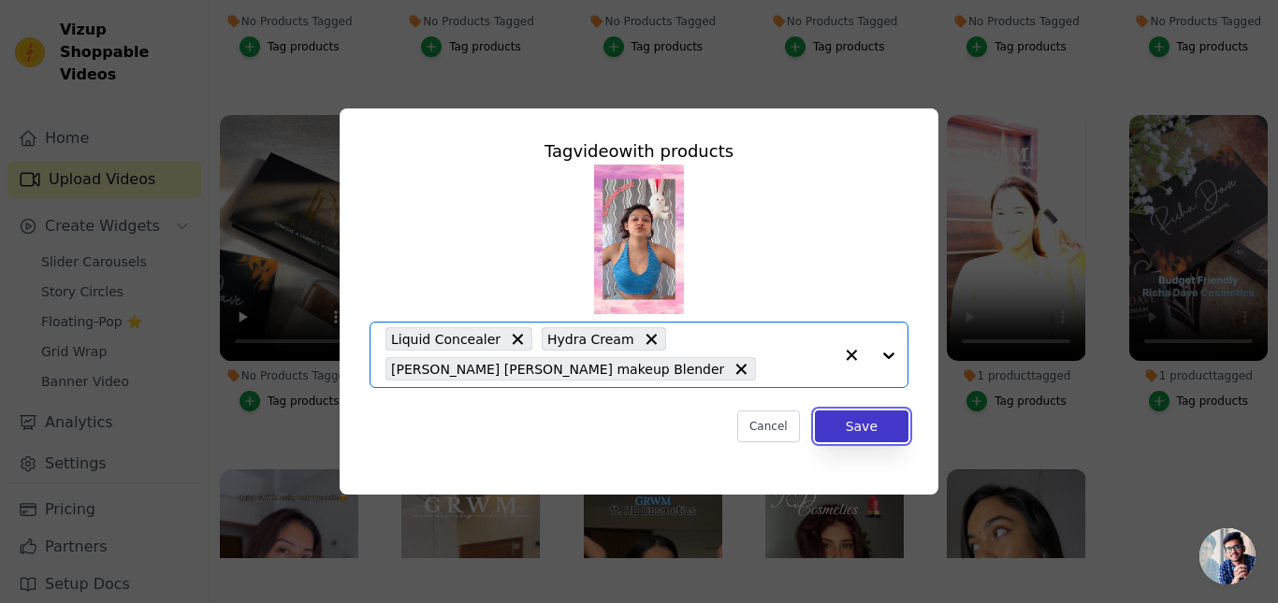
click at [849, 416] on button "Save" at bounding box center [862, 427] width 94 height 32
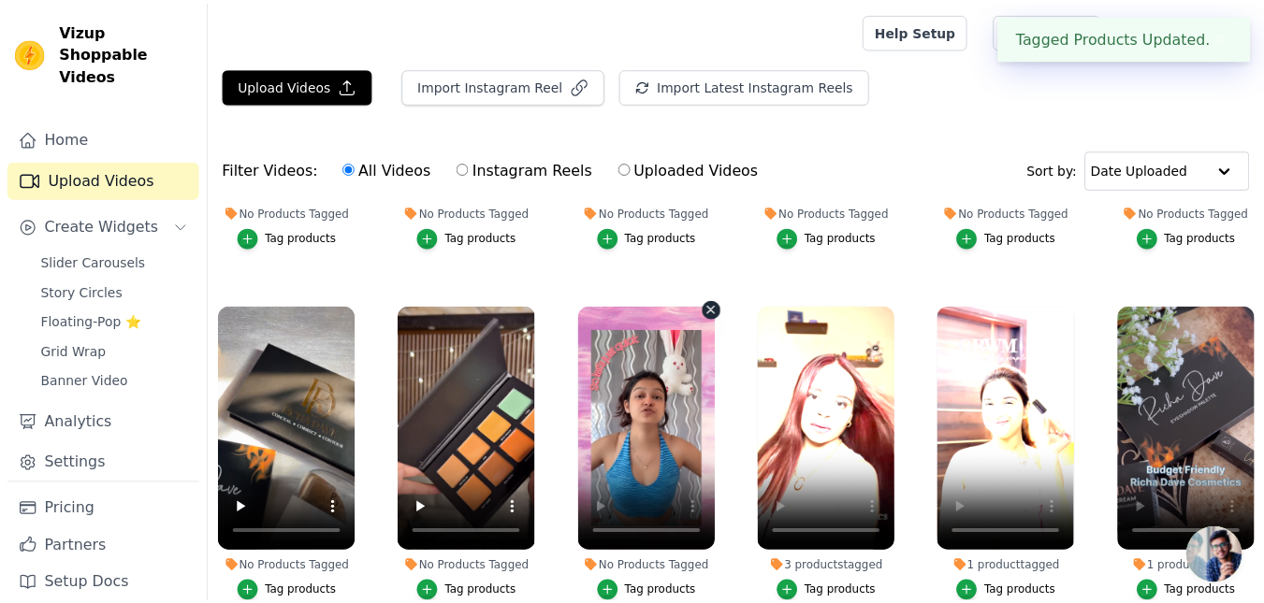
scroll to position [261, 0]
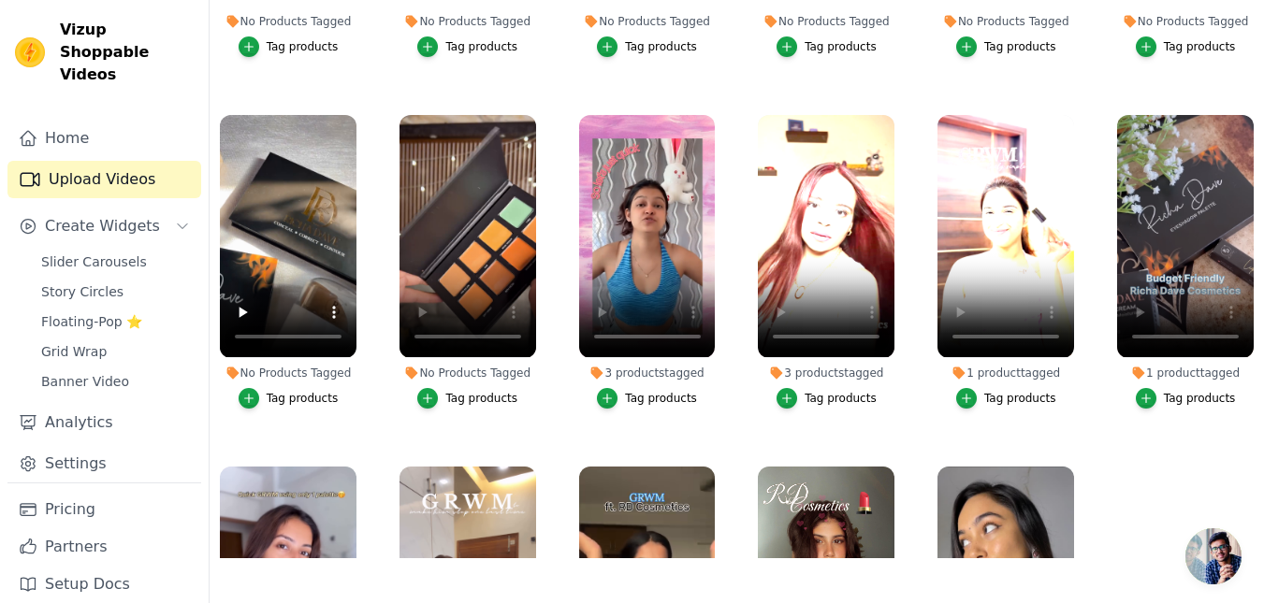
click at [483, 397] on div "Tag products" at bounding box center [481, 398] width 72 height 15
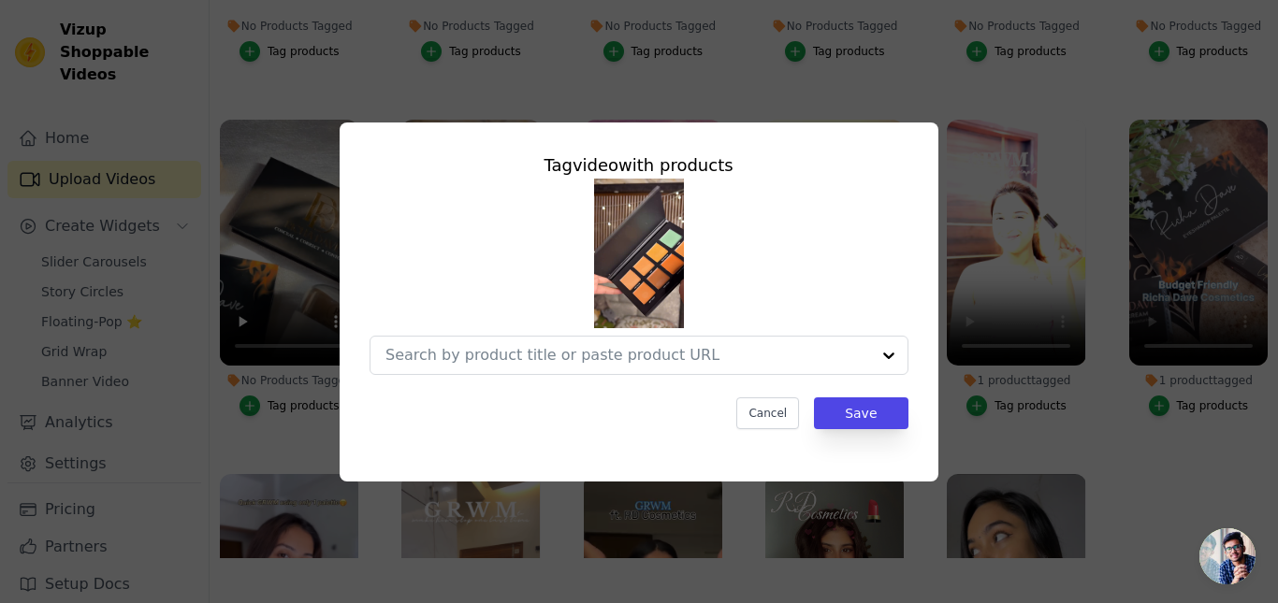
scroll to position [266, 0]
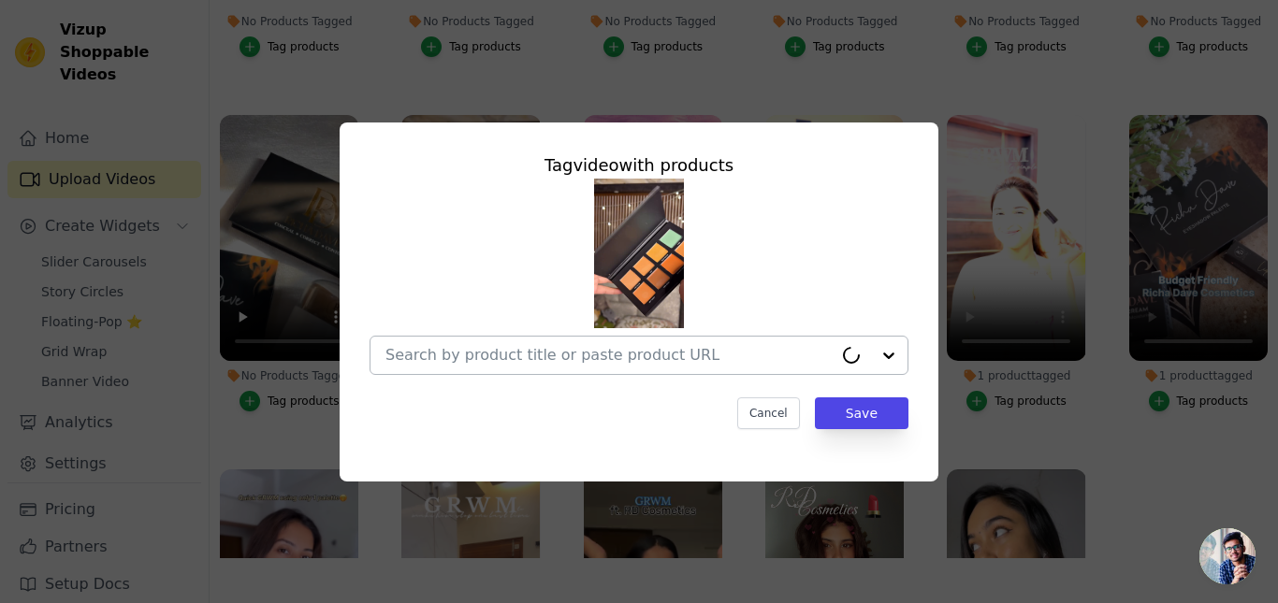
click at [530, 354] on input "No Products Tagged Tag video with products Cancel Save Tag products" at bounding box center [608, 355] width 447 height 18
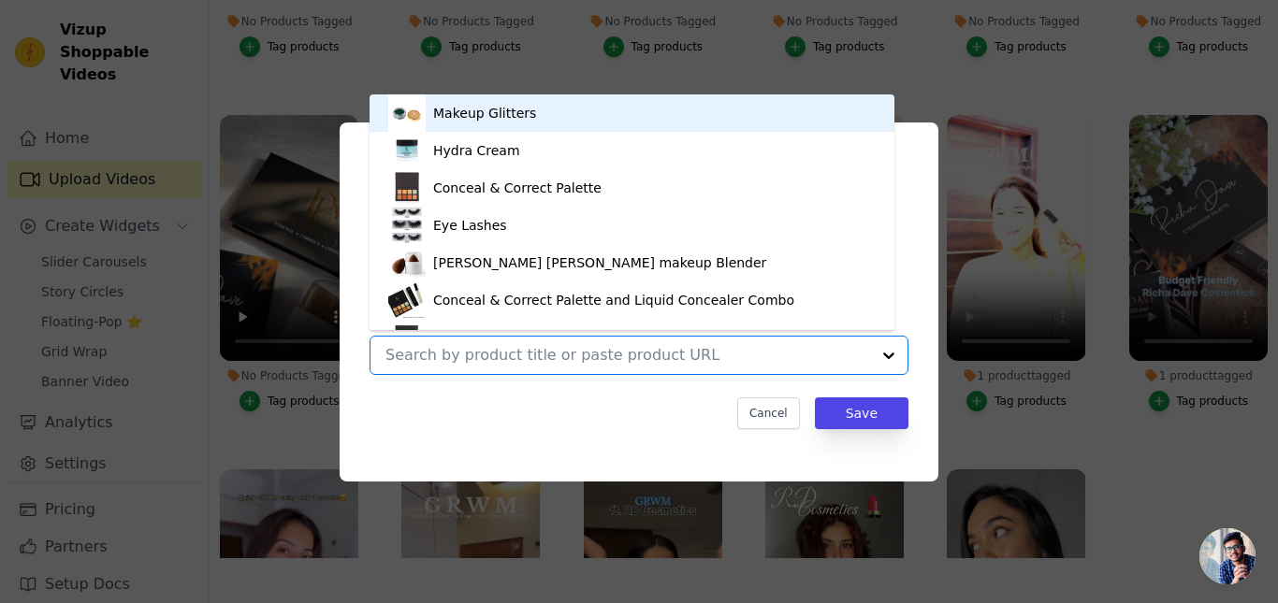
scroll to position [26, 0]
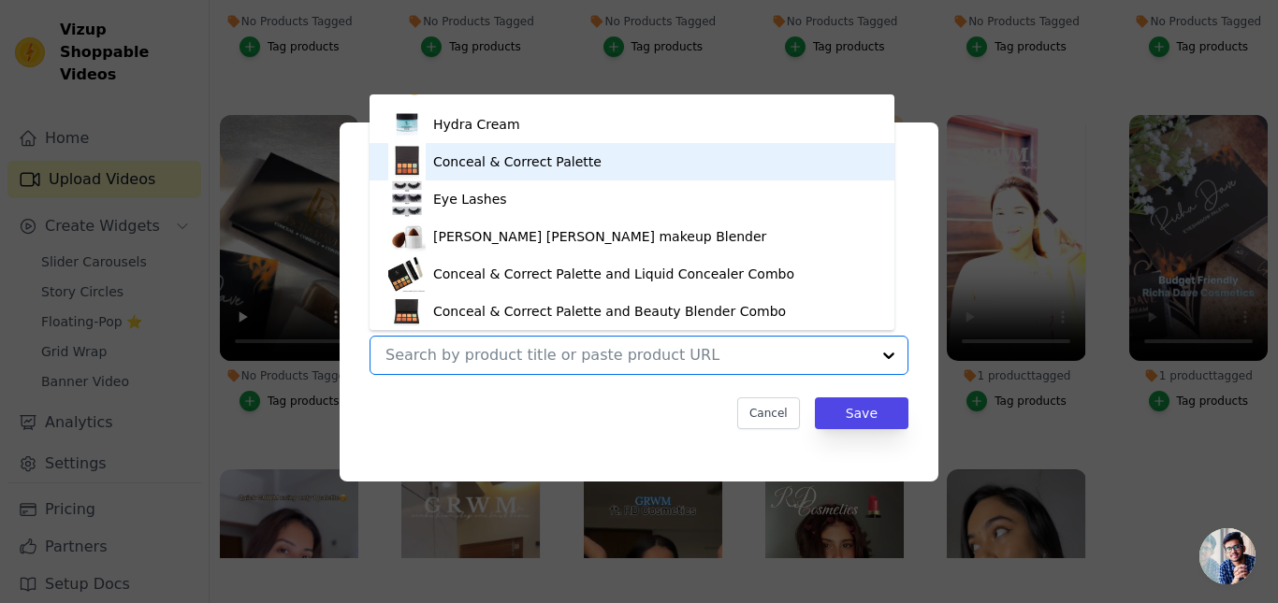
drag, startPoint x: 524, startPoint y: 158, endPoint x: 619, endPoint y: 251, distance: 133.0
click at [525, 160] on div "Conceal & Correct Palette" at bounding box center [517, 161] width 168 height 19
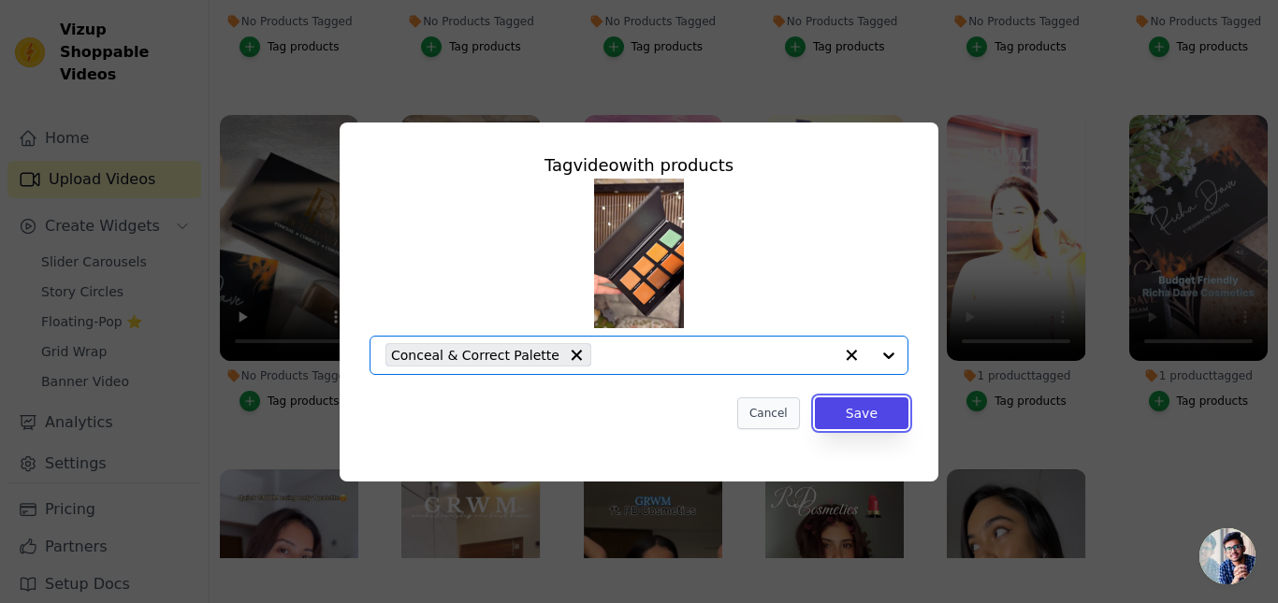
drag, startPoint x: 879, startPoint y: 426, endPoint x: 768, endPoint y: 413, distance: 112.1
click at [877, 422] on button "Save" at bounding box center [862, 414] width 94 height 32
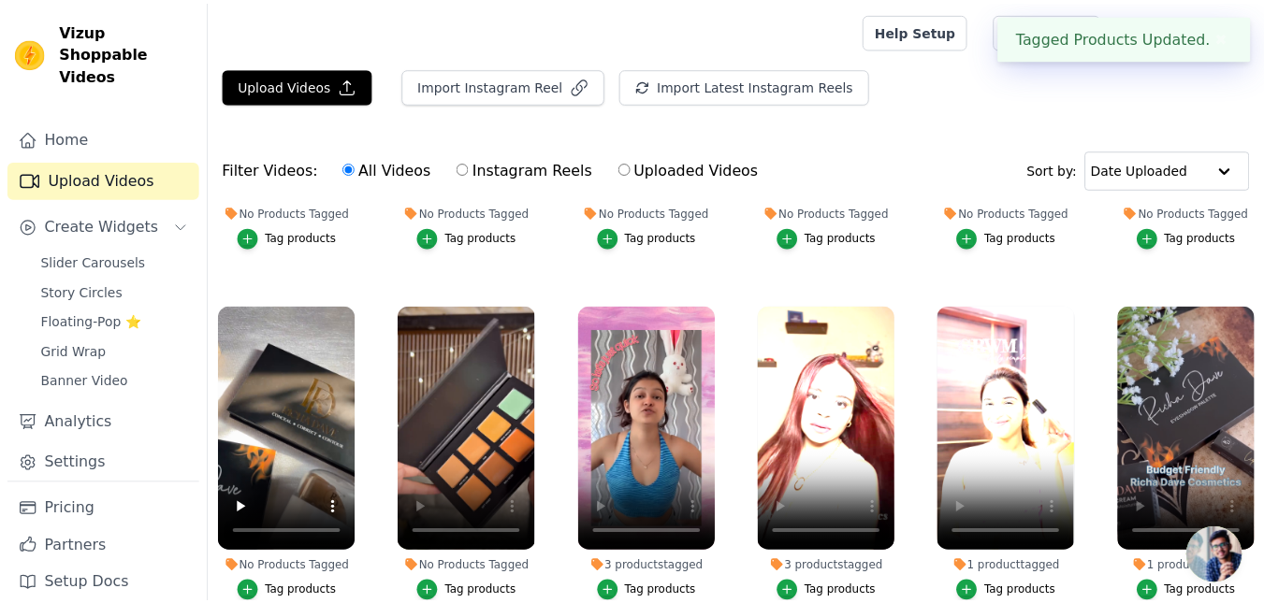
scroll to position [261, 0]
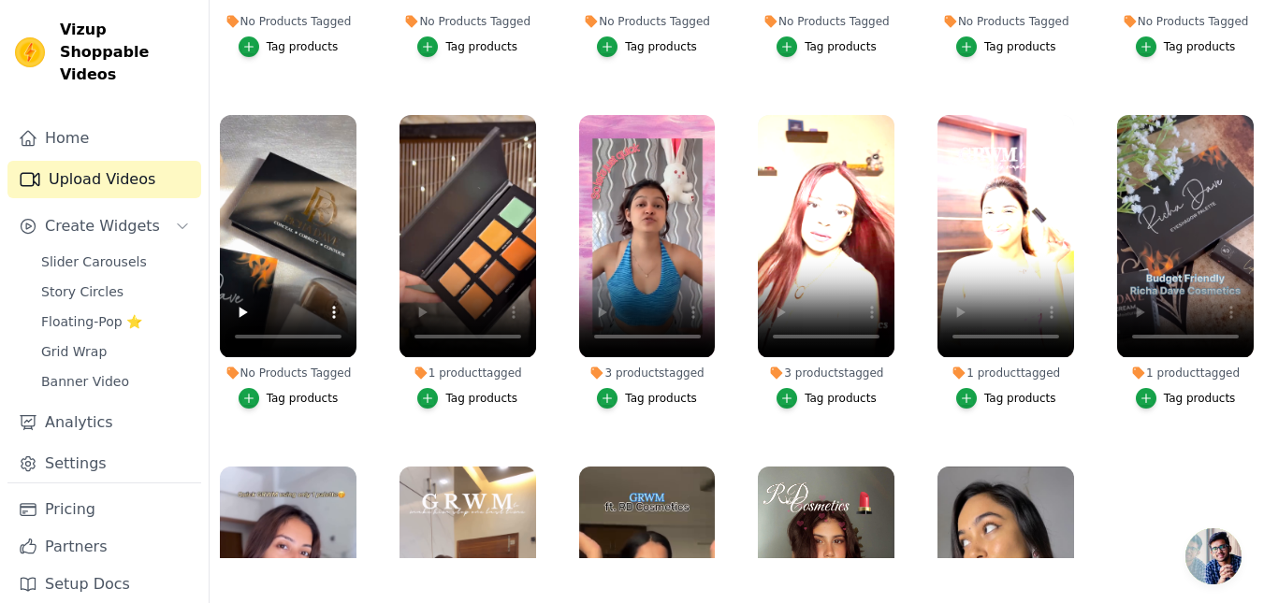
click at [466, 394] on div "Tag products" at bounding box center [481, 398] width 72 height 15
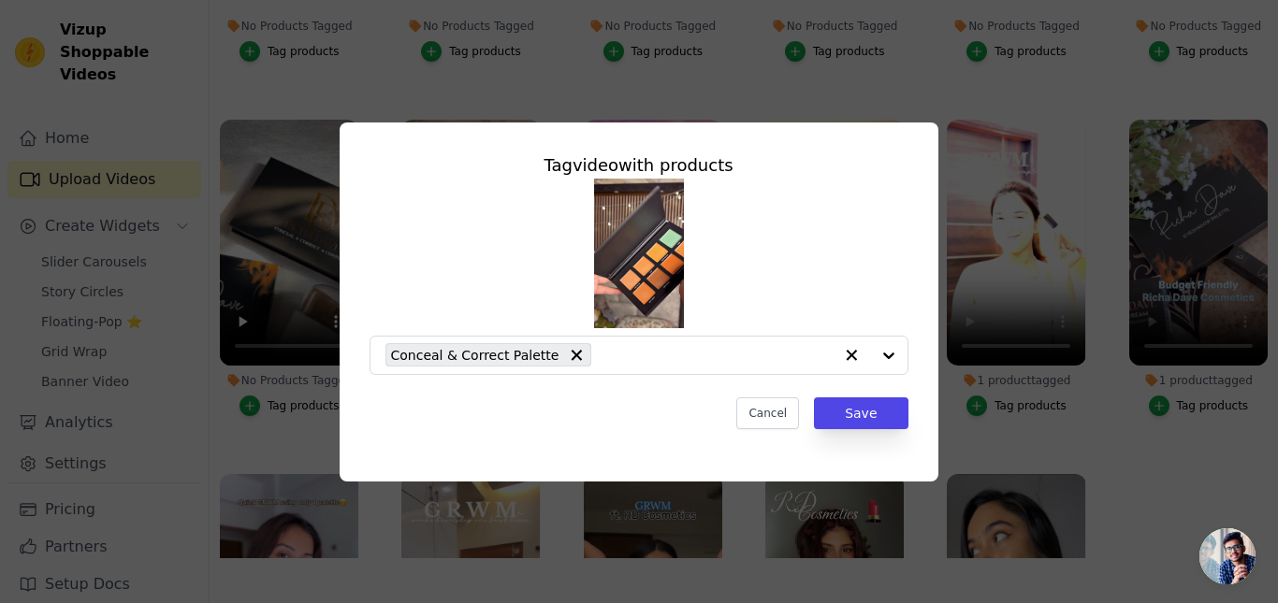
scroll to position [266, 0]
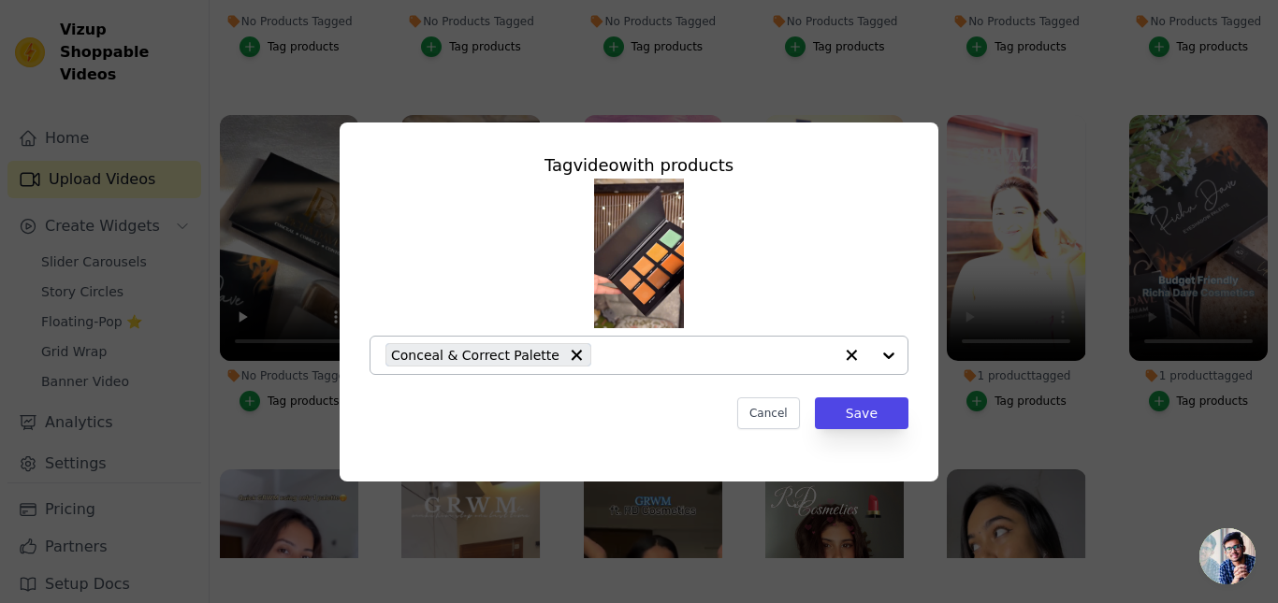
click at [601, 354] on input "1 product tagged Tag video with products Conceal & Correct Palette Cancel Save …" at bounding box center [717, 355] width 232 height 18
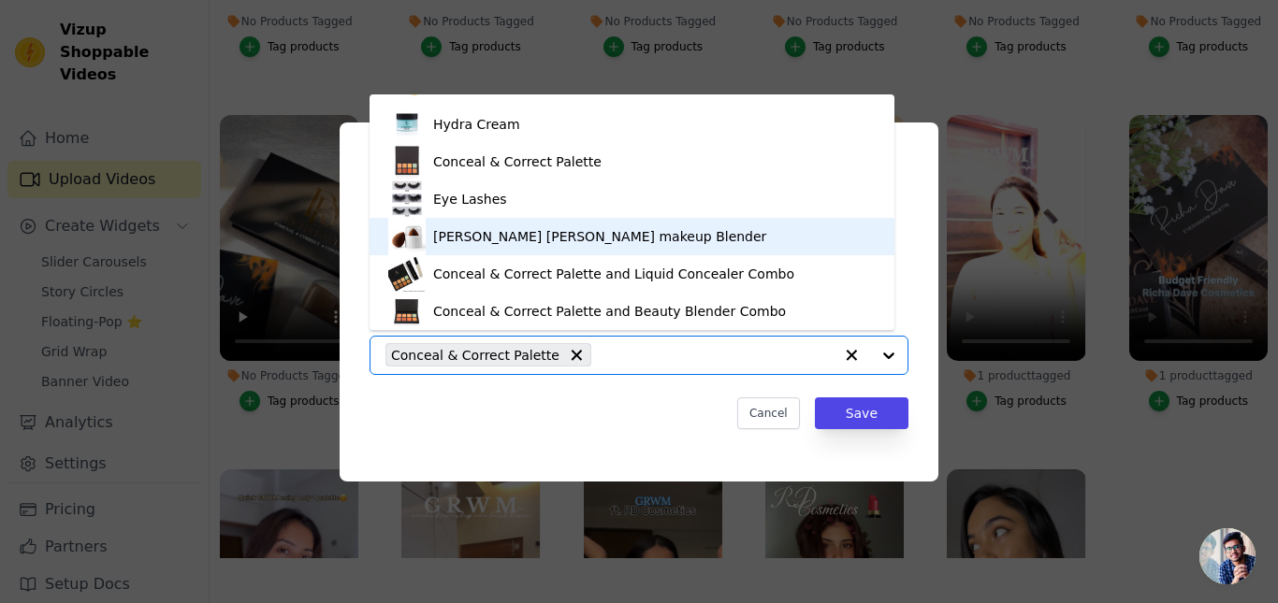
scroll to position [363, 0]
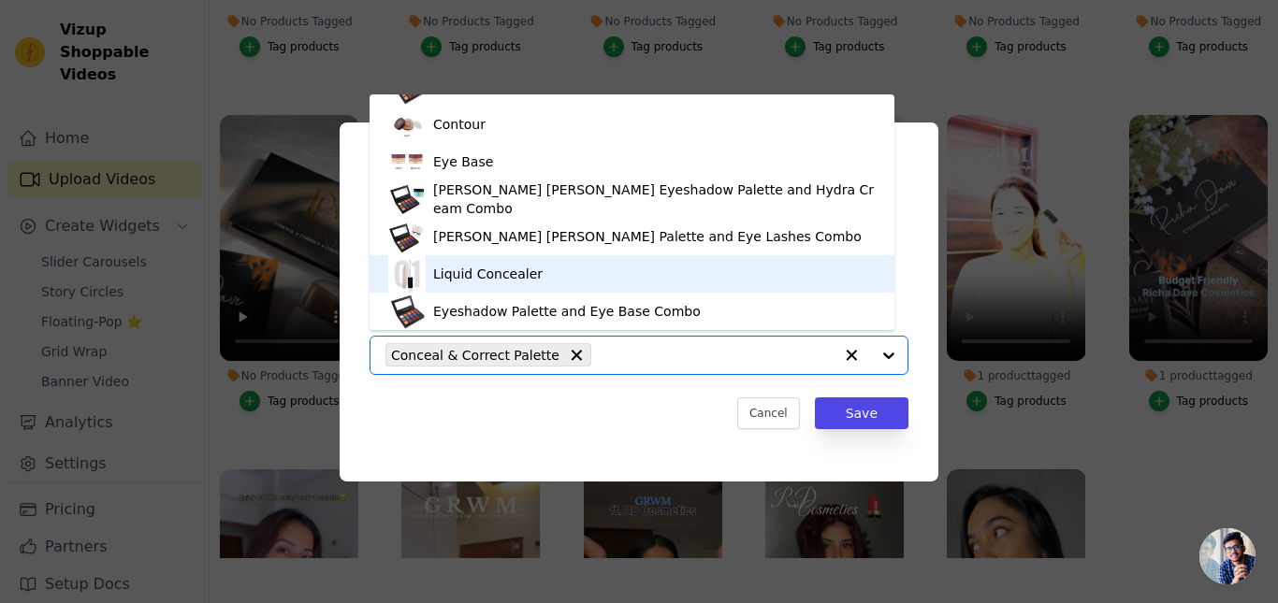
click at [472, 280] on div "Liquid Concealer" at bounding box center [487, 274] width 109 height 19
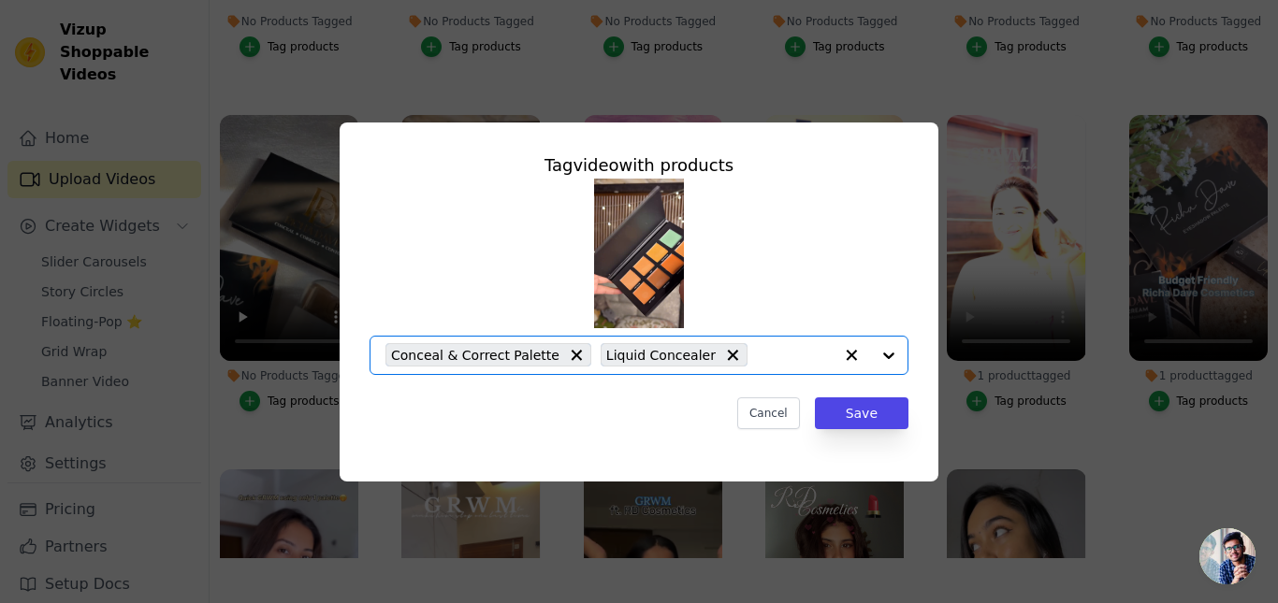
click at [774, 357] on input "1 product tagged Tag video with products Option Conceal & Correct Palette, Liqu…" at bounding box center [795, 355] width 76 height 18
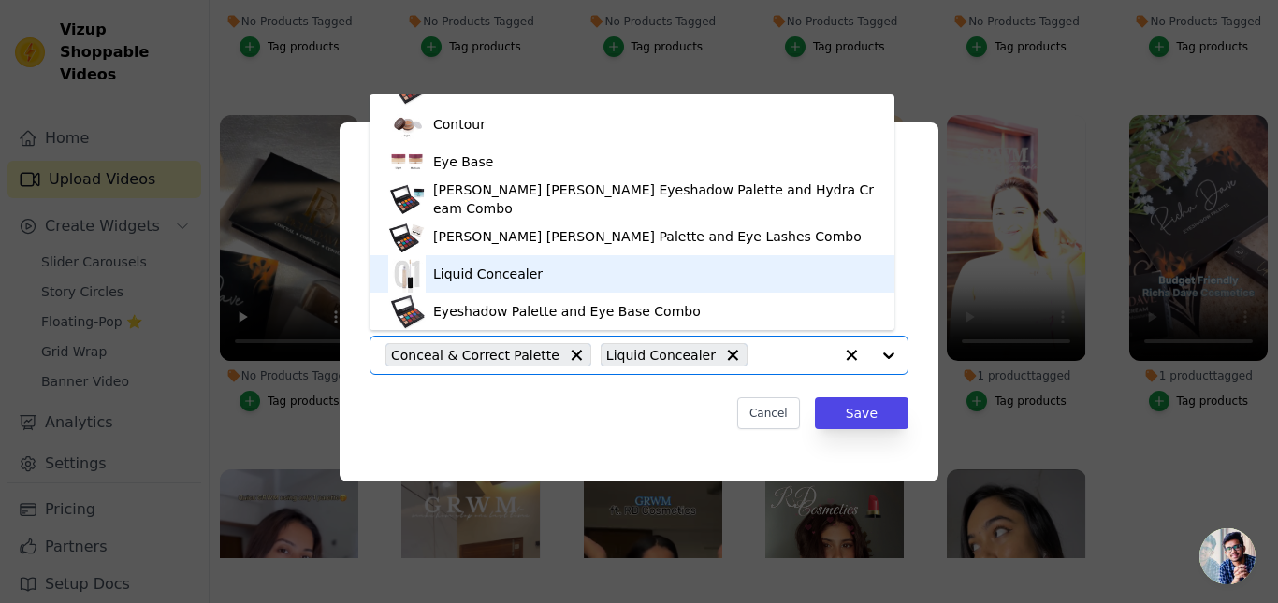
scroll to position [239, 0]
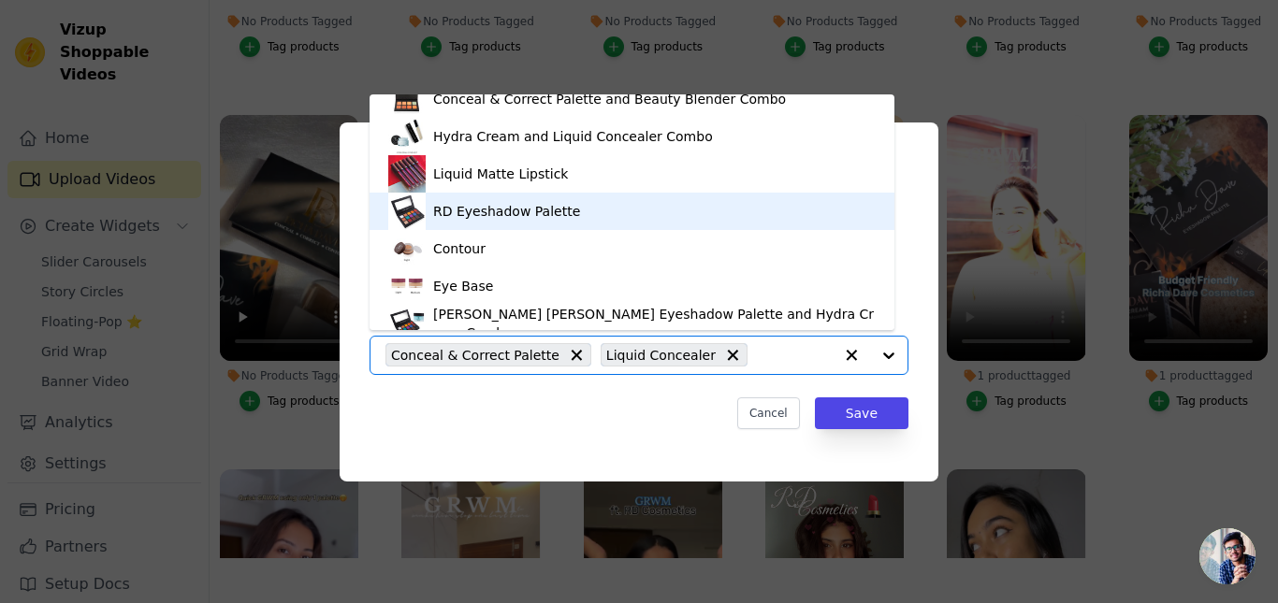
click at [484, 218] on div "RD Eyeshadow Palette" at bounding box center [506, 211] width 147 height 19
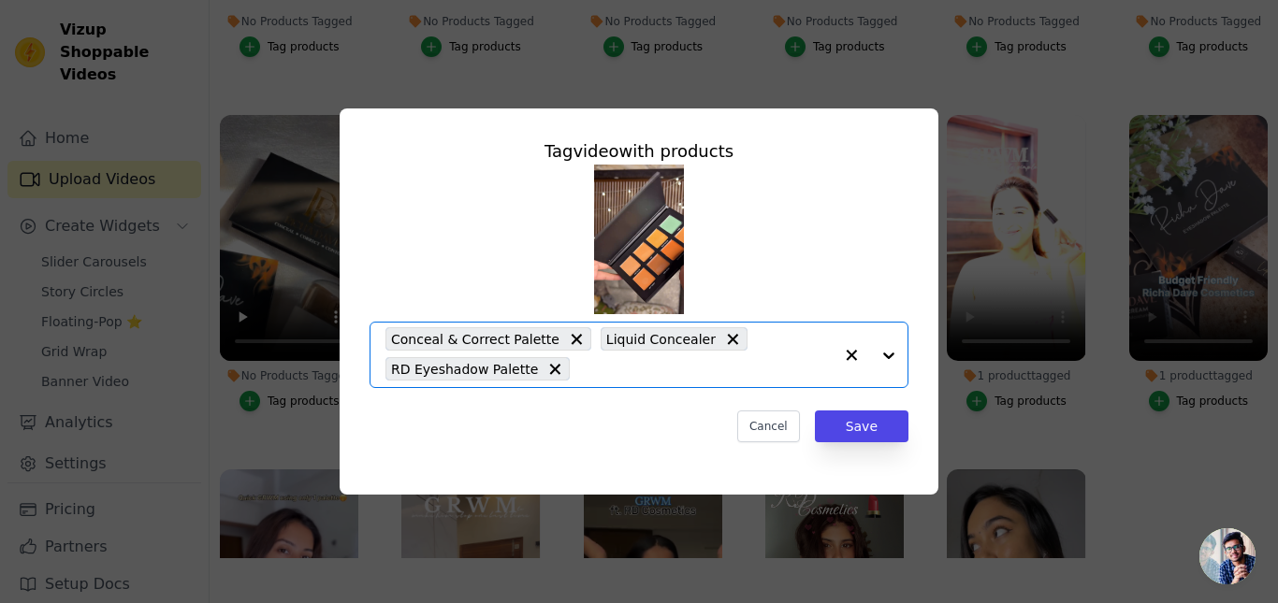
click at [669, 364] on input "1 product tagged Tag video with products Option Conceal & Correct Palette, Liqu…" at bounding box center [706, 369] width 254 height 18
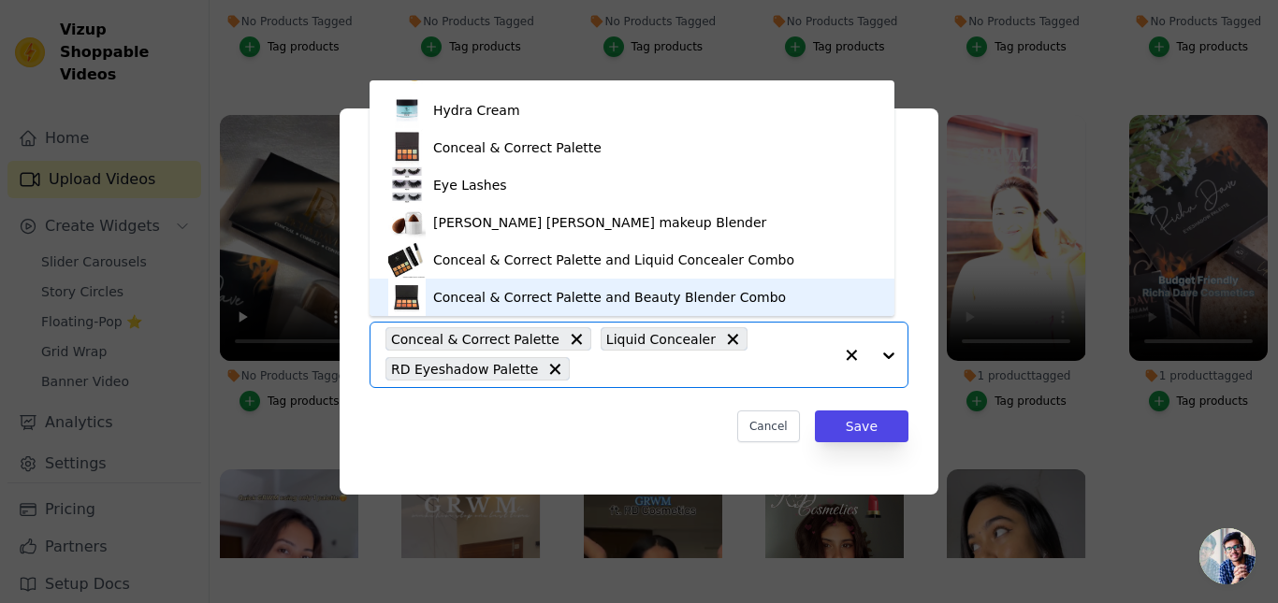
scroll to position [0, 0]
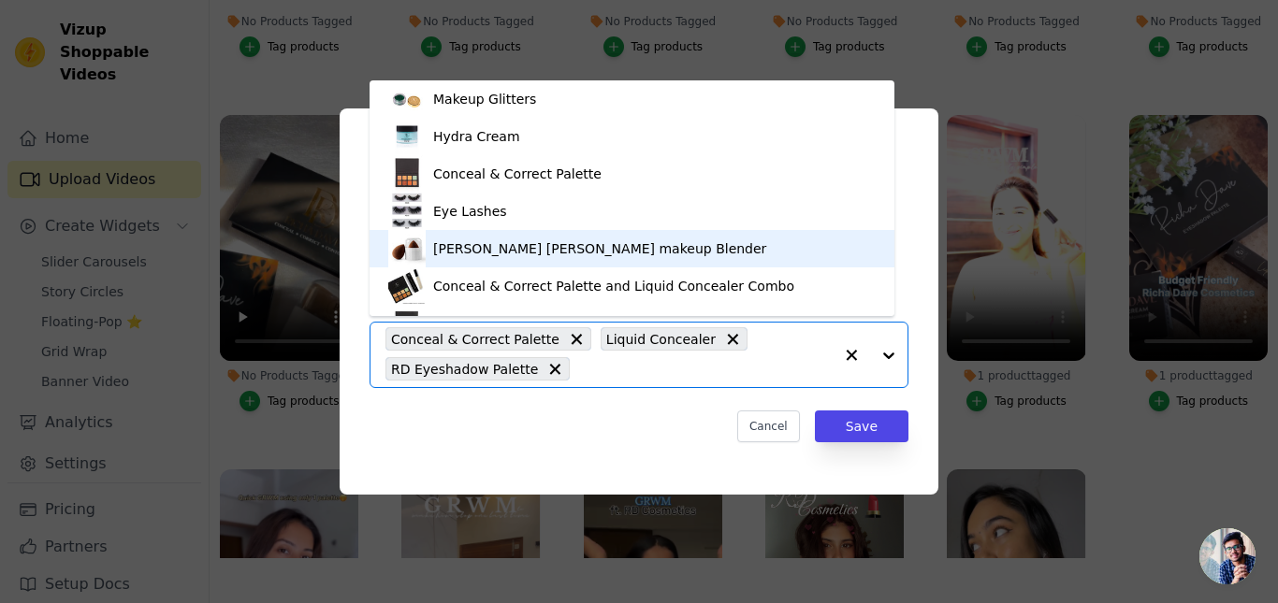
click at [491, 245] on div "[PERSON_NAME] [PERSON_NAME] makeup Blender" at bounding box center [599, 249] width 333 height 19
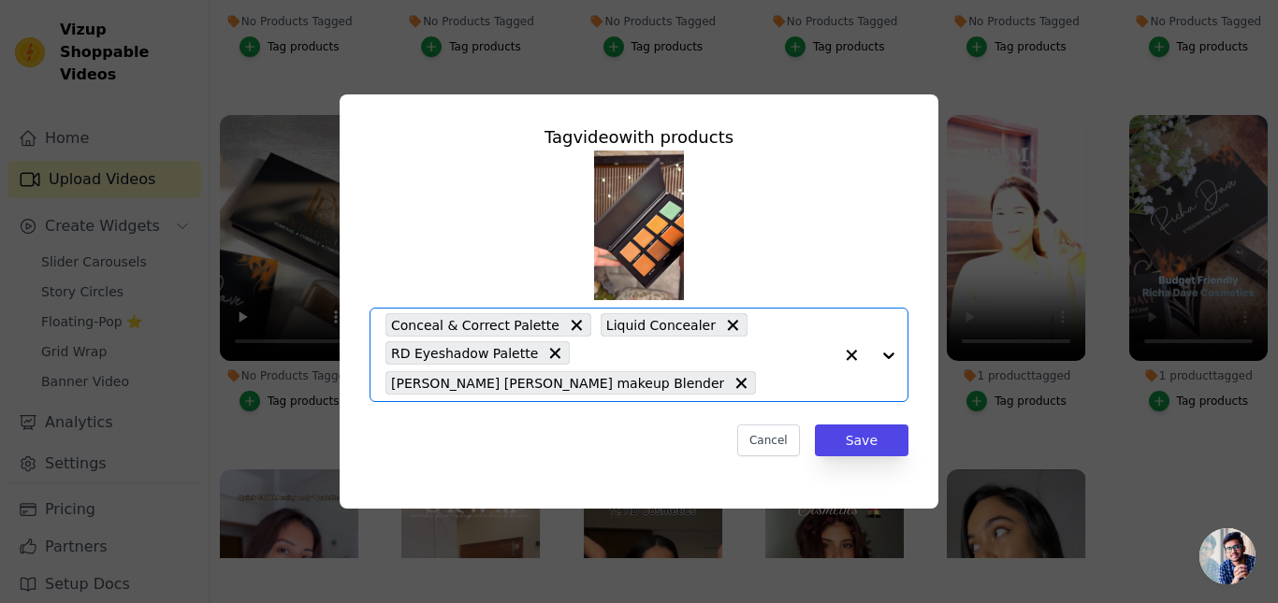
click at [778, 374] on input "1 product tagged Tag video with products Option Conceal & Correct Palette, Liqu…" at bounding box center [798, 383] width 67 height 18
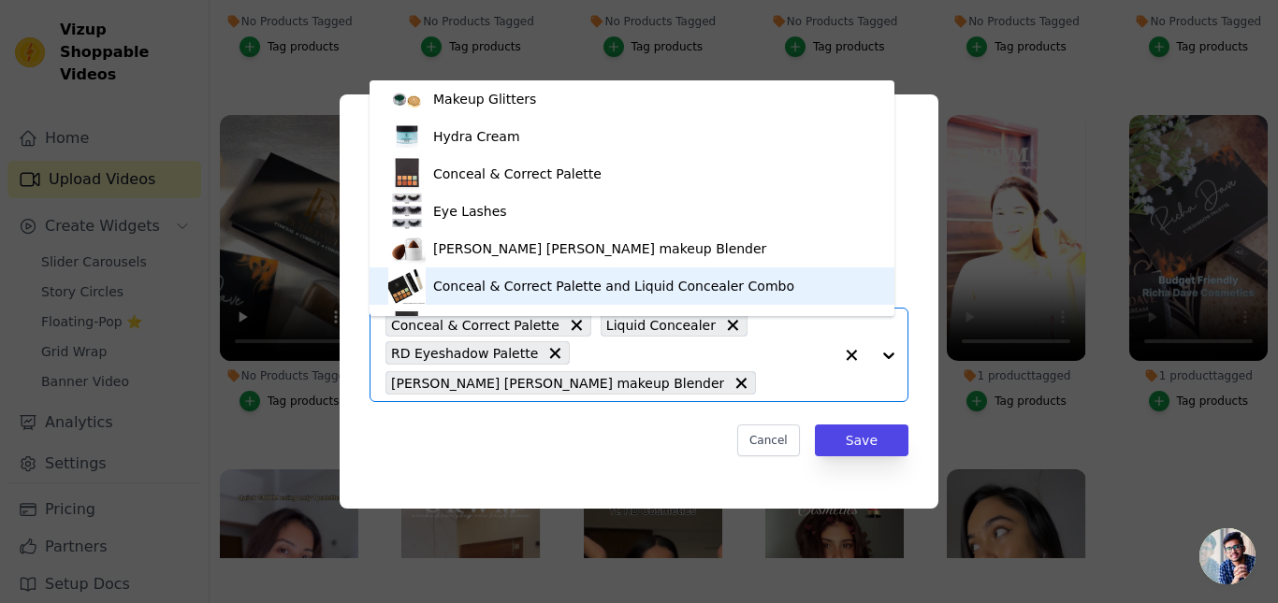
scroll to position [363, 0]
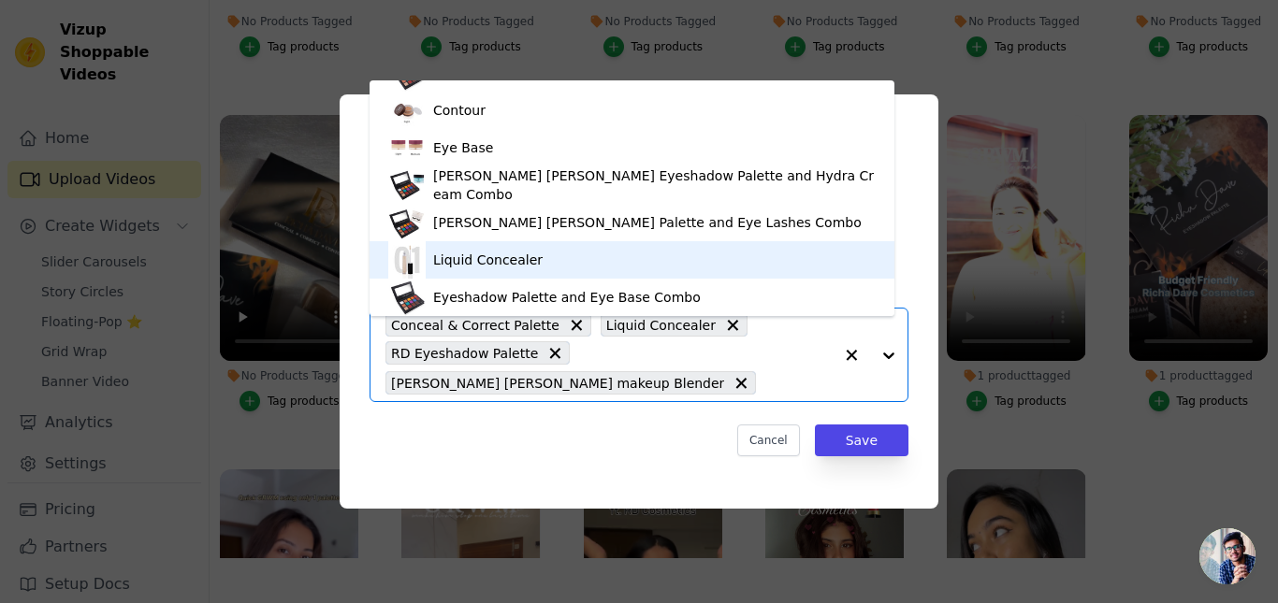
click at [507, 269] on div "Liquid Concealer" at bounding box center [631, 259] width 487 height 37
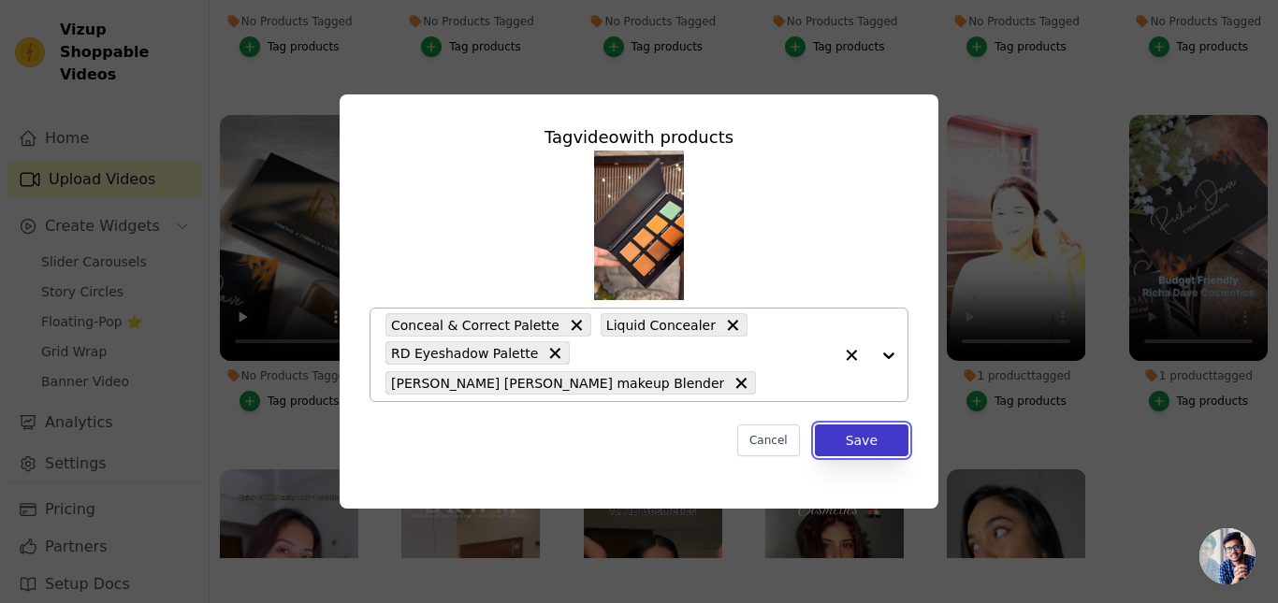
click at [863, 428] on button "Save" at bounding box center [862, 441] width 94 height 32
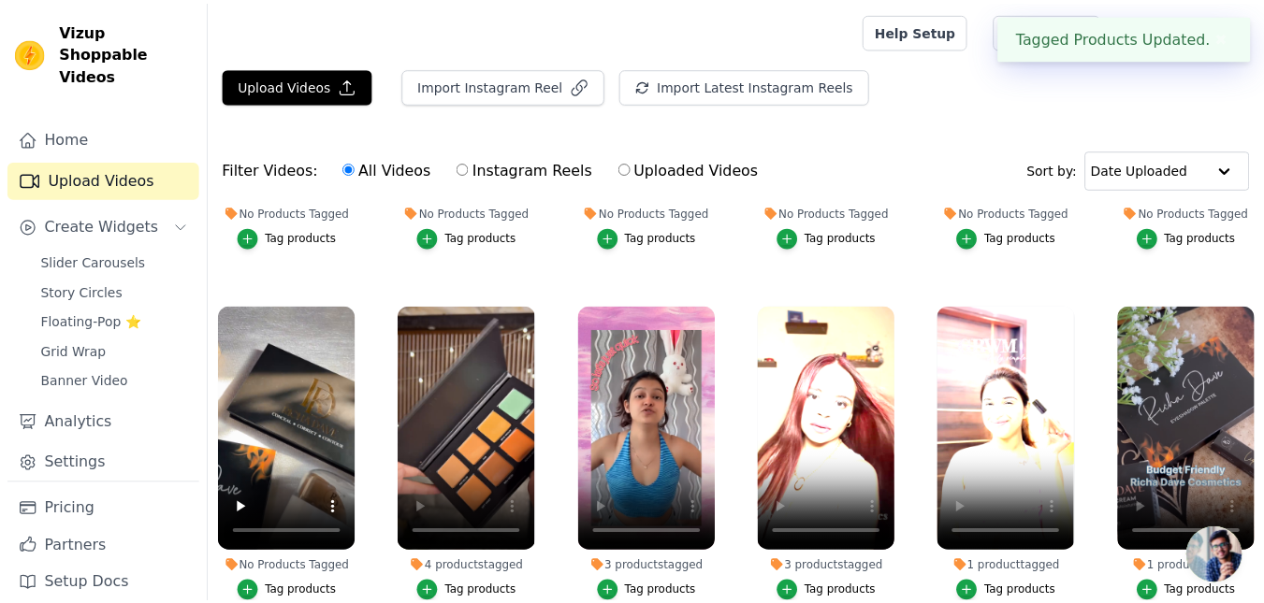
scroll to position [261, 0]
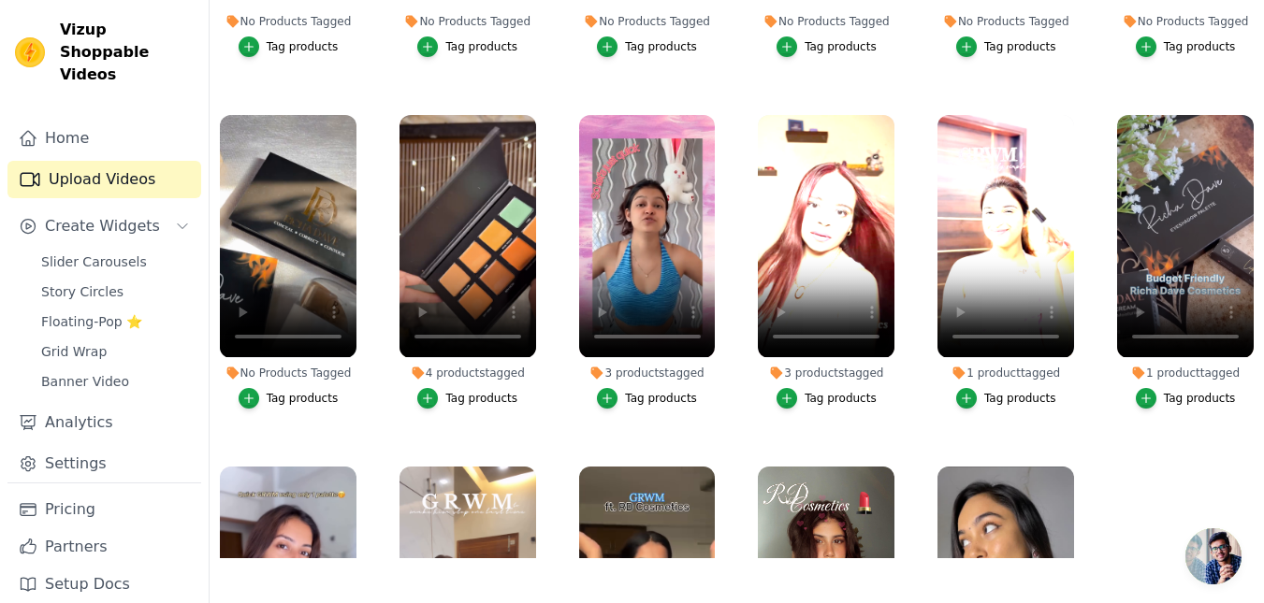
click at [291, 388] on button "Tag products" at bounding box center [289, 398] width 100 height 21
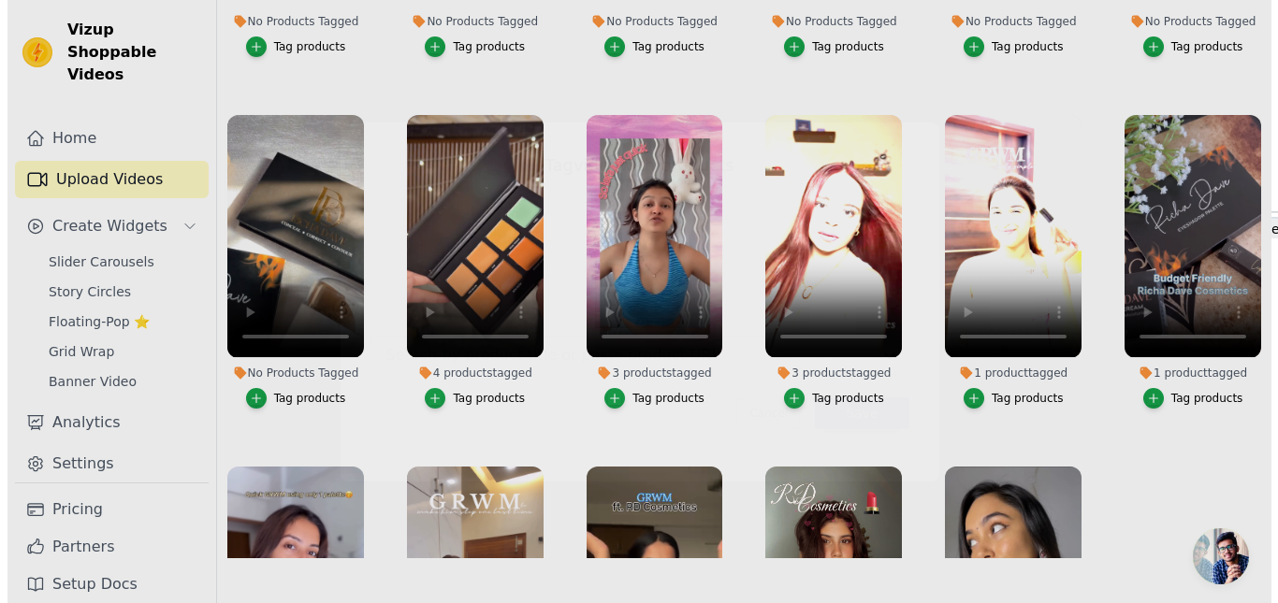
scroll to position [266, 0]
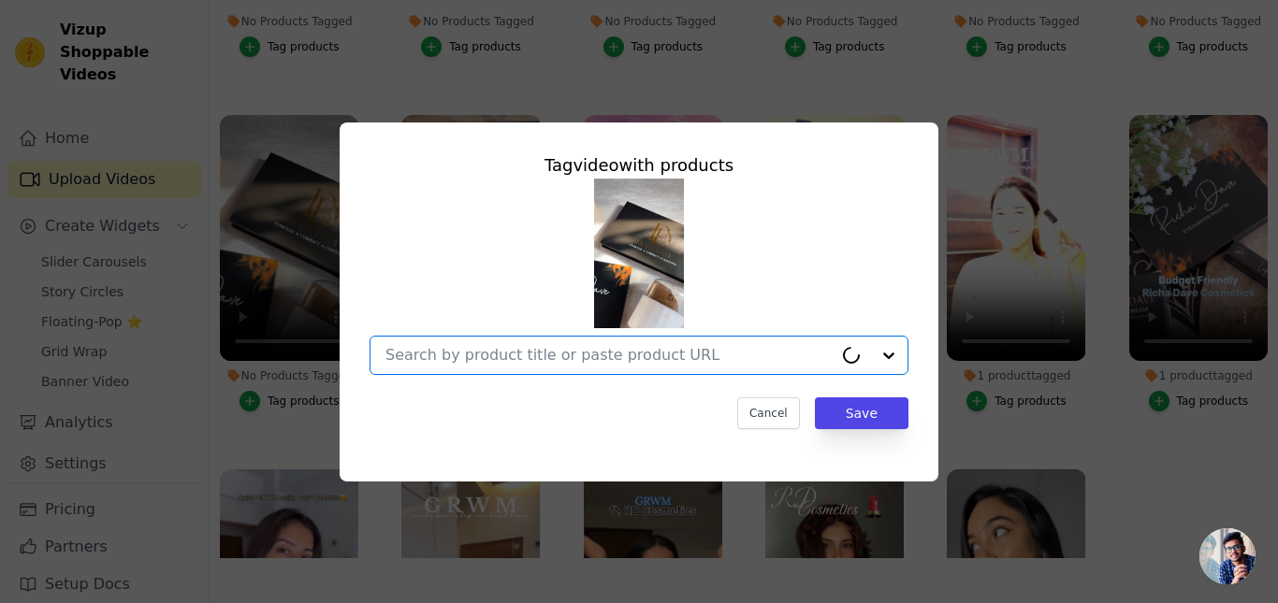
drag, startPoint x: 493, startPoint y: 349, endPoint x: 474, endPoint y: 357, distance: 20.5
click at [493, 350] on input "No Products Tagged Tag video with products Option undefined, selected. Select i…" at bounding box center [608, 355] width 447 height 18
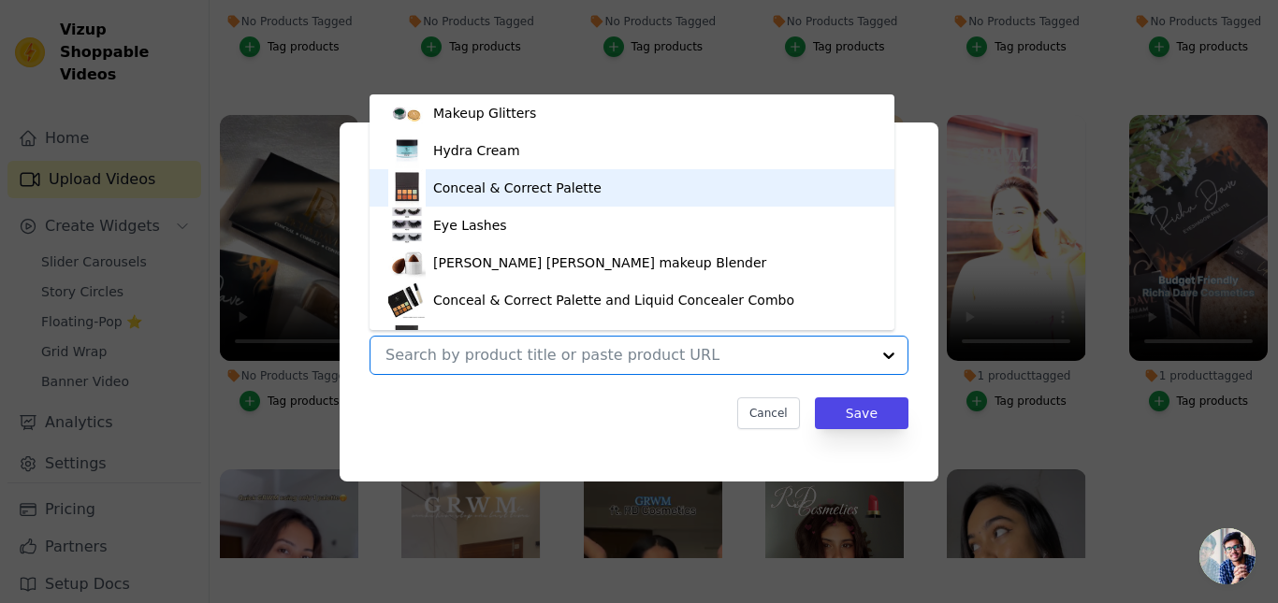
click at [447, 195] on div "Conceal & Correct Palette" at bounding box center [517, 188] width 168 height 19
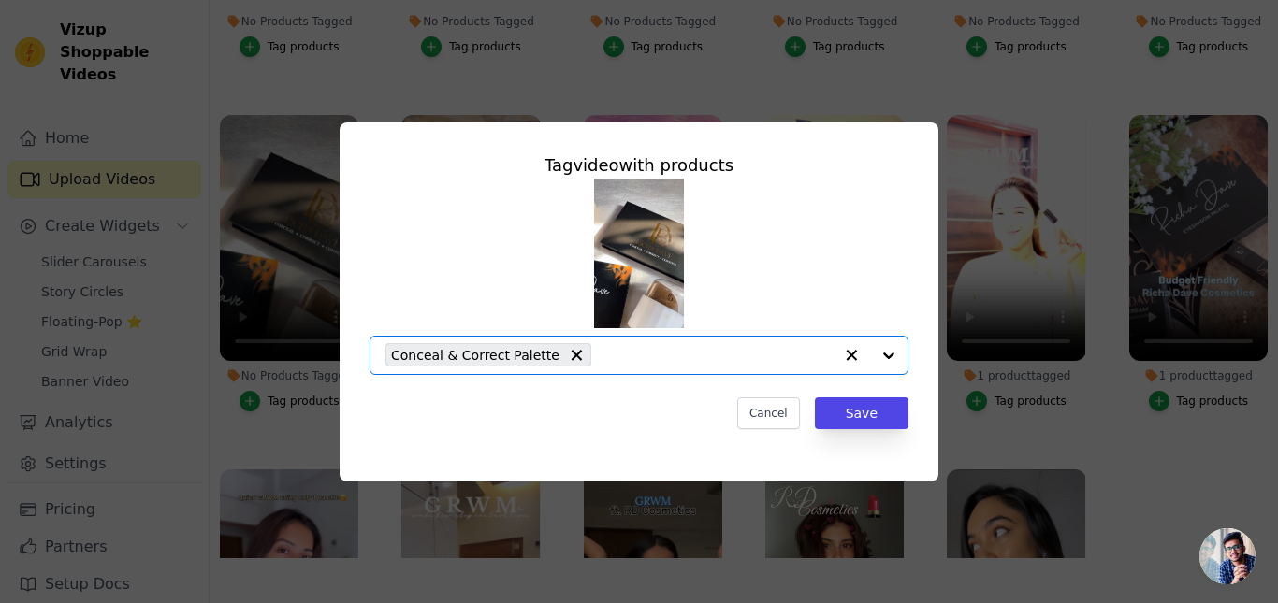
click at [621, 356] on input "No Products Tagged Tag video with products Option Conceal & Correct Palette, se…" at bounding box center [717, 355] width 232 height 18
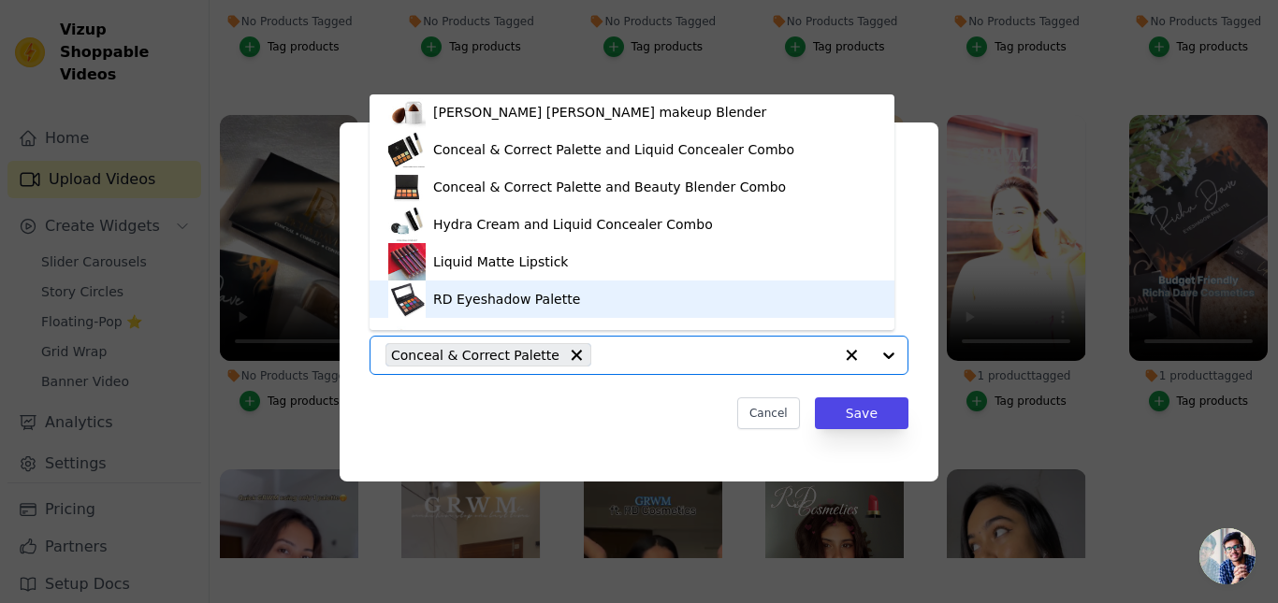
scroll to position [288, 0]
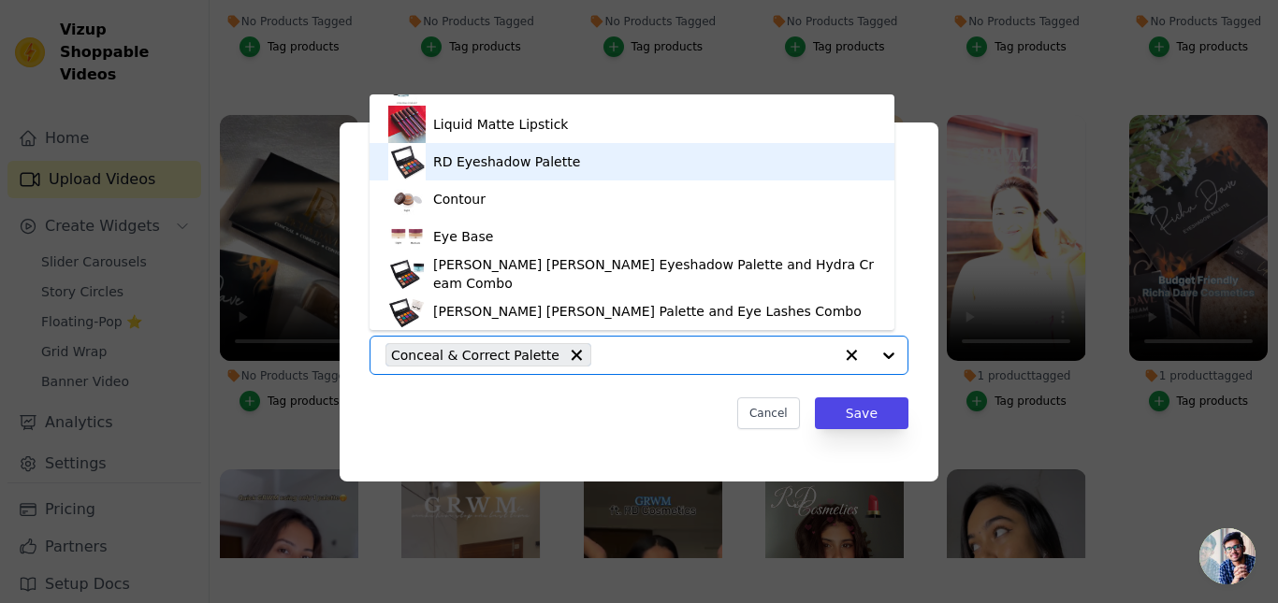
click at [515, 176] on div "RD Eyeshadow Palette" at bounding box center [631, 161] width 487 height 37
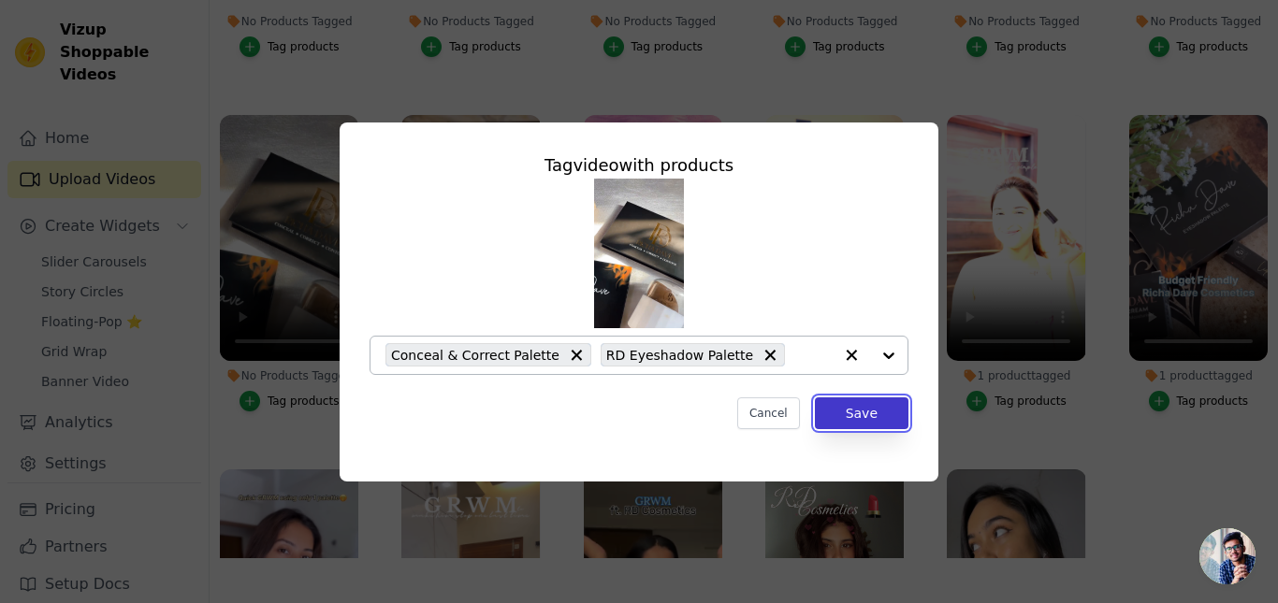
click at [879, 419] on button "Save" at bounding box center [862, 414] width 94 height 32
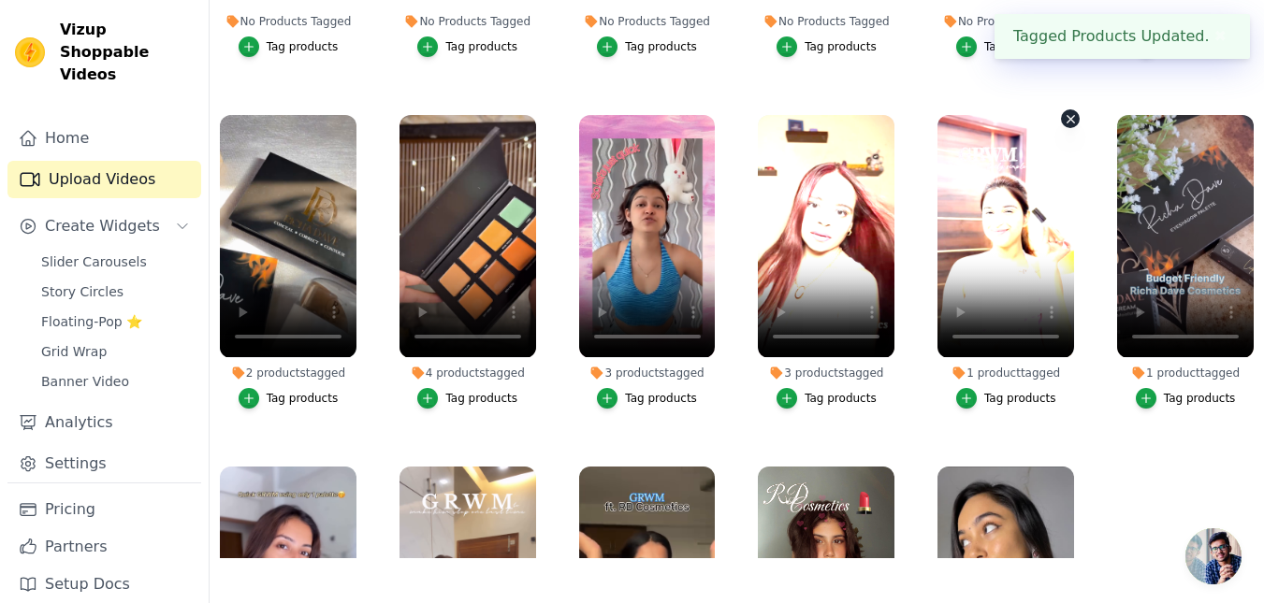
scroll to position [0, 0]
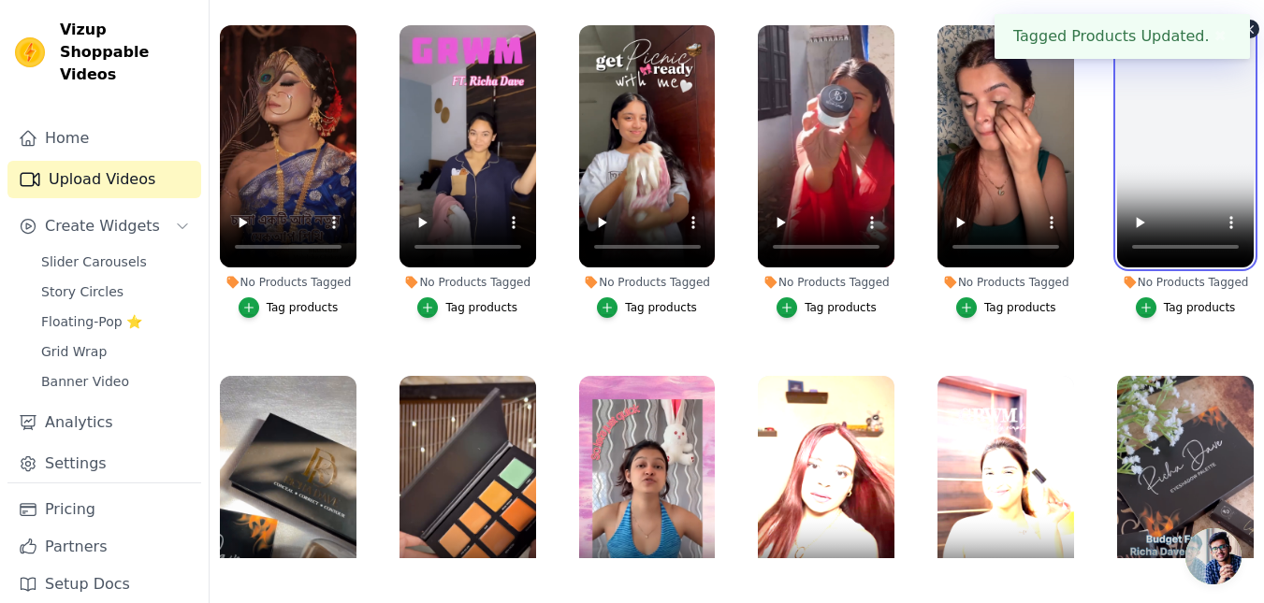
click at [1117, 225] on video at bounding box center [1185, 146] width 137 height 242
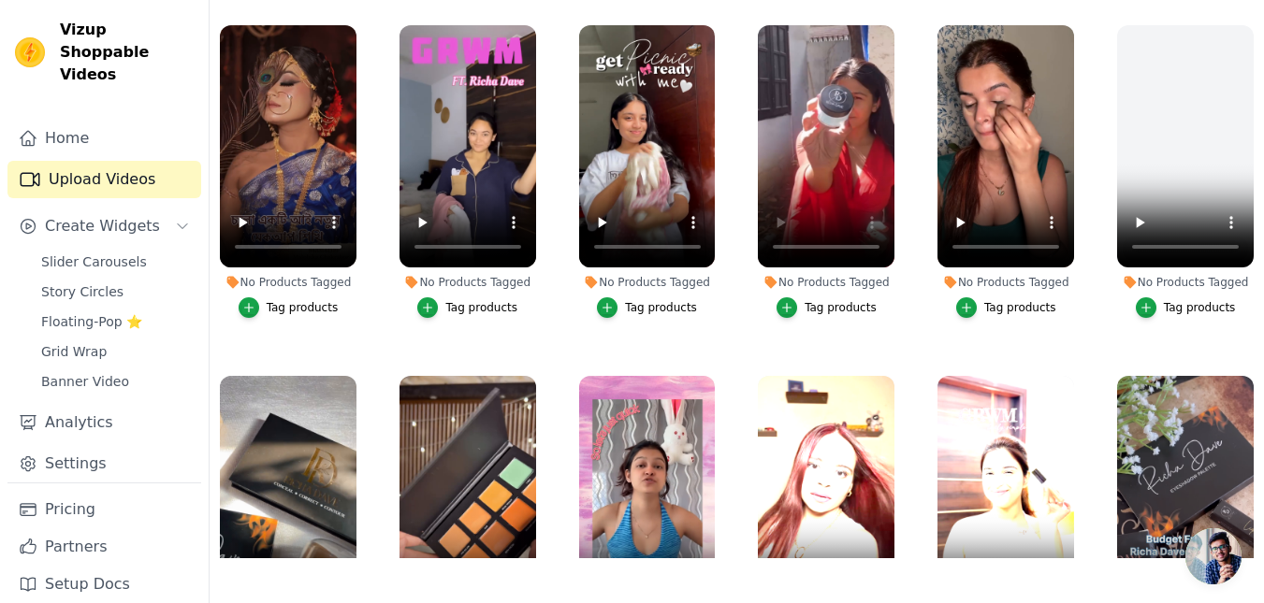
click at [848, 310] on div "Tag products" at bounding box center [841, 307] width 72 height 15
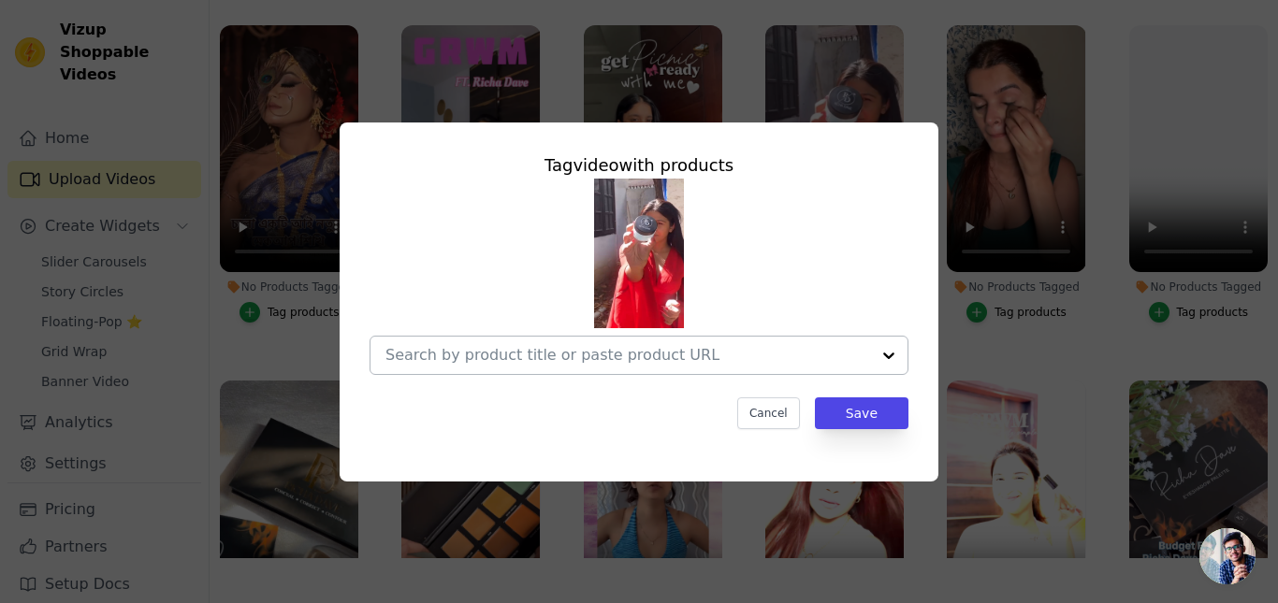
click at [603, 357] on input "No Products Tagged Tag video with products Cancel Save Tag products" at bounding box center [627, 355] width 485 height 18
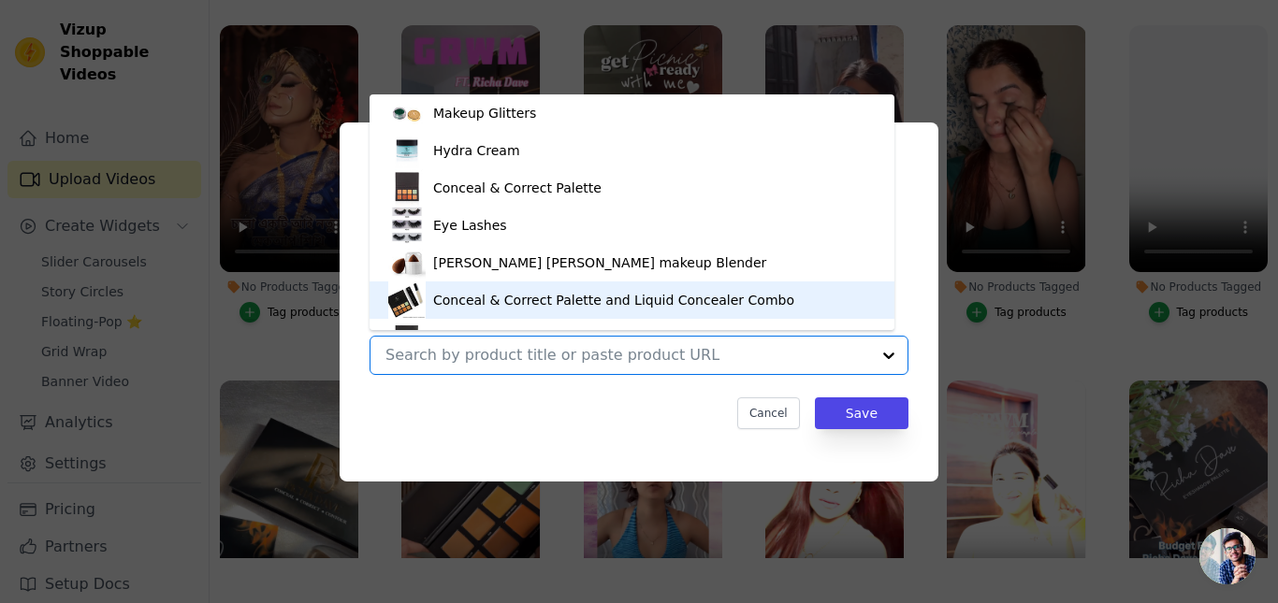
scroll to position [26, 0]
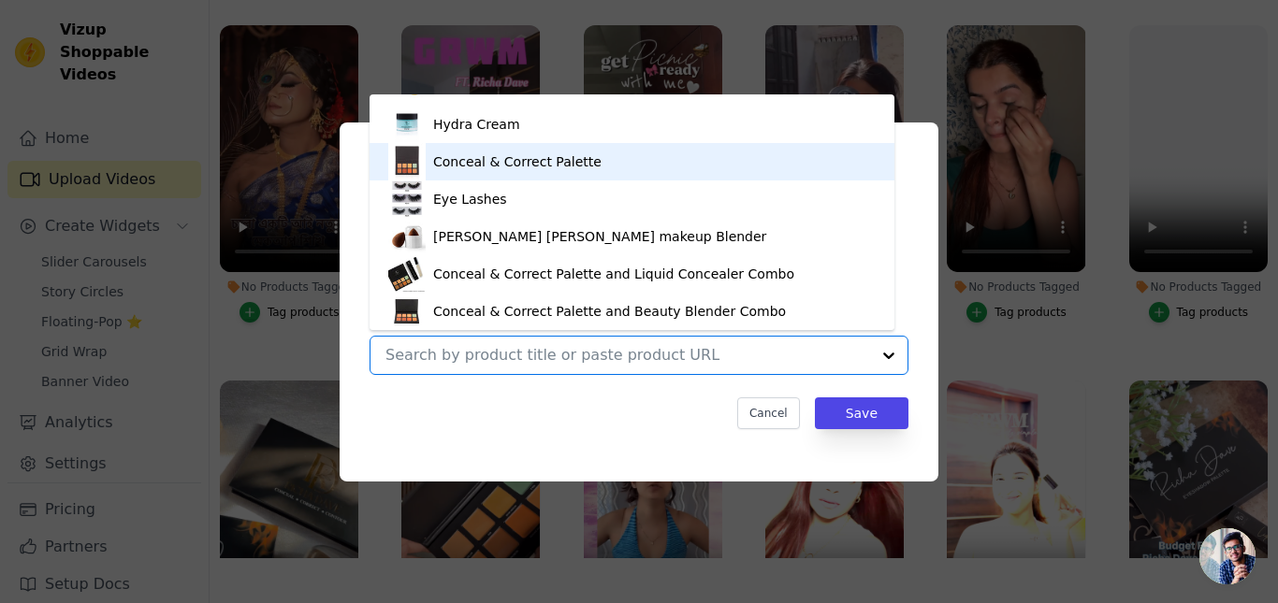
drag, startPoint x: 922, startPoint y: 160, endPoint x: 923, endPoint y: 144, distance: 15.9
click at [923, 159] on div "Tag video with products Makeup Glitters Hydra Cream Conceal & Correct Palette E…" at bounding box center [639, 302] width 599 height 359
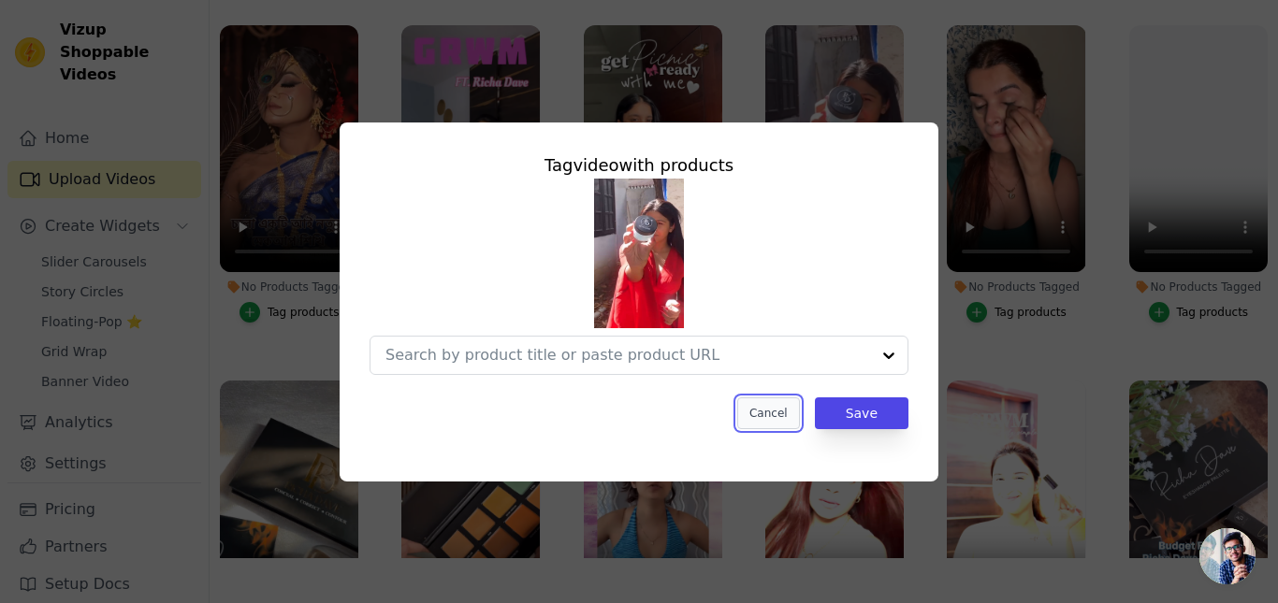
click at [778, 411] on button "Cancel" at bounding box center [768, 414] width 63 height 32
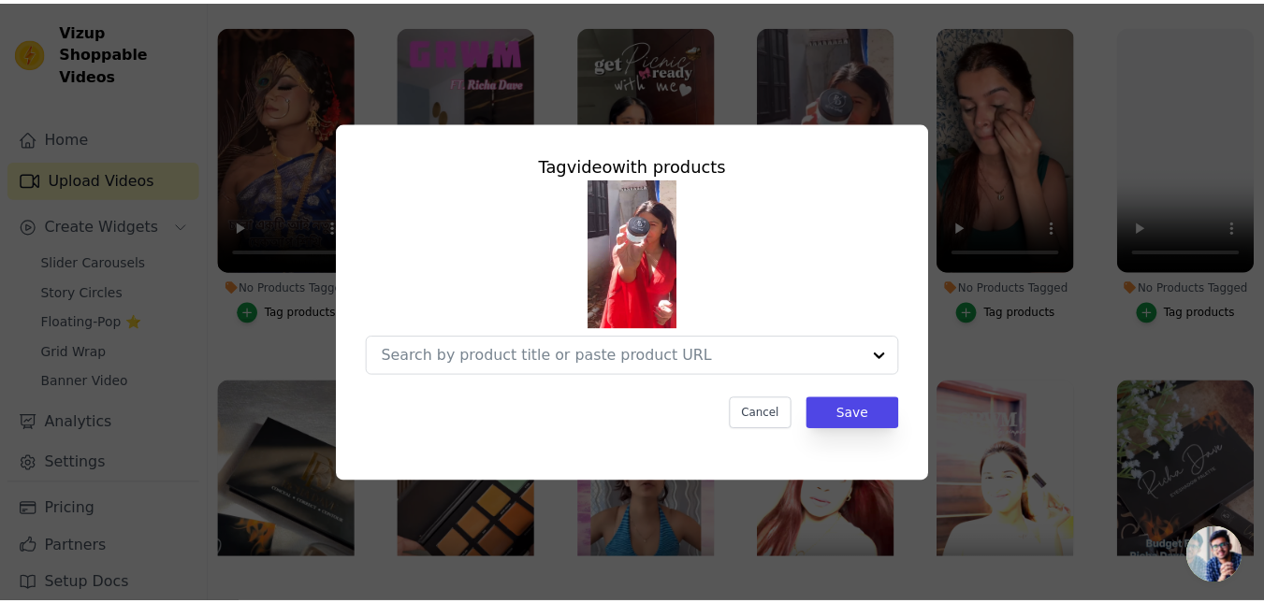
scroll to position [191, 0]
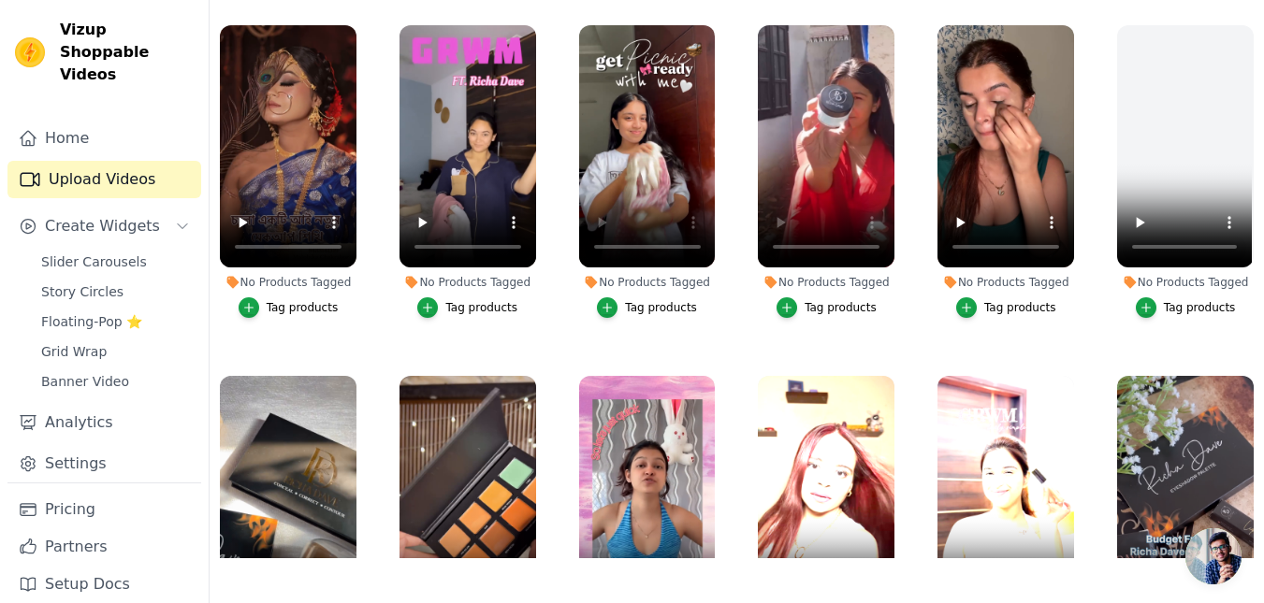
click at [668, 276] on div "No Products Tagged" at bounding box center [647, 282] width 137 height 15
click at [651, 305] on div "Tag products" at bounding box center [661, 307] width 72 height 15
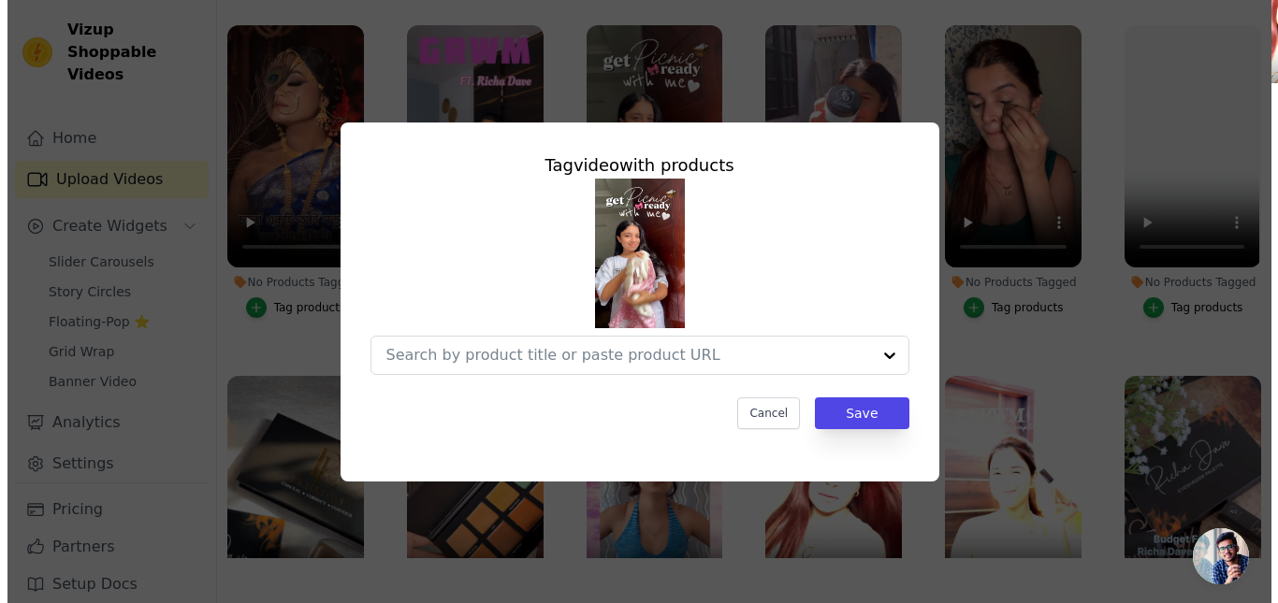
scroll to position [0, 0]
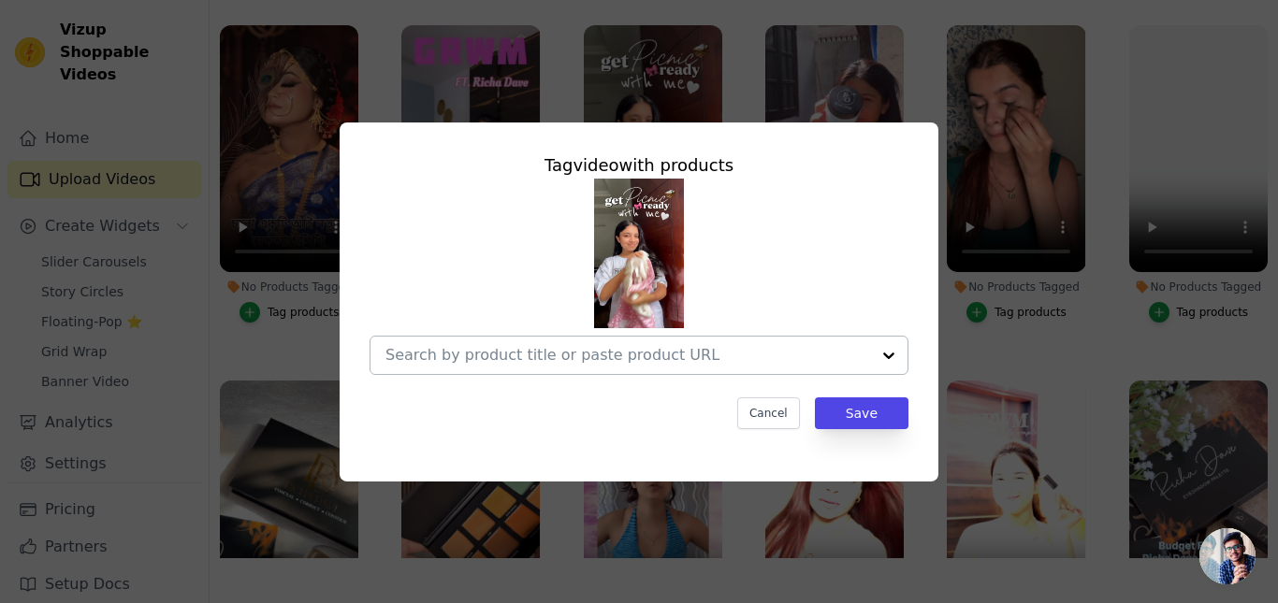
click at [527, 341] on div at bounding box center [627, 355] width 485 height 37
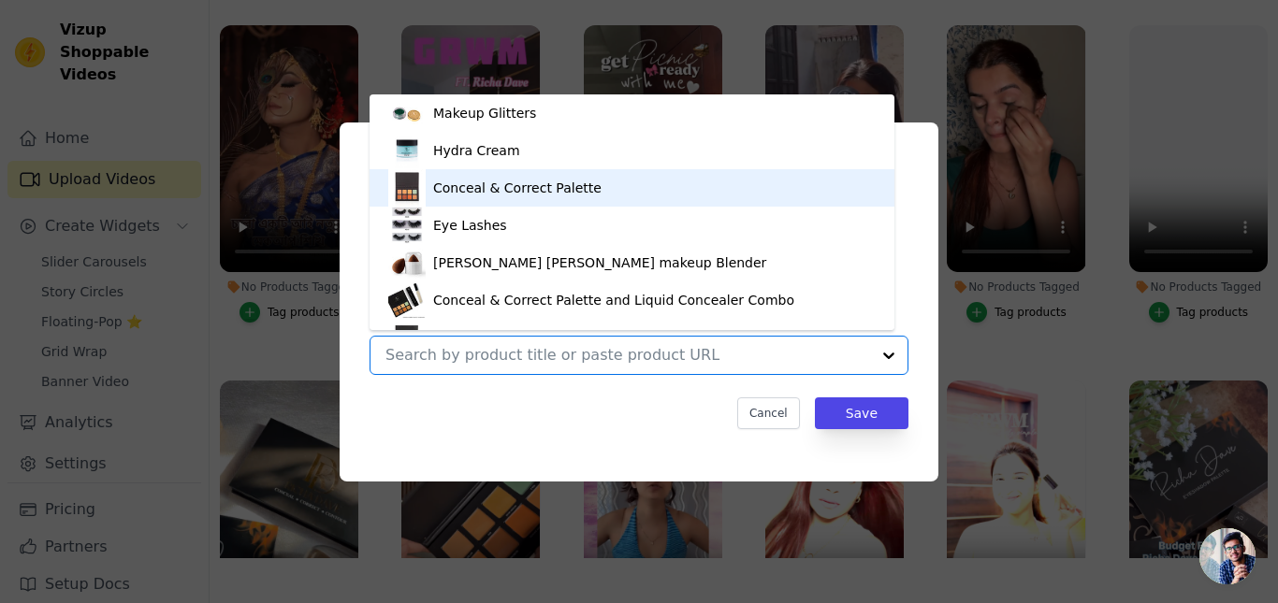
drag, startPoint x: 449, startPoint y: 185, endPoint x: 523, endPoint y: 320, distance: 153.7
click at [451, 186] on div "Conceal & Correct Palette" at bounding box center [517, 188] width 168 height 19
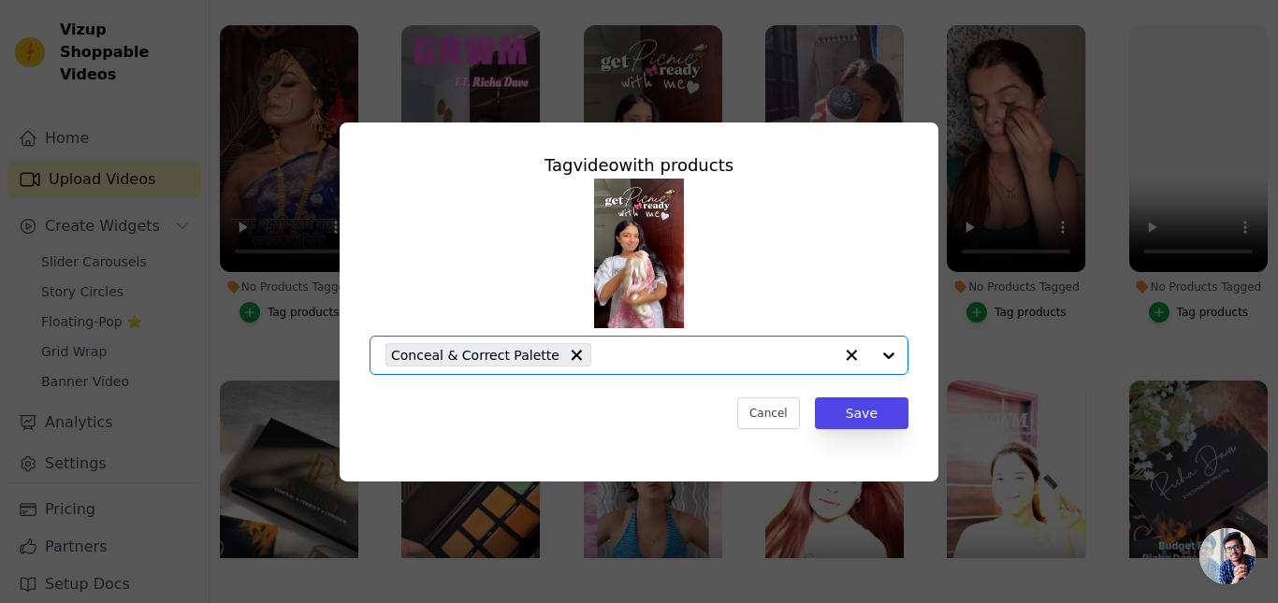
click at [641, 360] on input "No Products Tagged Tag video with products Option Conceal & Correct Palette, se…" at bounding box center [717, 355] width 232 height 18
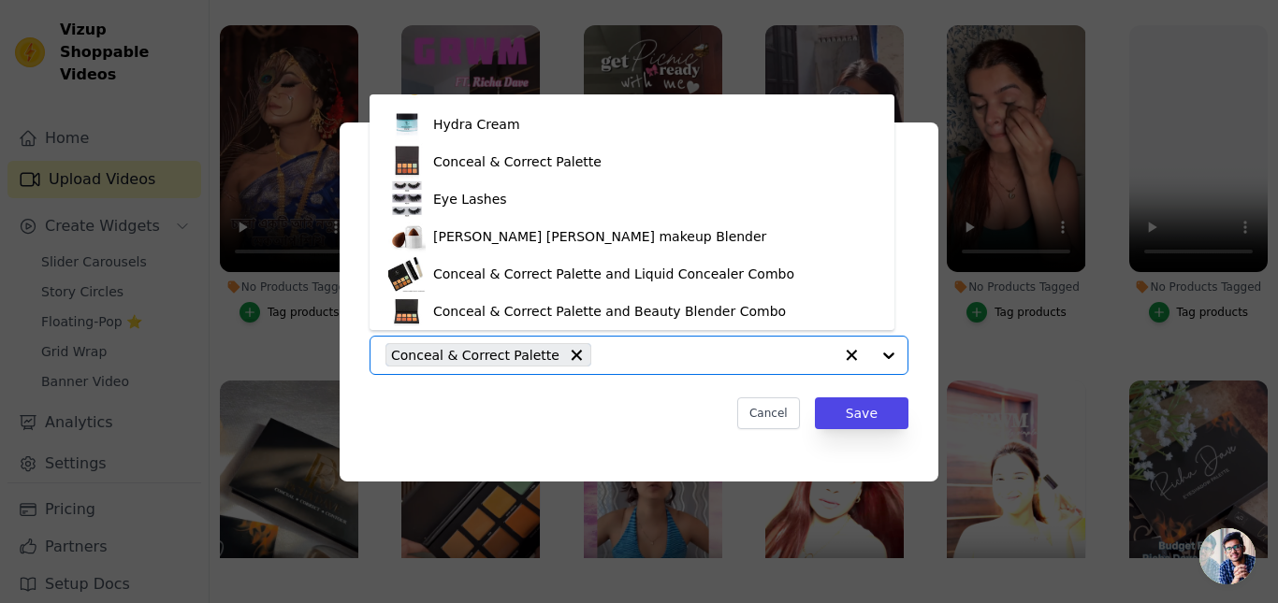
scroll to position [276, 0]
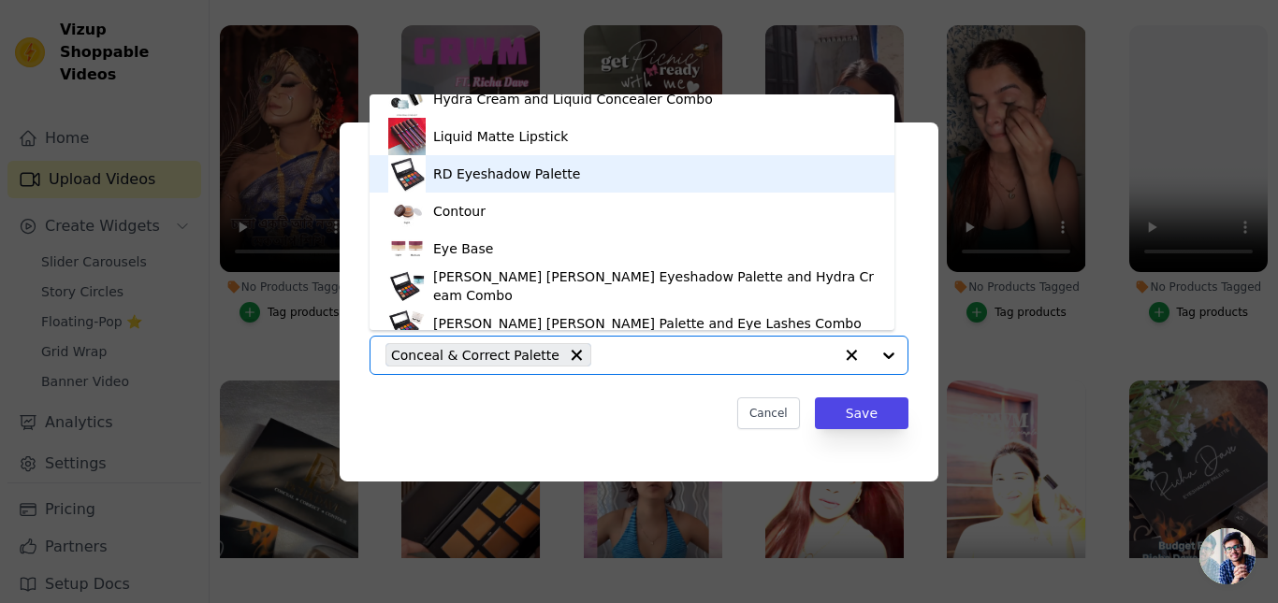
click at [477, 178] on div "RD Eyeshadow Palette" at bounding box center [506, 174] width 147 height 19
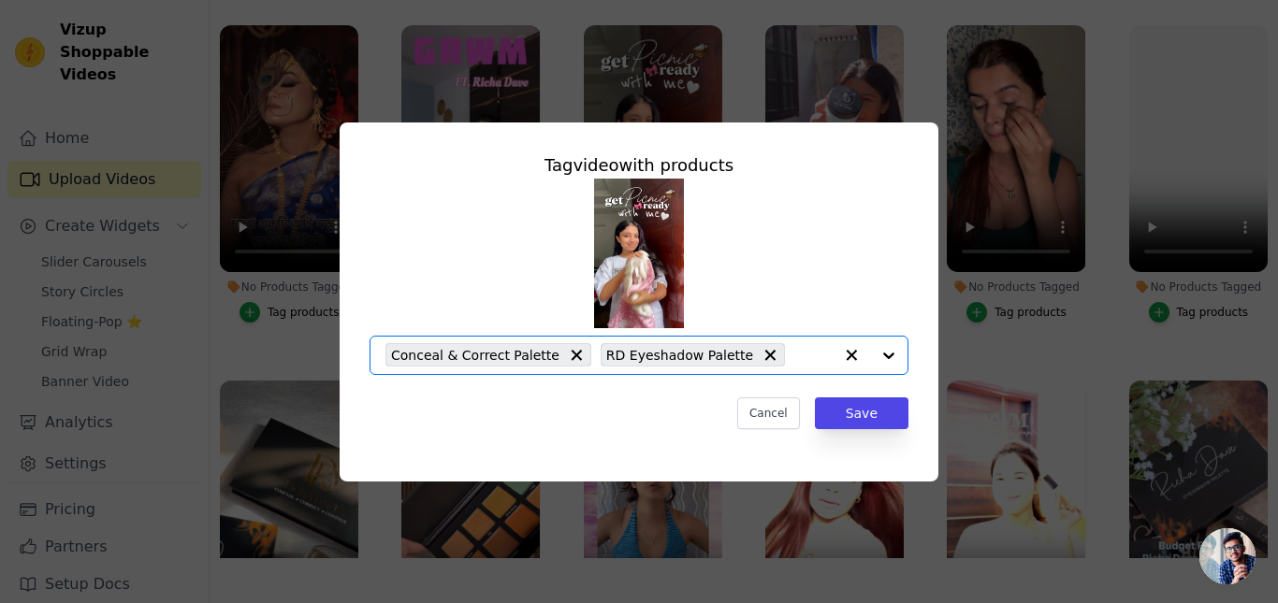
click at [768, 365] on div "Conceal & Correct Palette RD Eyeshadow Palette" at bounding box center [608, 355] width 447 height 37
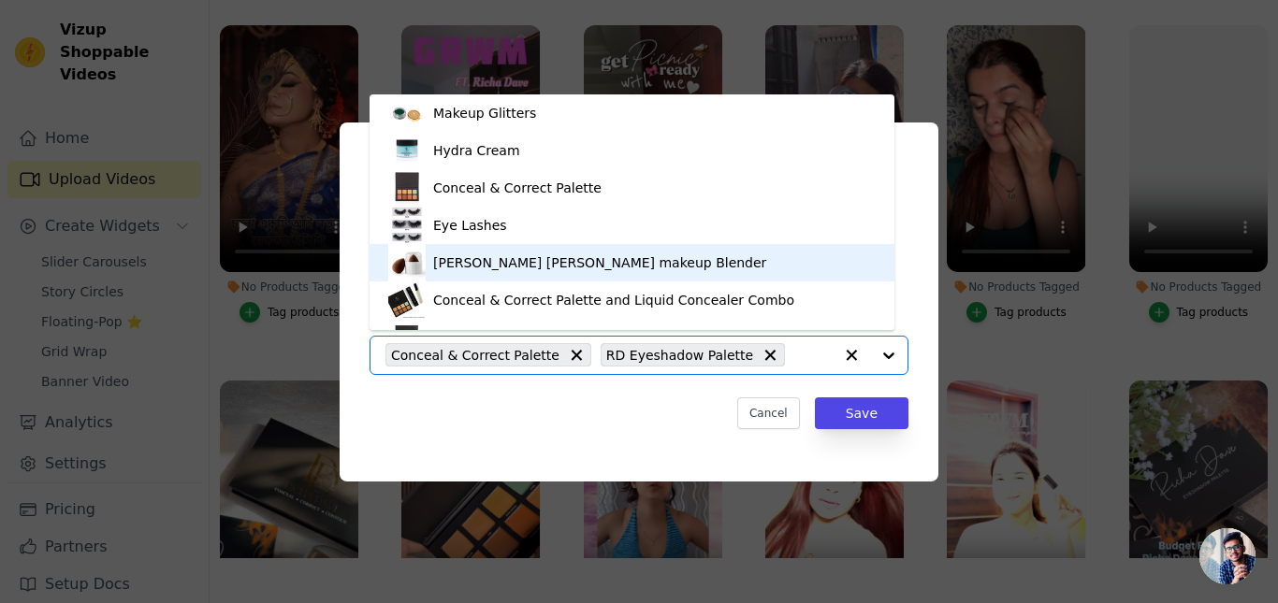
click at [489, 256] on div "[PERSON_NAME] [PERSON_NAME] makeup Blender" at bounding box center [599, 263] width 333 height 19
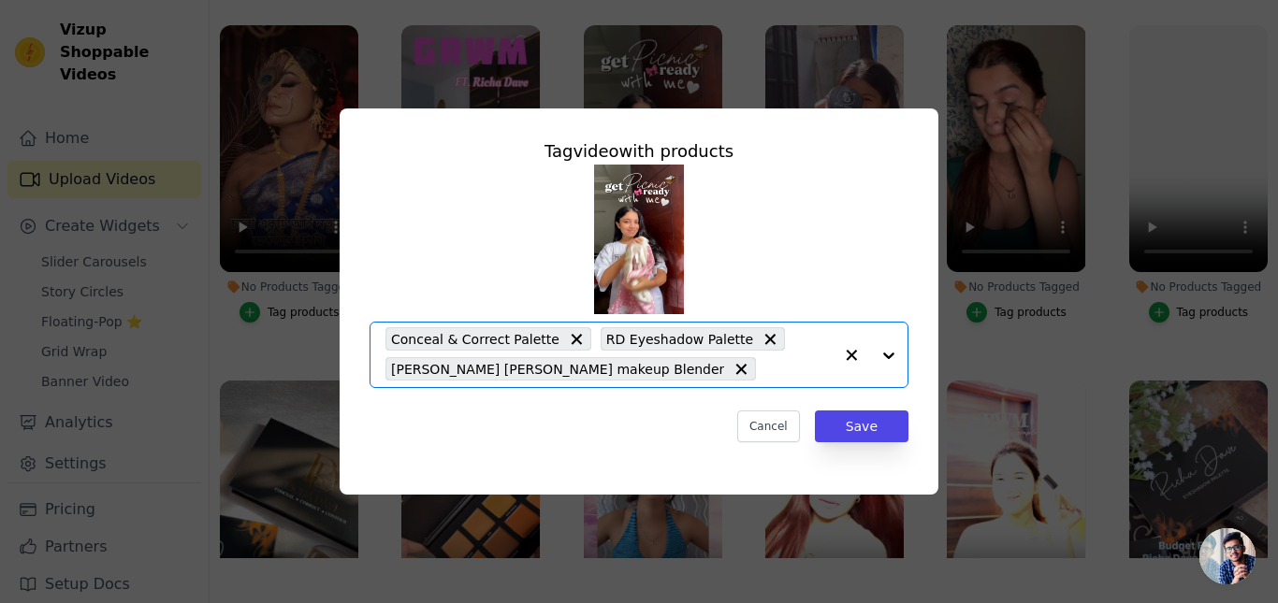
click at [765, 372] on input "No Products Tagged Tag video with products Option Conceal & Correct Palette, RD…" at bounding box center [798, 369] width 67 height 18
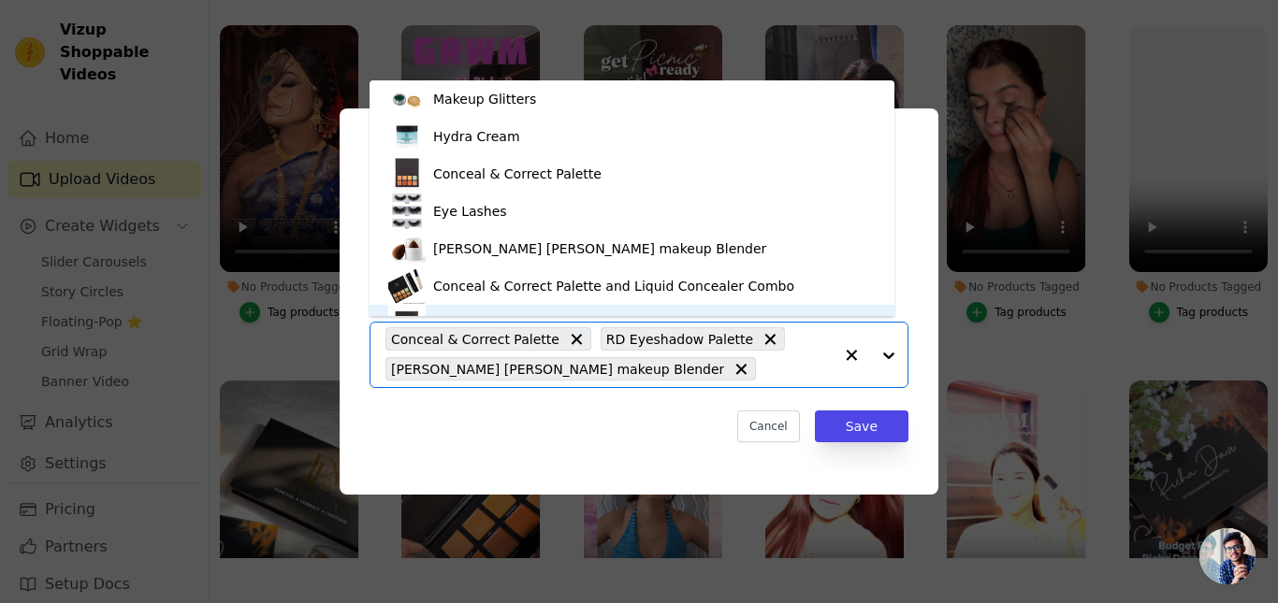
scroll to position [363, 0]
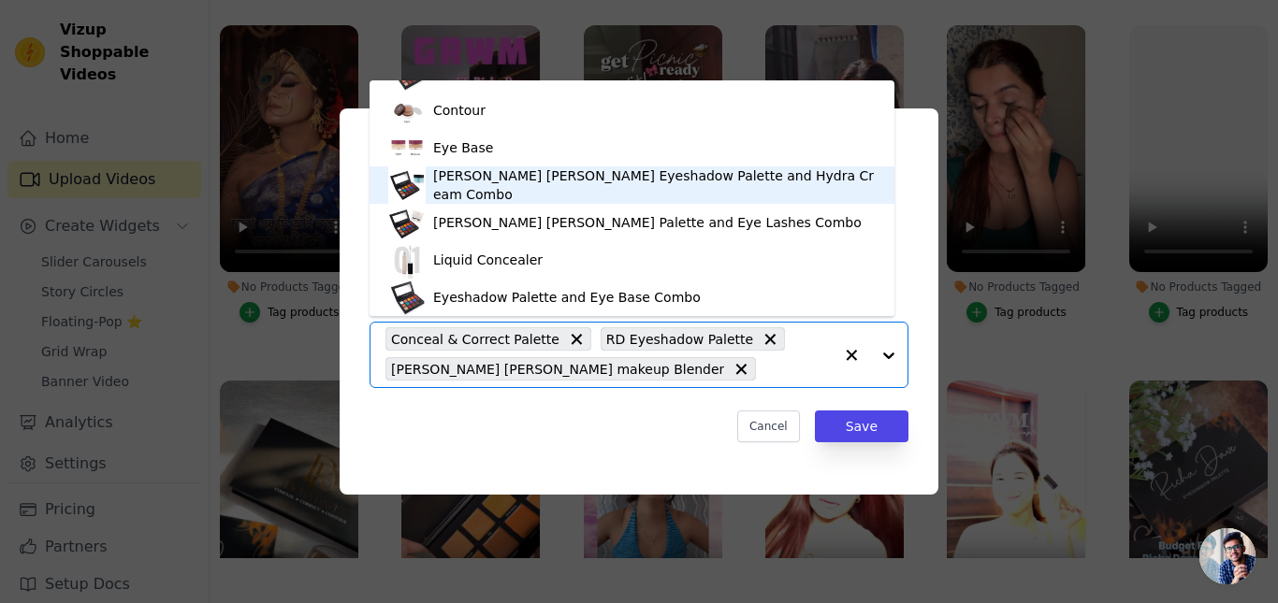
drag, startPoint x: 550, startPoint y: 187, endPoint x: 703, endPoint y: 357, distance: 228.6
click at [548, 189] on div "[PERSON_NAME] [PERSON_NAME] Eyeshadow Palette and Hydra Cream Combo" at bounding box center [654, 185] width 443 height 37
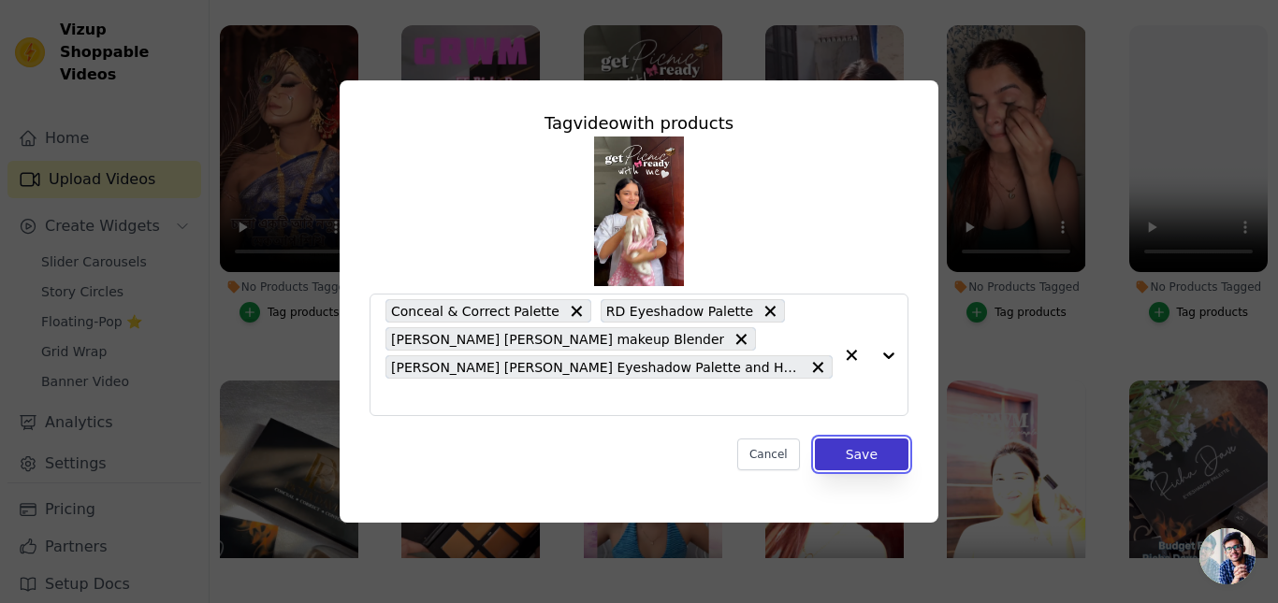
drag, startPoint x: 885, startPoint y: 445, endPoint x: 863, endPoint y: 445, distance: 22.5
click at [863, 445] on button "Save" at bounding box center [862, 455] width 94 height 32
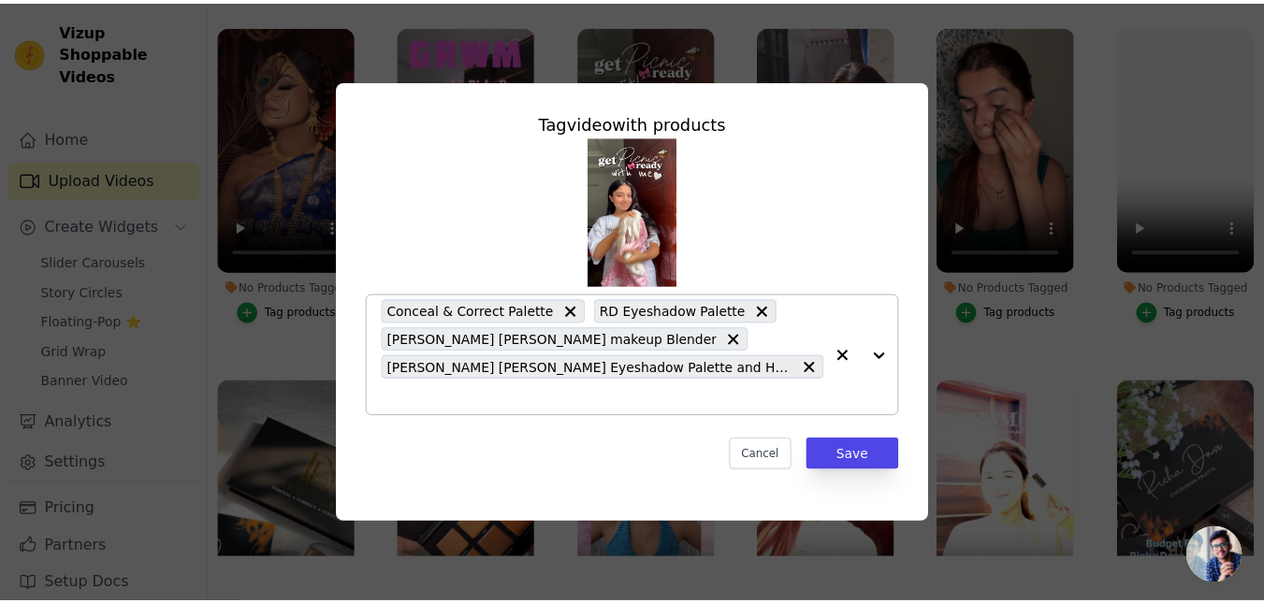
scroll to position [191, 0]
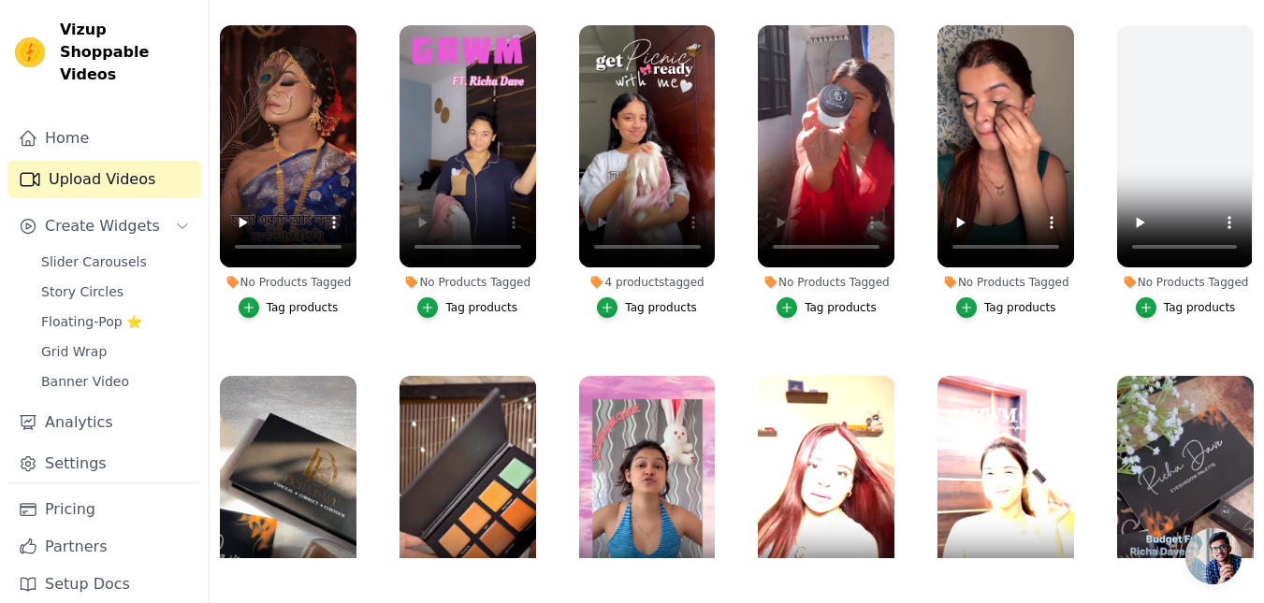
click at [482, 304] on div "Tag products" at bounding box center [481, 307] width 72 height 15
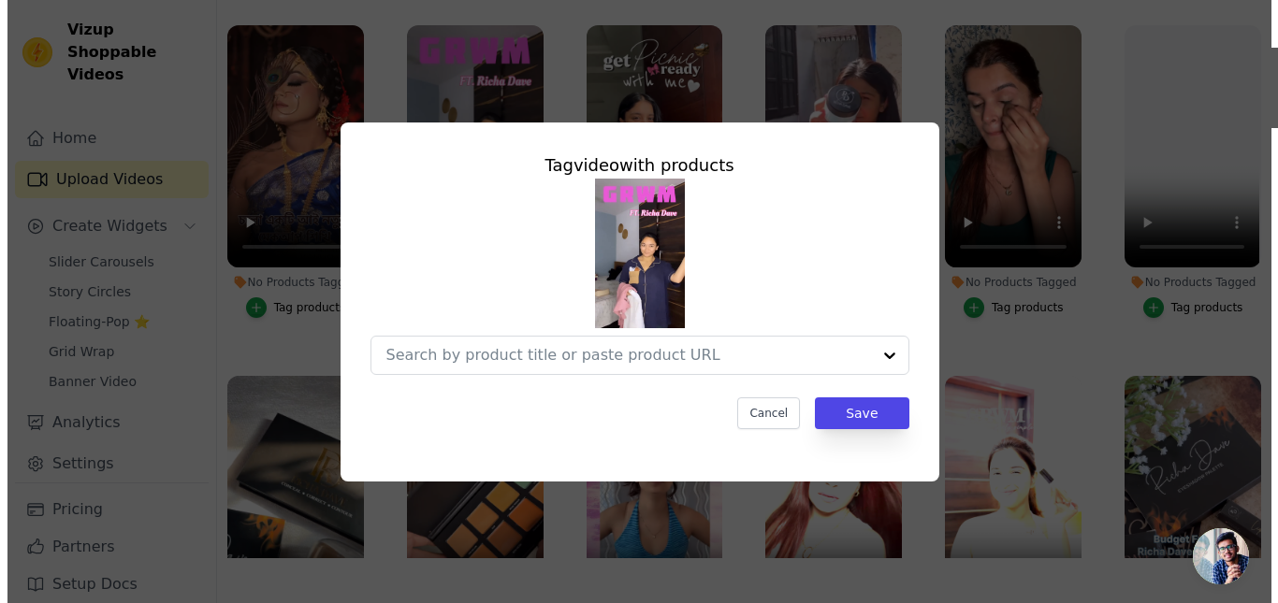
scroll to position [0, 0]
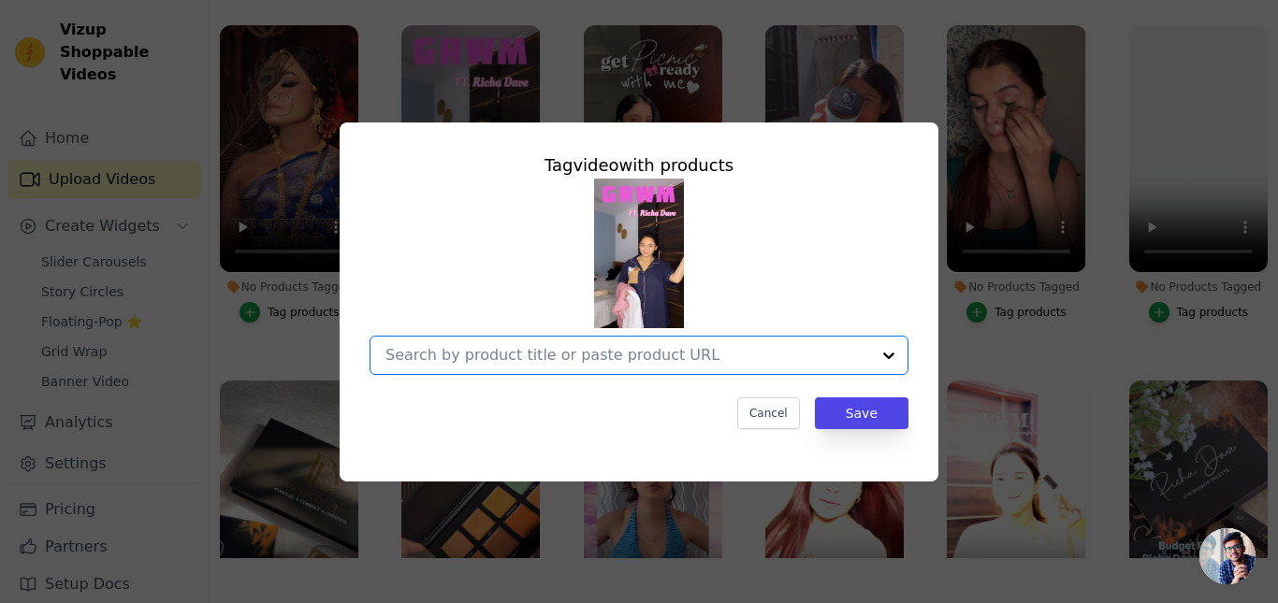
click at [538, 350] on input "No Products Tagged Tag video with products Option undefined, selected. Select i…" at bounding box center [627, 355] width 485 height 18
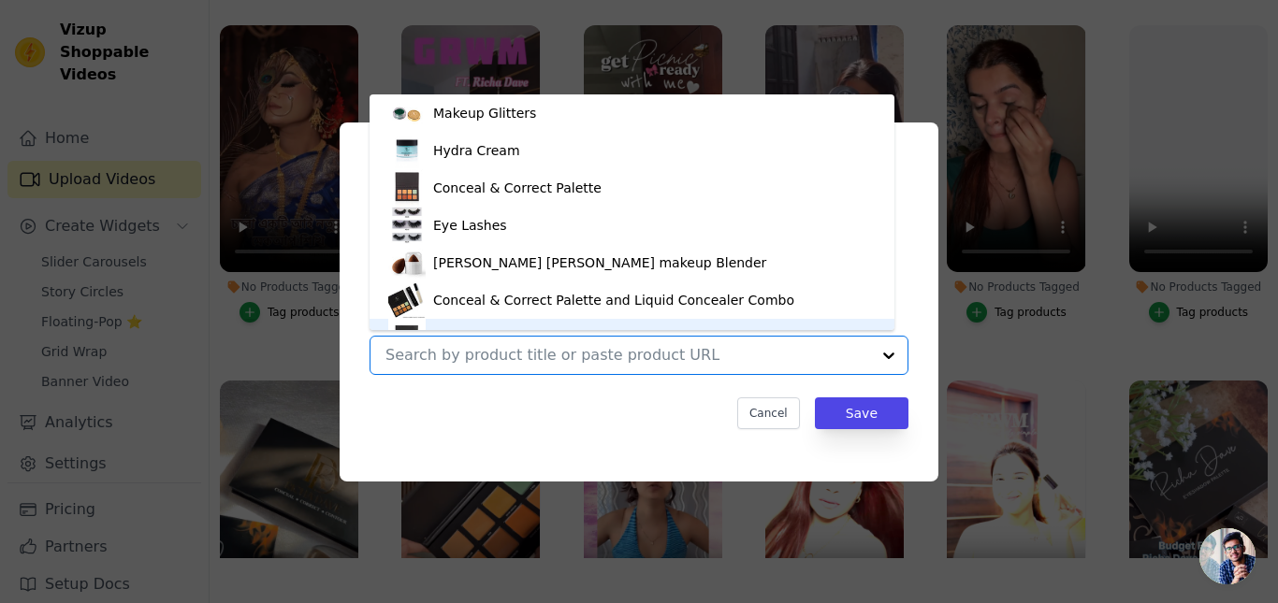
scroll to position [26, 0]
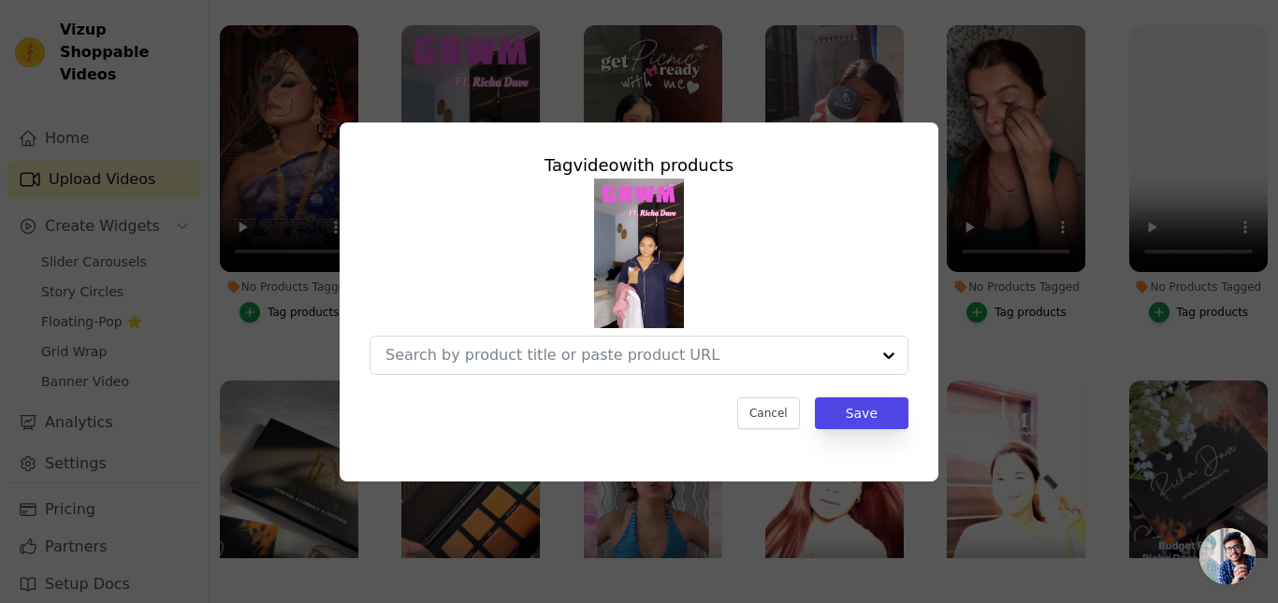
drag, startPoint x: 917, startPoint y: 183, endPoint x: 864, endPoint y: 302, distance: 129.9
click at [919, 181] on div "Tag video with products Cancel Save" at bounding box center [639, 291] width 569 height 307
click at [769, 413] on button "Cancel" at bounding box center [768, 414] width 63 height 32
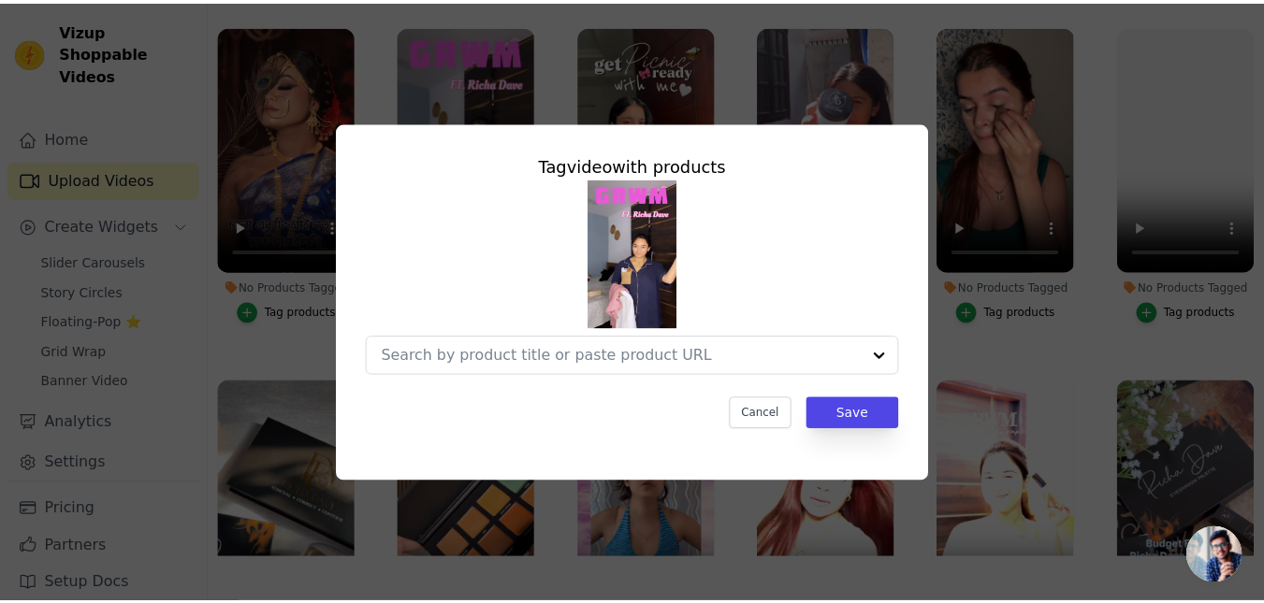
scroll to position [191, 0]
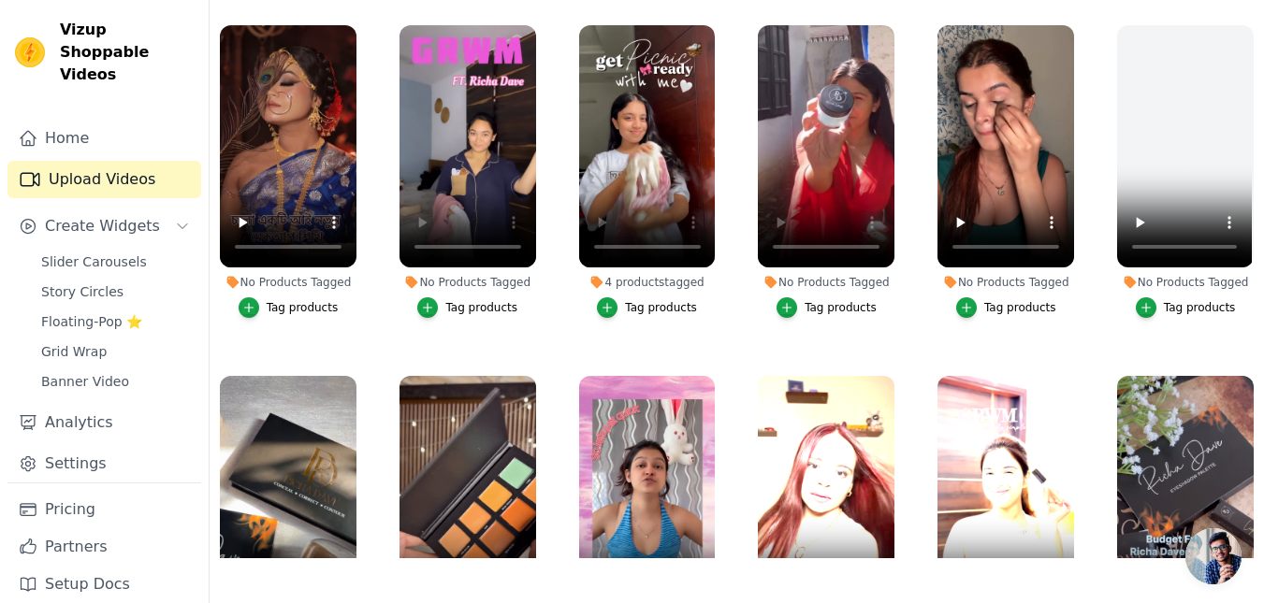
click at [478, 305] on div "Tag products" at bounding box center [481, 307] width 72 height 15
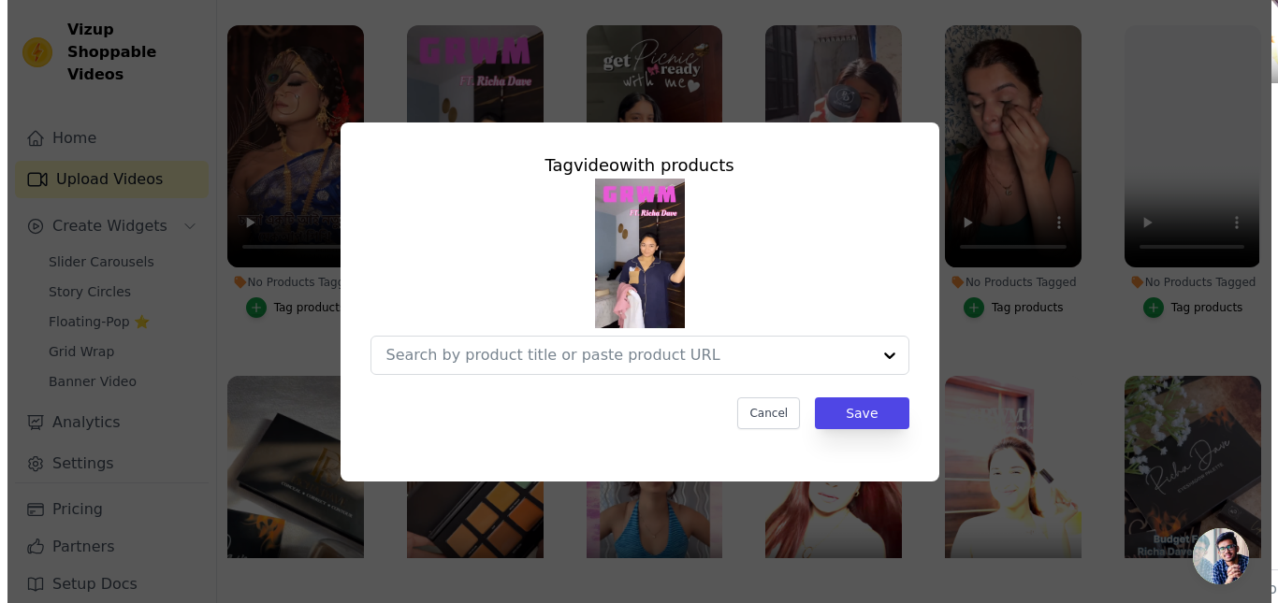
scroll to position [0, 0]
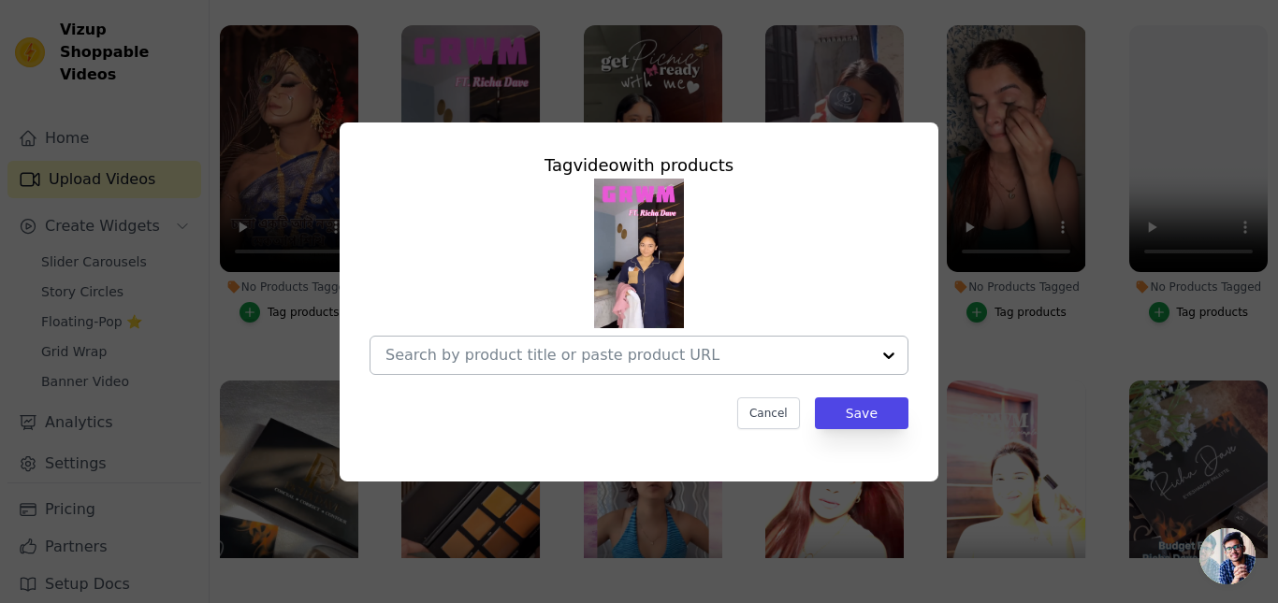
click at [602, 365] on div at bounding box center [627, 355] width 485 height 37
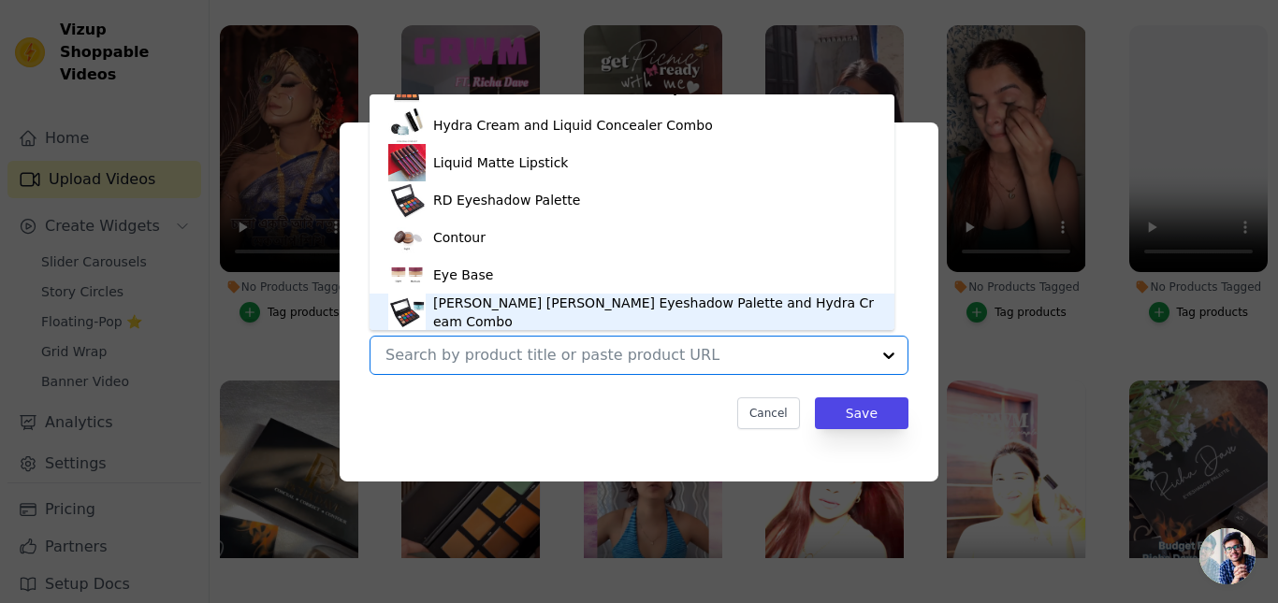
scroll to position [251, 0]
click at [533, 313] on div "[PERSON_NAME] [PERSON_NAME] Eyeshadow Palette and Hydra Cream Combo" at bounding box center [654, 311] width 443 height 37
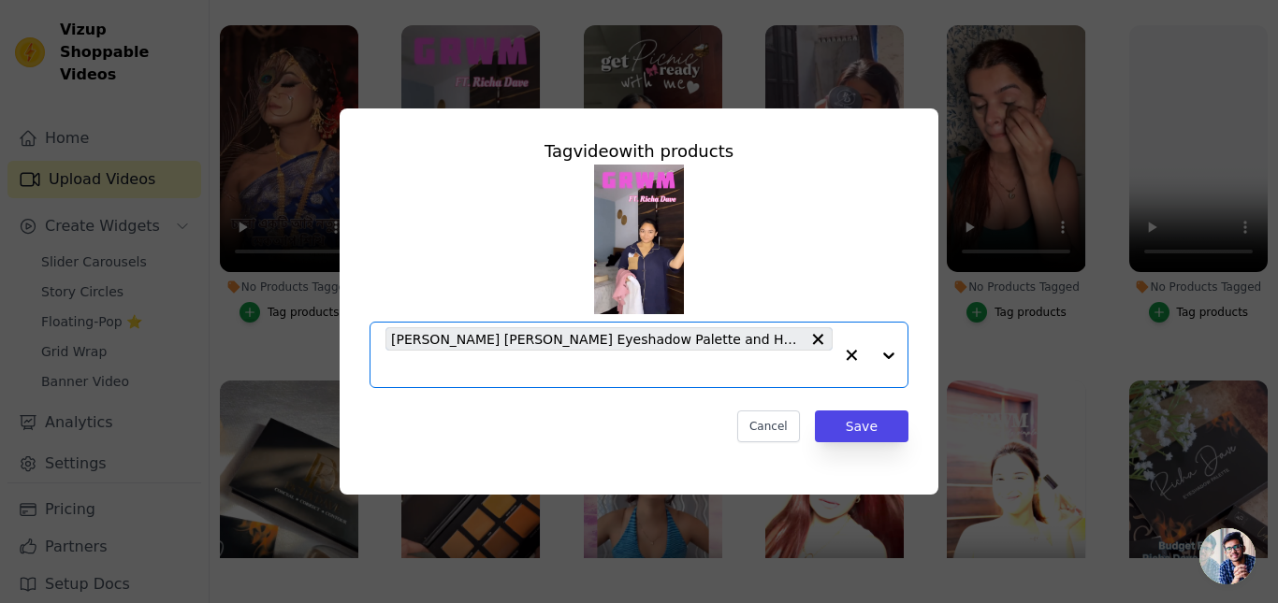
drag, startPoint x: 764, startPoint y: 357, endPoint x: 748, endPoint y: 351, distance: 18.1
click at [766, 360] on input "No Products Tagged Tag video with products Option Richa Dave Eyeshadow Palette …" at bounding box center [608, 369] width 447 height 18
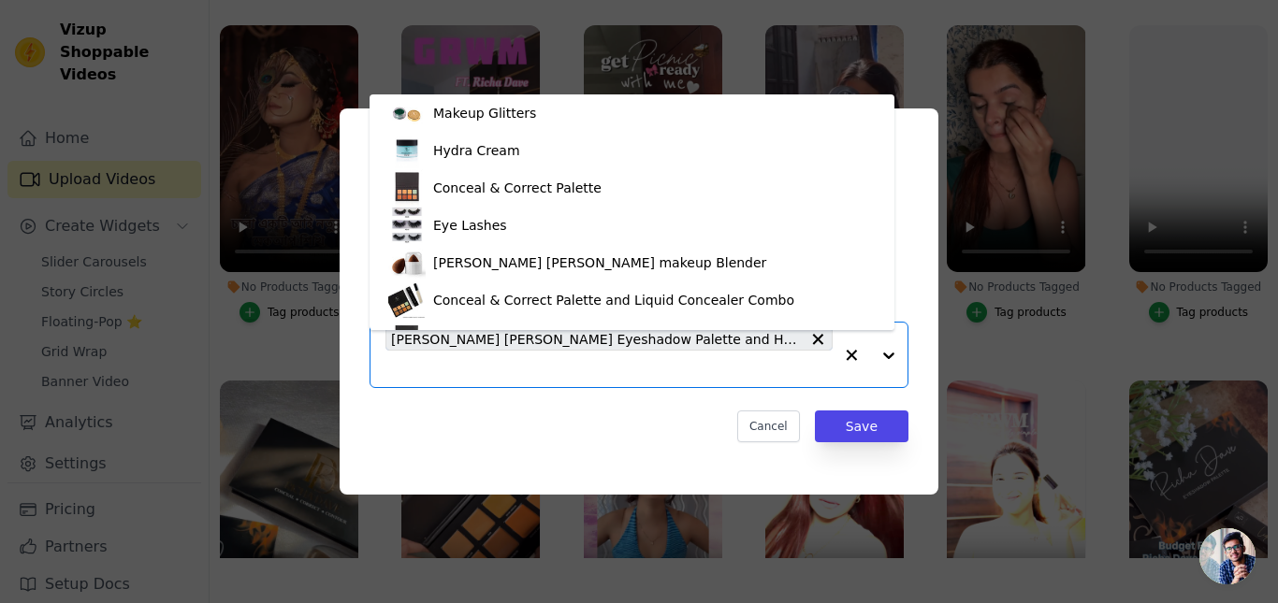
scroll to position [363, 0]
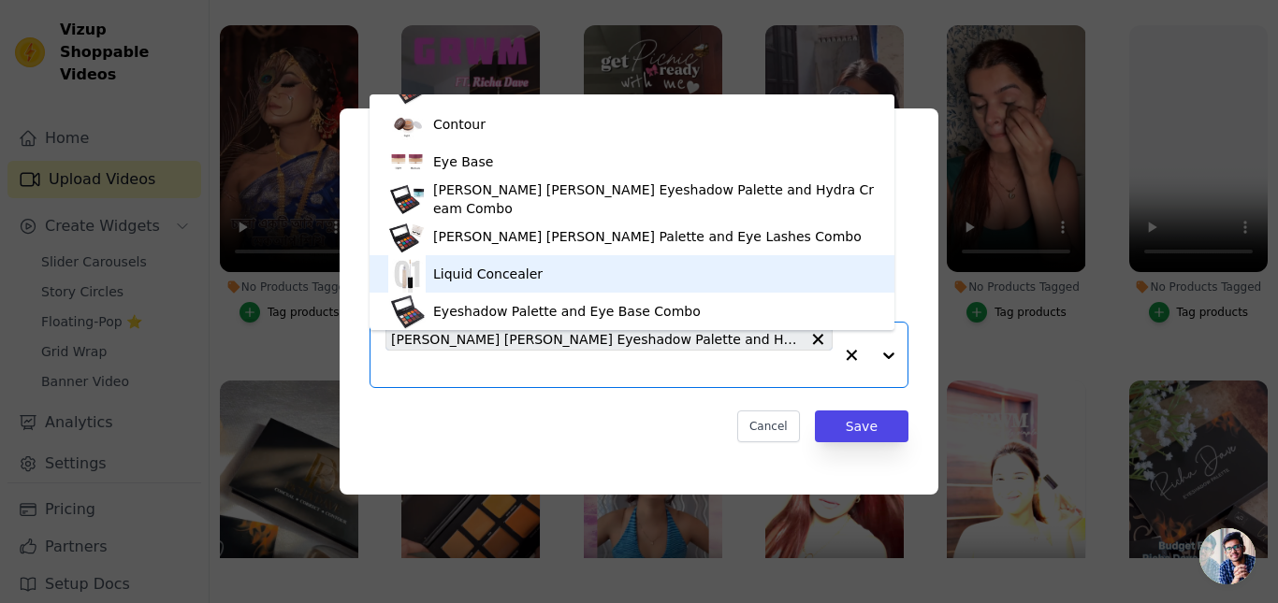
click at [499, 276] on div "Liquid Concealer" at bounding box center [487, 274] width 109 height 19
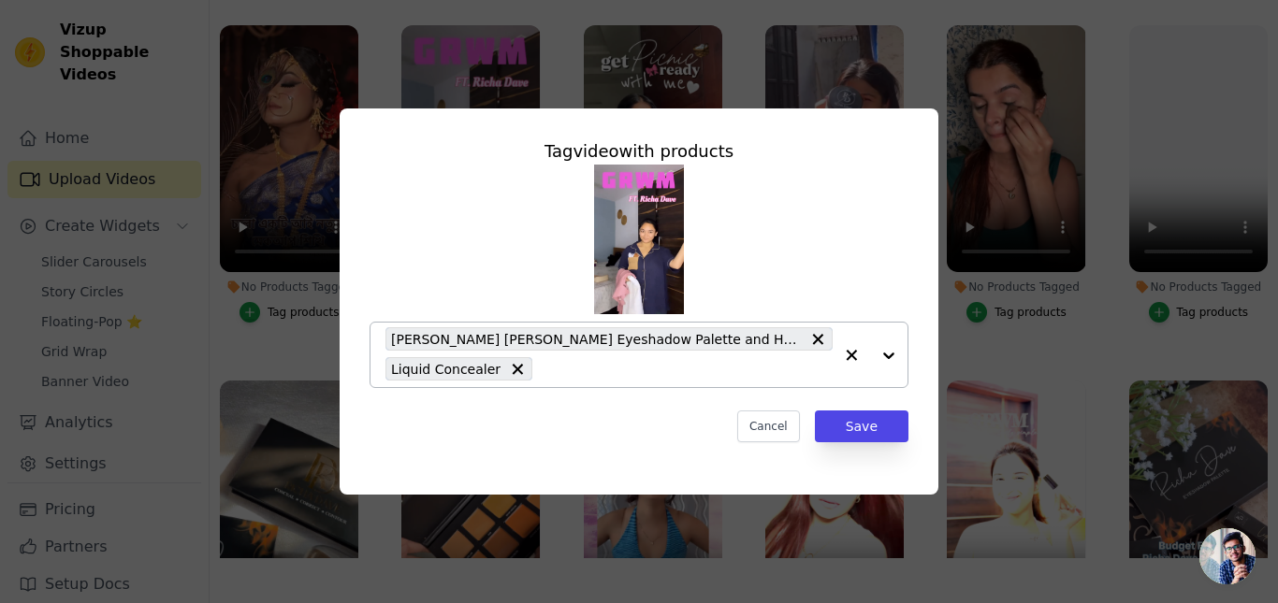
drag, startPoint x: 697, startPoint y: 381, endPoint x: 675, endPoint y: 370, distance: 23.9
click at [695, 380] on div "Richa Dave Eyeshadow Palette and Hydra Cream Combo Liquid Concealer" at bounding box center [608, 355] width 447 height 65
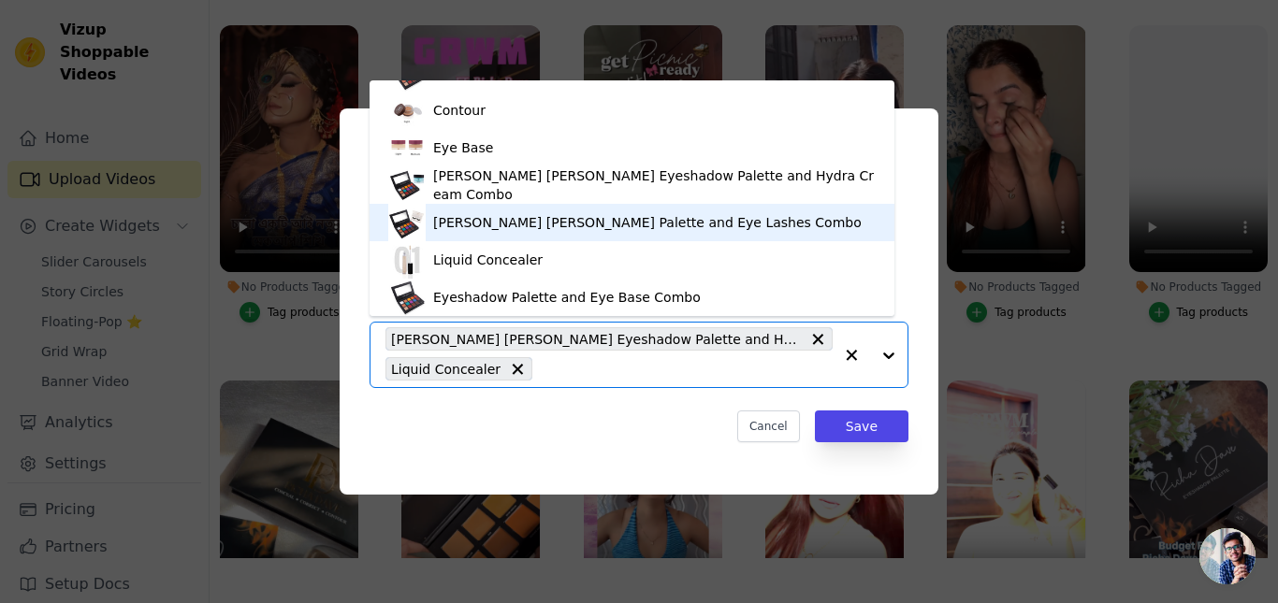
scroll to position [239, 0]
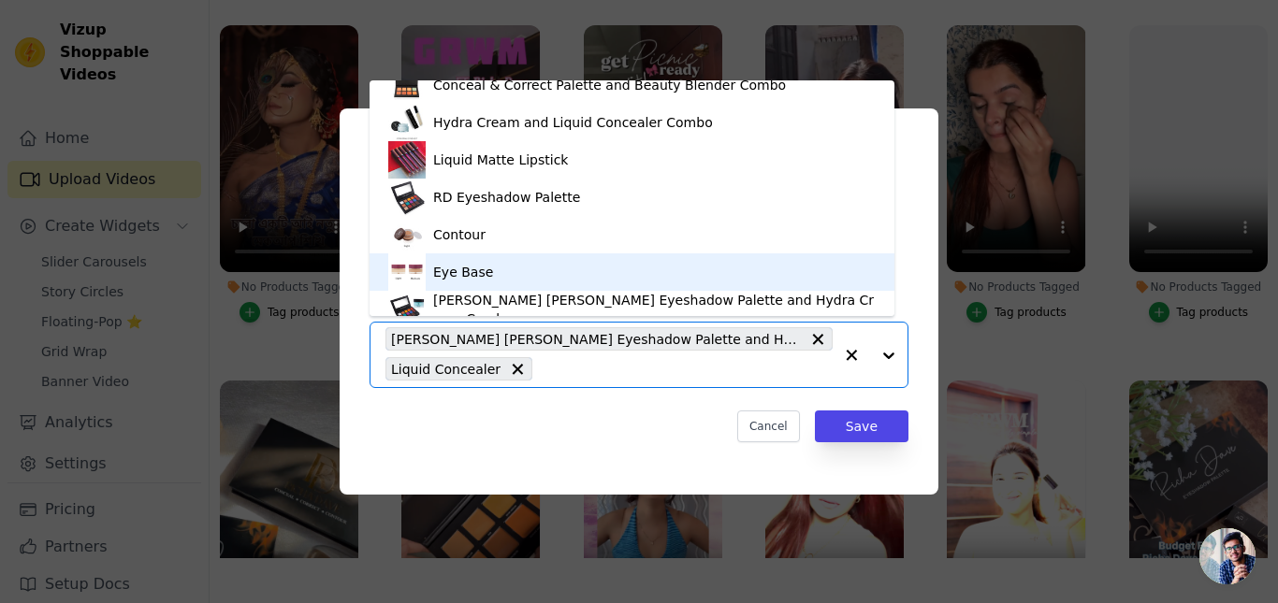
click at [512, 265] on div "Eye Base" at bounding box center [631, 272] width 487 height 37
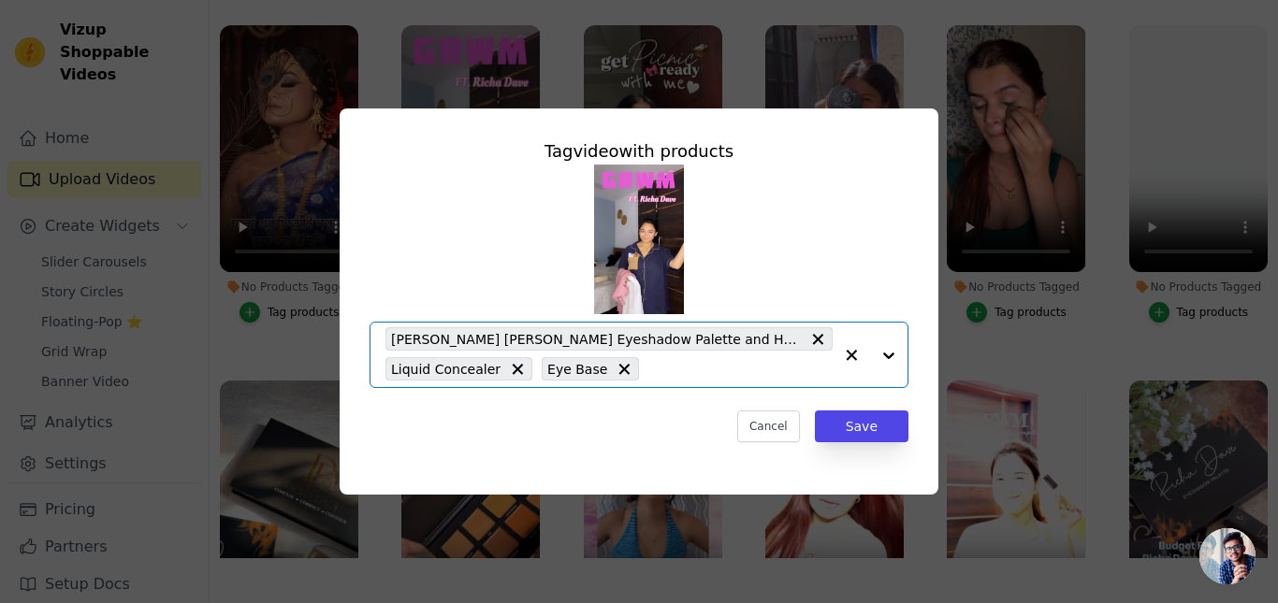
click at [705, 376] on input "No Products Tagged Tag video with products Option Richa Dave Eyeshadow Palette …" at bounding box center [740, 369] width 184 height 18
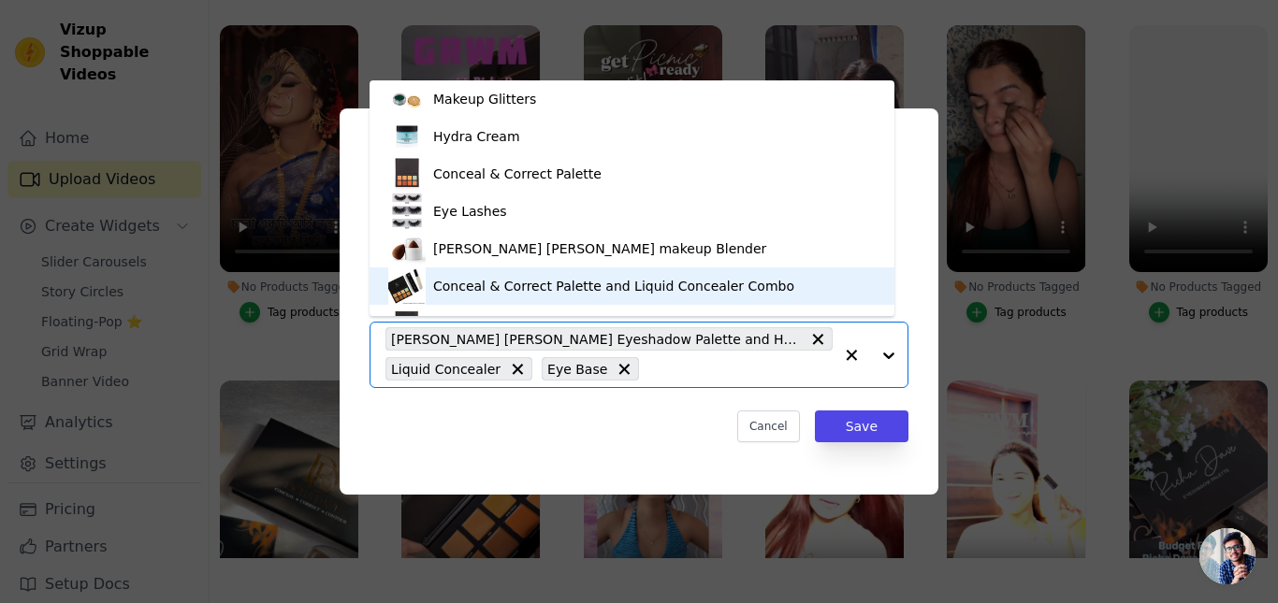
scroll to position [0, 0]
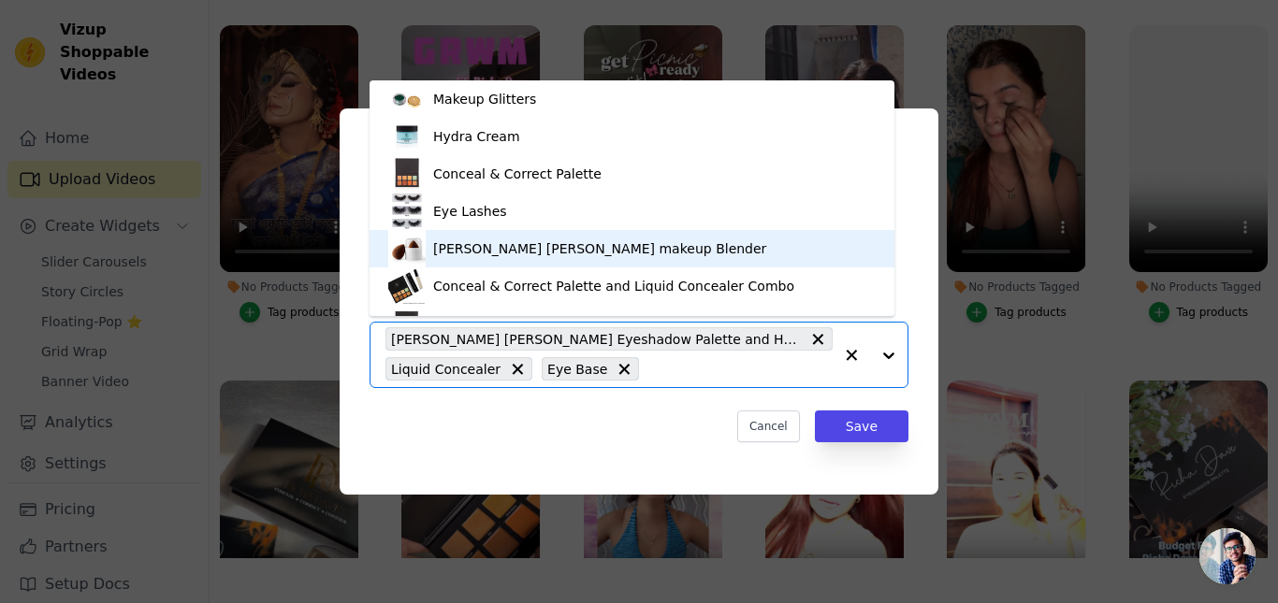
drag, startPoint x: 518, startPoint y: 257, endPoint x: 542, endPoint y: 258, distance: 23.4
click at [519, 257] on div "[PERSON_NAME] [PERSON_NAME] makeup Blender" at bounding box center [599, 249] width 333 height 19
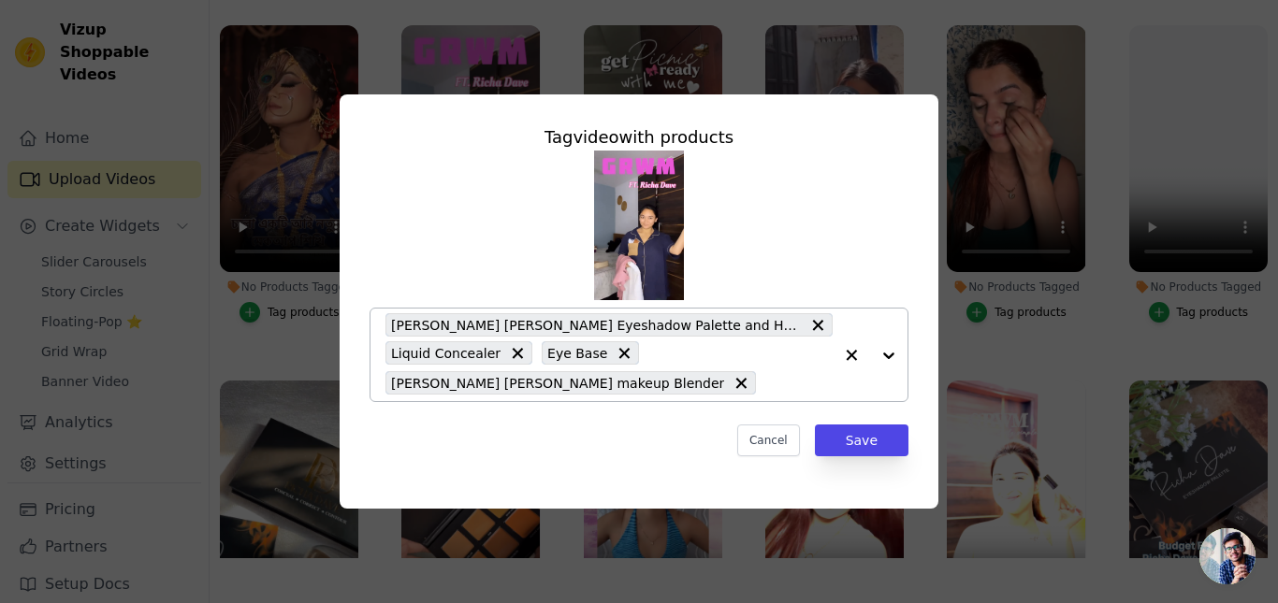
drag, startPoint x: 709, startPoint y: 394, endPoint x: 615, endPoint y: 339, distance: 109.4
click at [706, 393] on div "Richa Dave Eyeshadow Palette and Hydra Cream Combo Liquid Concealer Eye Base Ri…" at bounding box center [608, 355] width 447 height 93
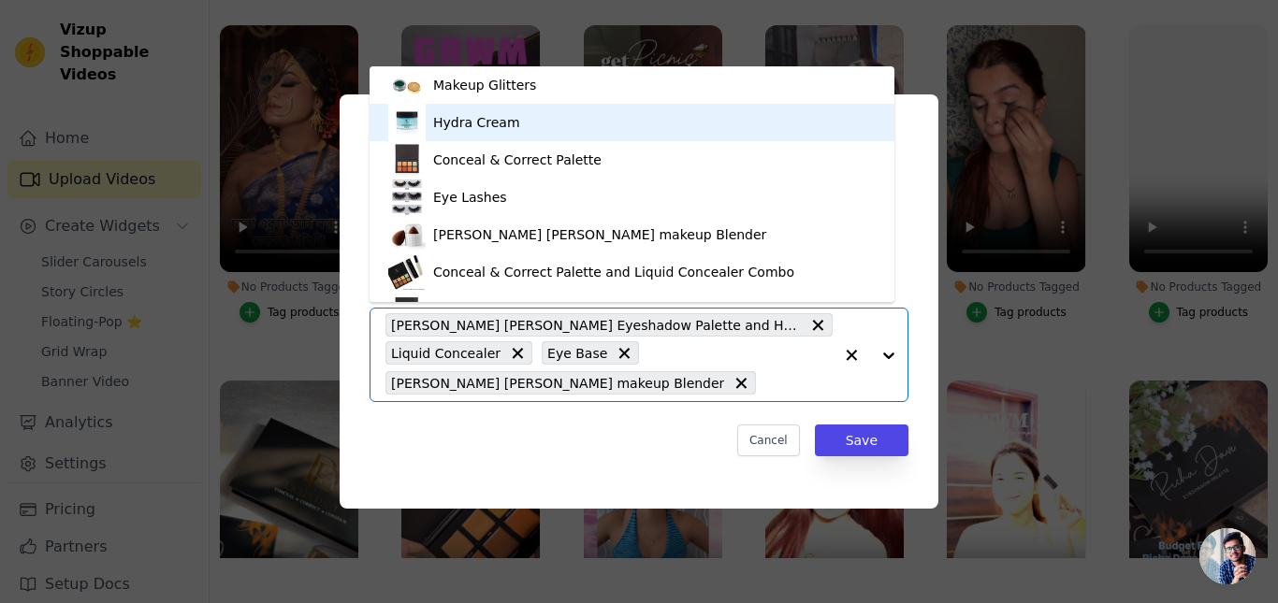
click at [487, 126] on div "Hydra Cream" at bounding box center [476, 122] width 87 height 19
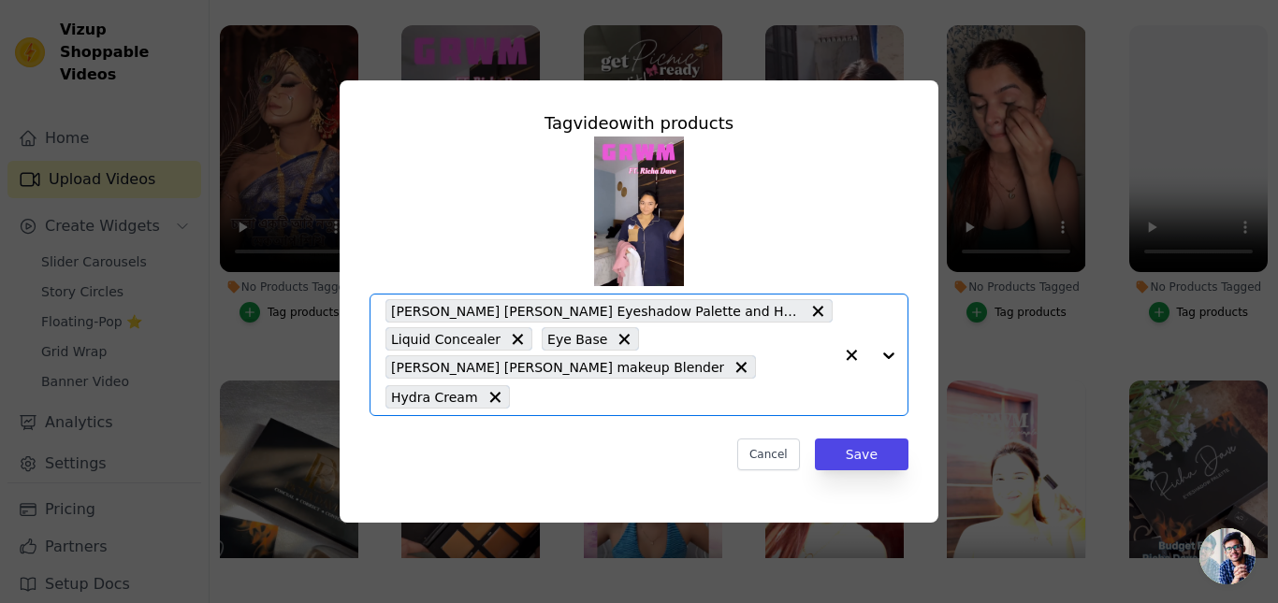
click at [550, 388] on input "No Products Tagged Tag video with products Option Richa Dave Eyeshadow Palette …" at bounding box center [675, 397] width 313 height 18
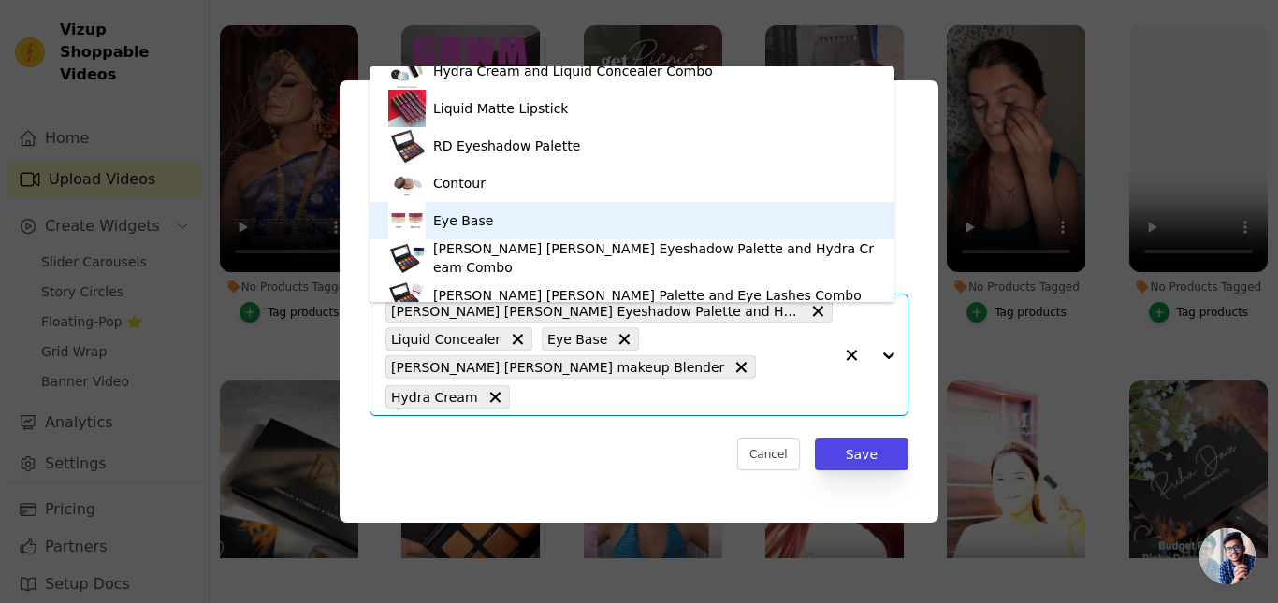
scroll to position [288, 0]
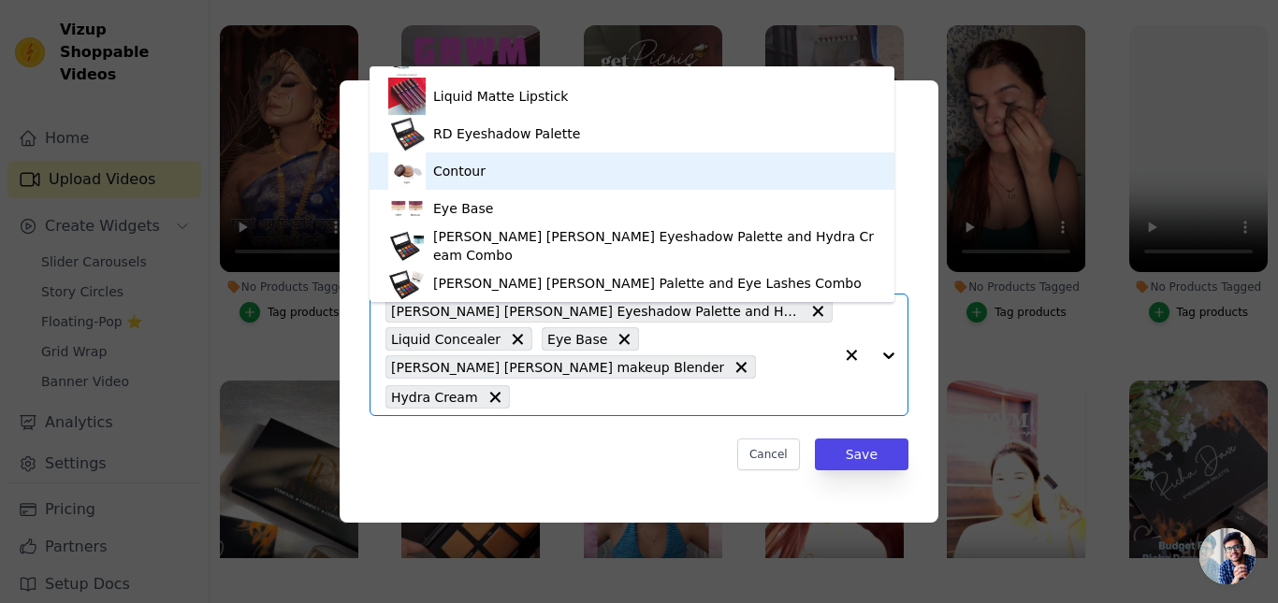
click at [503, 174] on div "Contour" at bounding box center [631, 170] width 487 height 37
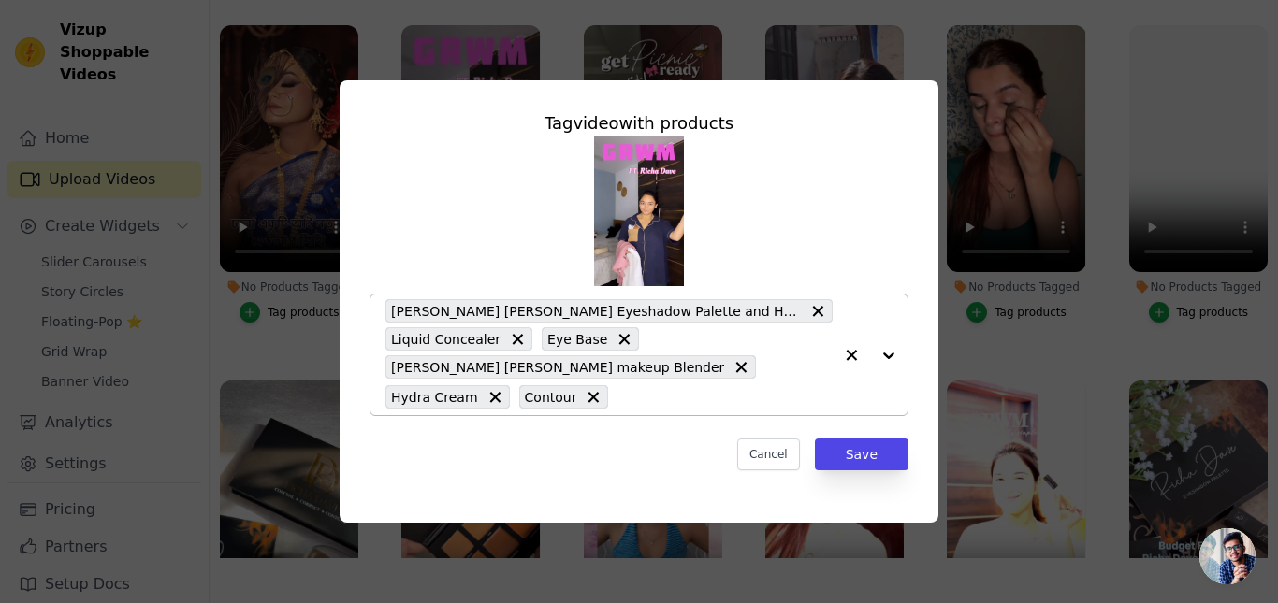
click at [642, 406] on div "Tag video with products Richa Dave Eyeshadow Palette and Hydra Cream Combo Liqu…" at bounding box center [639, 290] width 569 height 390
click at [652, 388] on input "No Products Tagged Tag video with products Richa Dave Eyeshadow Palette and Hyd…" at bounding box center [724, 397] width 215 height 18
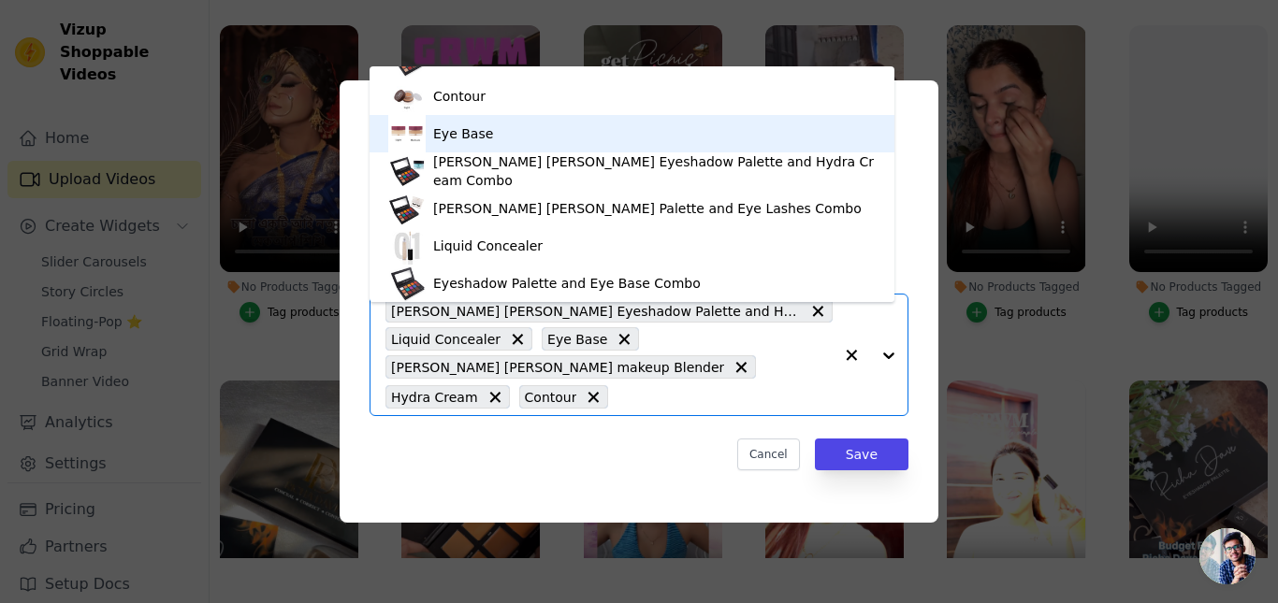
scroll to position [239, 0]
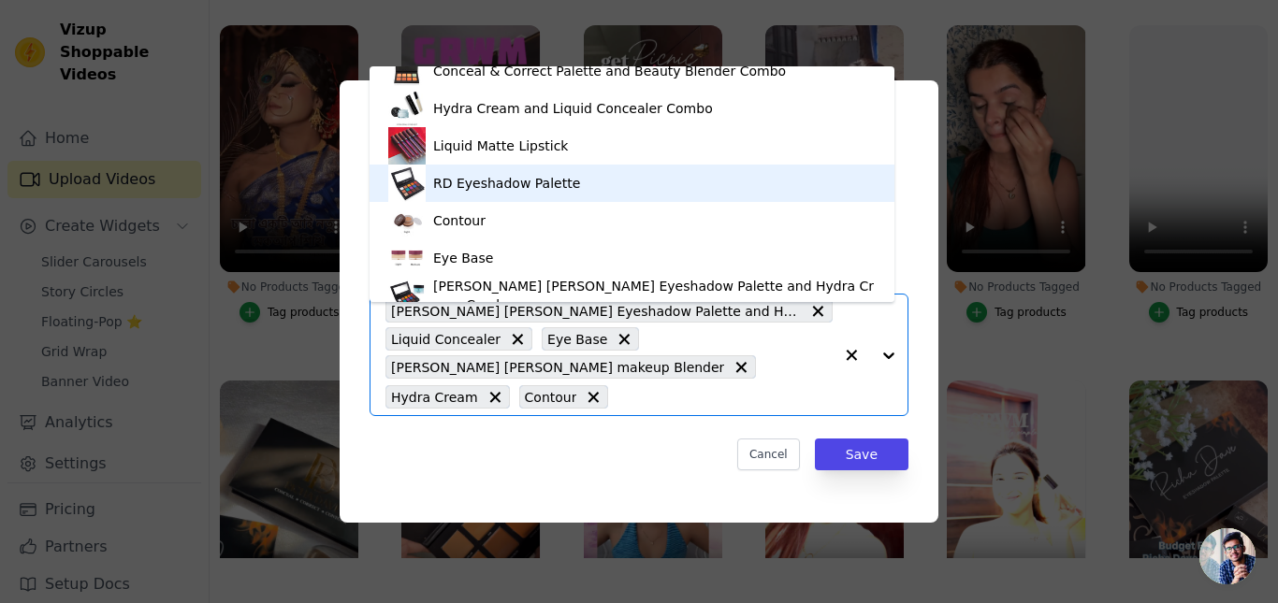
click at [484, 181] on div "RD Eyeshadow Palette" at bounding box center [506, 183] width 147 height 19
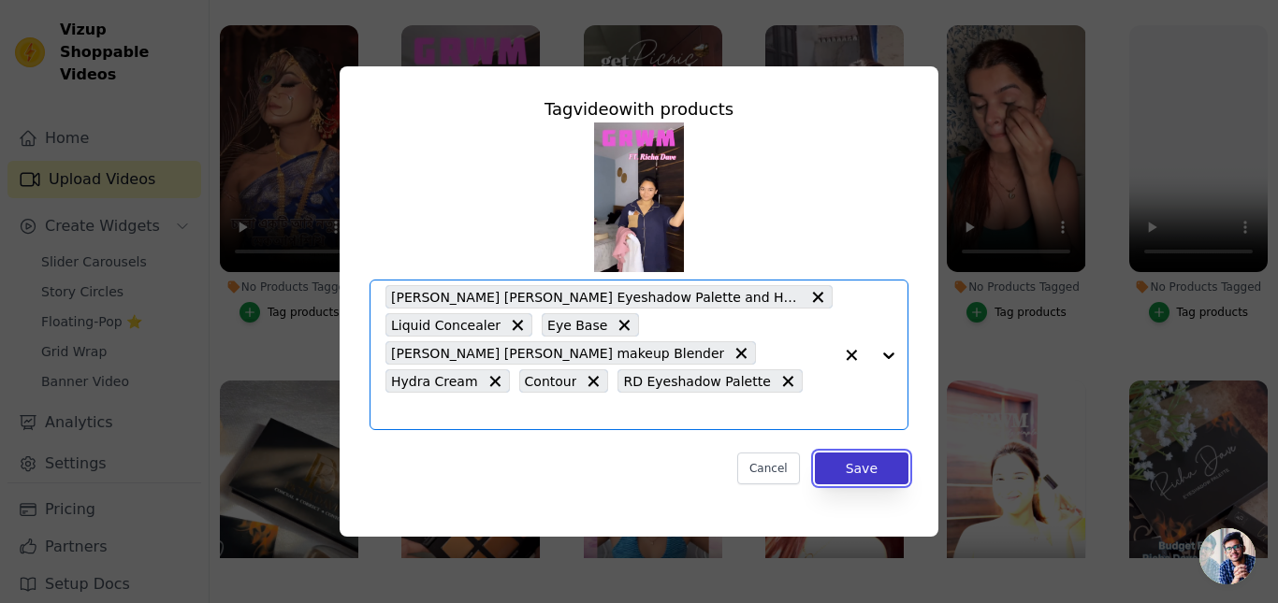
click at [864, 453] on button "Save" at bounding box center [862, 469] width 94 height 32
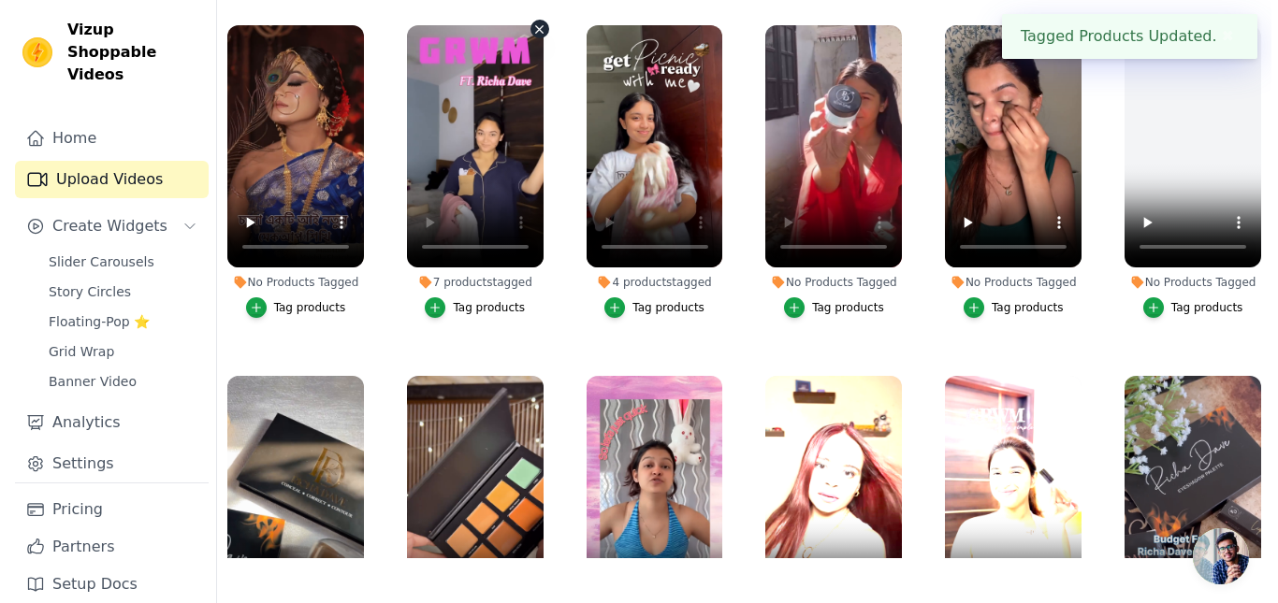
scroll to position [0, 0]
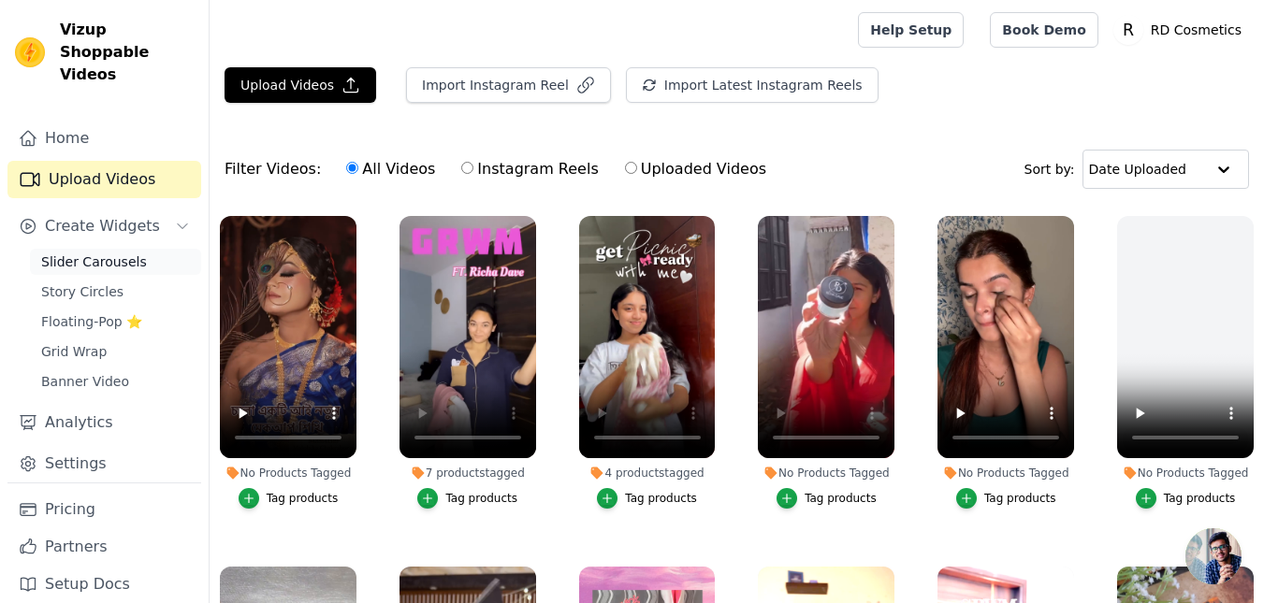
click at [112, 253] on span "Slider Carousels" at bounding box center [94, 262] width 106 height 19
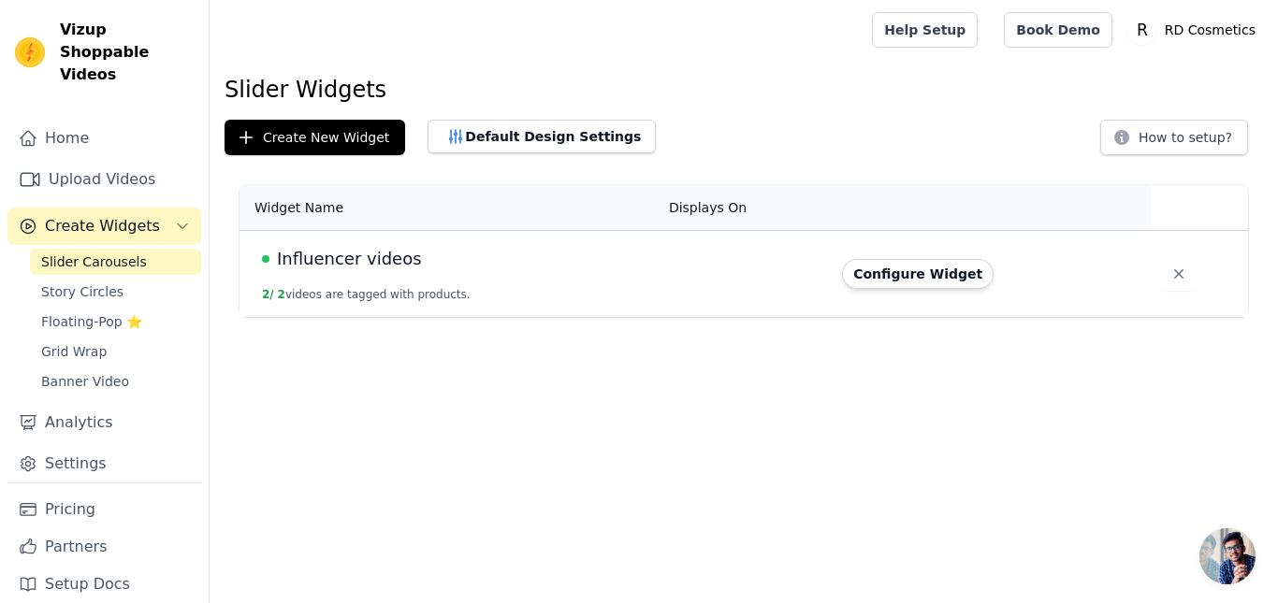
click at [831, 256] on td at bounding box center [744, 274] width 173 height 87
click at [766, 283] on td at bounding box center [744, 274] width 173 height 87
click at [921, 278] on button "Configure Widget" at bounding box center [918, 274] width 152 height 30
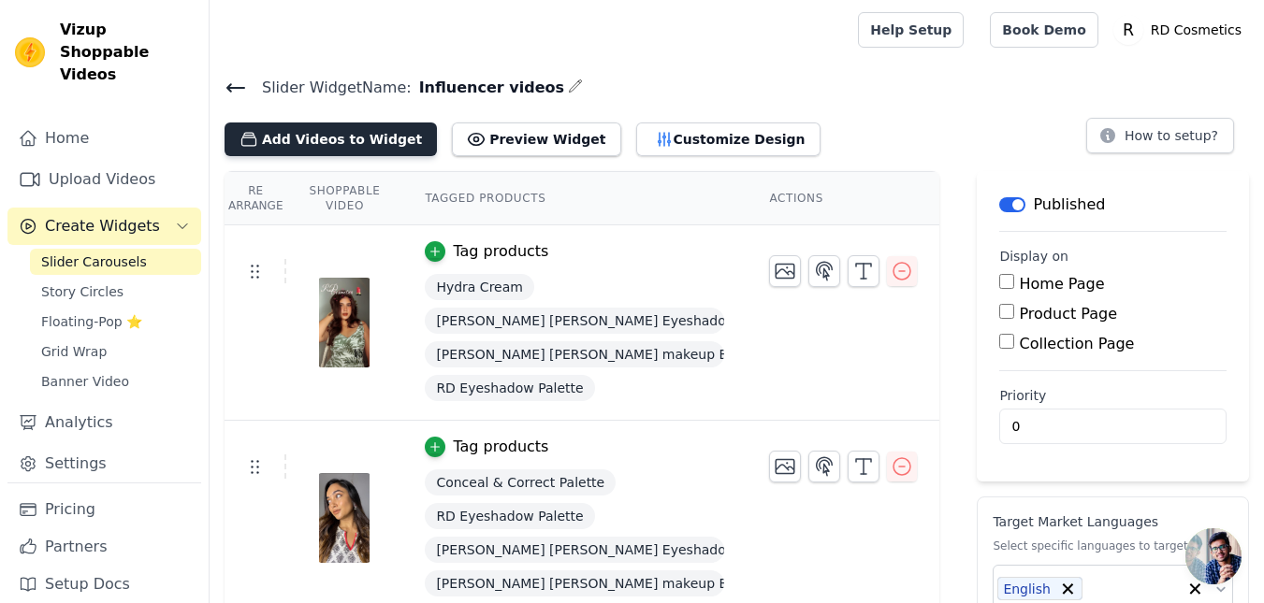
click at [329, 139] on button "Add Videos to Widget" at bounding box center [331, 140] width 212 height 34
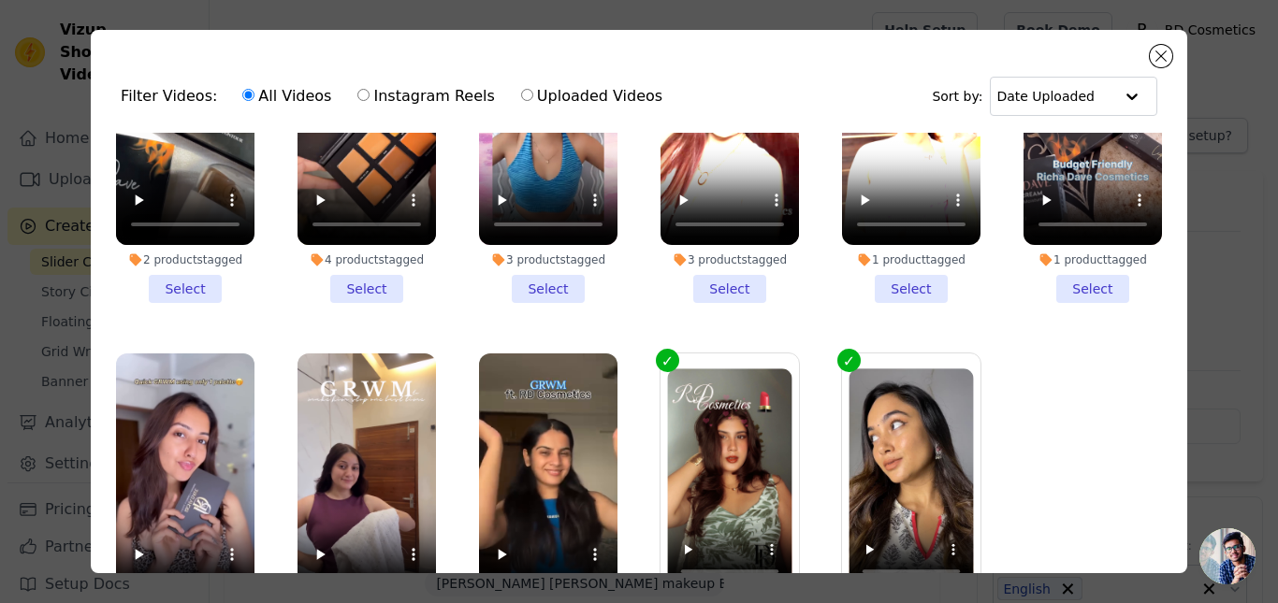
scroll to position [163, 0]
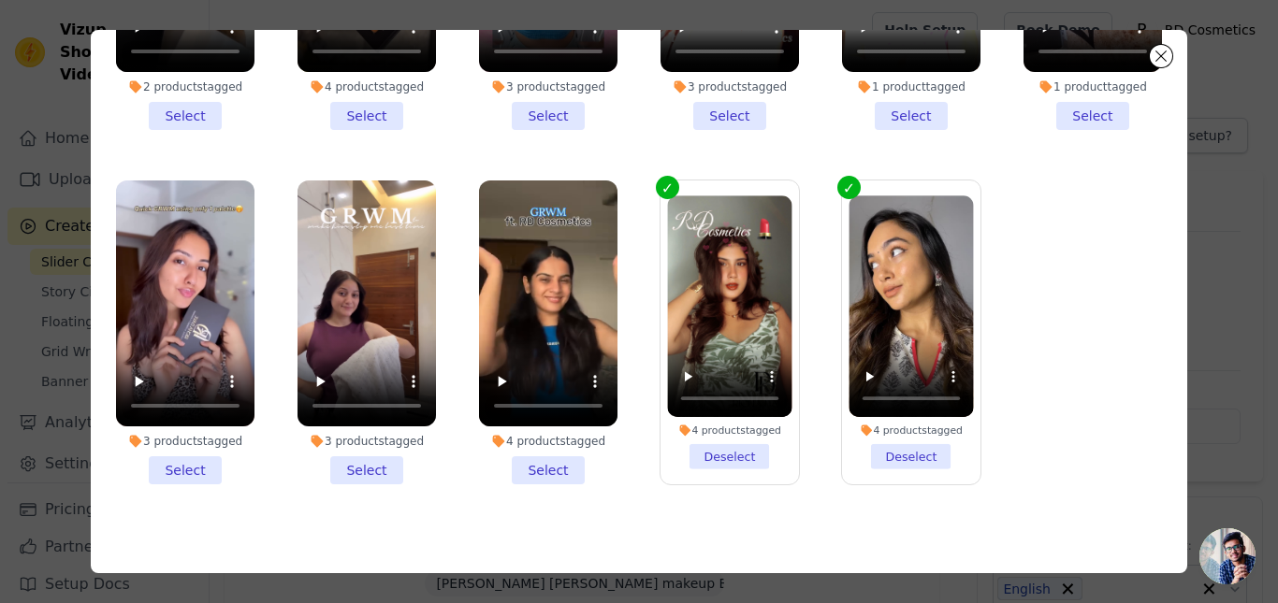
click at [366, 449] on li "3 products tagged Select" at bounding box center [367, 333] width 138 height 304
click at [0, 0] on input "3 products tagged Select" at bounding box center [0, 0] width 0 height 0
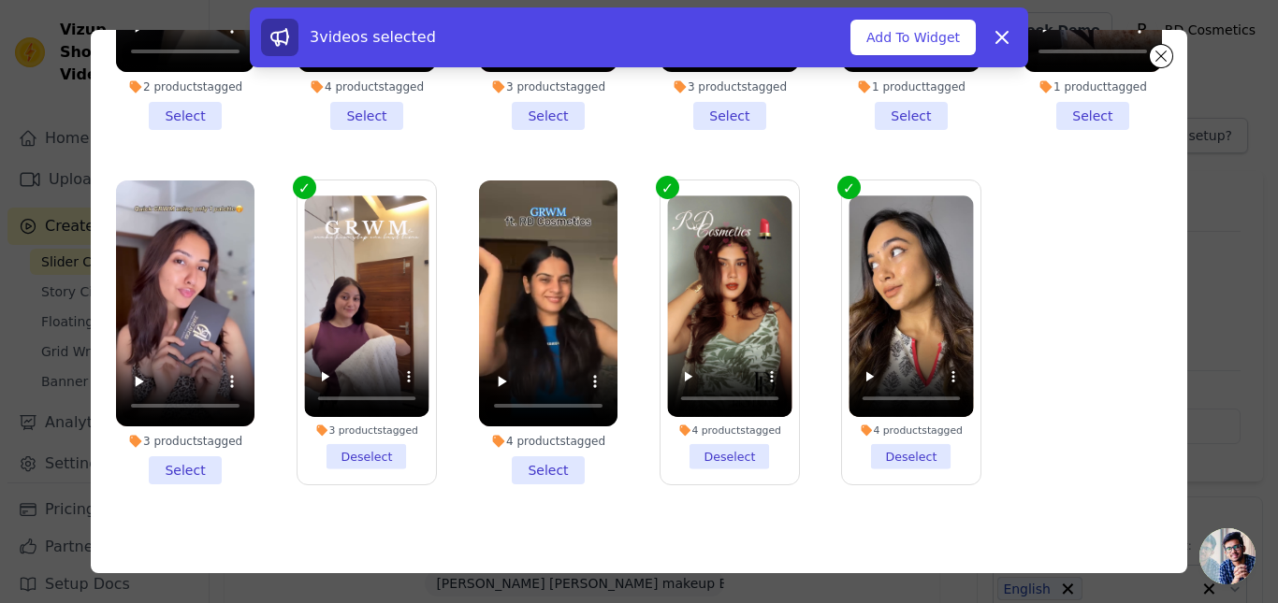
click at [189, 441] on li "3 products tagged Select" at bounding box center [185, 333] width 138 height 304
click at [0, 0] on input "3 products tagged Select" at bounding box center [0, 0] width 0 height 0
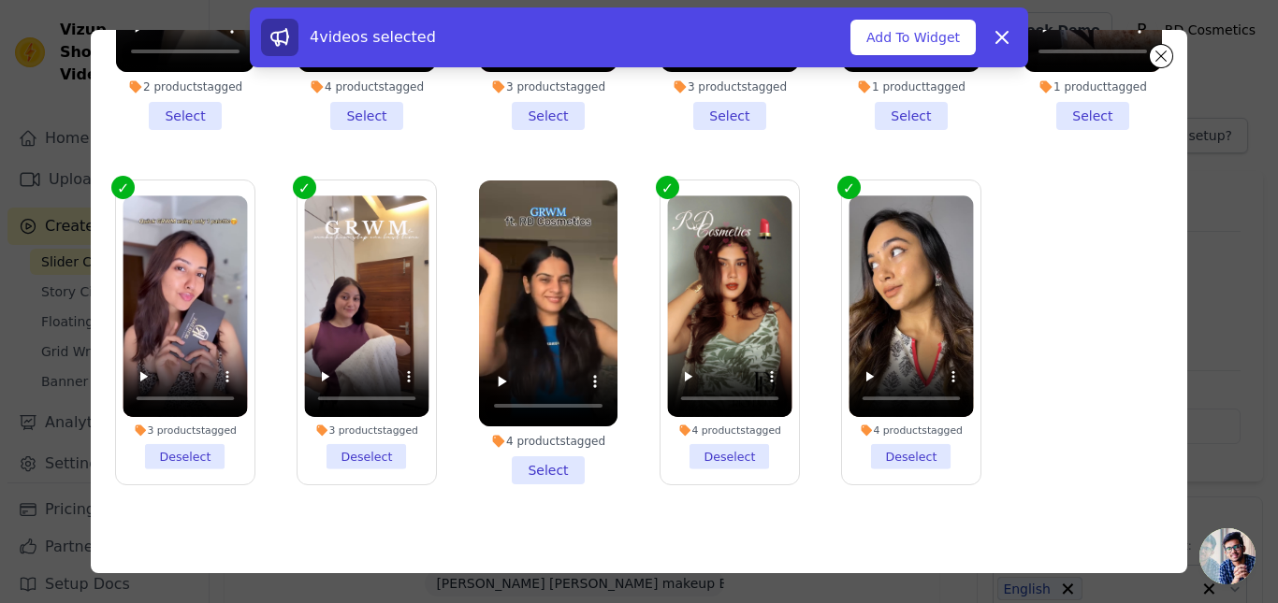
click at [517, 456] on li "4 products tagged Select" at bounding box center [548, 333] width 138 height 304
click at [0, 0] on input "4 products tagged Select" at bounding box center [0, 0] width 0 height 0
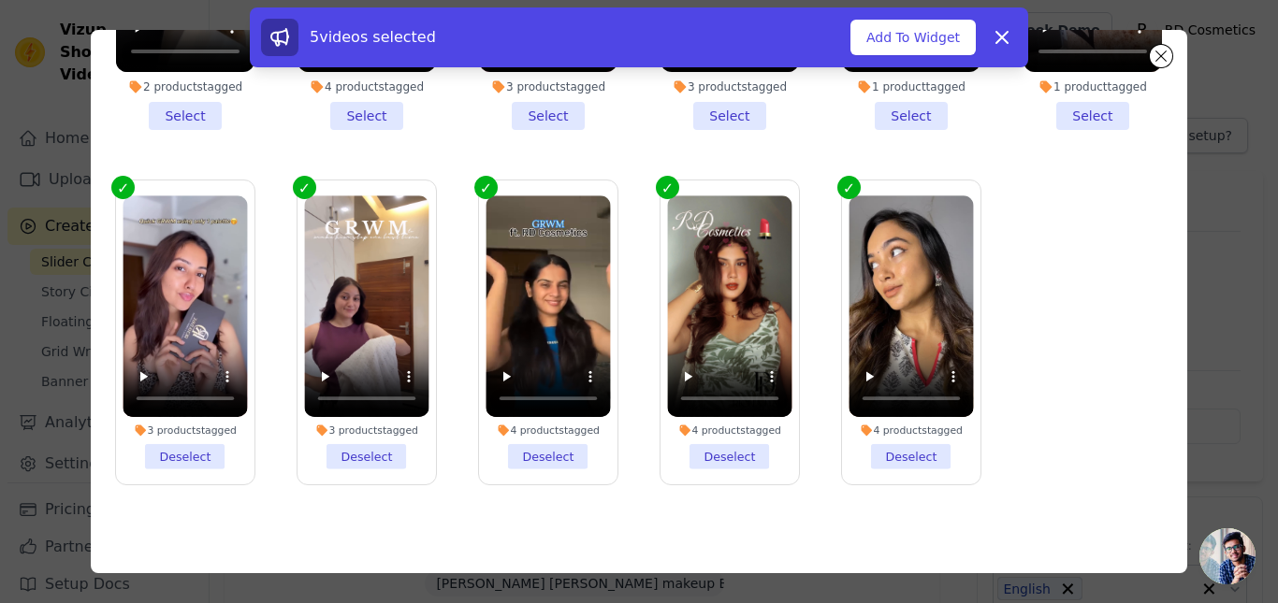
scroll to position [259, 0]
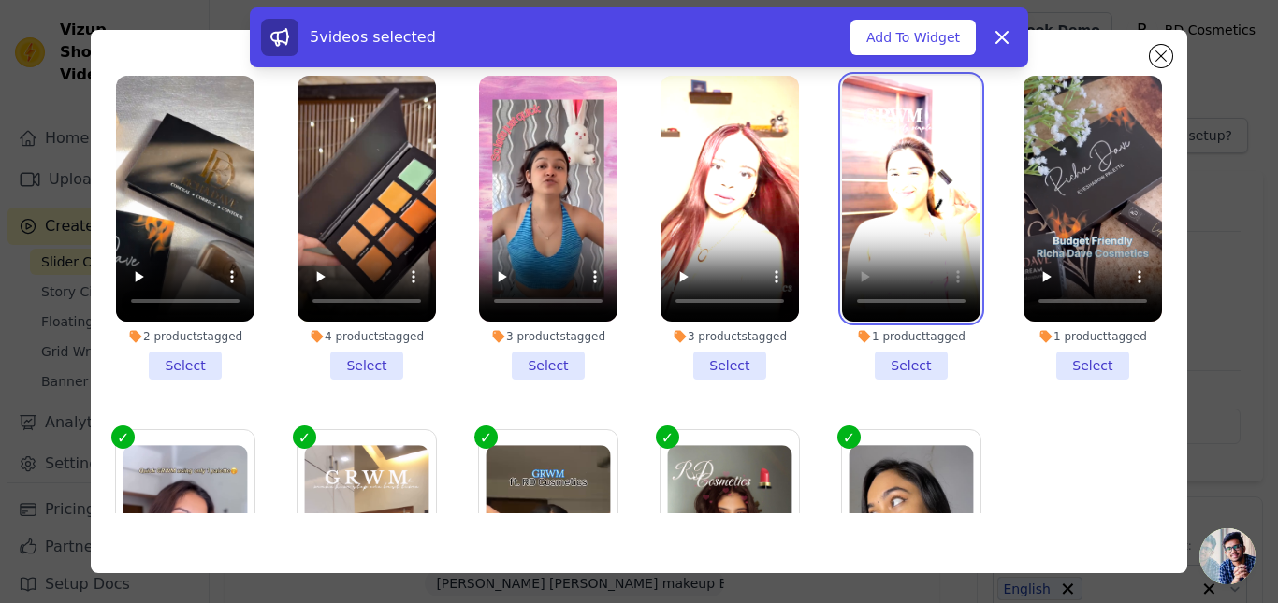
click at [911, 285] on video at bounding box center [911, 199] width 138 height 246
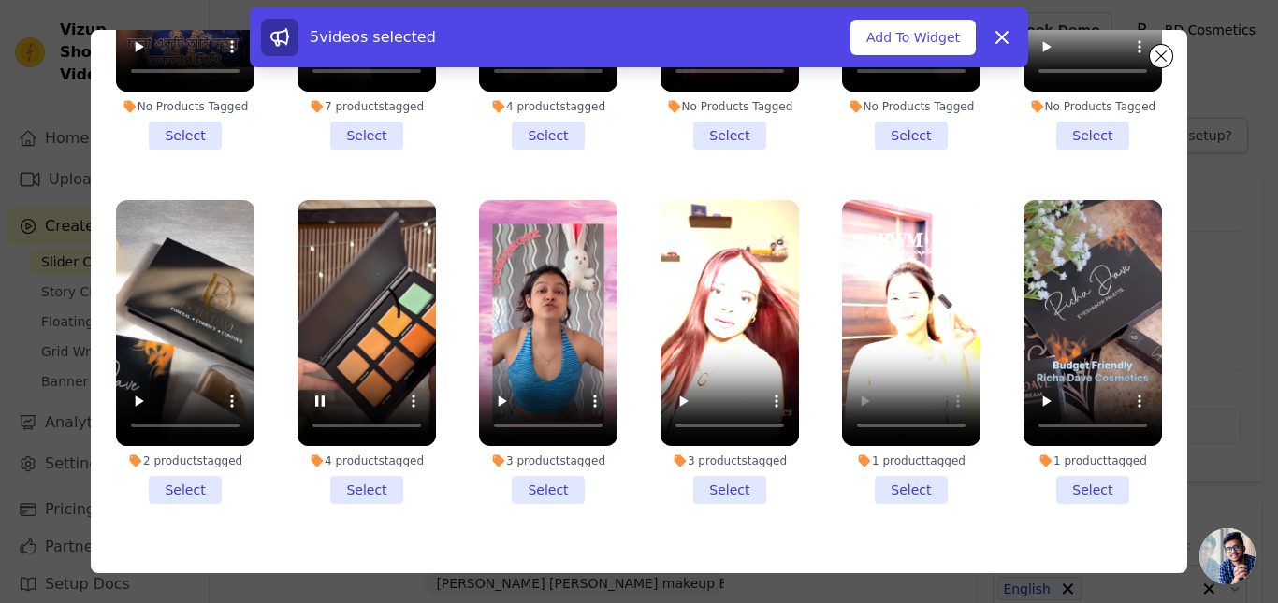
click at [357, 475] on li "4 products tagged Select" at bounding box center [367, 352] width 138 height 304
click at [0, 0] on input "4 products tagged Select" at bounding box center [0, 0] width 0 height 0
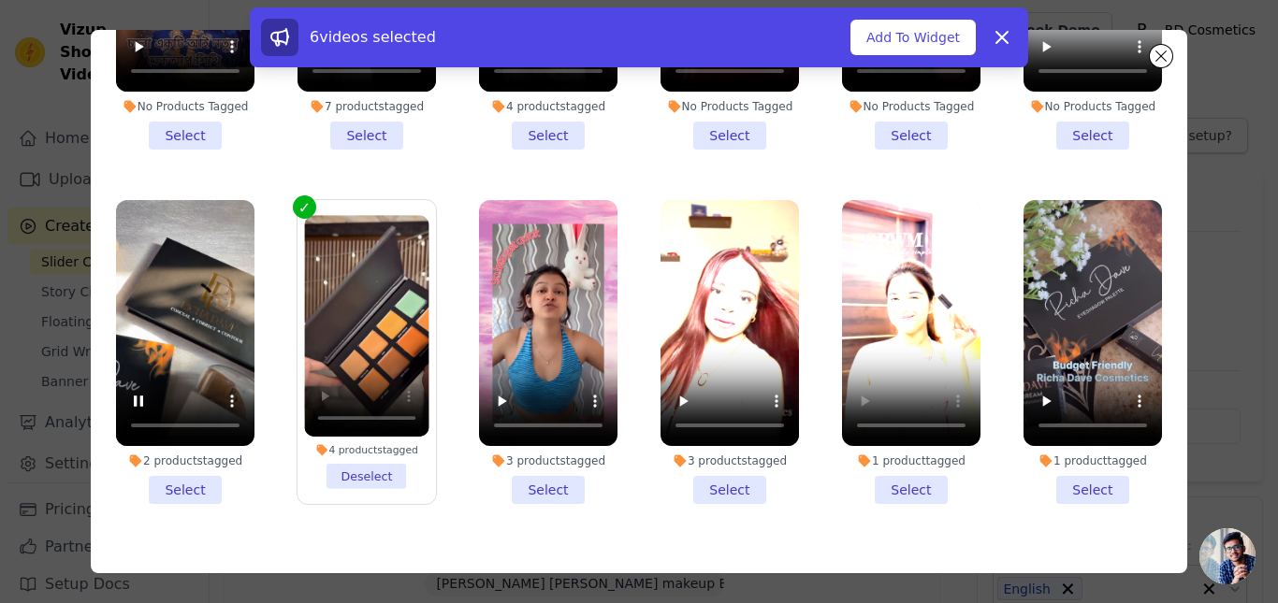
click at [171, 476] on li "2 products tagged Select" at bounding box center [185, 352] width 138 height 304
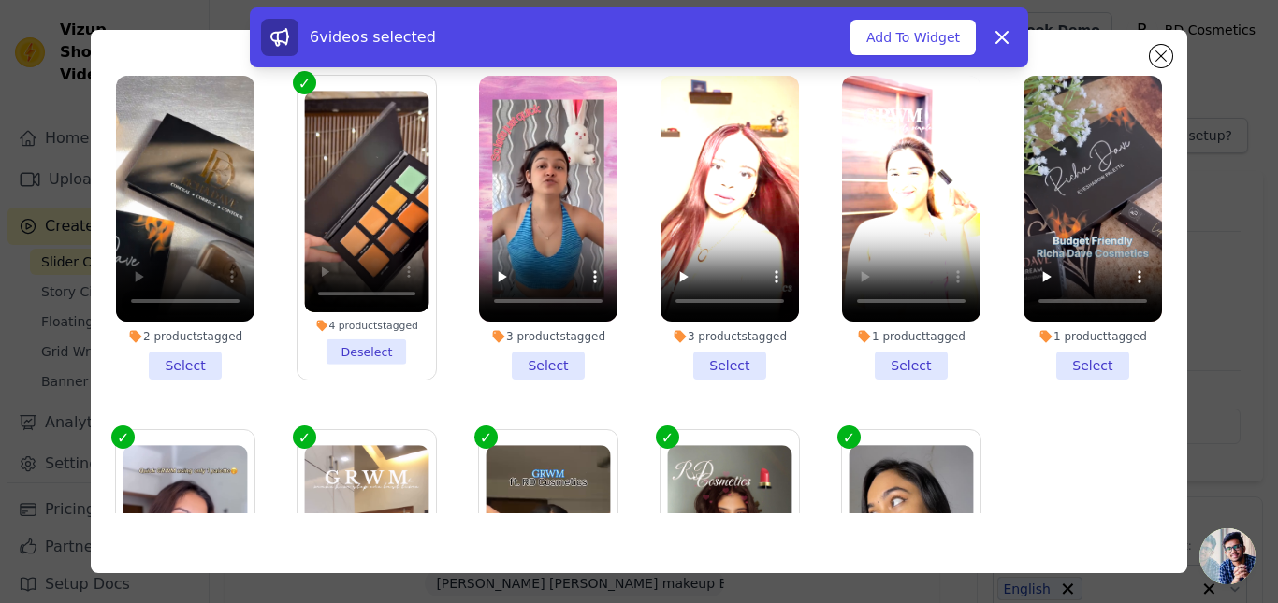
click at [197, 358] on li "2 products tagged Select" at bounding box center [185, 228] width 138 height 304
click at [0, 0] on input "2 products tagged Select" at bounding box center [0, 0] width 0 height 0
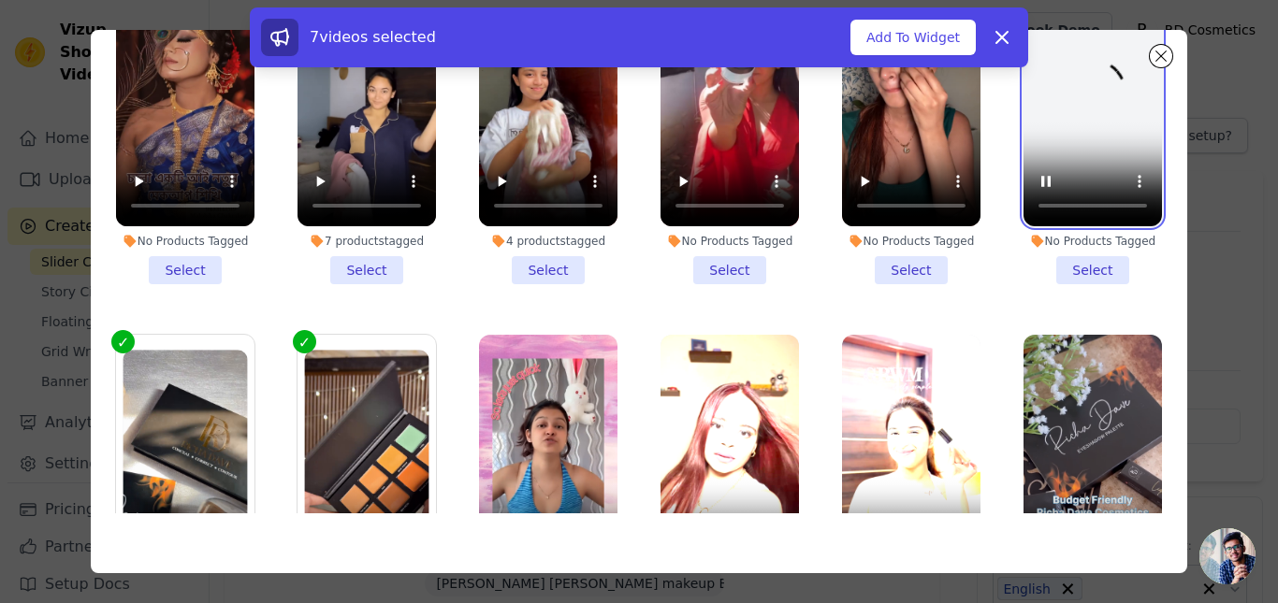
scroll to position [38, 0]
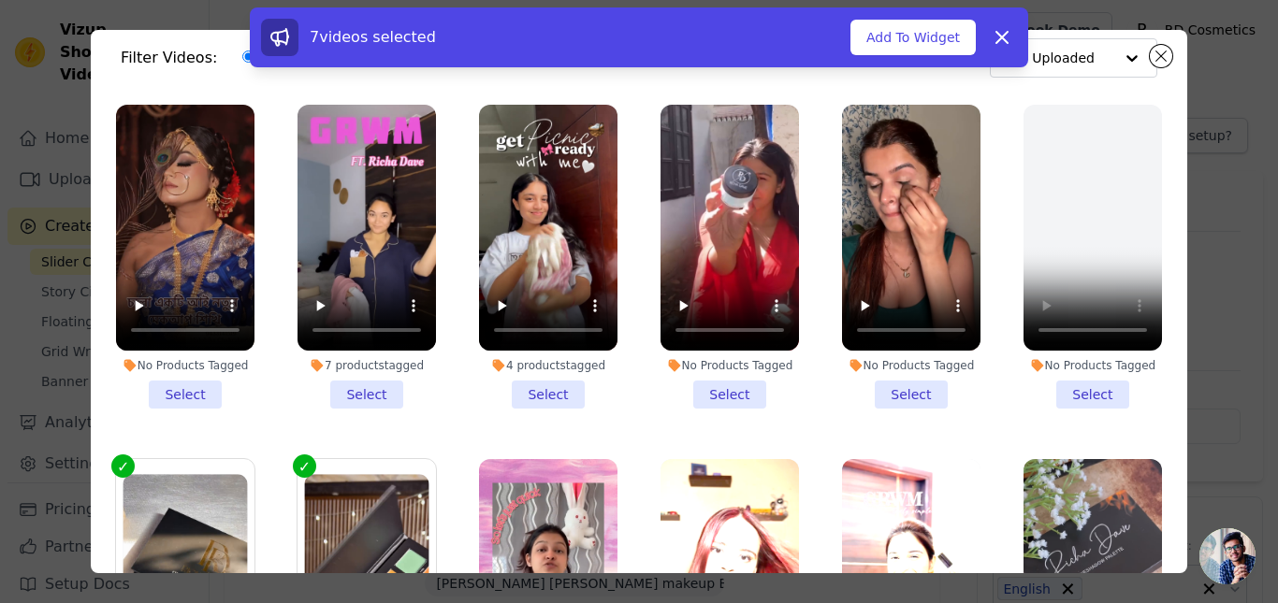
click at [568, 386] on li "4 products tagged Select" at bounding box center [548, 257] width 138 height 304
click at [0, 0] on input "4 products tagged Select" at bounding box center [0, 0] width 0 height 0
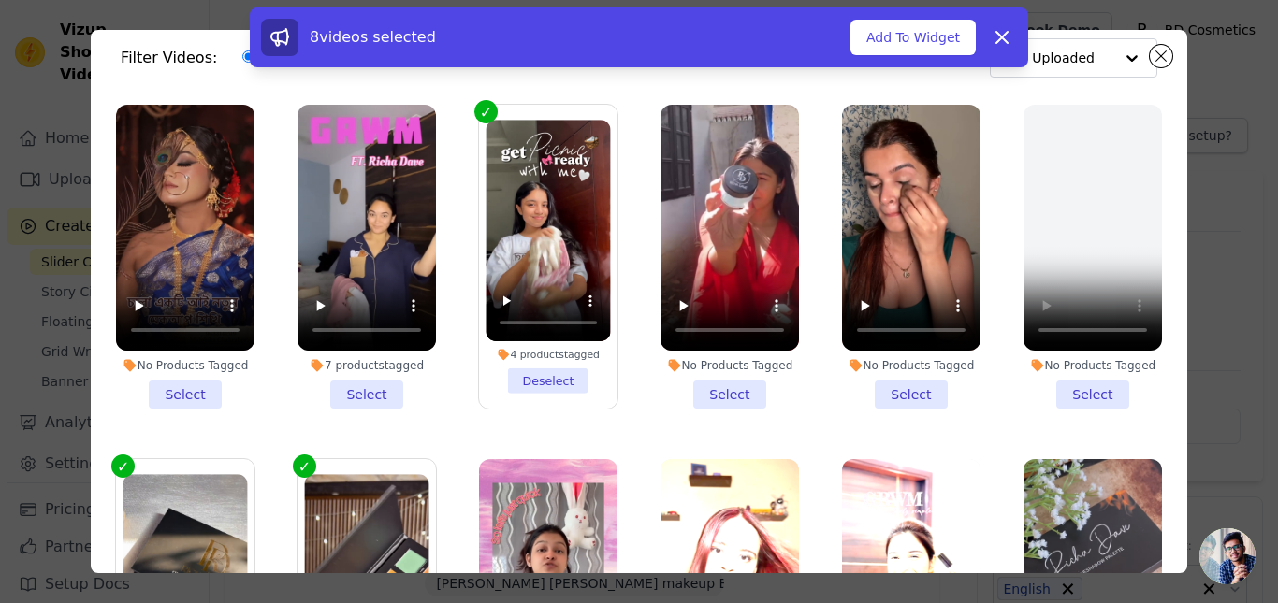
click at [363, 382] on li "7 products tagged Select" at bounding box center [367, 257] width 138 height 304
click at [0, 0] on input "7 products tagged Select" at bounding box center [0, 0] width 0 height 0
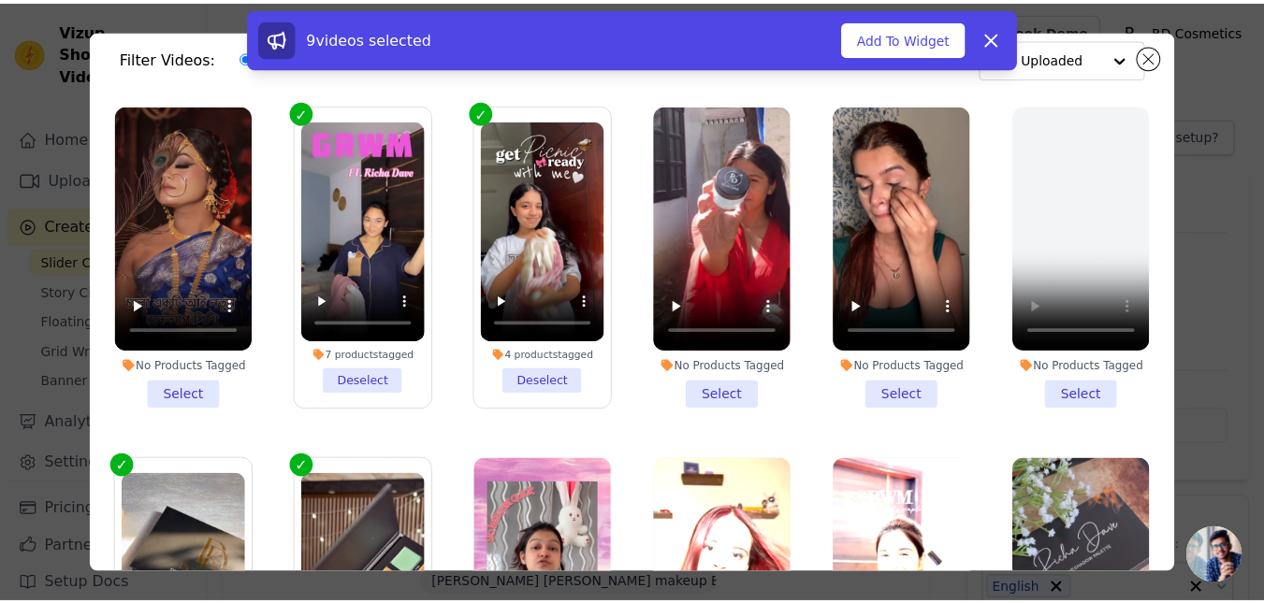
scroll to position [0, 0]
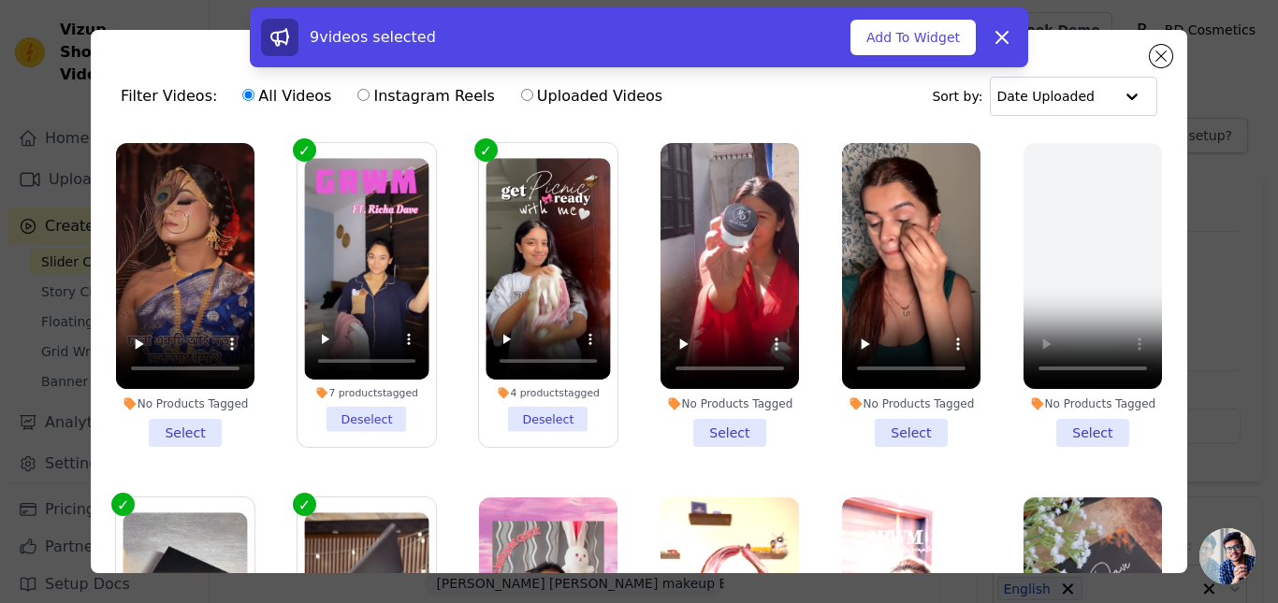
drag, startPoint x: 935, startPoint y: 46, endPoint x: 927, endPoint y: 58, distance: 14.3
click at [932, 48] on button "Add To Widget" at bounding box center [912, 38] width 125 height 36
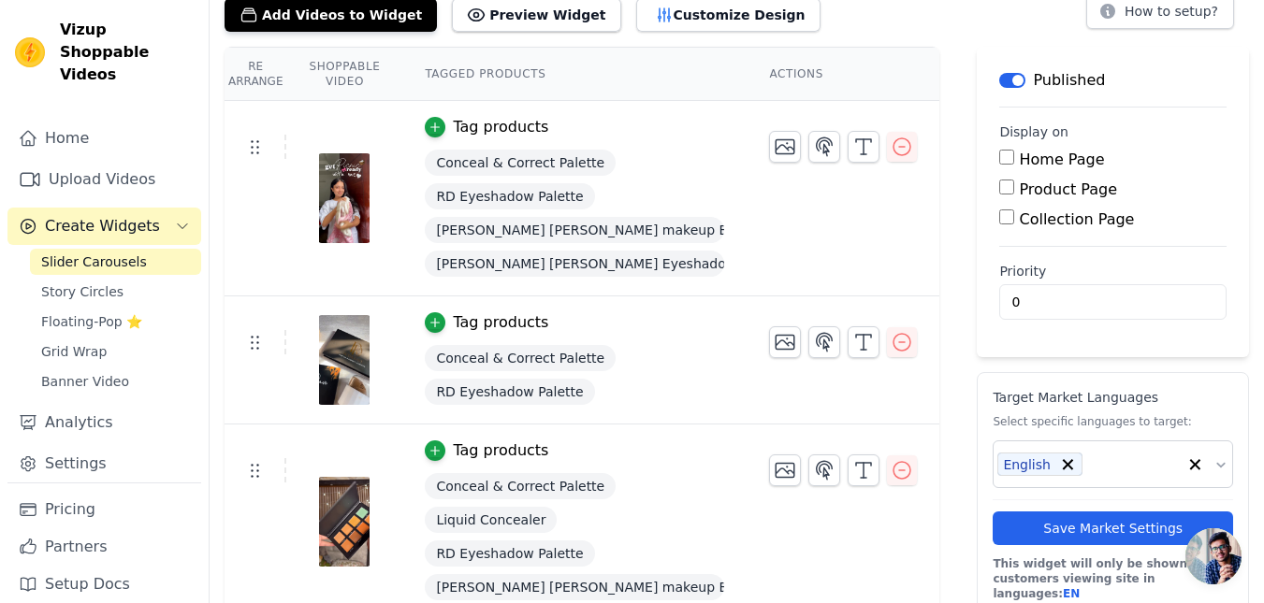
scroll to position [250, 0]
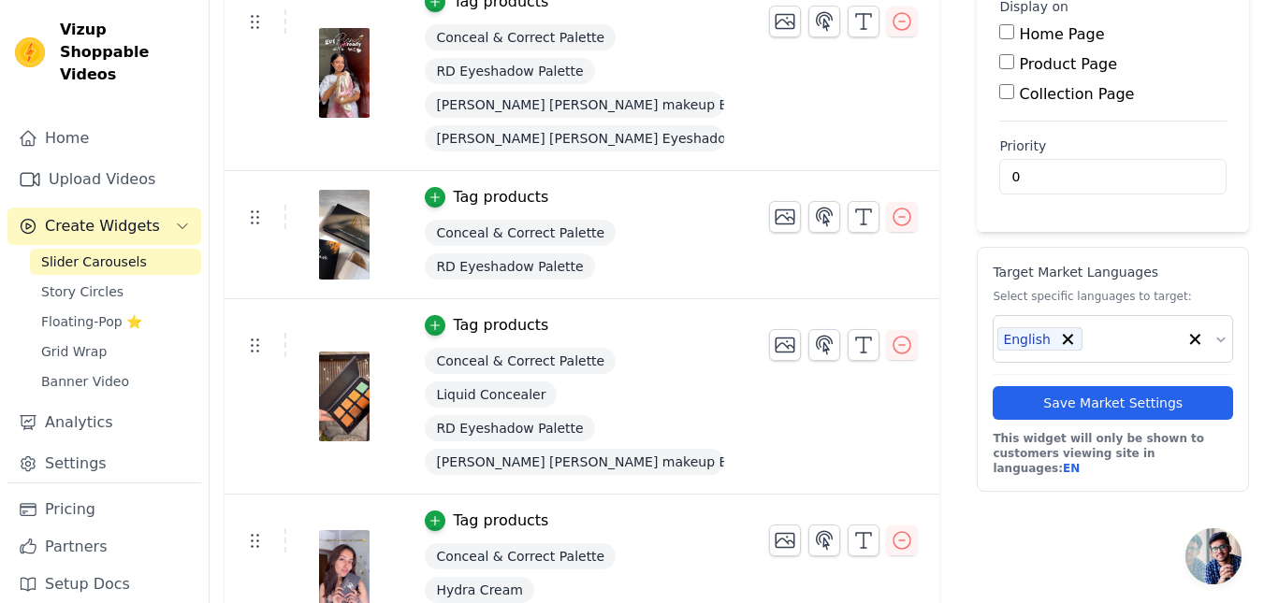
click at [341, 224] on img at bounding box center [344, 235] width 52 height 90
click at [777, 219] on icon "button" at bounding box center [785, 217] width 22 height 22
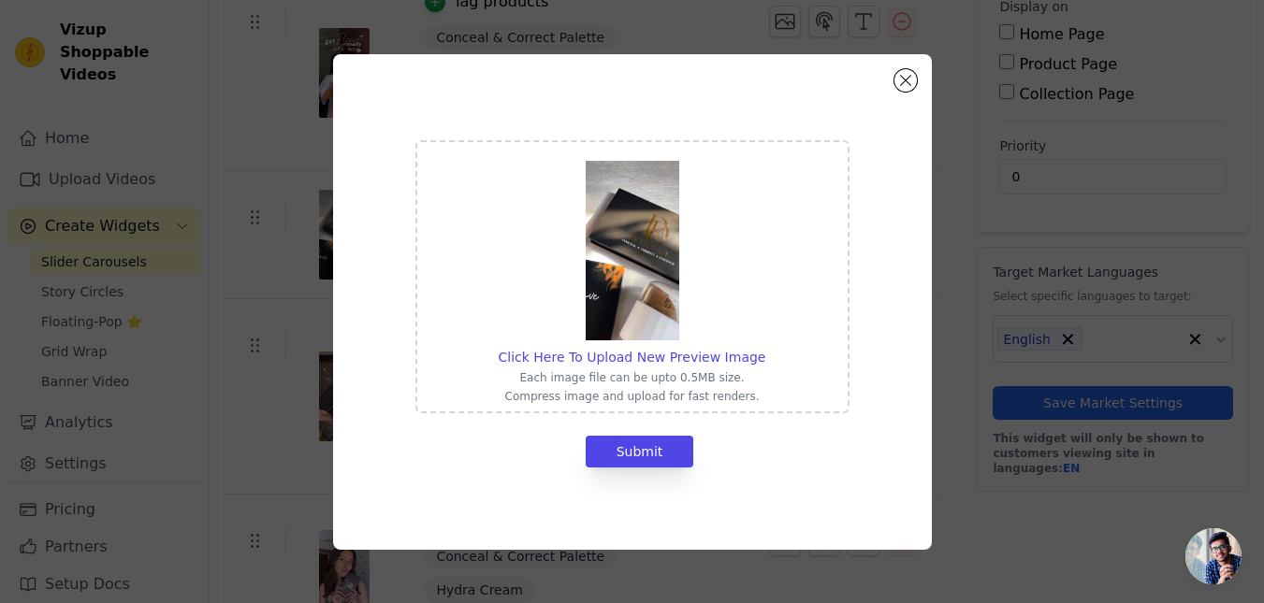
scroll to position [0, 0]
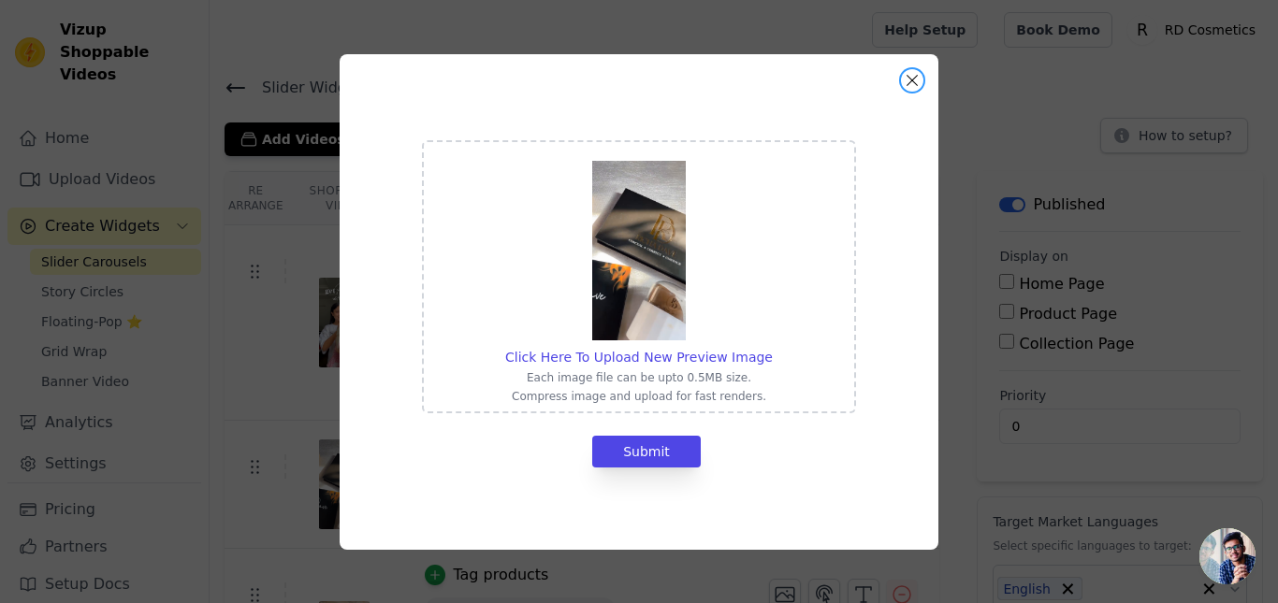
click at [913, 79] on button "Close modal" at bounding box center [912, 80] width 22 height 22
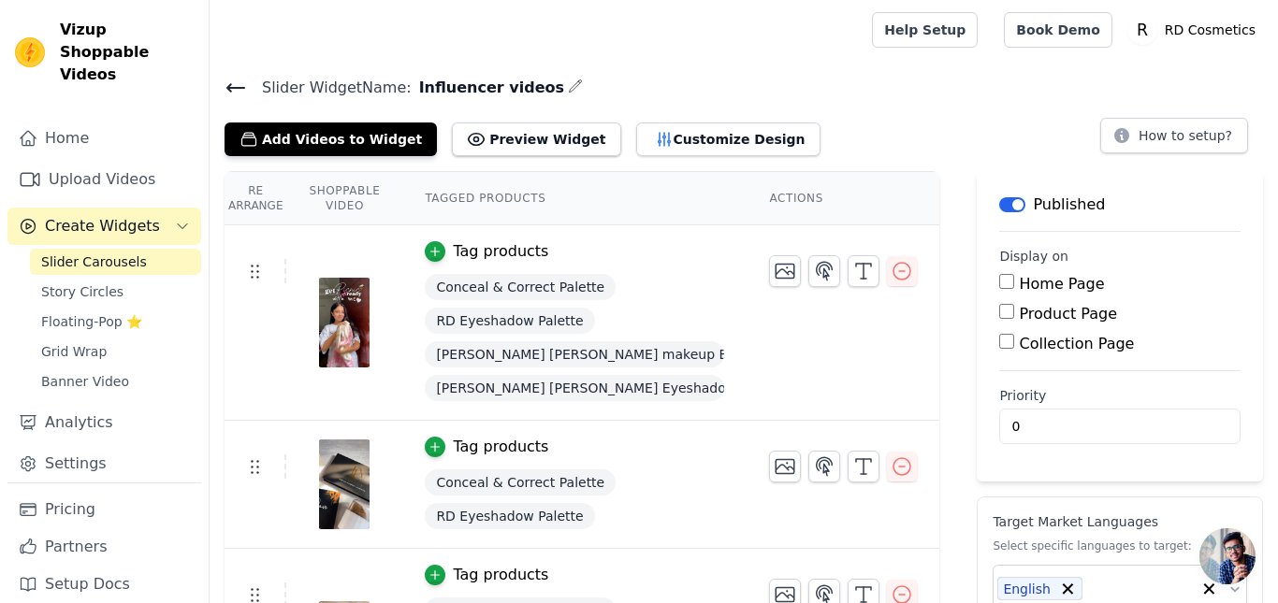
click at [818, 96] on h4 "Slider Widget Name: Influencer videos" at bounding box center [744, 87] width 1038 height 25
click at [241, 91] on icon at bounding box center [236, 88] width 22 height 22
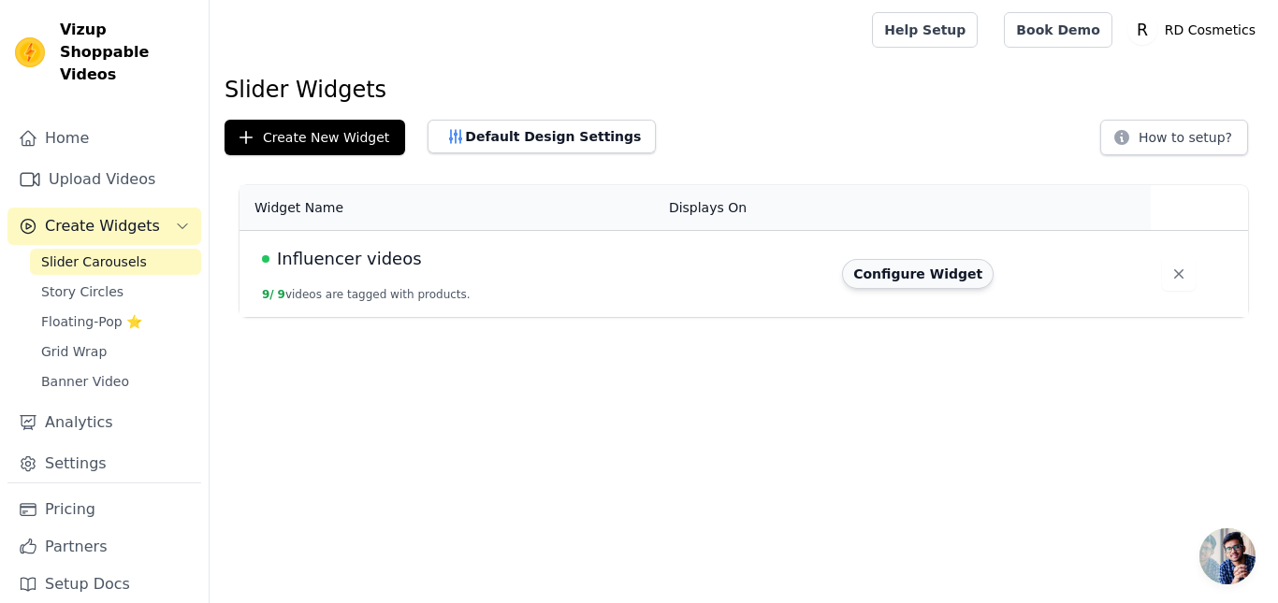
click at [882, 280] on button "Configure Widget" at bounding box center [918, 274] width 152 height 30
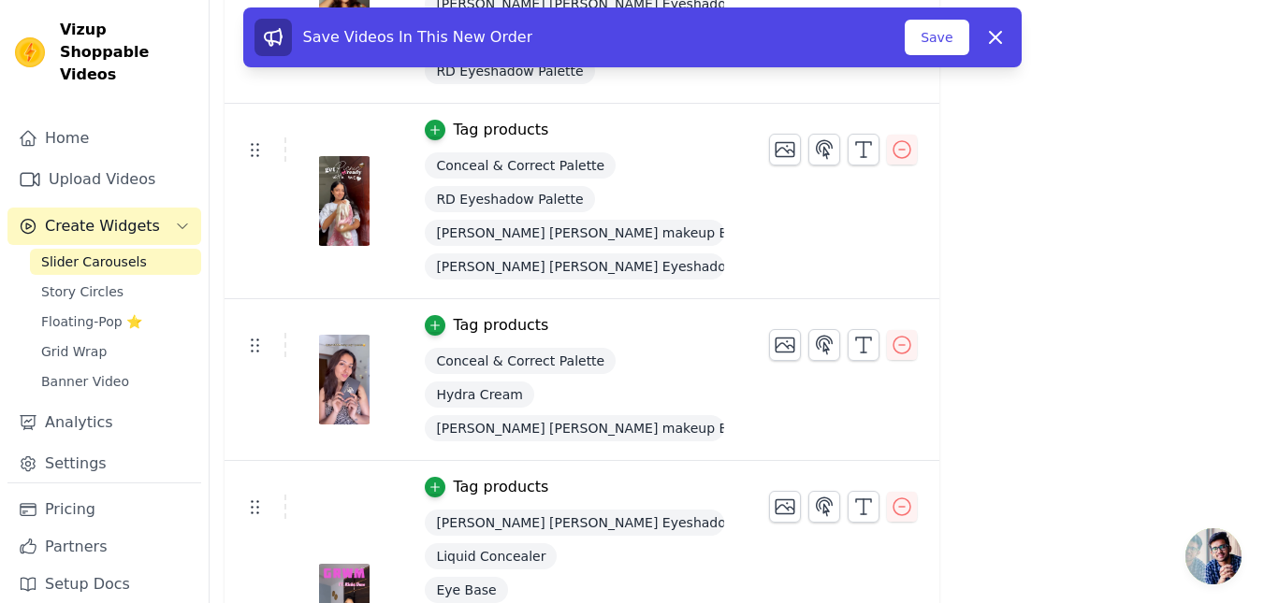
scroll to position [1347, 0]
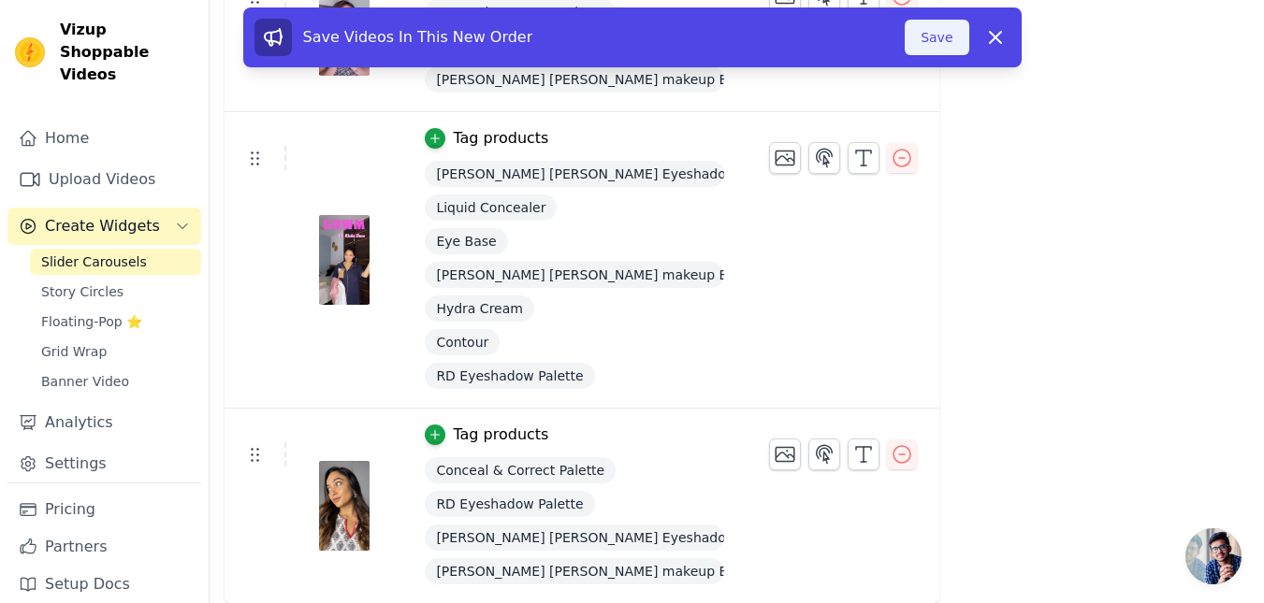
click at [946, 36] on button "Save" at bounding box center [937, 38] width 64 height 36
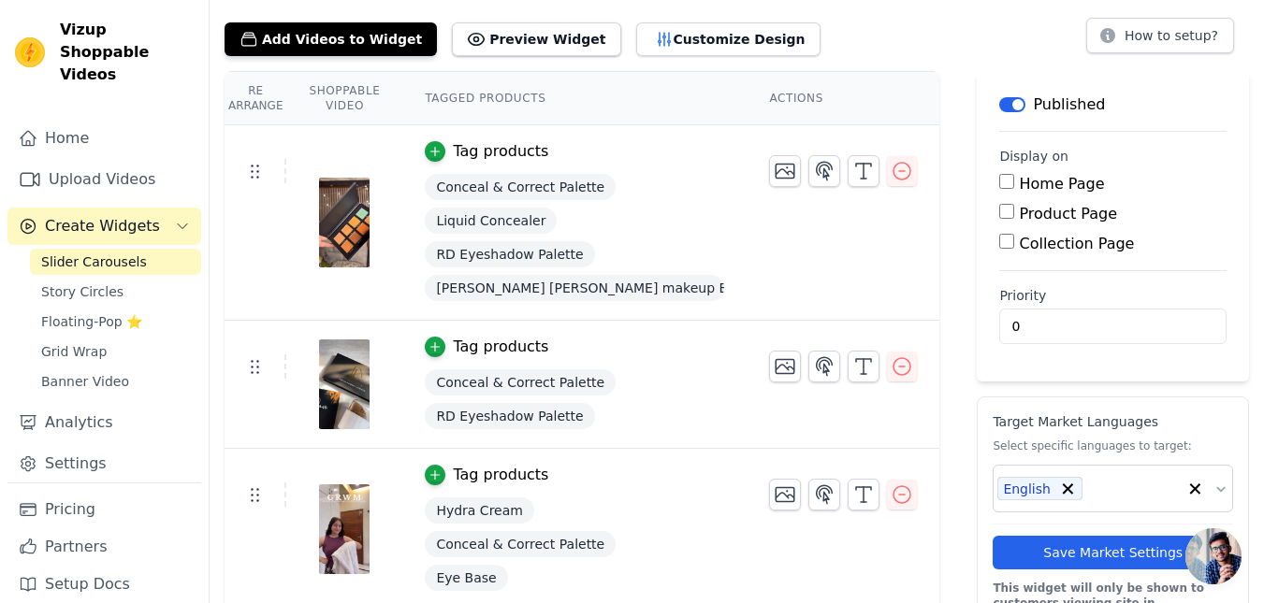
scroll to position [0, 0]
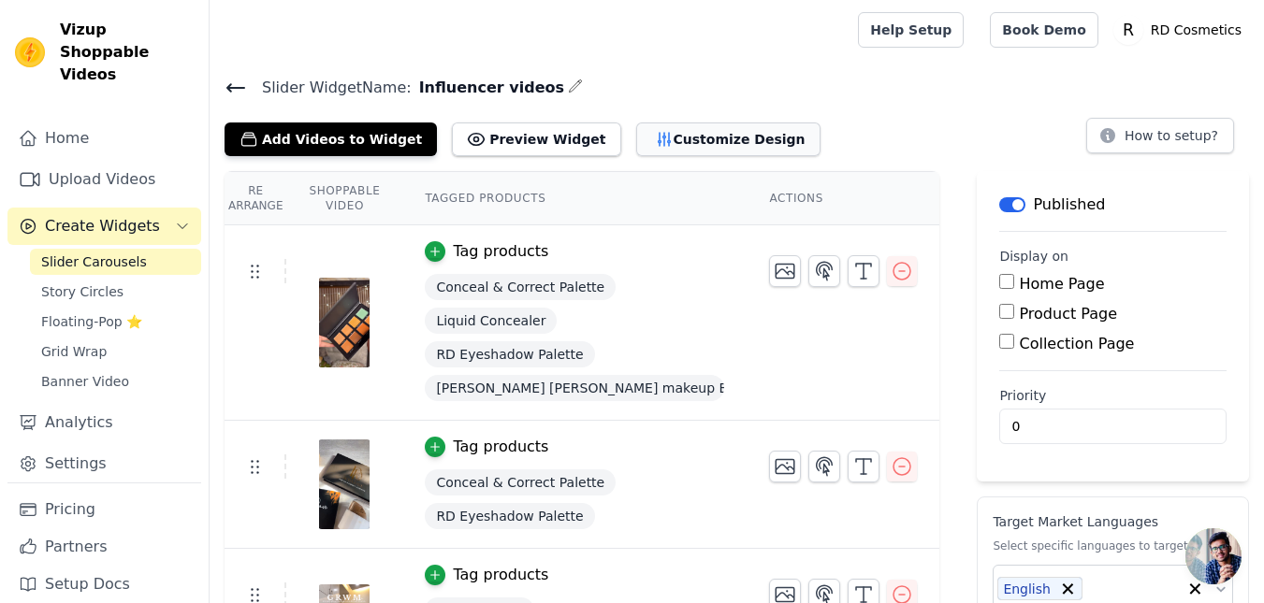
click at [636, 127] on button "Customize Design" at bounding box center [728, 140] width 184 height 34
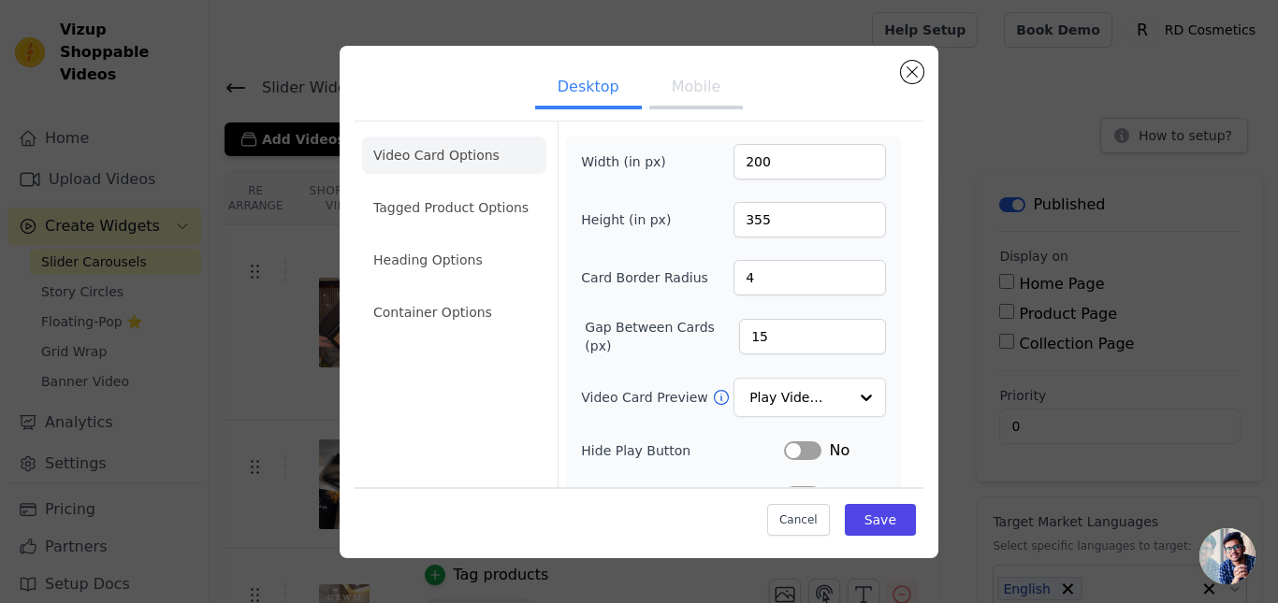
click at [690, 88] on button "Mobile" at bounding box center [696, 88] width 94 height 41
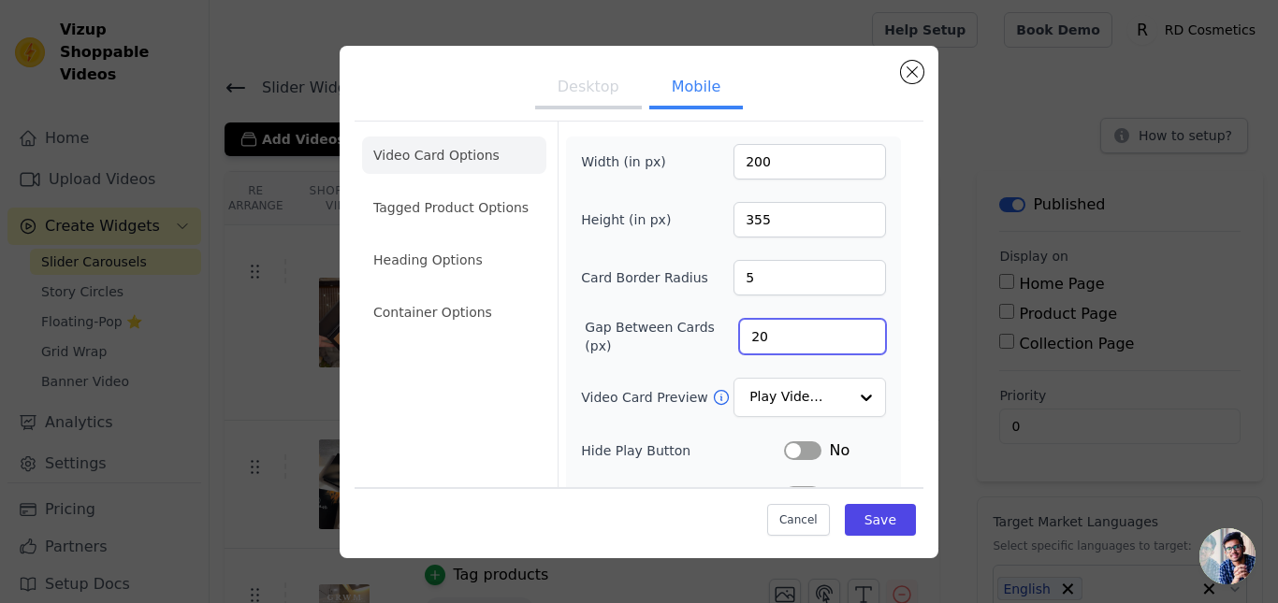
drag, startPoint x: 758, startPoint y: 333, endPoint x: 710, endPoint y: 344, distance: 49.0
click at [717, 343] on div "Gap Between Cards (px) 20" at bounding box center [733, 336] width 305 height 37
type input "15"
click at [881, 521] on button "Save" at bounding box center [880, 520] width 71 height 32
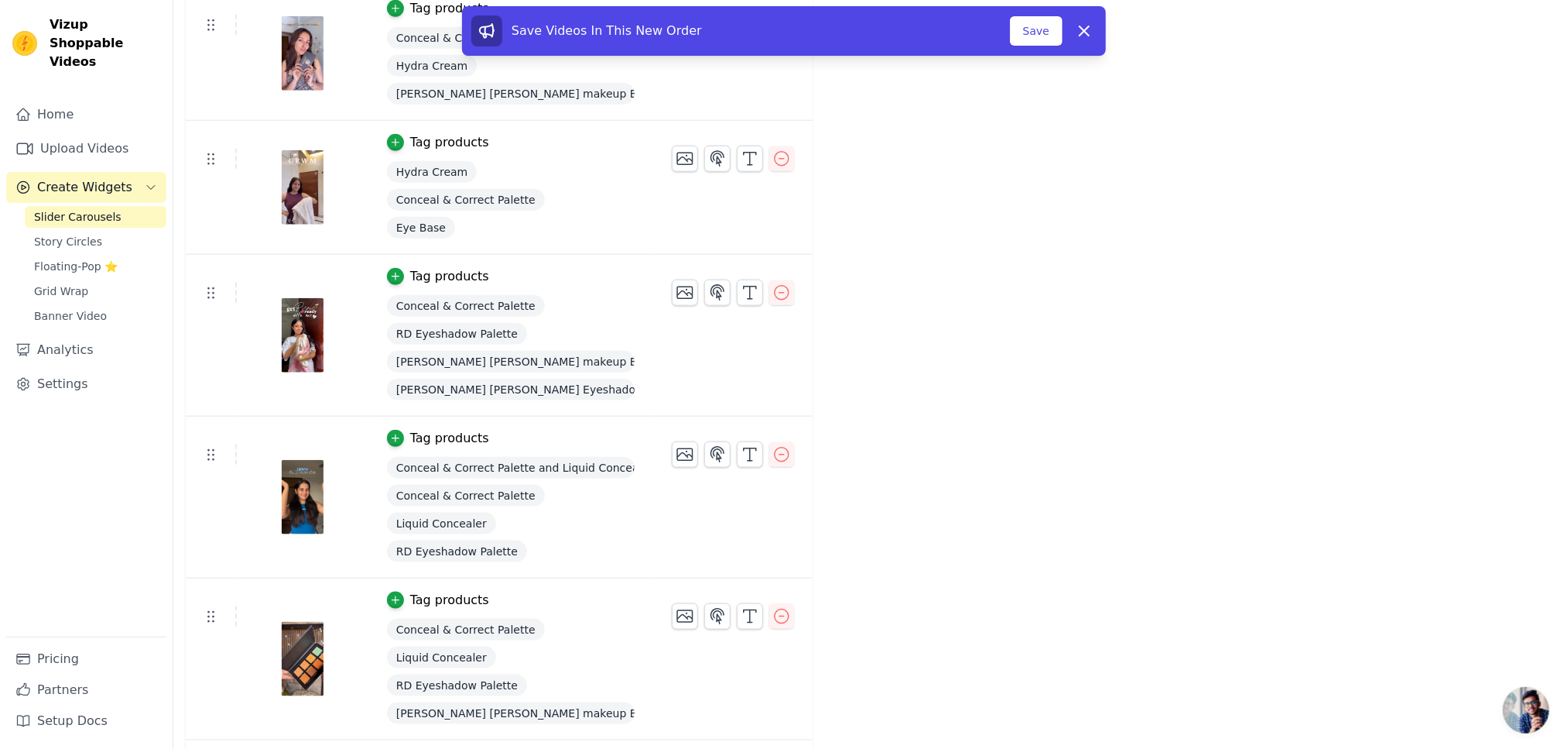
scroll to position [867, 0]
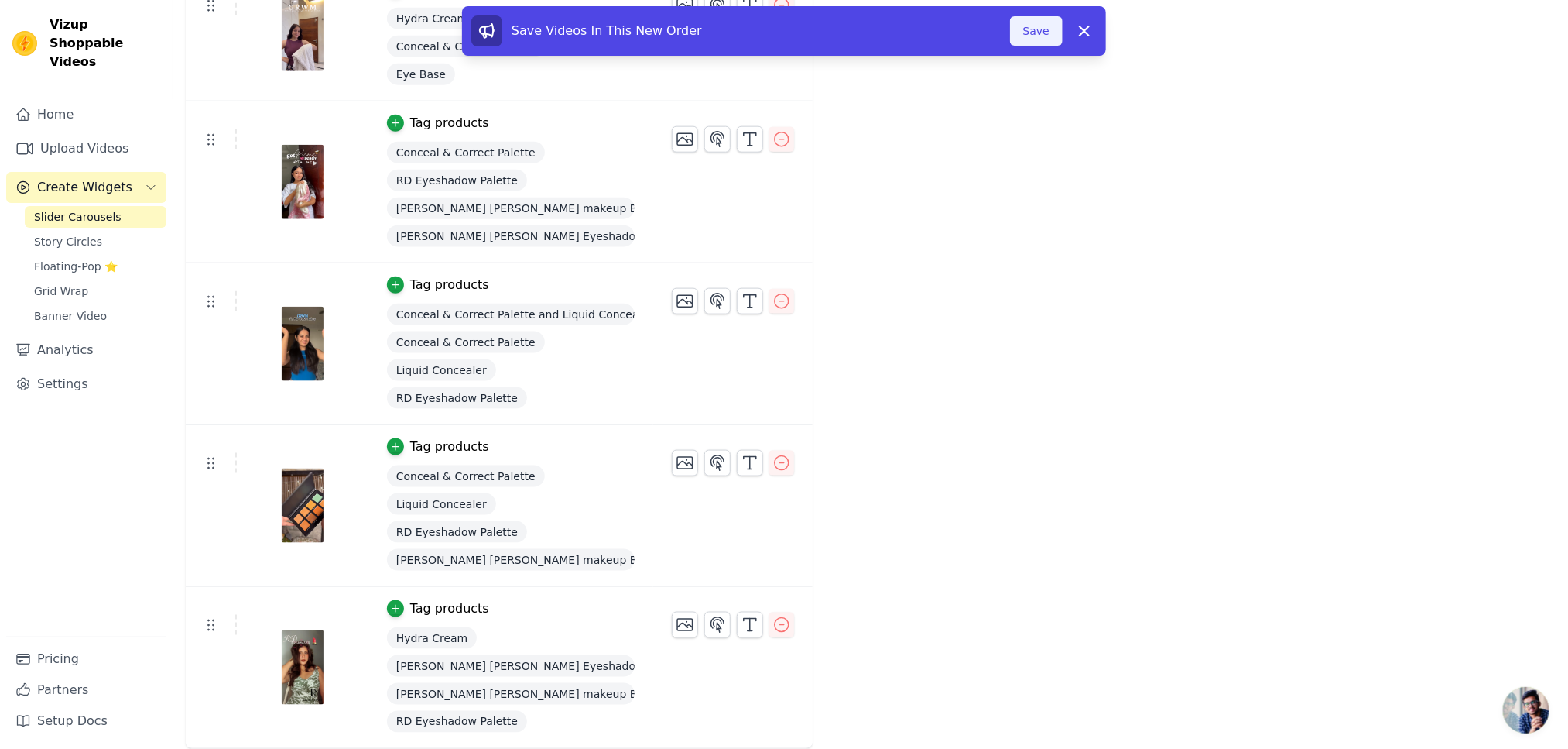
click at [1038, 31] on button "Save" at bounding box center [1037, 31] width 53 height 30
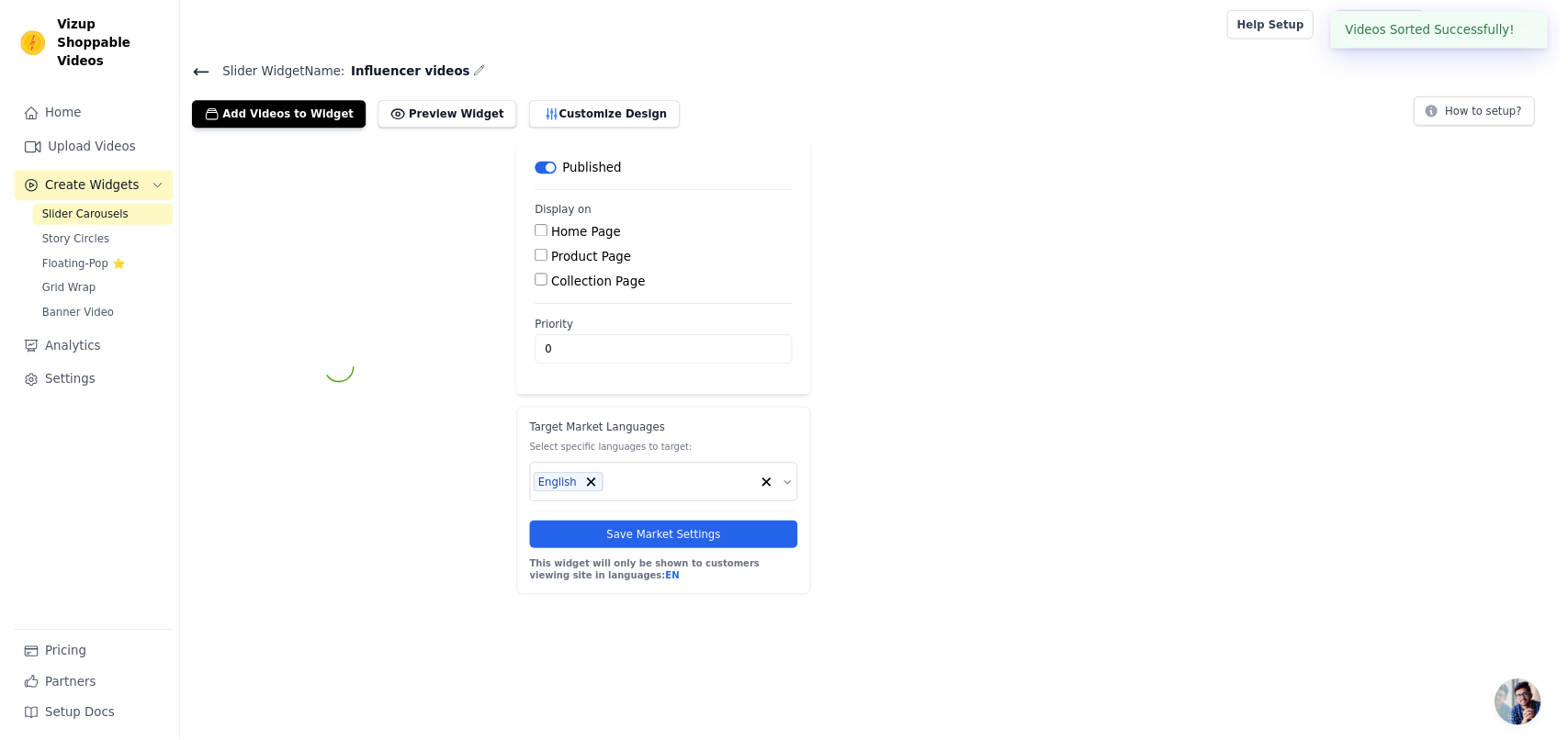
scroll to position [0, 0]
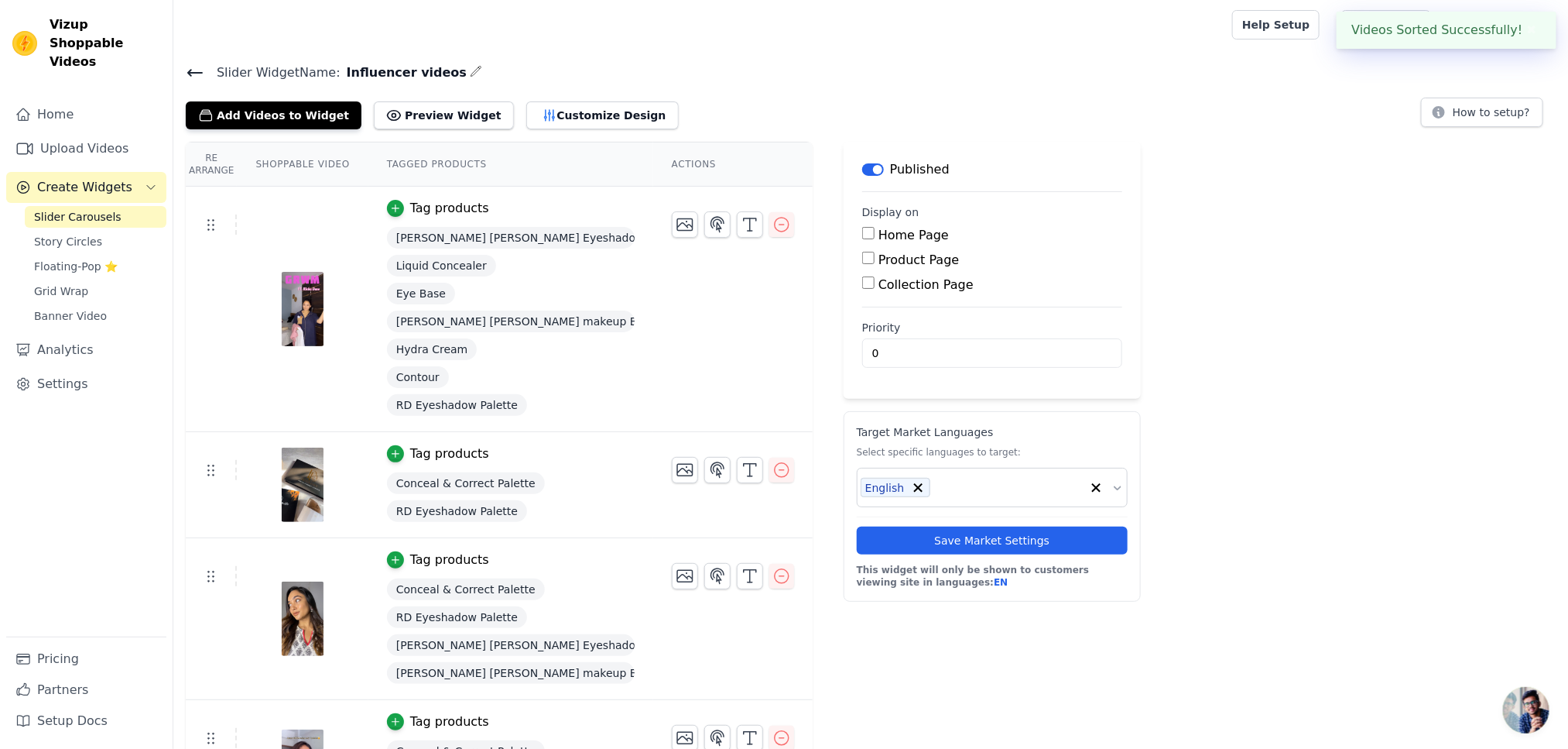
drag, startPoint x: 1040, startPoint y: 29, endPoint x: 1024, endPoint y: 30, distance: 16.0
click at [1038, 29] on div at bounding box center [700, 25] width 1028 height 50
click at [472, 87] on div "Slider Widget Name: Influencer videos Add Videos to Widget Preview Widget Custo…" at bounding box center [871, 95] width 1395 height 67
click at [570, 126] on button "Customize Design" at bounding box center [602, 116] width 152 height 28
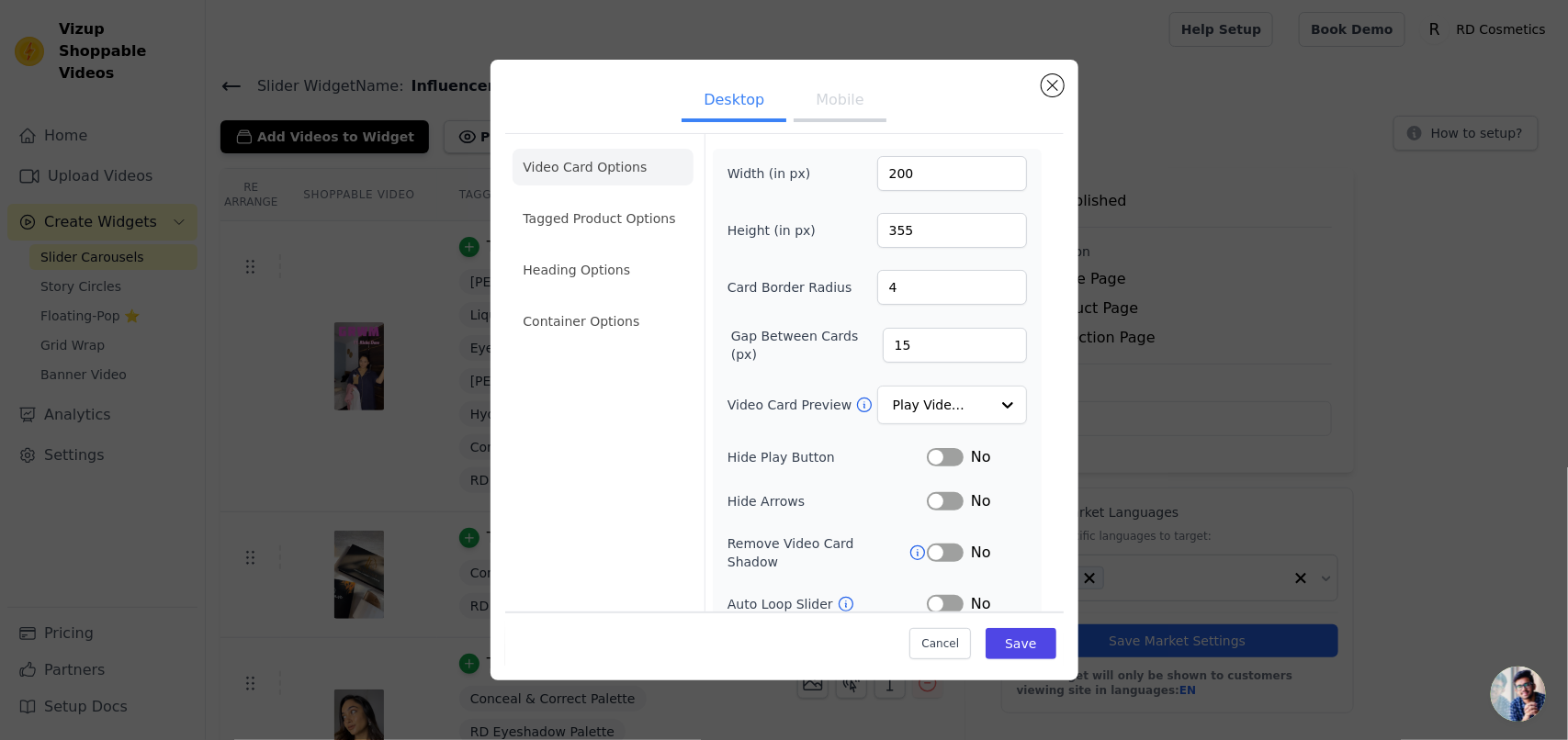
click at [827, 92] on button "Mobile" at bounding box center [839, 101] width 92 height 40
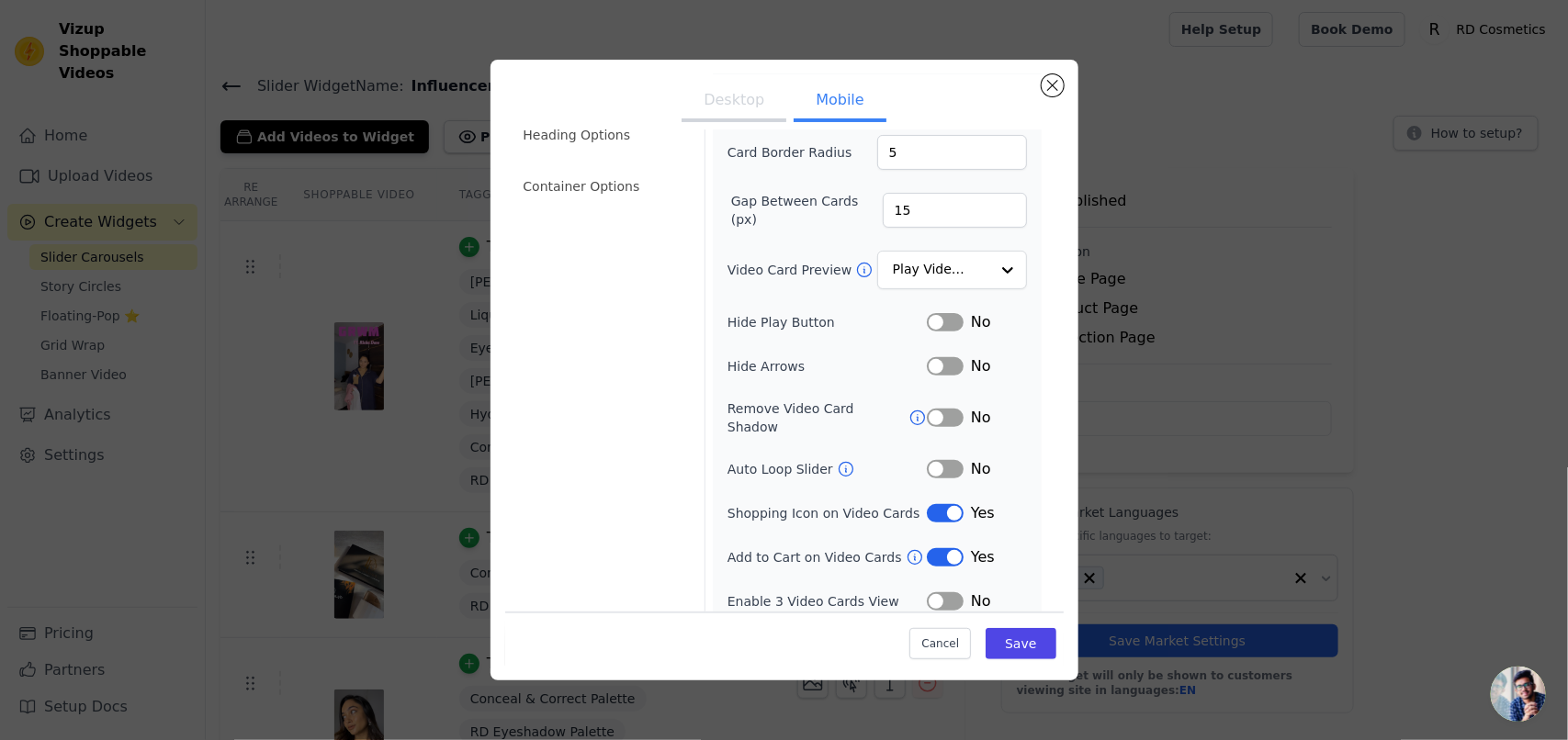
click at [929, 410] on button "Label" at bounding box center [945, 417] width 36 height 19
click at [908, 408] on icon at bounding box center [917, 417] width 19 height 19
click at [937, 413] on button "Label" at bounding box center [945, 417] width 36 height 19
click at [837, 460] on icon at bounding box center [845, 469] width 19 height 19
click at [927, 505] on div "Yes" at bounding box center [977, 513] width 100 height 22
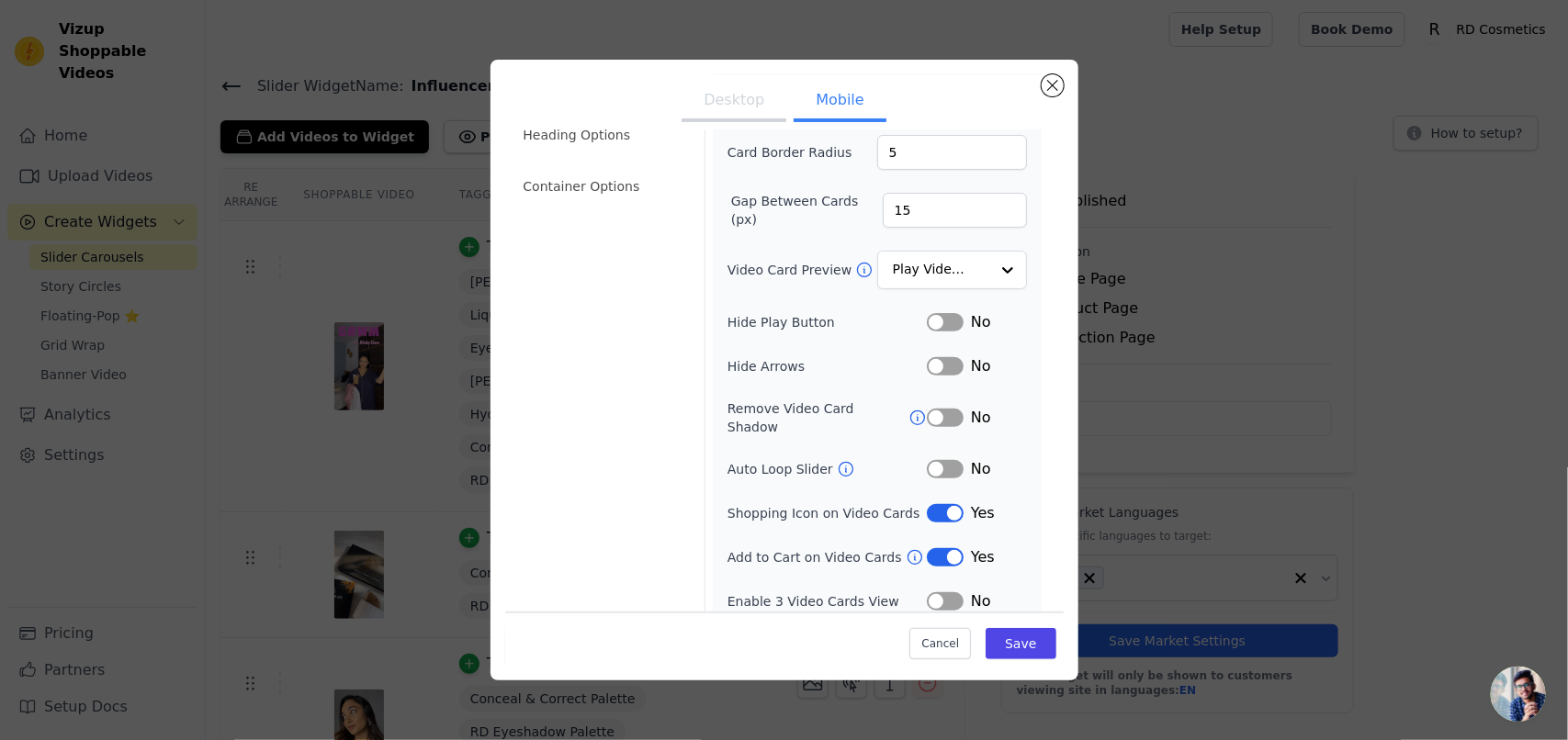
click at [927, 504] on button "Label" at bounding box center [945, 513] width 36 height 19
click at [933, 591] on button "Label" at bounding box center [945, 601] width 36 height 19
click at [1018, 591] on button "Save" at bounding box center [1020, 643] width 70 height 31
